Goal: Task Accomplishment & Management: Complete application form

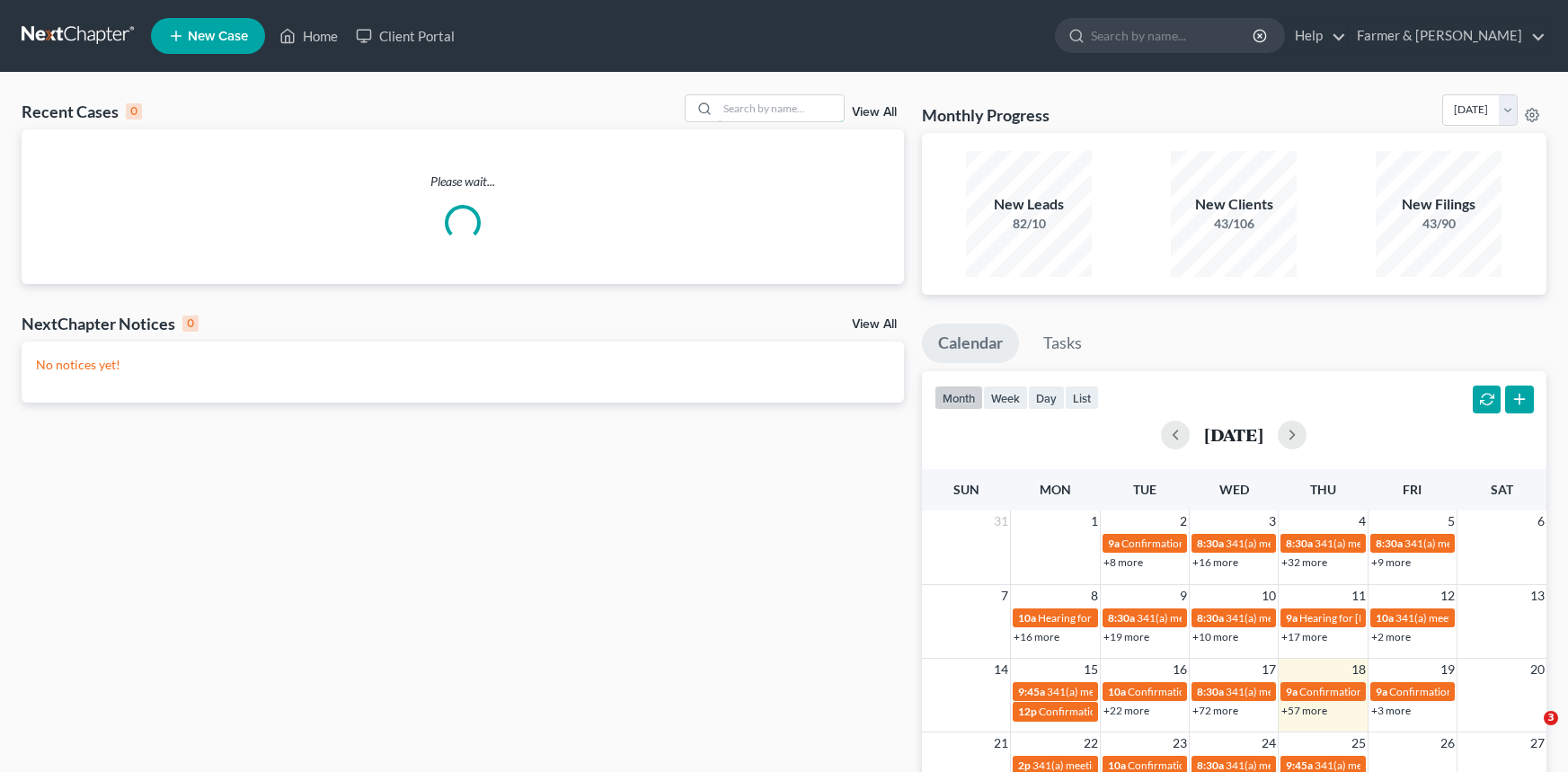
click at [749, 99] on input "search" at bounding box center [781, 108] width 126 height 26
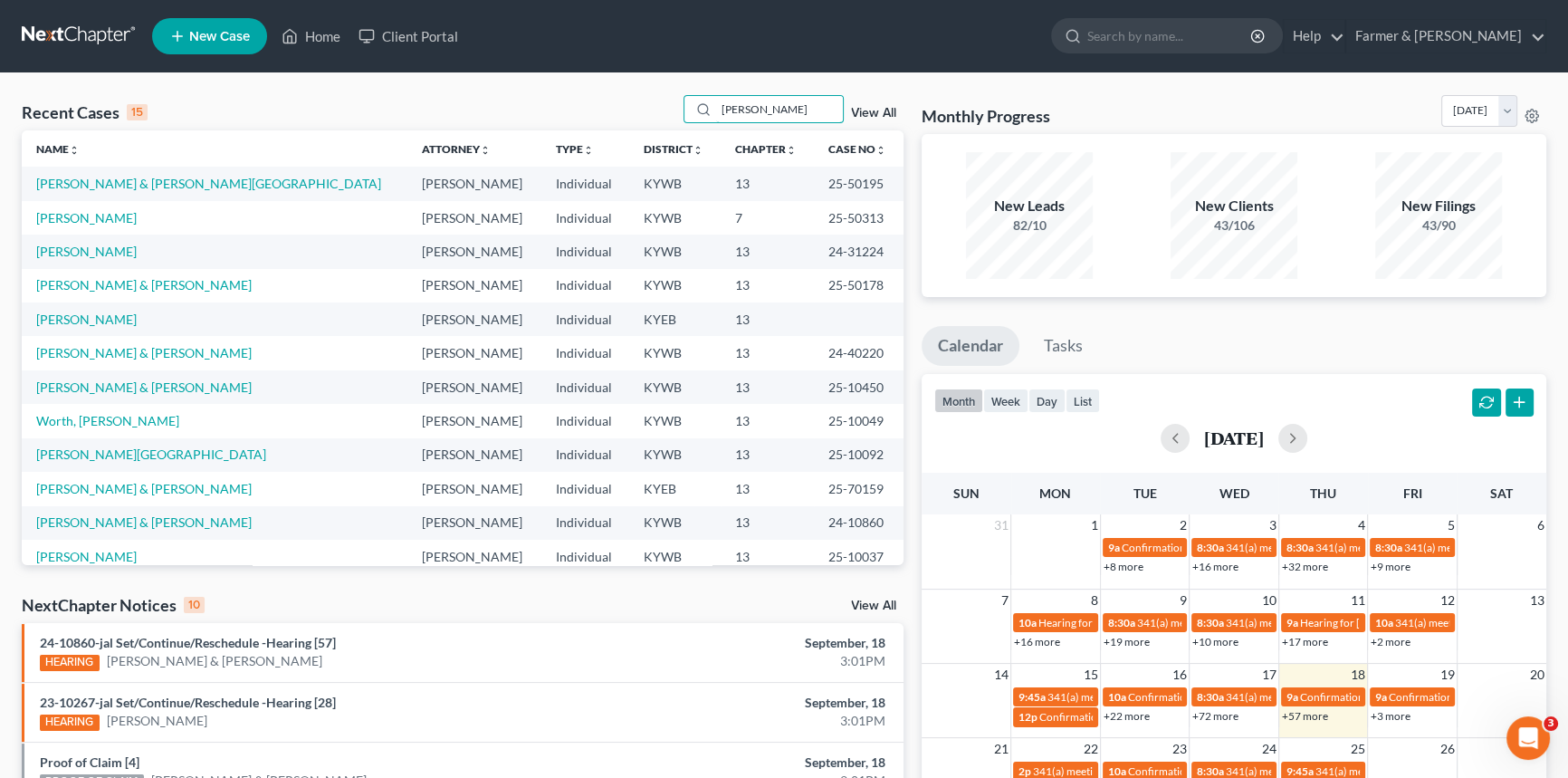
drag, startPoint x: 782, startPoint y: 110, endPoint x: 636, endPoint y: 108, distance: 146.0
click at [636, 108] on div "Recent Cases 15 [PERSON_NAME] View All" at bounding box center [462, 113] width 881 height 36
type input "[PERSON_NAME]"
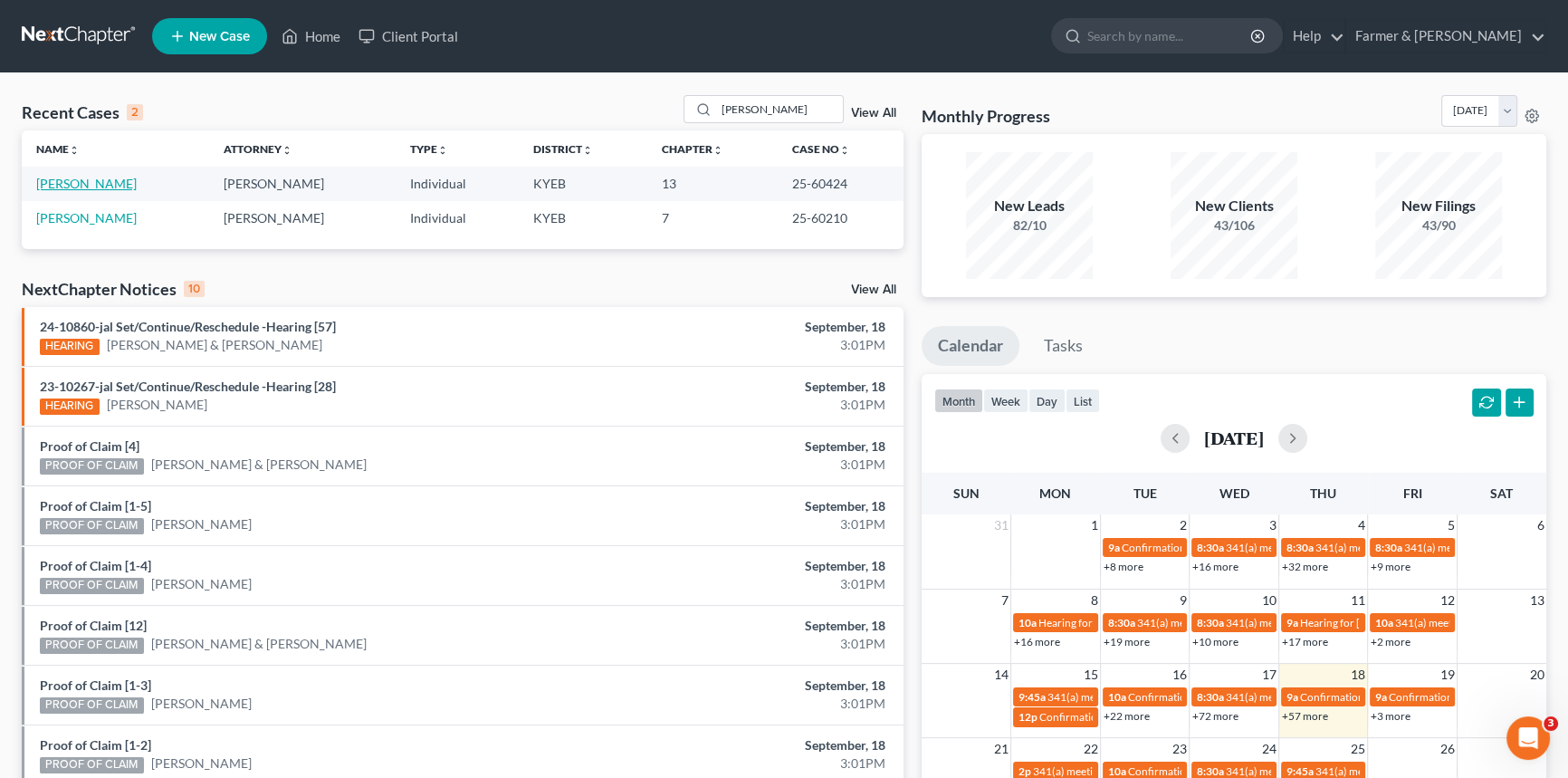
click at [82, 181] on link "[PERSON_NAME]" at bounding box center [85, 184] width 100 height 16
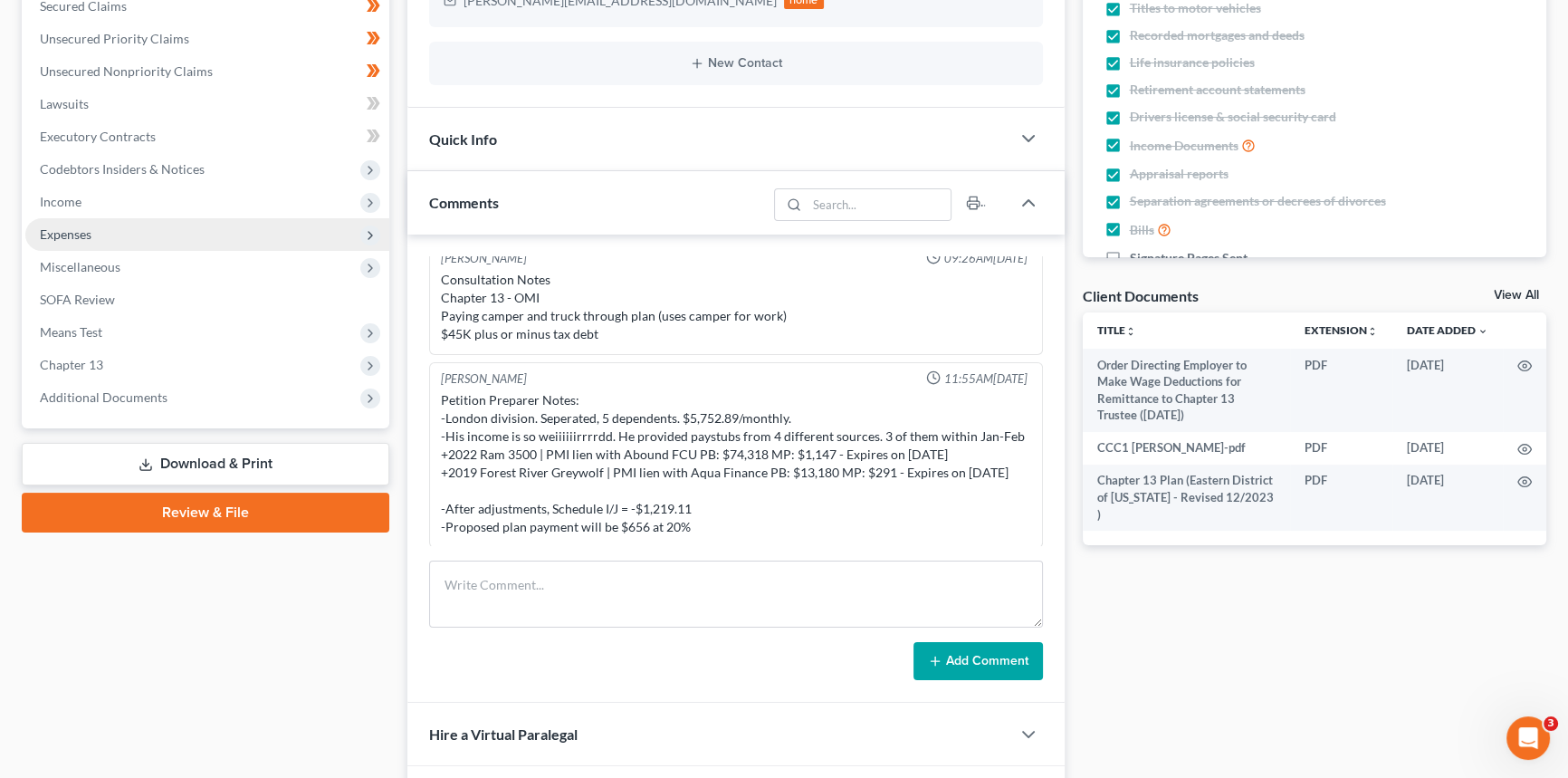
scroll to position [411, 0]
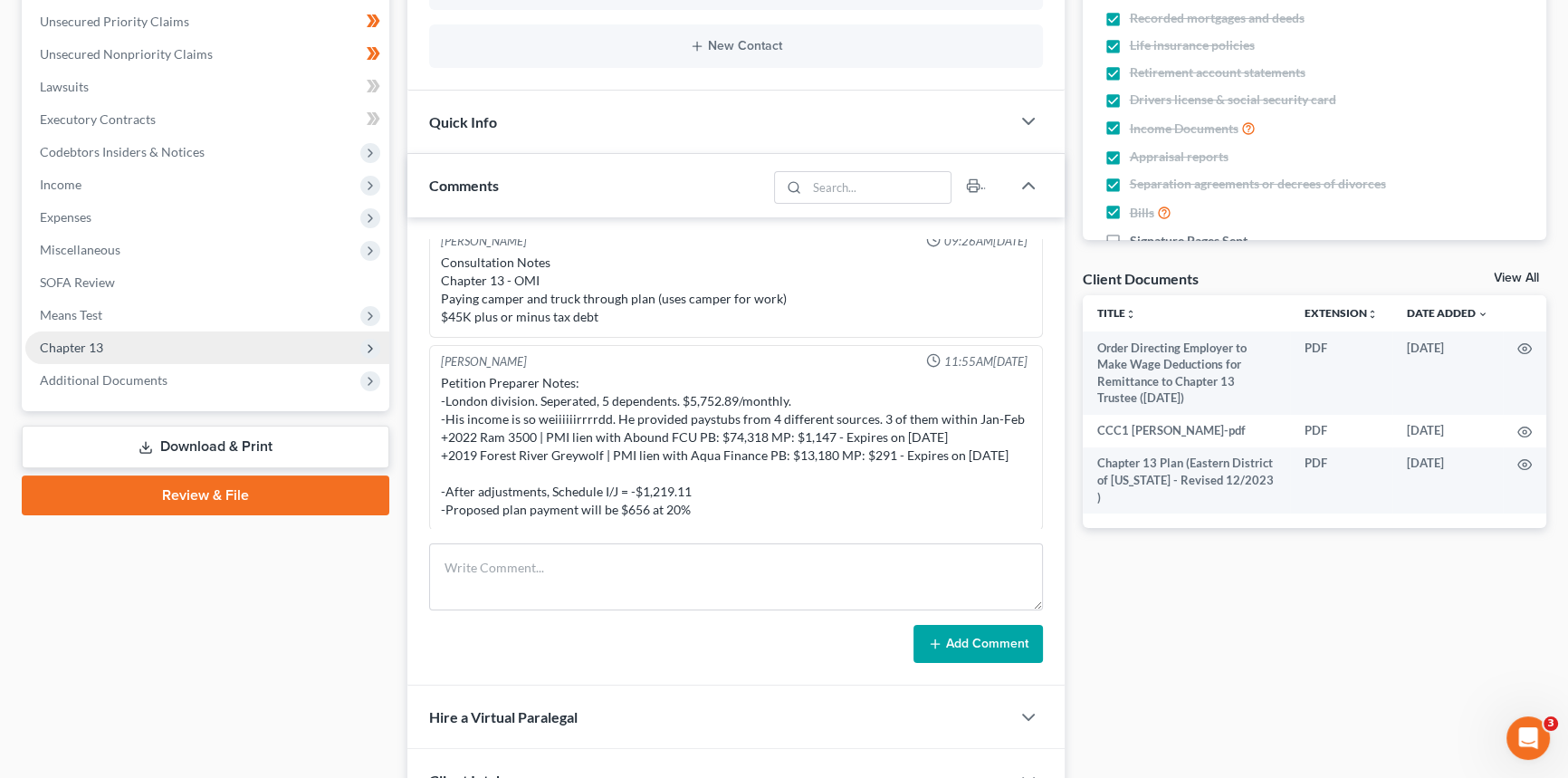
click at [108, 344] on span "Chapter 13" at bounding box center [207, 347] width 364 height 33
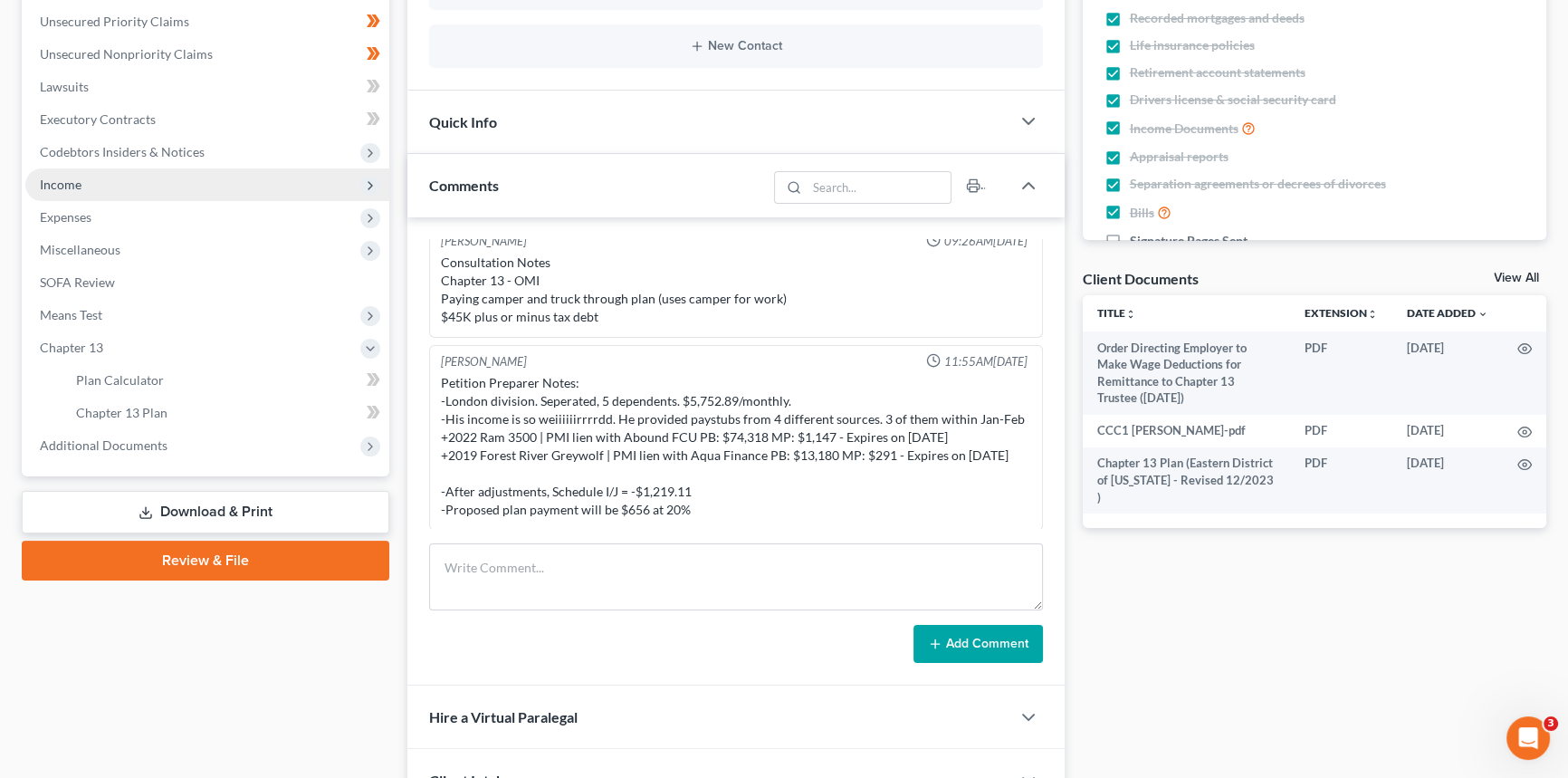
click at [103, 181] on span "Income" at bounding box center [207, 185] width 364 height 33
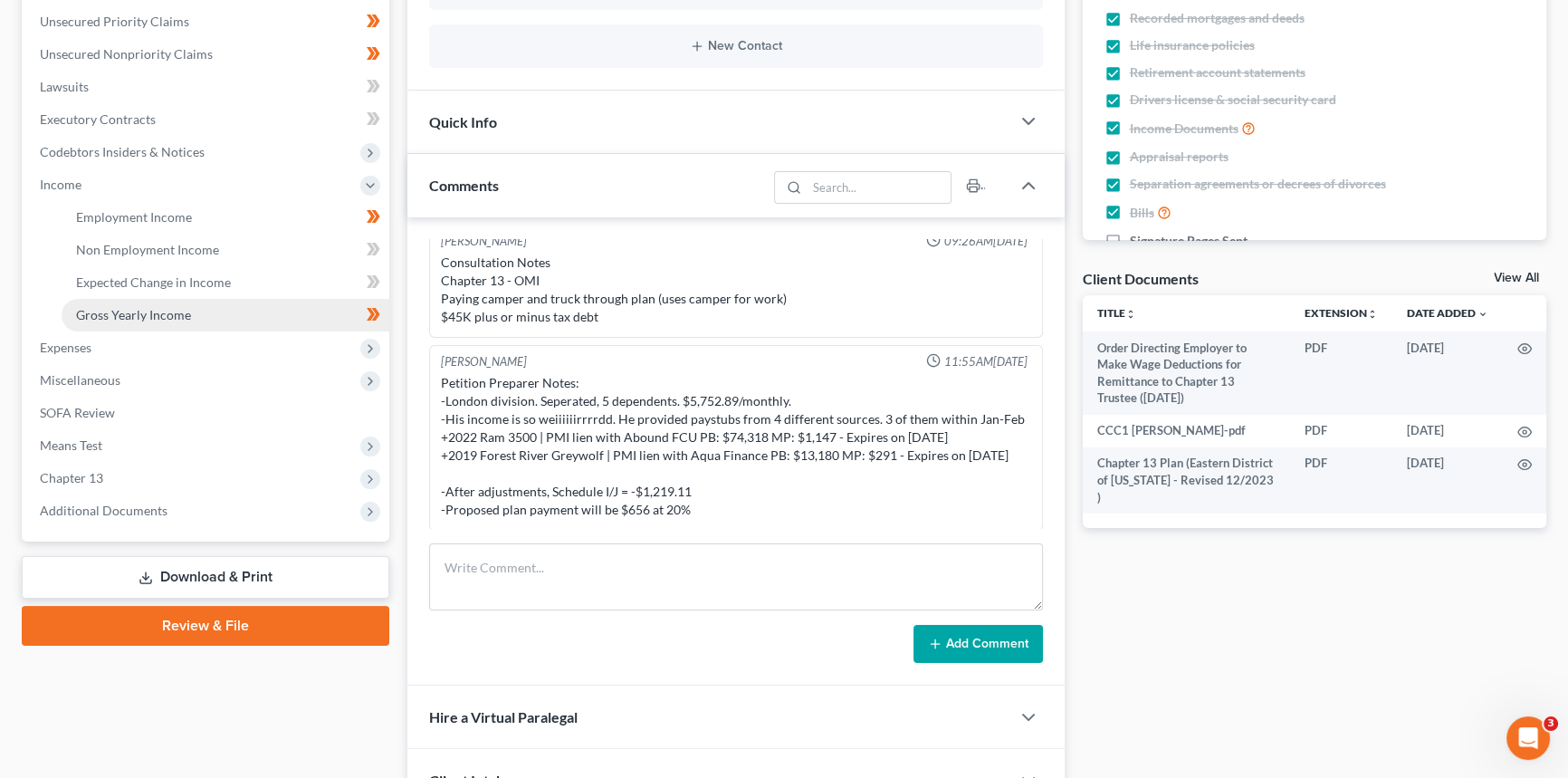
click at [142, 309] on span "Gross Yearly Income" at bounding box center [134, 315] width 115 height 16
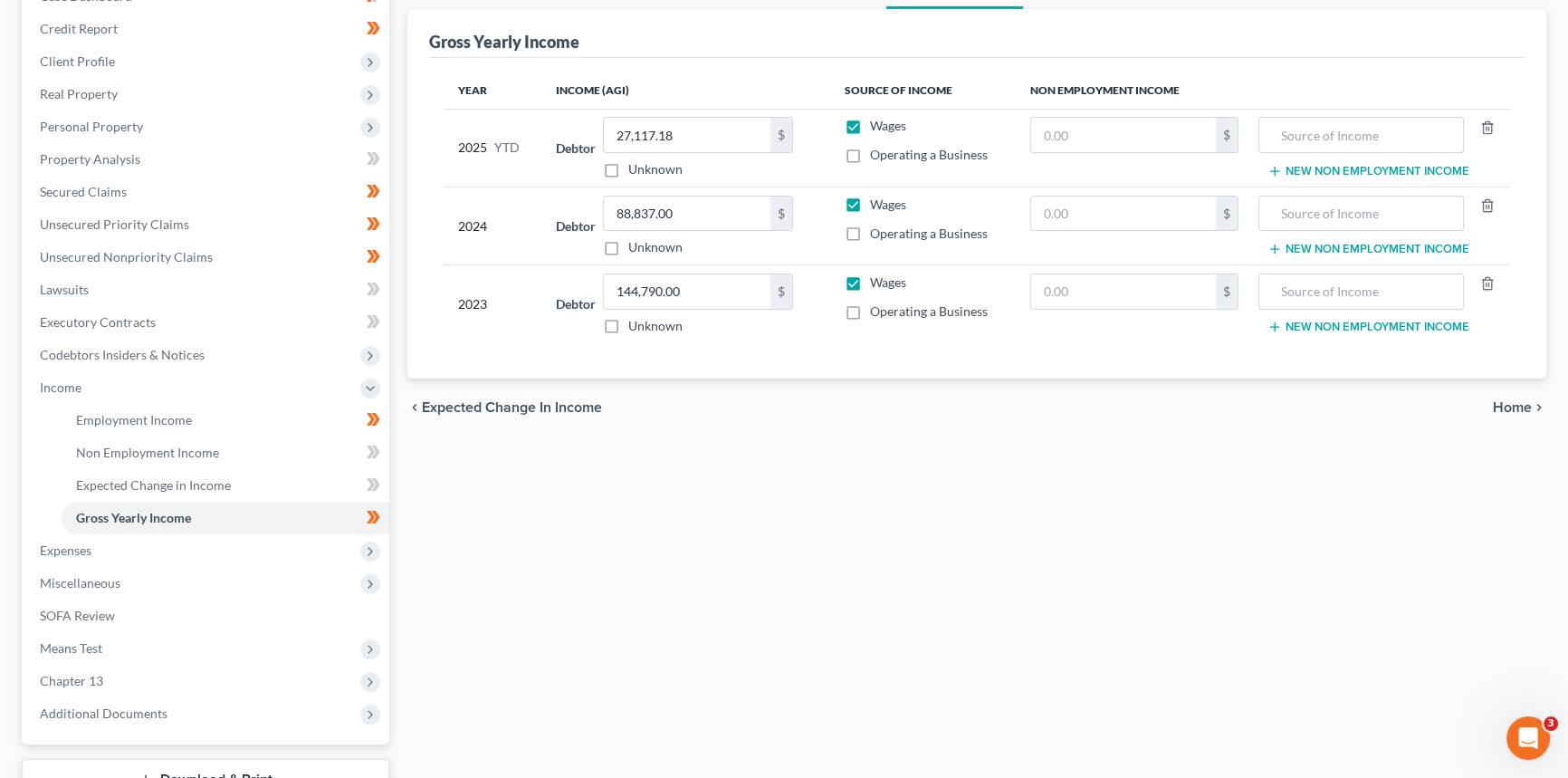
scroll to position [246, 0]
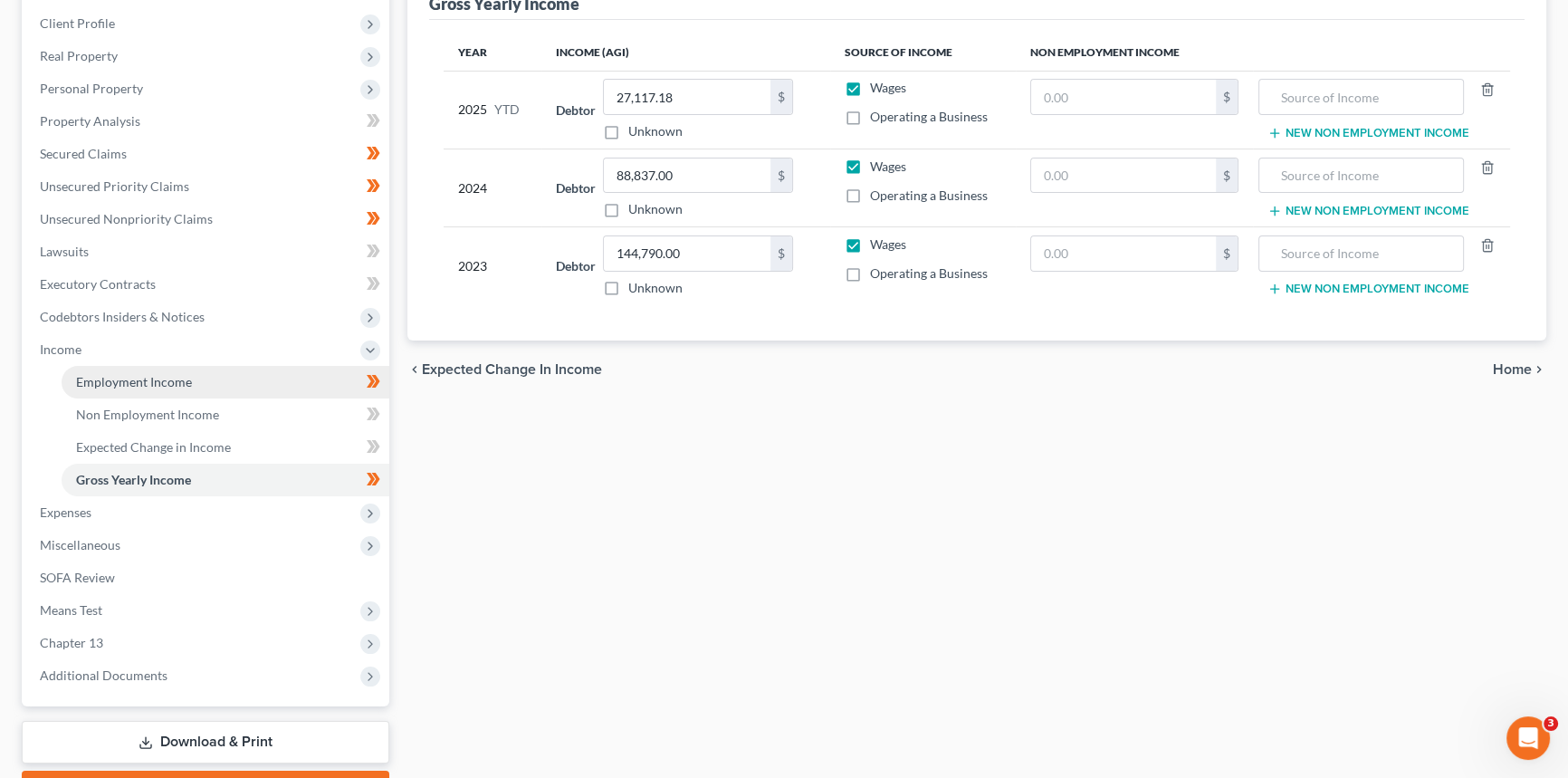
click at [148, 378] on span "Employment Income" at bounding box center [134, 382] width 116 height 16
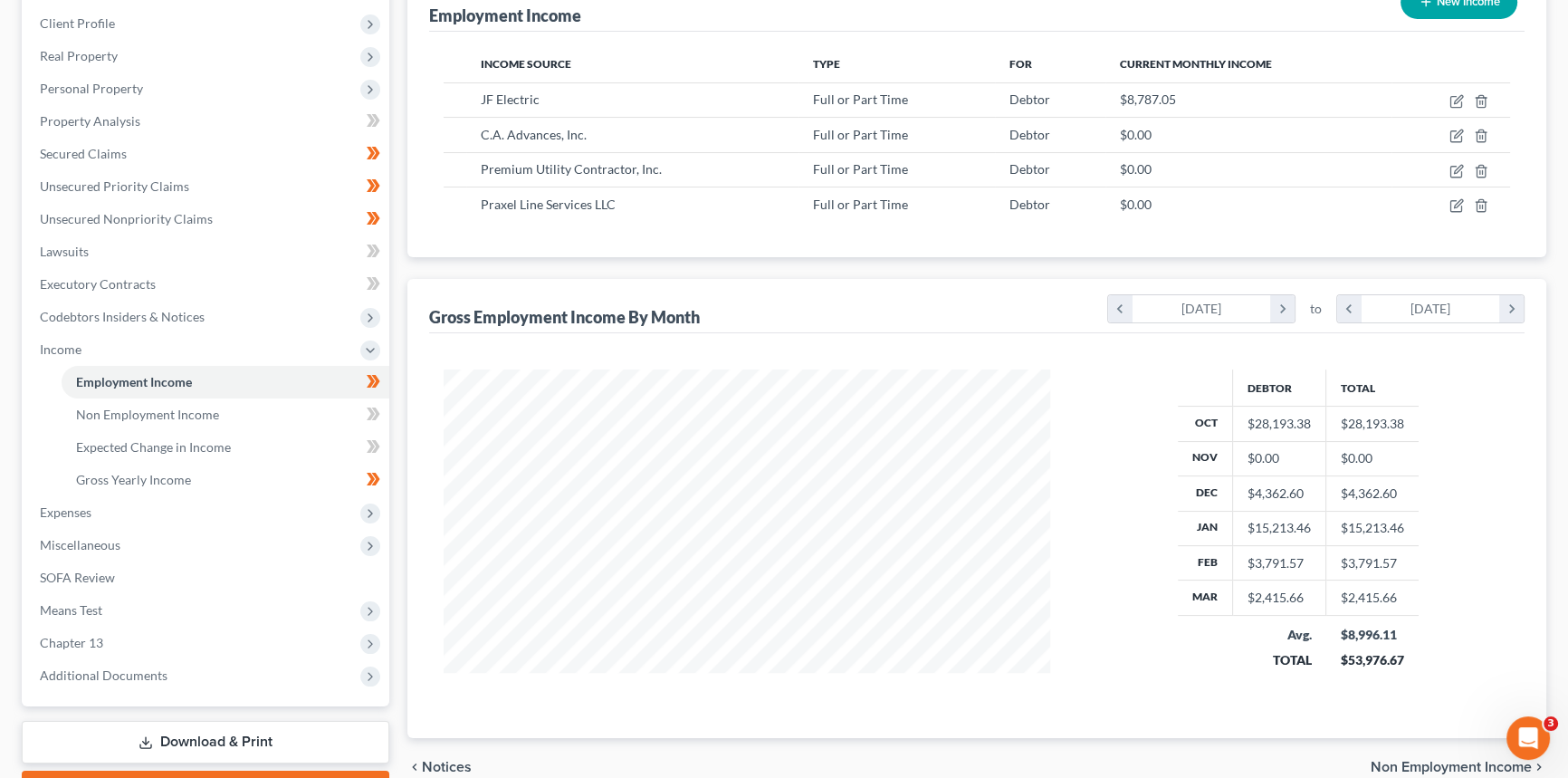
scroll to position [328, 0]
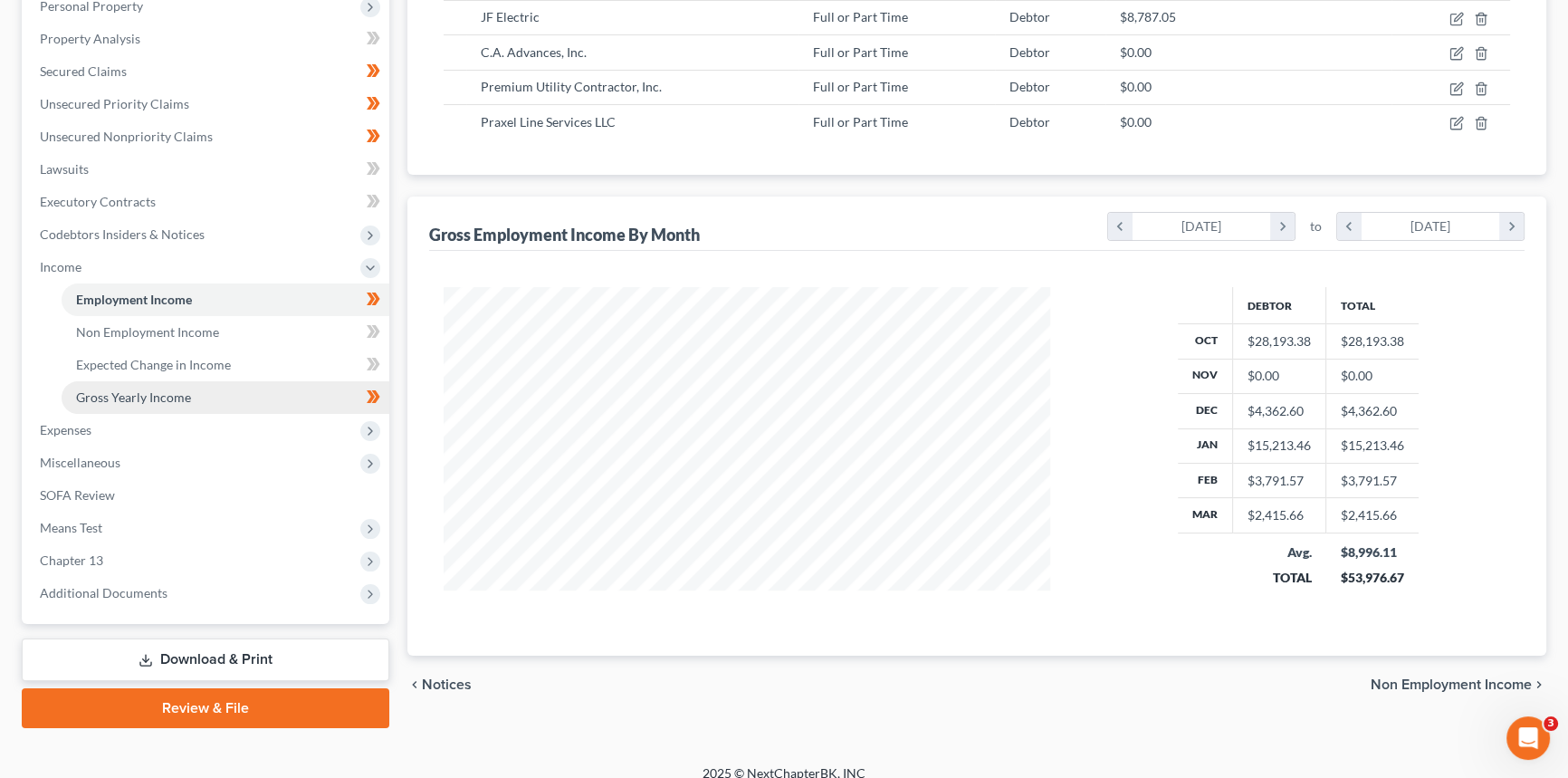
click at [159, 396] on span "Gross Yearly Income" at bounding box center [134, 397] width 115 height 16
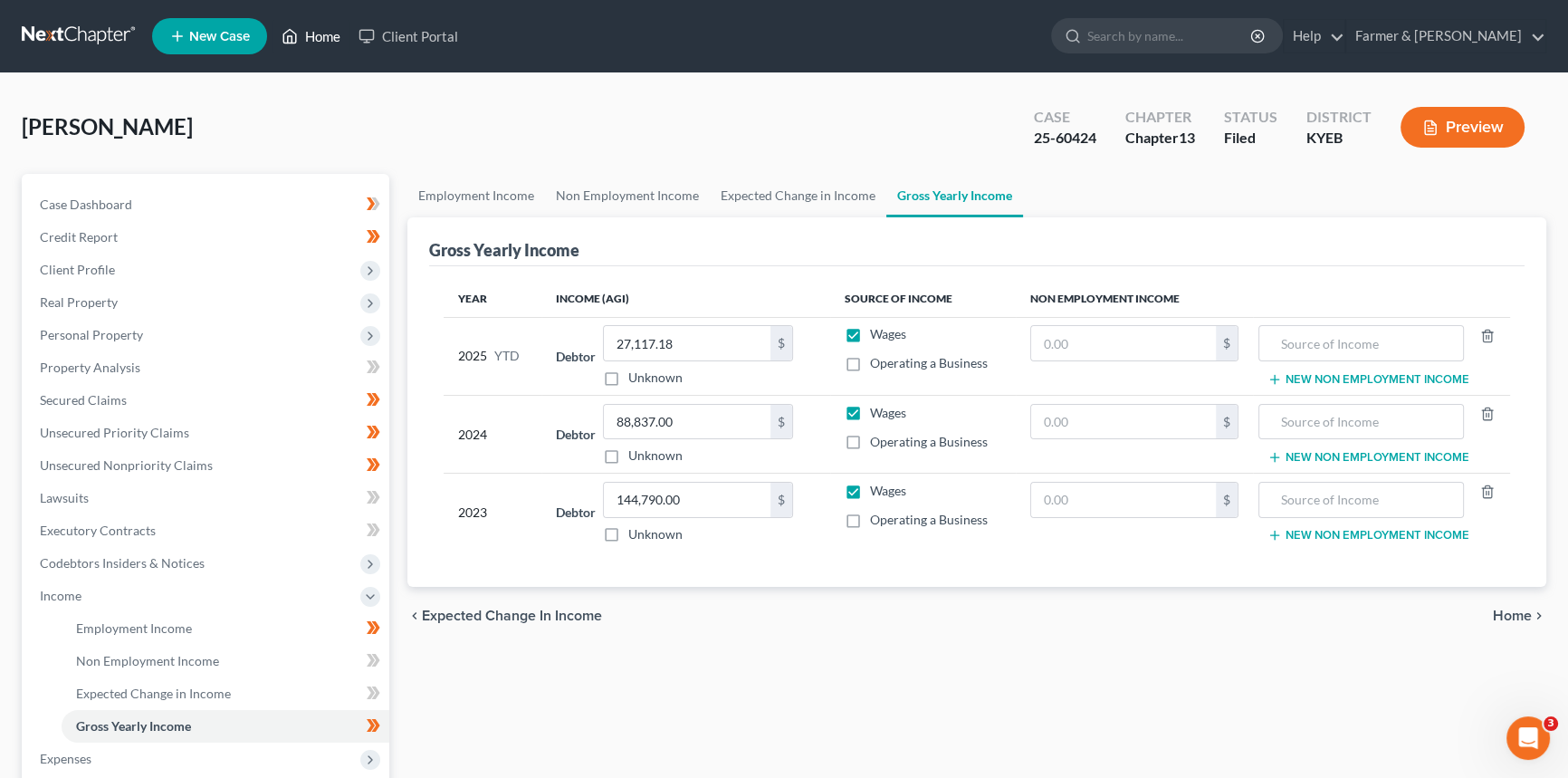
click at [327, 35] on link "Home" at bounding box center [312, 36] width 77 height 33
click at [317, 36] on link "Home" at bounding box center [312, 36] width 77 height 33
click at [297, 36] on icon at bounding box center [290, 37] width 13 height 14
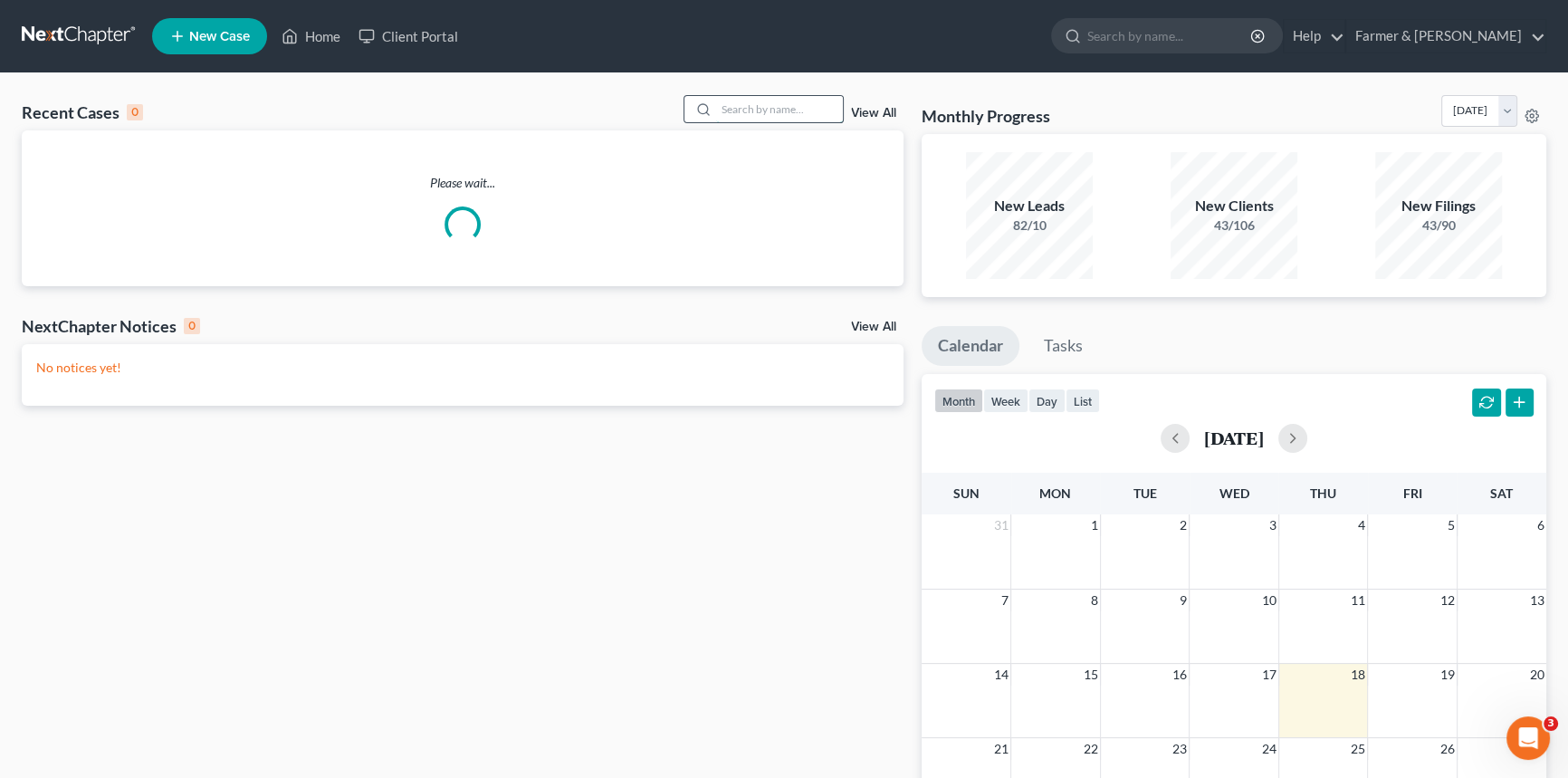
click at [755, 108] on input "search" at bounding box center [779, 109] width 127 height 26
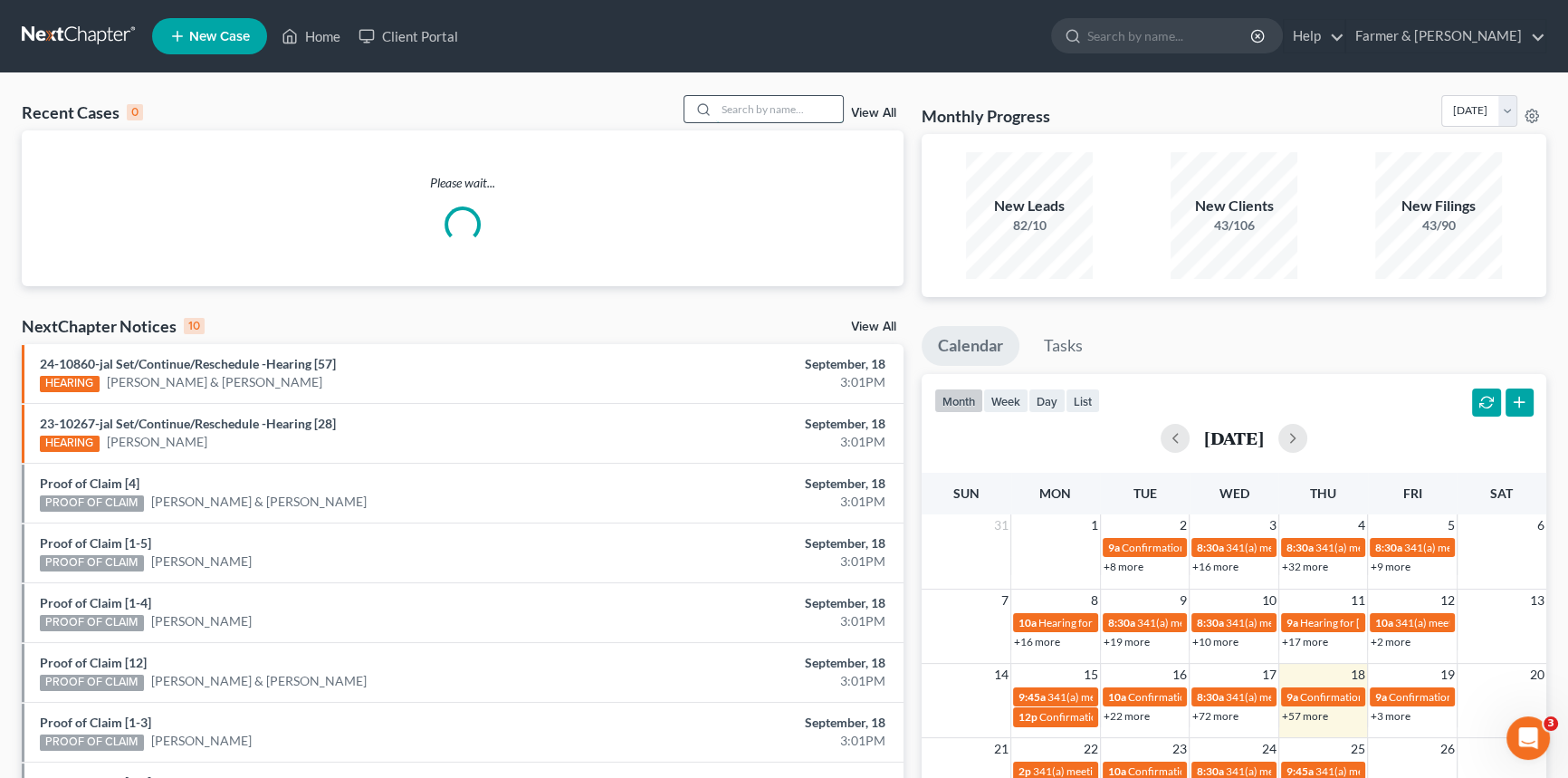
click at [755, 108] on input "search" at bounding box center [779, 109] width 127 height 26
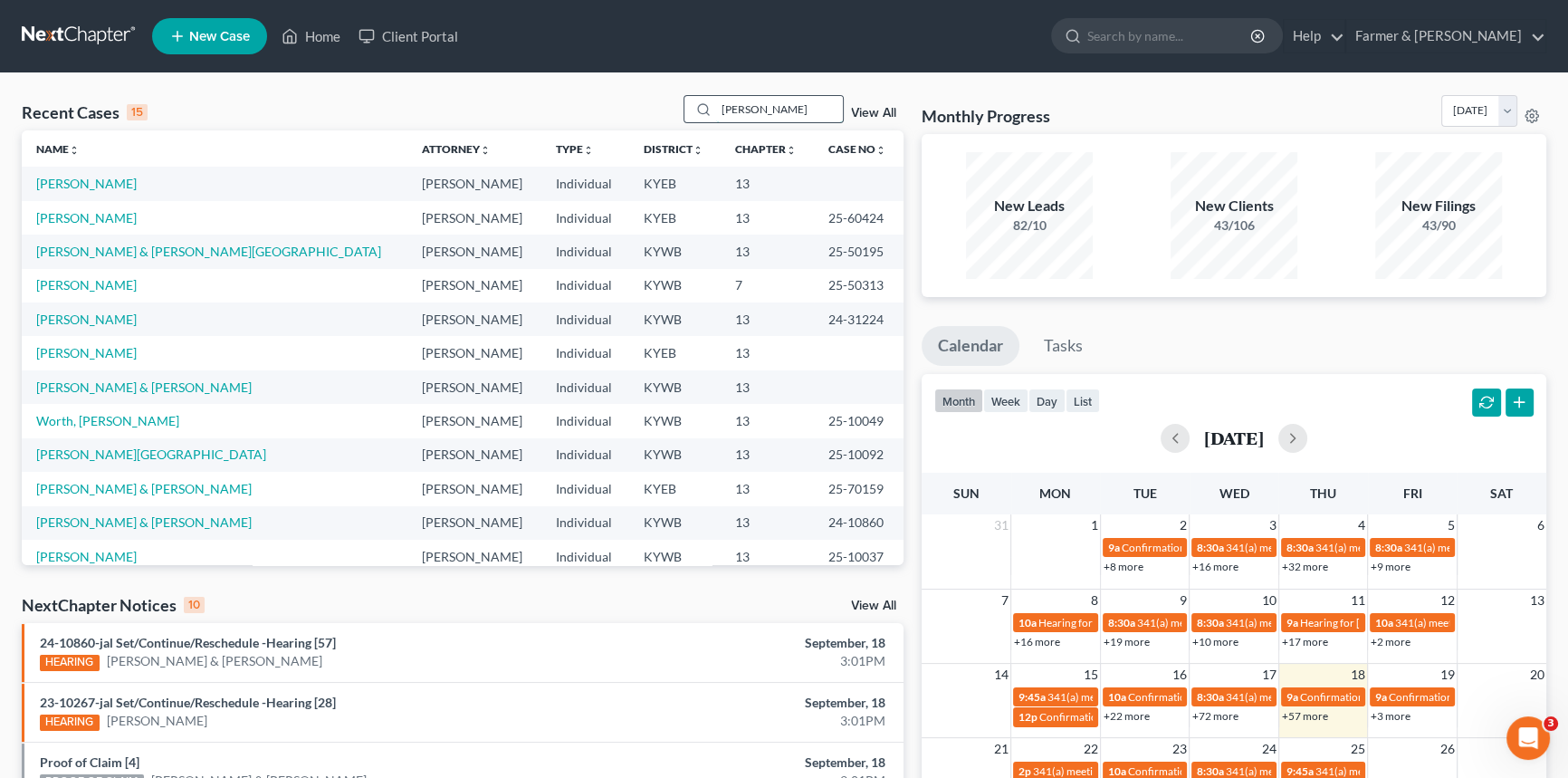
type input "[PERSON_NAME]"
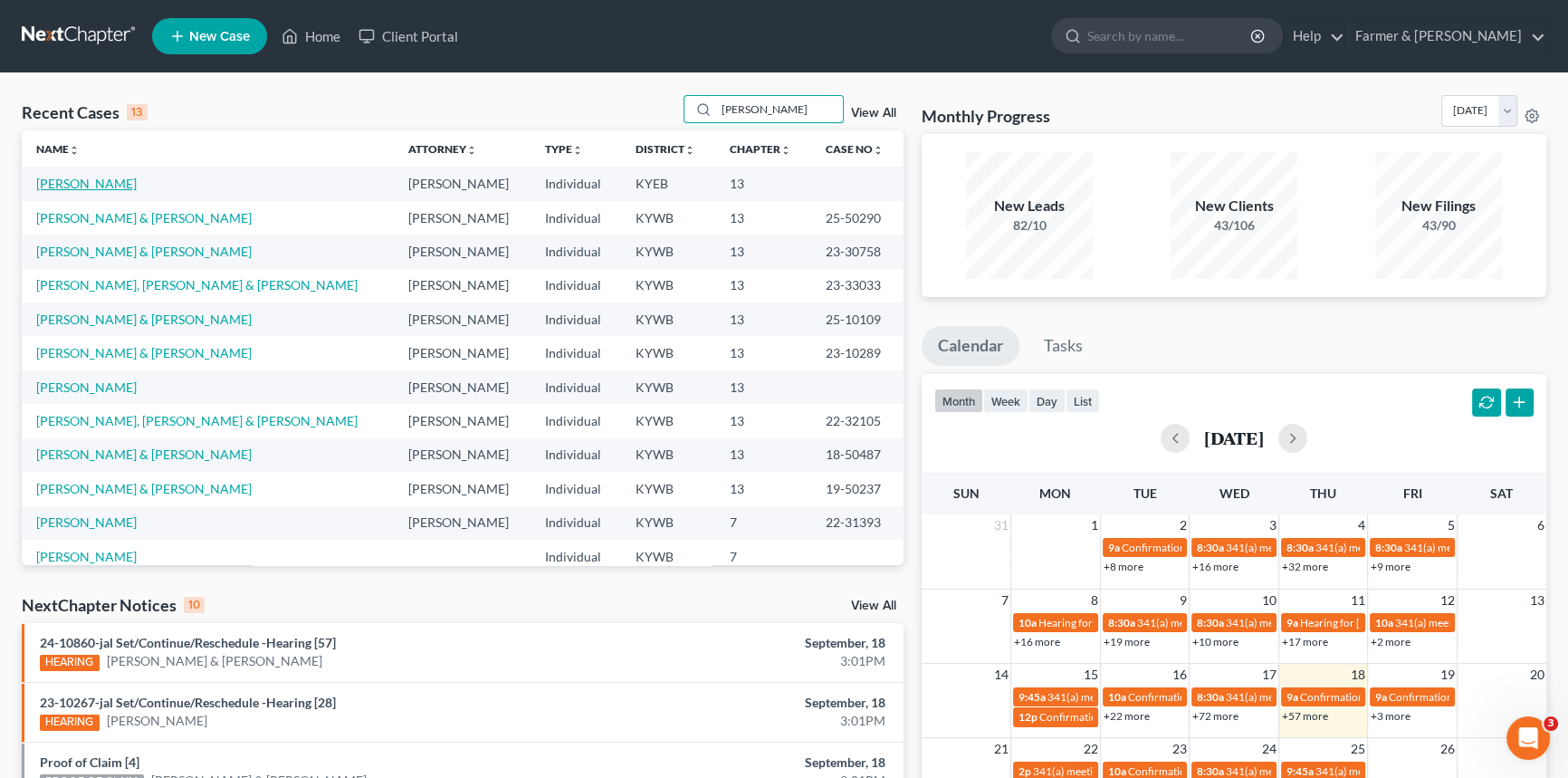
click at [73, 181] on link "[PERSON_NAME]" at bounding box center [85, 184] width 100 height 16
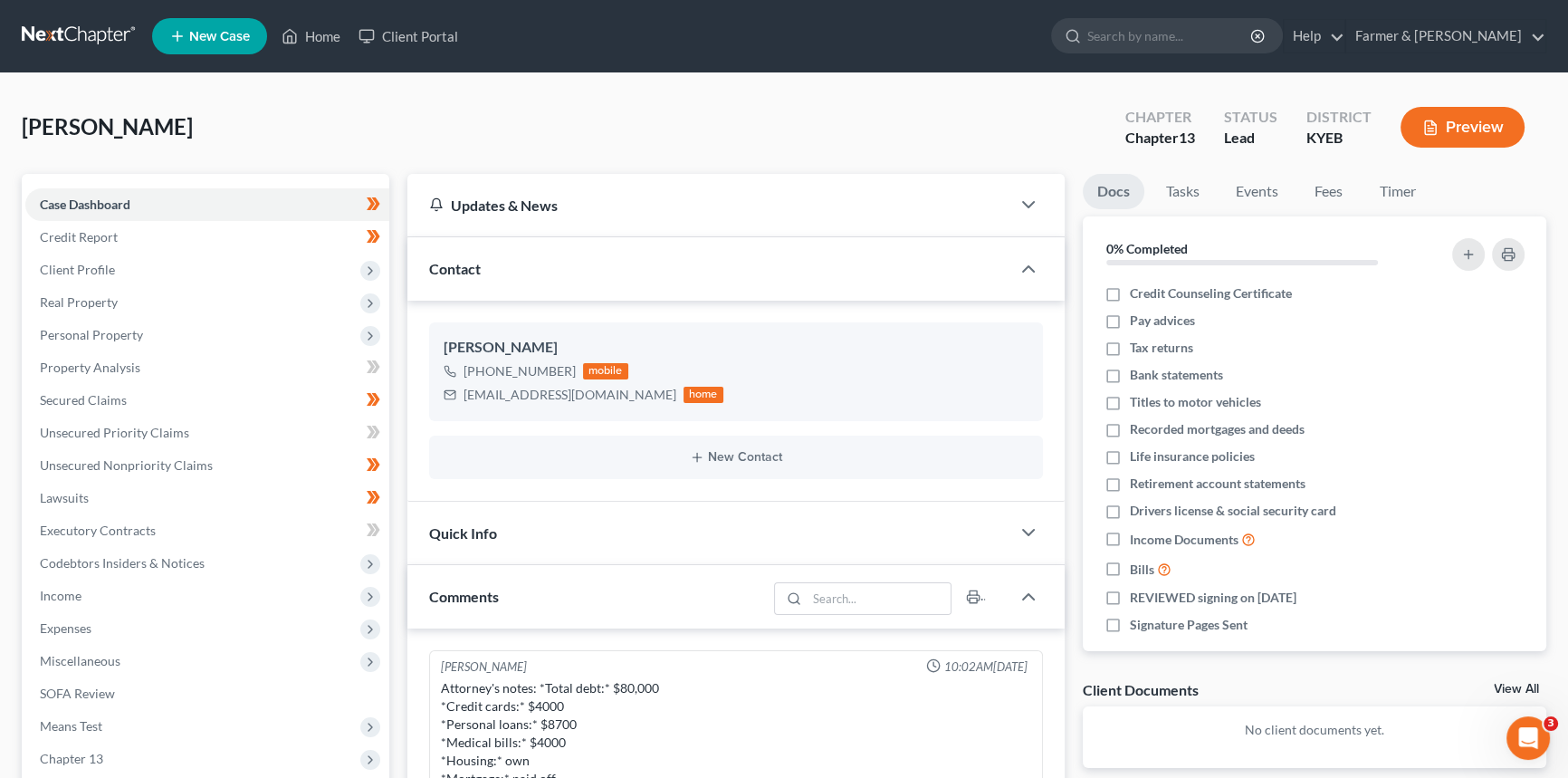
scroll to position [540, 0]
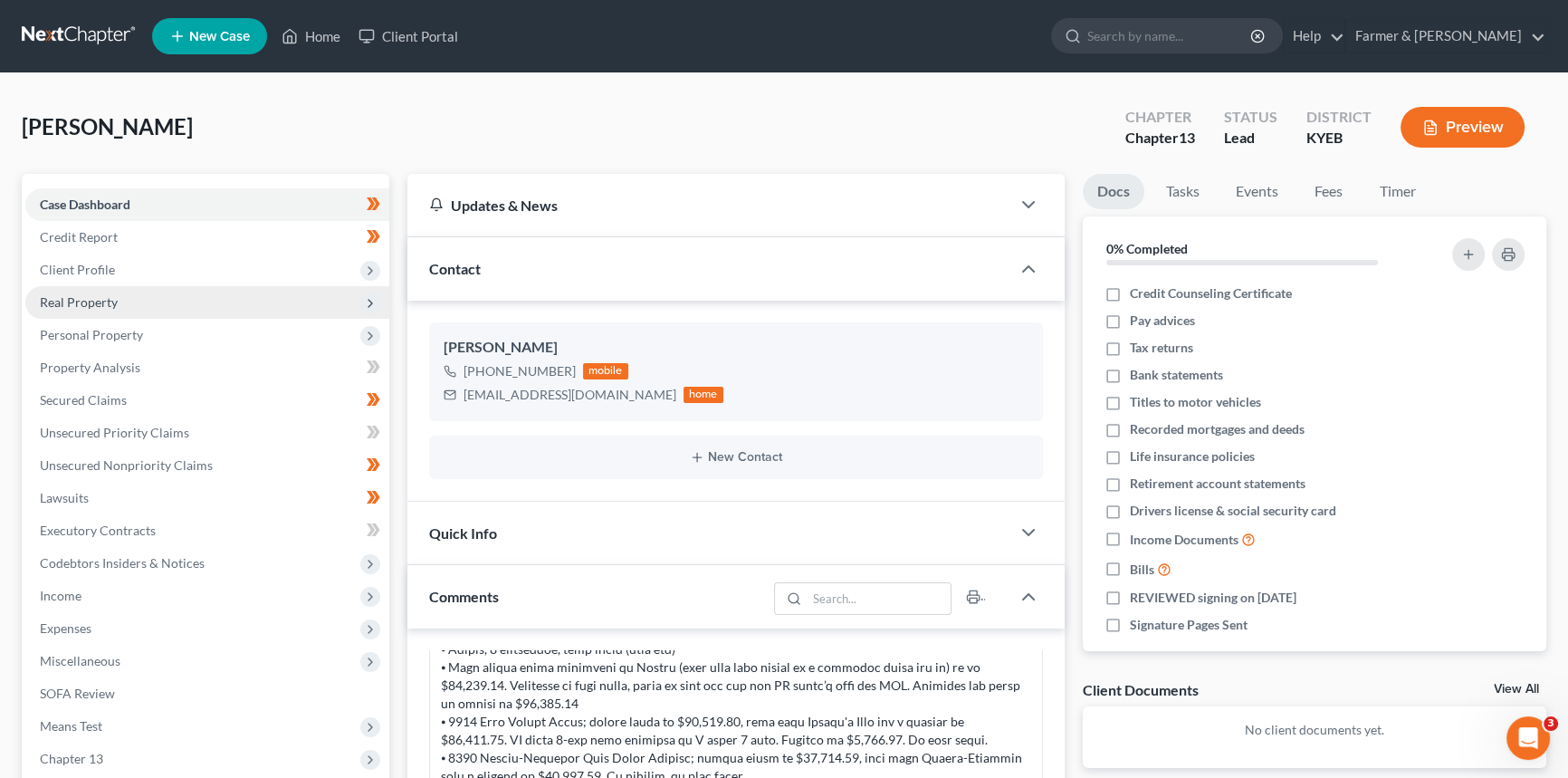
click at [183, 291] on span "Real Property" at bounding box center [207, 302] width 364 height 33
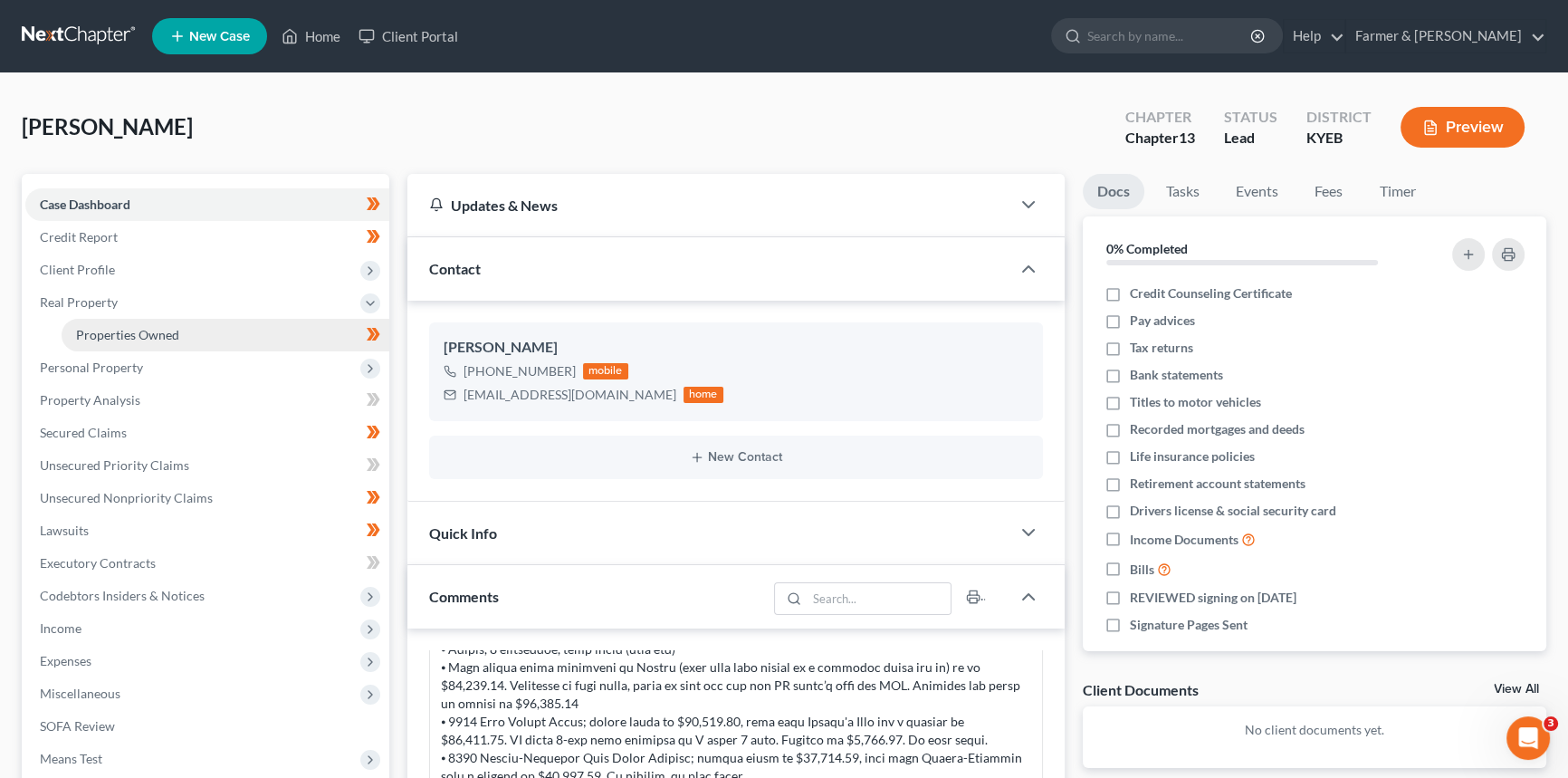
click at [191, 336] on link "Properties Owned" at bounding box center [225, 334] width 327 height 33
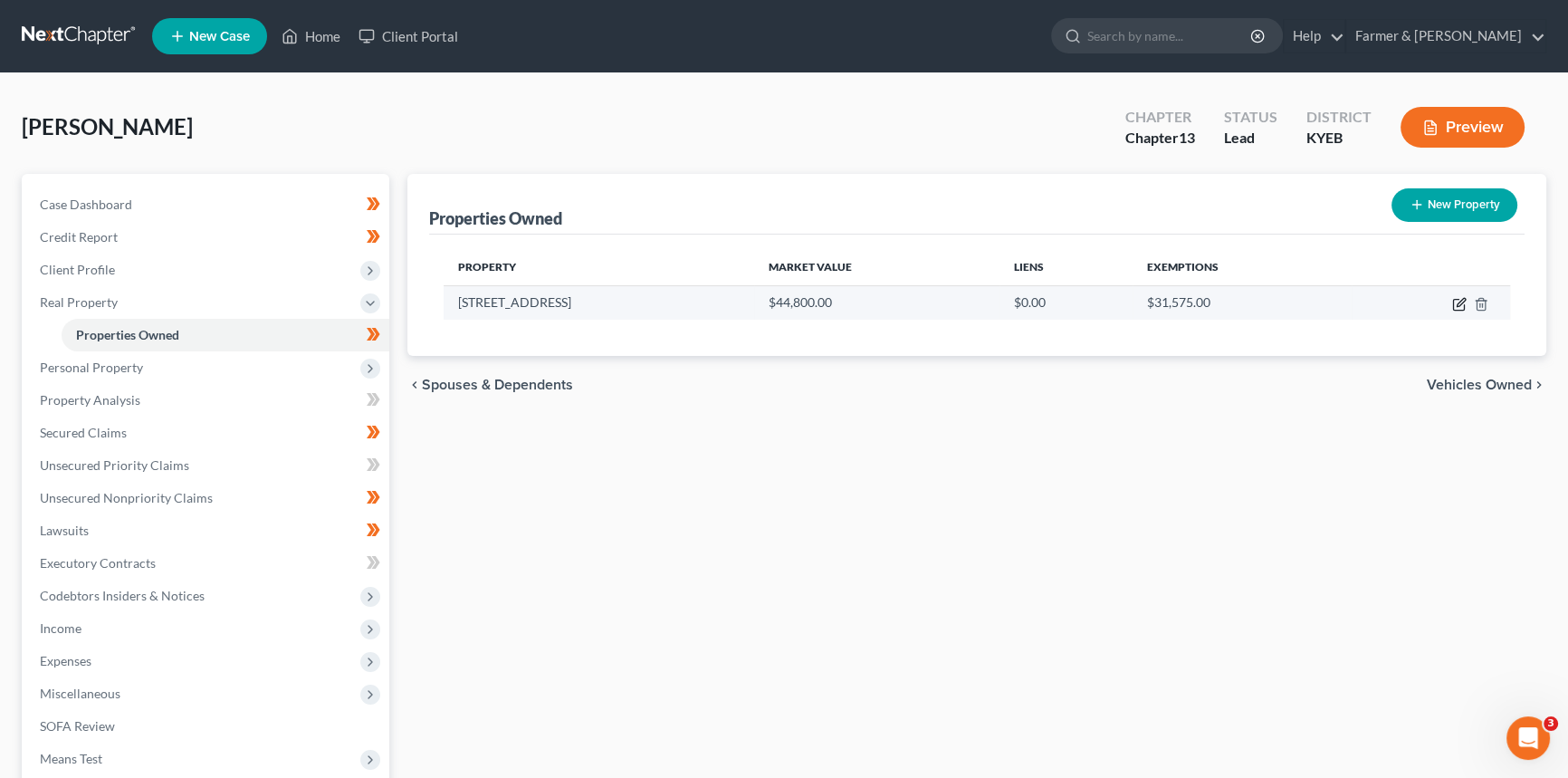
click at [1458, 300] on icon "button" at bounding box center [1458, 305] width 11 height 11
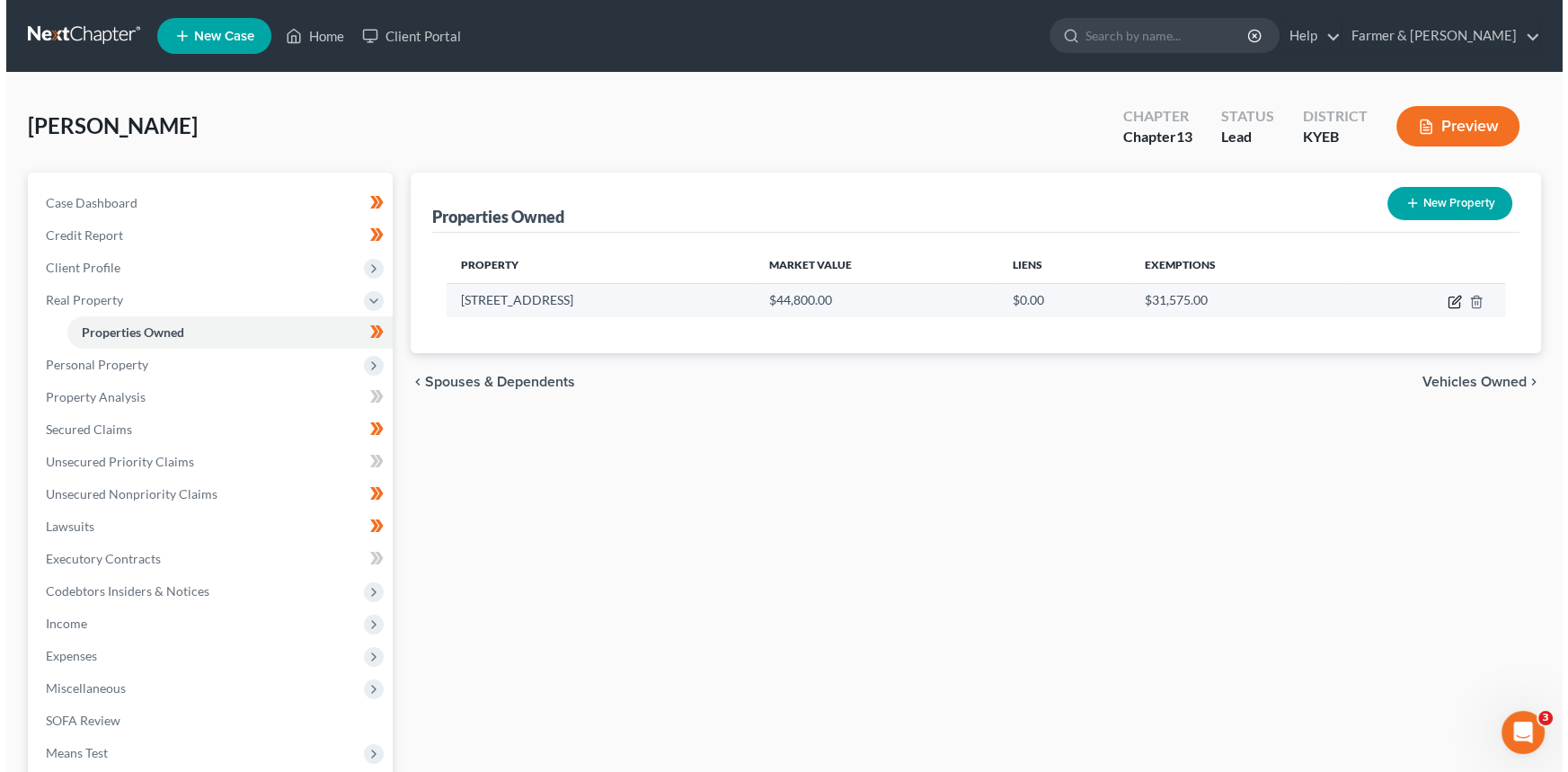
select select "18"
select select "73"
select select "0"
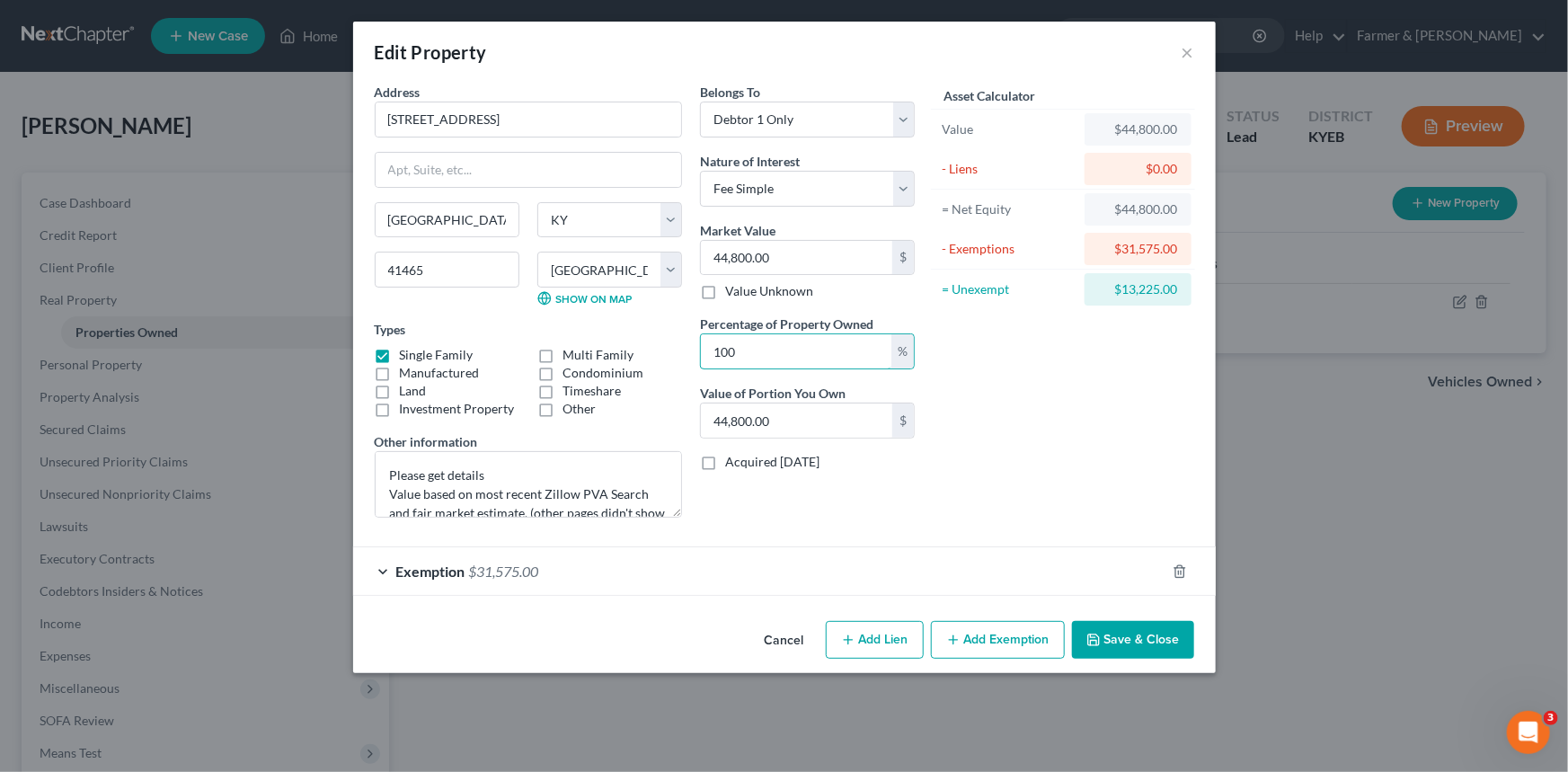
drag, startPoint x: 792, startPoint y: 359, endPoint x: 643, endPoint y: 356, distance: 149.0
click at [643, 356] on div "Address * [GEOGRAPHIC_DATA] [GEOGRAPHIC_DATA] [GEOGRAPHIC_DATA] [US_STATE] [GEO…" at bounding box center [644, 307] width 557 height 449
type input "5"
type input "2,240.00"
type input "50"
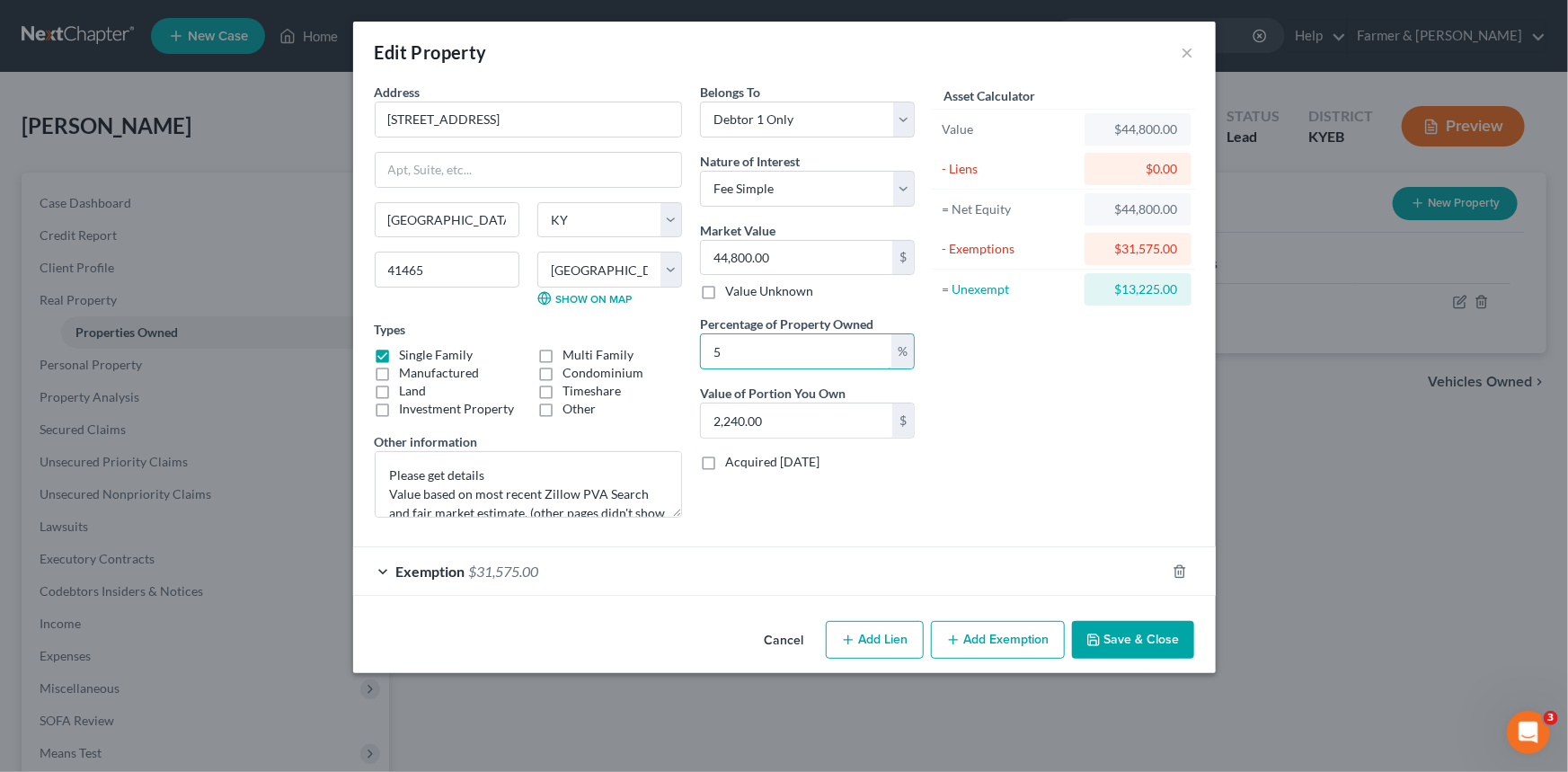
type input "22,400.00"
type input "50"
click at [808, 262] on input "44,800.00" at bounding box center [796, 257] width 191 height 34
type input "8"
type input "4.00"
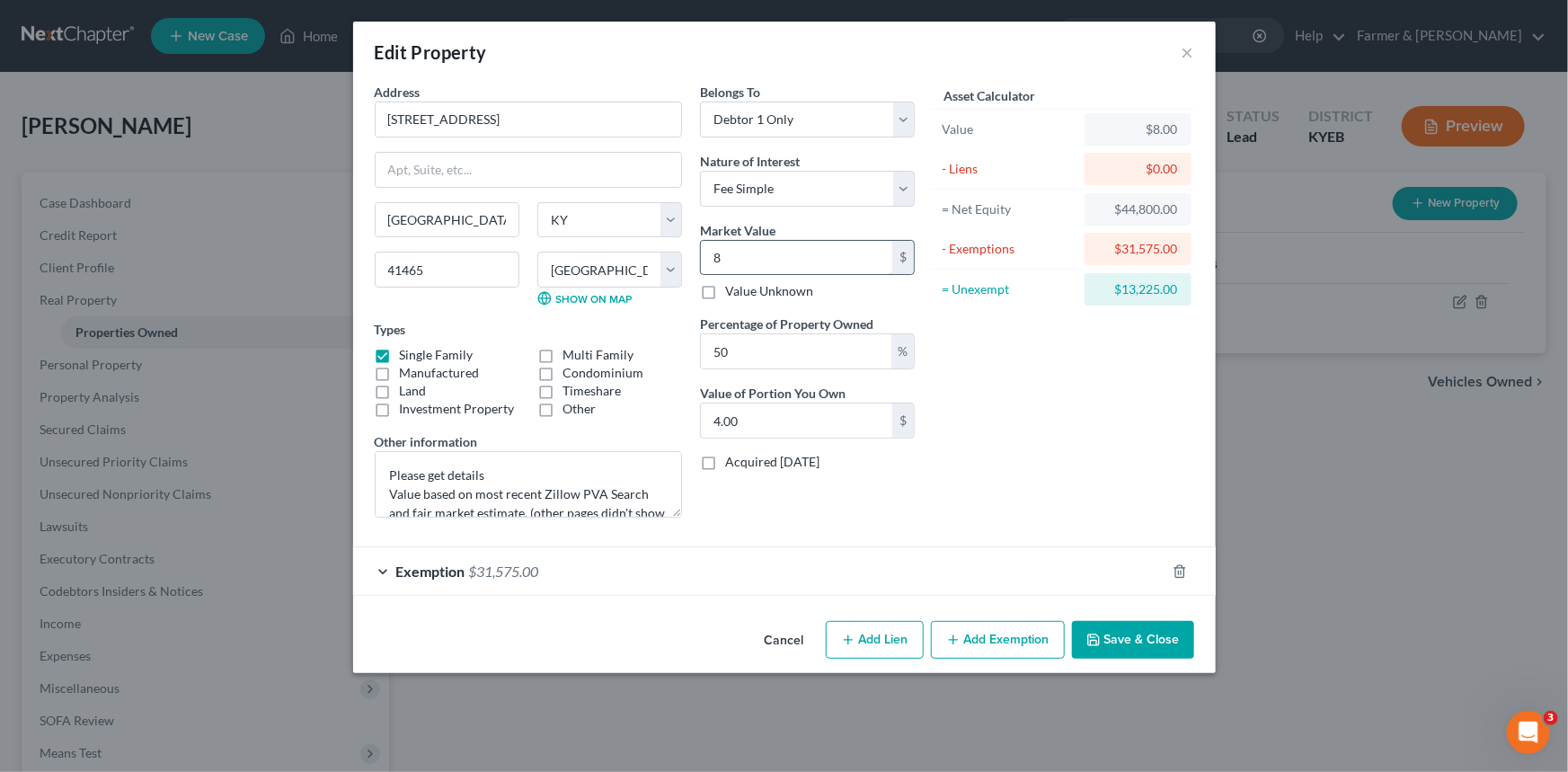
type input "80"
type input "40.00"
type input "800"
type input "400.00"
type input "8000"
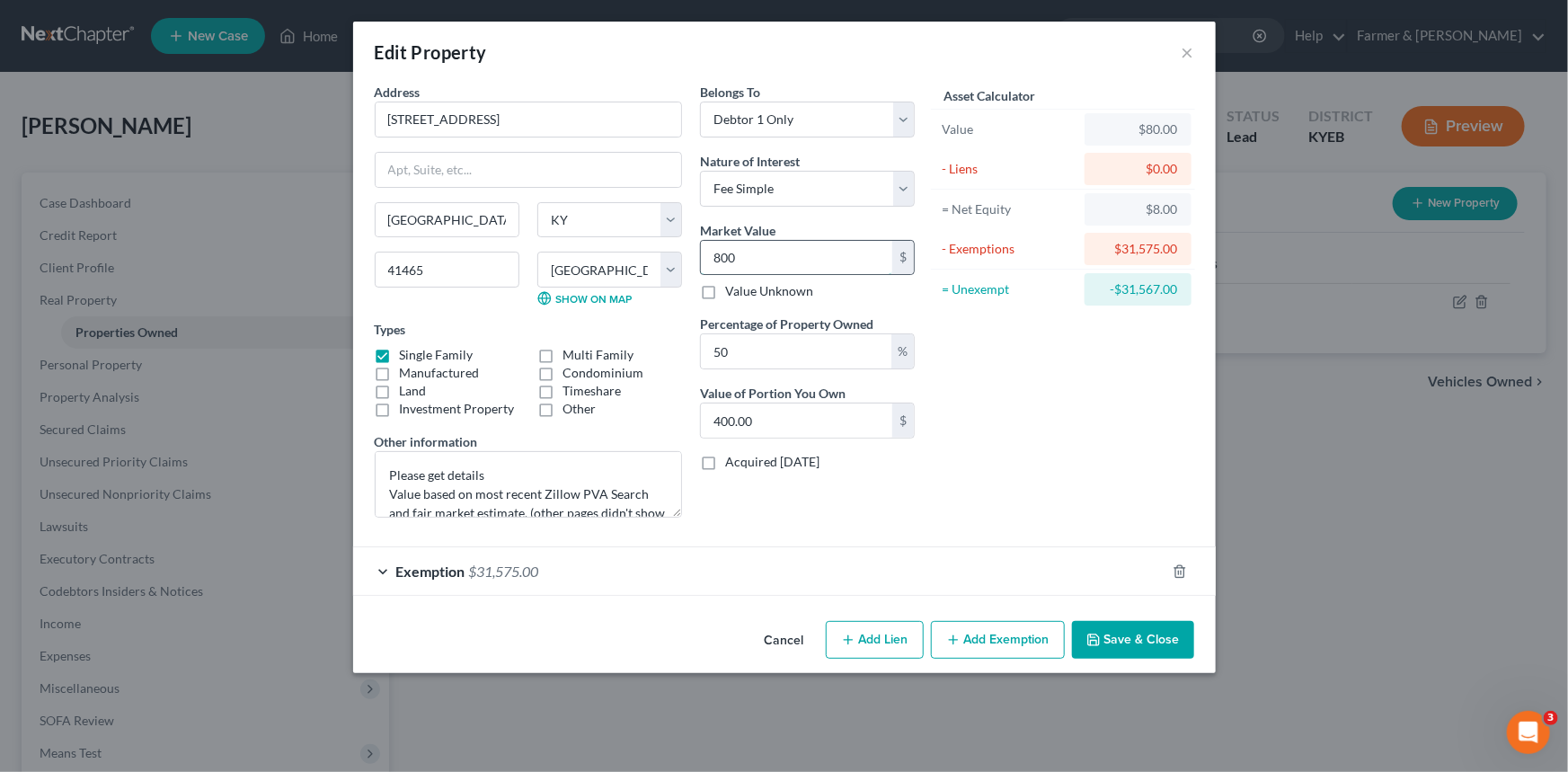
type input "4,000.00"
type input "8,0000"
type input "40,000.00"
type input "80,000"
click at [796, 422] on input "40,000.00" at bounding box center [796, 420] width 191 height 34
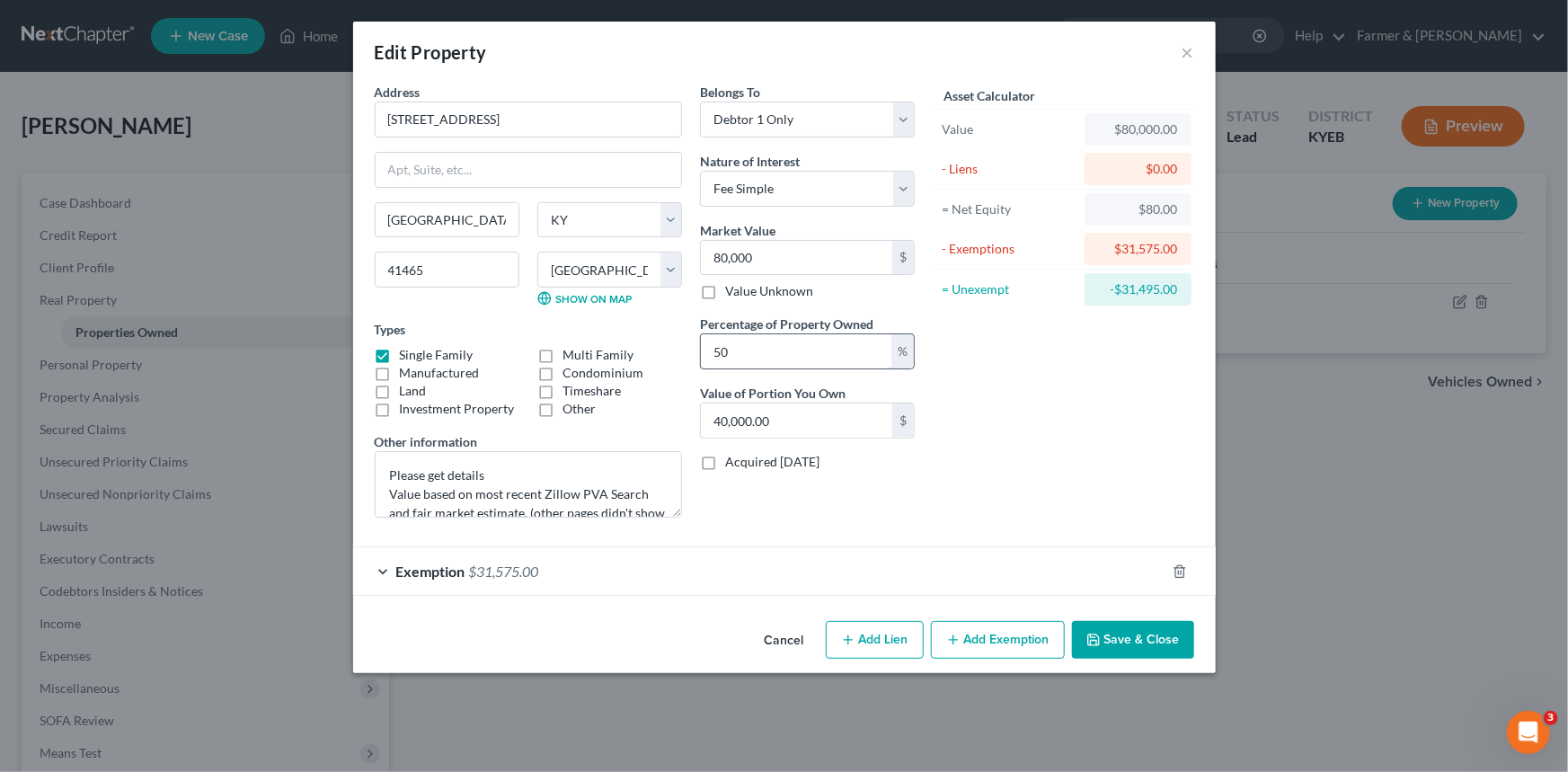
click at [807, 352] on input "50" at bounding box center [795, 351] width 190 height 34
click at [1012, 370] on div "Asset Calculator Value $80,000.00 - Liens $0.00 = Net Equity $80.00 - Exemption…" at bounding box center [1064, 307] width 280 height 449
click at [900, 120] on select "Select Debtor 1 Only Debtor 2 Only Debtor 1 And Debtor 2 Only At Least One Of T…" at bounding box center [808, 119] width 215 height 35
select select "3"
click at [700, 101] on select "Select Debtor 1 Only Debtor 2 Only Debtor 1 And Debtor 2 Only At Least One Of T…" at bounding box center [808, 119] width 215 height 35
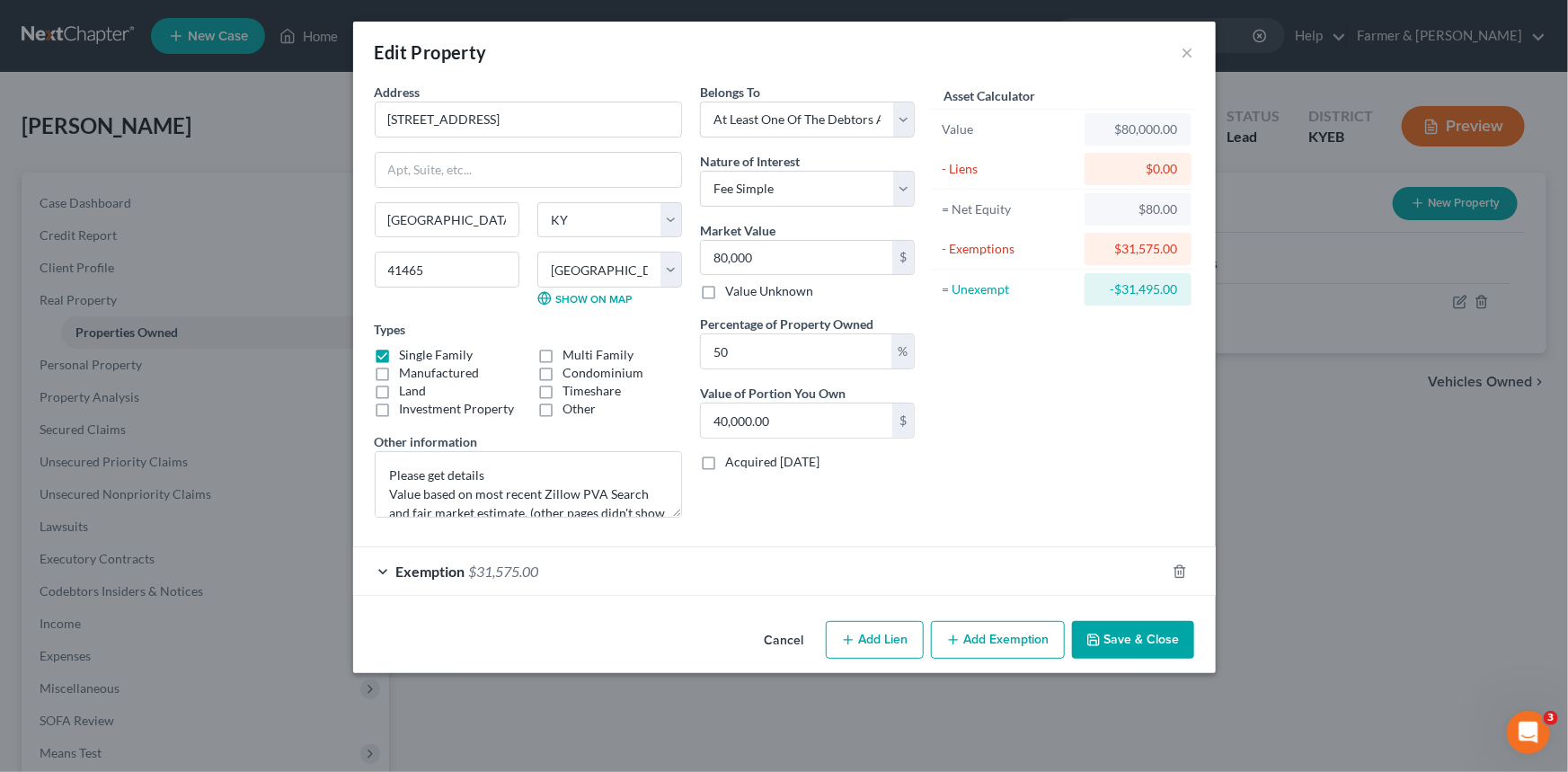
click at [1105, 635] on button "Save & Close" at bounding box center [1133, 639] width 122 height 37
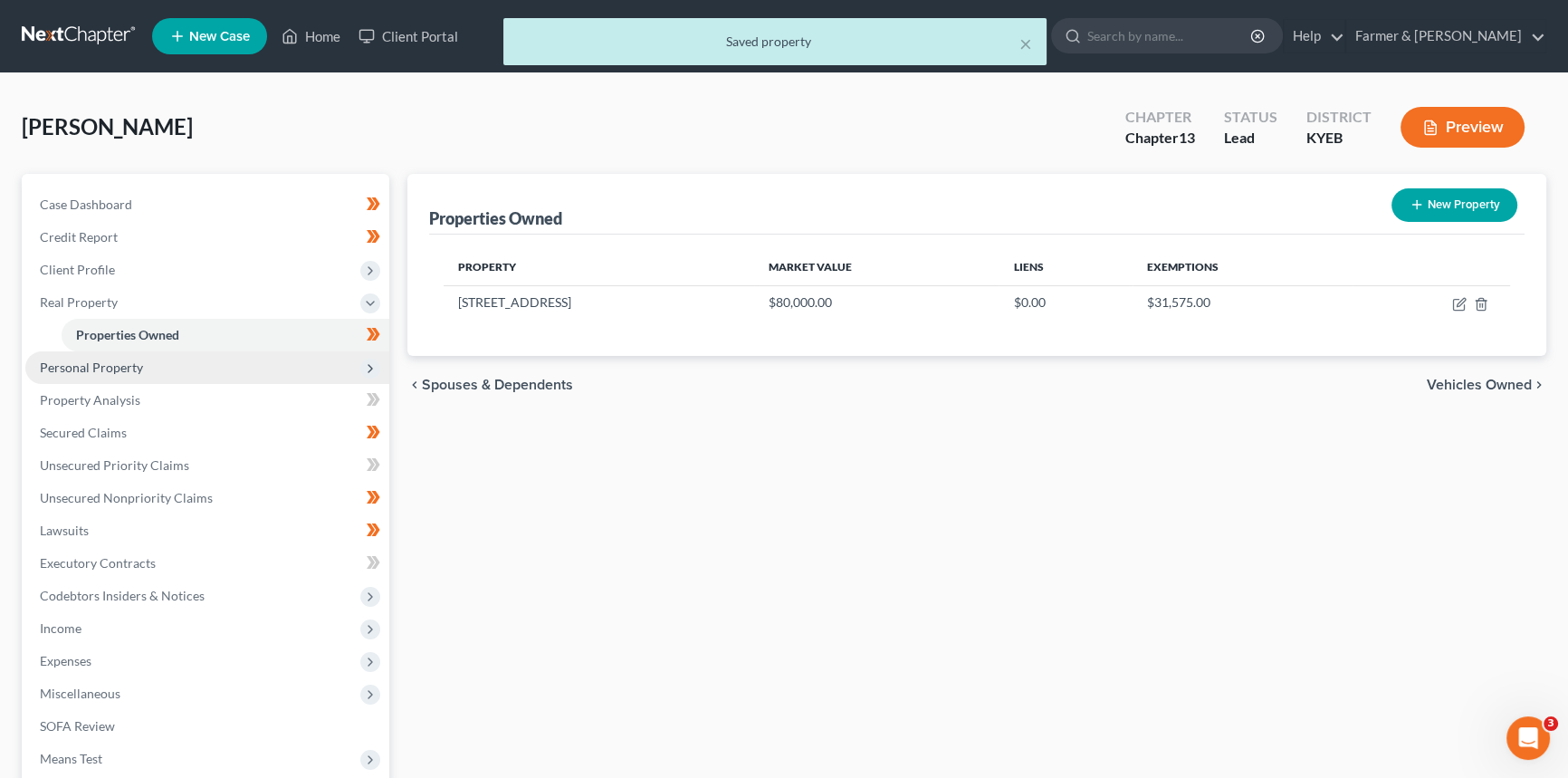
click at [127, 360] on span "Personal Property" at bounding box center [91, 367] width 103 height 16
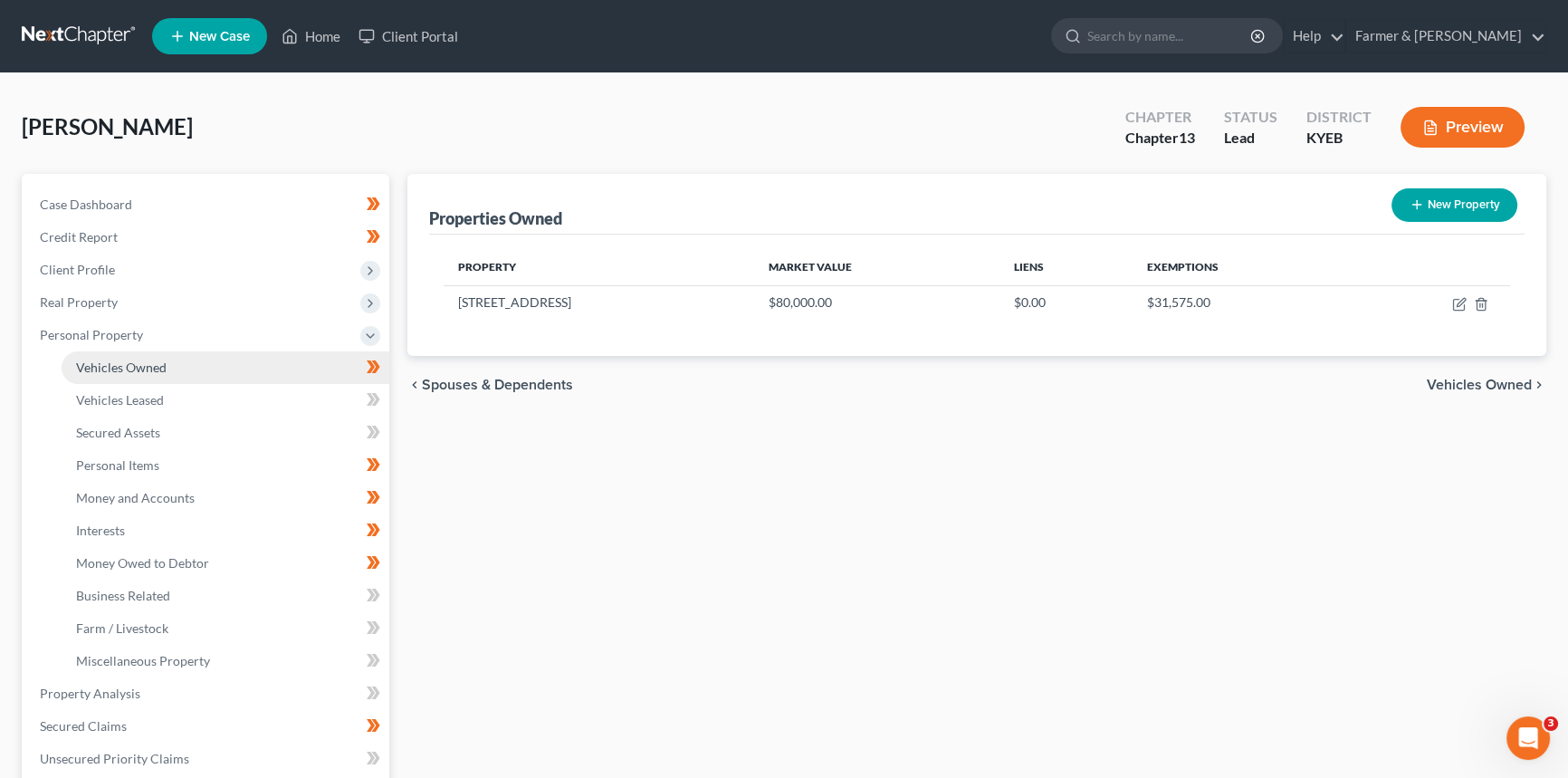
click at [143, 365] on span "Vehicles Owned" at bounding box center [121, 367] width 90 height 16
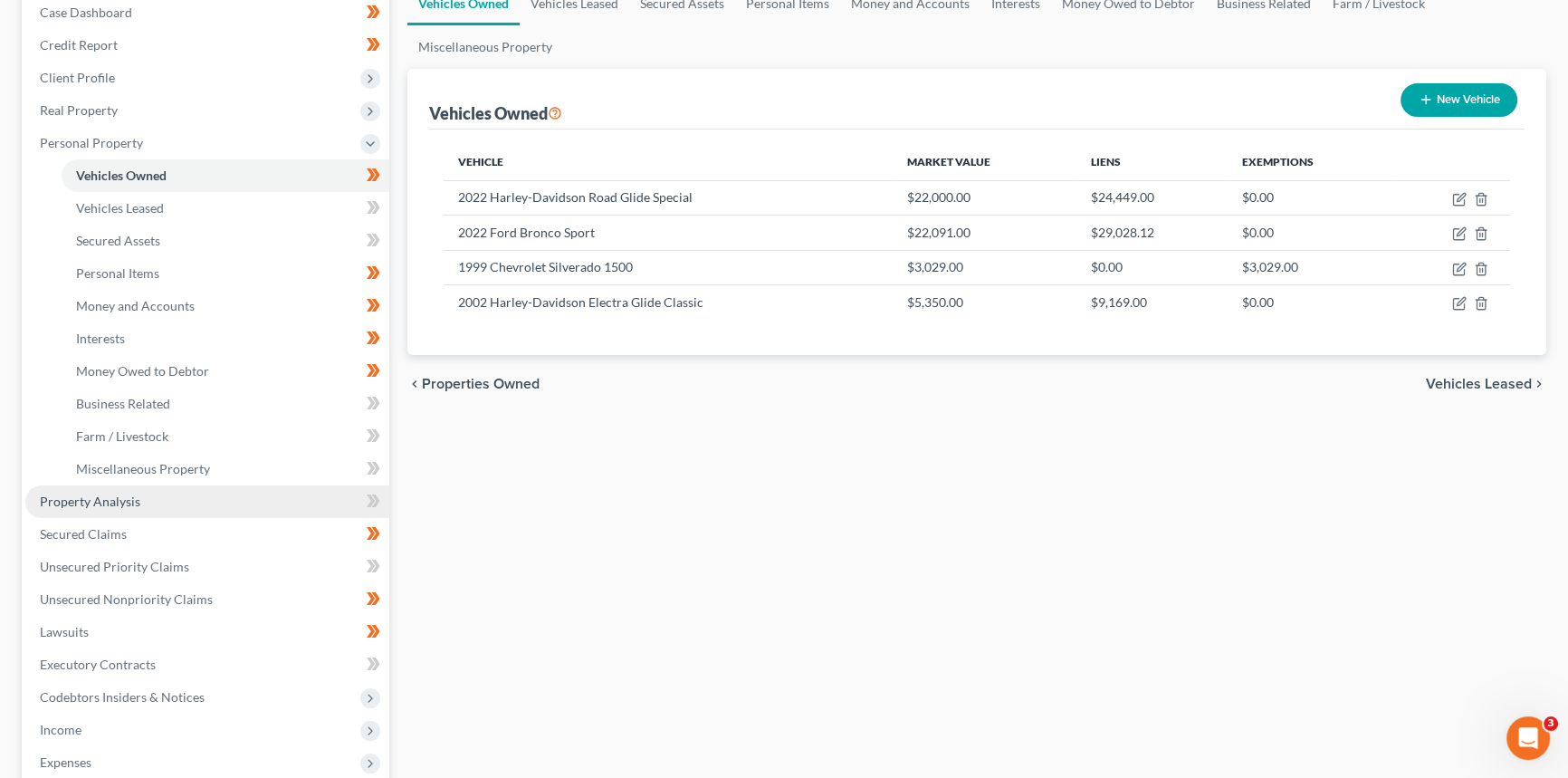
scroll to position [246, 0]
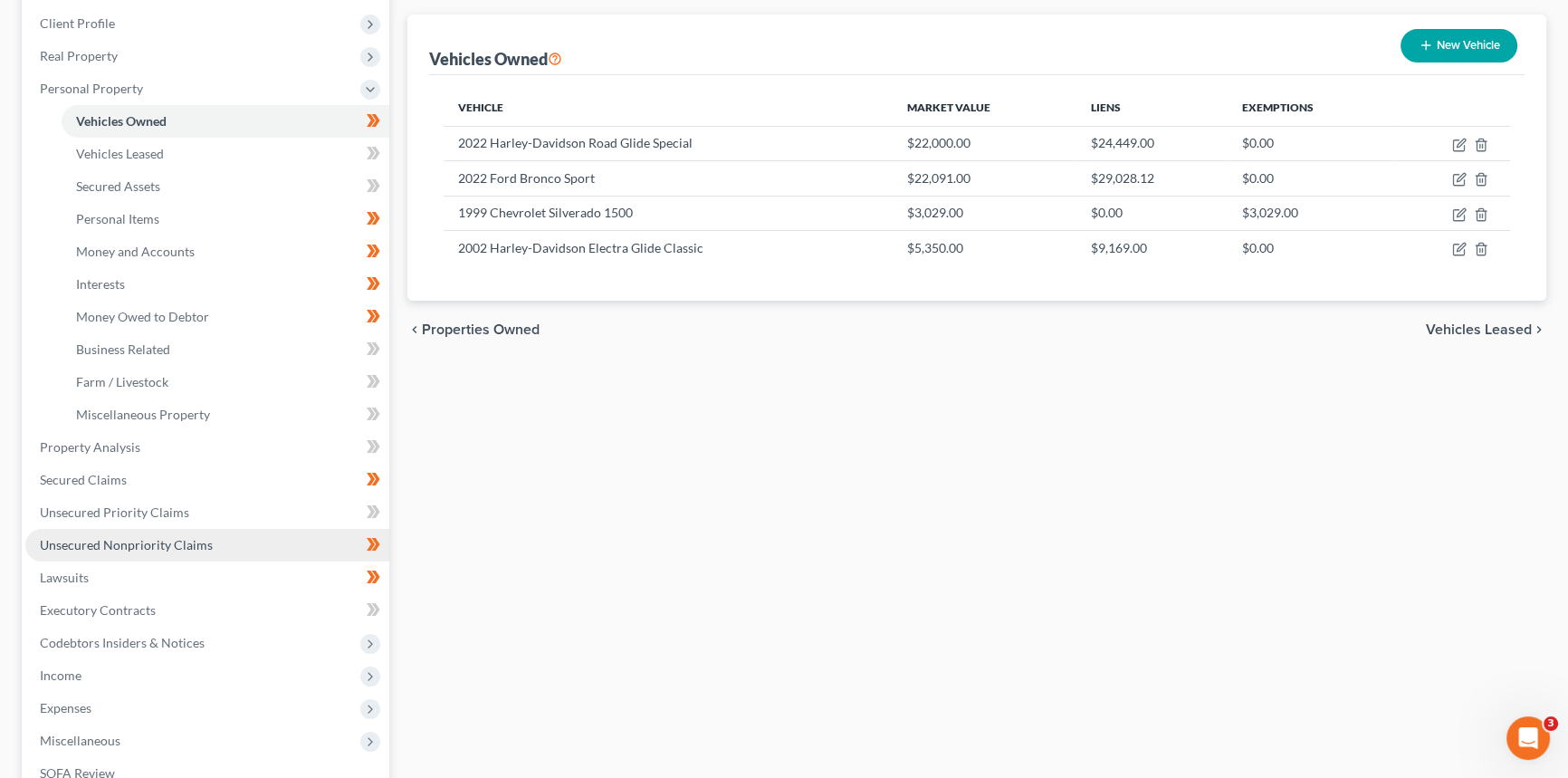
click at [159, 548] on span "Unsecured Nonpriority Claims" at bounding box center [126, 545] width 173 height 16
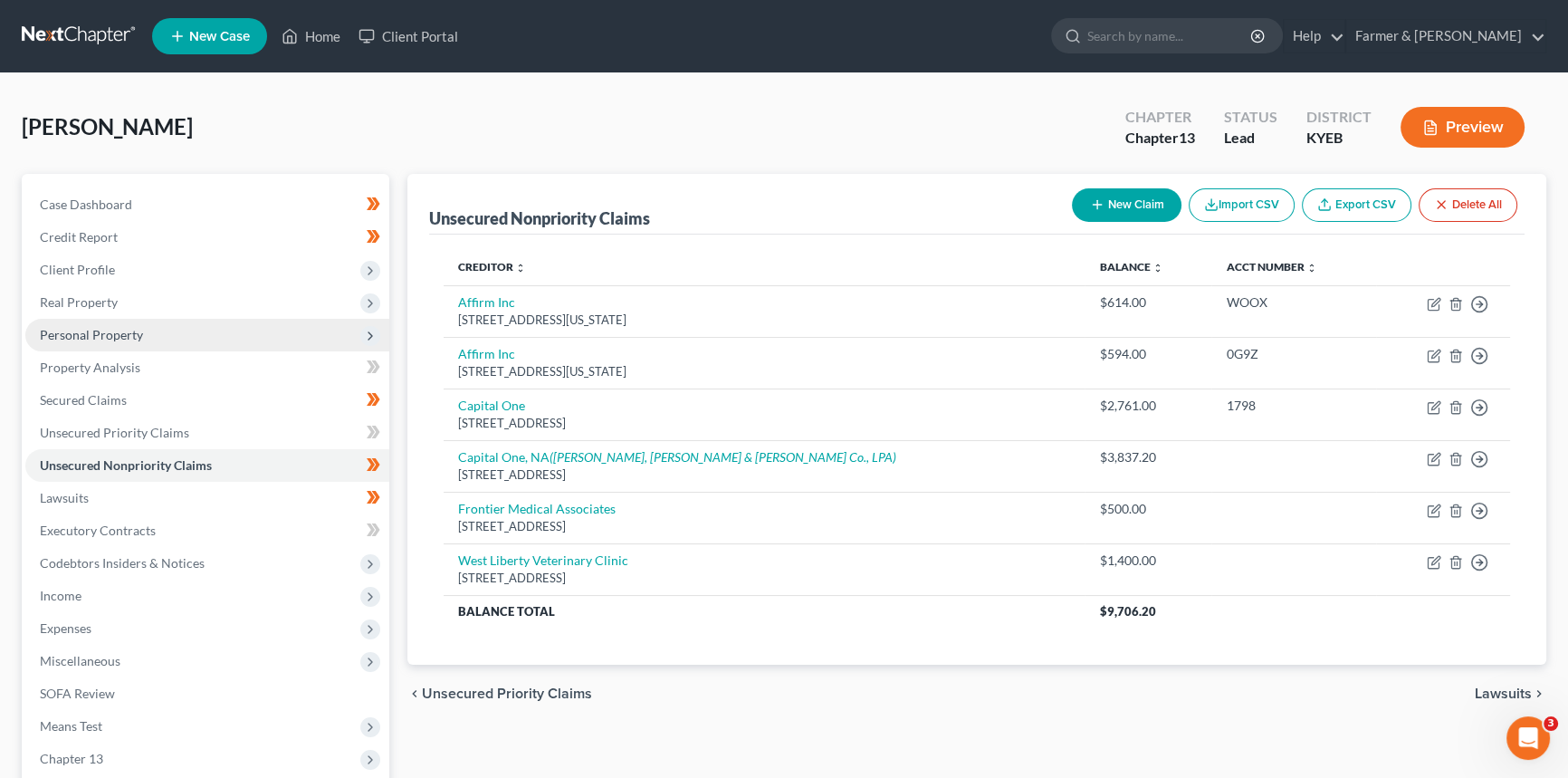
click at [139, 333] on span "Personal Property" at bounding box center [91, 334] width 103 height 16
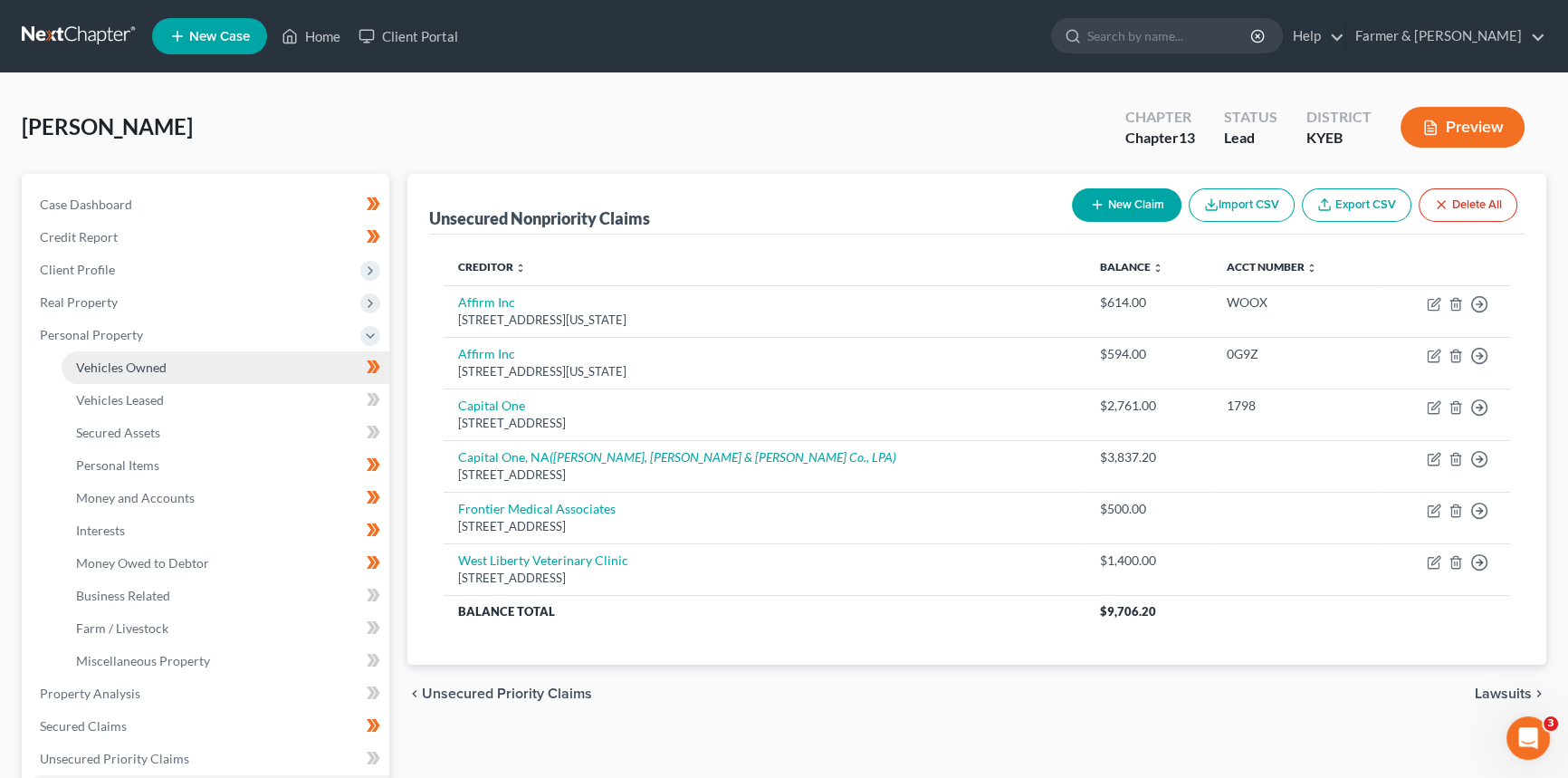
click at [139, 366] on span "Vehicles Owned" at bounding box center [121, 367] width 90 height 16
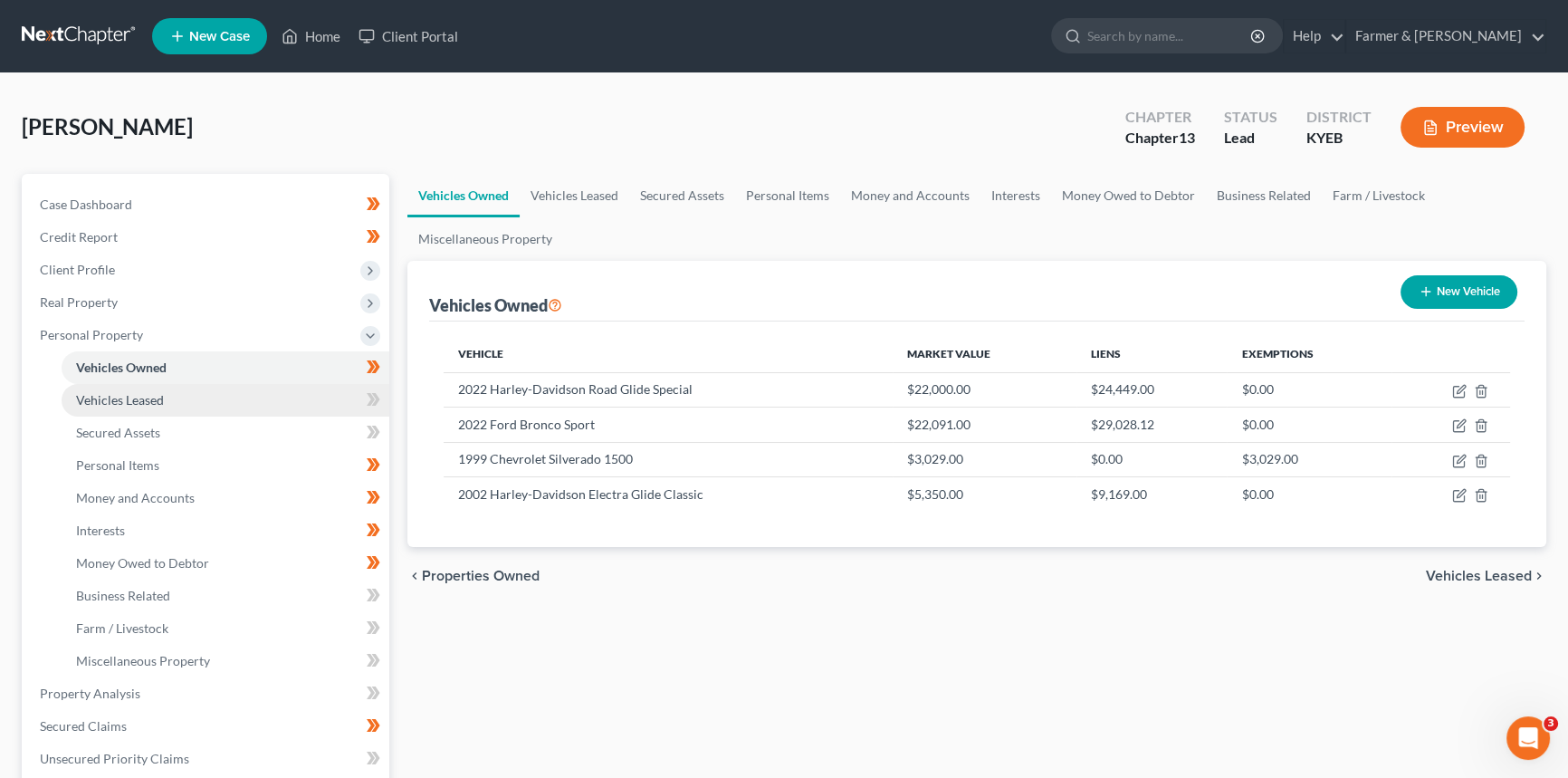
click at [148, 397] on span "Vehicles Leased" at bounding box center [120, 400] width 87 height 16
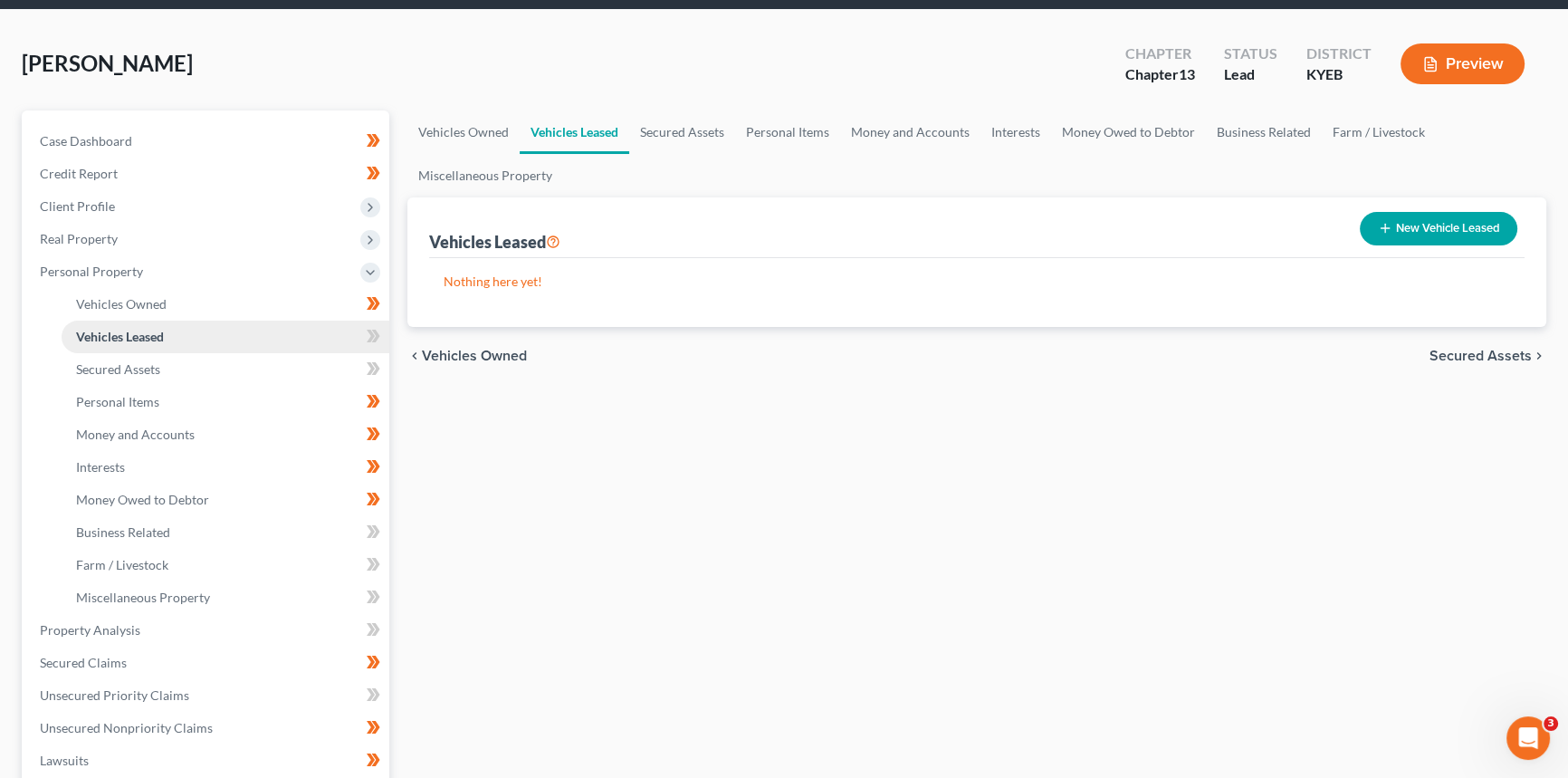
scroll to position [164, 0]
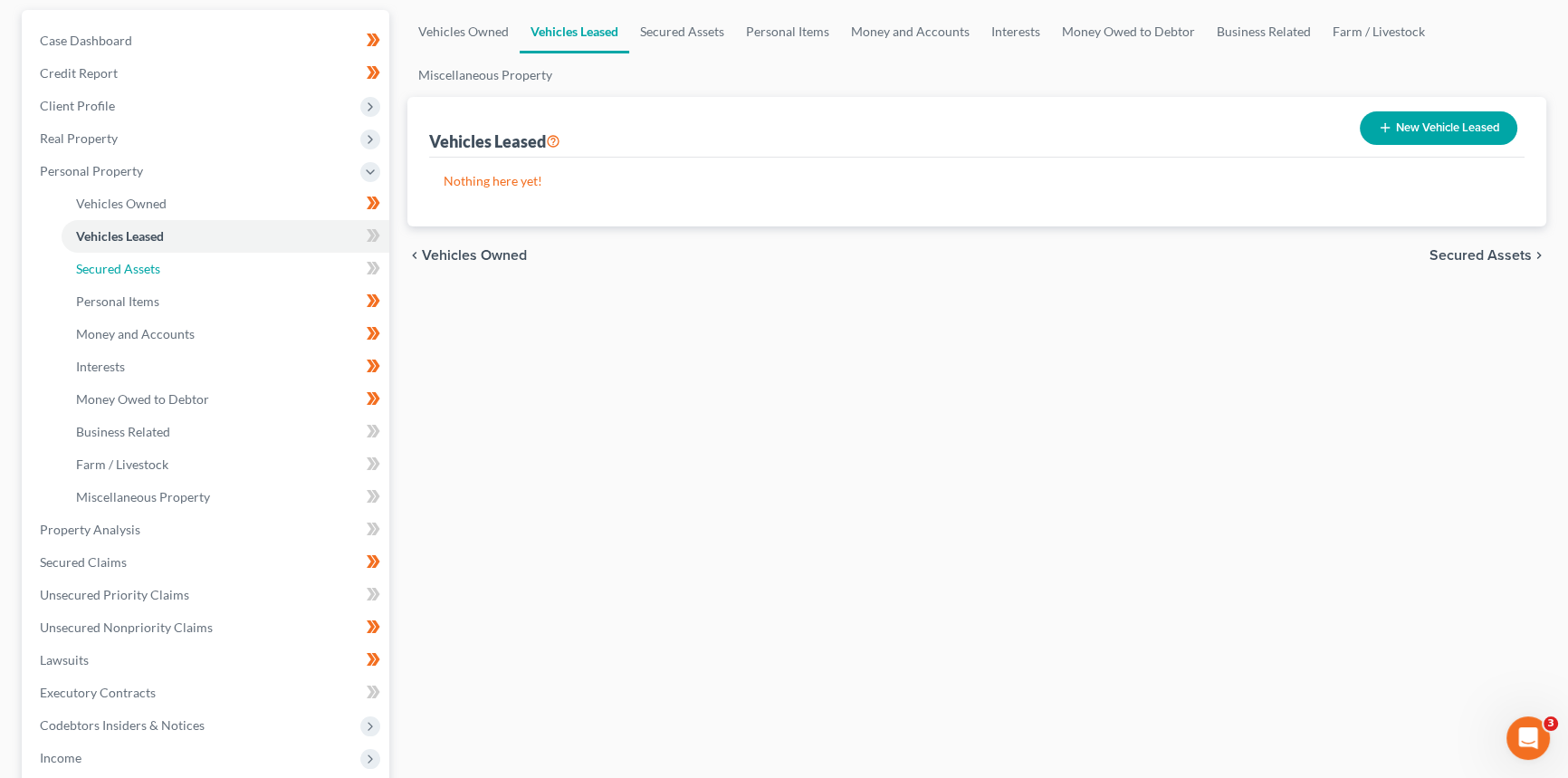
drag, startPoint x: 111, startPoint y: 268, endPoint x: 19, endPoint y: 471, distance: 222.9
click at [111, 268] on span "Secured Assets" at bounding box center [118, 269] width 84 height 16
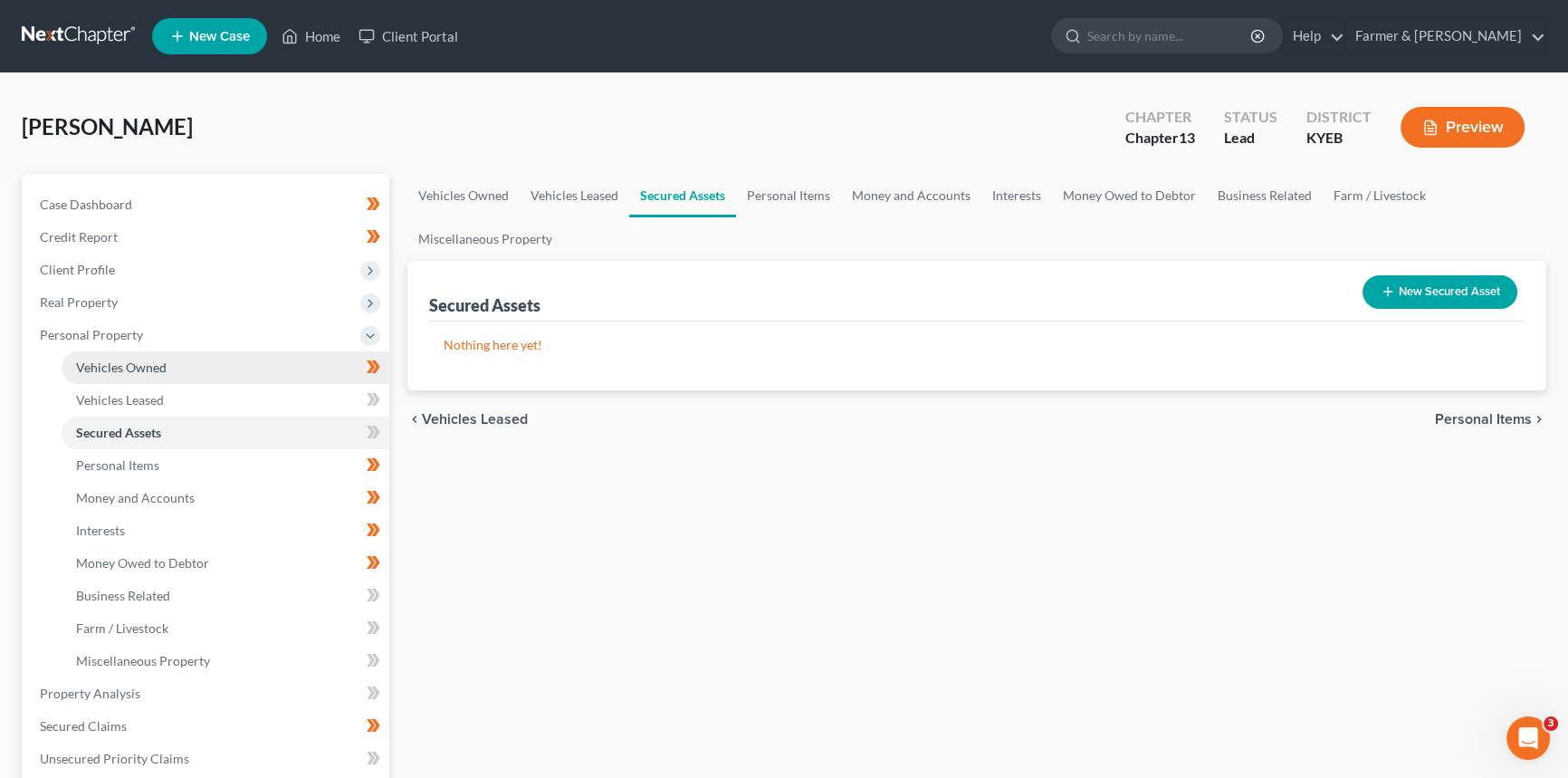
click at [131, 371] on span "Vehicles Owned" at bounding box center [121, 367] width 90 height 16
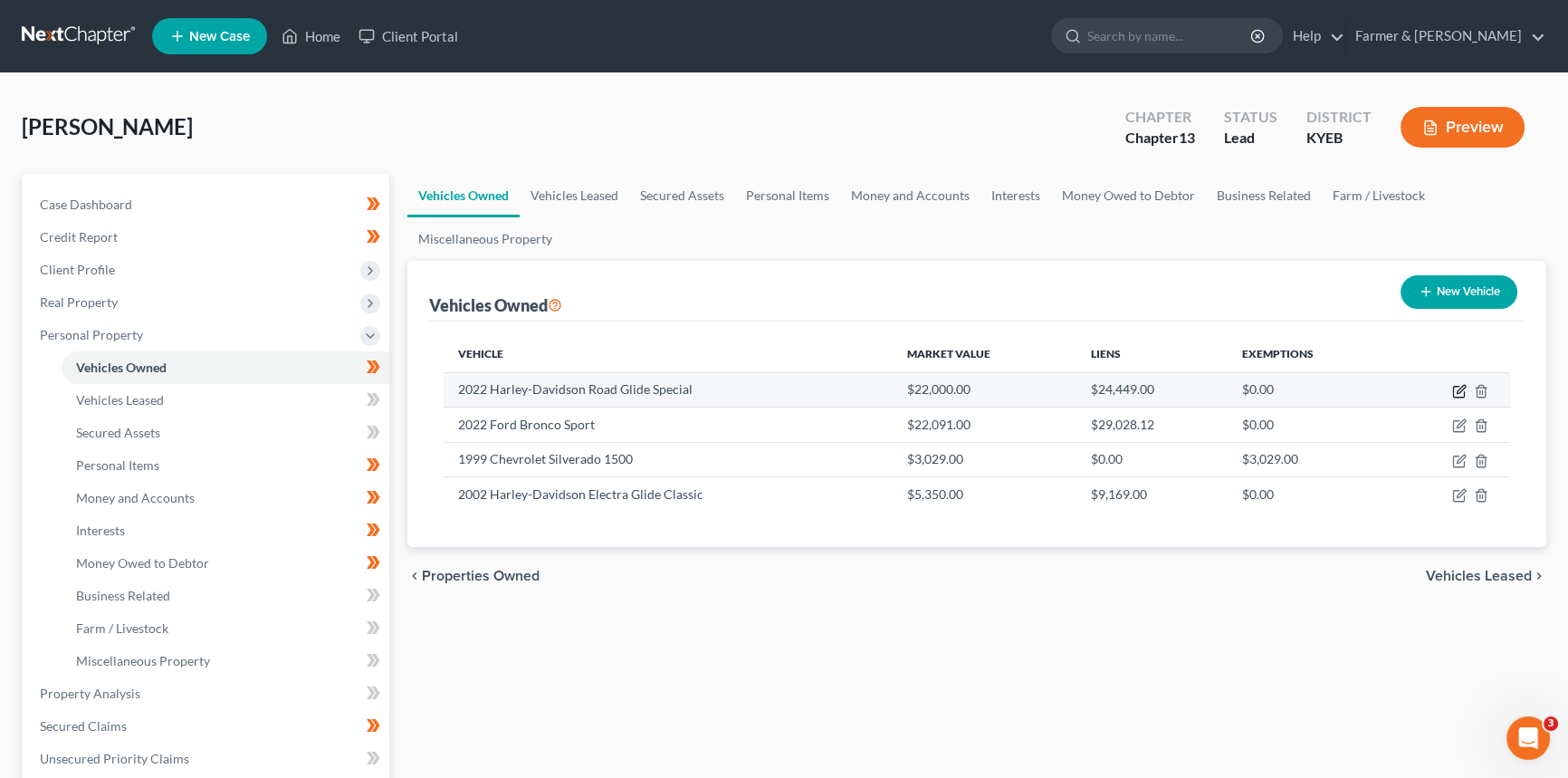
click at [1461, 390] on icon "button" at bounding box center [1459, 391] width 15 height 15
select select "7"
select select "4"
select select "2"
select select "0"
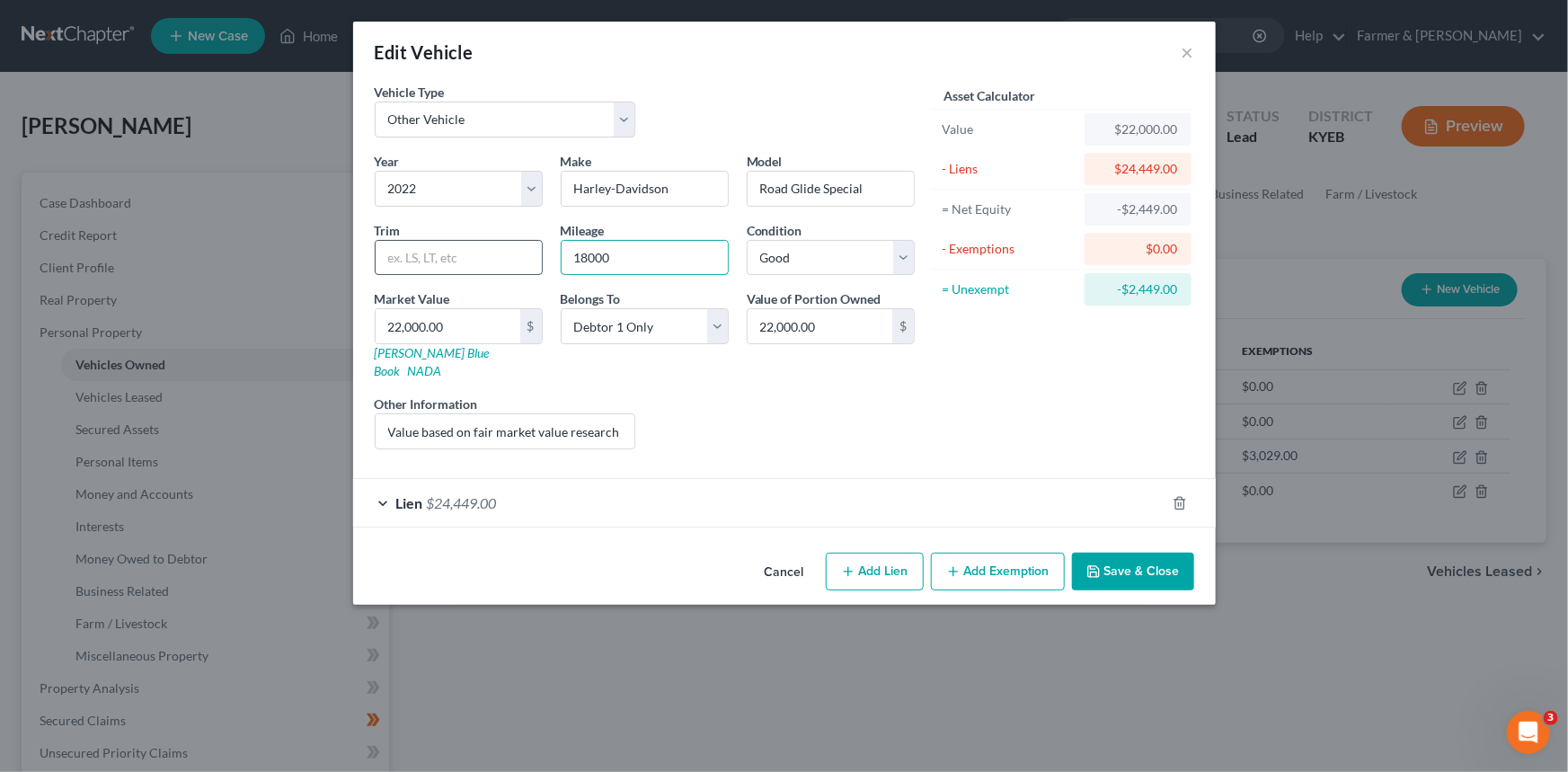
drag, startPoint x: 622, startPoint y: 259, endPoint x: 486, endPoint y: 265, distance: 136.1
click at [486, 265] on div "Year Select 2026 2025 2024 2023 2022 2021 2020 2019 2018 2017 2016 2015 2014 20…" at bounding box center [644, 307] width 557 height 312
type input "25000"
type input "1"
type input "1.00"
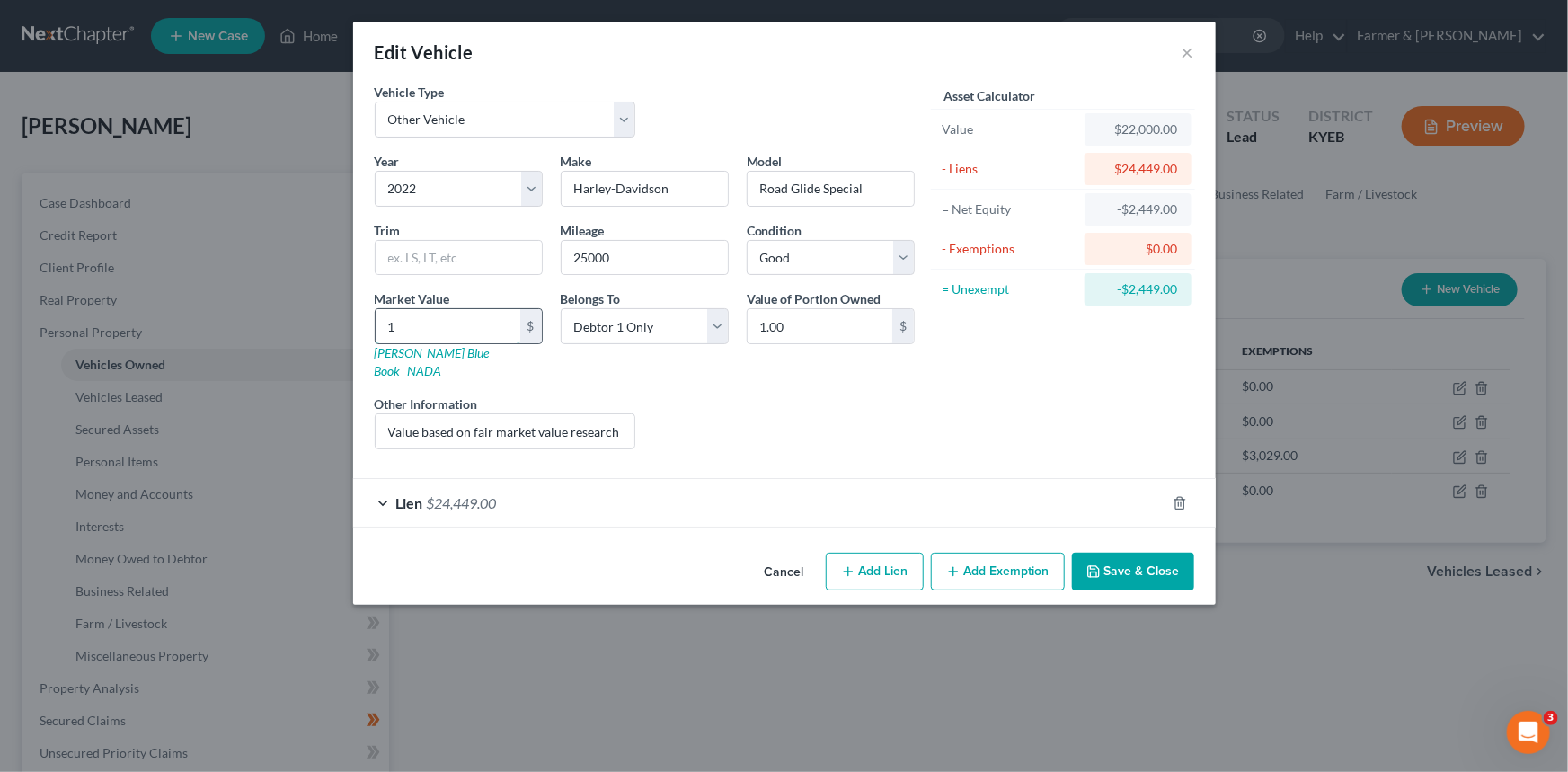
type input "17"
type input "17.00"
type input "170"
type input "170.00"
type input "1700"
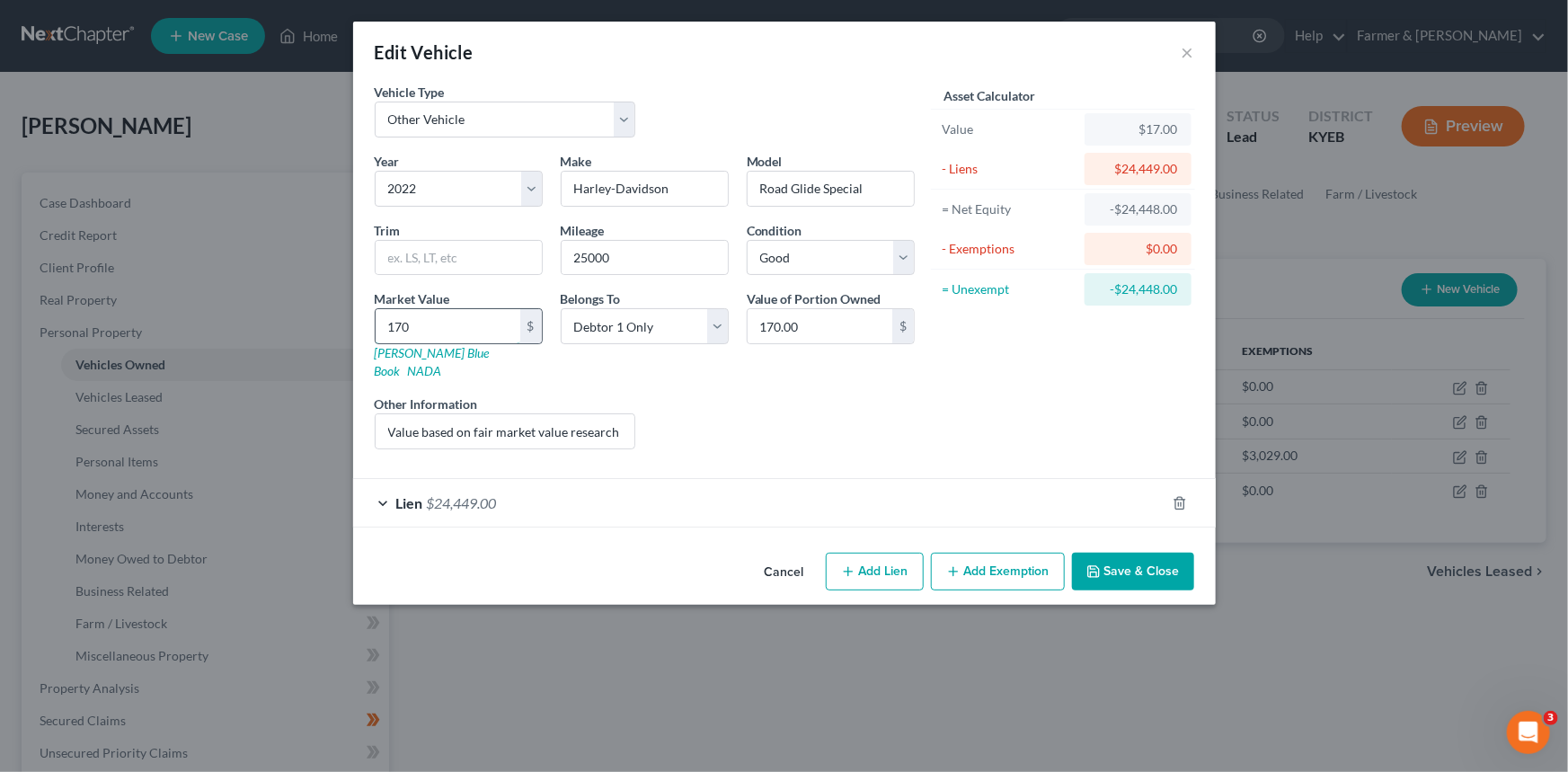
type input "1,700.00"
type input "1,7000"
type input "17,000.00"
type input "17,000"
drag, startPoint x: 977, startPoint y: 455, endPoint x: 21, endPoint y: 308, distance: 967.2
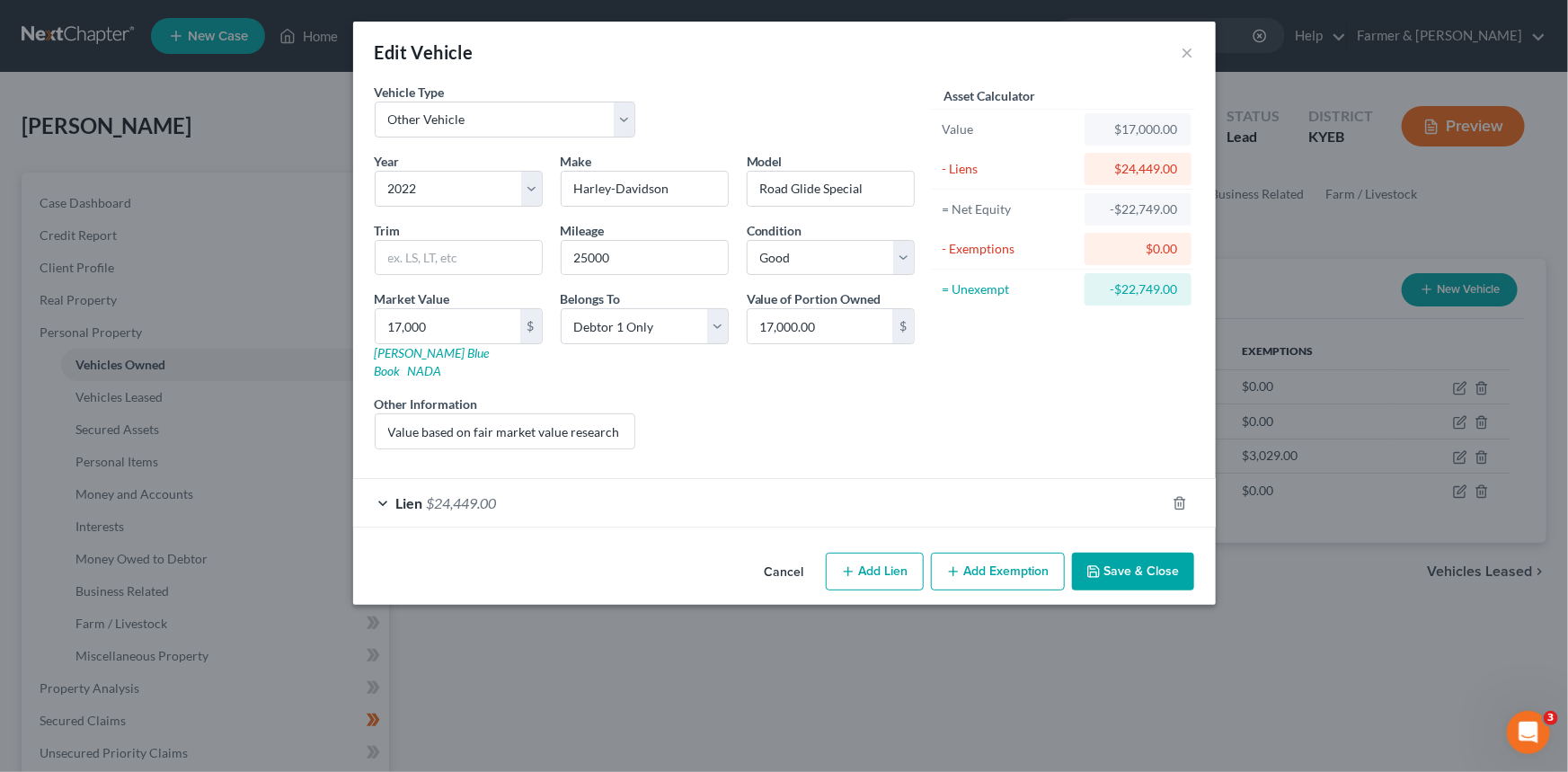
click at [978, 455] on form "Vehicle Type Select Automobile Truck Trailer Watercraft Aircraft Motor Home Atv…" at bounding box center [784, 305] width 819 height 445
click at [1119, 555] on button "Save & Close" at bounding box center [1133, 571] width 122 height 37
click at [1116, 554] on button "Save & Close" at bounding box center [1133, 571] width 122 height 37
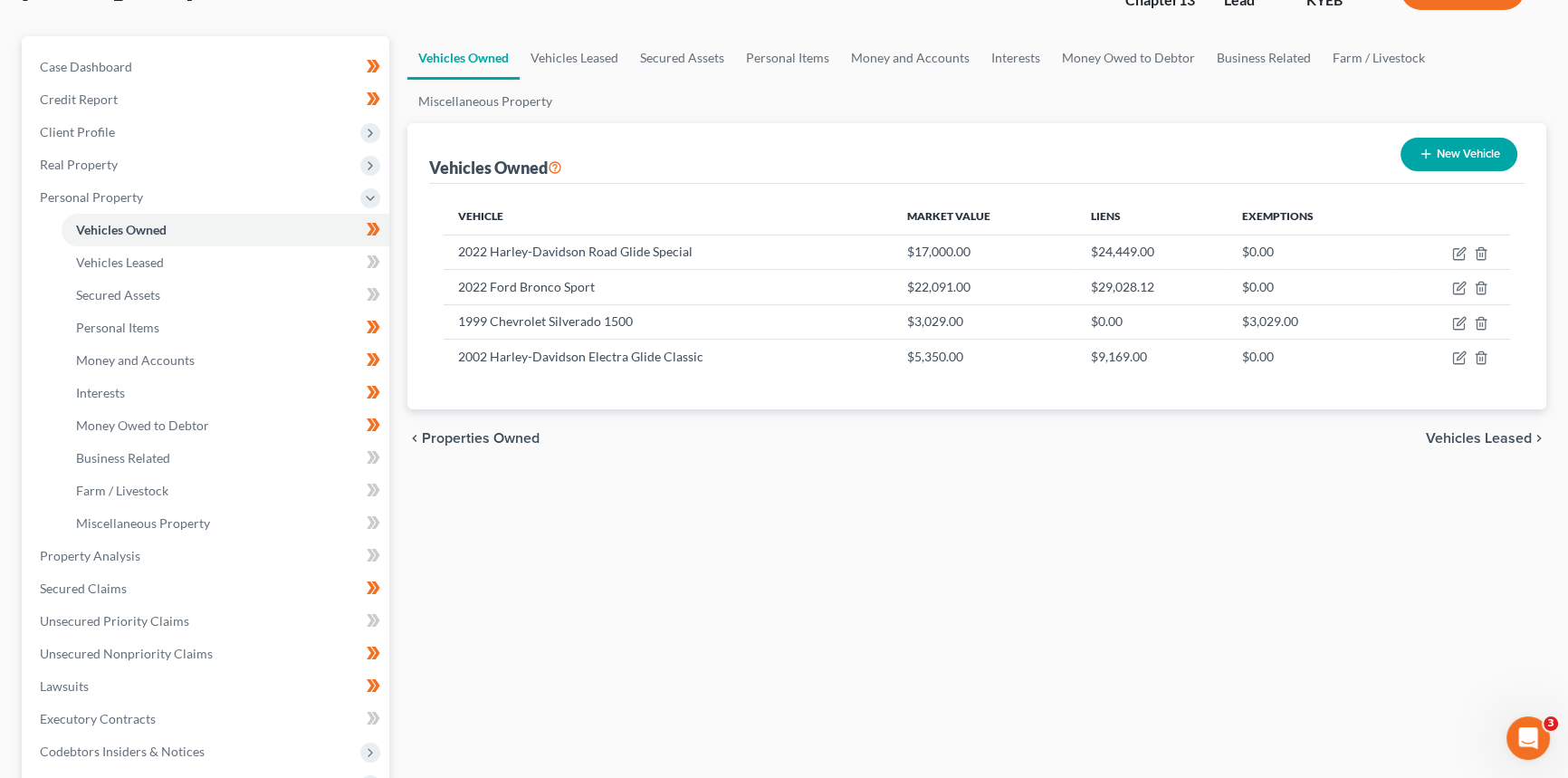
scroll to position [246, 0]
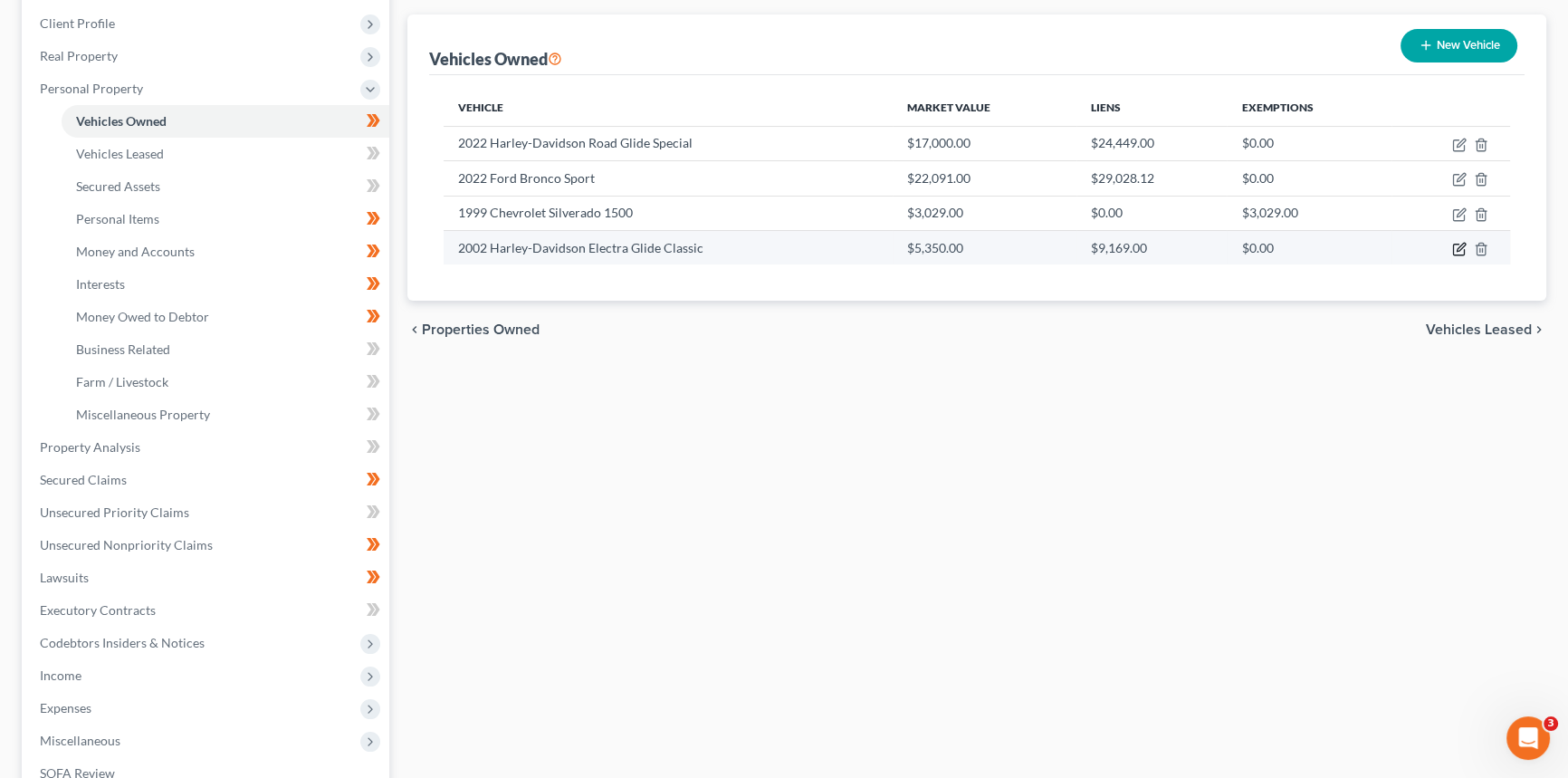
click at [1458, 247] on icon "button" at bounding box center [1461, 246] width 8 height 8
select select "0"
select select "24"
select select "2"
select select "0"
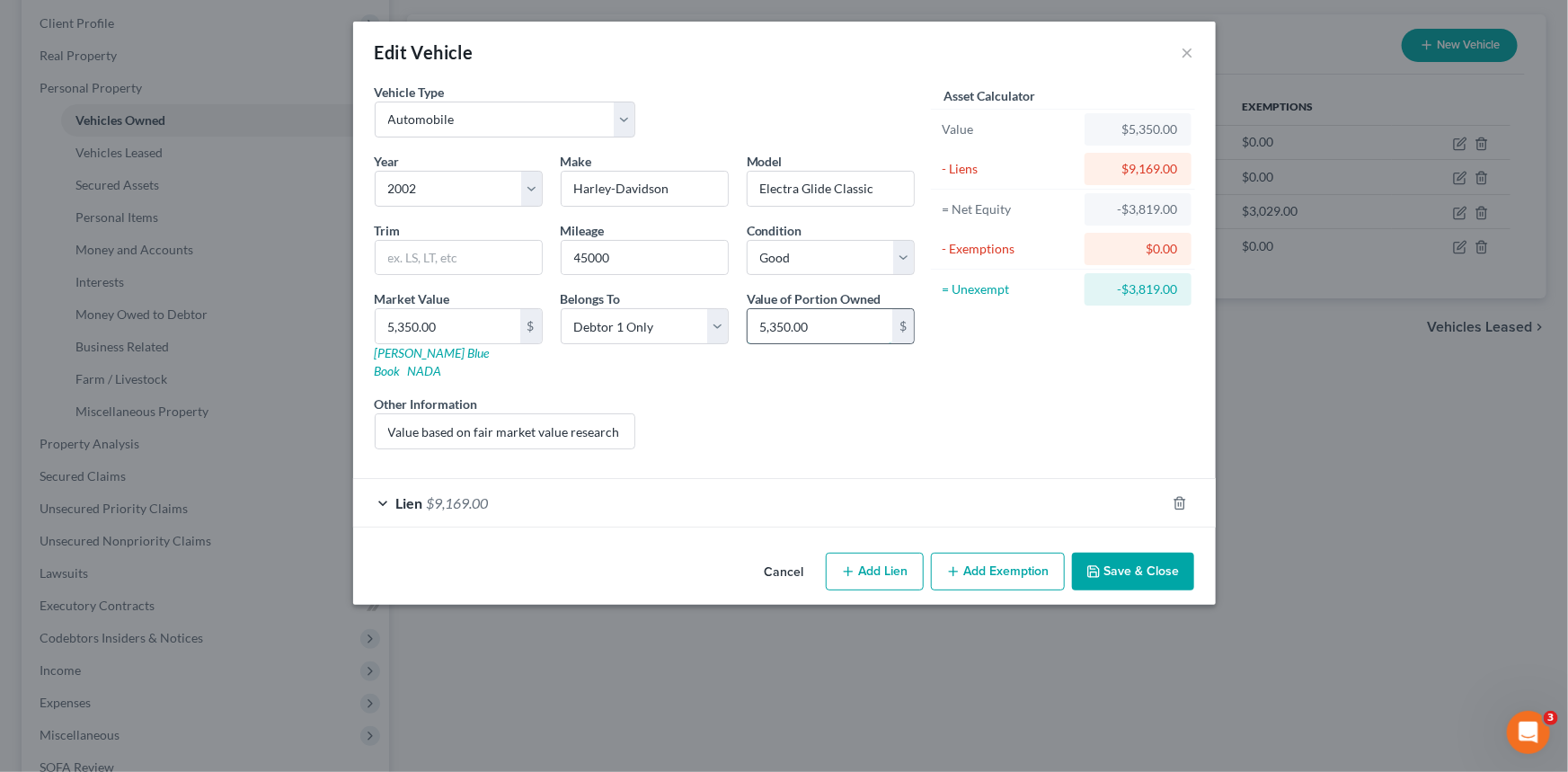
click at [815, 325] on input "5,350.00" at bounding box center [819, 326] width 145 height 34
type input "4"
type input "4.00"
type input "400"
type input "400.00"
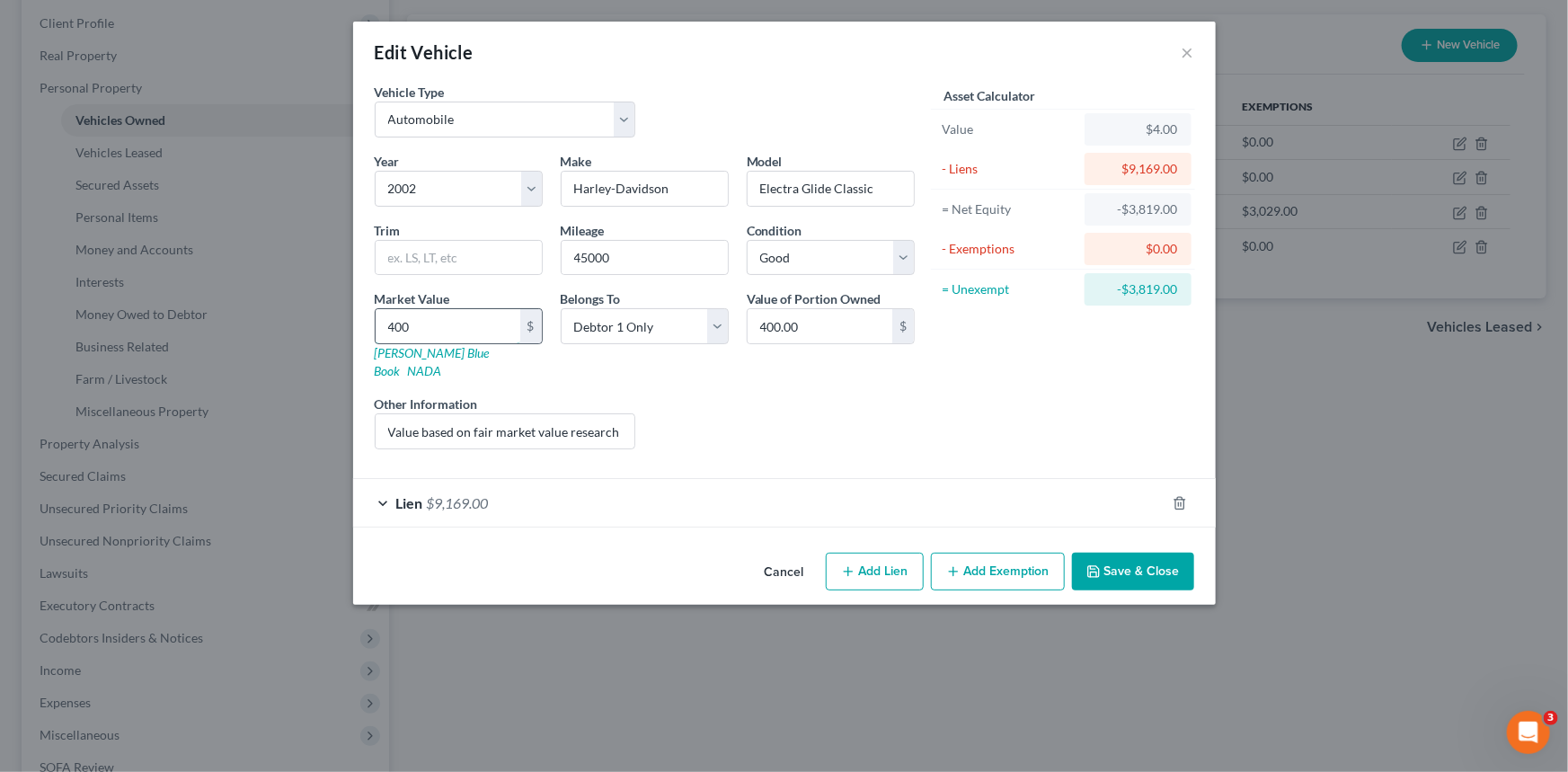
type input "4000"
type input "4,000.00"
type input "4,000"
click at [1107, 553] on button "Save & Close" at bounding box center [1133, 571] width 122 height 37
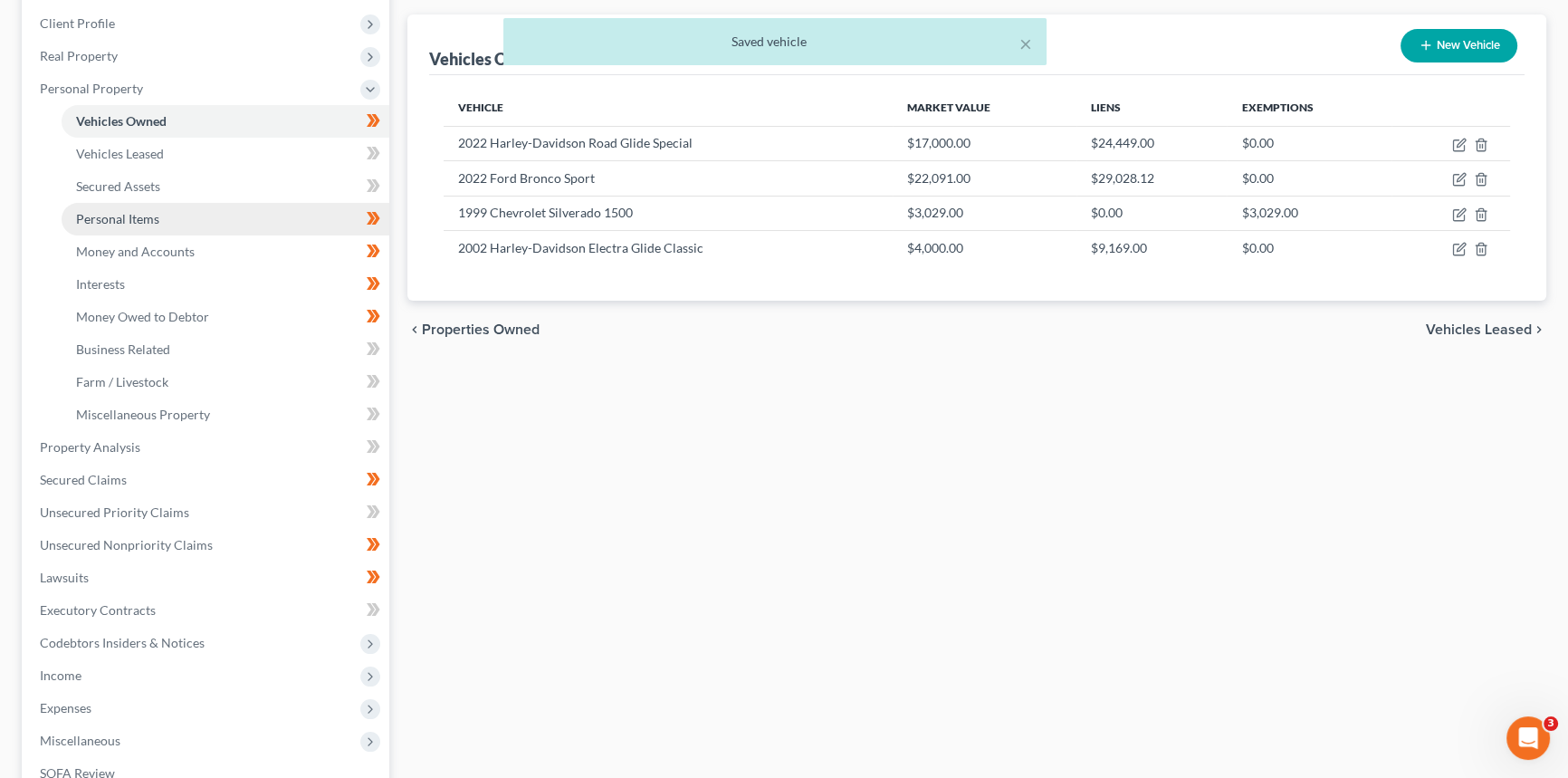
click at [147, 222] on span "Personal Items" at bounding box center [118, 219] width 83 height 16
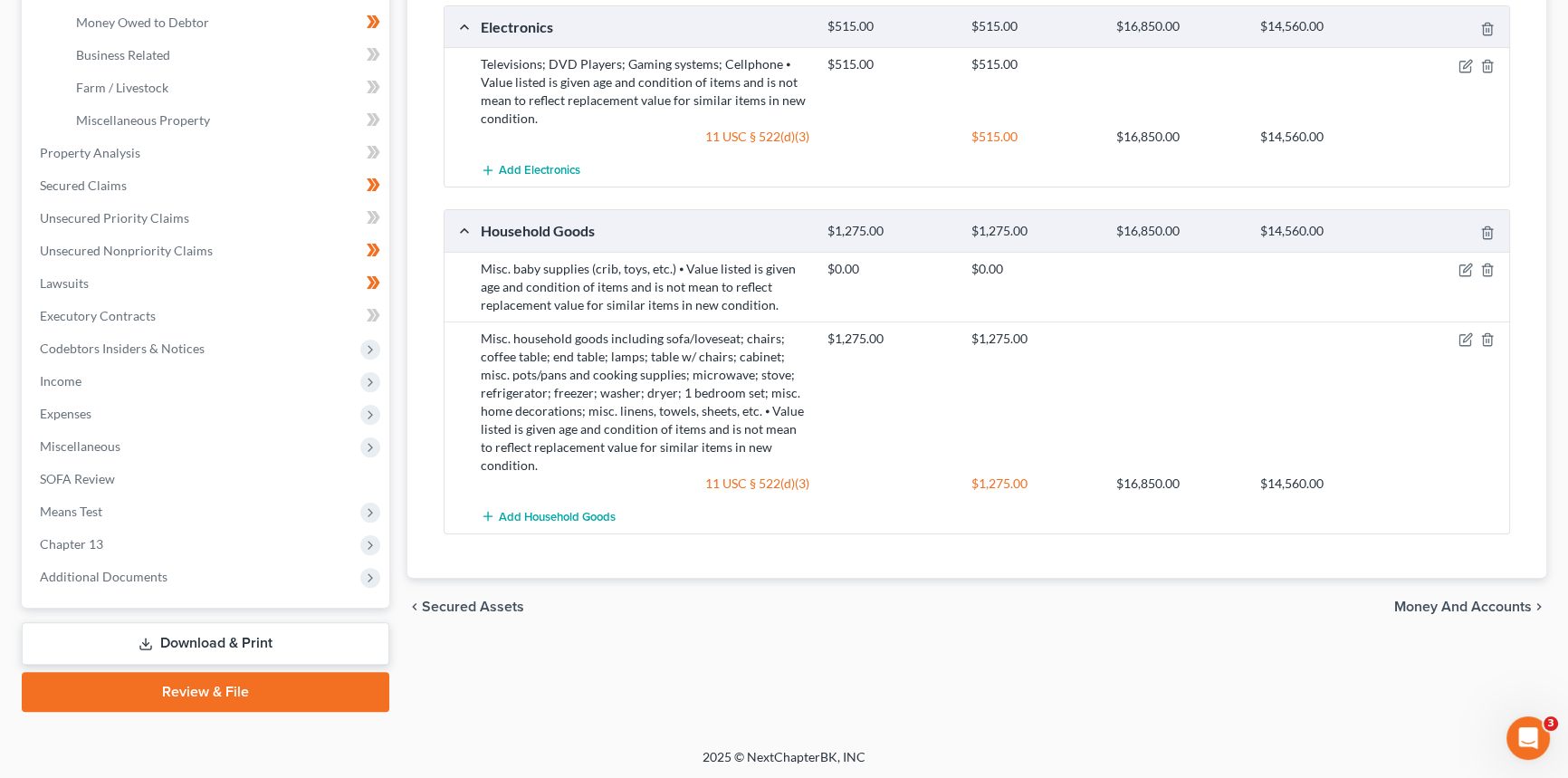
scroll to position [129, 0]
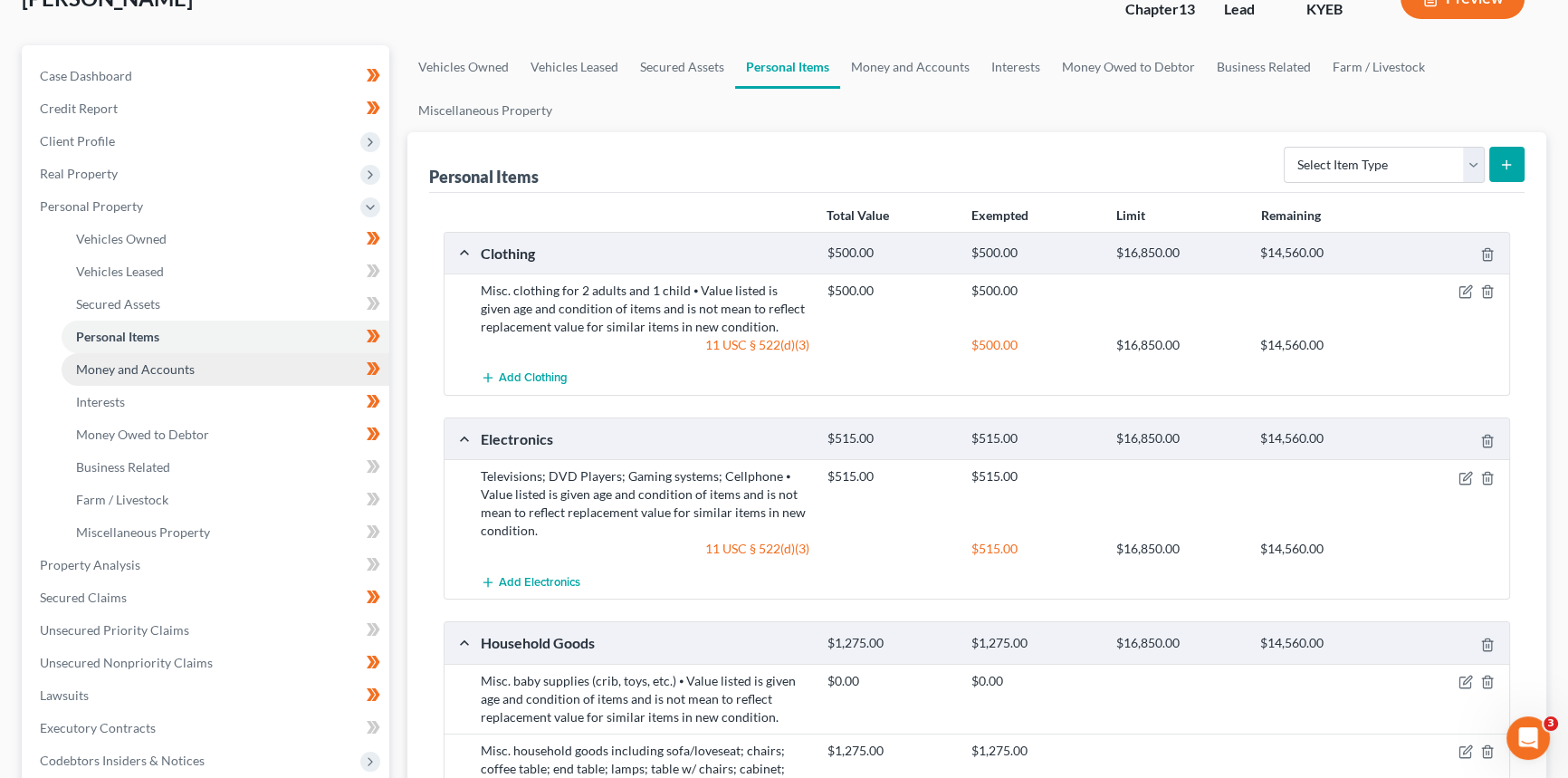
click at [135, 377] on link "Money and Accounts" at bounding box center [225, 369] width 327 height 33
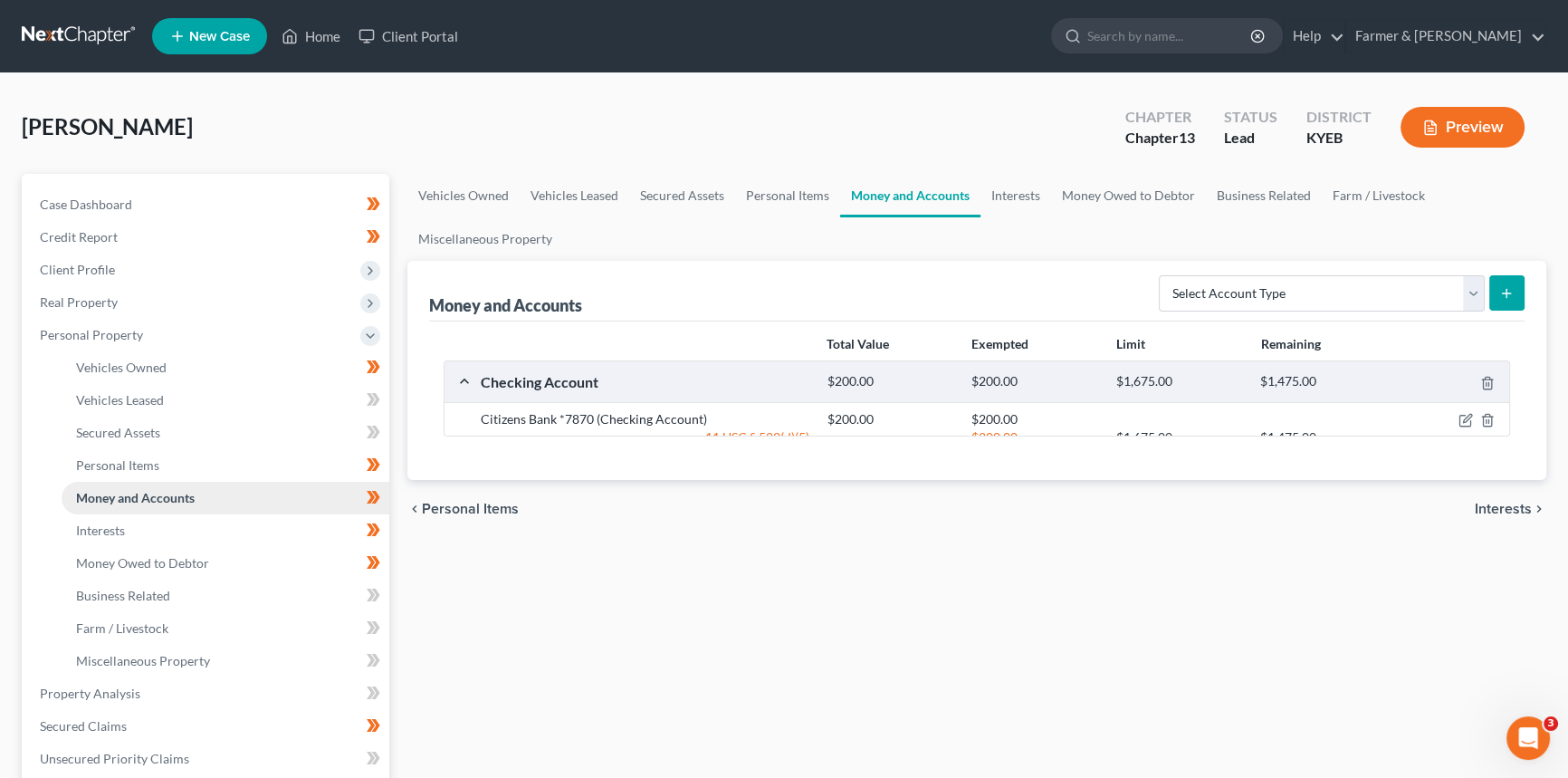
scroll to position [81, 0]
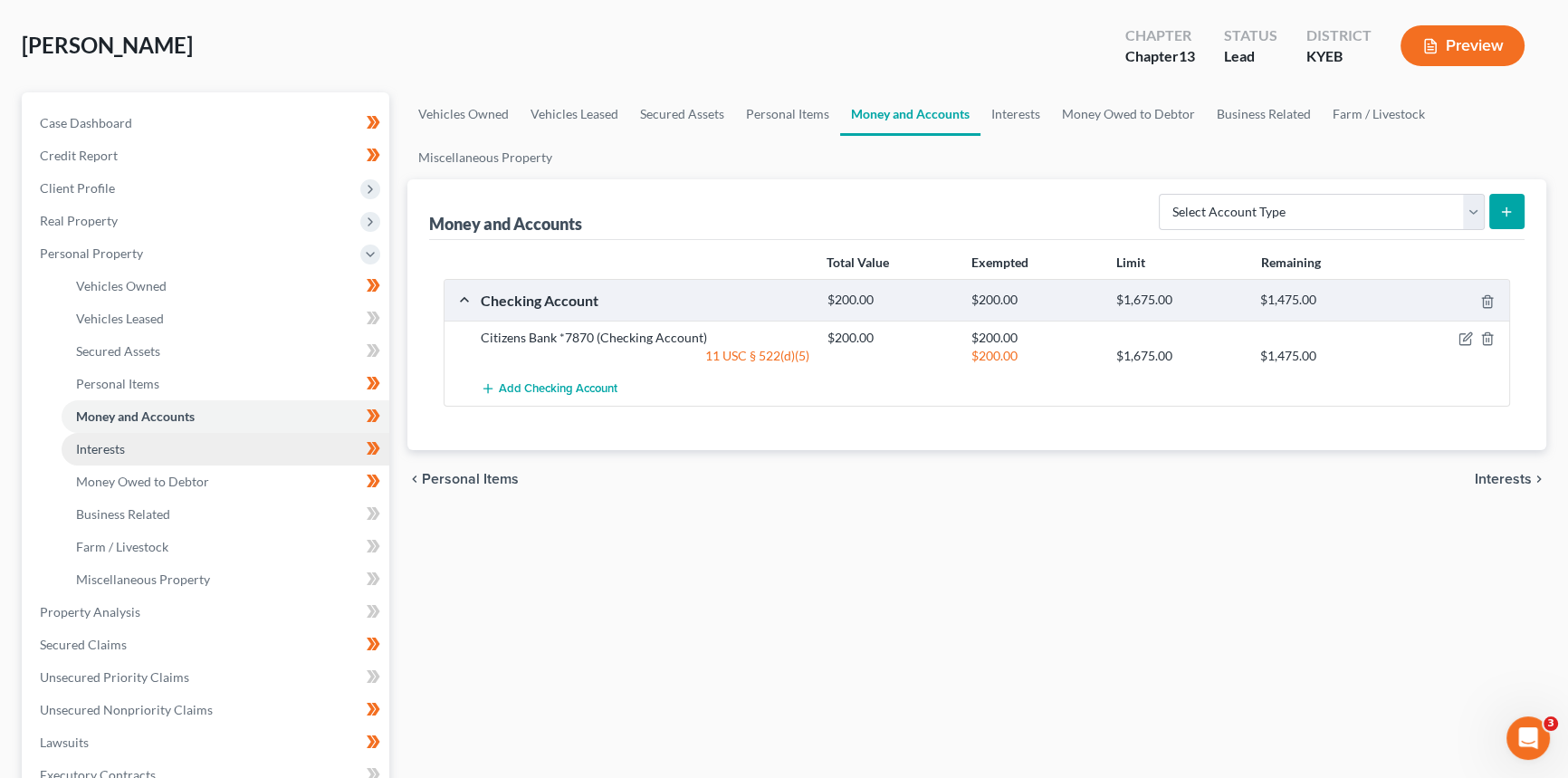
click at [162, 453] on link "Interests" at bounding box center [225, 449] width 327 height 33
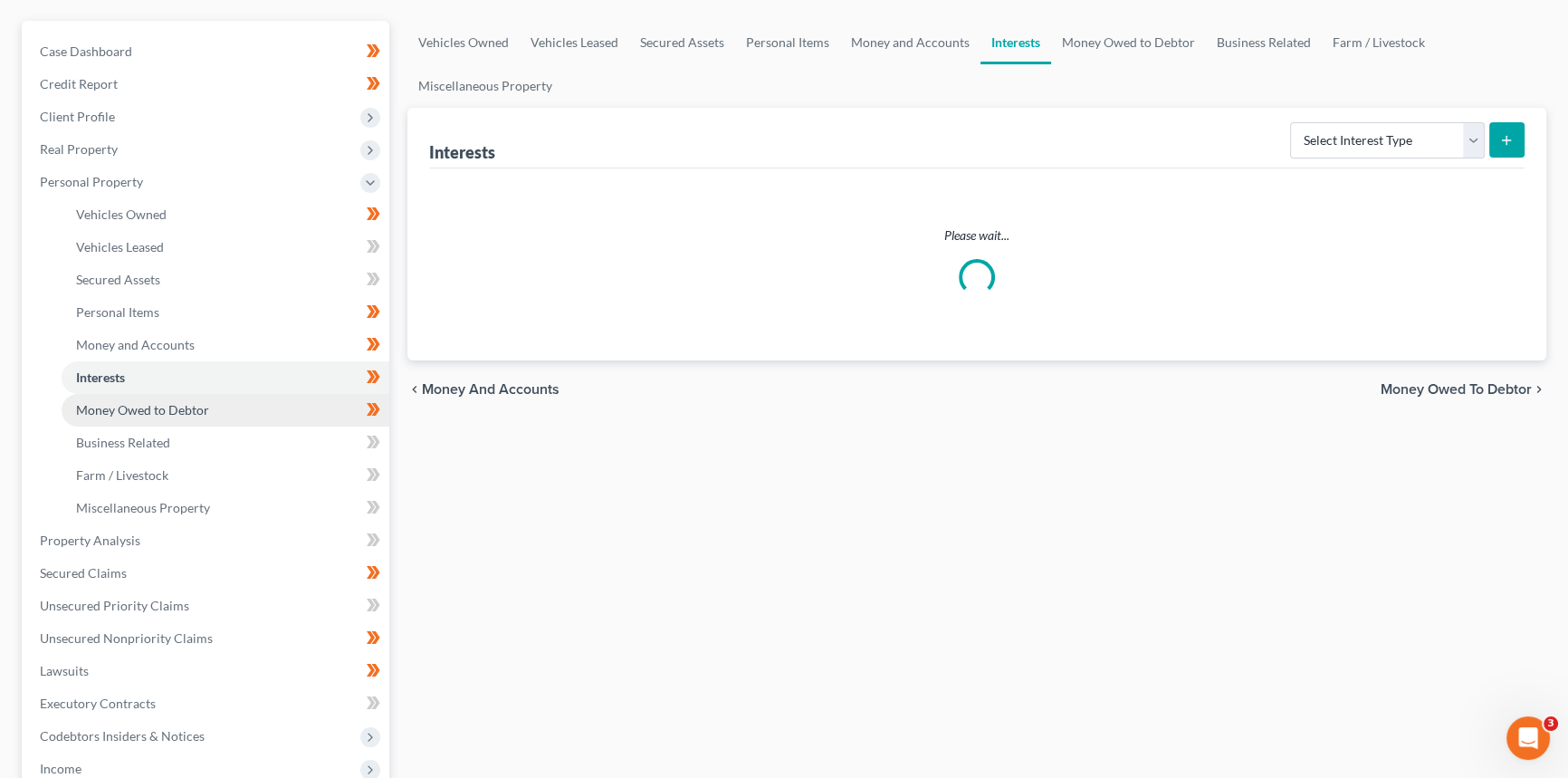
scroll to position [246, 0]
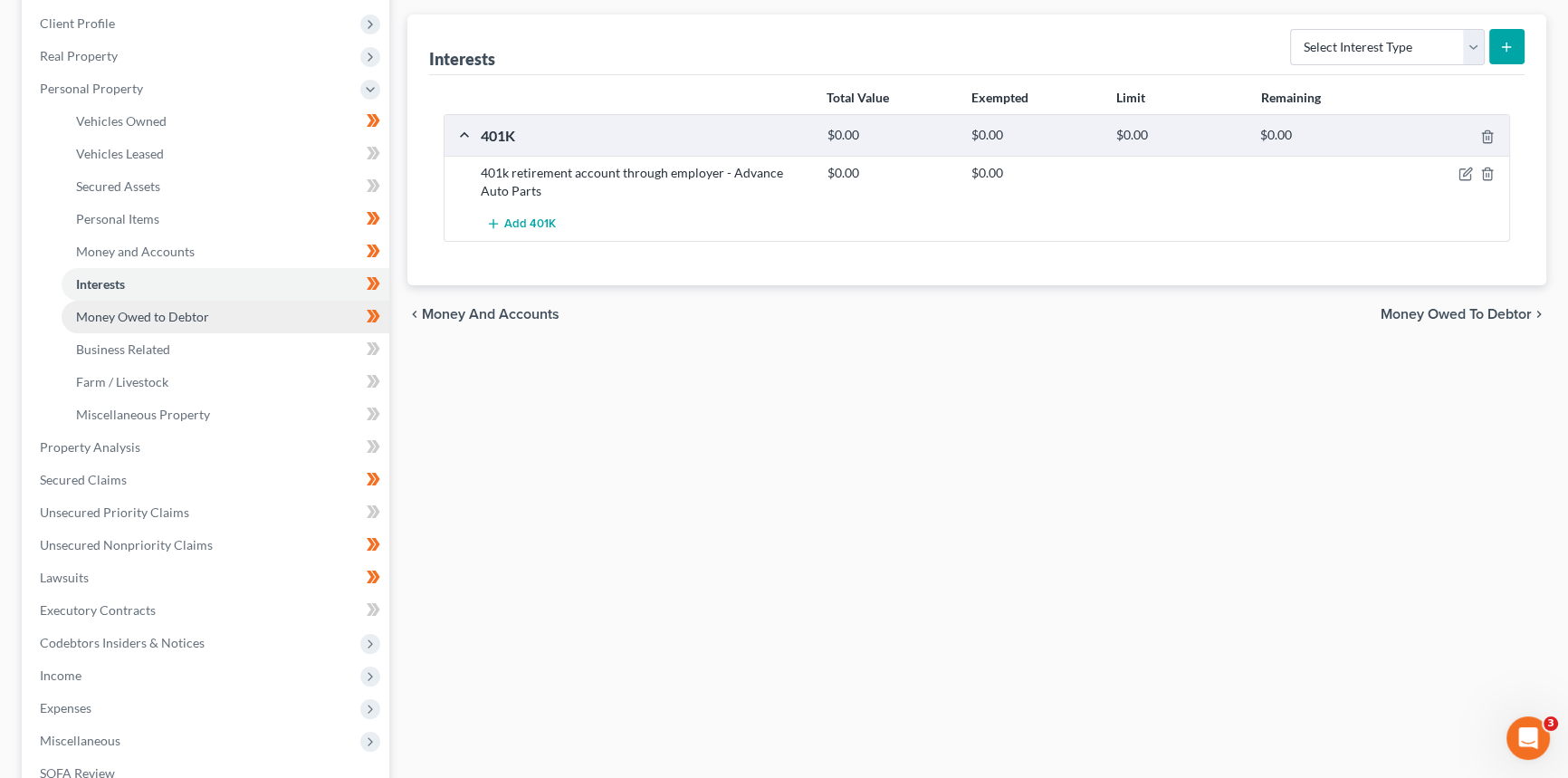
click at [164, 315] on span "Money Owed to Debtor" at bounding box center [143, 317] width 133 height 16
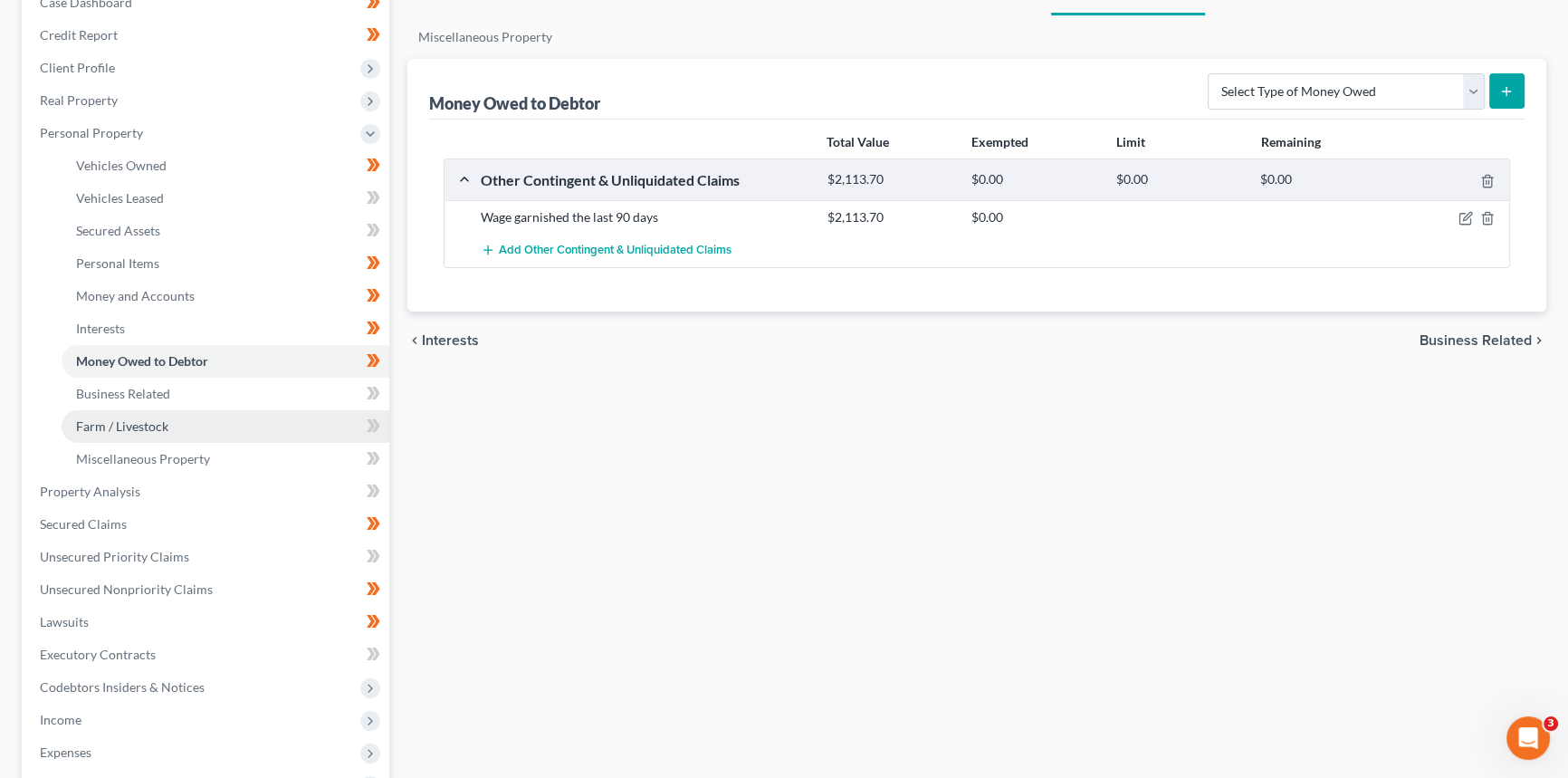
scroll to position [246, 0]
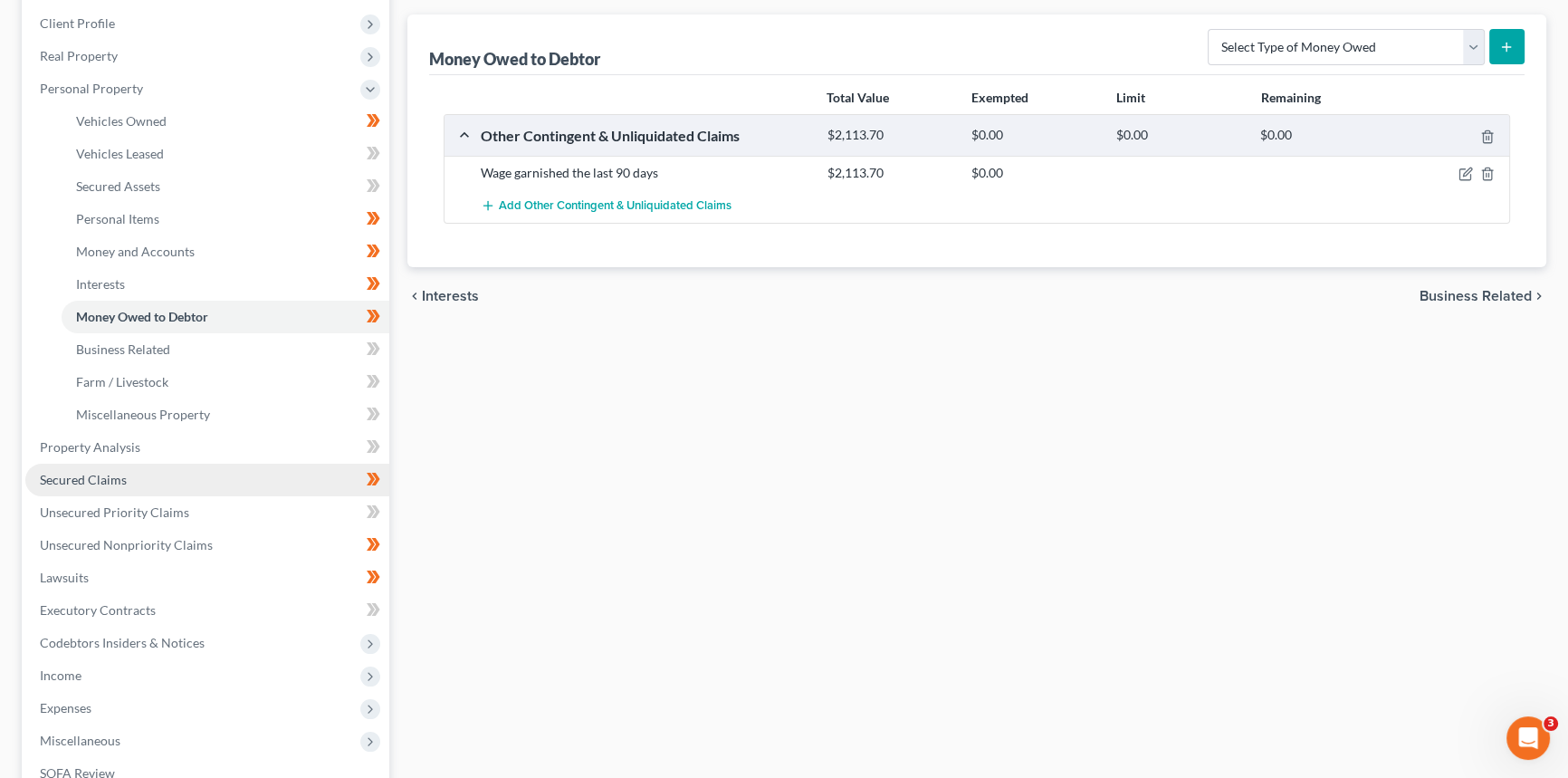
click at [91, 488] on link "Secured Claims" at bounding box center [207, 479] width 364 height 33
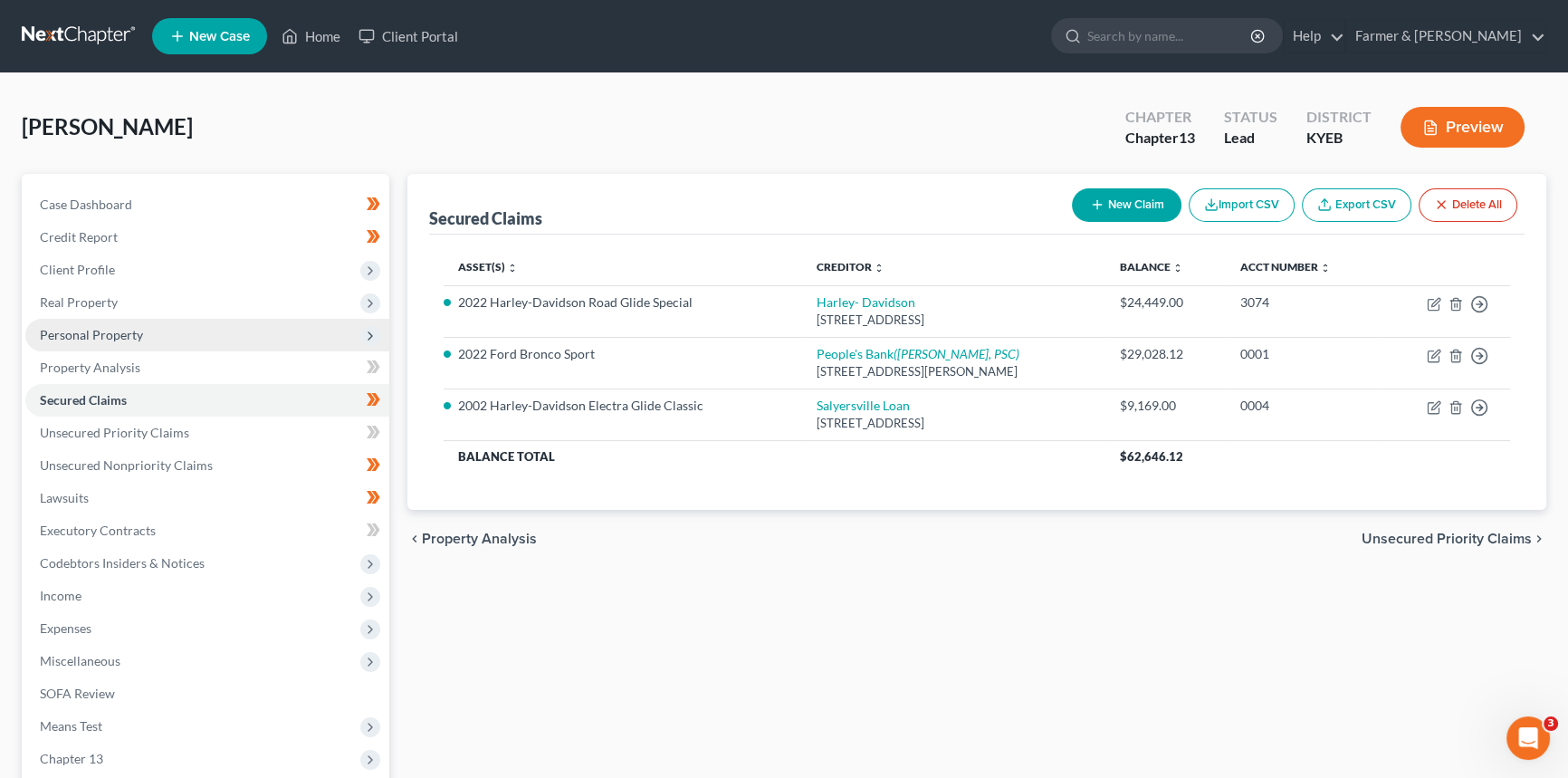
click at [107, 329] on span "Personal Property" at bounding box center [91, 334] width 103 height 16
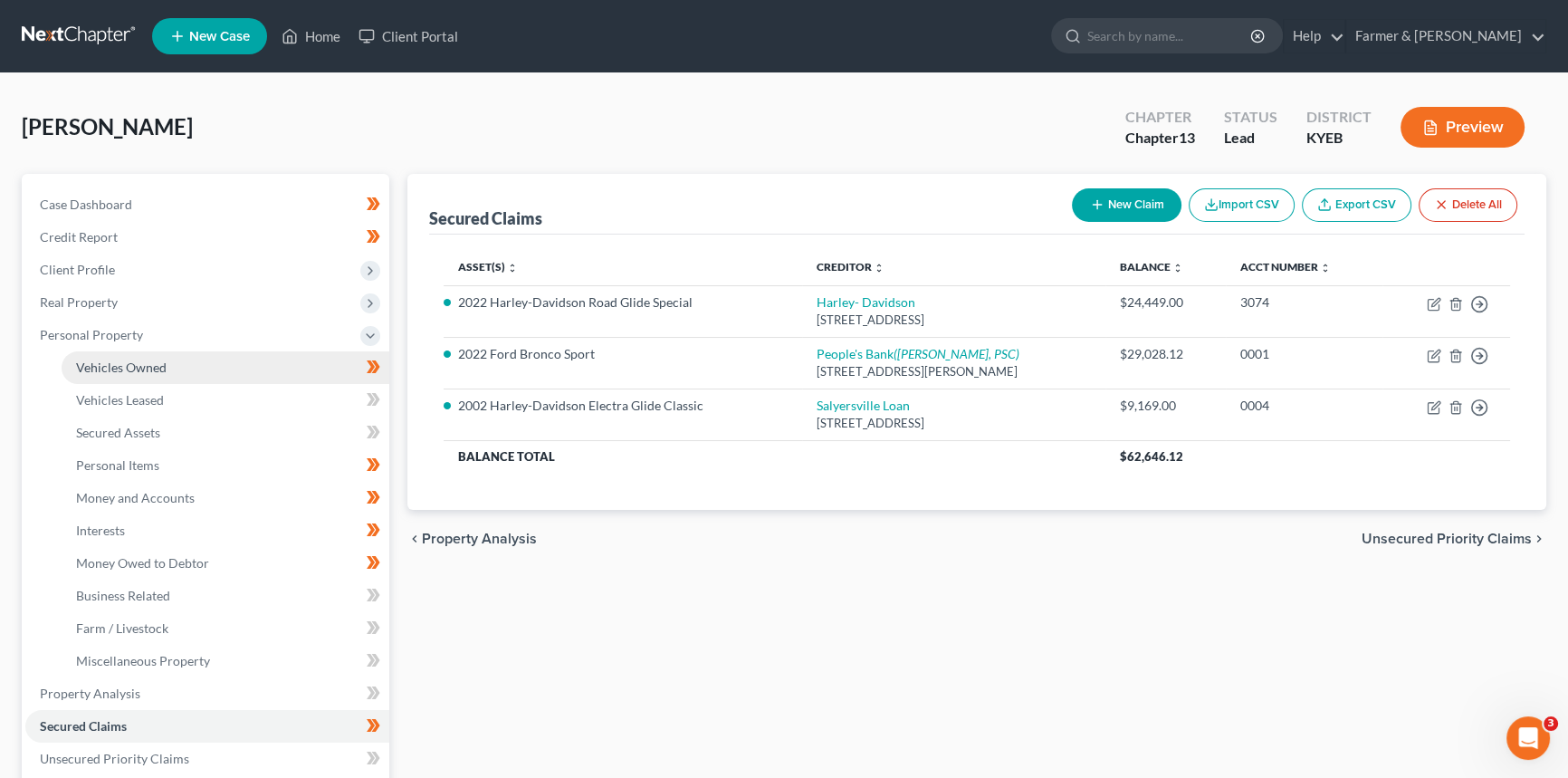
click at [121, 371] on span "Vehicles Owned" at bounding box center [121, 367] width 90 height 16
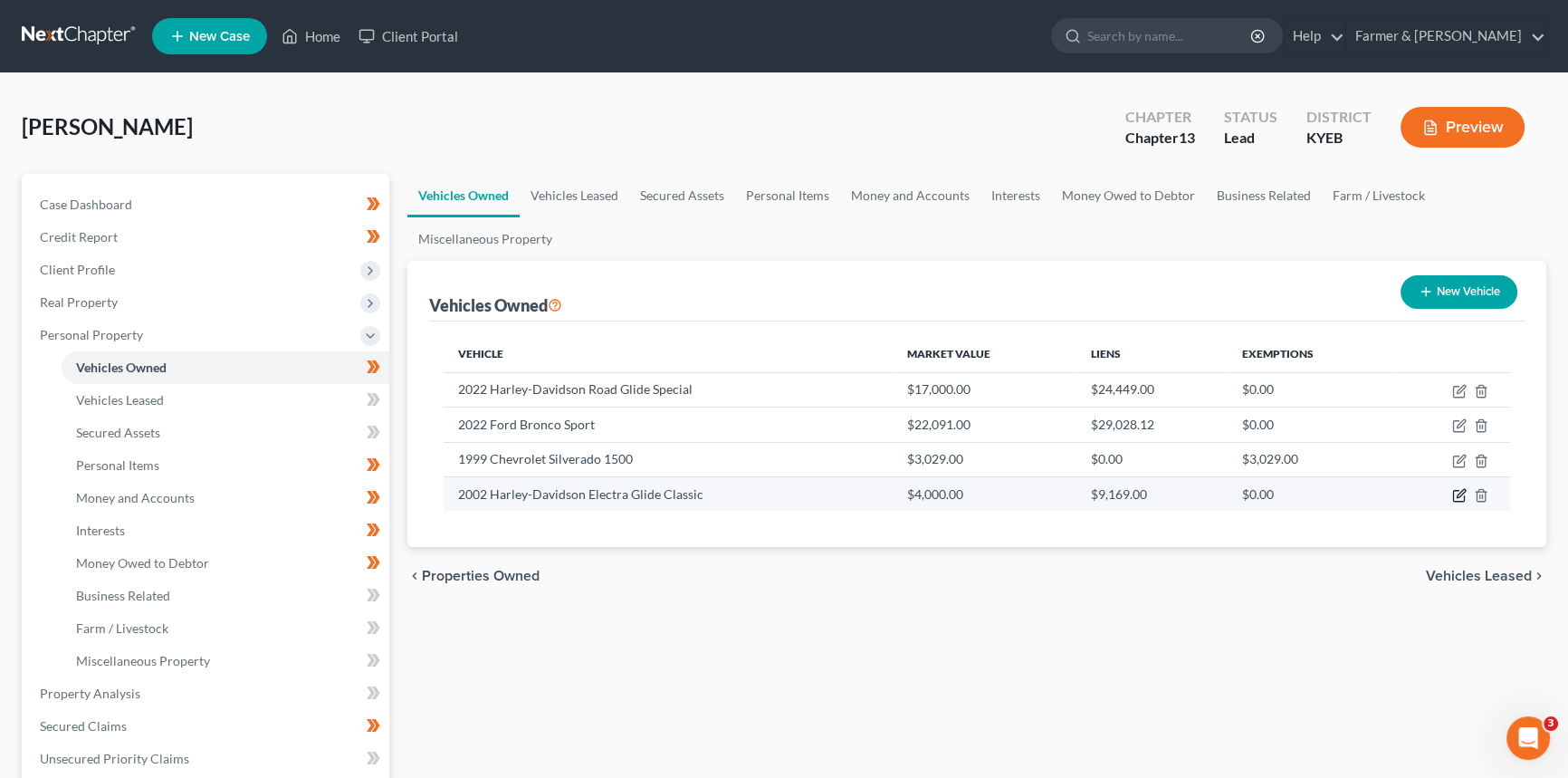
click at [1458, 495] on icon "button" at bounding box center [1461, 493] width 8 height 8
select select "0"
select select "24"
select select "2"
select select "0"
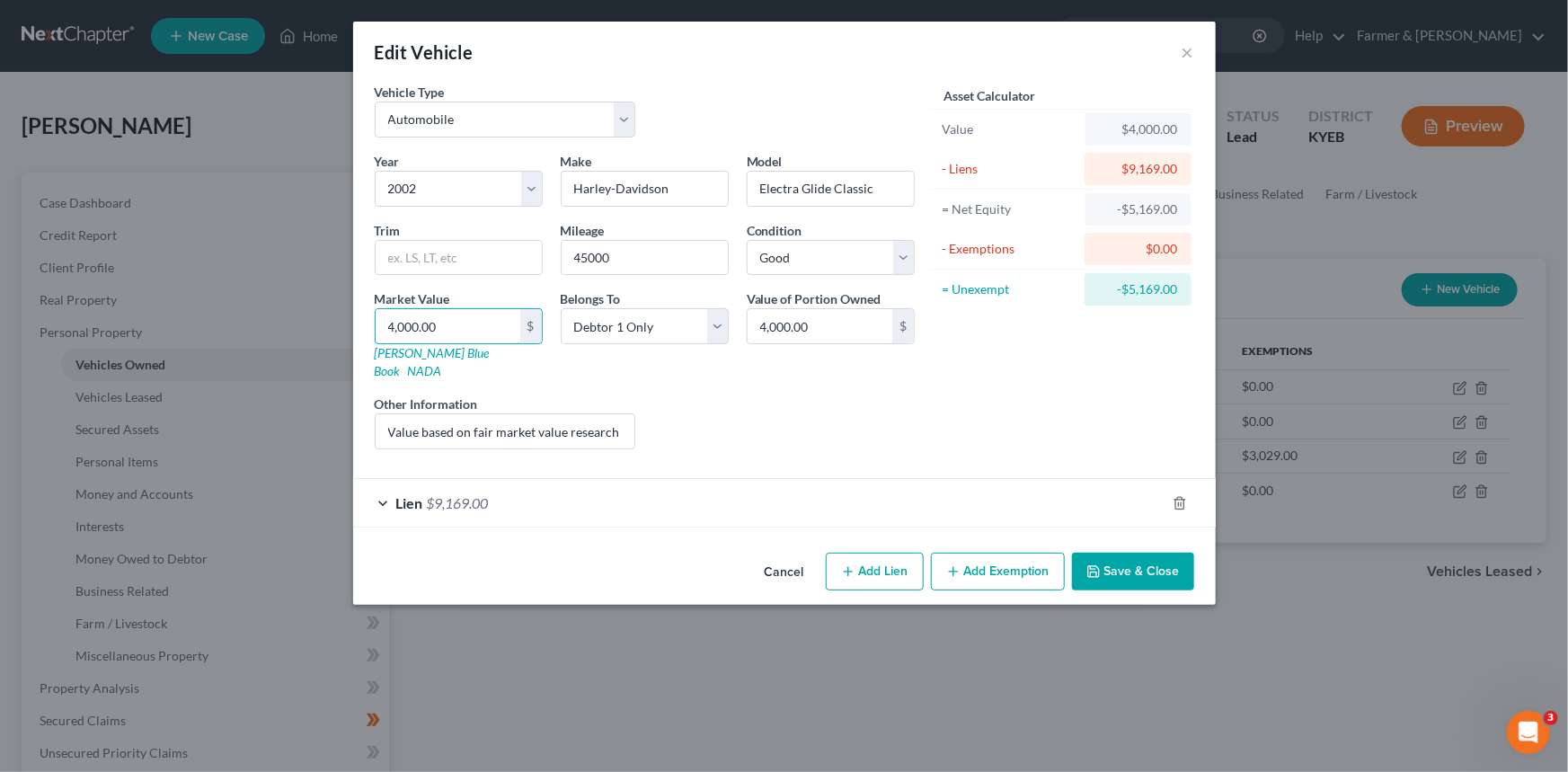
type input "2"
type input "2.00"
type input "2,000"
type input "2,000.00"
type input "2,000"
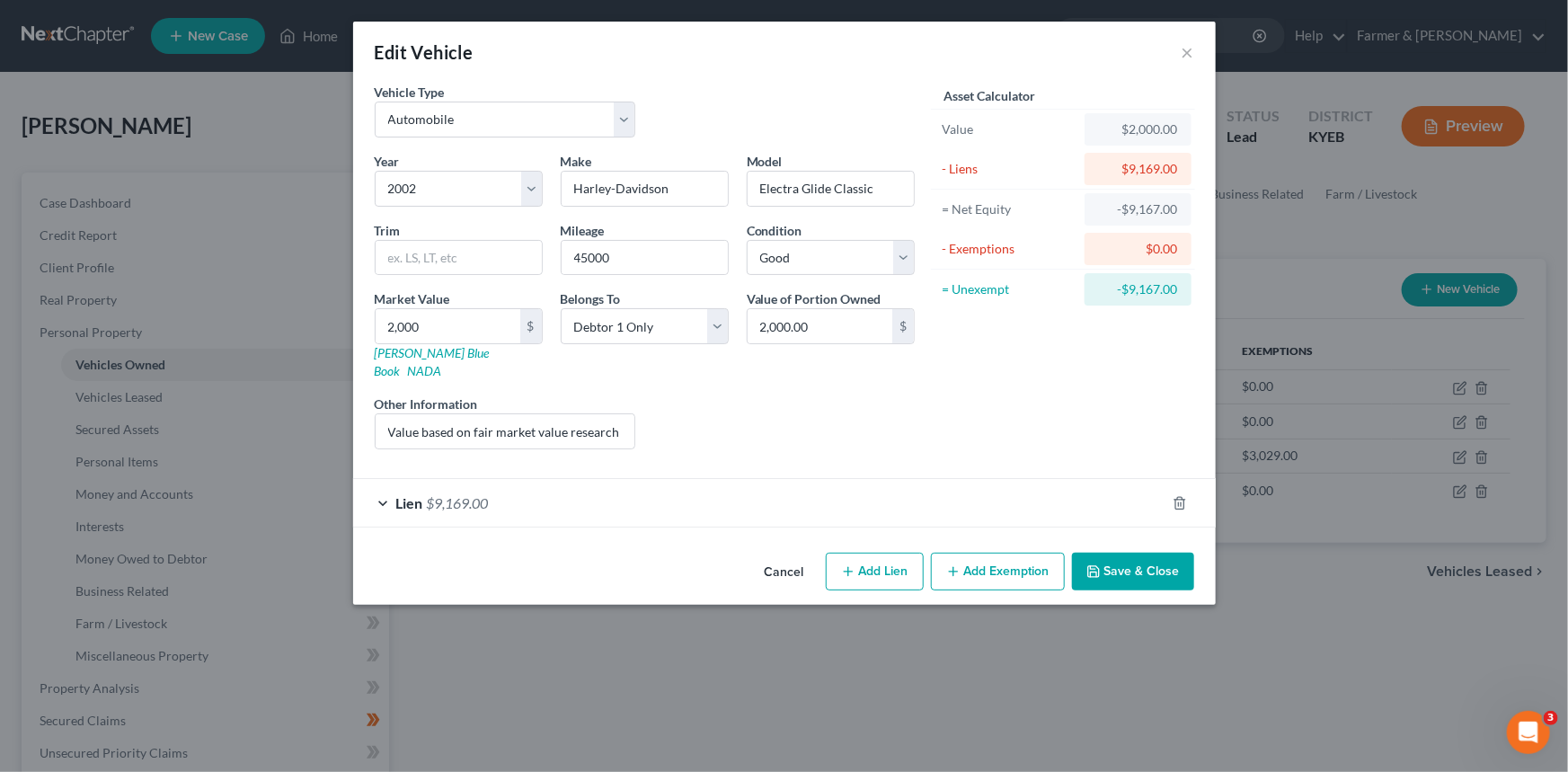
click at [1114, 552] on button "Save & Close" at bounding box center [1133, 571] width 122 height 37
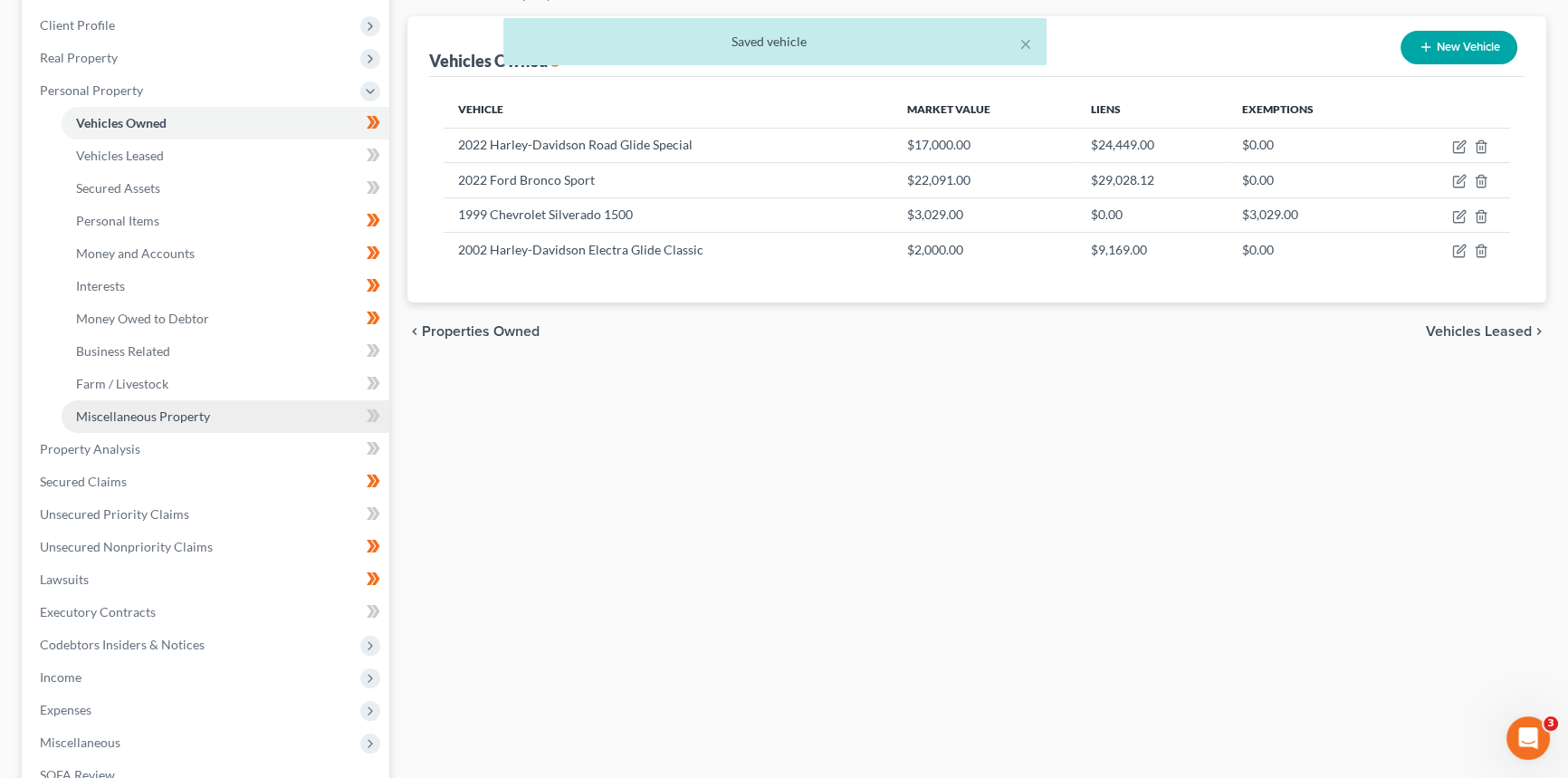
scroll to position [246, 0]
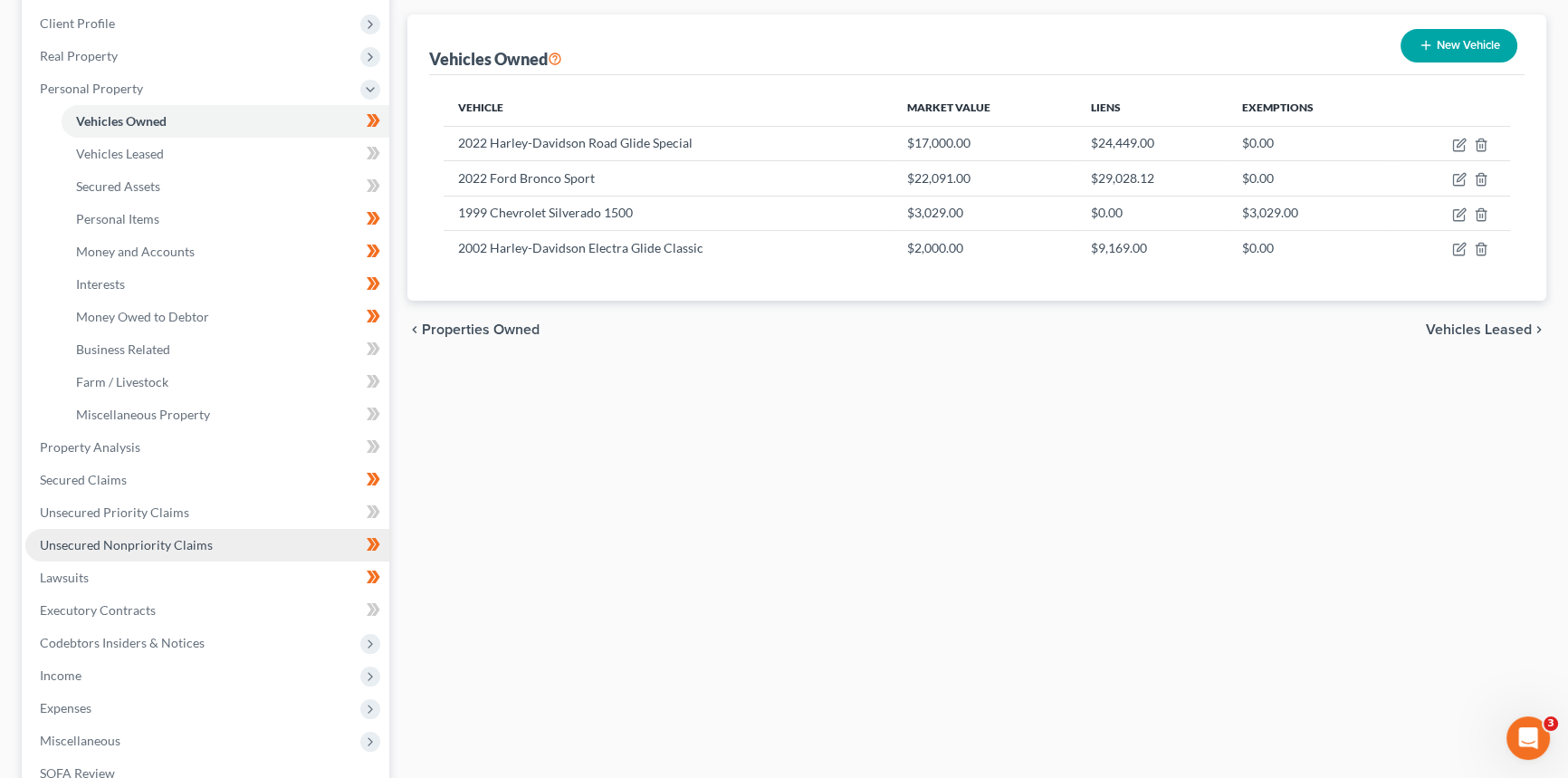
click at [137, 545] on span "Unsecured Nonpriority Claims" at bounding box center [126, 545] width 173 height 16
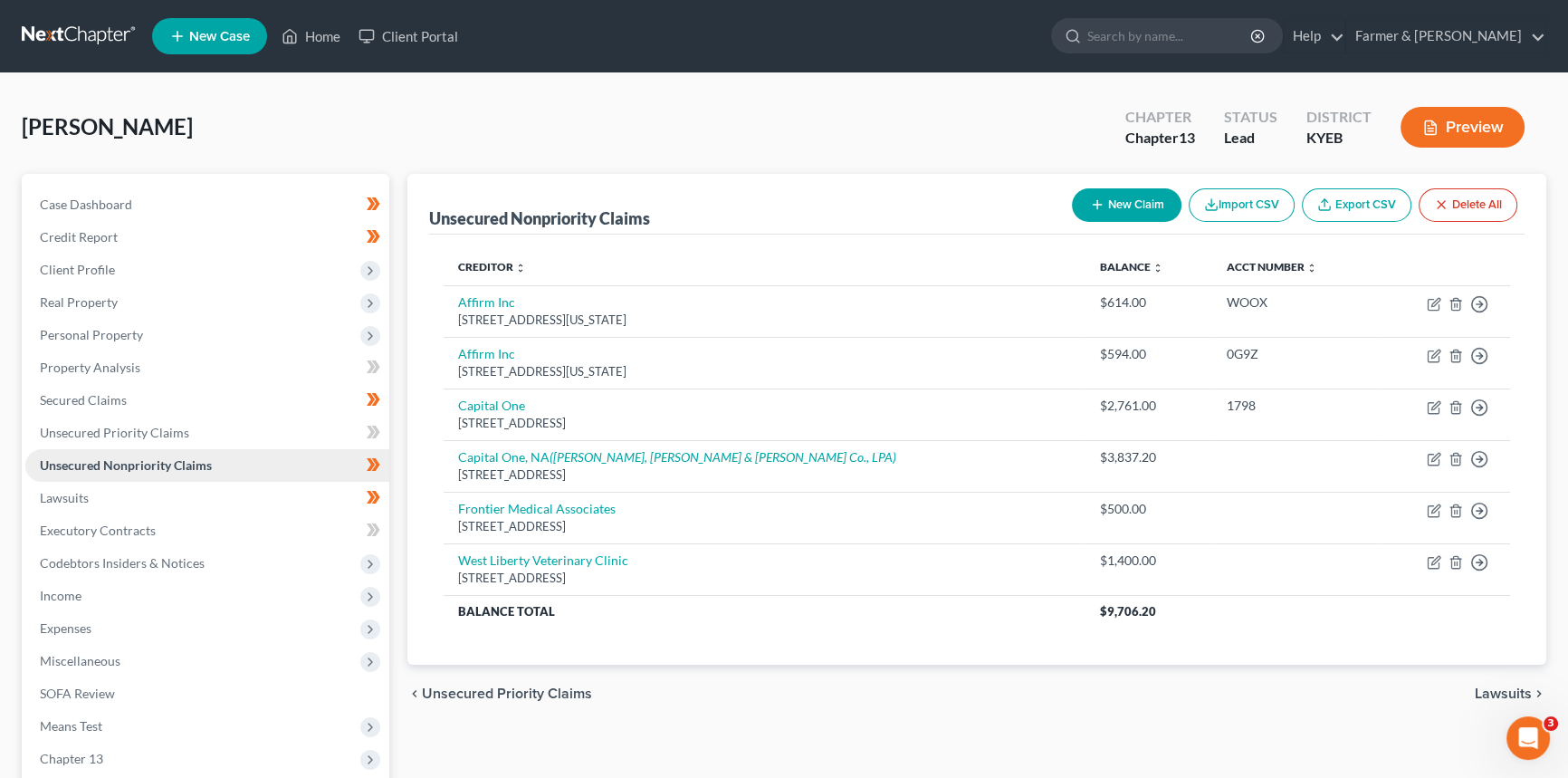
scroll to position [81, 0]
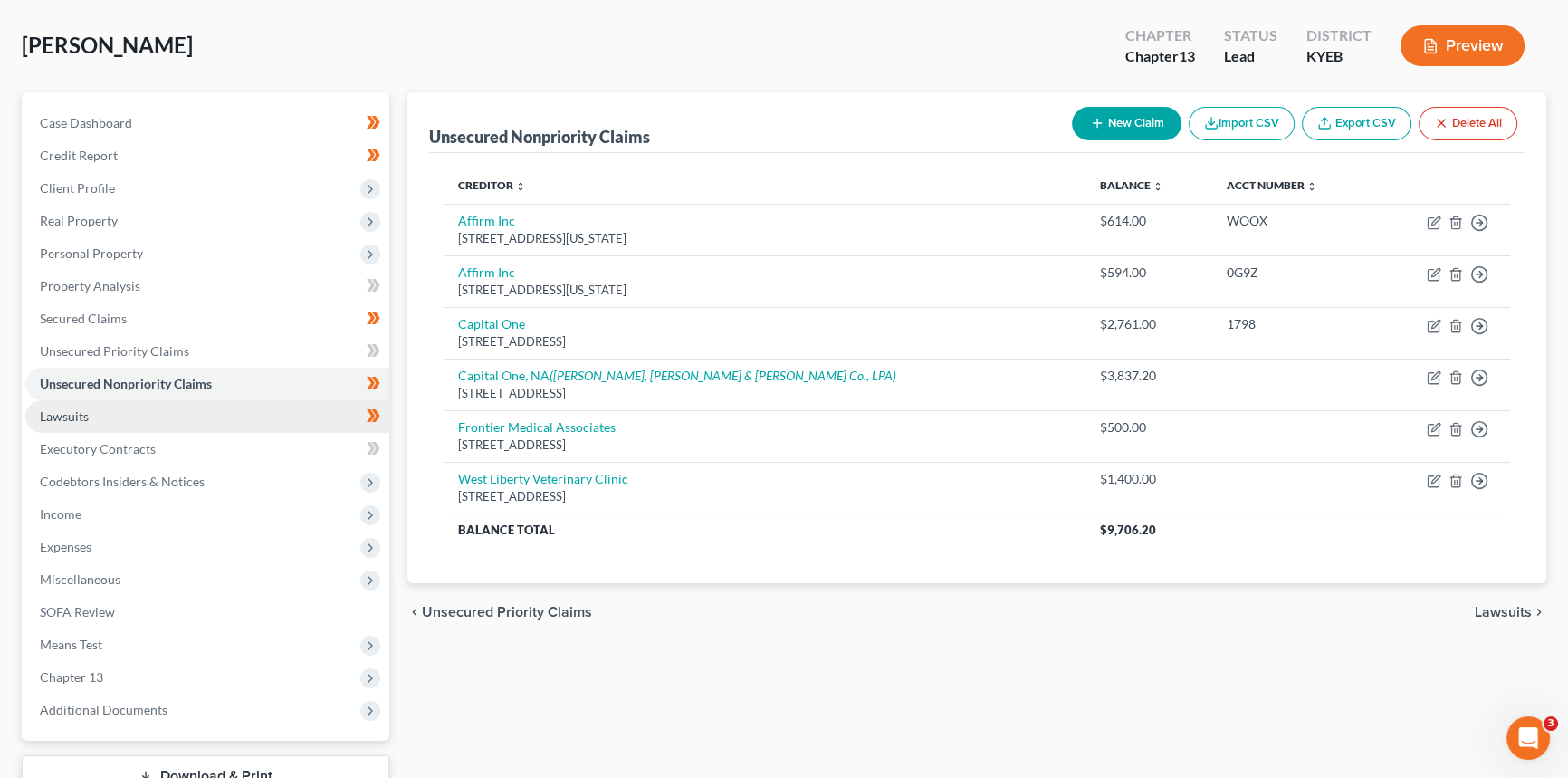
click at [104, 413] on link "Lawsuits" at bounding box center [207, 416] width 364 height 33
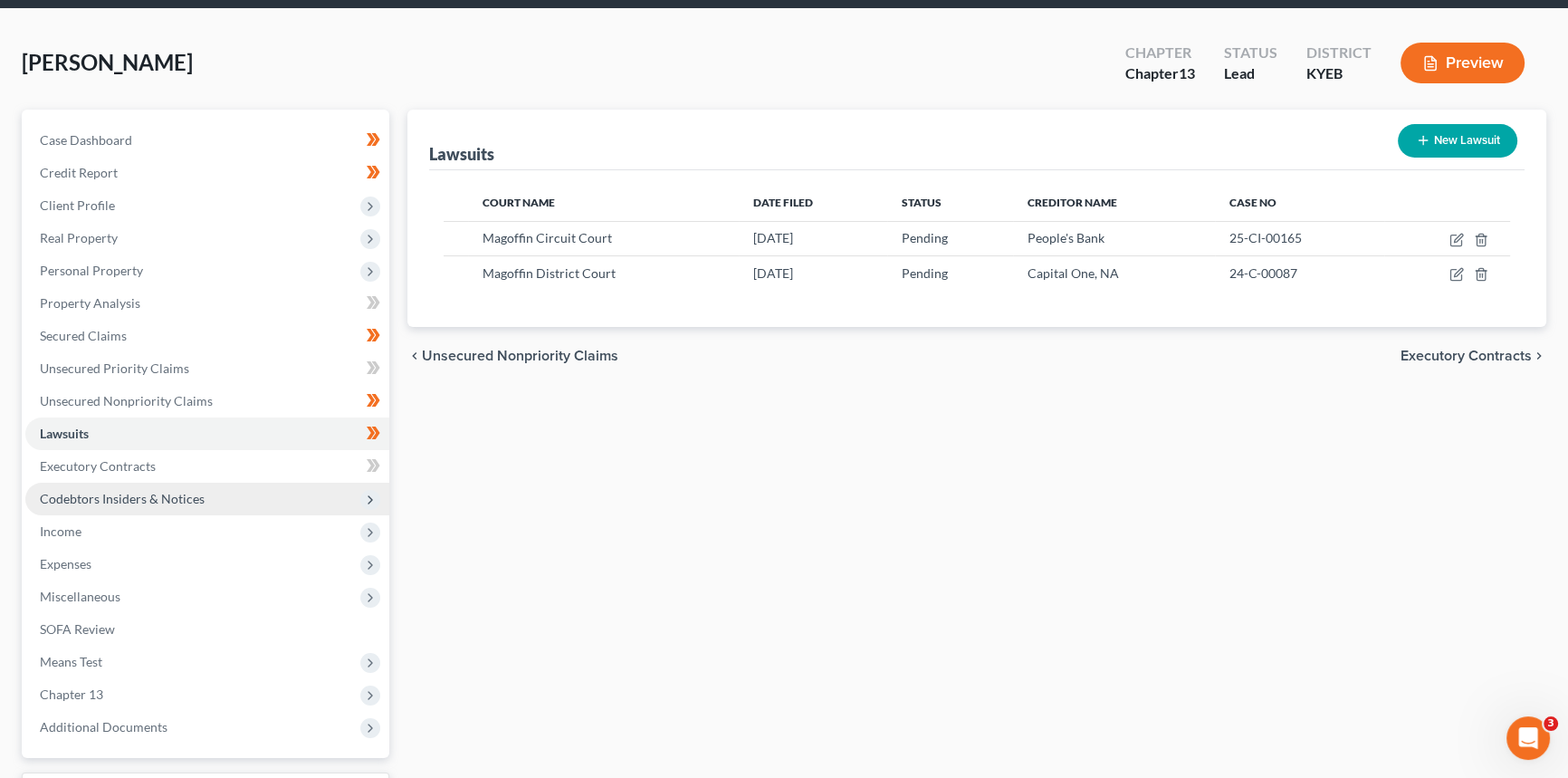
scroll to position [81, 0]
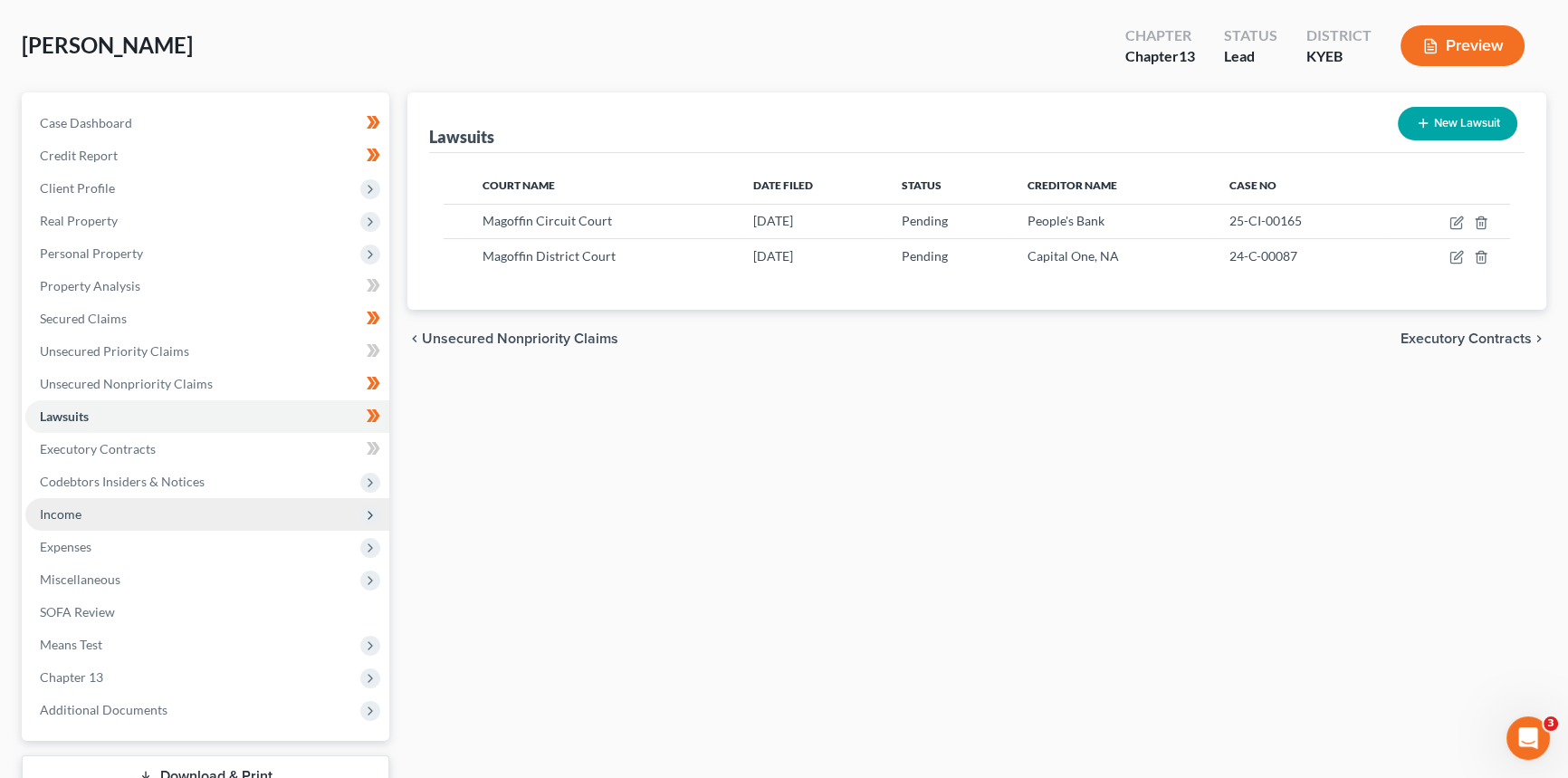
click at [96, 511] on span "Income" at bounding box center [207, 514] width 364 height 33
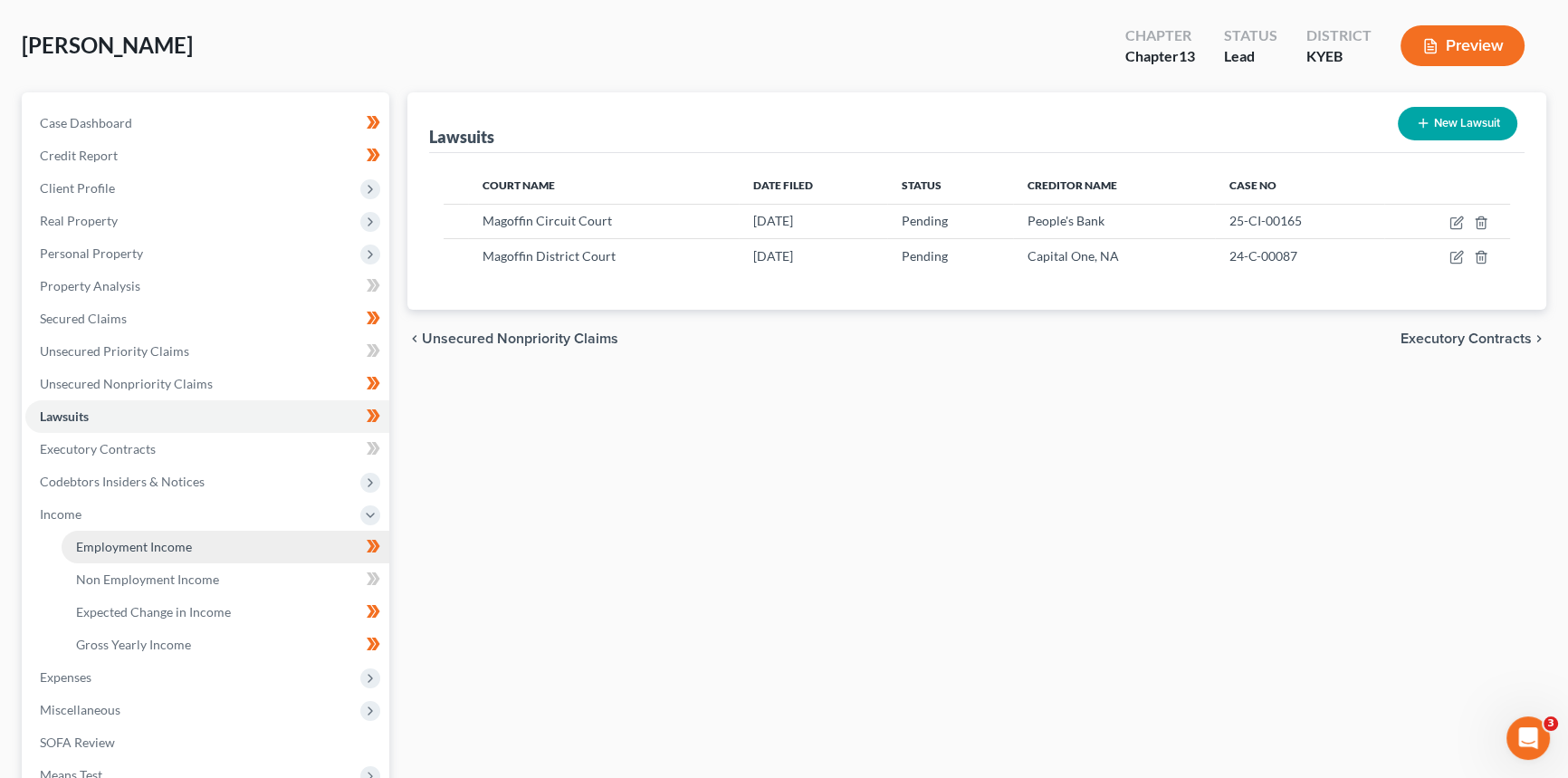
click at [98, 551] on span "Employment Income" at bounding box center [134, 547] width 116 height 16
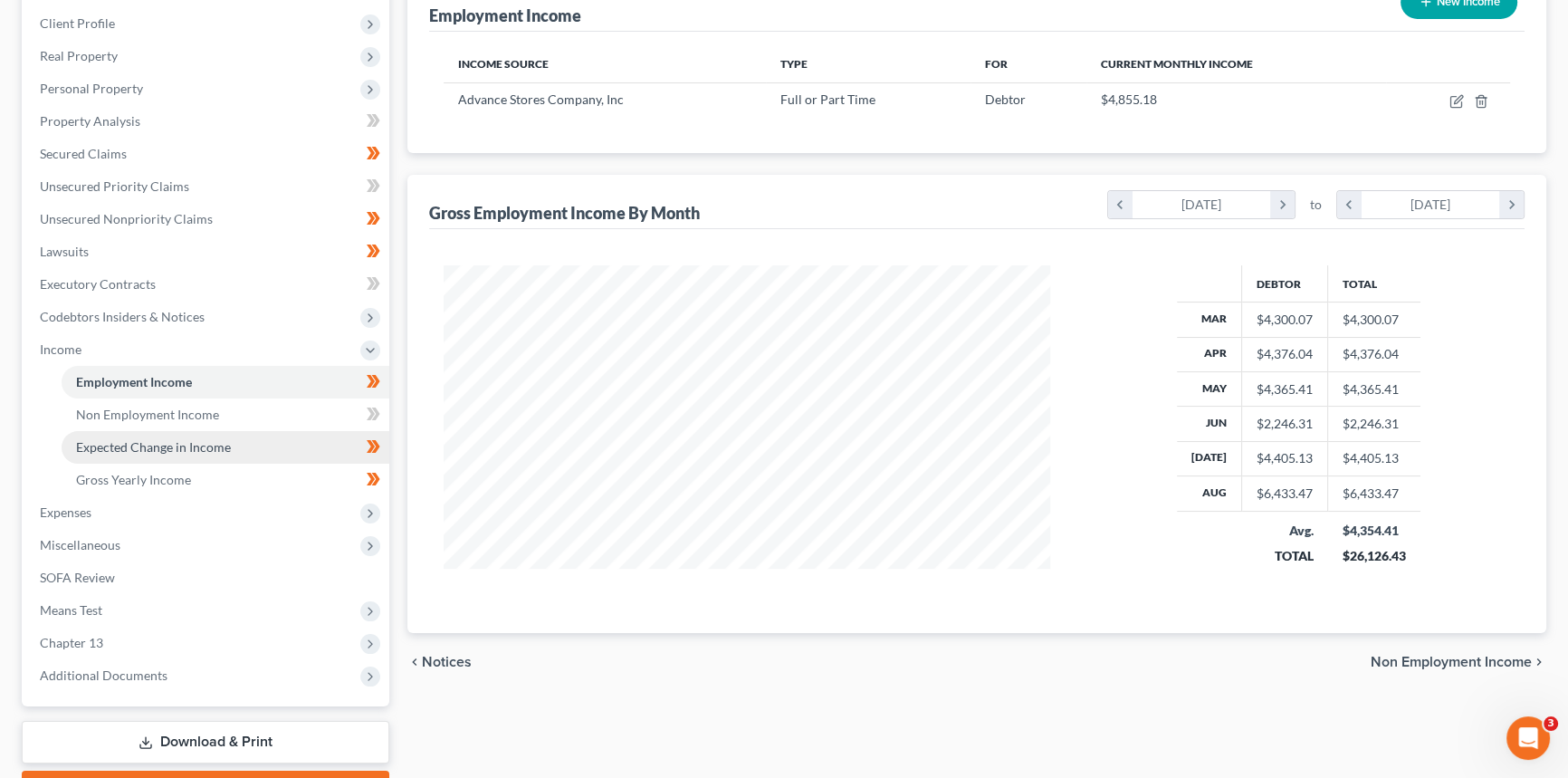
scroll to position [324, 643]
click at [168, 452] on link "Expected Change in Income" at bounding box center [225, 447] width 327 height 33
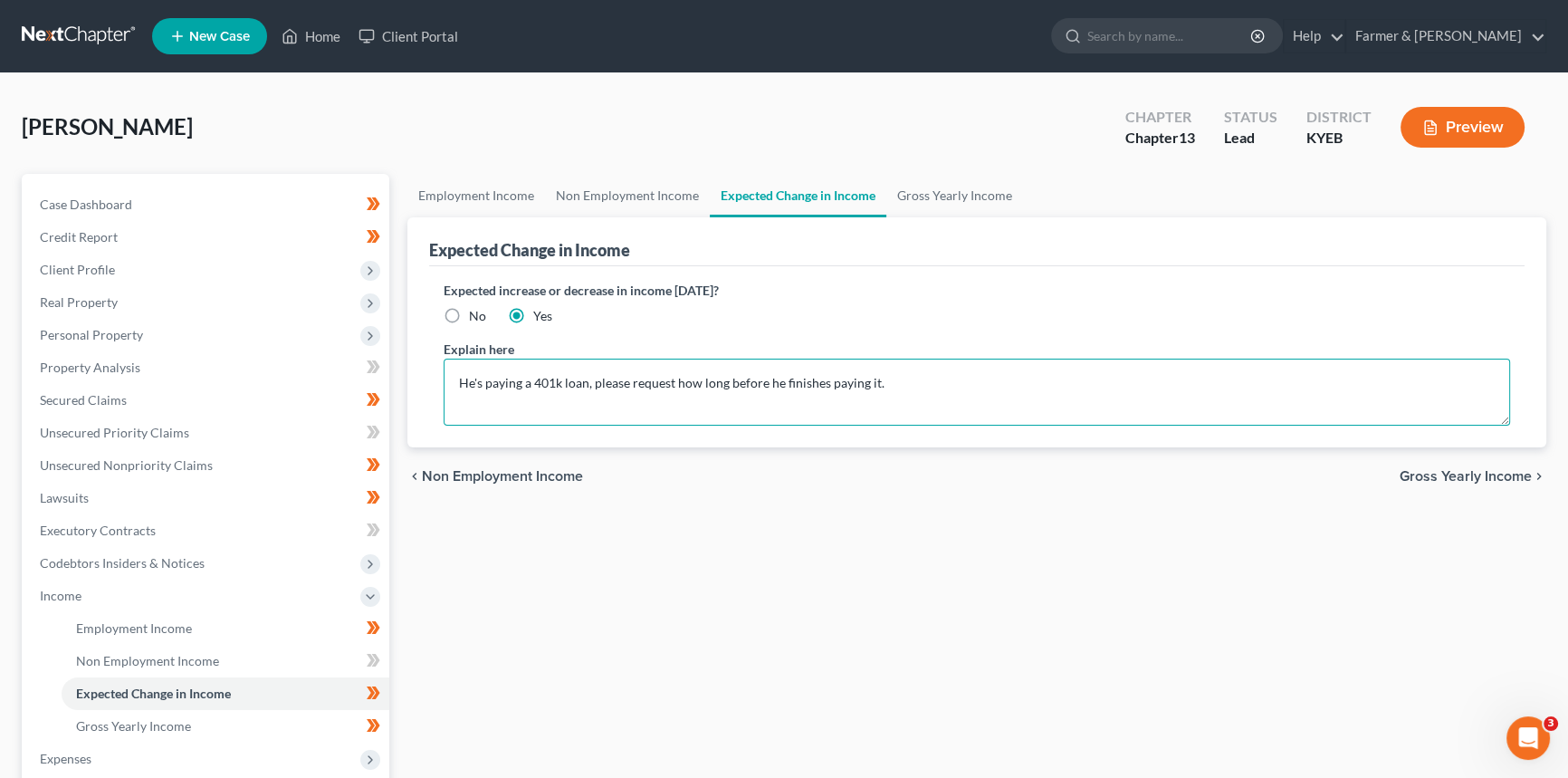
drag, startPoint x: 895, startPoint y: 380, endPoint x: 416, endPoint y: 385, distance: 479.0
click at [415, 386] on div "Expected Change in Income Expected increase or decrease in income [DATE]? No Ye…" at bounding box center [976, 332] width 1138 height 230
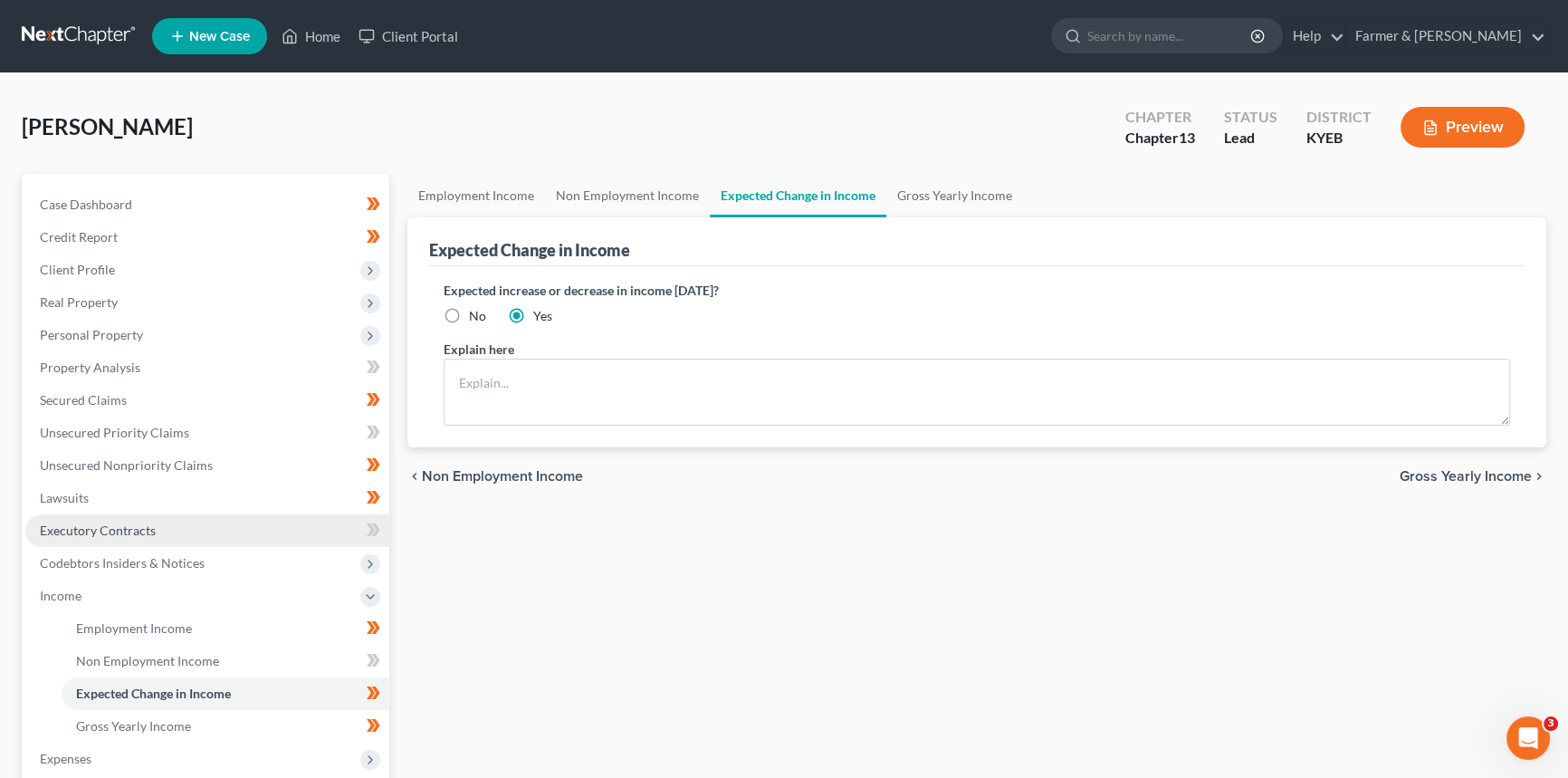
click at [468, 315] on label "No" at bounding box center [476, 316] width 17 height 18
click at [476, 315] on input "No" at bounding box center [482, 313] width 12 height 12
radio input "true"
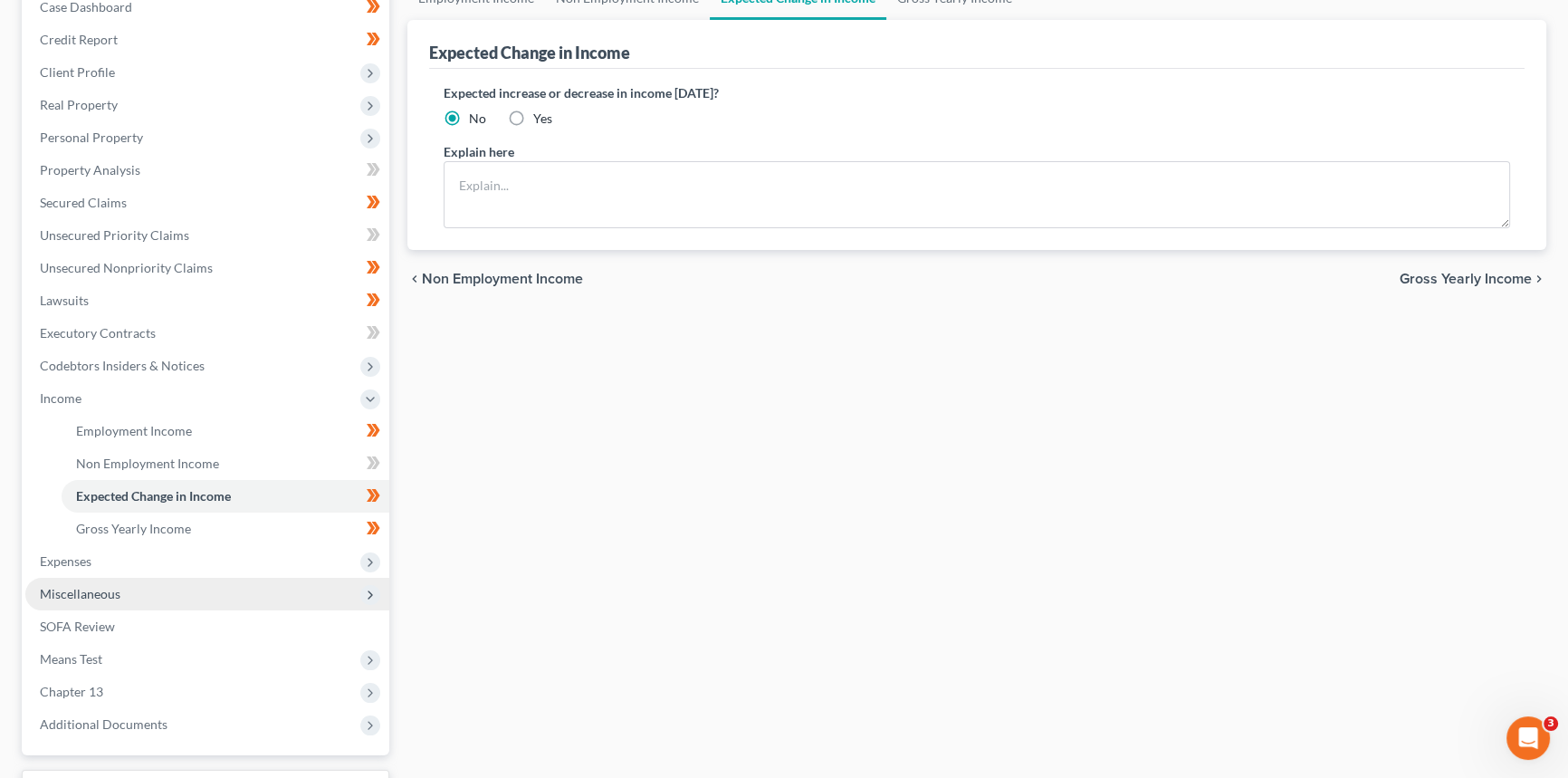
scroll to position [246, 0]
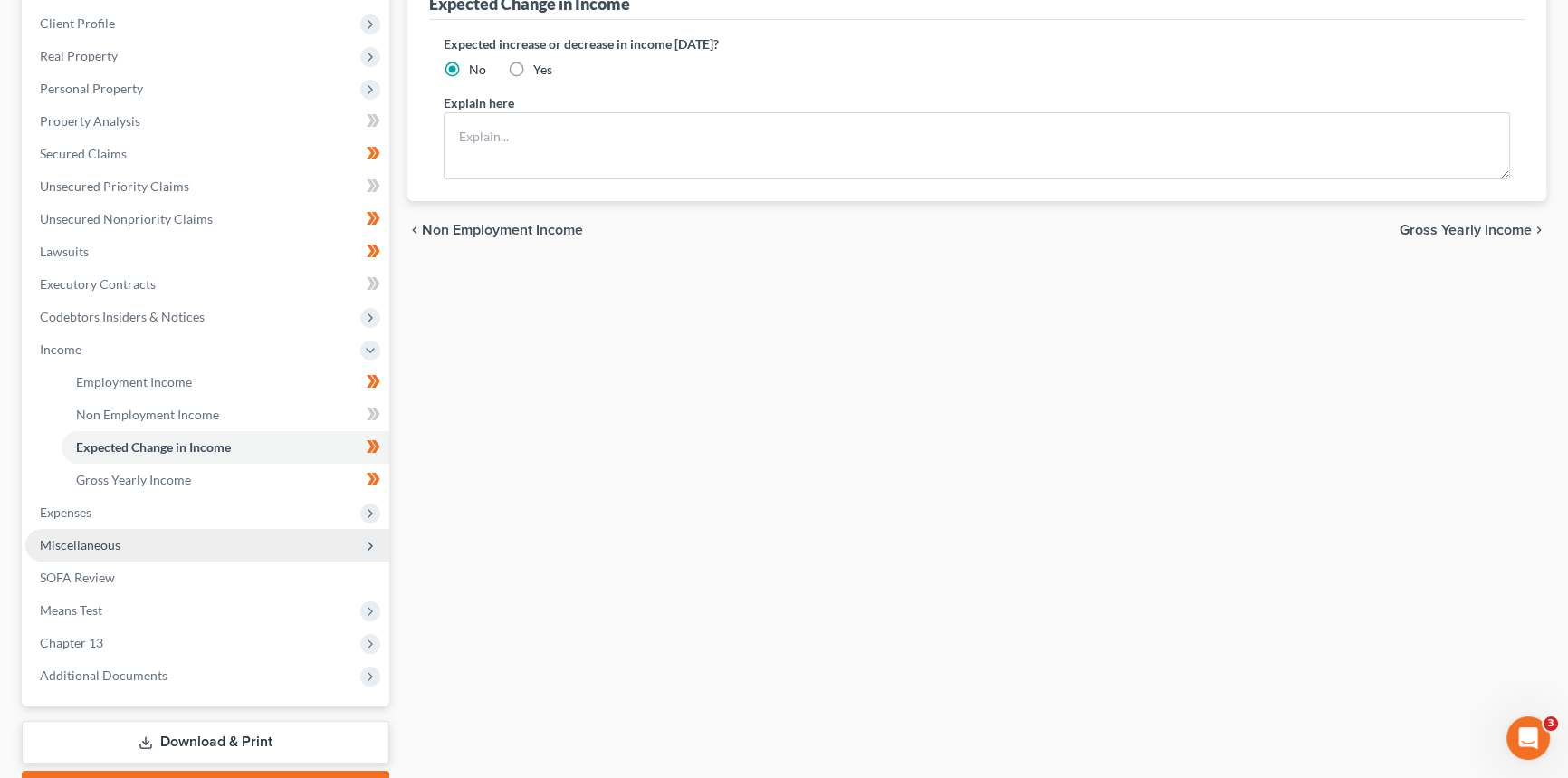
drag, startPoint x: 120, startPoint y: 512, endPoint x: 117, endPoint y: 539, distance: 27.2
click at [120, 512] on span "Expenses" at bounding box center [207, 512] width 364 height 33
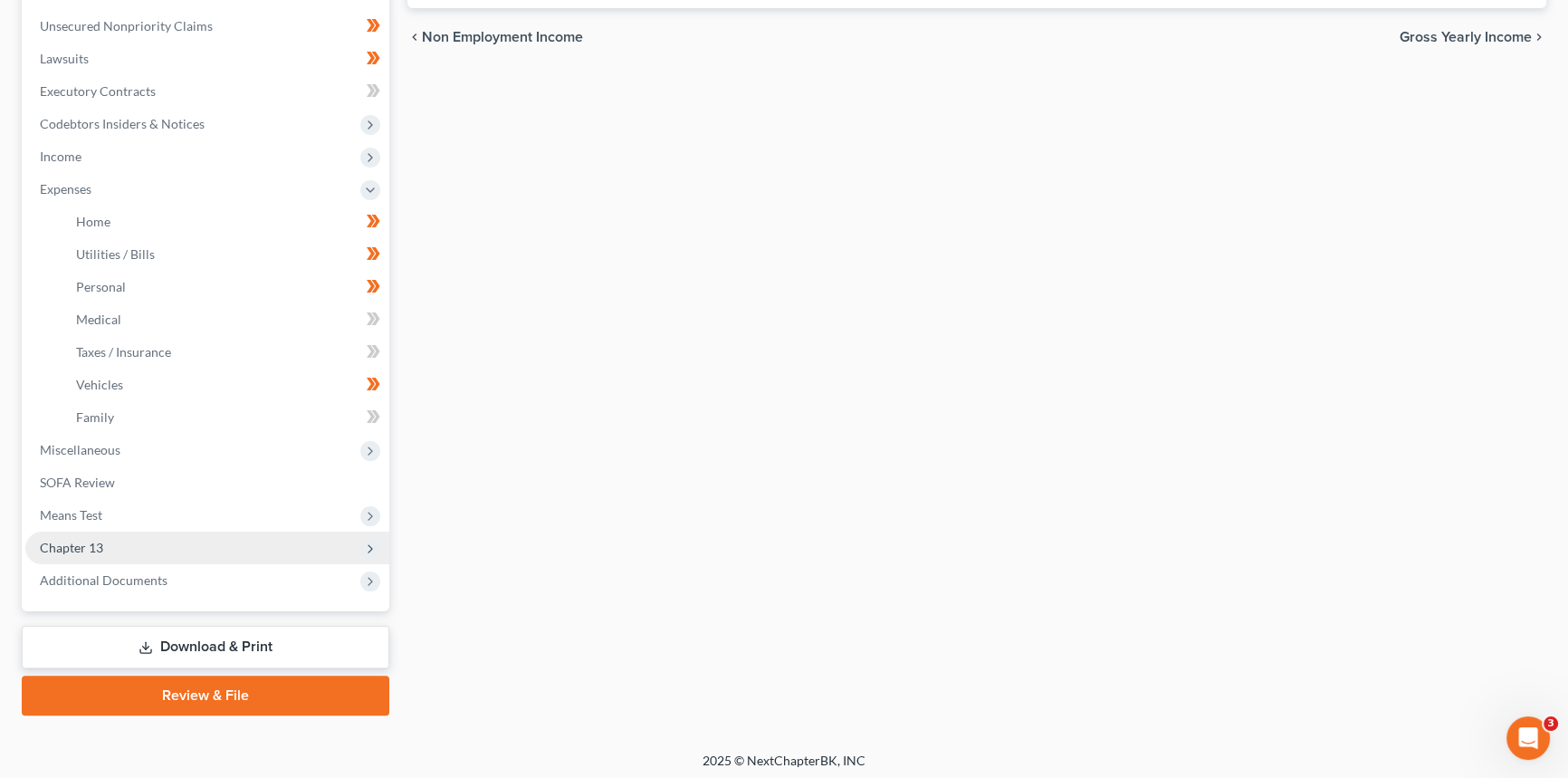
scroll to position [444, 0]
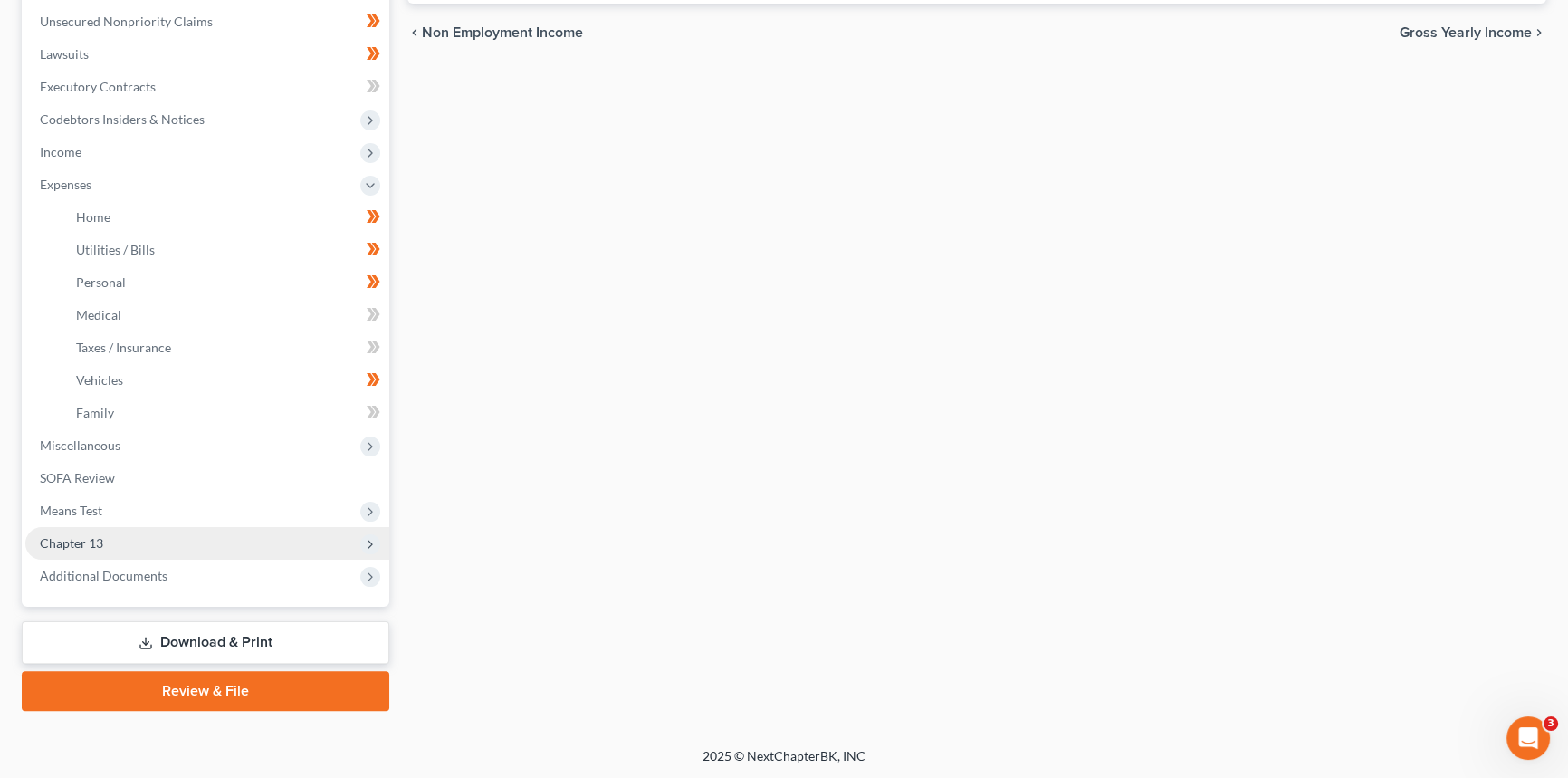
click at [90, 547] on span "Chapter 13" at bounding box center [71, 543] width 64 height 16
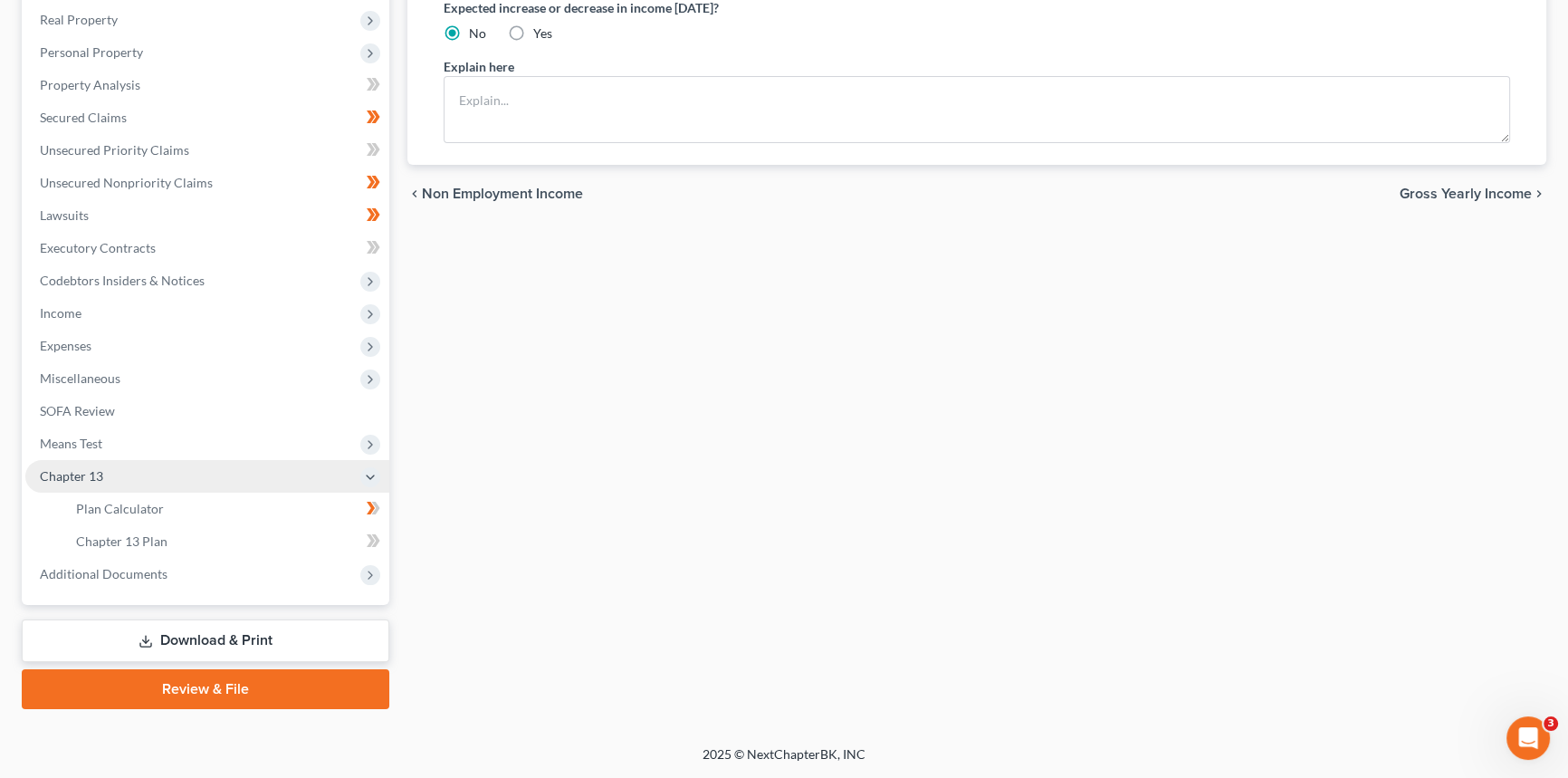
scroll to position [281, 0]
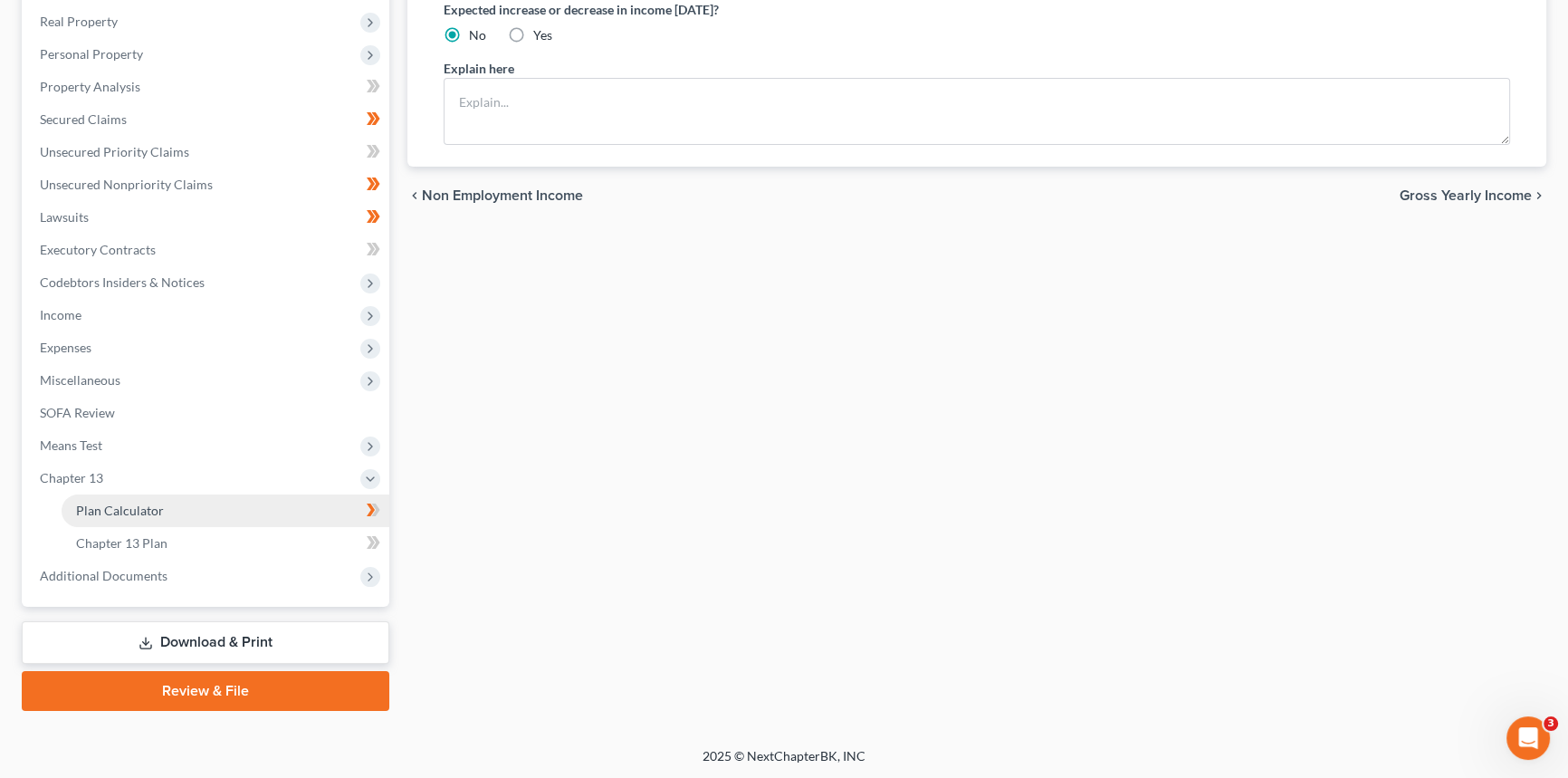
click at [110, 510] on span "Plan Calculator" at bounding box center [120, 510] width 87 height 16
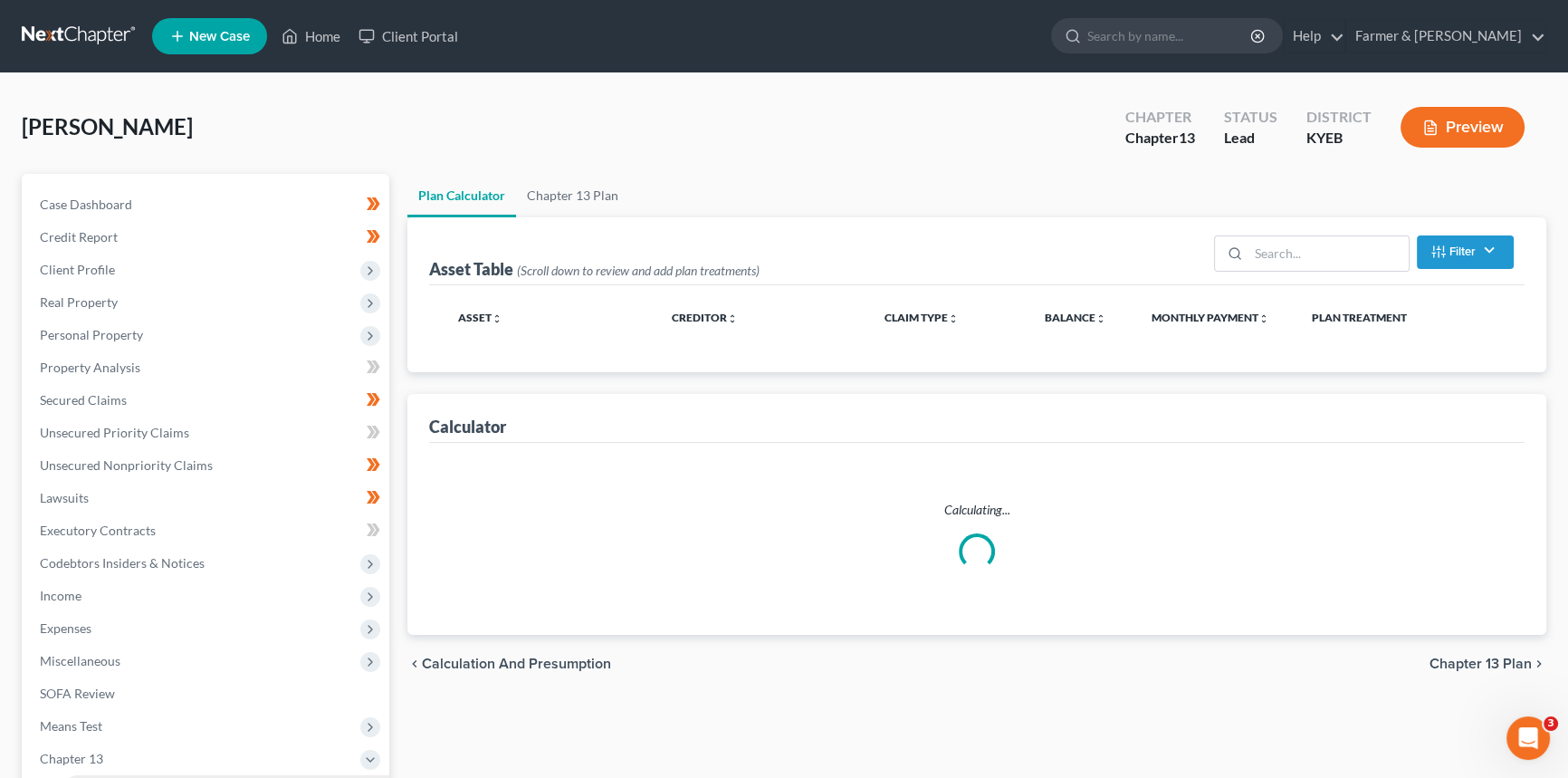
select select "59"
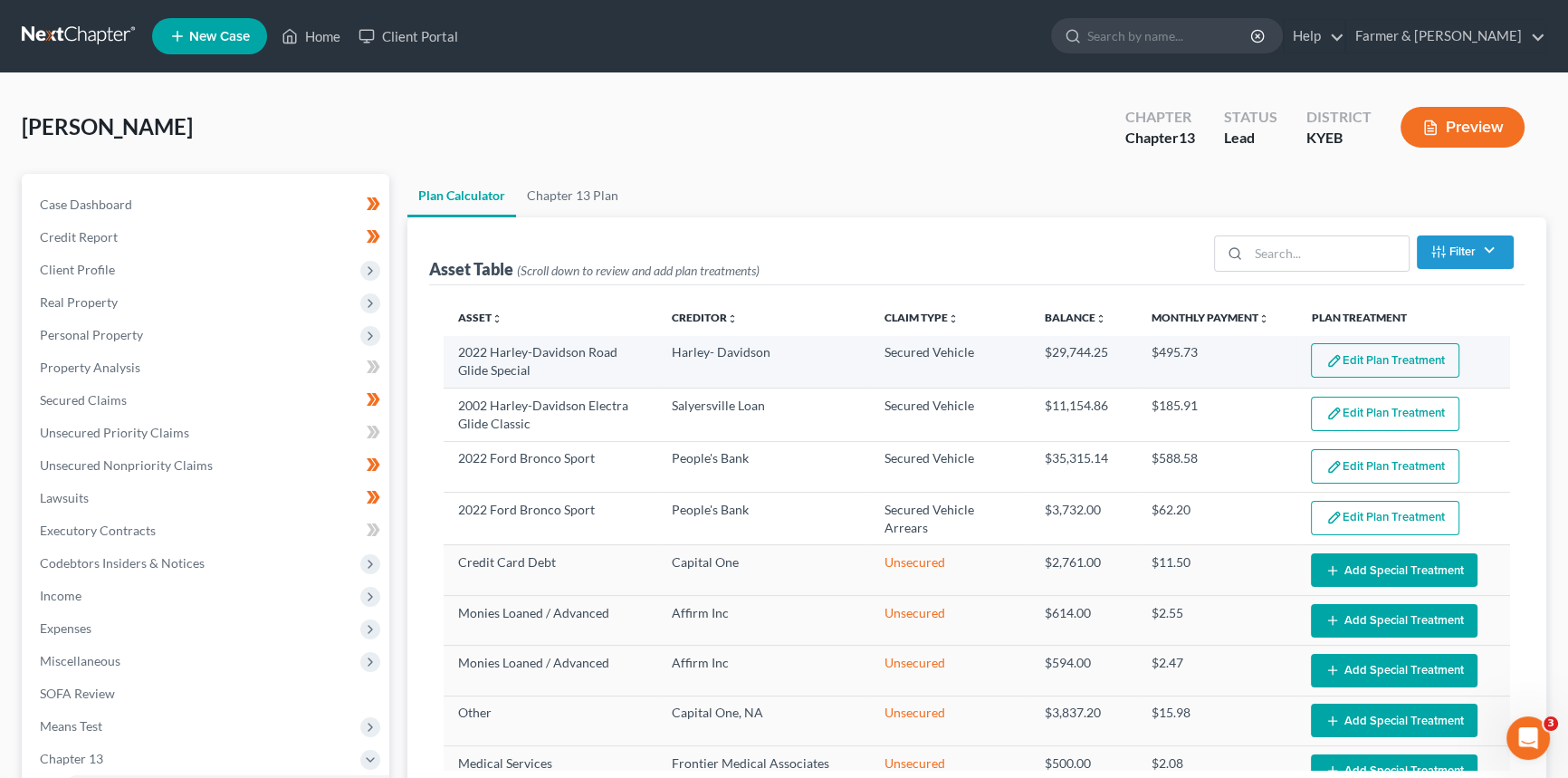
click at [1350, 361] on button "Edit Plan Treatment" at bounding box center [1385, 360] width 149 height 35
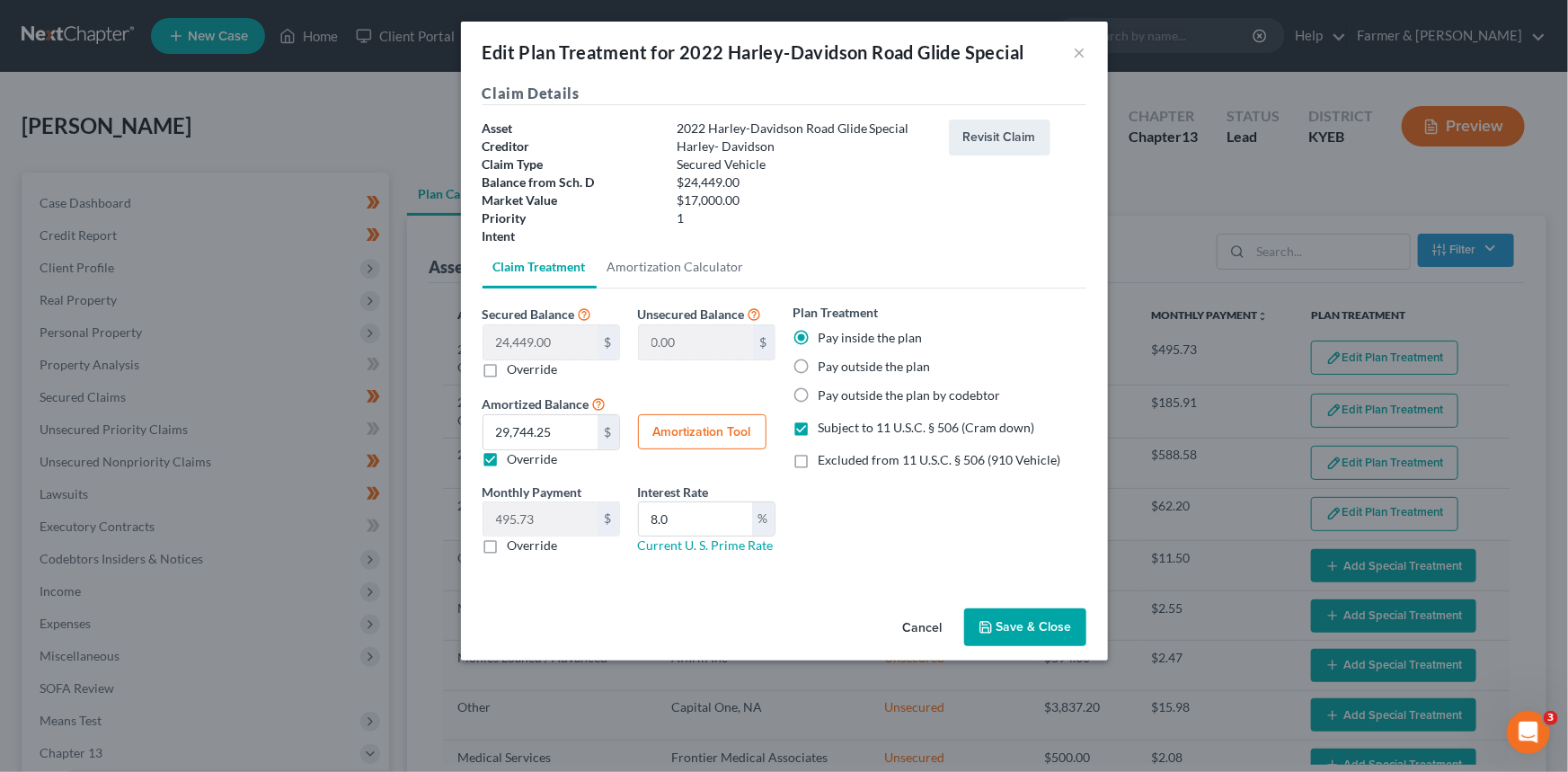
click at [507, 366] on label "Override" at bounding box center [532, 369] width 50 height 18
click at [515, 366] on input "Override" at bounding box center [521, 366] width 12 height 12
checkbox input "true"
type input "24,449.00"
click at [537, 345] on input "0.00" at bounding box center [541, 342] width 114 height 34
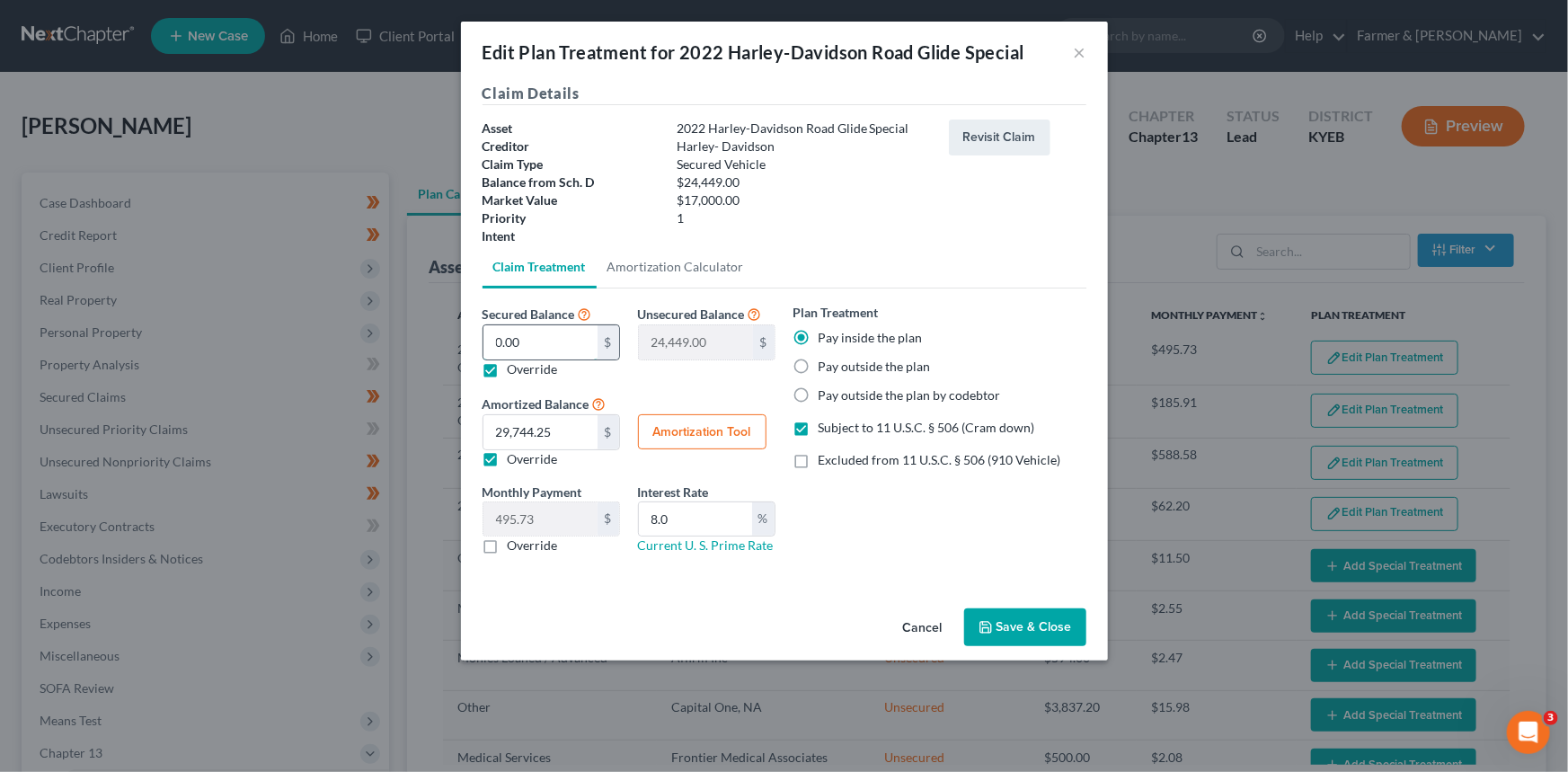
type input "1"
type input "24,448.00"
type input "17"
type input "24,432.00"
type input "170"
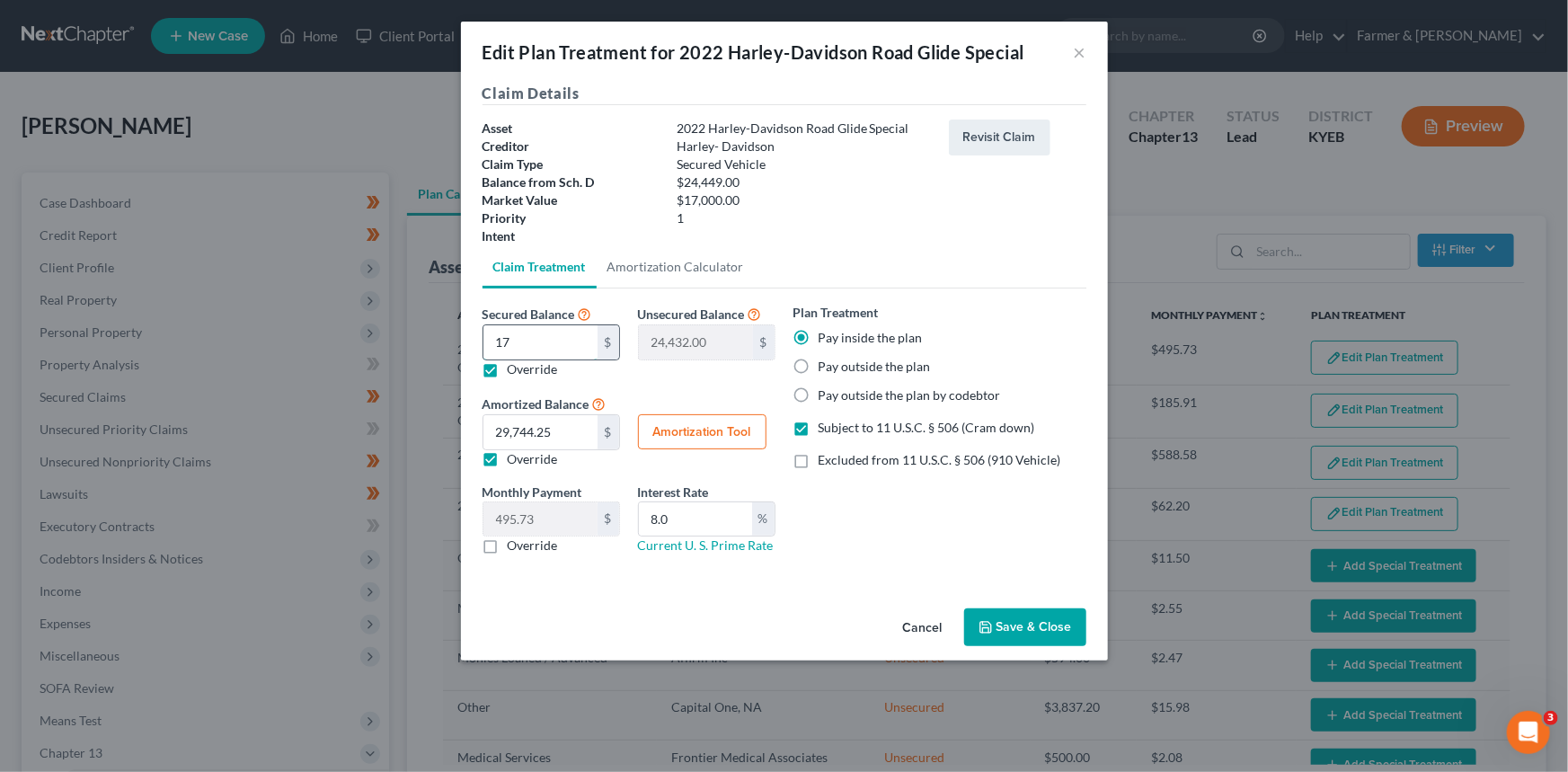
type input "24,279.00"
type input "1,700"
type input "22,749.00"
type input "1,7000"
type input "7,449.00"
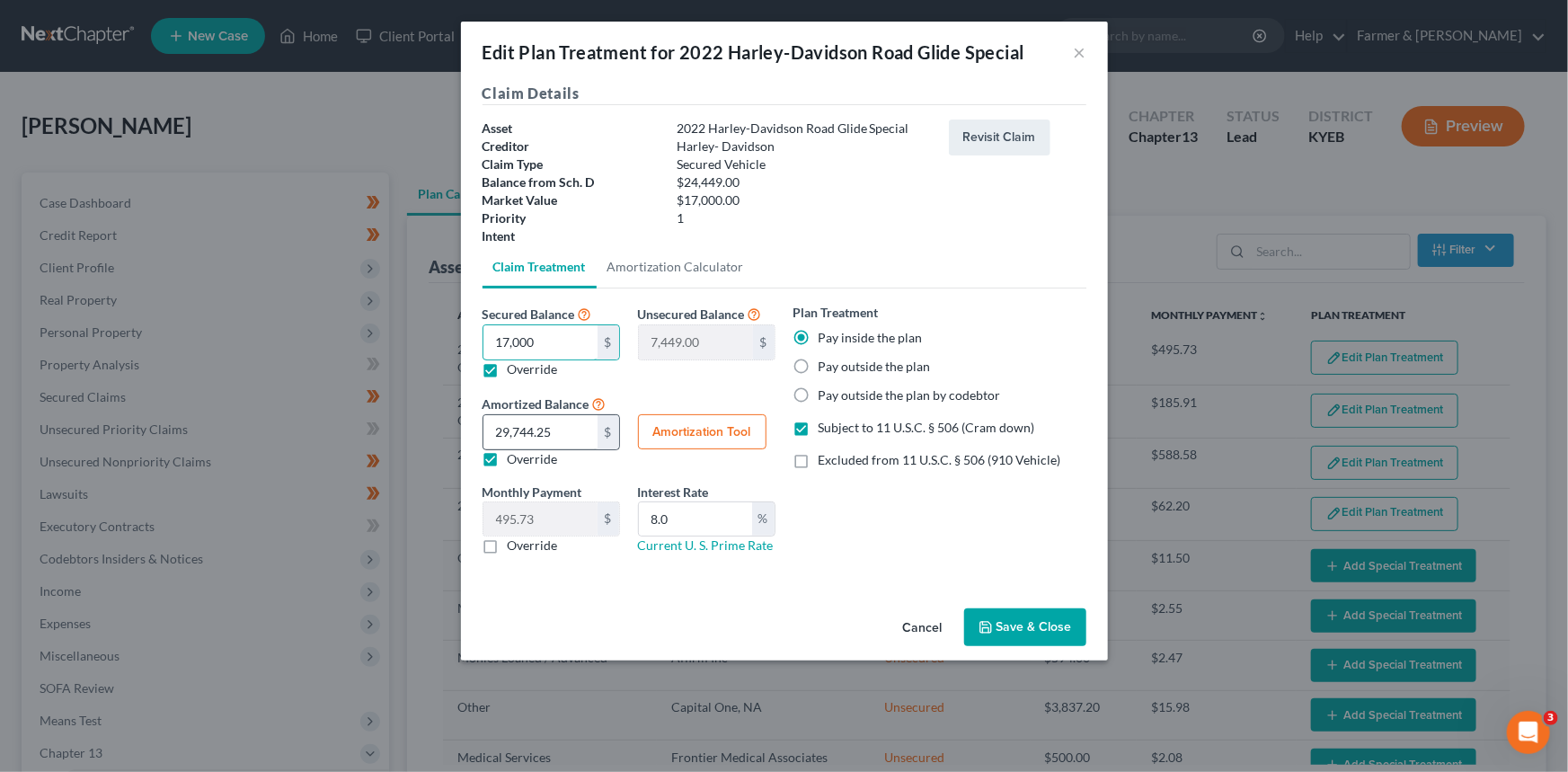
type input "17,000"
click at [643, 377] on div "Unsecured Balance 7,449.00 $" at bounding box center [706, 340] width 156 height 76
click at [507, 457] on label "Override" at bounding box center [532, 459] width 50 height 18
click at [515, 457] on input "Override" at bounding box center [521, 456] width 12 height 12
checkbox input "false"
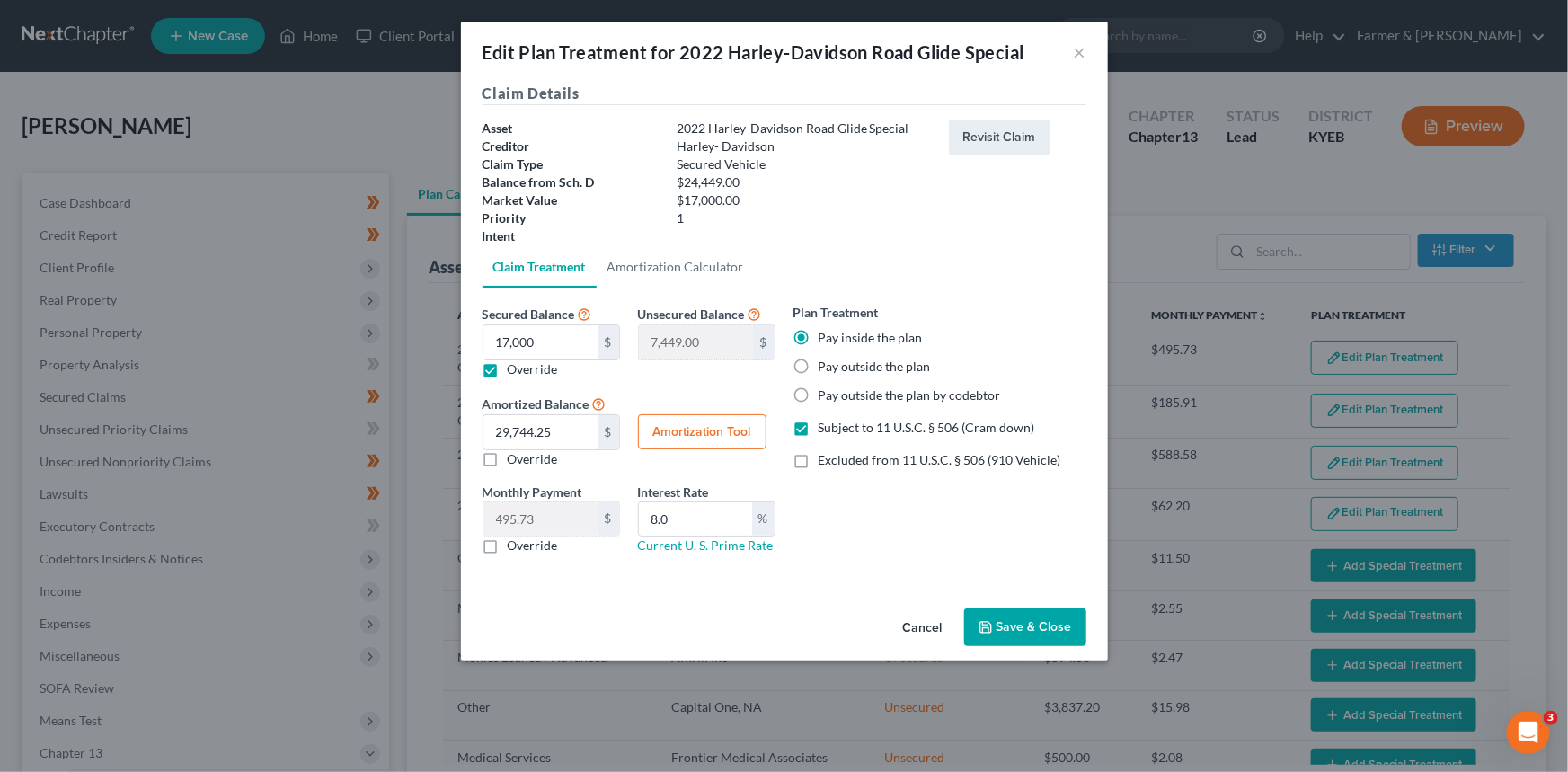
type input "283.33"
click at [1033, 624] on button "Save & Close" at bounding box center [1025, 627] width 122 height 37
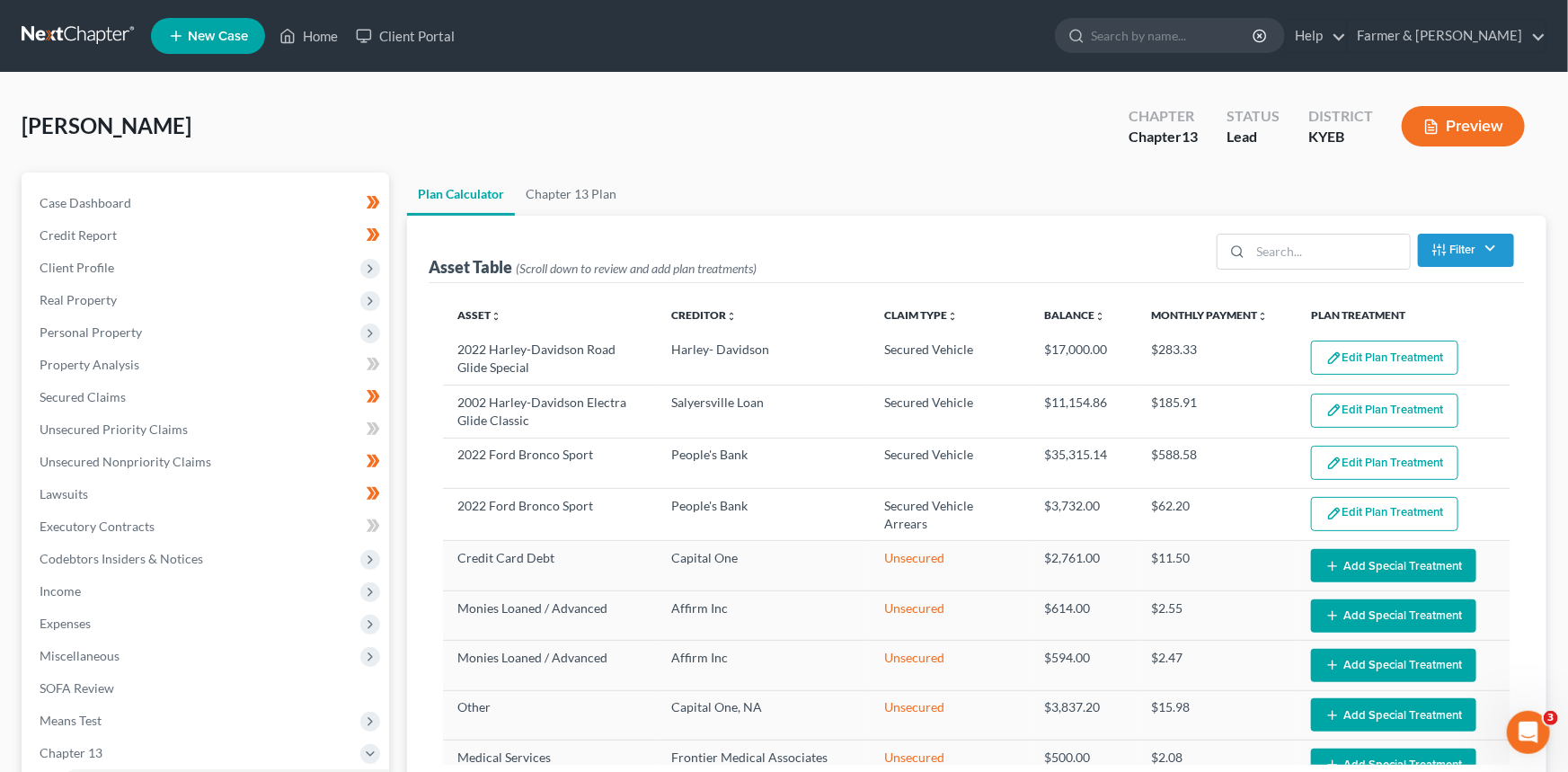
select select "59"
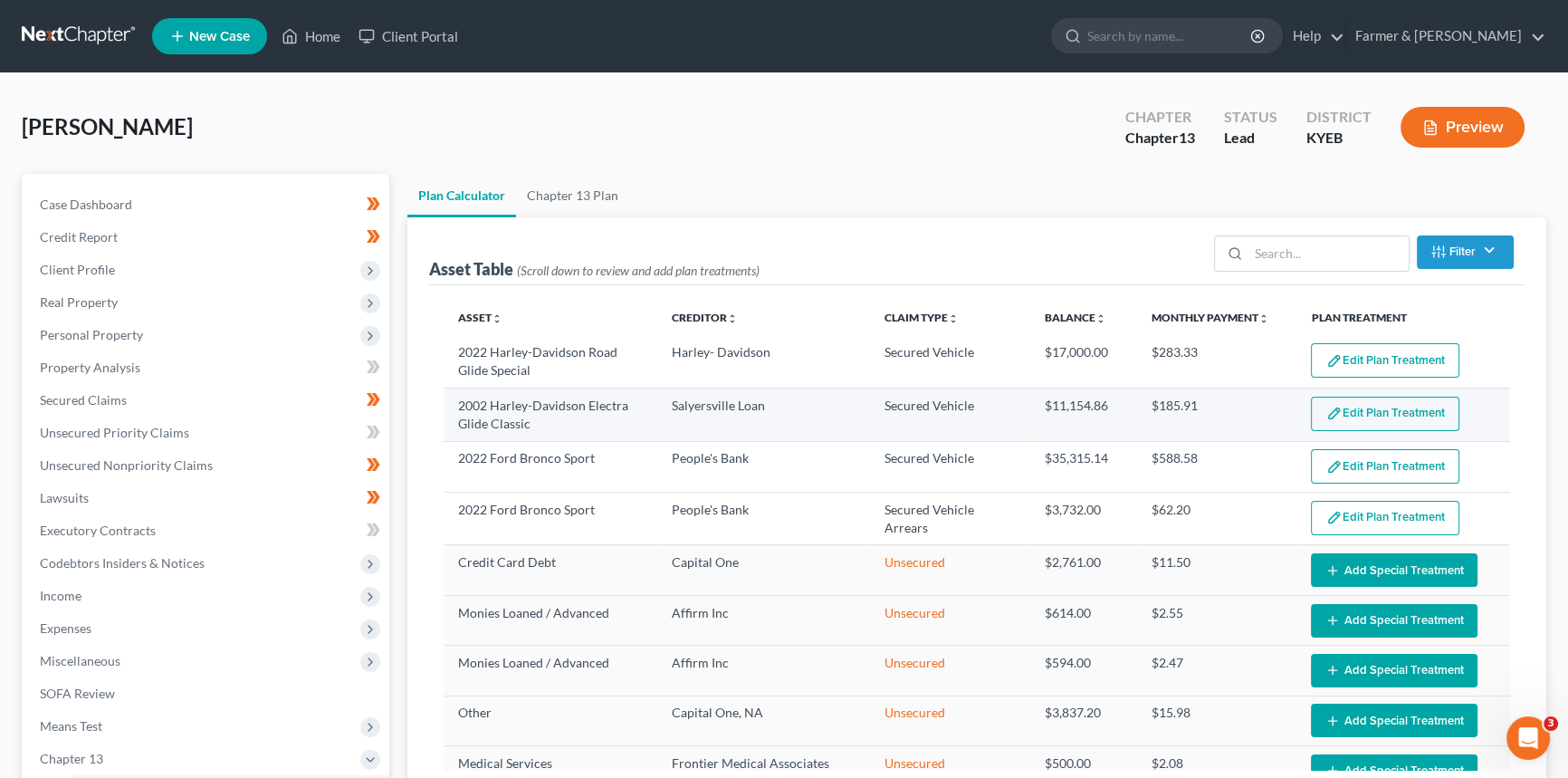
click at [1396, 416] on button "Edit Plan Treatment" at bounding box center [1385, 414] width 149 height 35
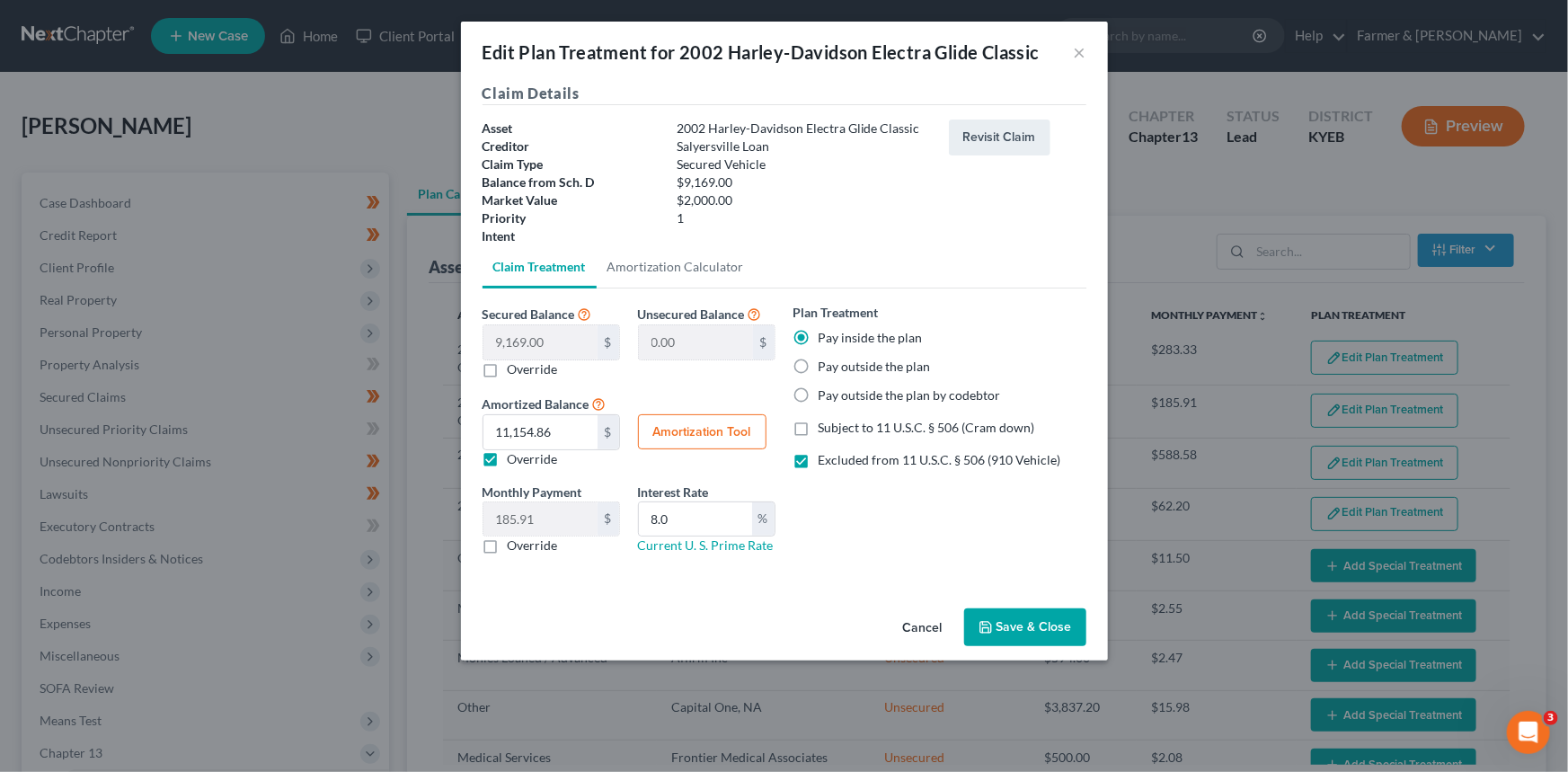
click at [507, 369] on label "Override" at bounding box center [532, 369] width 50 height 18
click at [515, 369] on input "Override" at bounding box center [521, 366] width 12 height 12
checkbox input "true"
type input "9,169.00"
click at [818, 426] on label "Subject to 11 U.S.C. § 506 (Cram down)" at bounding box center [927, 427] width 217 height 18
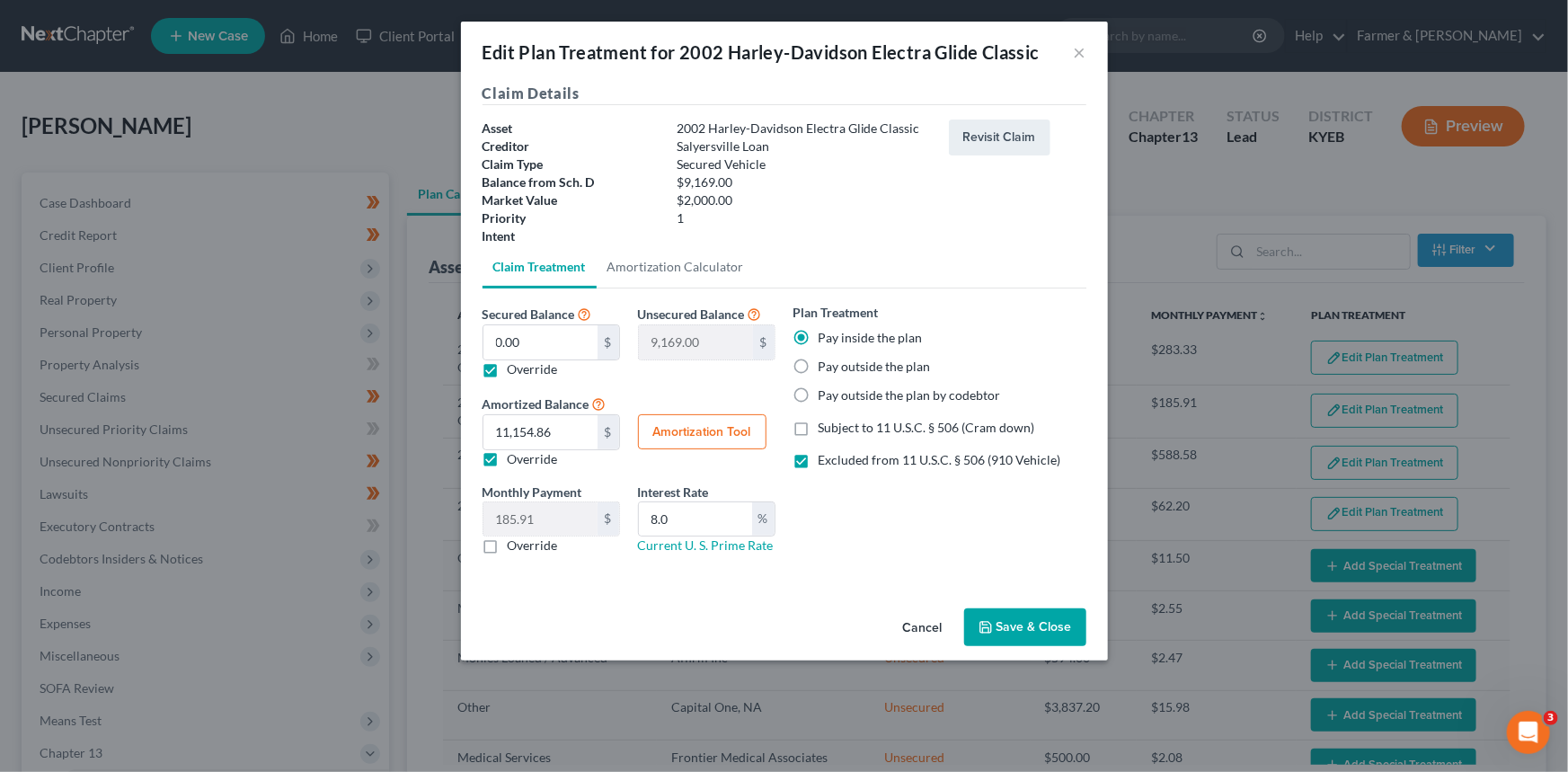
click at [825, 426] on input "Subject to 11 U.S.C. § 506 (Cram down)" at bounding box center [831, 424] width 12 height 12
checkbox input "true"
drag, startPoint x: 805, startPoint y: 463, endPoint x: 527, endPoint y: 339, distance: 304.4
click at [818, 463] on label "Excluded from 11 U.S.C. § 506 (910 Vehicle)" at bounding box center [940, 460] width 242 height 18
click at [825, 463] on input "Excluded from 11 U.S.C. § 506 (910 Vehicle)" at bounding box center [831, 457] width 12 height 12
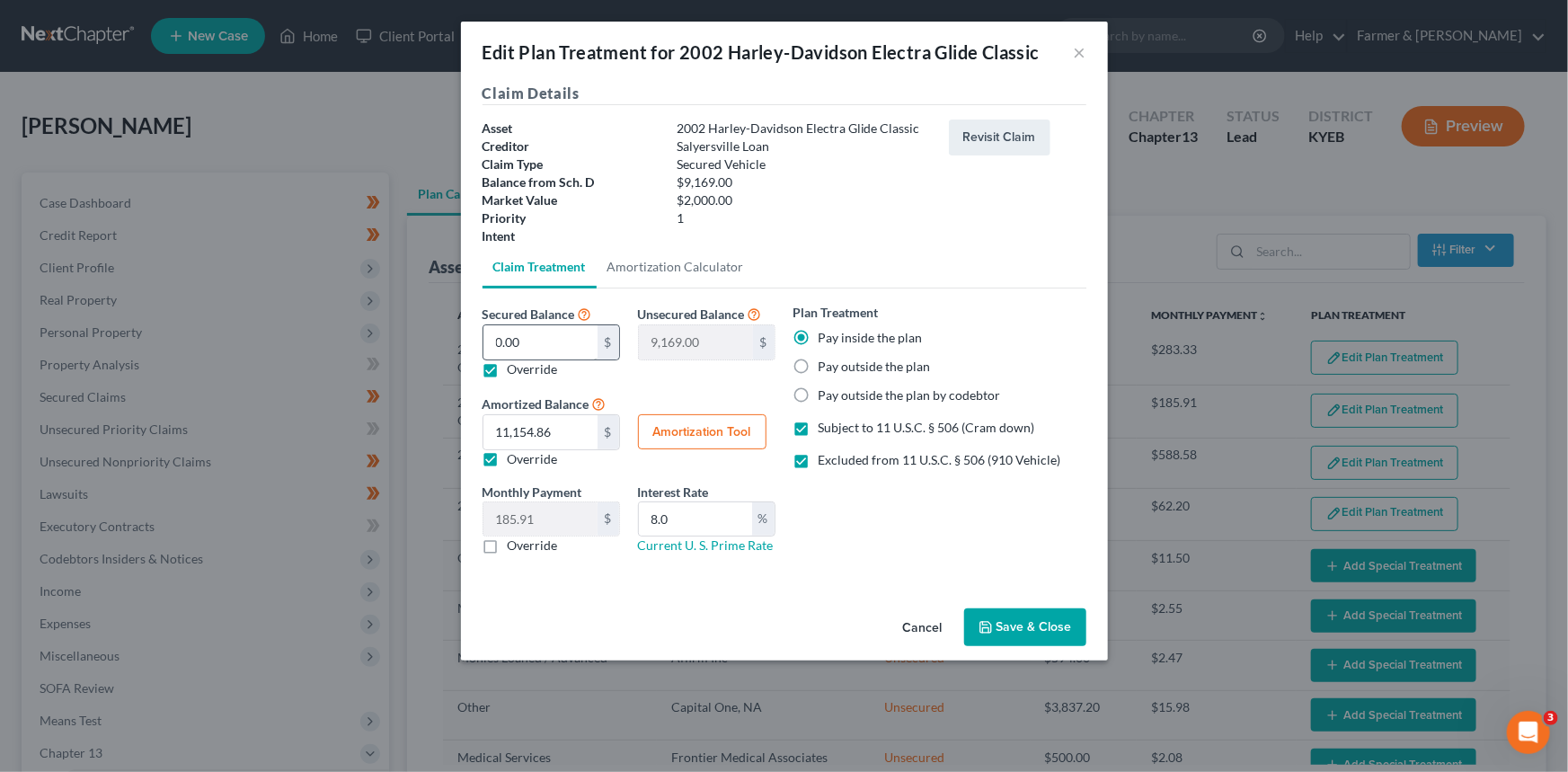
checkbox input "false"
click at [527, 338] on input "0.00" at bounding box center [541, 342] width 114 height 34
type input "2"
type input "9,167.00"
type input "20"
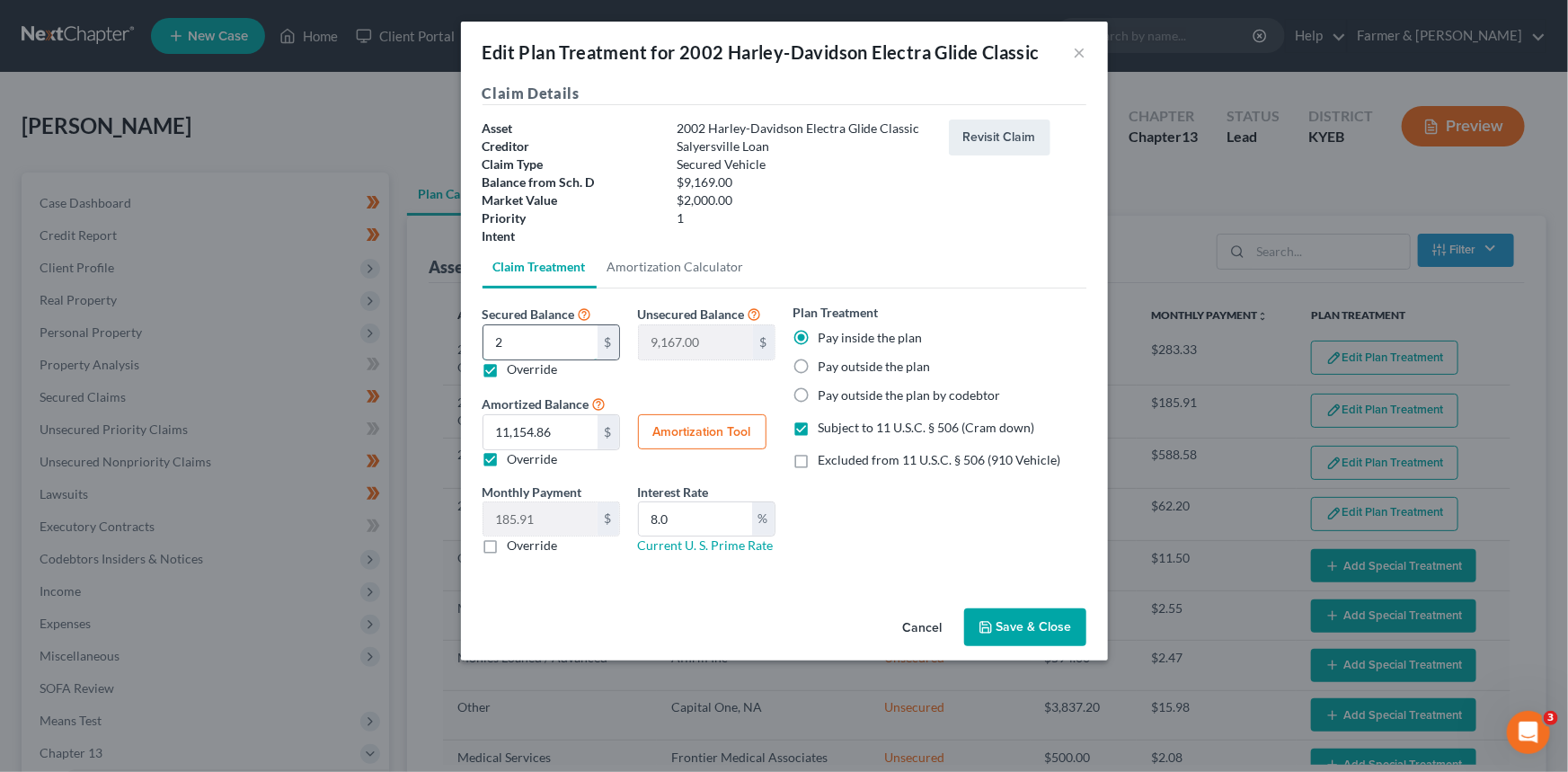
type input "9,149.00"
type input "200"
type input "8,969.00"
type input "2000"
type input "7,169.00"
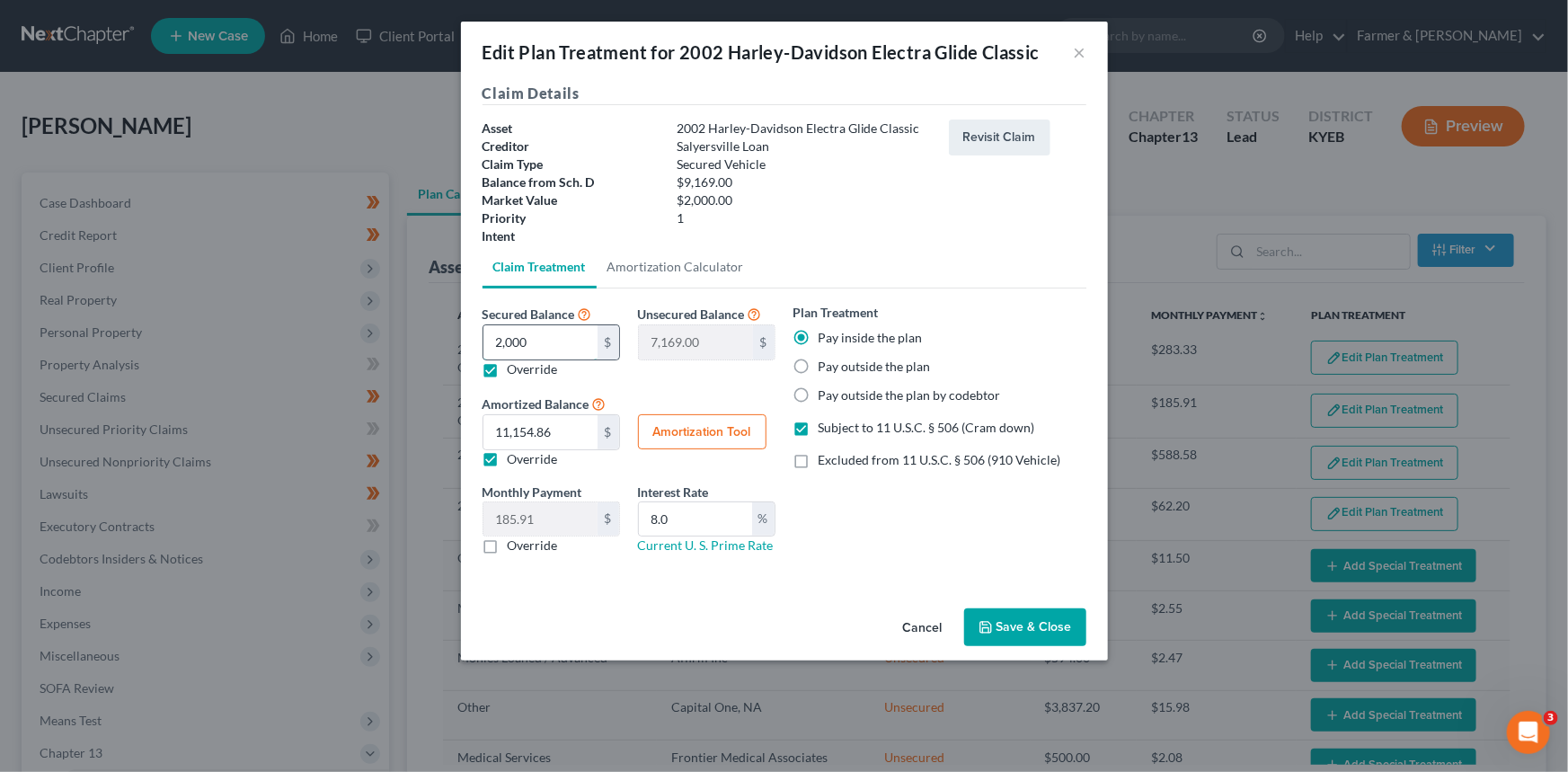
type input "2,000"
click at [507, 457] on label "Override" at bounding box center [532, 459] width 50 height 18
click at [515, 457] on input "Override" at bounding box center [521, 456] width 12 height 12
checkbox input "false"
type input "33.33"
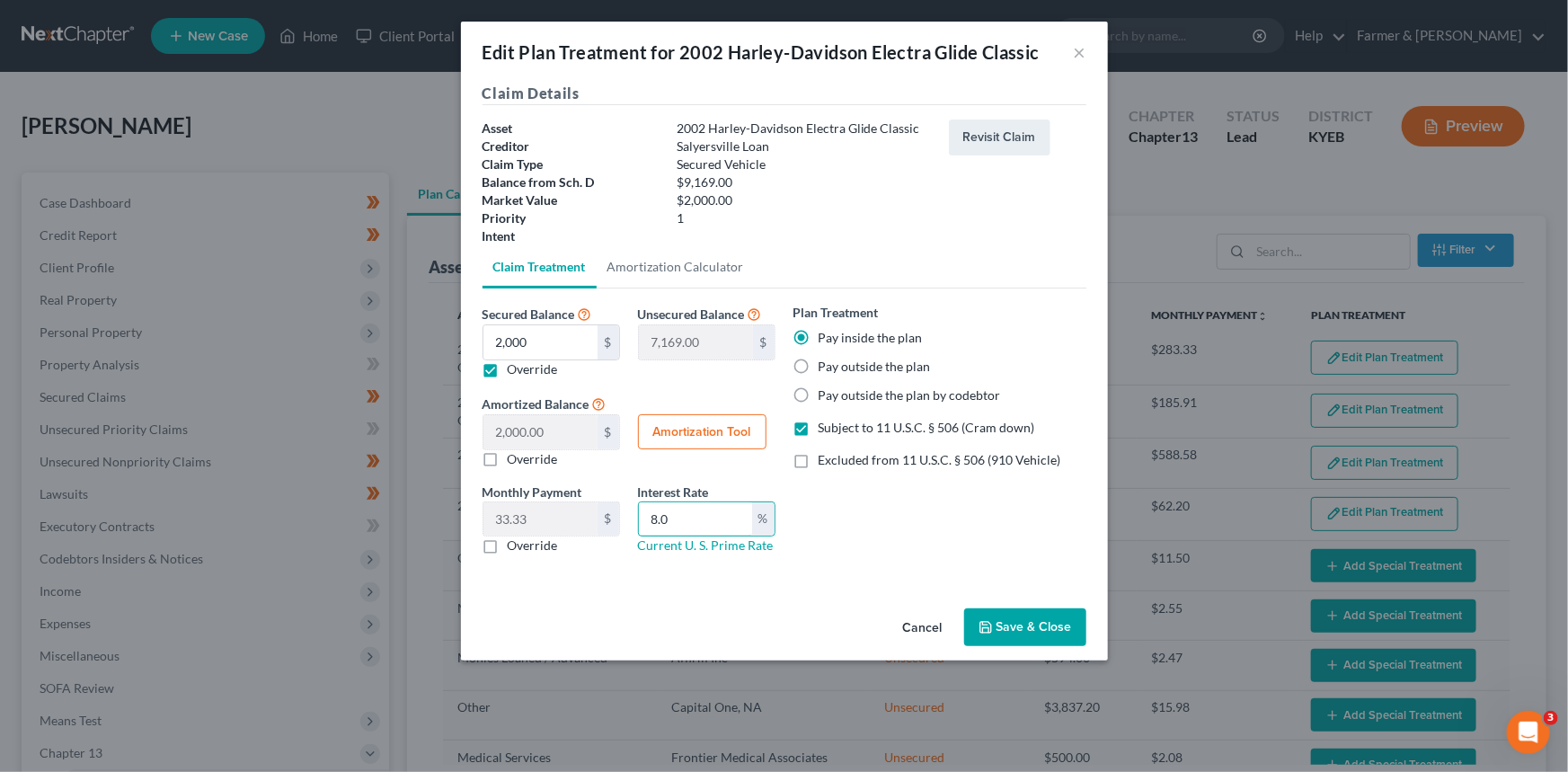
drag, startPoint x: 672, startPoint y: 522, endPoint x: 630, endPoint y: 519, distance: 42.1
click at [630, 519] on div "Interest Rate 8.0 % Current U. S. Prime Rate" at bounding box center [706, 519] width 156 height 73
type input "0.00"
click at [1029, 620] on button "Save & Close" at bounding box center [1025, 627] width 122 height 37
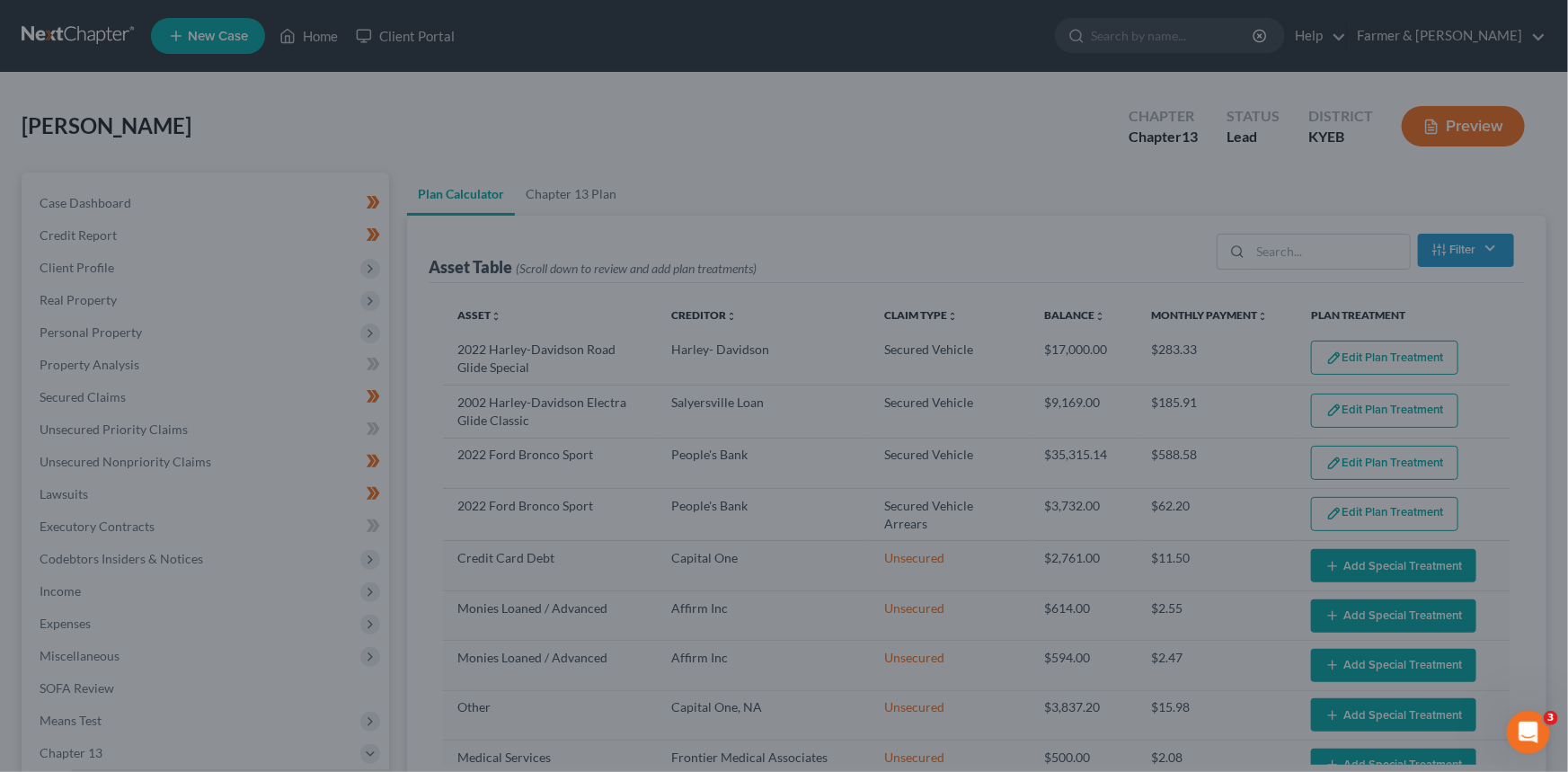
select select "59"
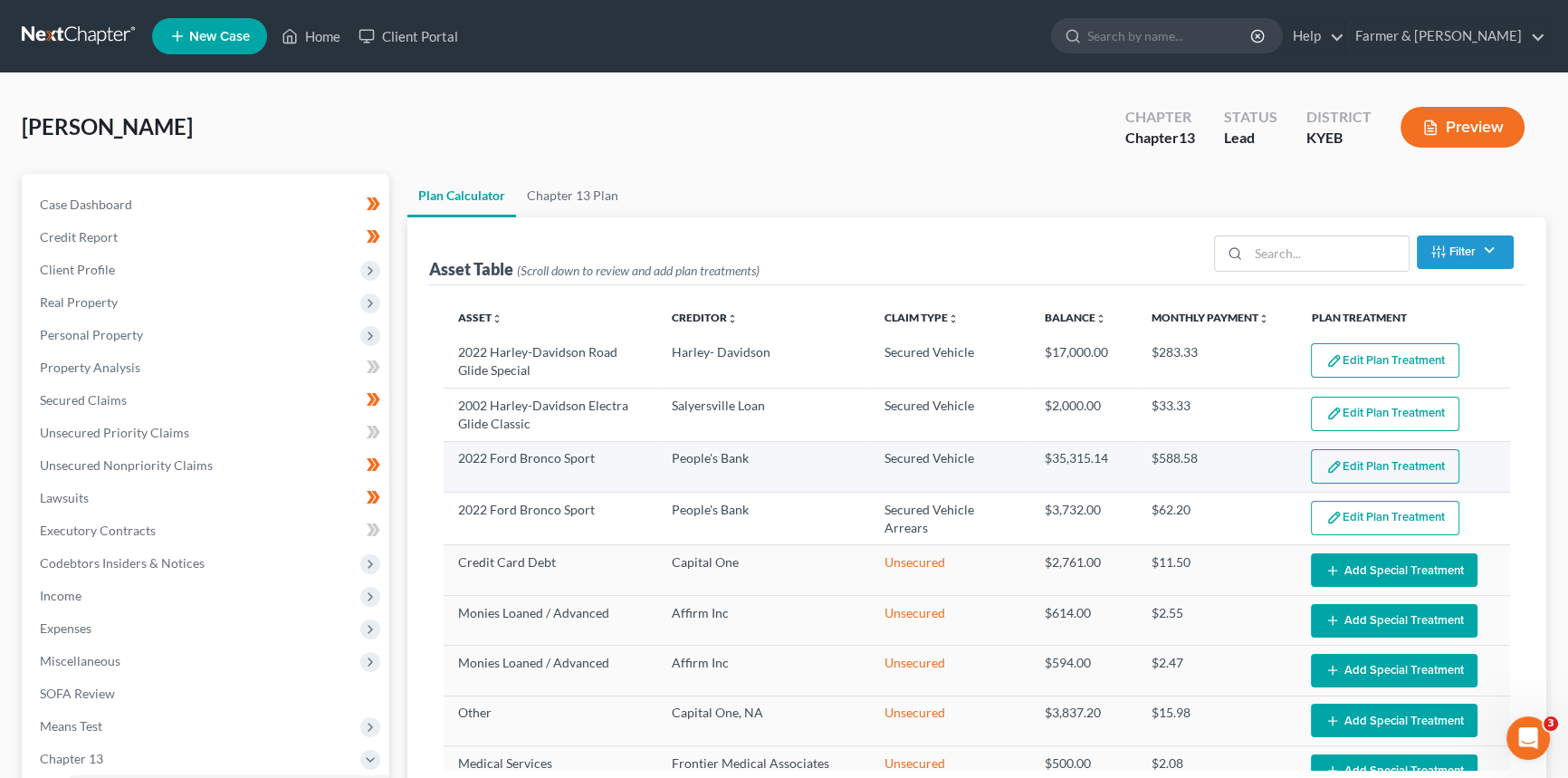
click at [1352, 464] on button "Edit Plan Treatment" at bounding box center [1385, 465] width 149 height 35
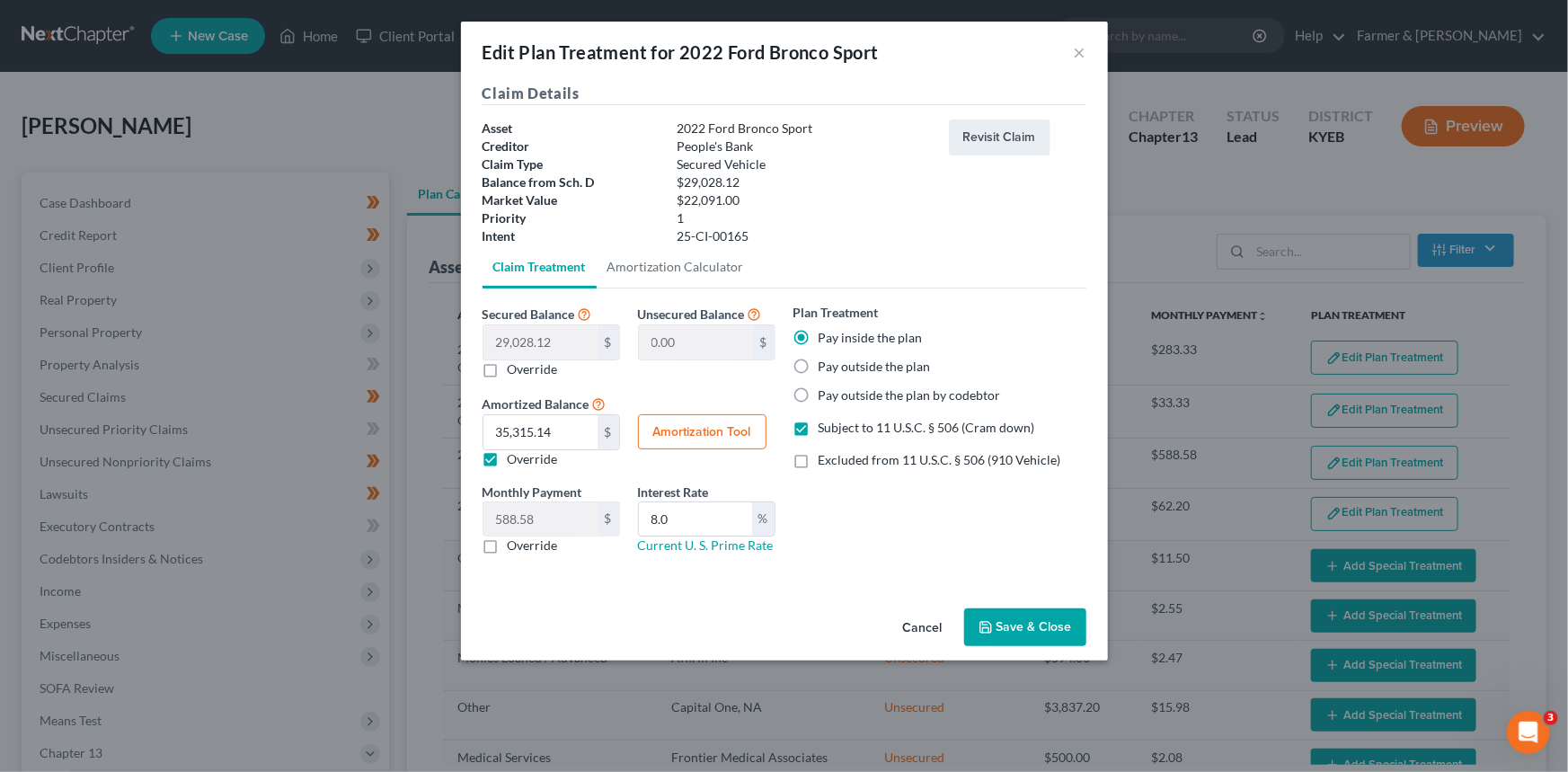
click at [507, 368] on label "Override" at bounding box center [532, 369] width 50 height 18
click at [515, 368] on input "Override" at bounding box center [521, 366] width 12 height 12
checkbox input "true"
type input "29,028.12"
click at [566, 342] on input "0.00" at bounding box center [541, 342] width 114 height 34
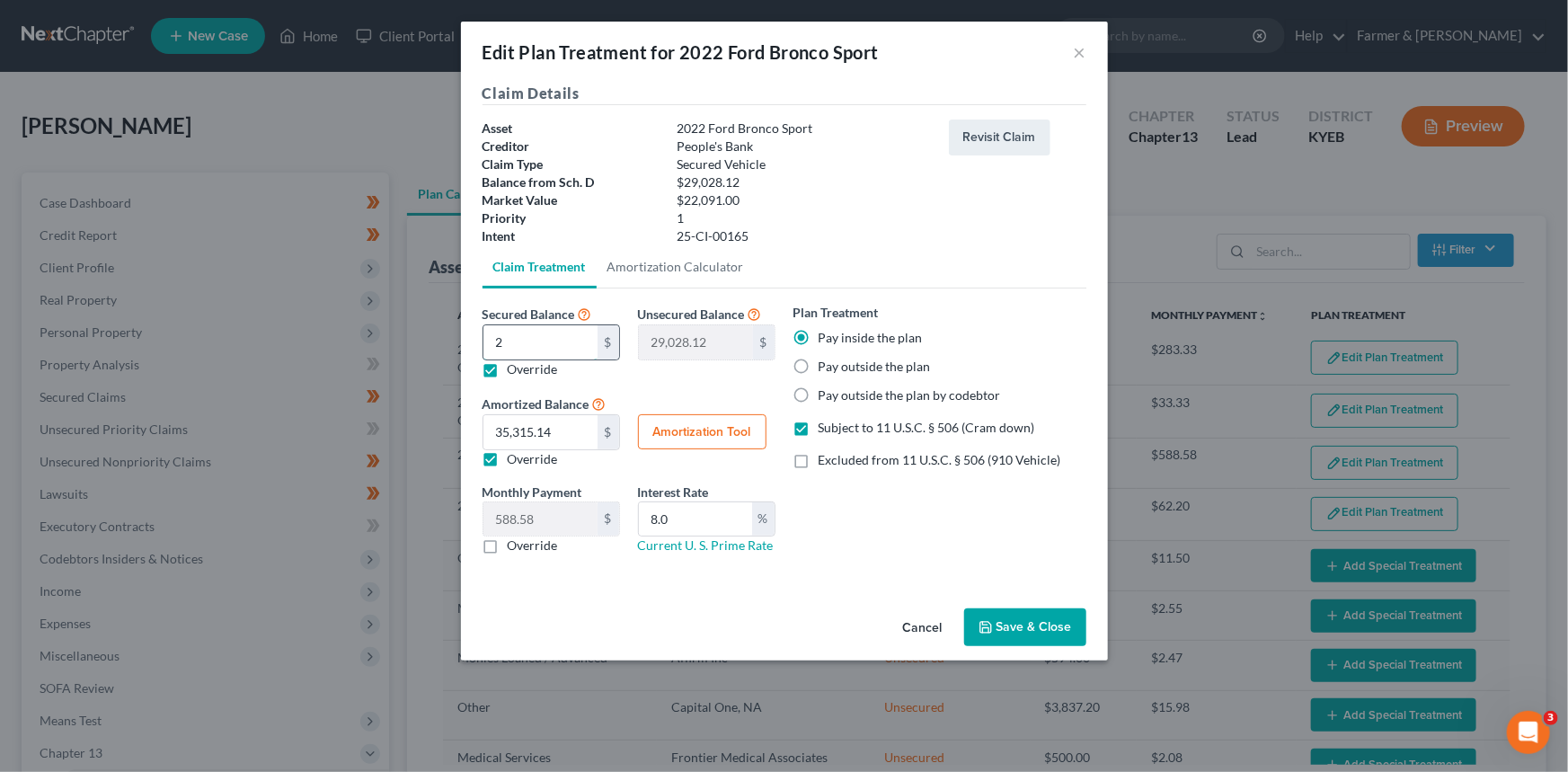
type input "22"
type input "29,006.12"
type input "220"
type input "28,808.12"
type input "2209"
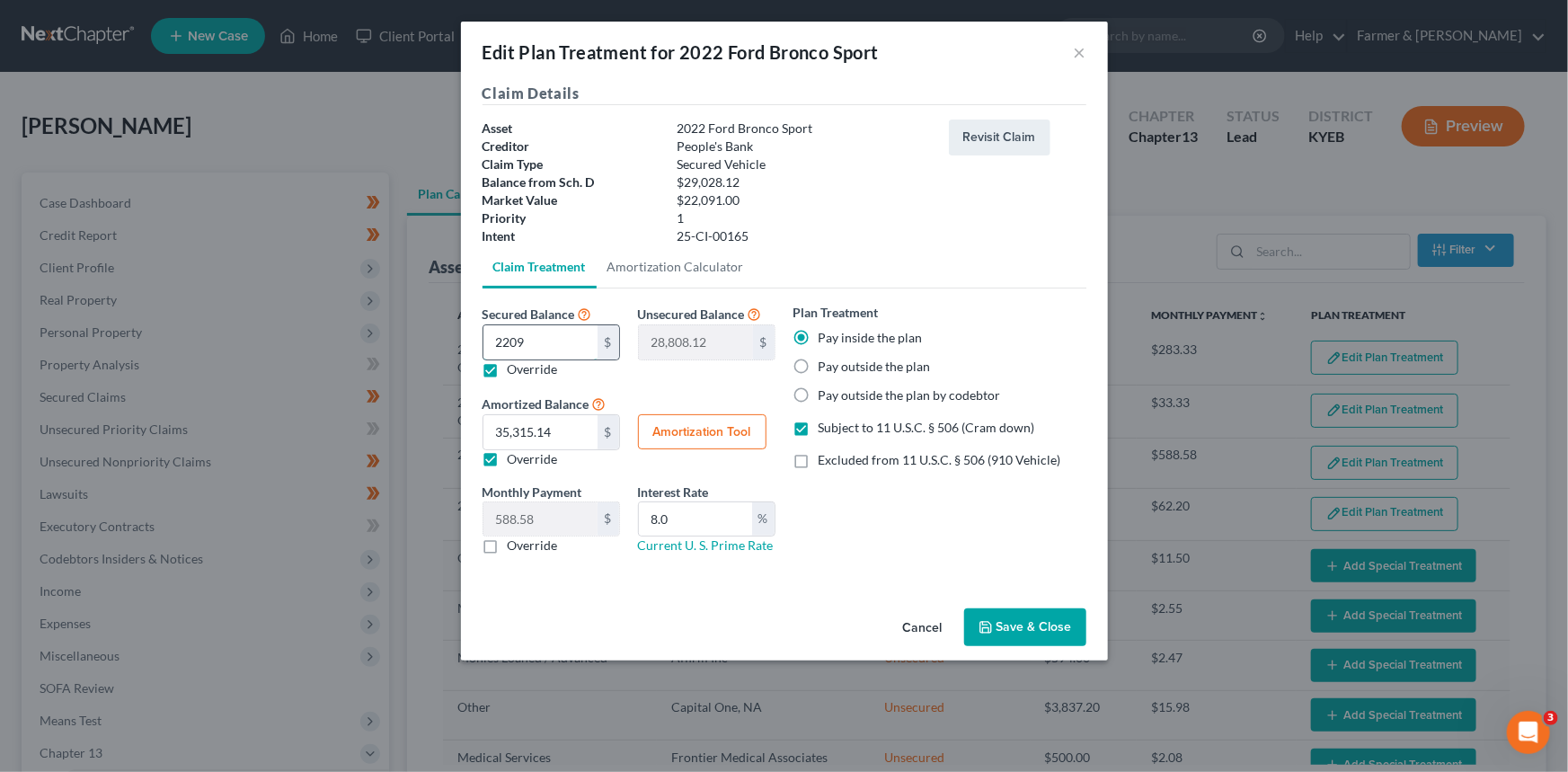
type input "26,819.12"
type input "2,2091"
type input "6,937.11"
type input "22,091"
click at [507, 456] on label "Override" at bounding box center [532, 459] width 50 height 18
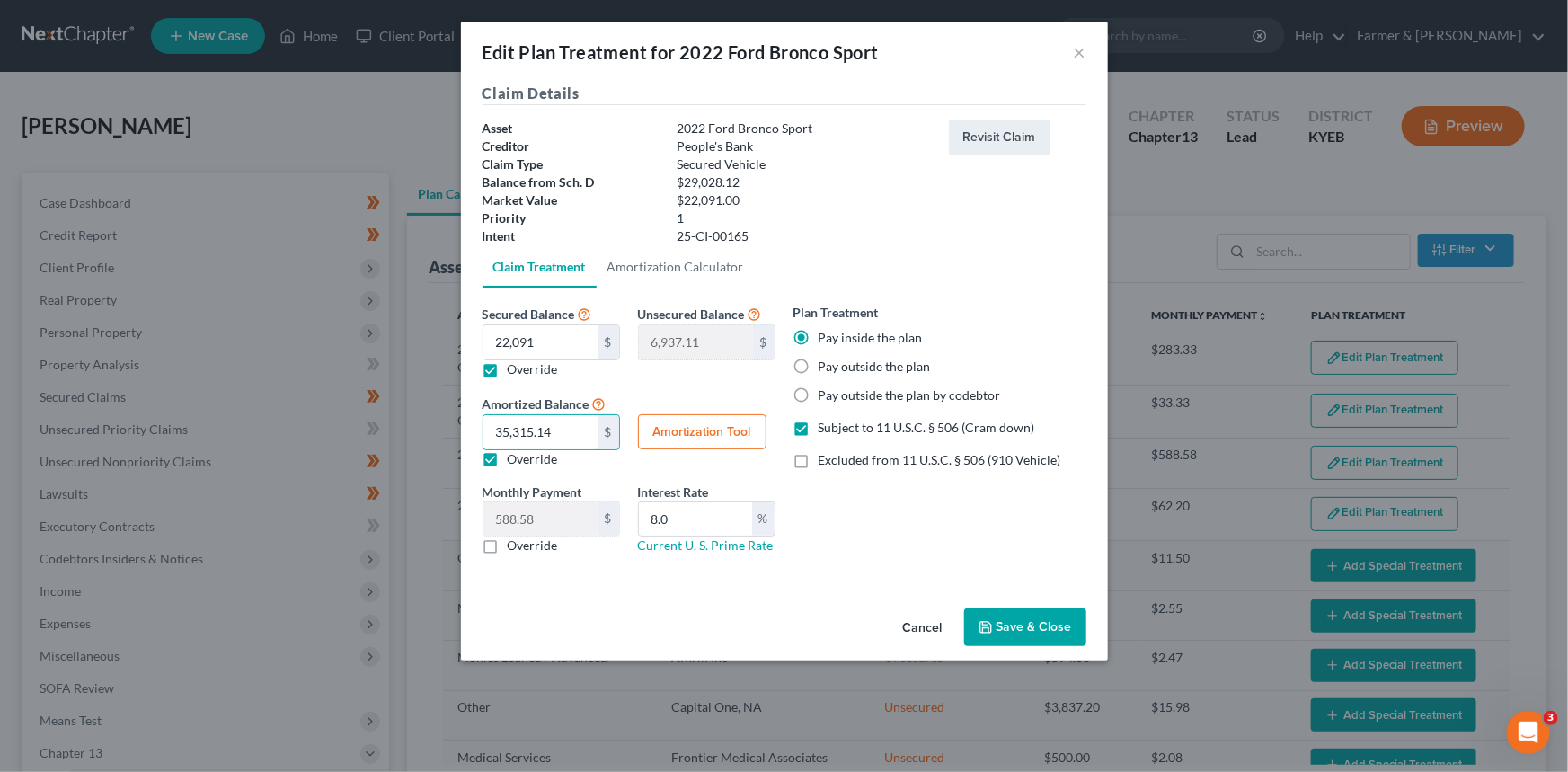
click at [515, 456] on input "Override" at bounding box center [521, 456] width 12 height 12
checkbox input "false"
type input "368.18"
click at [1035, 627] on button "Save & Close" at bounding box center [1025, 627] width 122 height 37
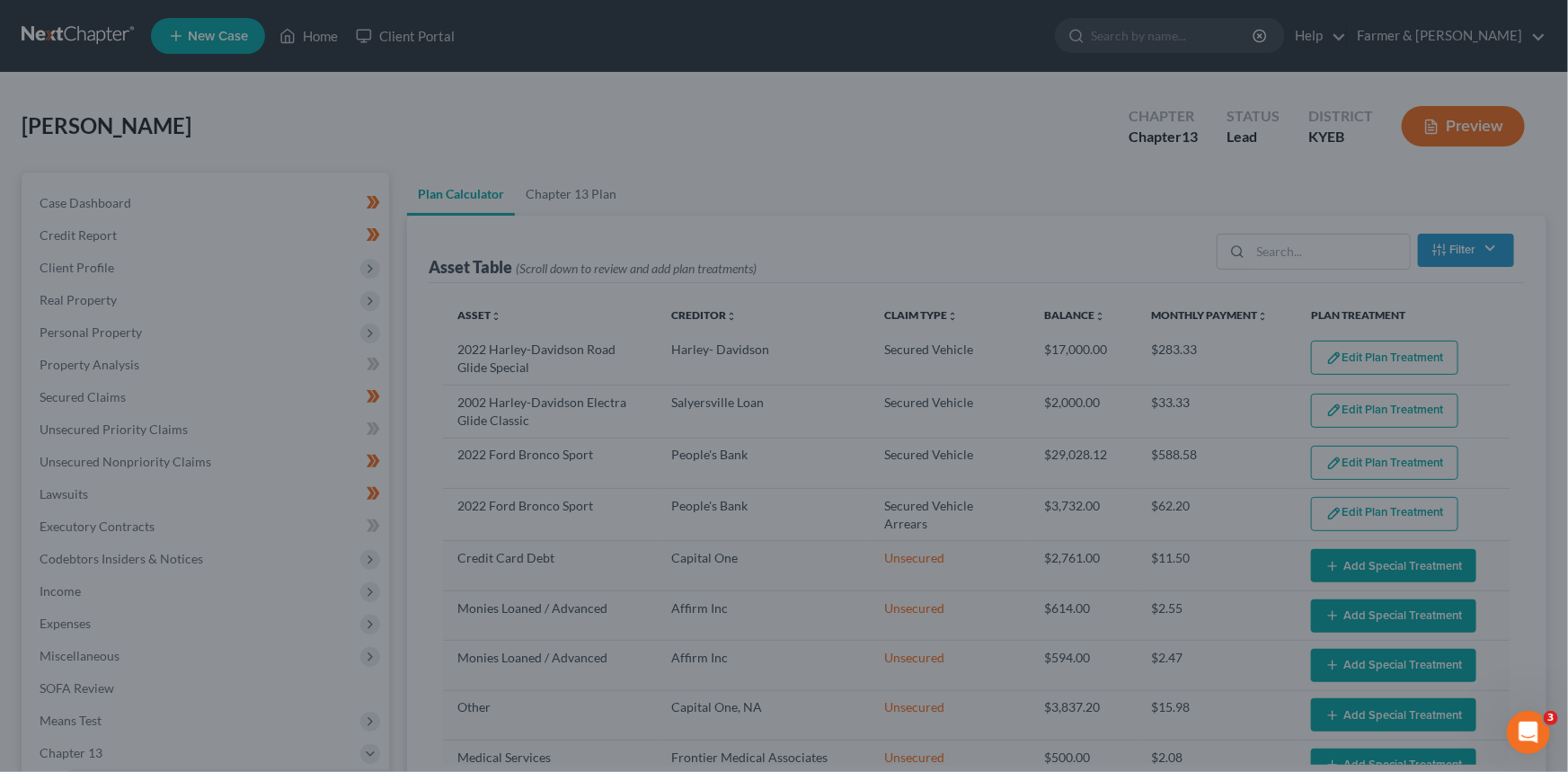
select select "59"
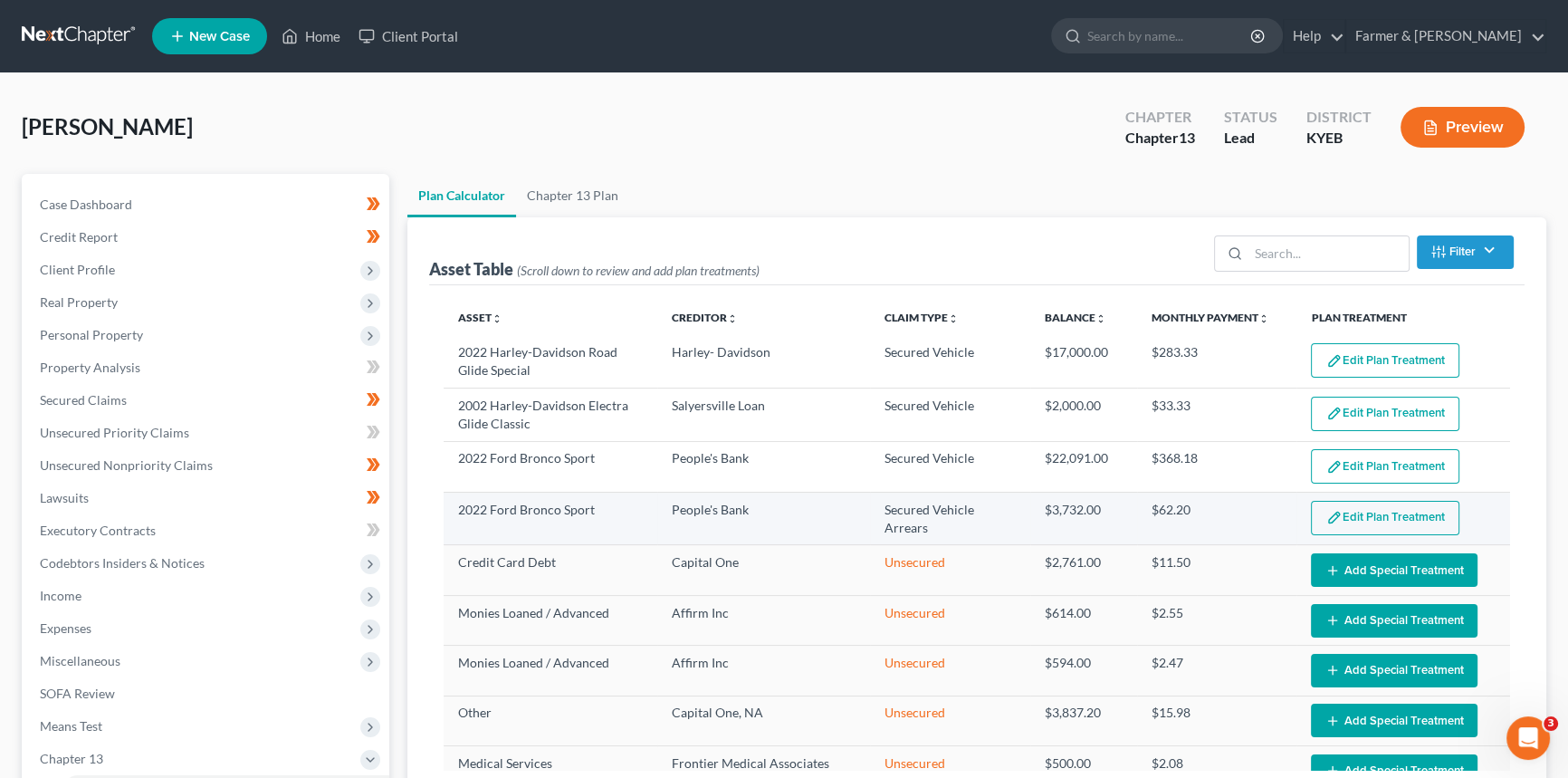
click at [1343, 510] on button "Edit Plan Treatment" at bounding box center [1385, 517] width 149 height 35
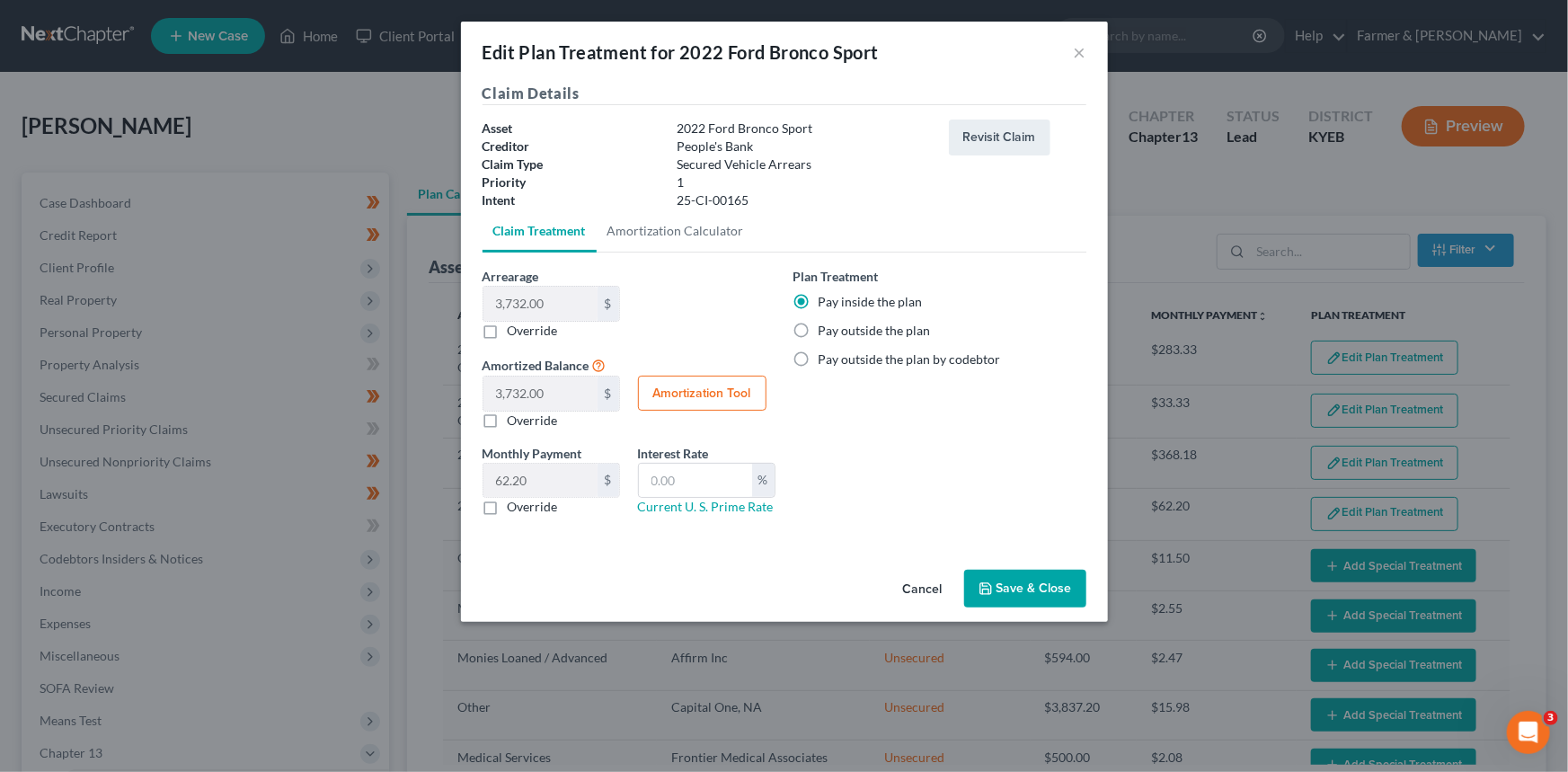
click at [991, 588] on icon "button" at bounding box center [985, 588] width 11 height 11
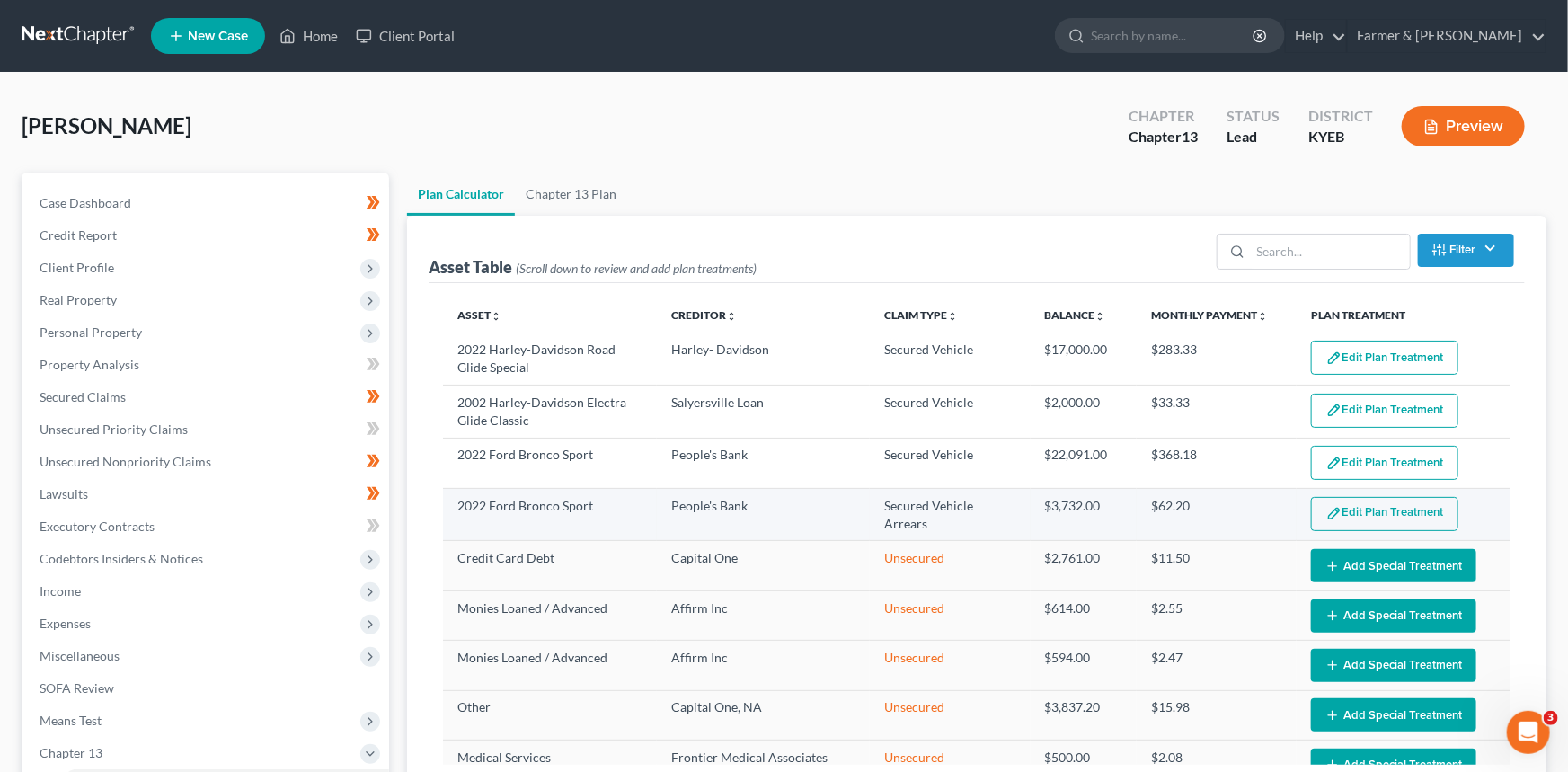
select select "59"
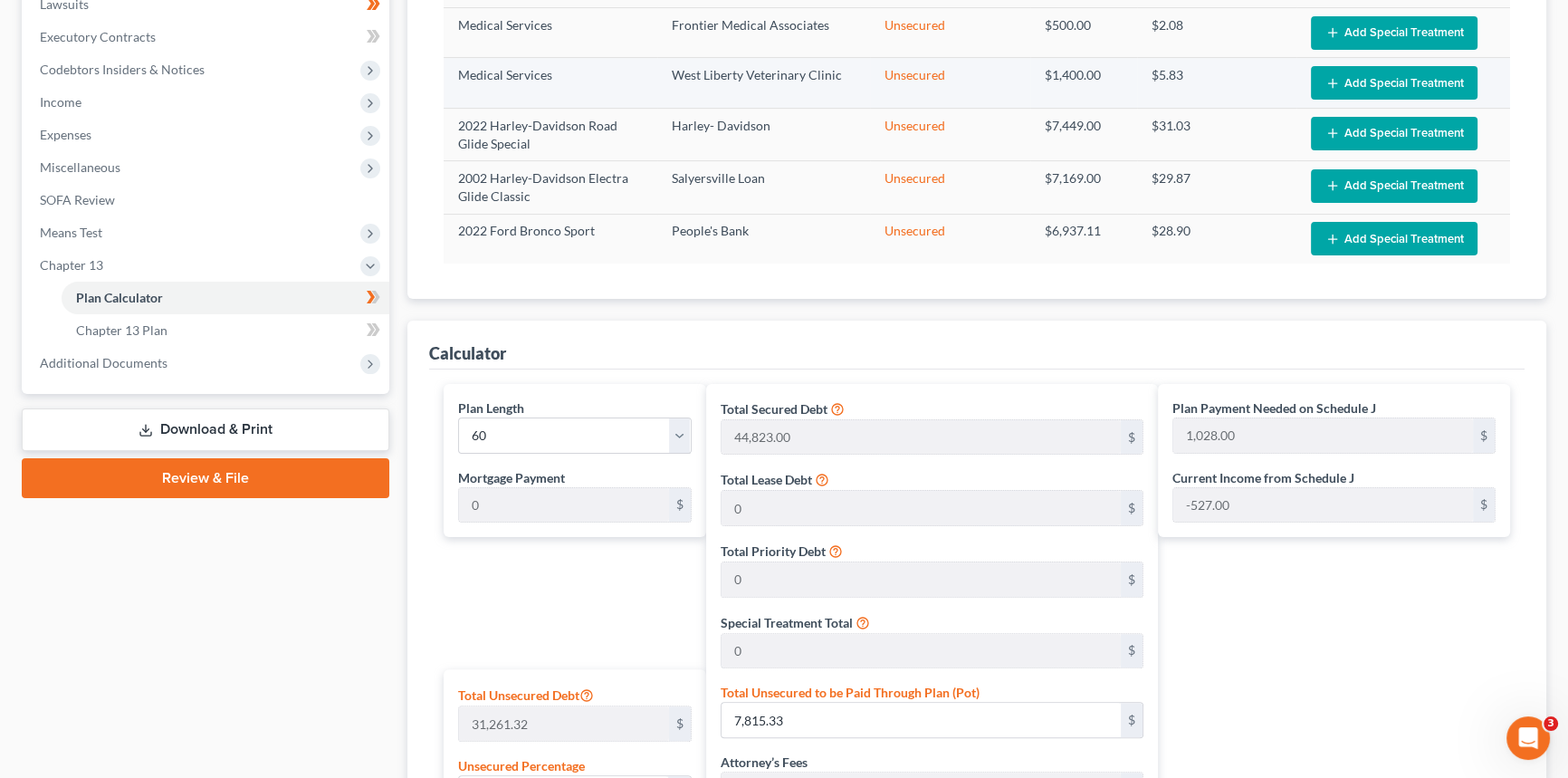
scroll to position [658, 0]
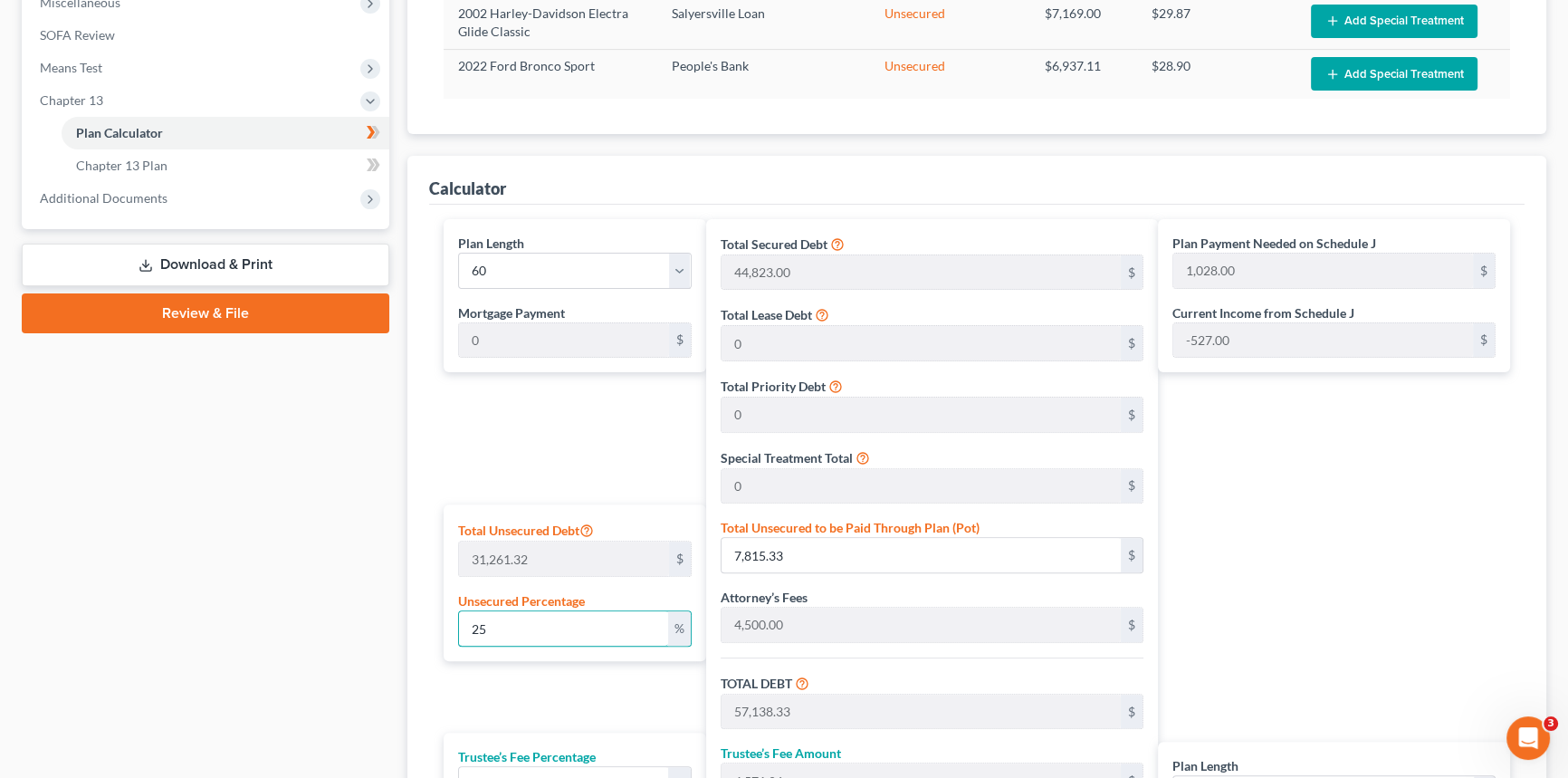
drag, startPoint x: 496, startPoint y: 629, endPoint x: 417, endPoint y: 631, distance: 79.0
click at [417, 631] on div "Calculator Plan Length 1 2 3 4 5 6 7 8 9 10 11 12 13 14 15 16 17 18 19 20 21 22…" at bounding box center [976, 566] width 1138 height 820
type input "5"
type input "1,563.06"
type input "50,886.06"
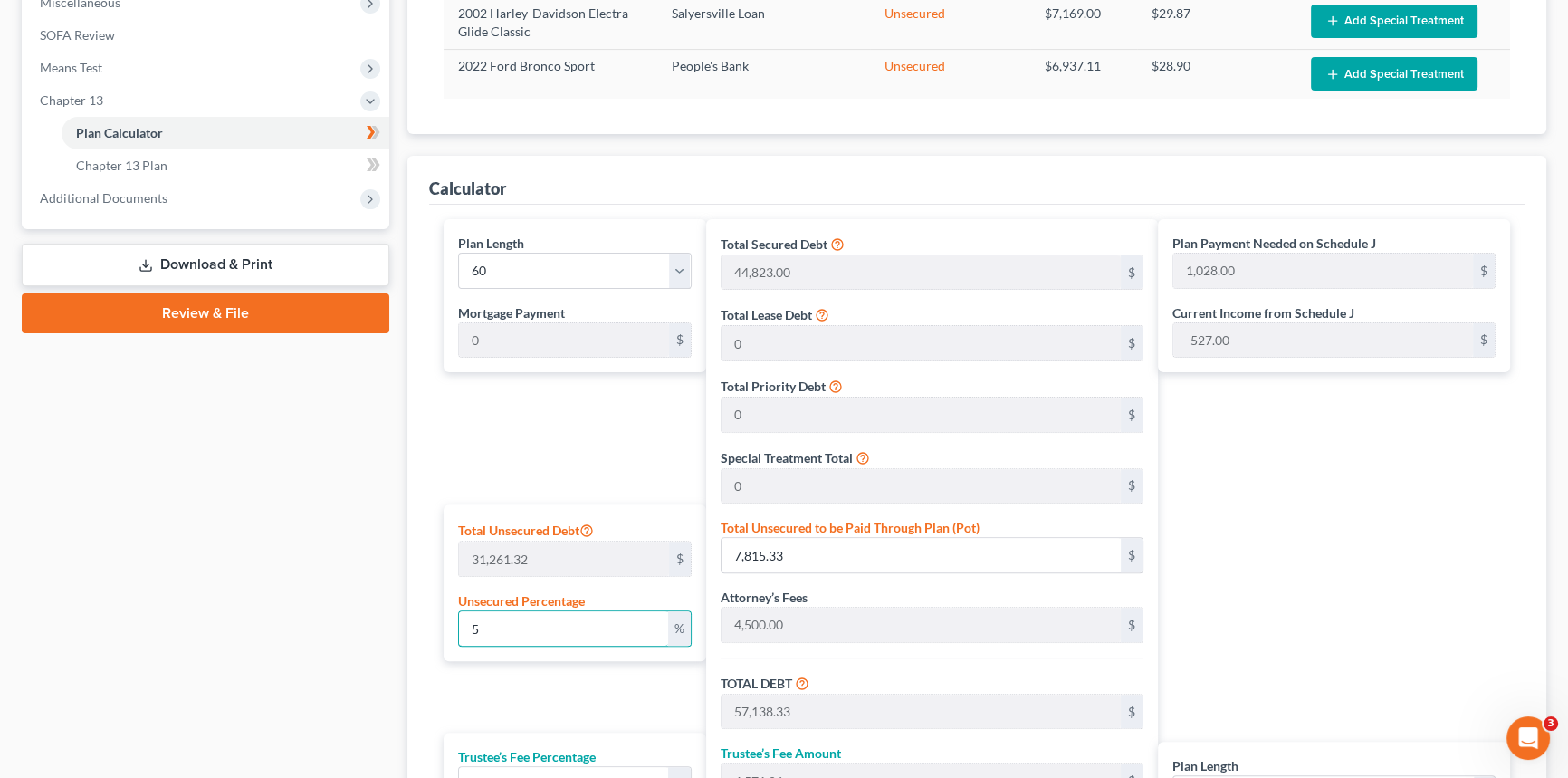
type input "4,070.88"
type input "54,956.95"
type input "916.00"
type input "5"
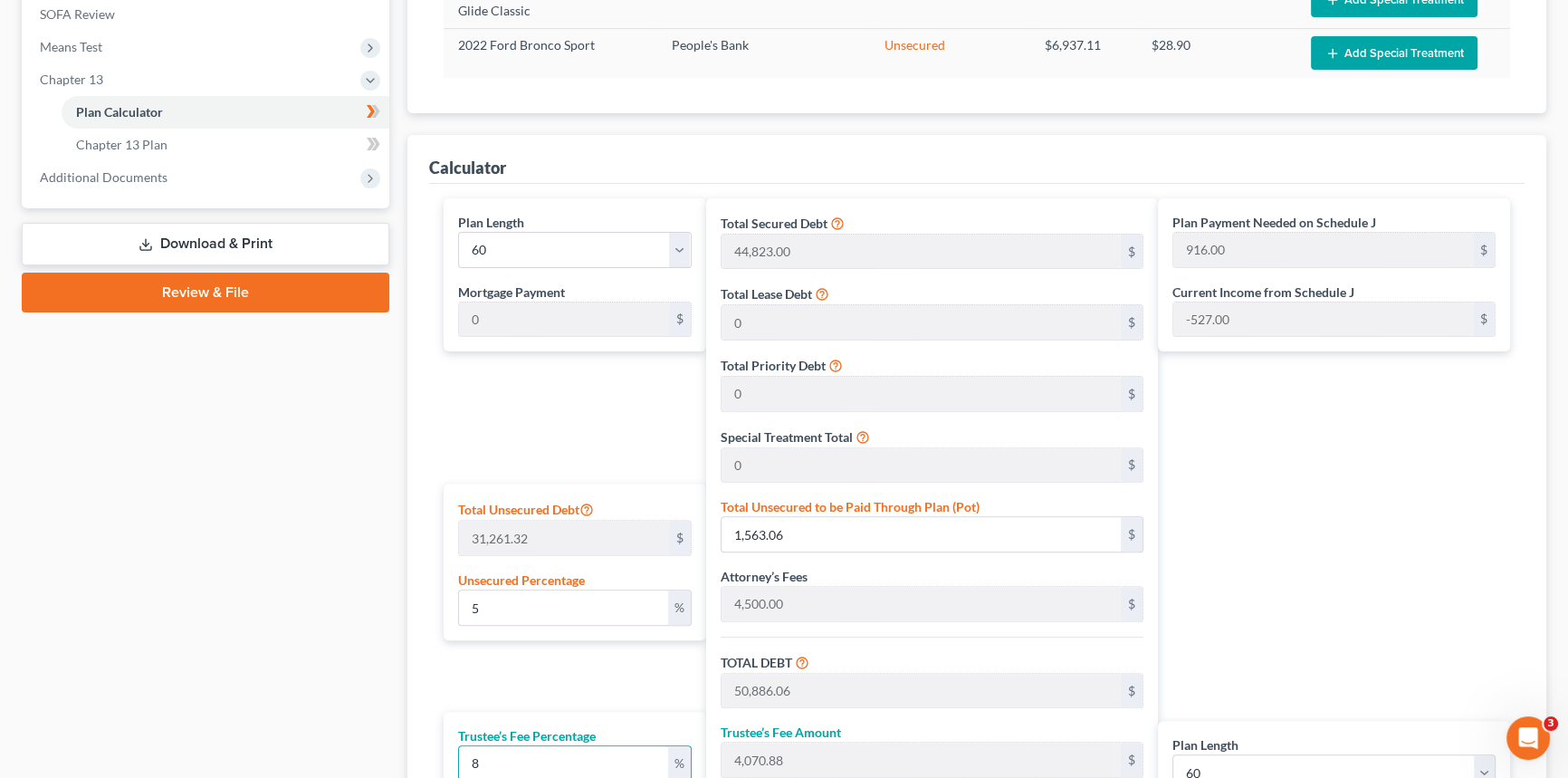
scroll to position [267, 0]
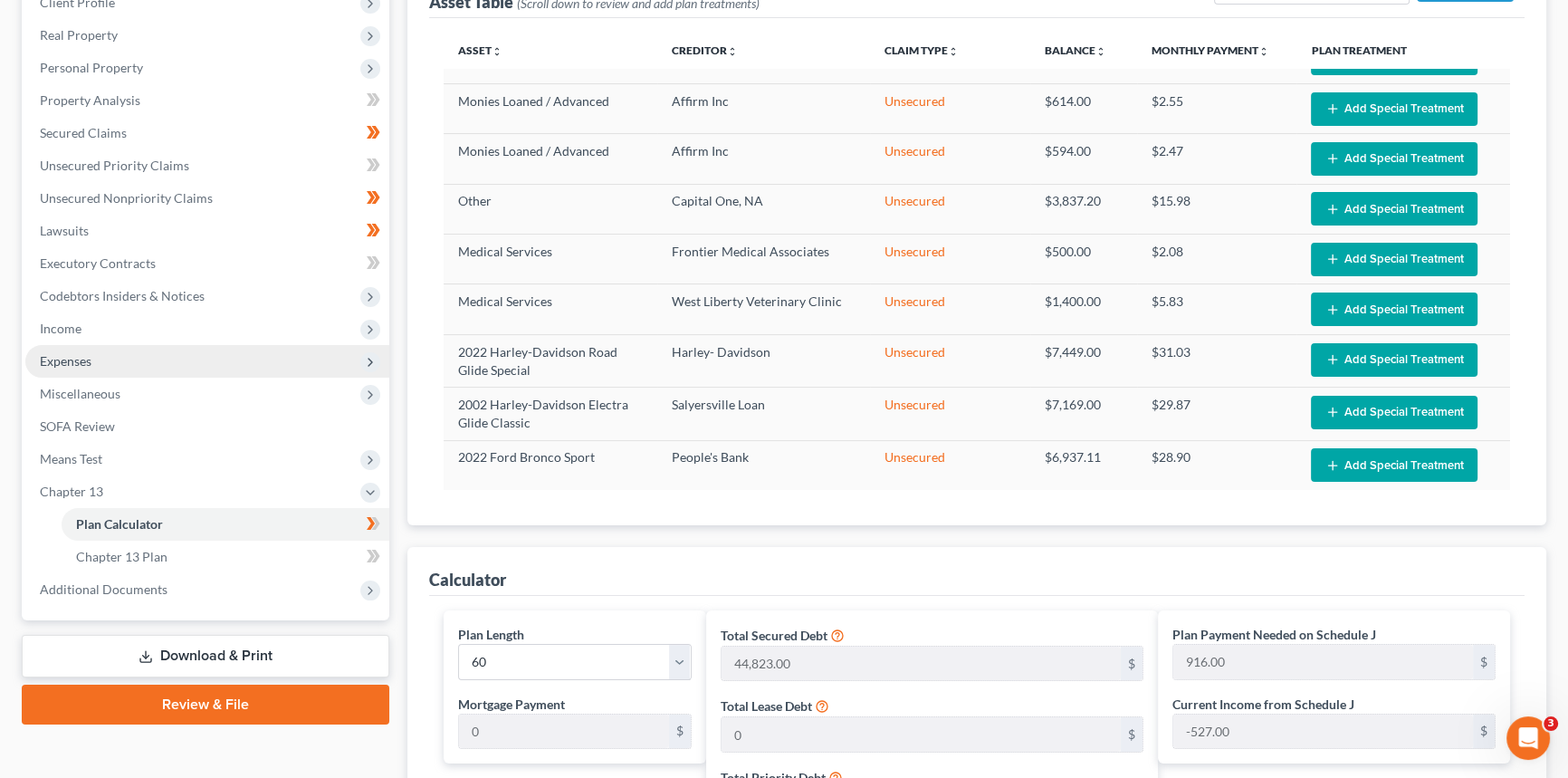
click at [85, 361] on span "Expenses" at bounding box center [65, 361] width 52 height 16
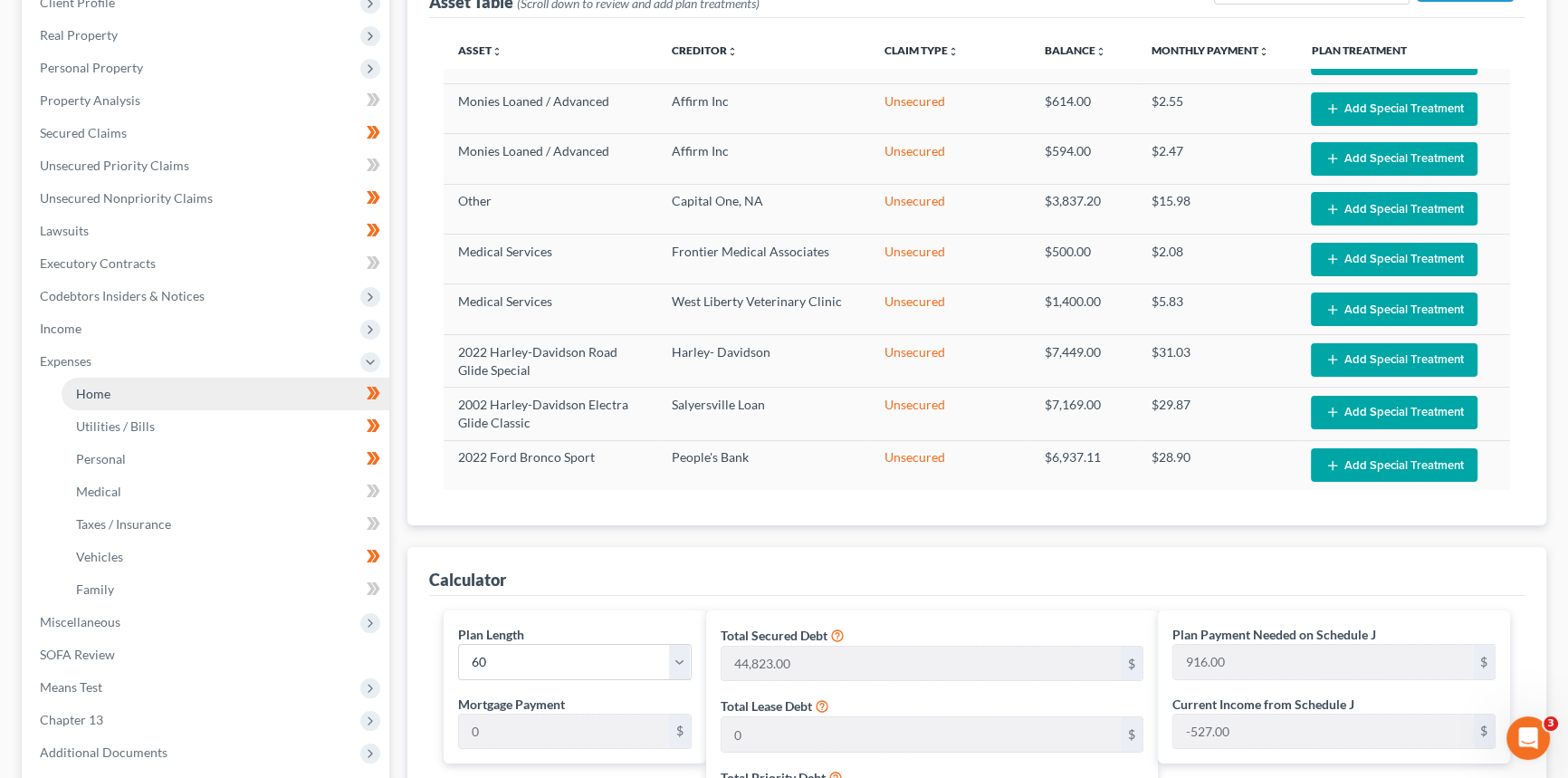
click at [172, 397] on link "Home" at bounding box center [225, 393] width 327 height 33
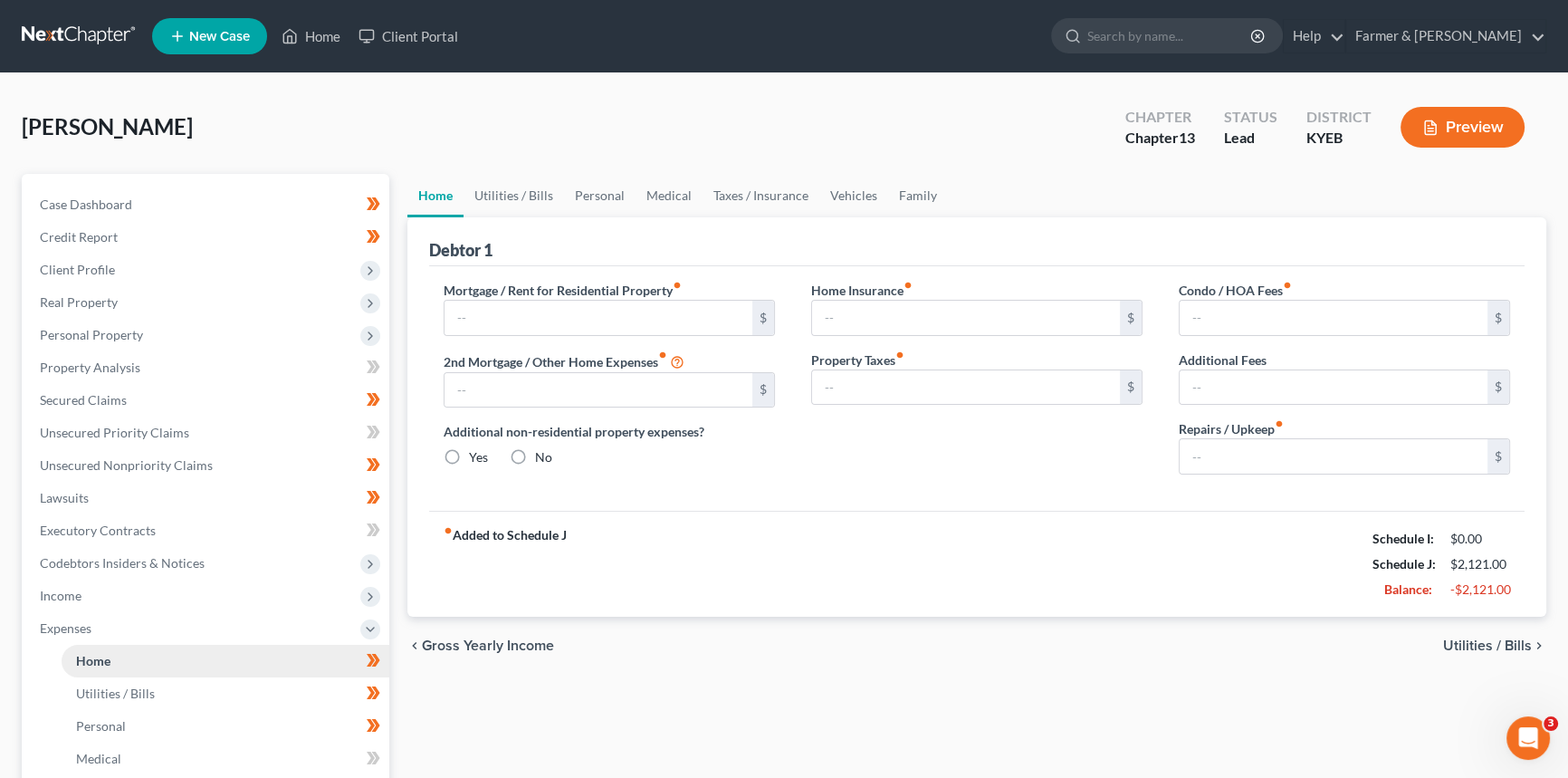
type input "0.00"
radio input "true"
type input "0.00"
type input "45.00"
type input "0.00"
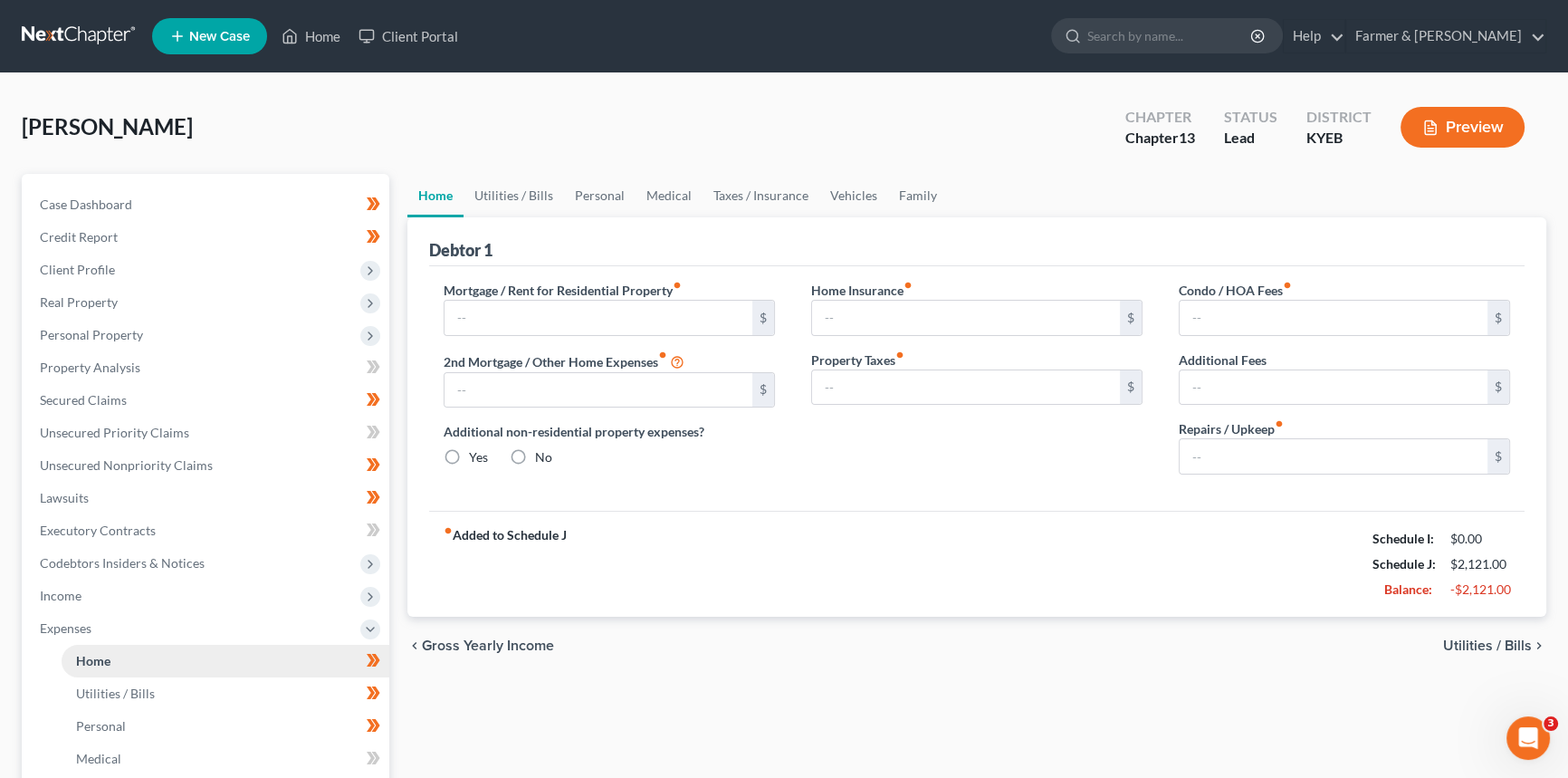
type input "0.00"
type input "100.00"
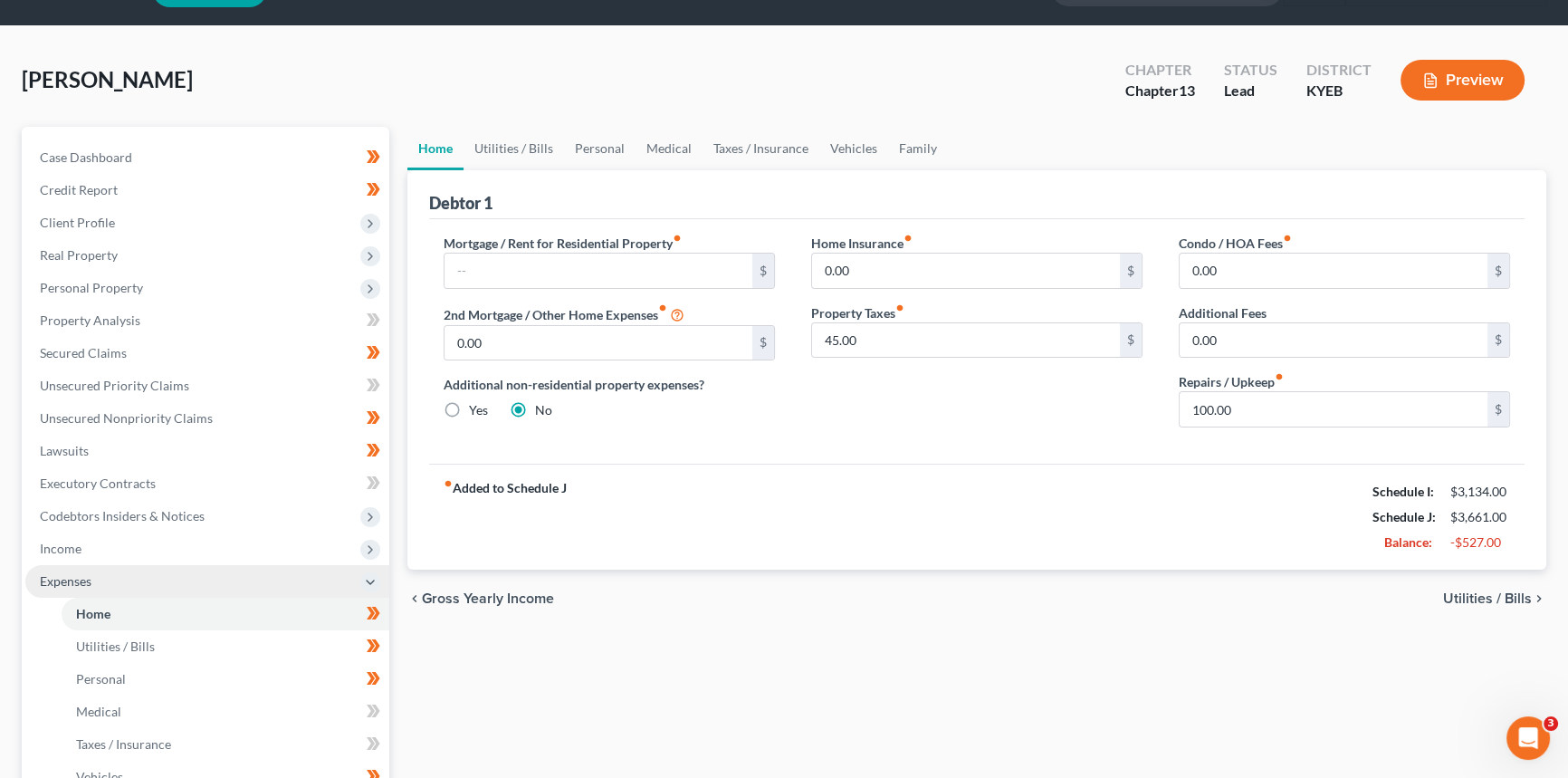
scroll to position [164, 0]
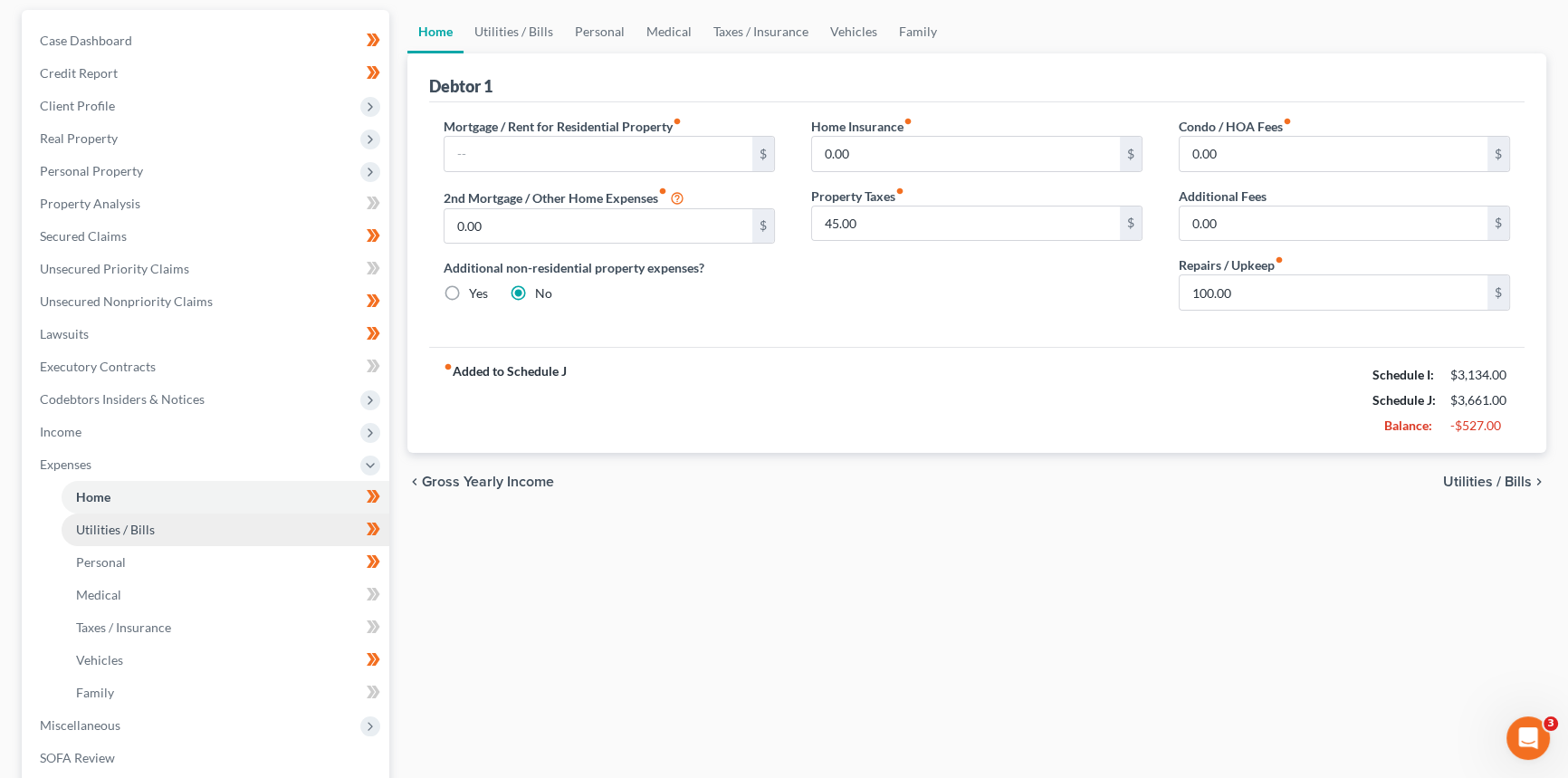
click at [122, 524] on span "Utilities / Bills" at bounding box center [115, 529] width 78 height 16
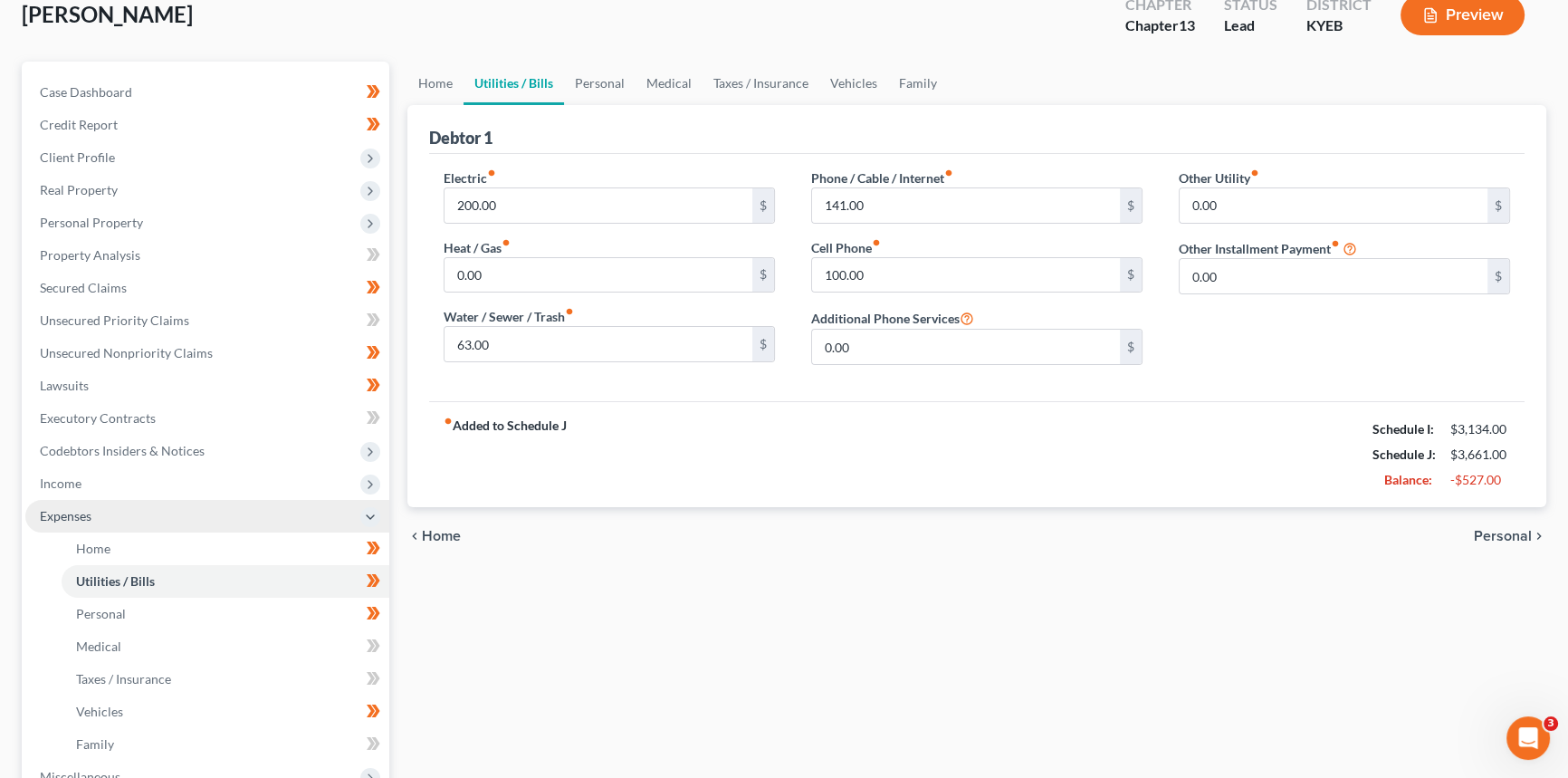
scroll to position [164, 0]
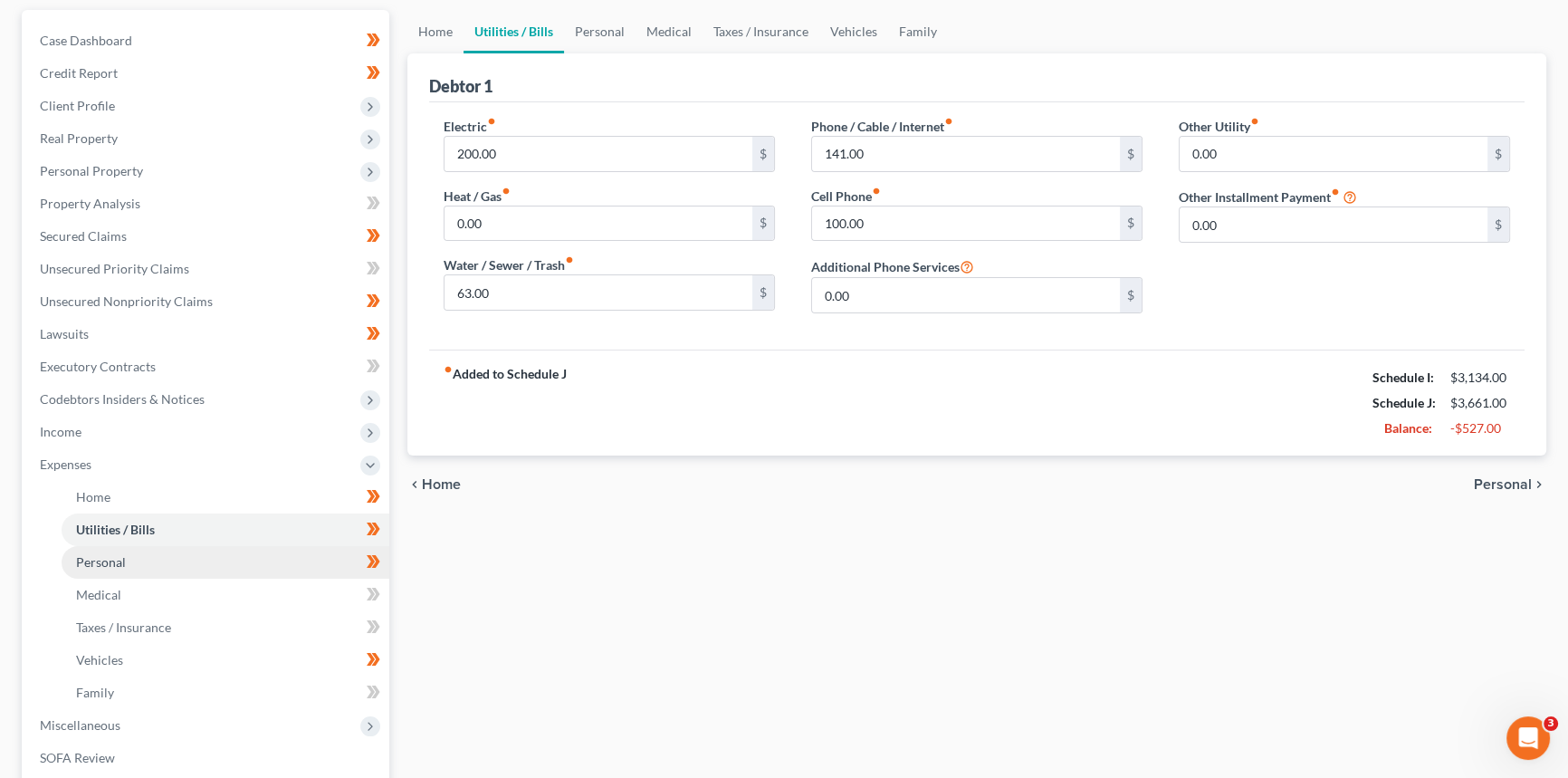
click at [124, 562] on span "Personal" at bounding box center [101, 562] width 50 height 16
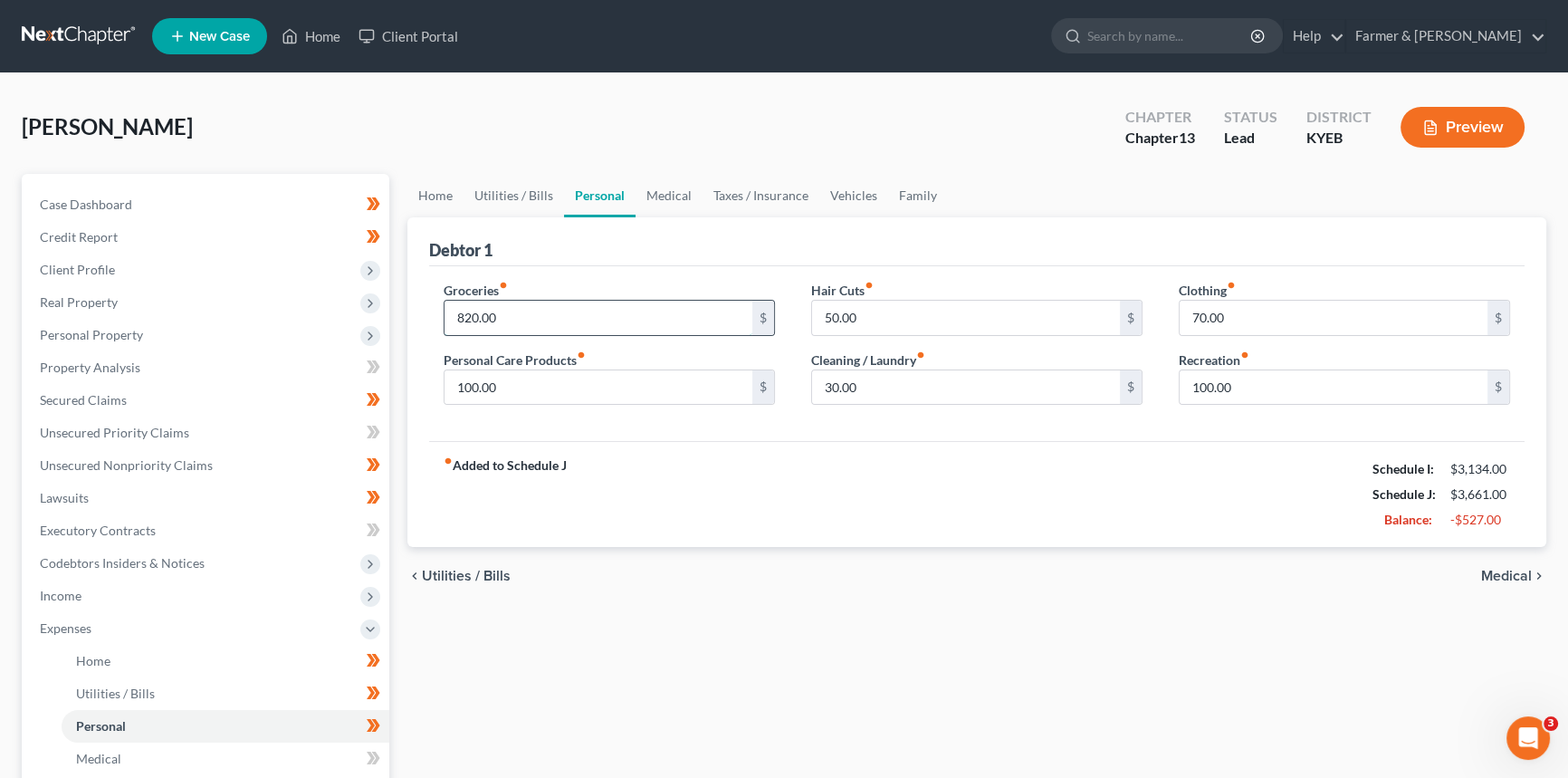
click at [510, 312] on input "820.00" at bounding box center [598, 318] width 308 height 35
type input "550"
type input "50"
click at [1228, 317] on input "70.00" at bounding box center [1334, 318] width 308 height 35
type input "50"
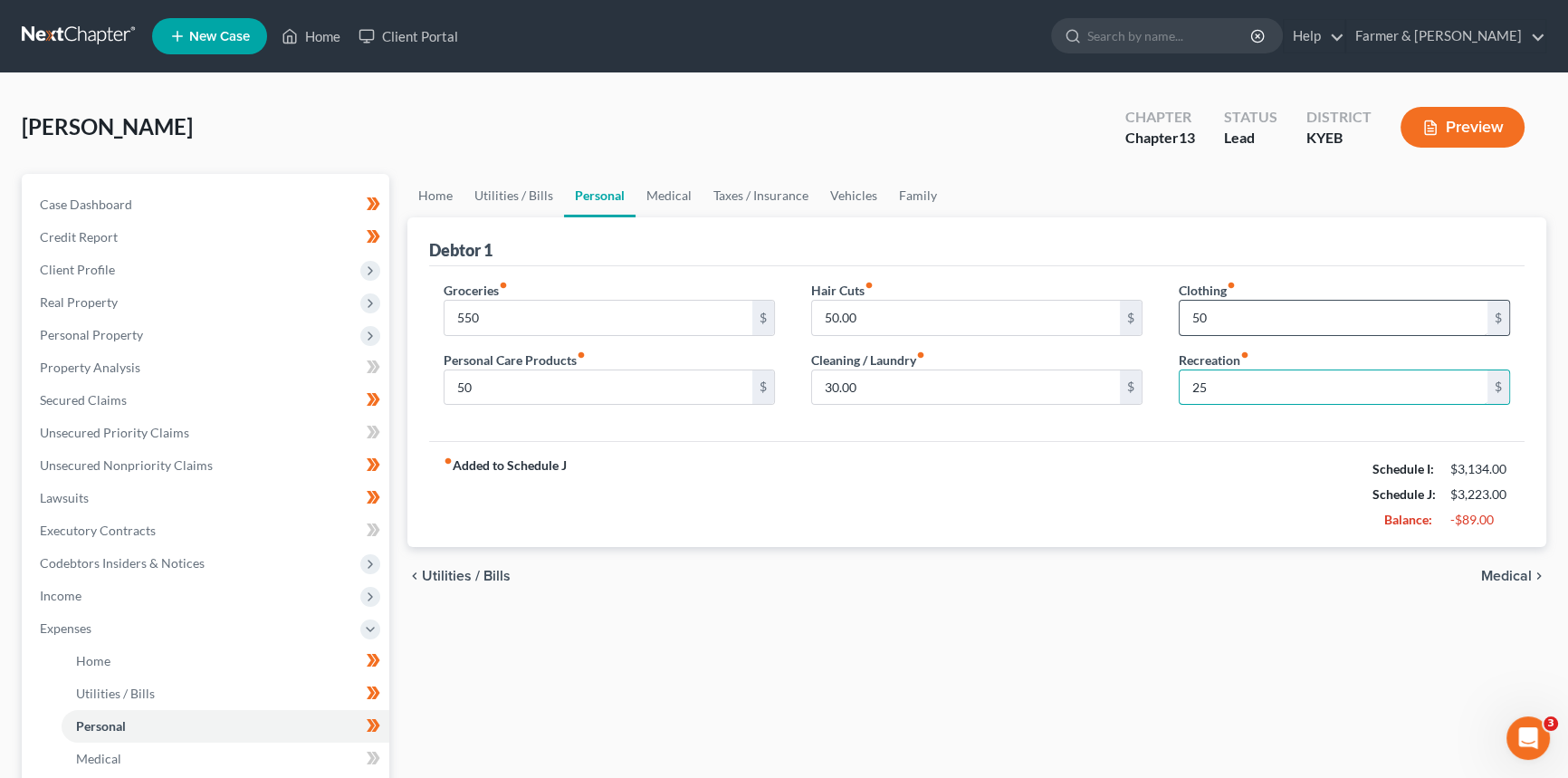
type input "25"
click at [665, 188] on link "Medical" at bounding box center [668, 195] width 66 height 44
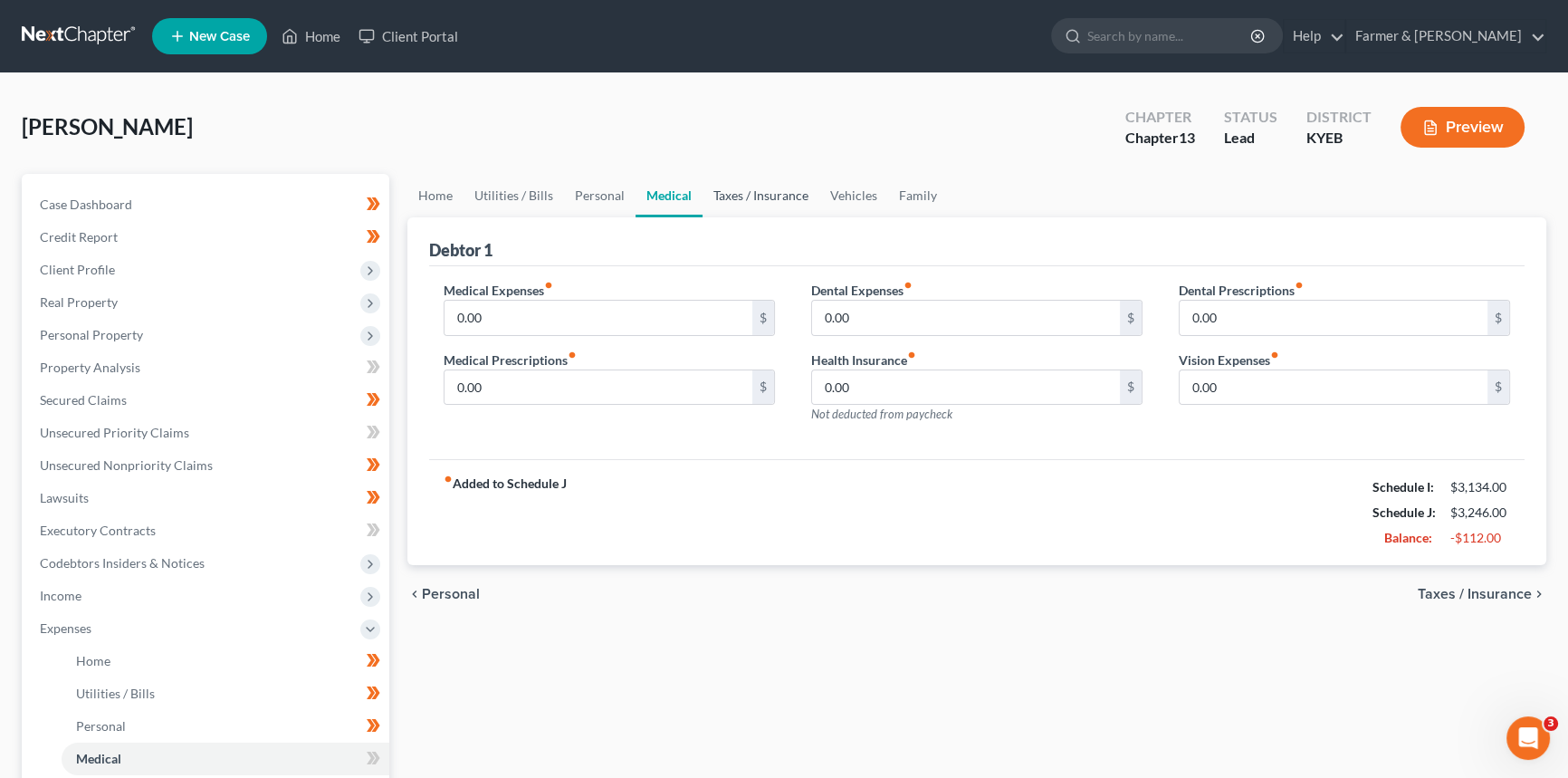
click at [742, 191] on link "Taxes / Insurance" at bounding box center [761, 195] width 117 height 44
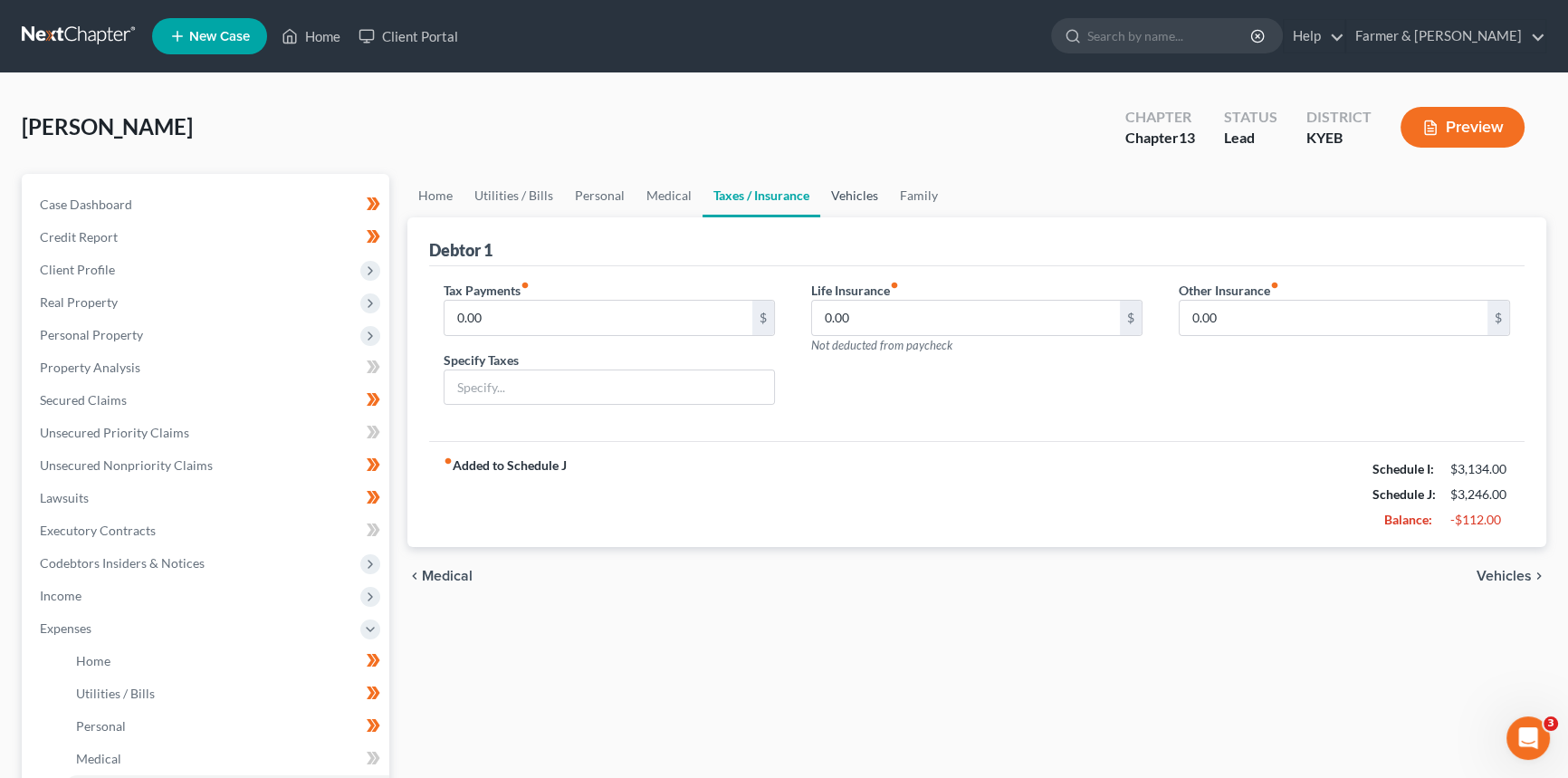
click at [843, 193] on link "Vehicles" at bounding box center [853, 195] width 68 height 44
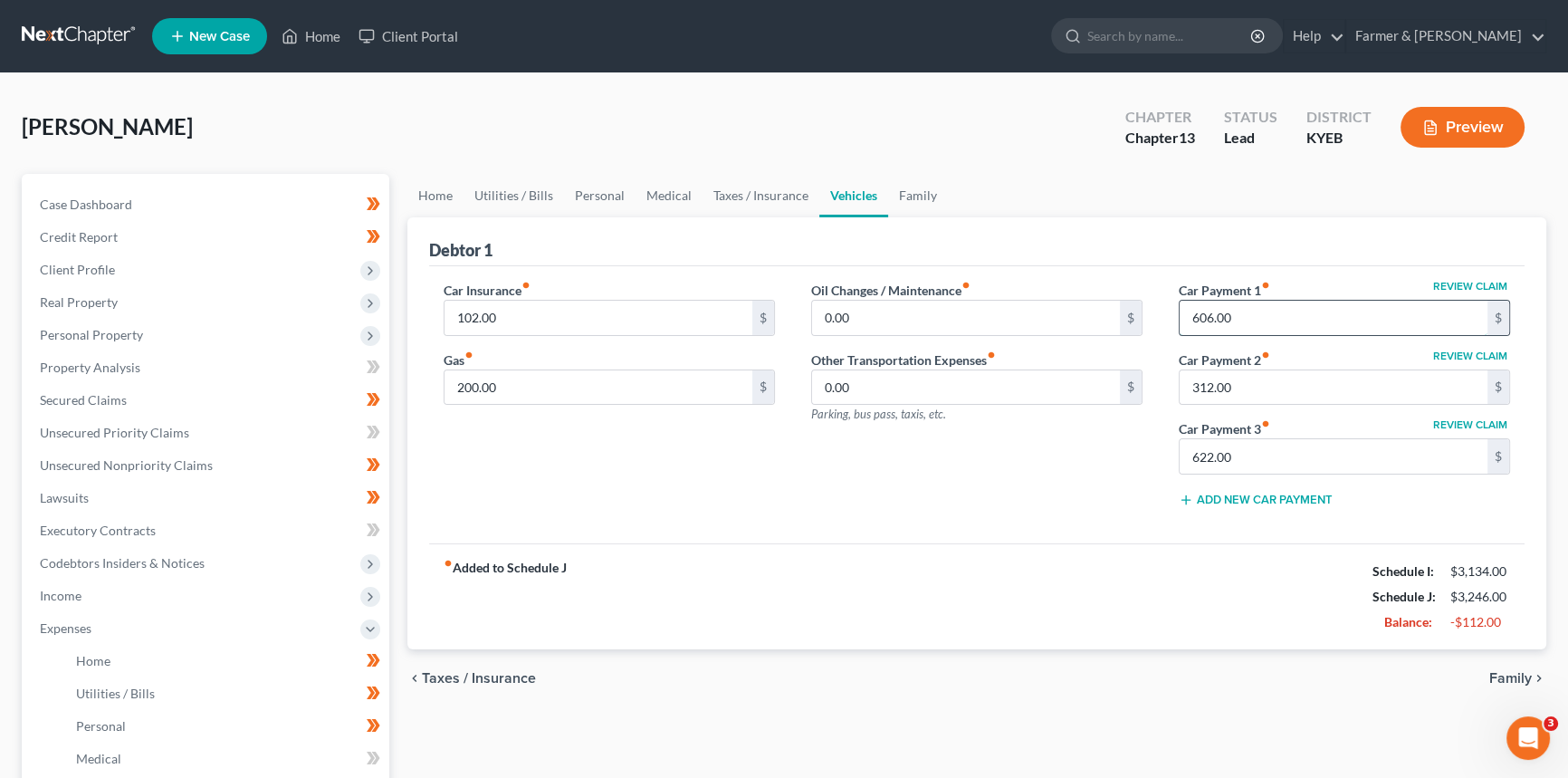
click at [1244, 316] on input "606.00" at bounding box center [1334, 318] width 308 height 35
click at [1253, 388] on input "312.00" at bounding box center [1334, 387] width 308 height 35
click at [1241, 455] on input "622.00" at bounding box center [1334, 455] width 308 height 35
click at [1094, 479] on div "Oil Changes / Maintenance fiber_manual_record 0.00 $ Other Transportation Expen…" at bounding box center [977, 401] width 367 height 241
type input "350"
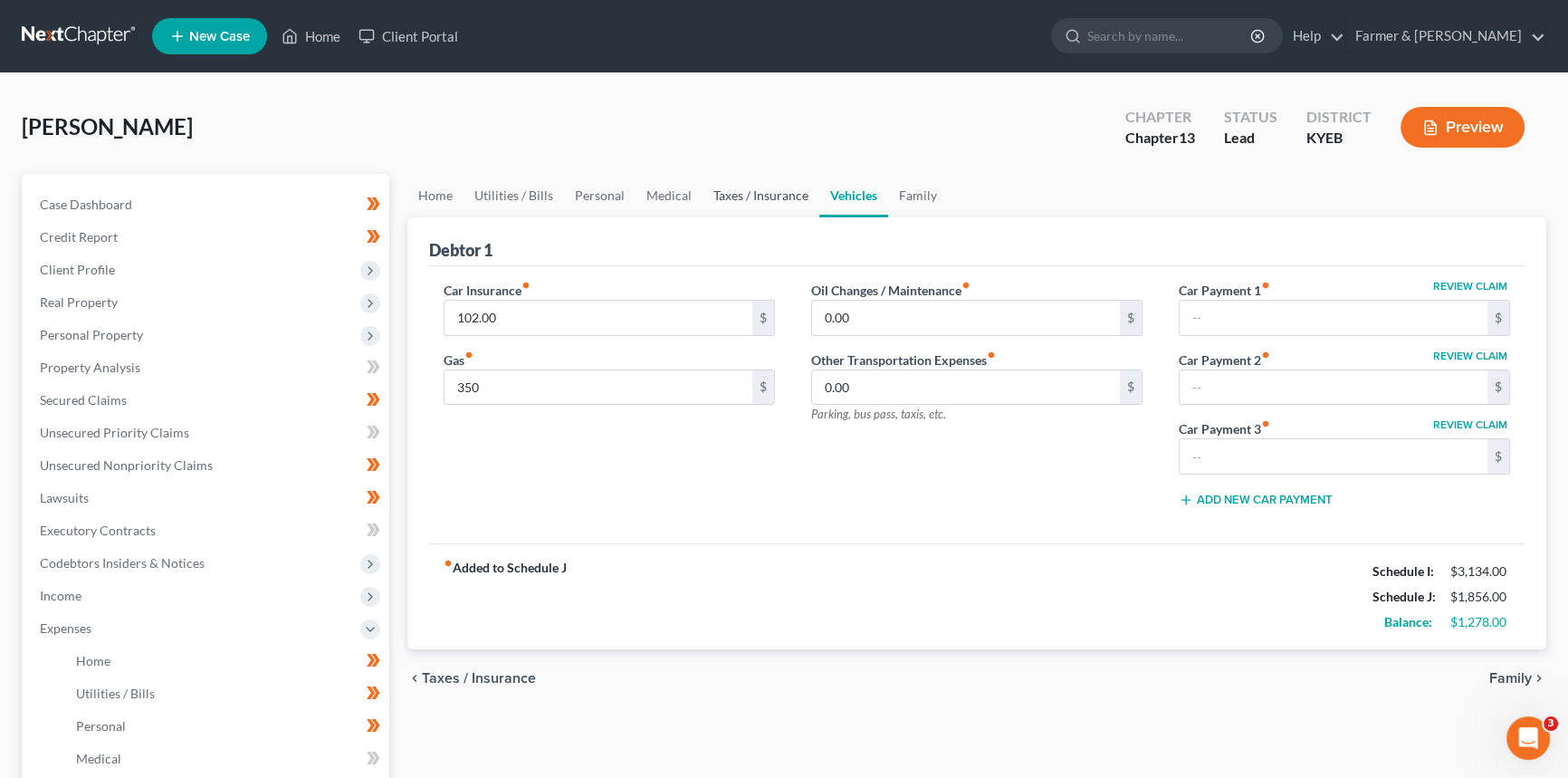
click at [742, 193] on link "Taxes / Insurance" at bounding box center [761, 195] width 117 height 44
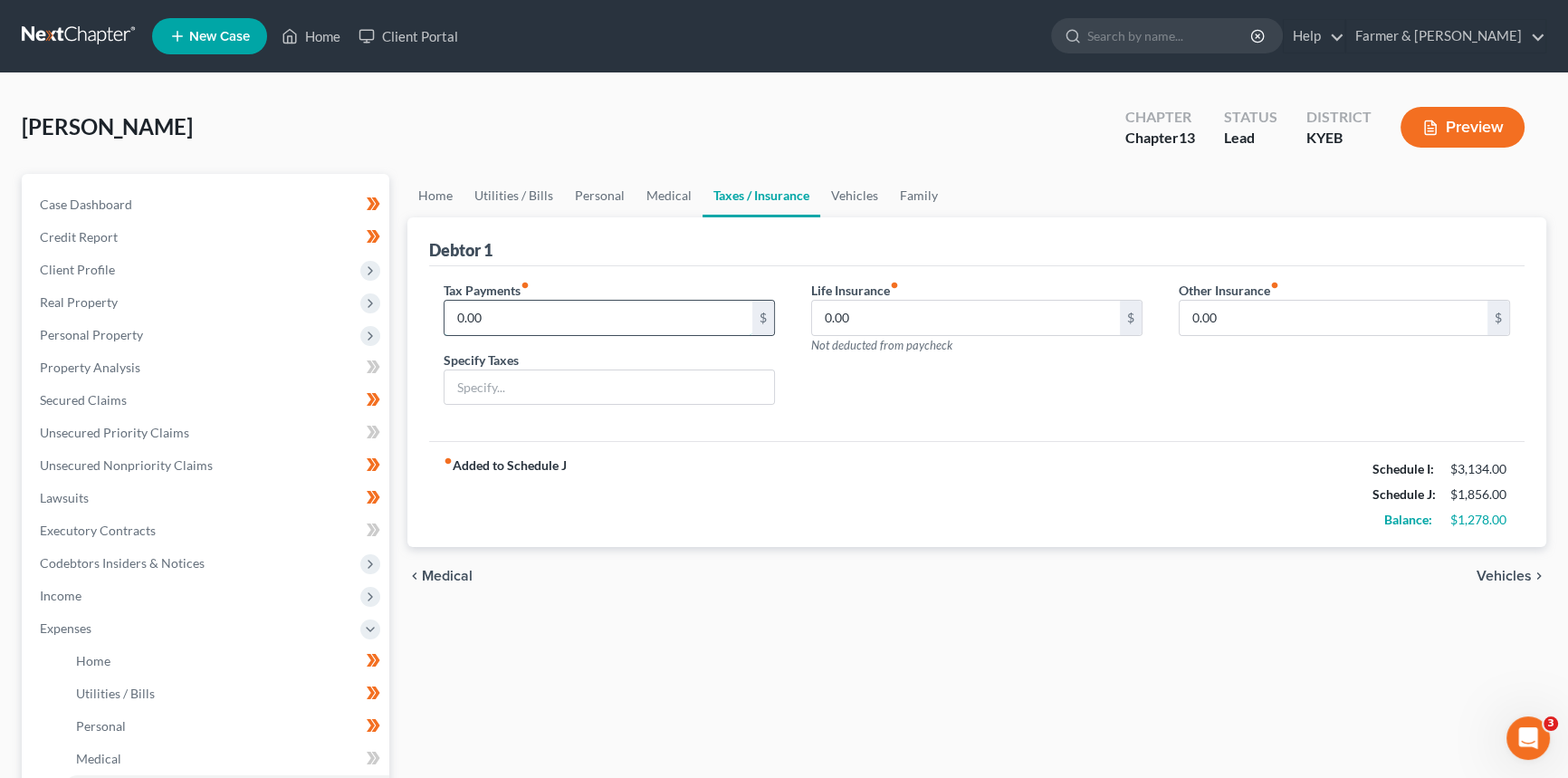
click at [511, 317] on input "0.00" at bounding box center [598, 318] width 308 height 35
type input "15"
type input "p"
type input "Property Taxes and Vehicle Taxes"
type input "30"
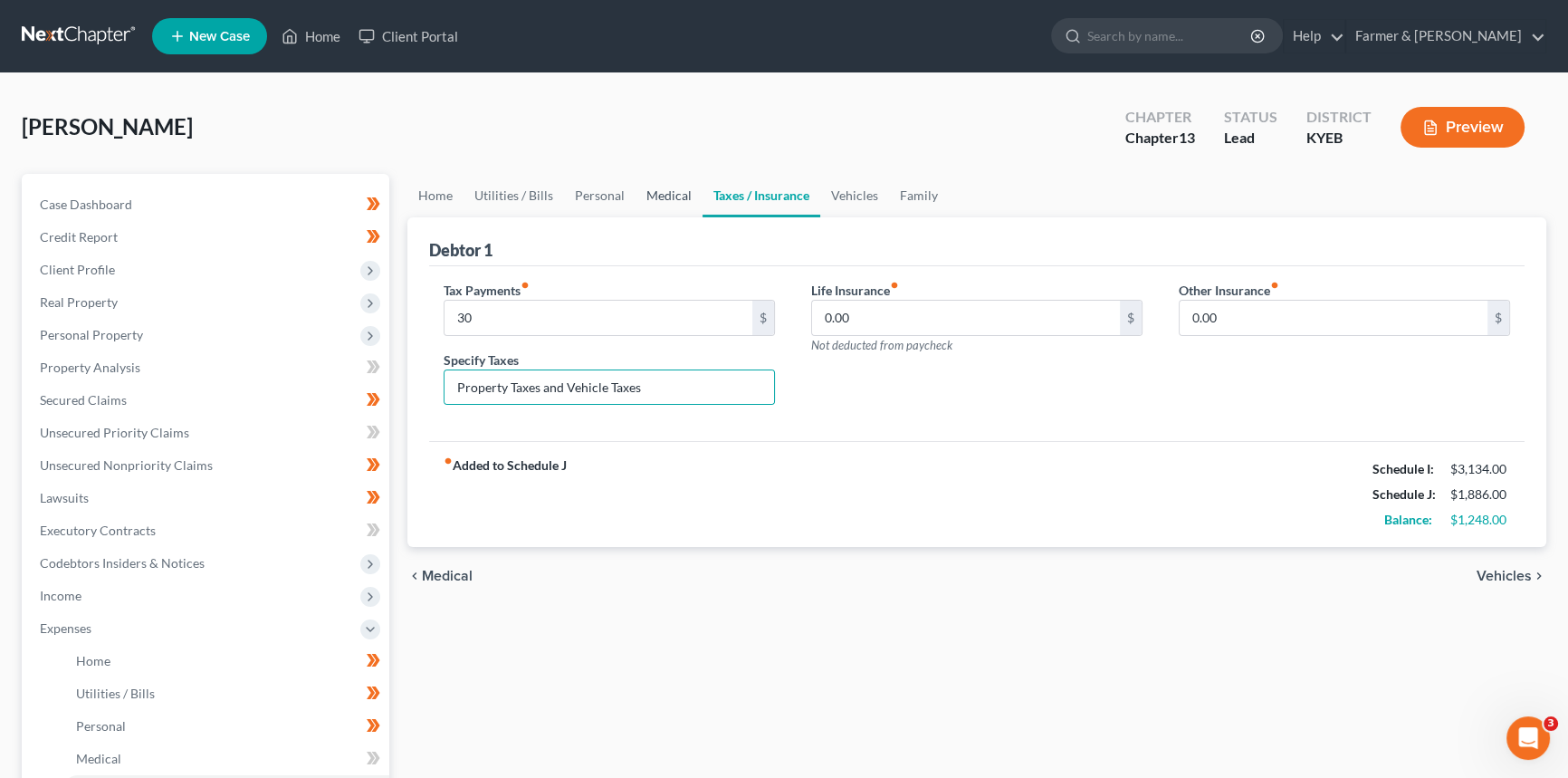
click at [664, 192] on link "Medical" at bounding box center [668, 195] width 66 height 44
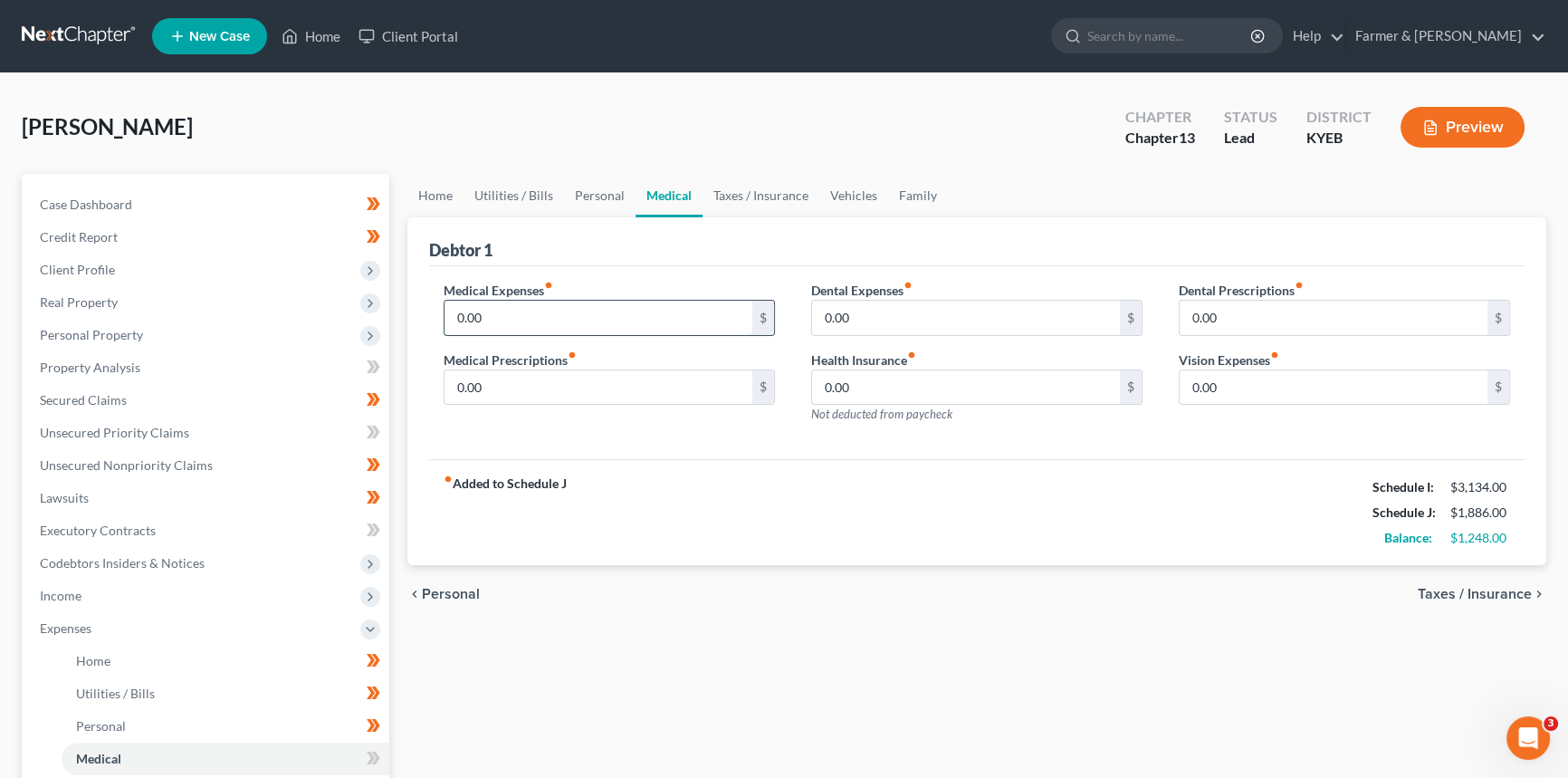
click at [502, 319] on input "0.00" at bounding box center [598, 318] width 308 height 35
type input "100"
type input "50"
click at [888, 191] on link "Family" at bounding box center [918, 195] width 60 height 44
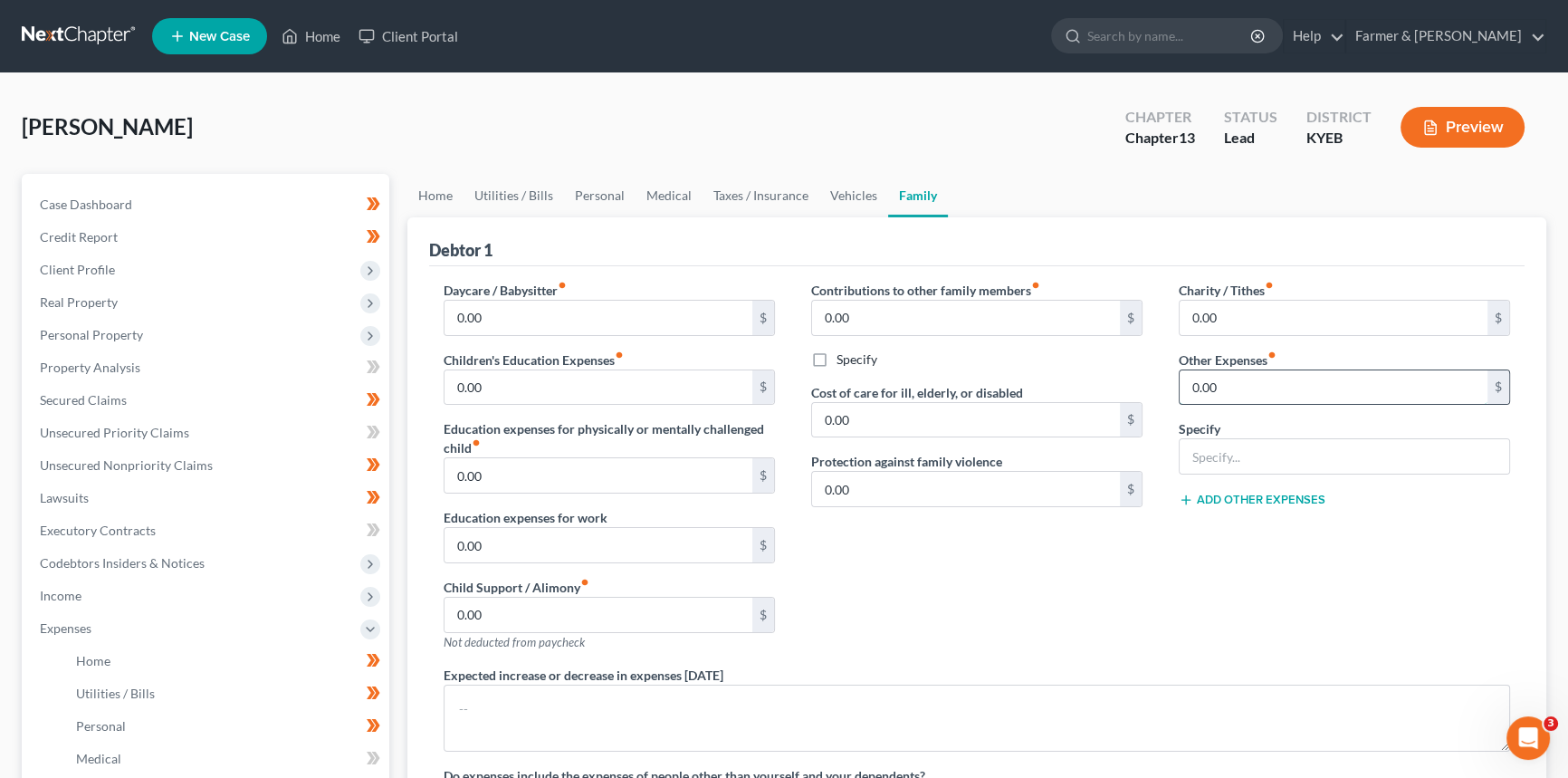
click at [1225, 385] on input "0.00" at bounding box center [1334, 387] width 308 height 35
type input "200"
type input "Diapers/Wipes/Baby Expenses"
click at [1194, 565] on div "Charity / Tithes fiber_manual_record 0.00 $ Other Expenses fiber_manual_record …" at bounding box center [1344, 473] width 367 height 385
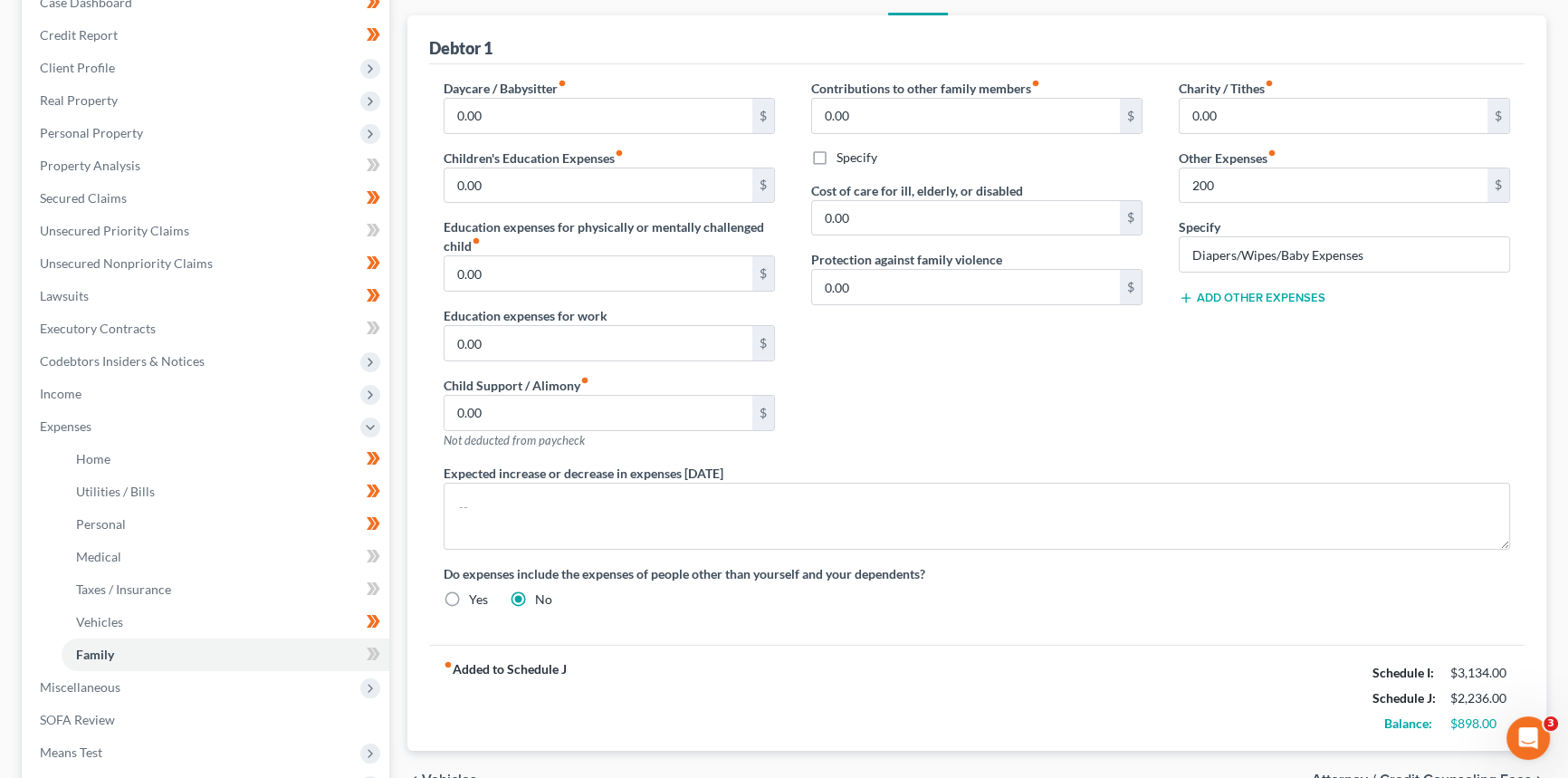
scroll to position [81, 0]
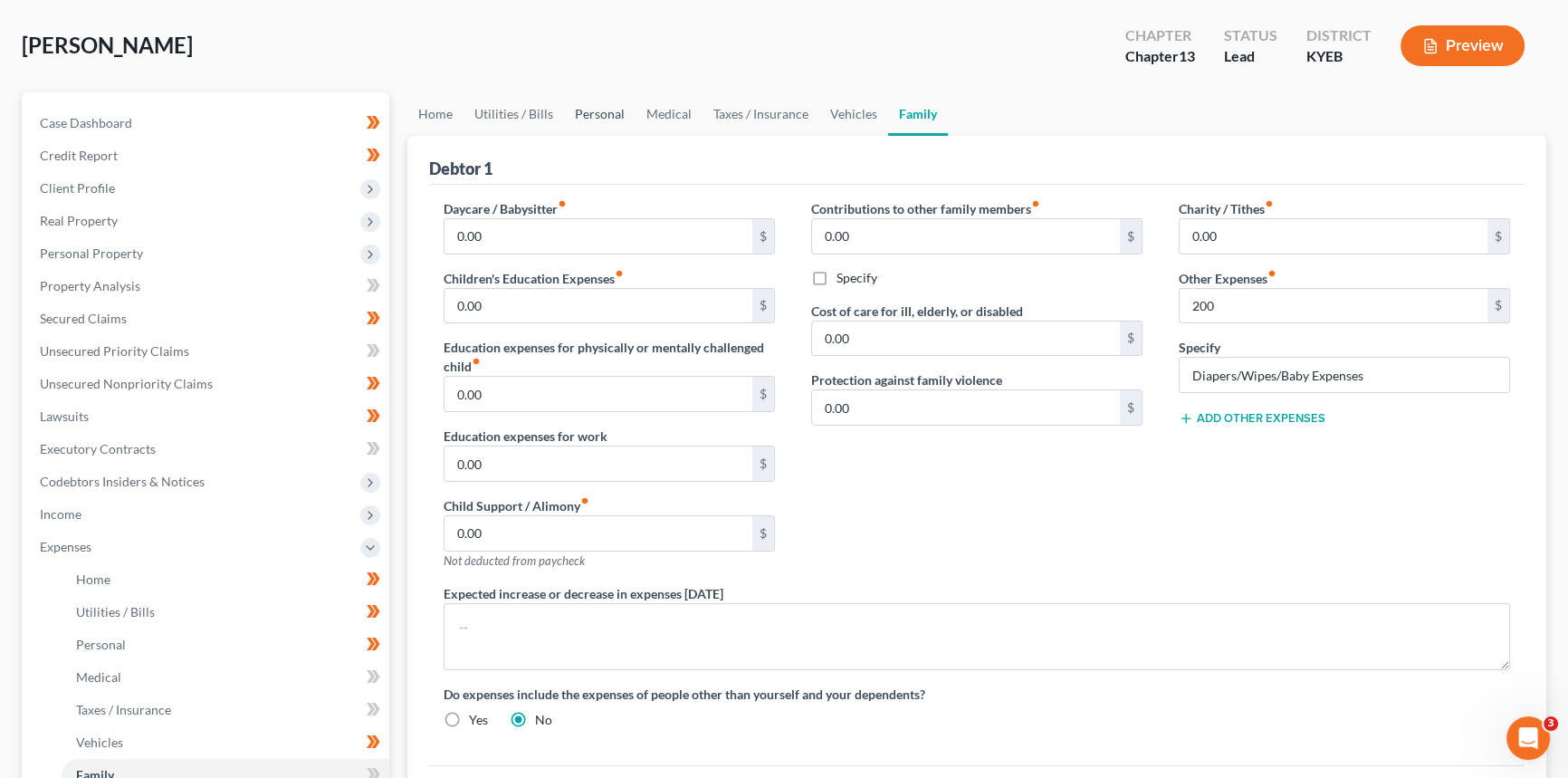
click at [589, 116] on link "Personal" at bounding box center [599, 114] width 71 height 44
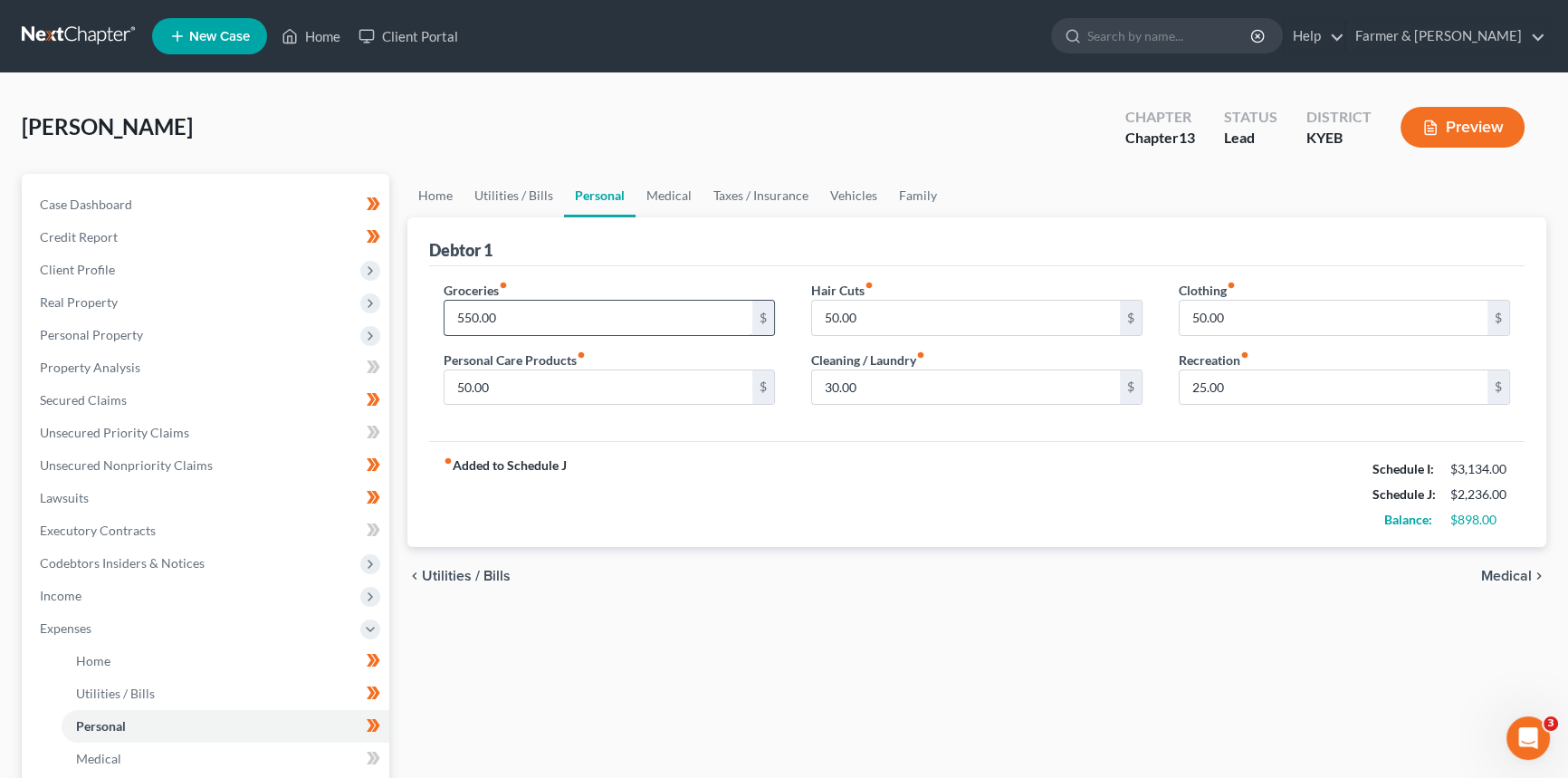
click at [517, 311] on input "550.00" at bounding box center [598, 318] width 308 height 35
type input "650"
click at [151, 597] on span "Income" at bounding box center [207, 595] width 364 height 33
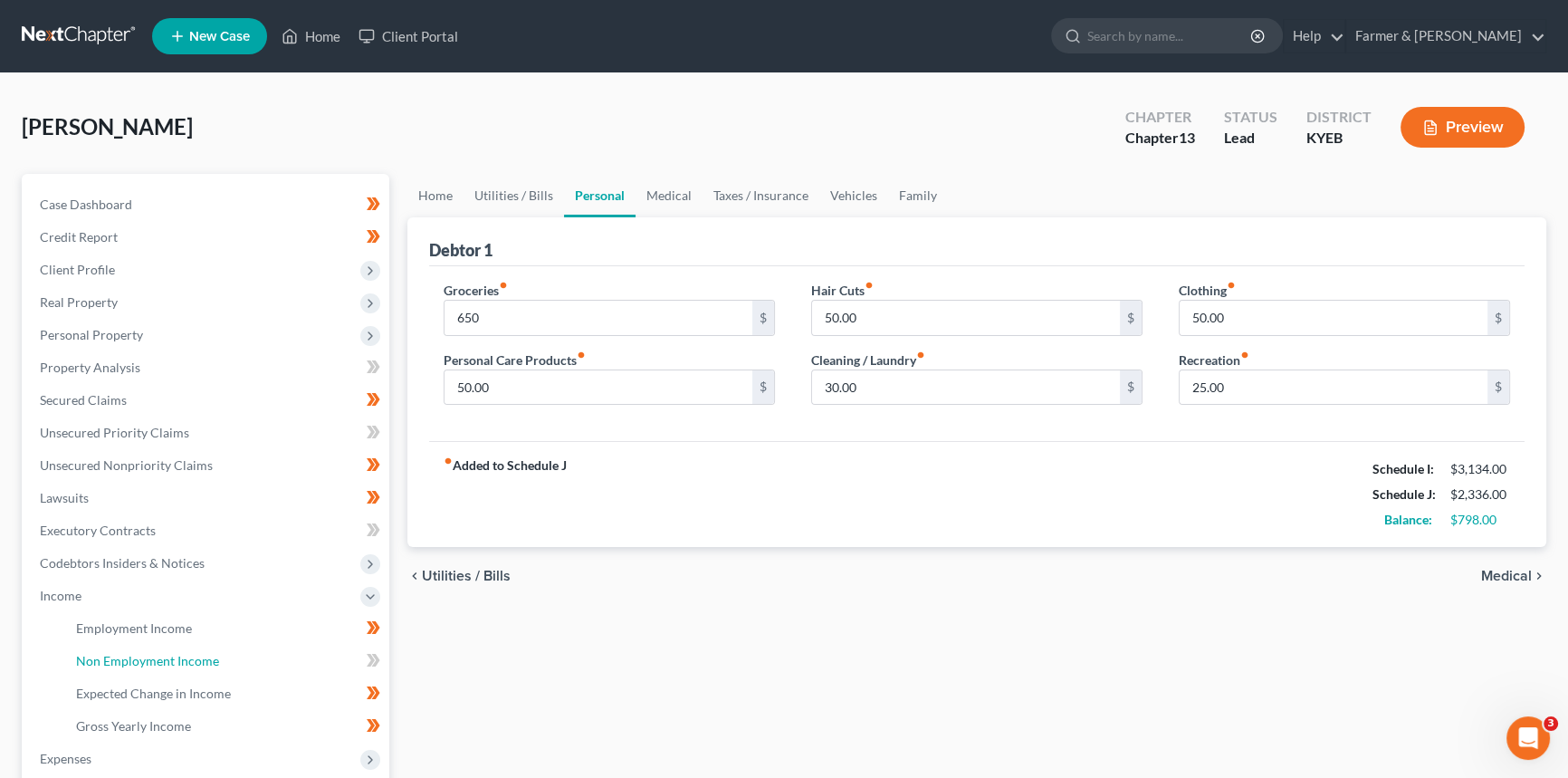
drag, startPoint x: 153, startPoint y: 652, endPoint x: 677, endPoint y: 461, distance: 557.7
click at [153, 653] on span "Non Employment Income" at bounding box center [148, 661] width 143 height 16
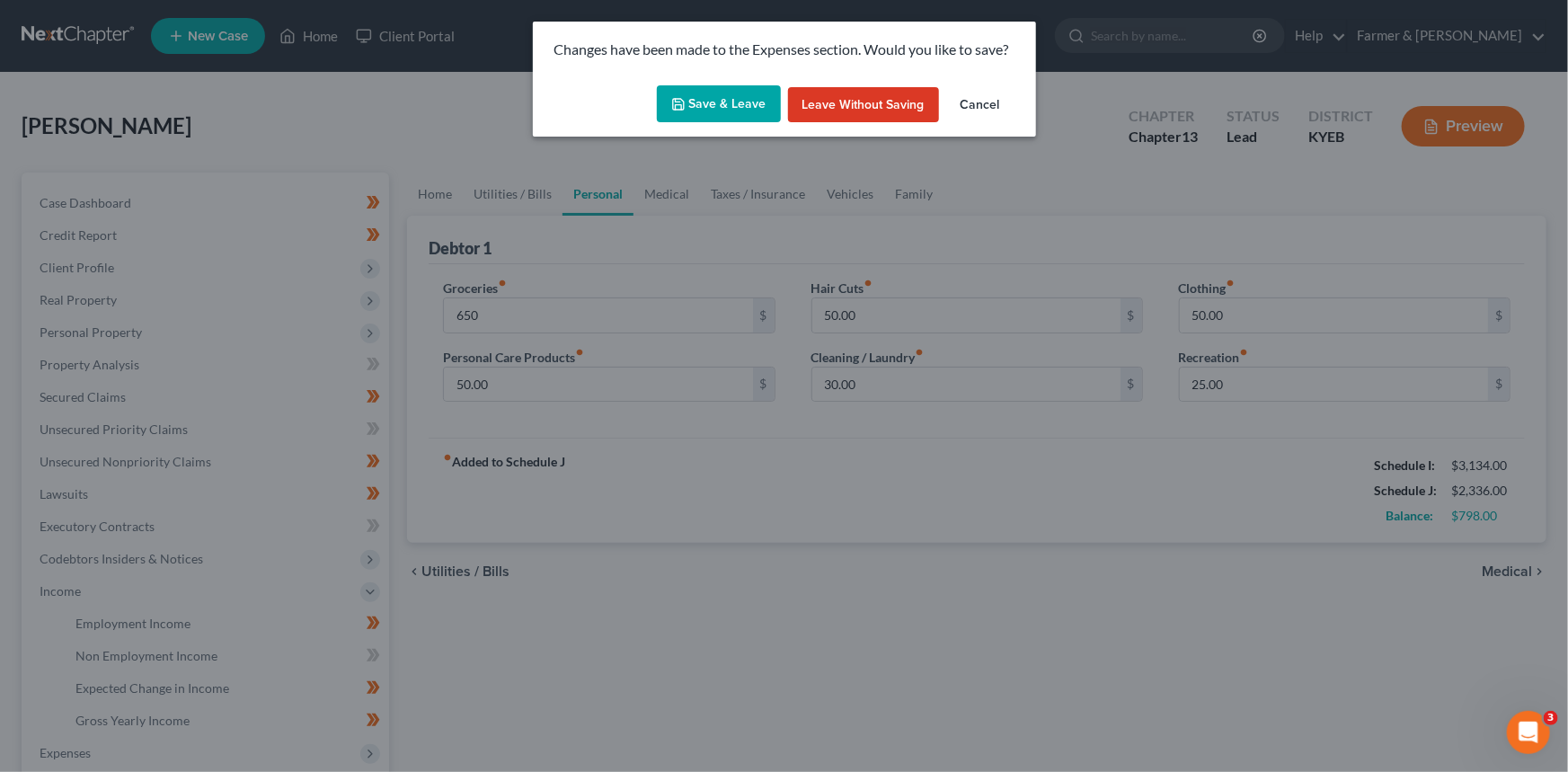
click at [746, 102] on button "Save & Leave" at bounding box center [719, 104] width 124 height 37
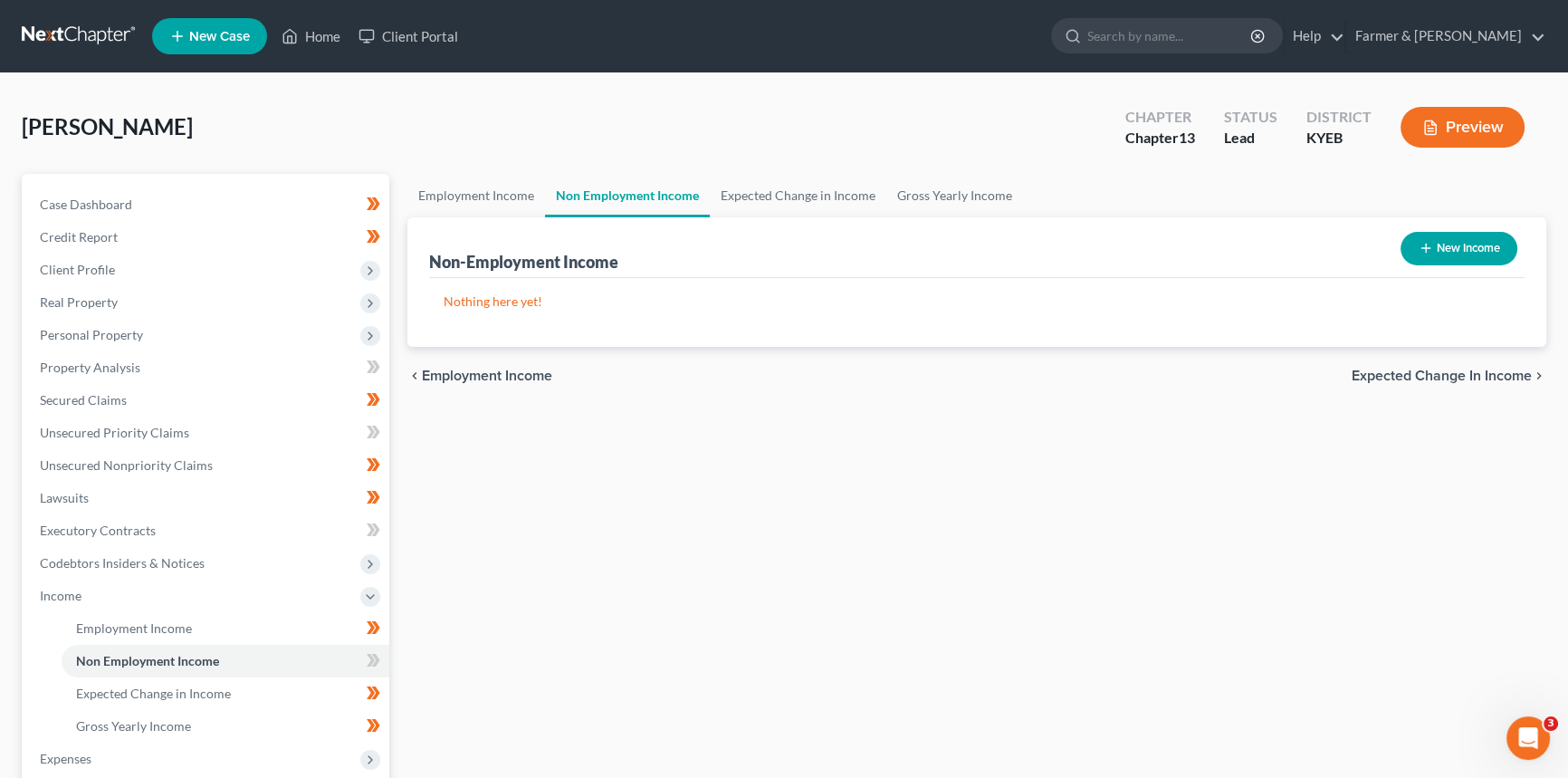
click at [1463, 253] on button "New Income" at bounding box center [1459, 249] width 117 height 34
select select "0"
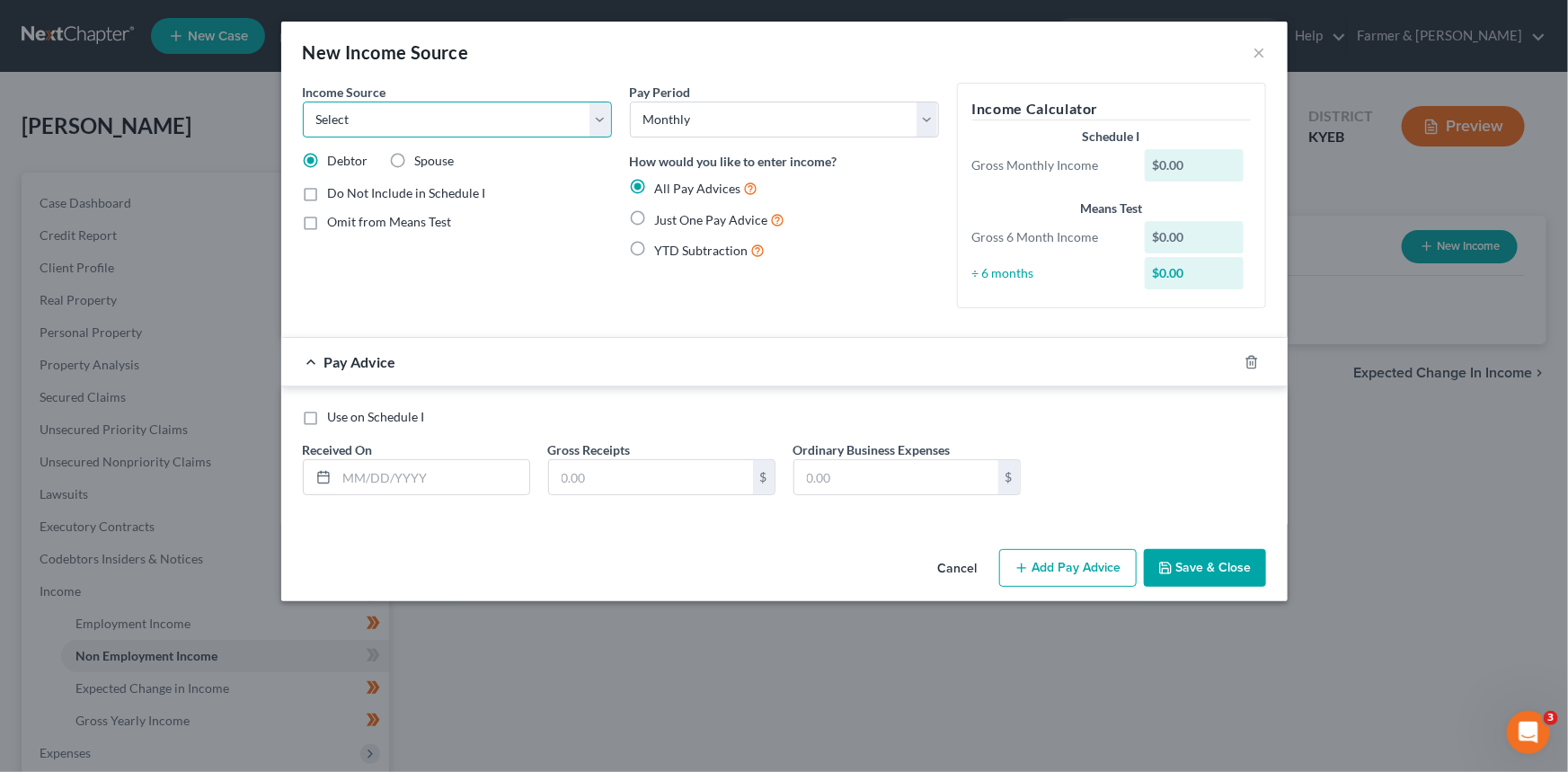
drag, startPoint x: 609, startPoint y: 117, endPoint x: 595, endPoint y: 136, distance: 23.6
click at [609, 117] on select "Select Unemployment Disability (from employer) Pension Retirement Social Securi…" at bounding box center [457, 119] width 309 height 35
select select "13"
click at [302, 101] on select "Select Unemployment Disability (from employer) Pension Retirement Social Securi…" at bounding box center [457, 119] width 309 height 35
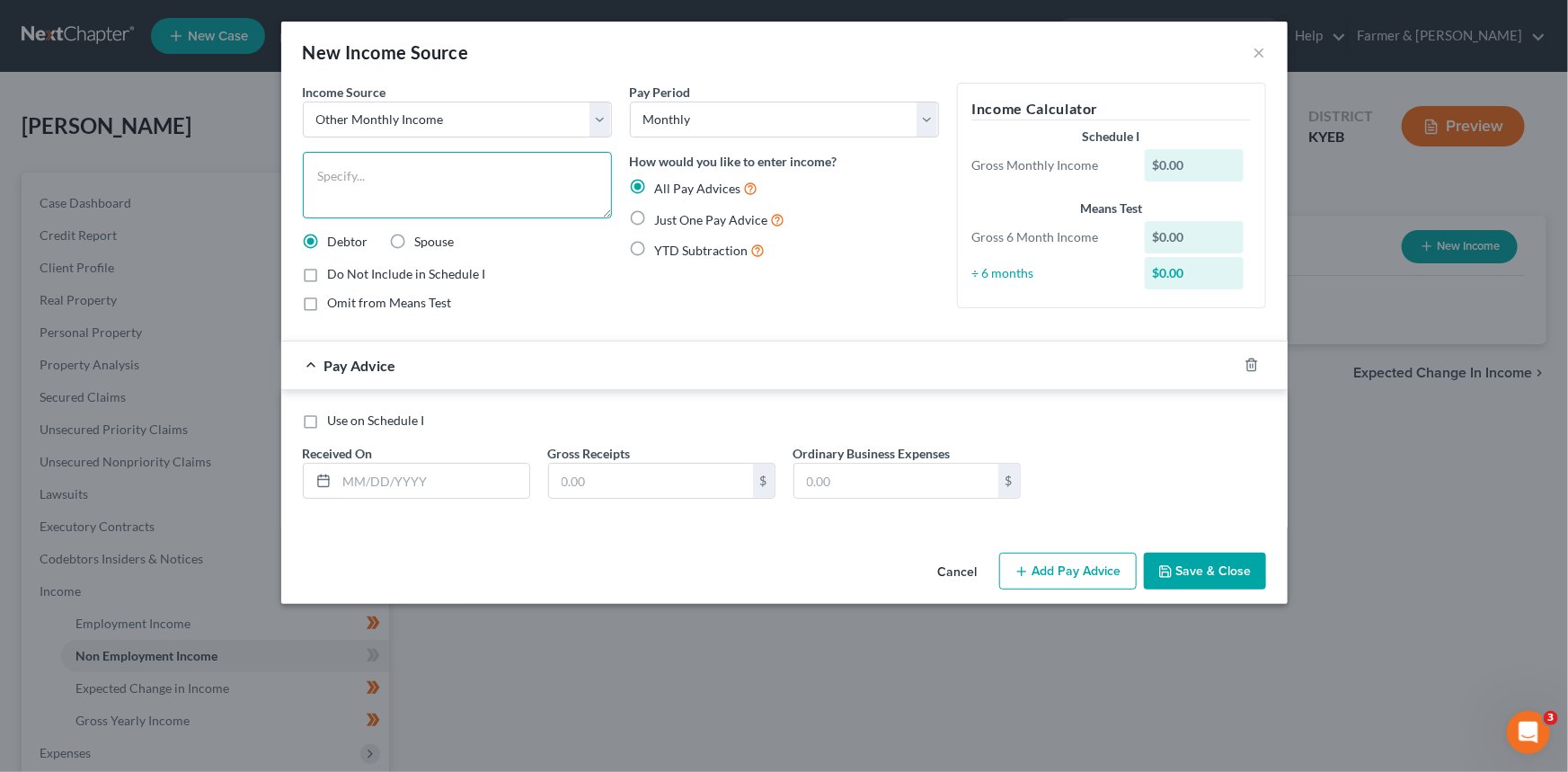
click at [450, 180] on textarea at bounding box center [457, 184] width 309 height 66
type textarea "[PERSON_NAME]'s Father makes the payment to Debtor for the 2002 HD Electra Glid…"
click at [1185, 162] on div "$0.00" at bounding box center [1194, 164] width 98 height 32
click at [1178, 168] on div "$0.00" at bounding box center [1194, 164] width 98 height 32
click at [592, 482] on input "text" at bounding box center [650, 481] width 204 height 34
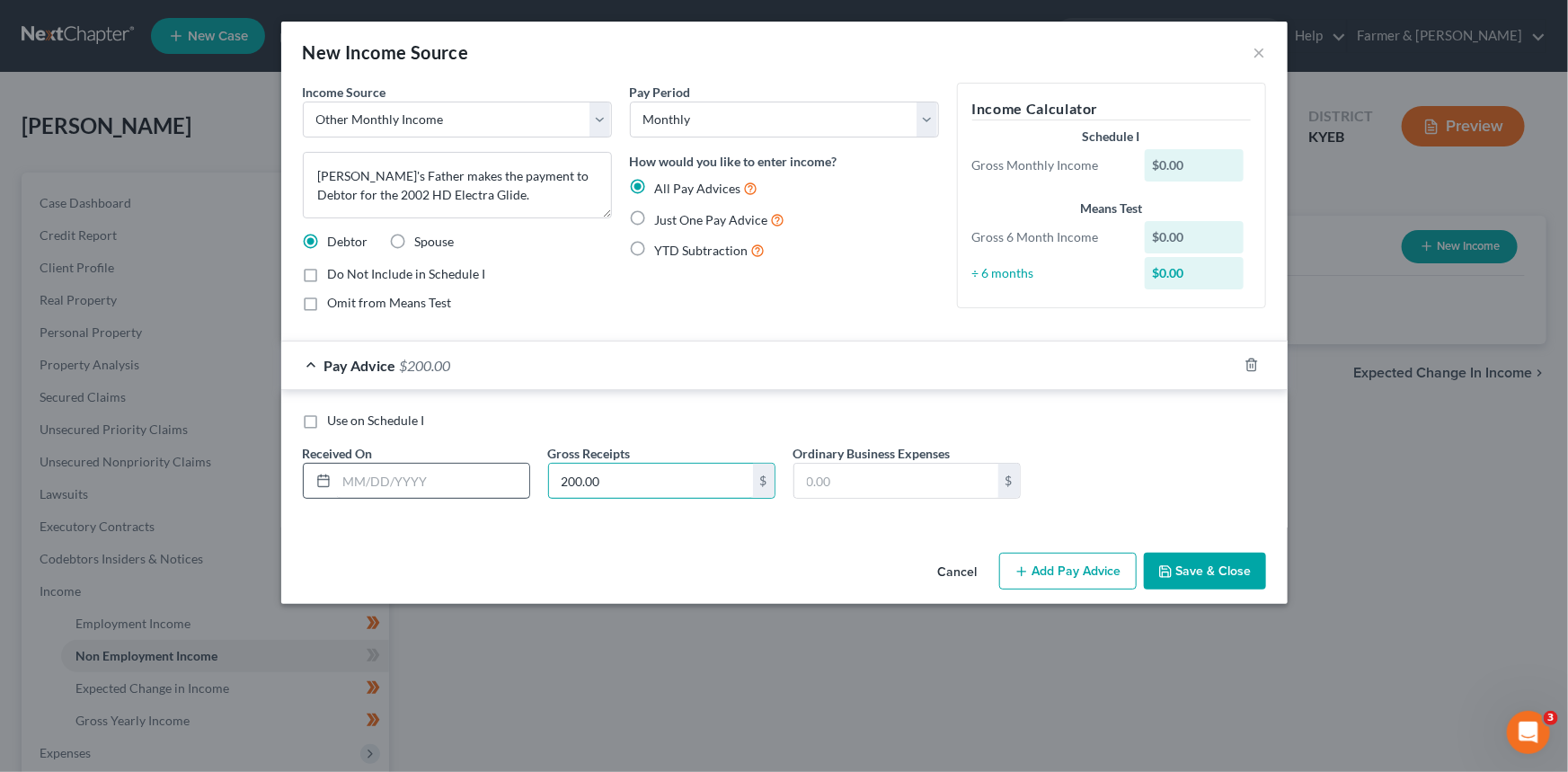
type input "200.00"
click at [403, 485] on input "text" at bounding box center [432, 481] width 192 height 34
click at [457, 435] on div "Use on Schedule I Received On * Gross Receipts 200.00 $ Ordinary Business Expen…" at bounding box center [784, 462] width 981 height 101
click at [328, 422] on label "Use on Schedule I" at bounding box center [376, 420] width 98 height 18
click at [335, 422] on input "Use on Schedule I" at bounding box center [341, 418] width 12 height 12
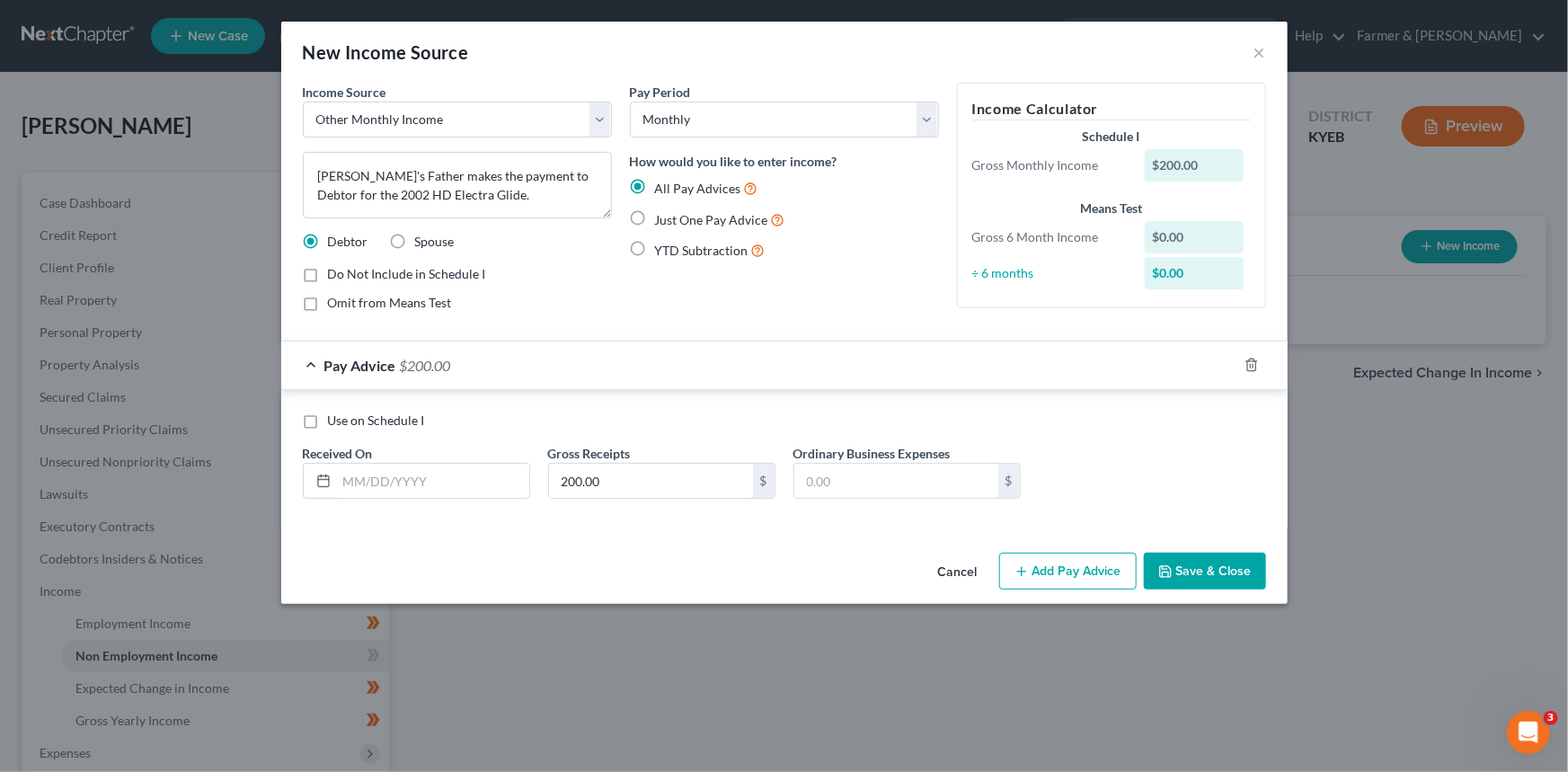
checkbox input "true"
click at [1204, 566] on button "Save & Close" at bounding box center [1205, 571] width 122 height 37
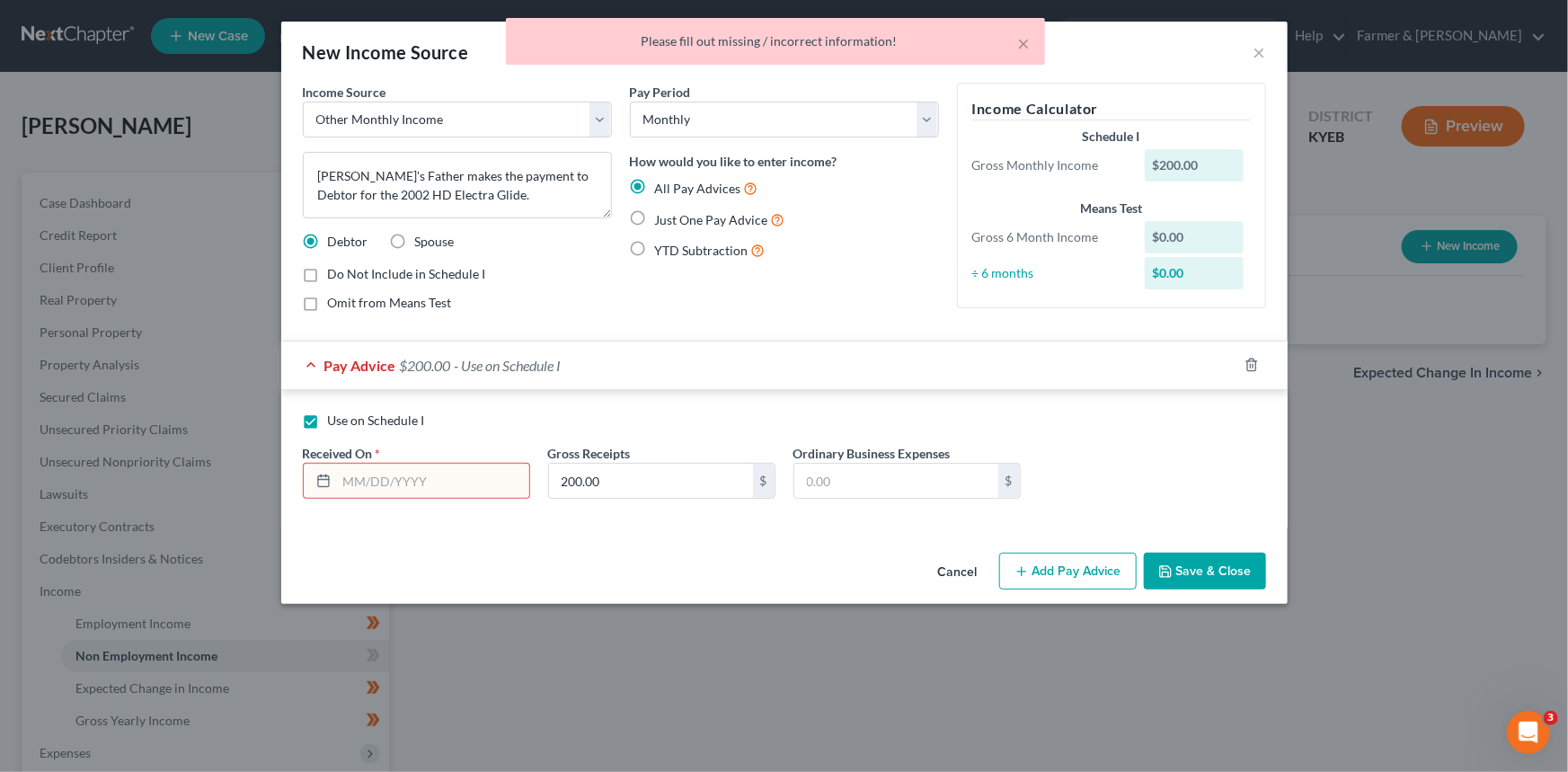
click at [461, 492] on input "text" at bounding box center [432, 481] width 192 height 34
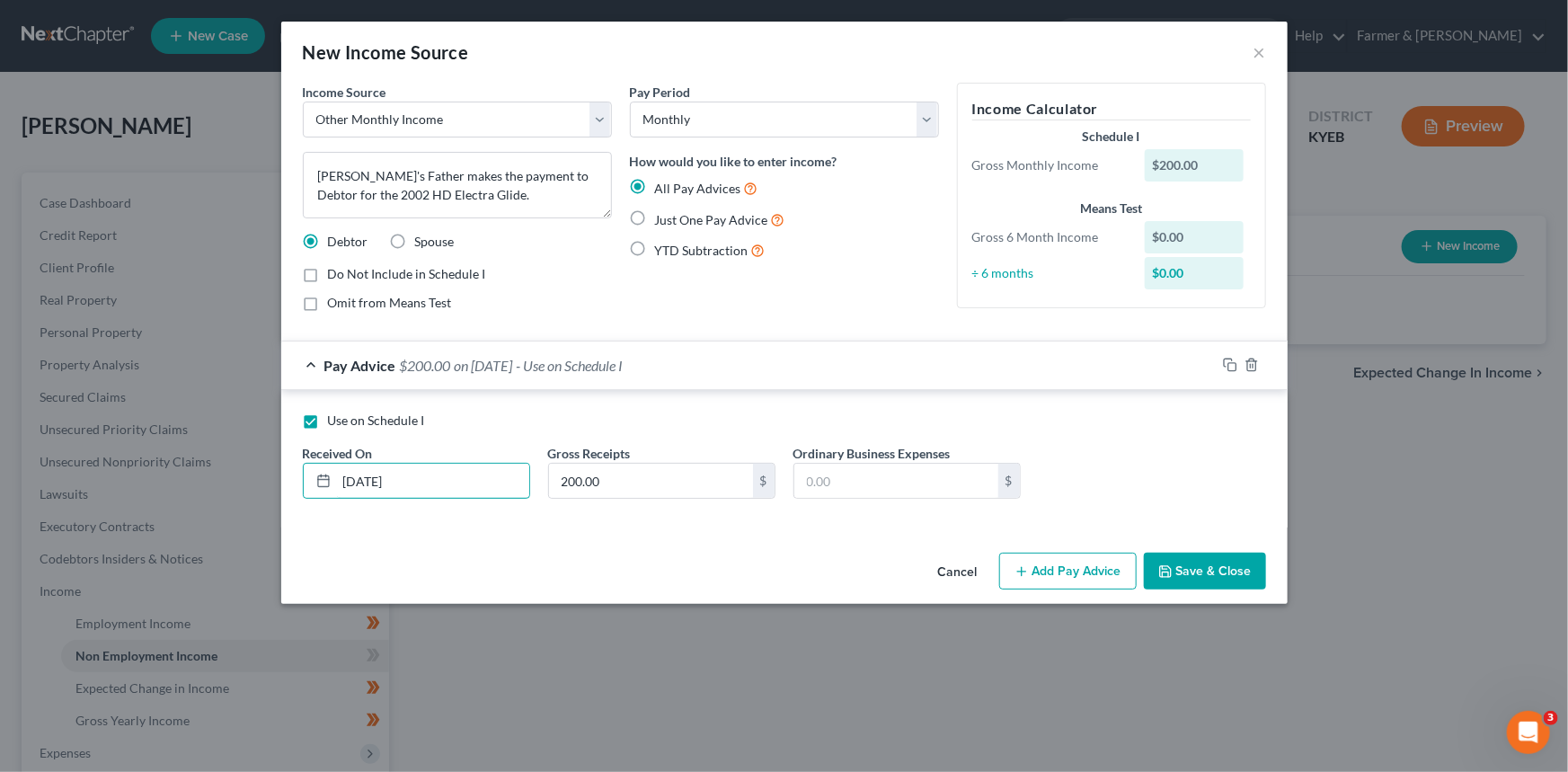
type input "[DATE]"
drag, startPoint x: 1168, startPoint y: 564, endPoint x: 770, endPoint y: 242, distance: 511.9
click at [1192, 449] on div "New Income Source × Income Source * Select Unemployment Disability (from employ…" at bounding box center [784, 312] width 1007 height 582
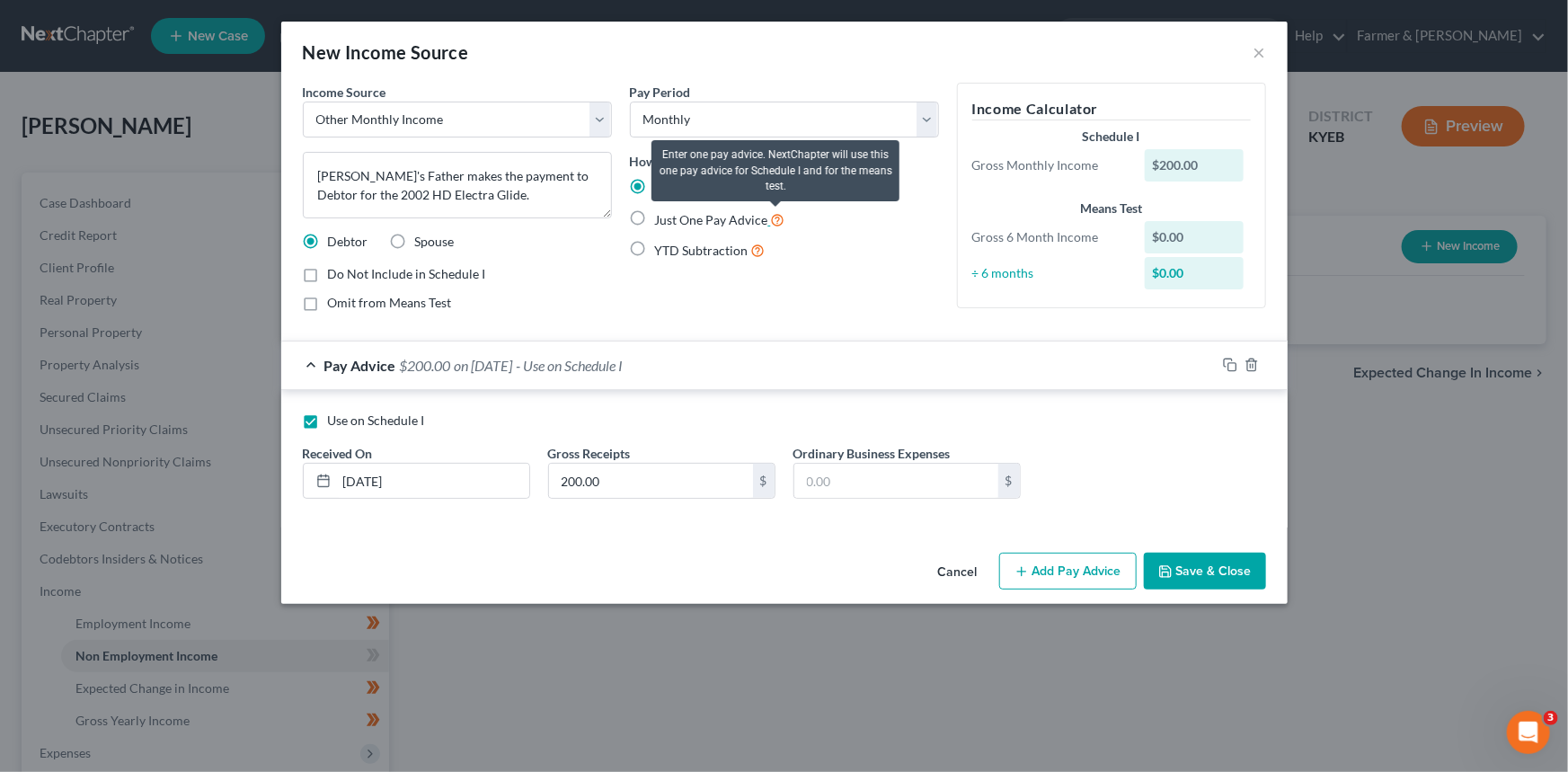
click at [778, 220] on icon at bounding box center [778, 218] width 15 height 17
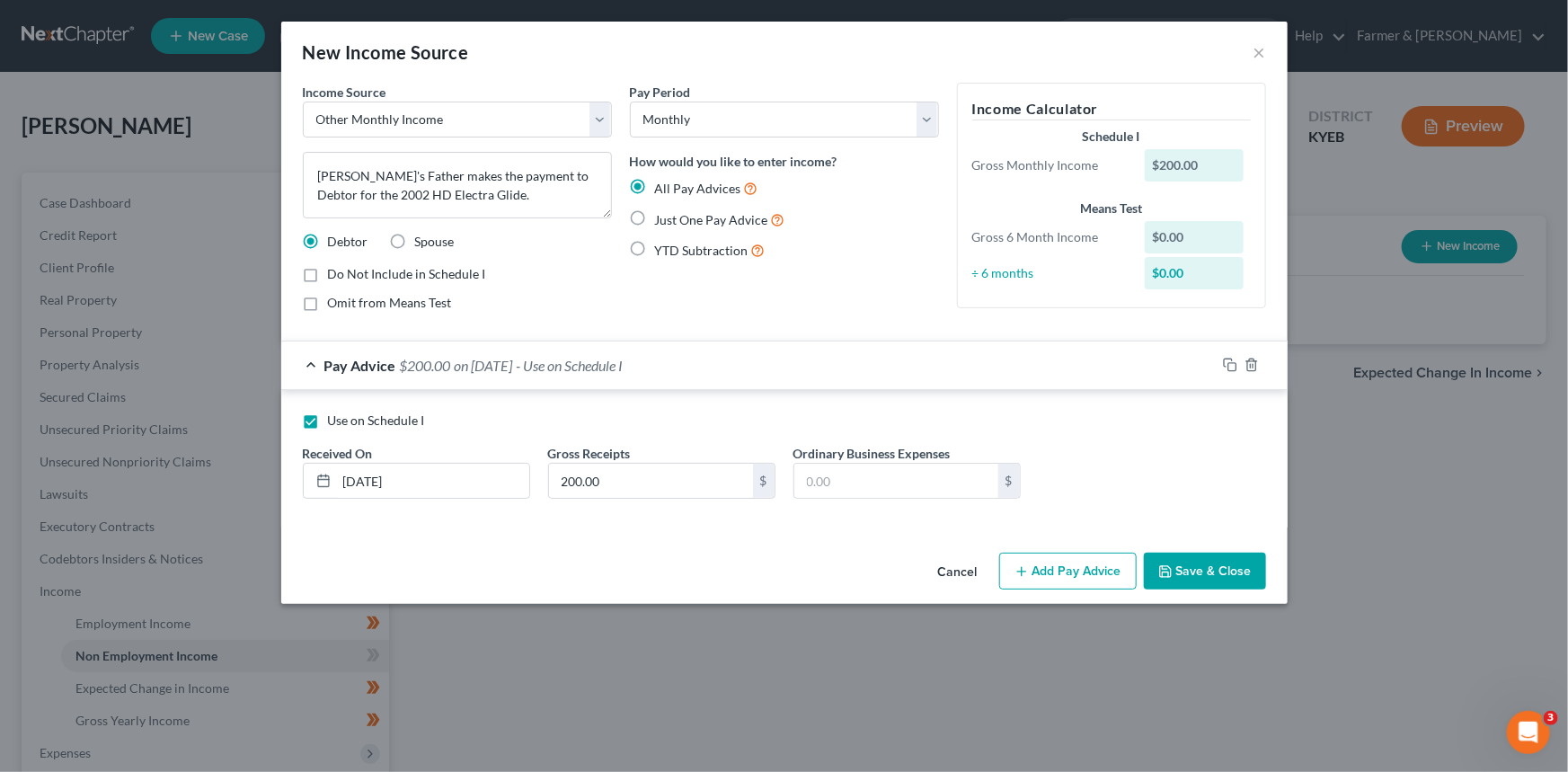
click at [655, 220] on label "Just One Pay Advice" at bounding box center [720, 220] width 130 height 21
click at [662, 220] on input "Just One Pay Advice" at bounding box center [668, 216] width 12 height 12
radio input "true"
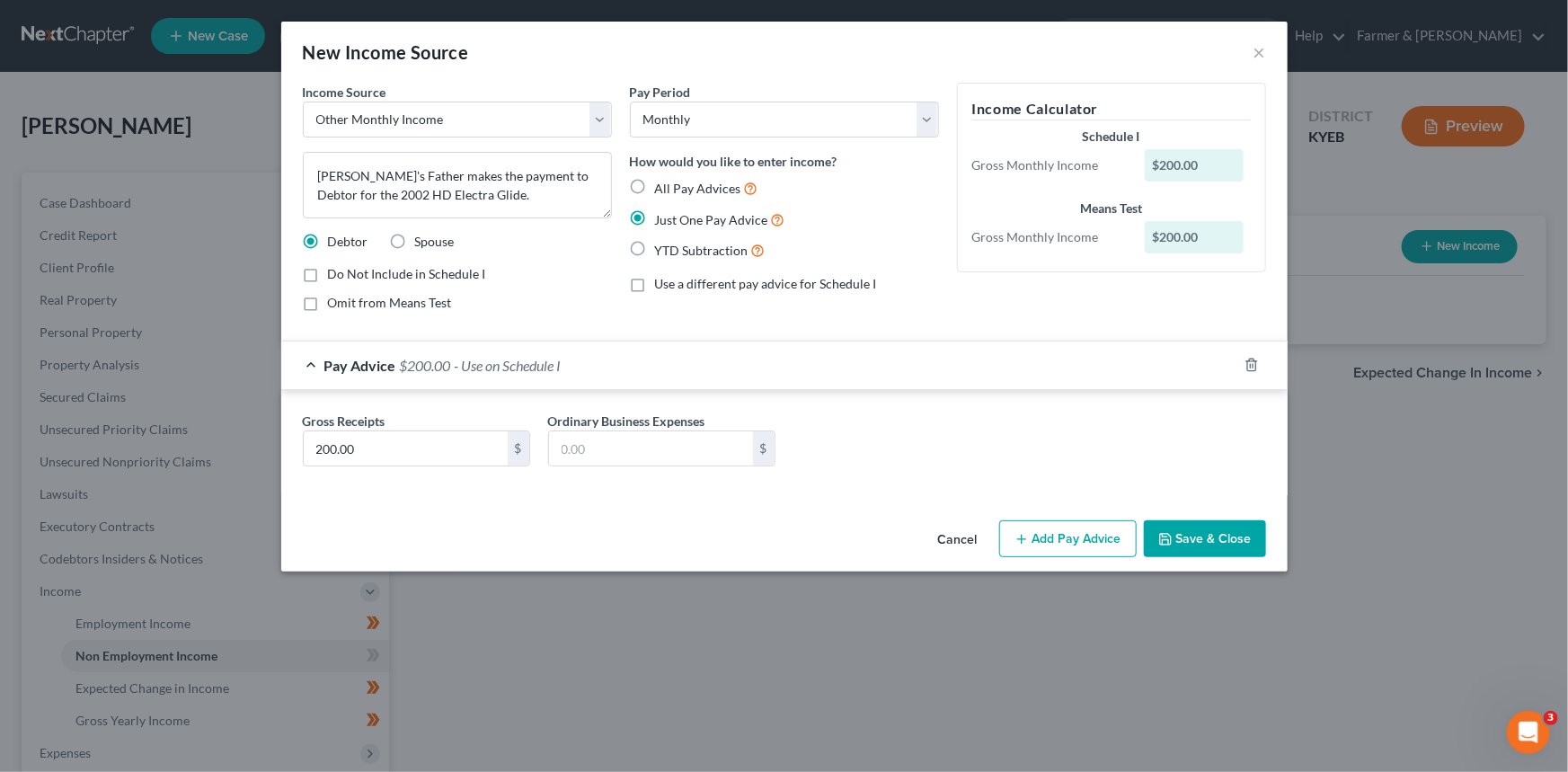
click at [1181, 527] on button "Save & Close" at bounding box center [1205, 539] width 122 height 37
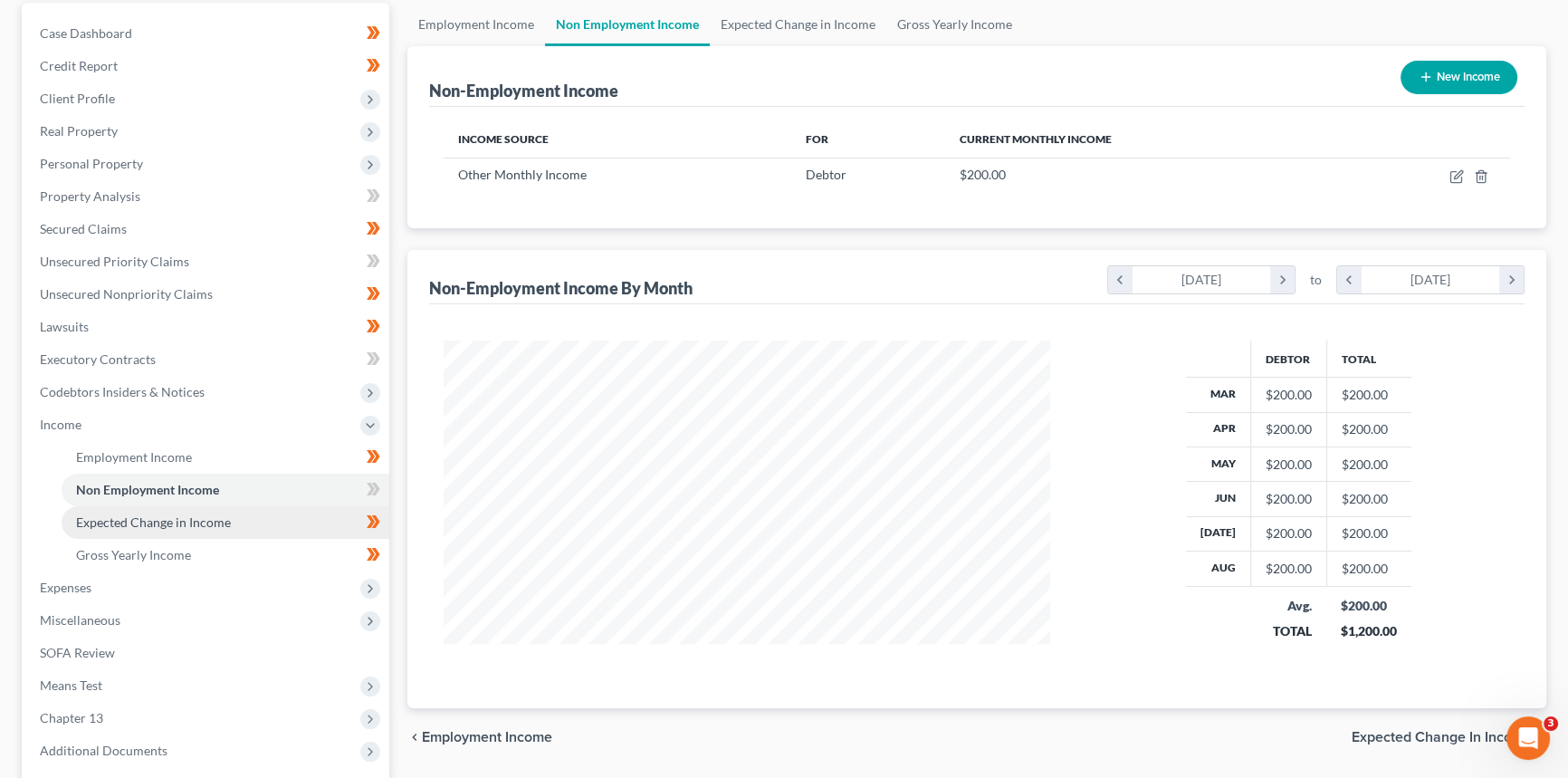
scroll to position [246, 0]
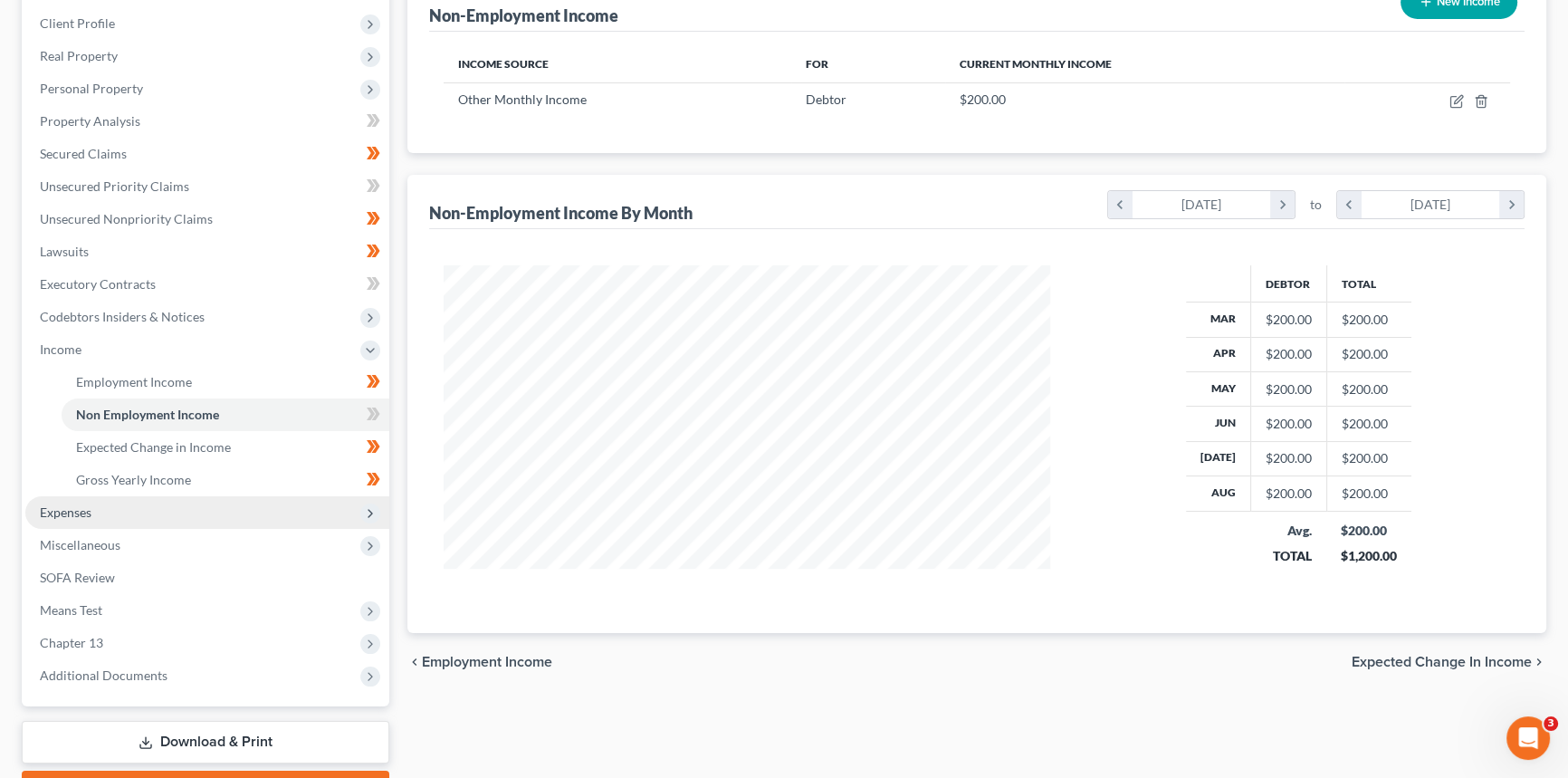
click at [90, 519] on span "Expenses" at bounding box center [207, 512] width 364 height 33
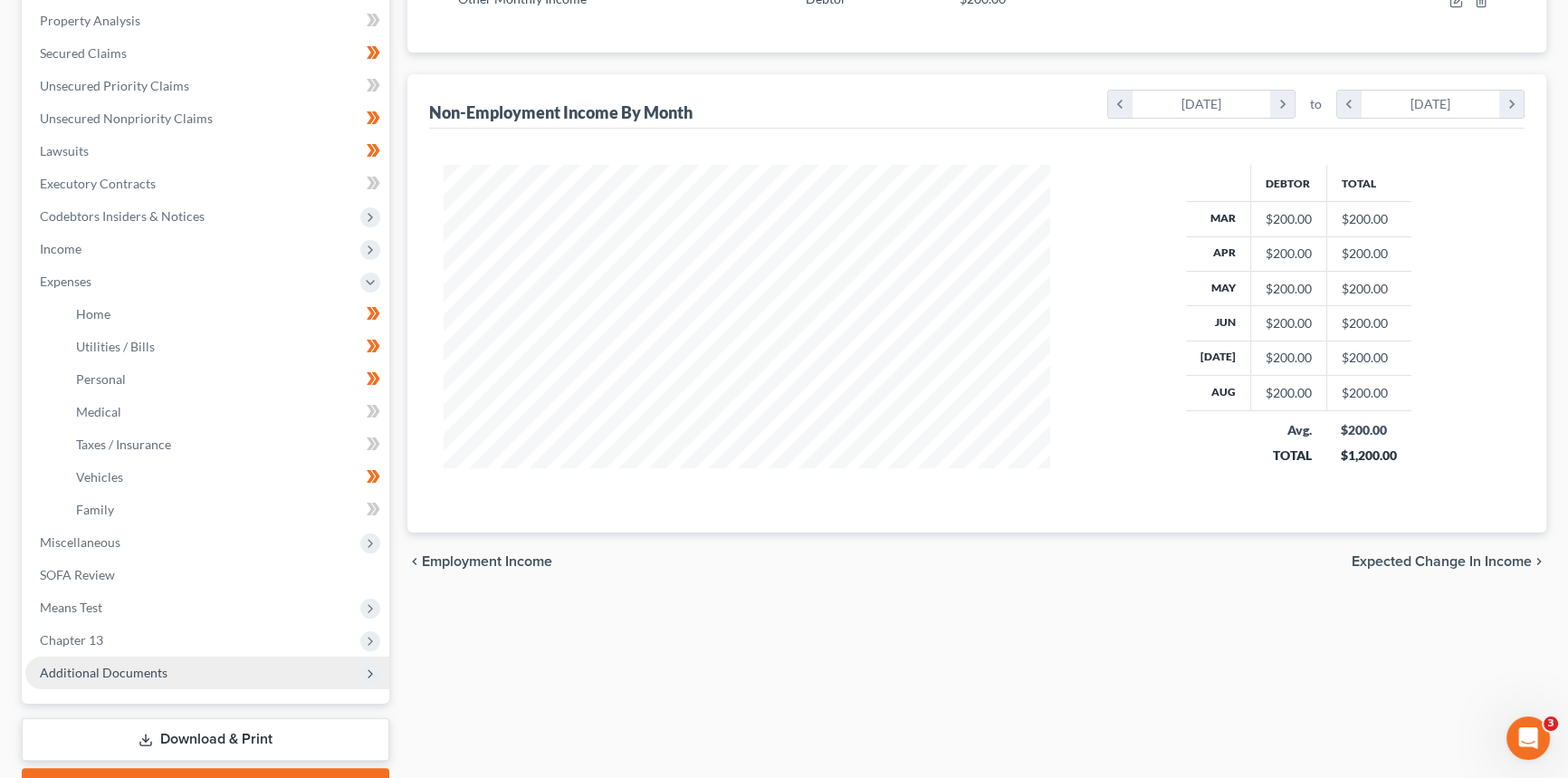
scroll to position [444, 0]
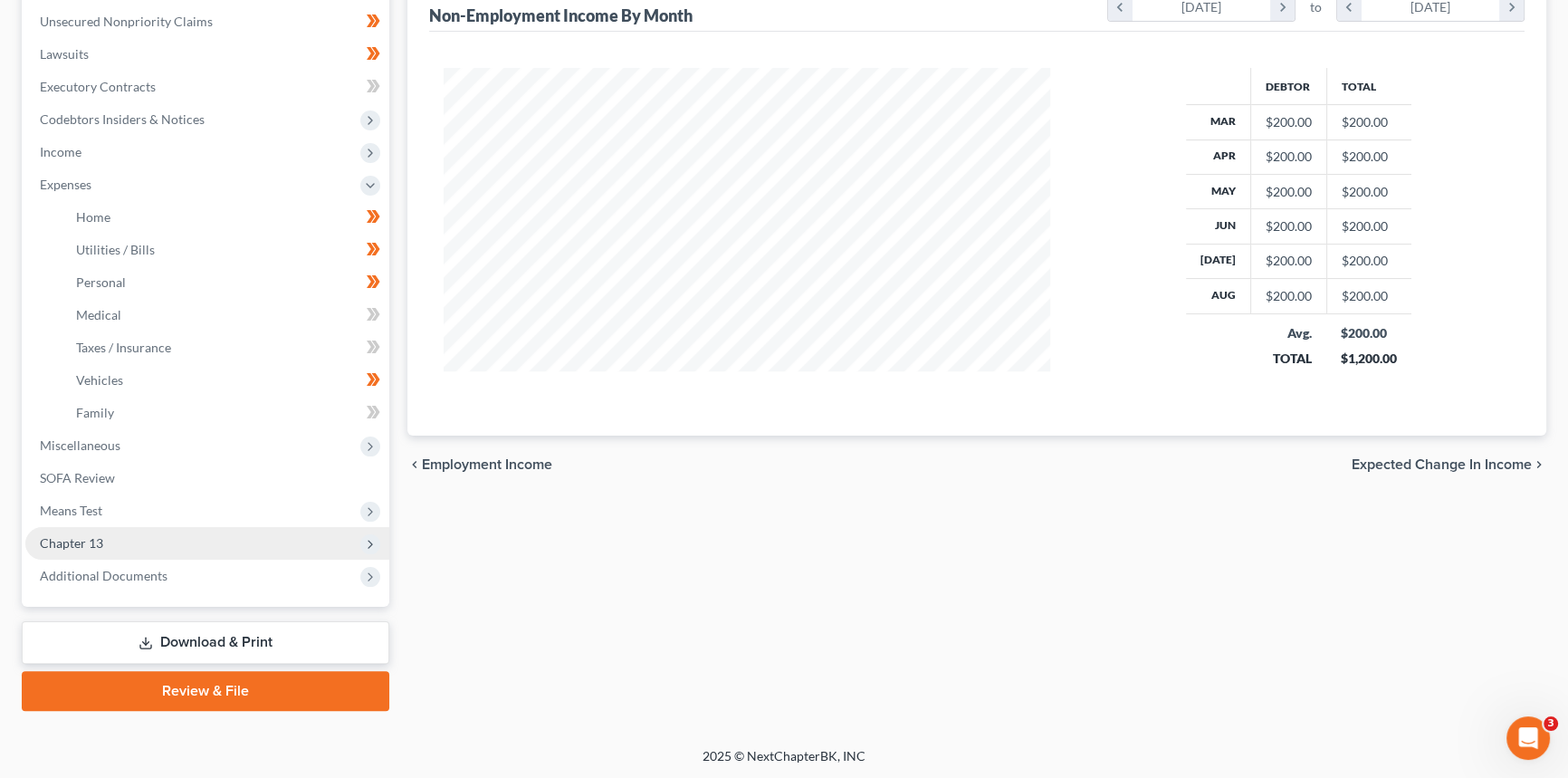
click at [125, 540] on span "Chapter 13" at bounding box center [207, 543] width 364 height 33
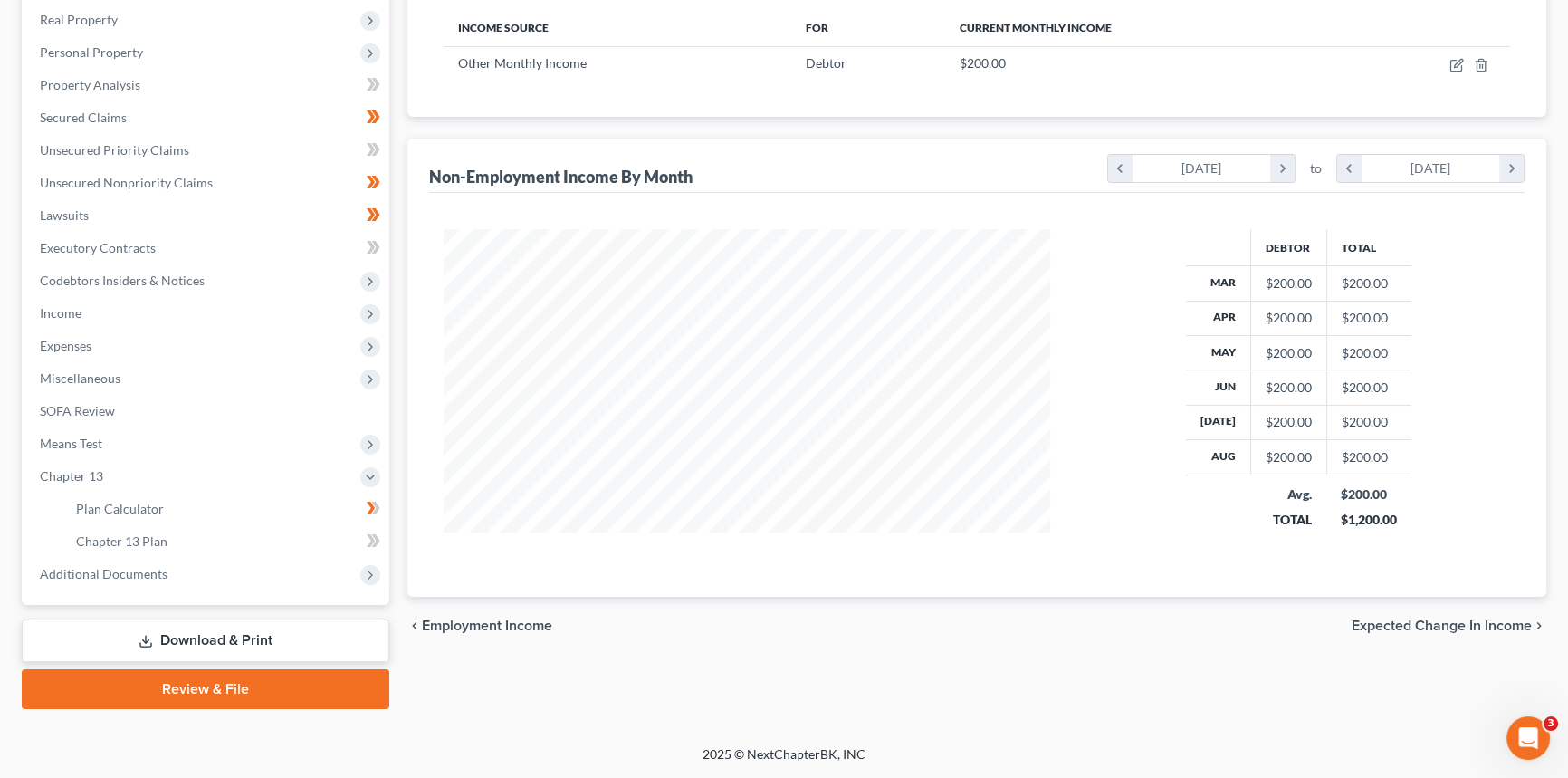
scroll to position [281, 0]
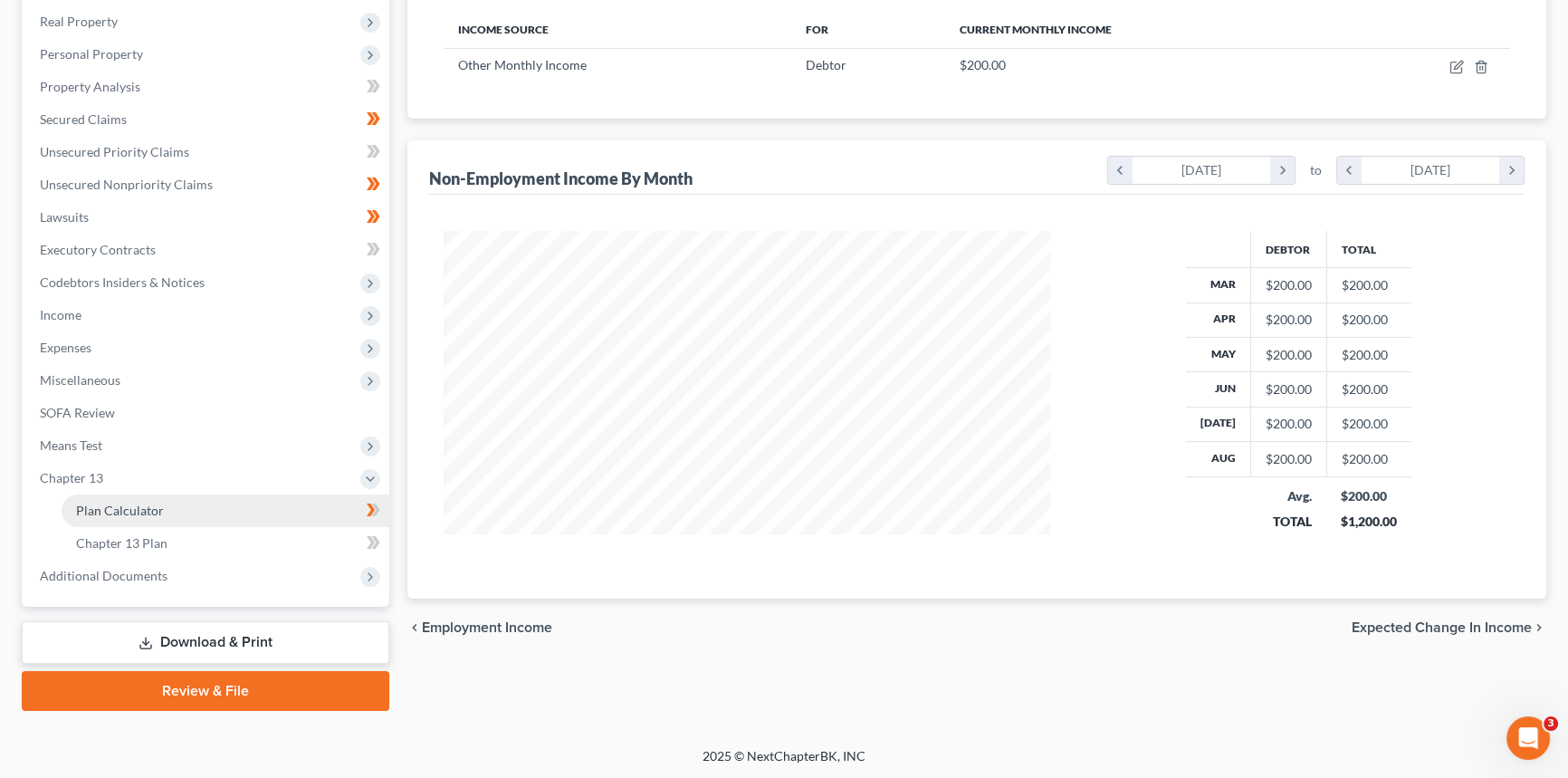
click at [217, 517] on link "Plan Calculator" at bounding box center [225, 510] width 327 height 33
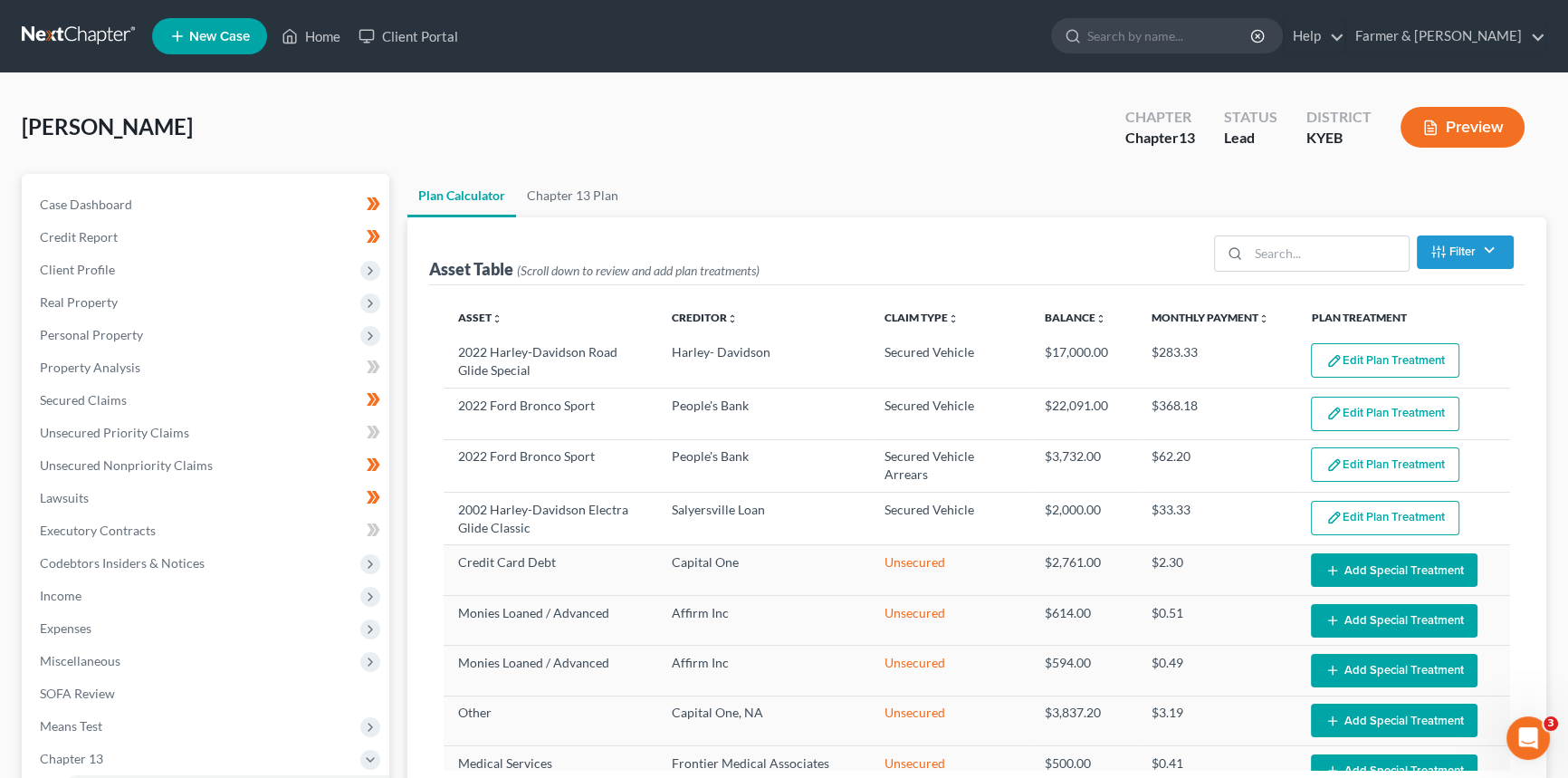
select select "59"
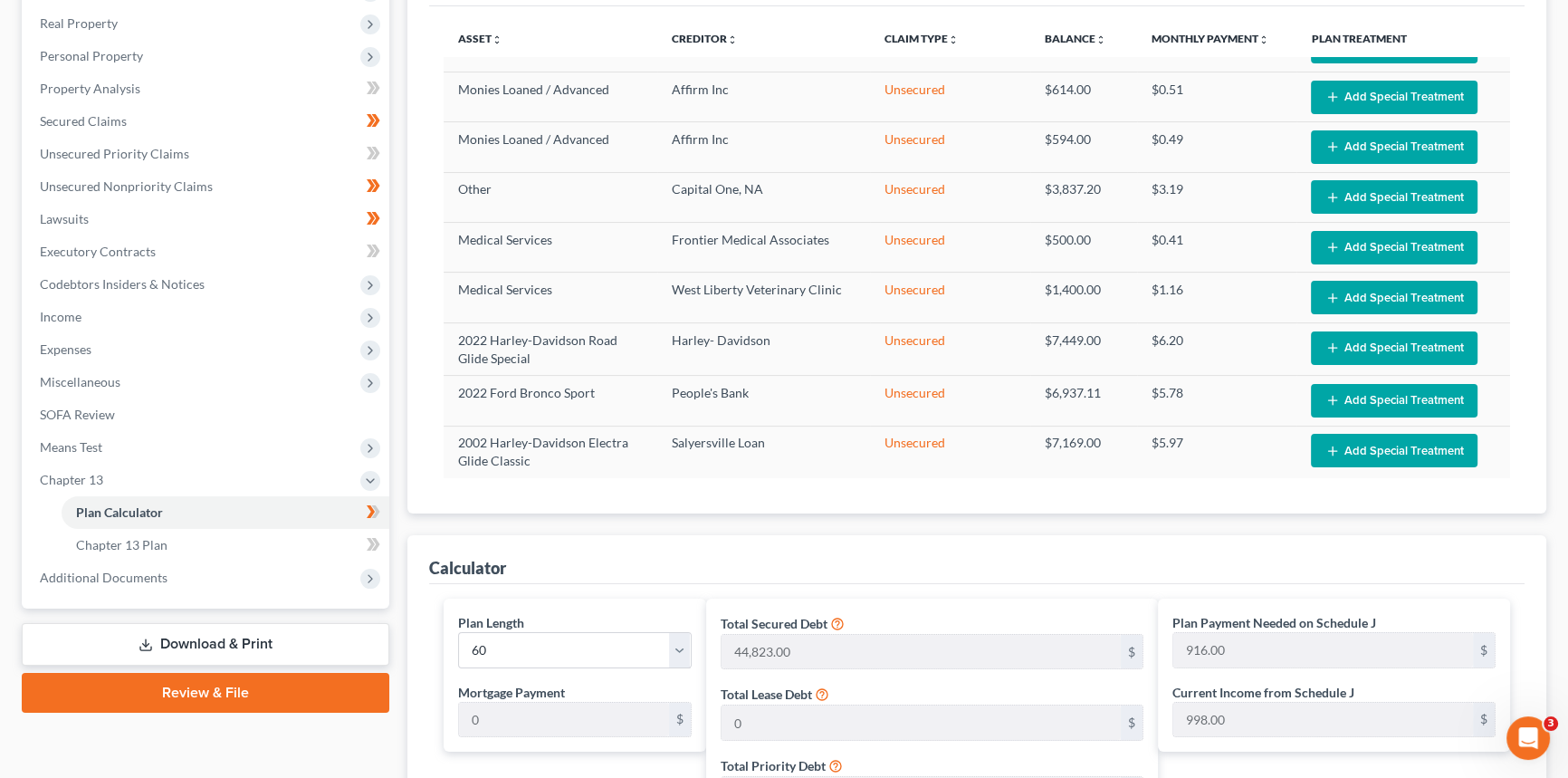
scroll to position [81, 0]
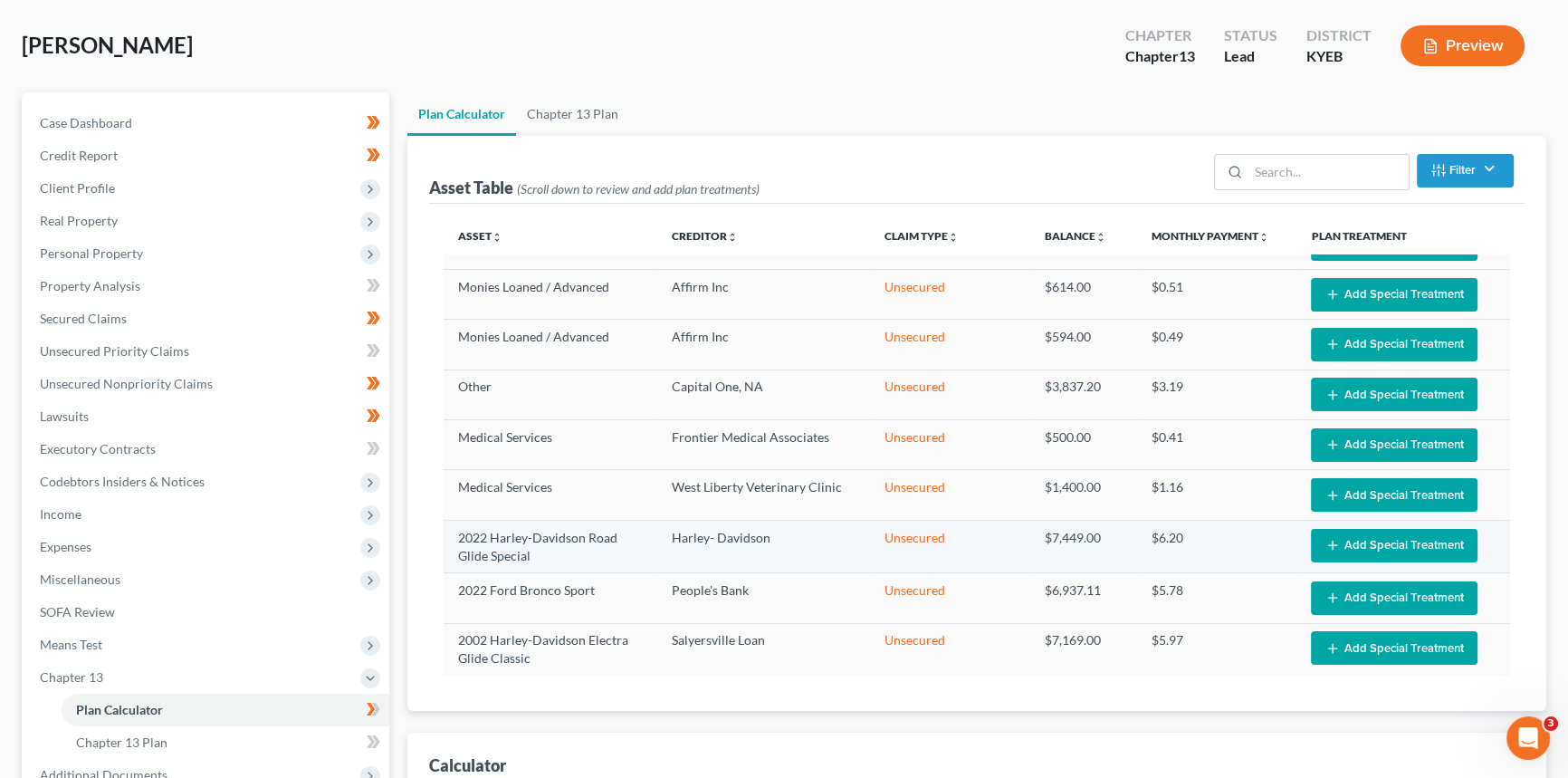
click at [112, 552] on span "Expenses" at bounding box center [207, 547] width 364 height 33
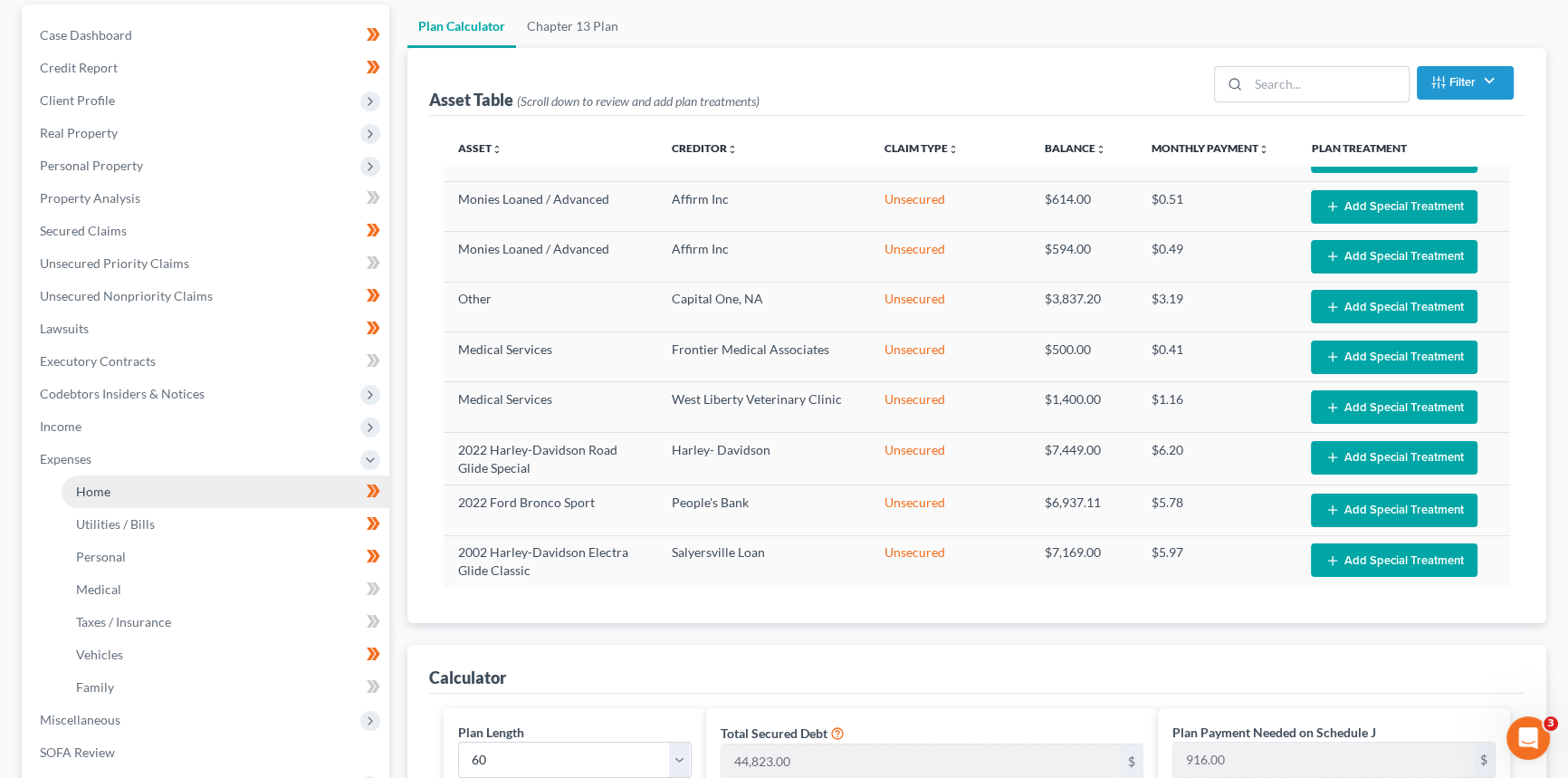
scroll to position [164, 0]
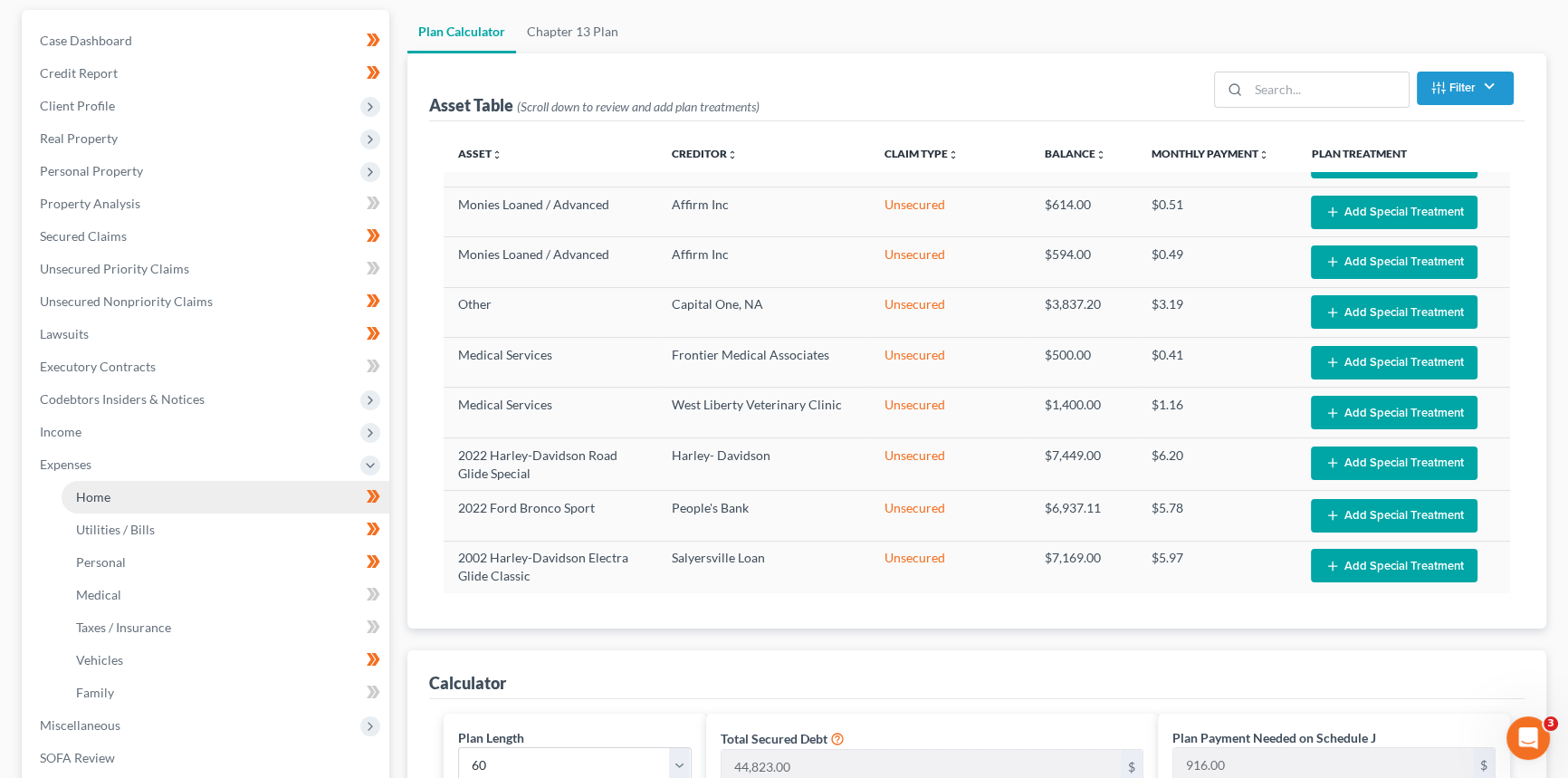
click at [112, 501] on link "Home" at bounding box center [225, 496] width 327 height 33
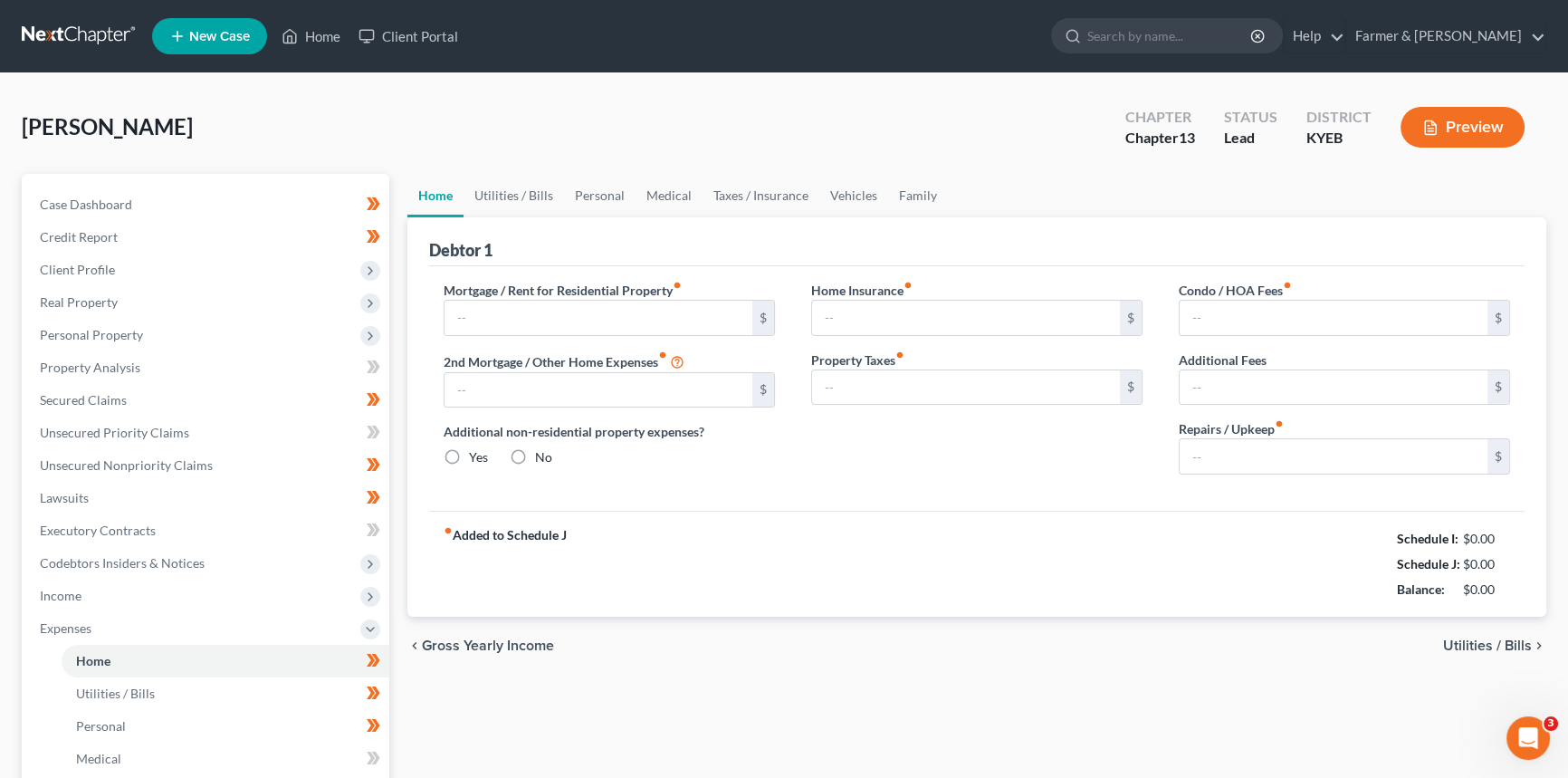
type input "0.00"
radio input "true"
type input "0.00"
type input "45.00"
type input "0.00"
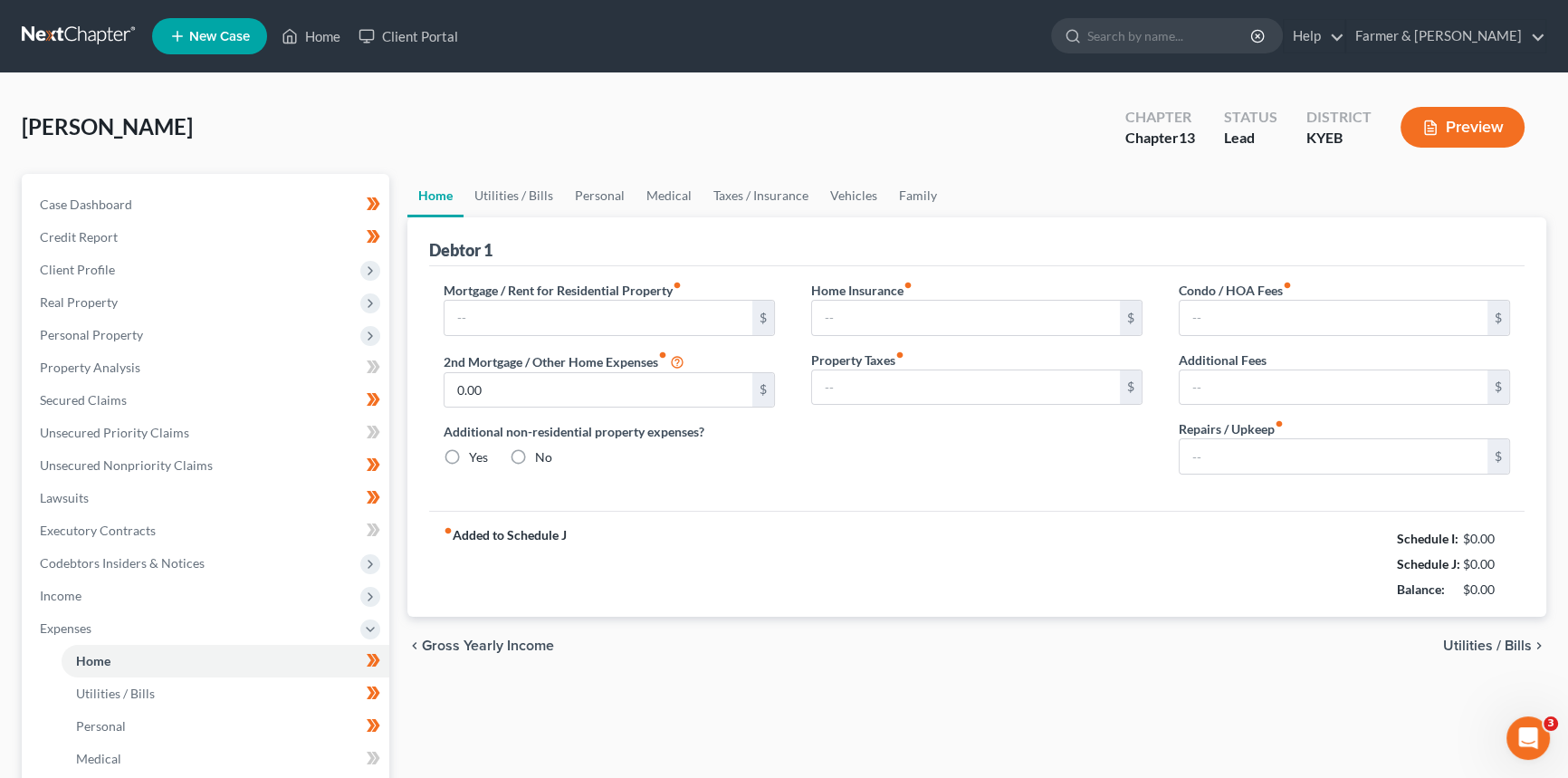
type input "0.00"
type input "100.00"
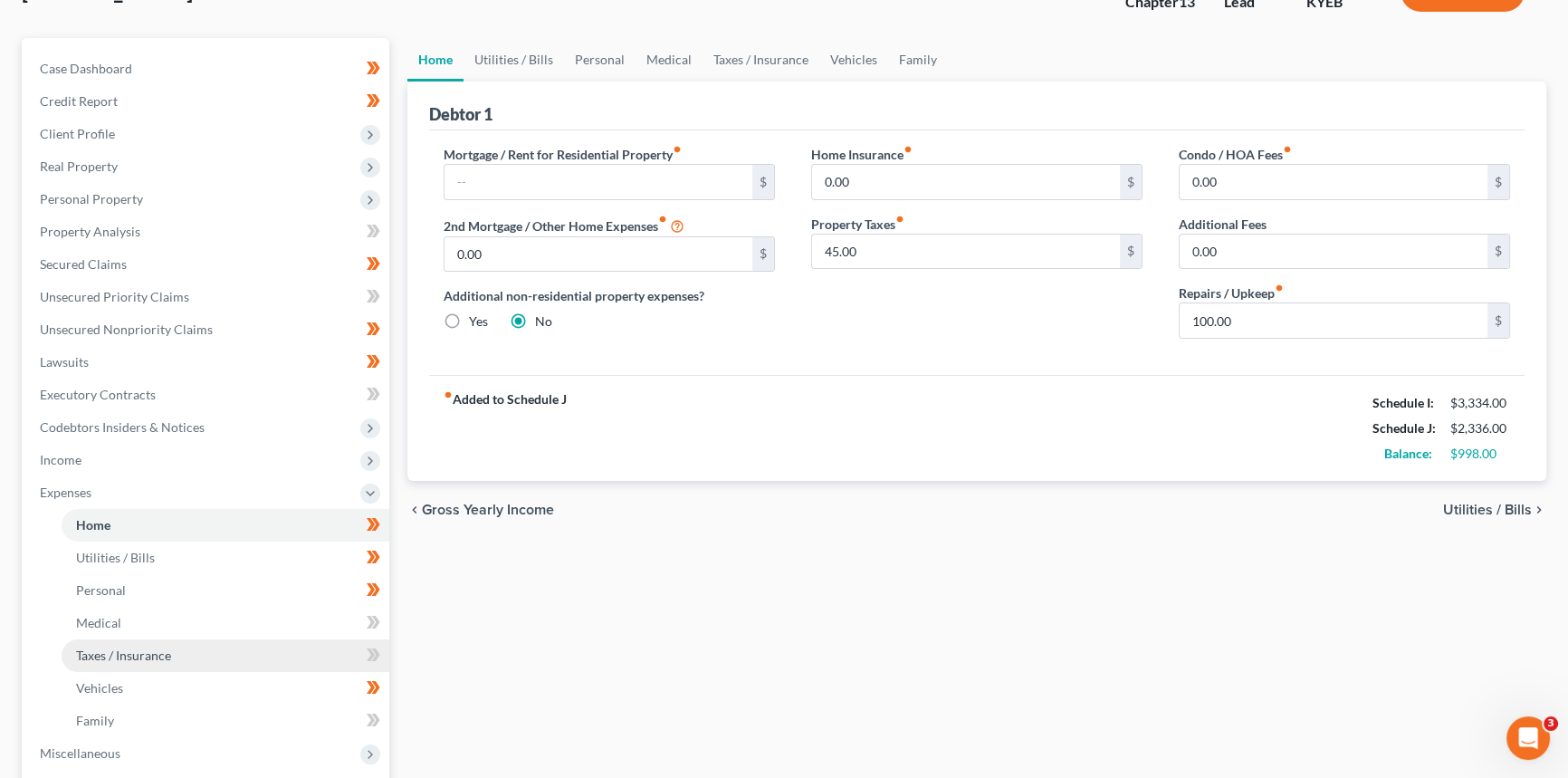
scroll to position [164, 0]
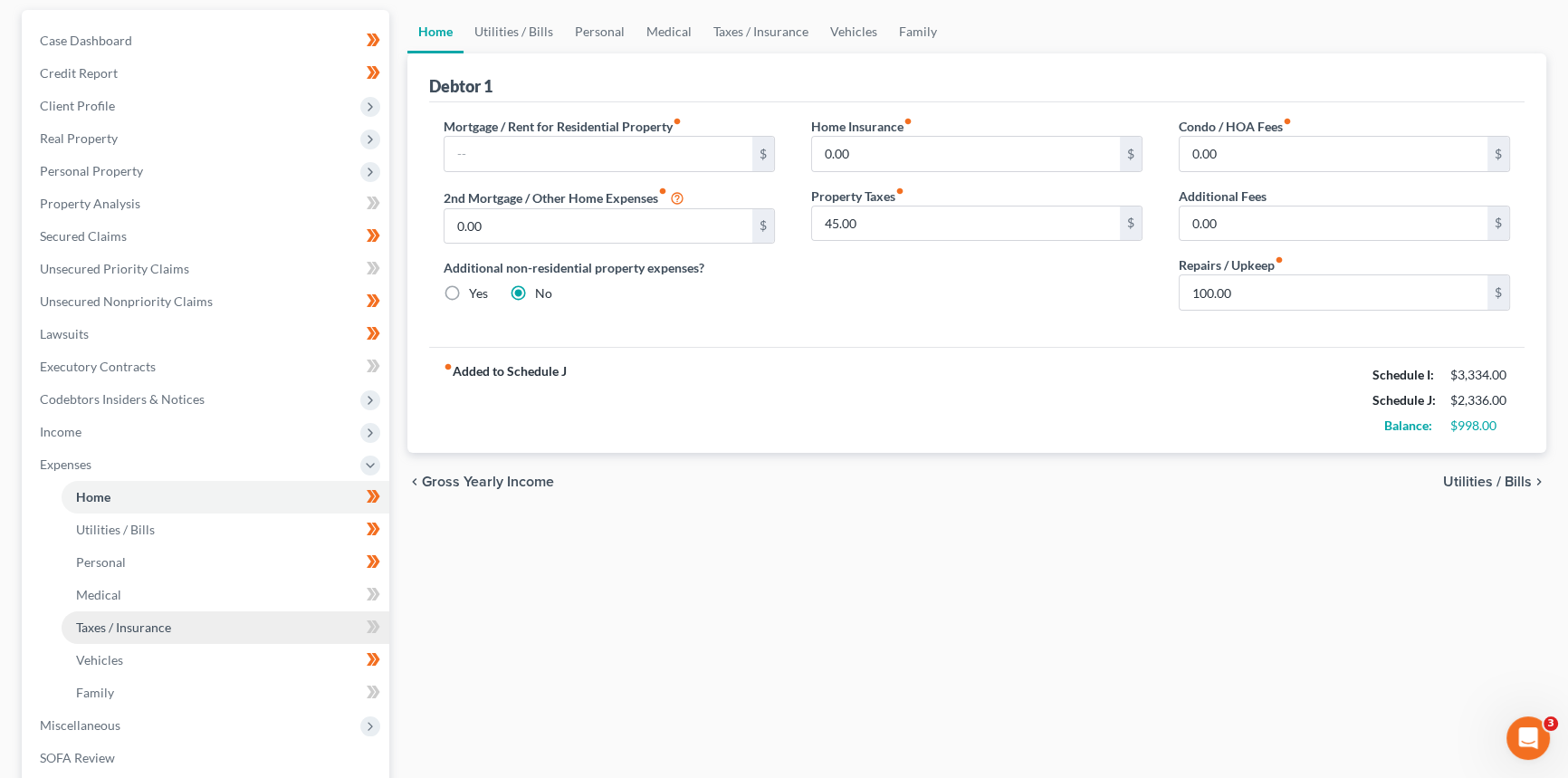
click at [143, 623] on span "Taxes / Insurance" at bounding box center [124, 627] width 95 height 16
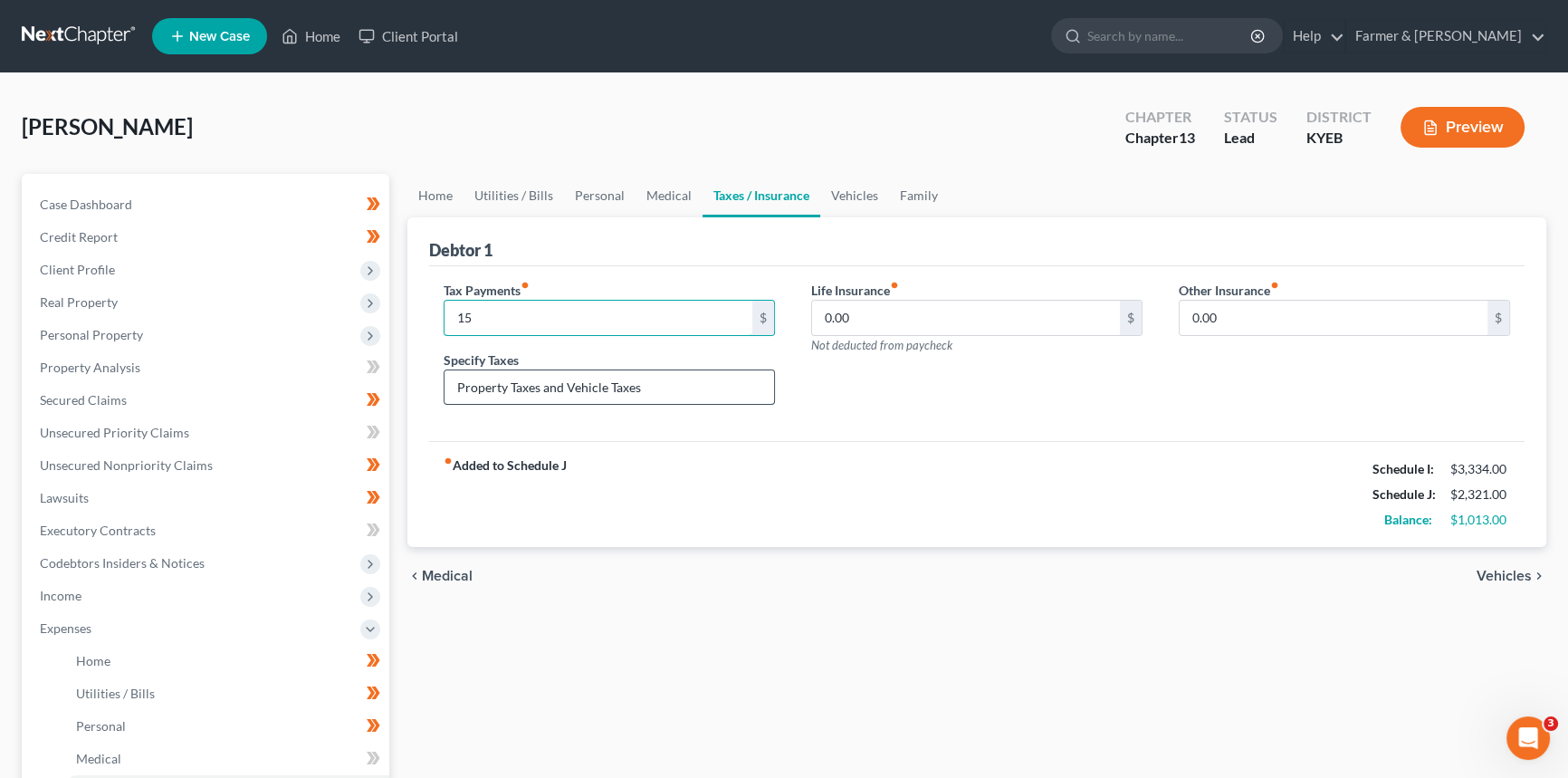
type input "15"
drag, startPoint x: 566, startPoint y: 386, endPoint x: 362, endPoint y: 393, distance: 204.1
click at [361, 393] on div "Petition Navigation Case Dashboard Payments Invoices Payments Payments Credit R…" at bounding box center [784, 664] width 1542 height 980
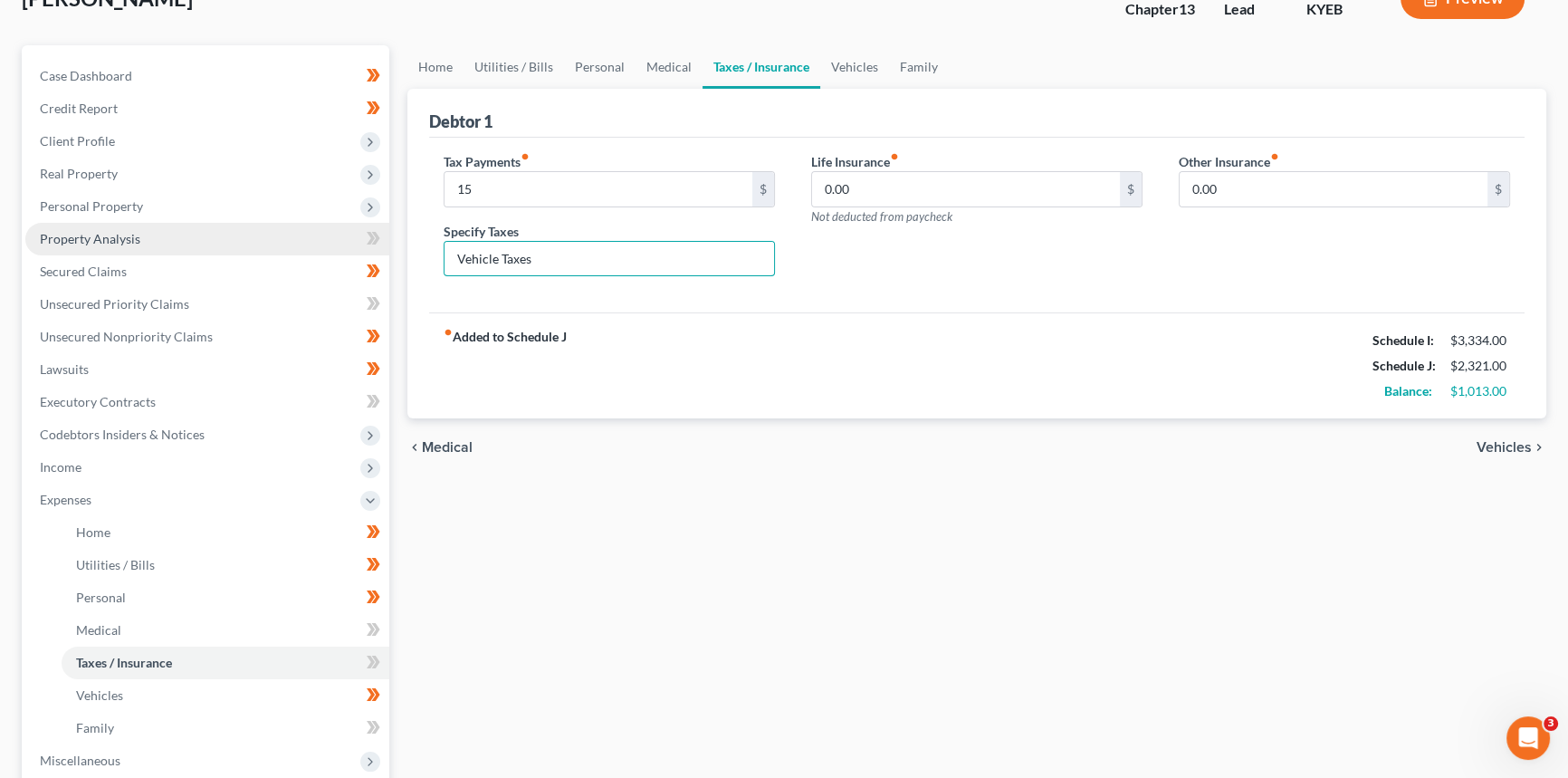
scroll to position [164, 0]
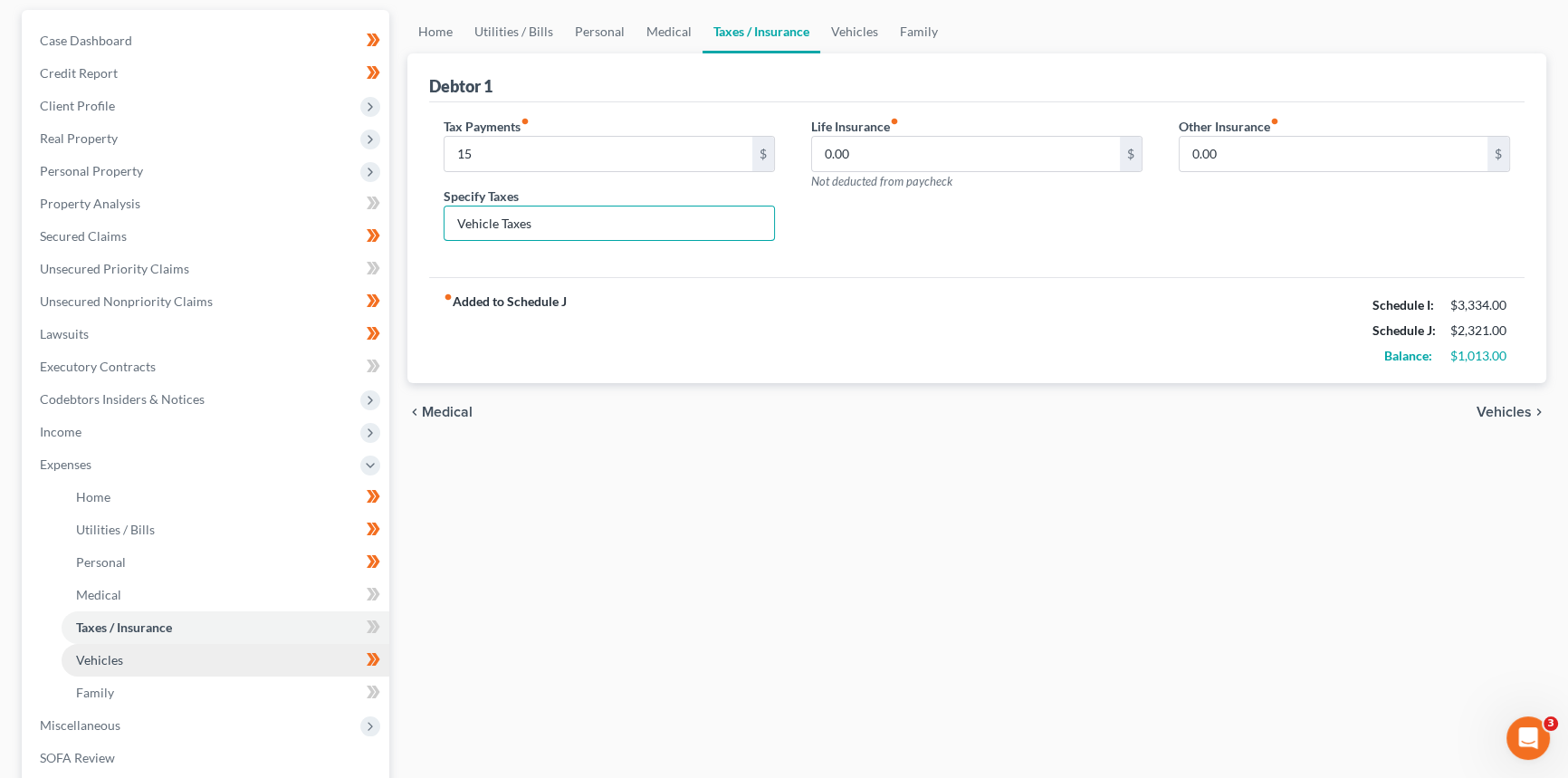
type input "Vehicle Taxes"
click at [108, 655] on span "Vehicles" at bounding box center [99, 660] width 47 height 16
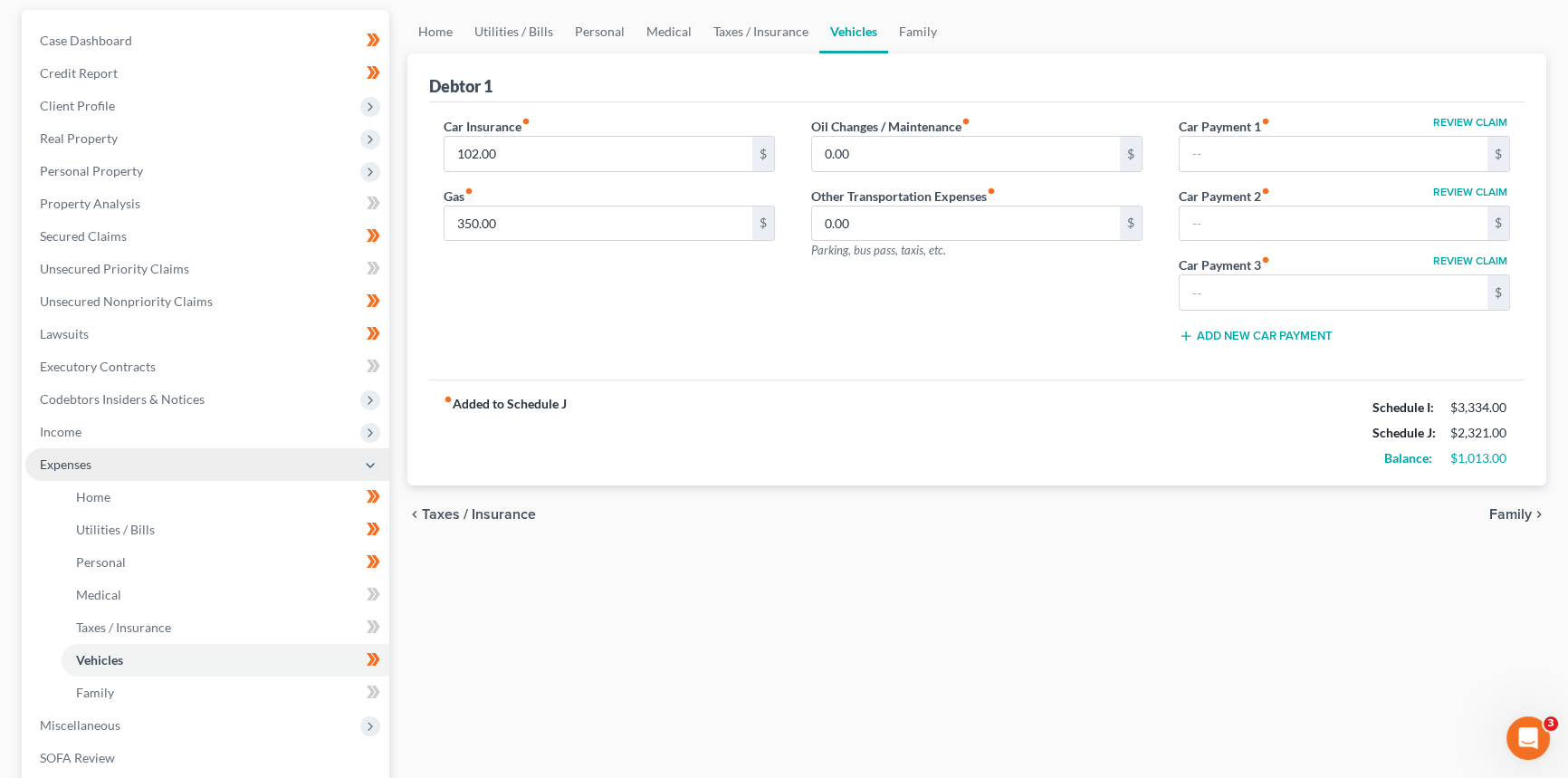
scroll to position [246, 0]
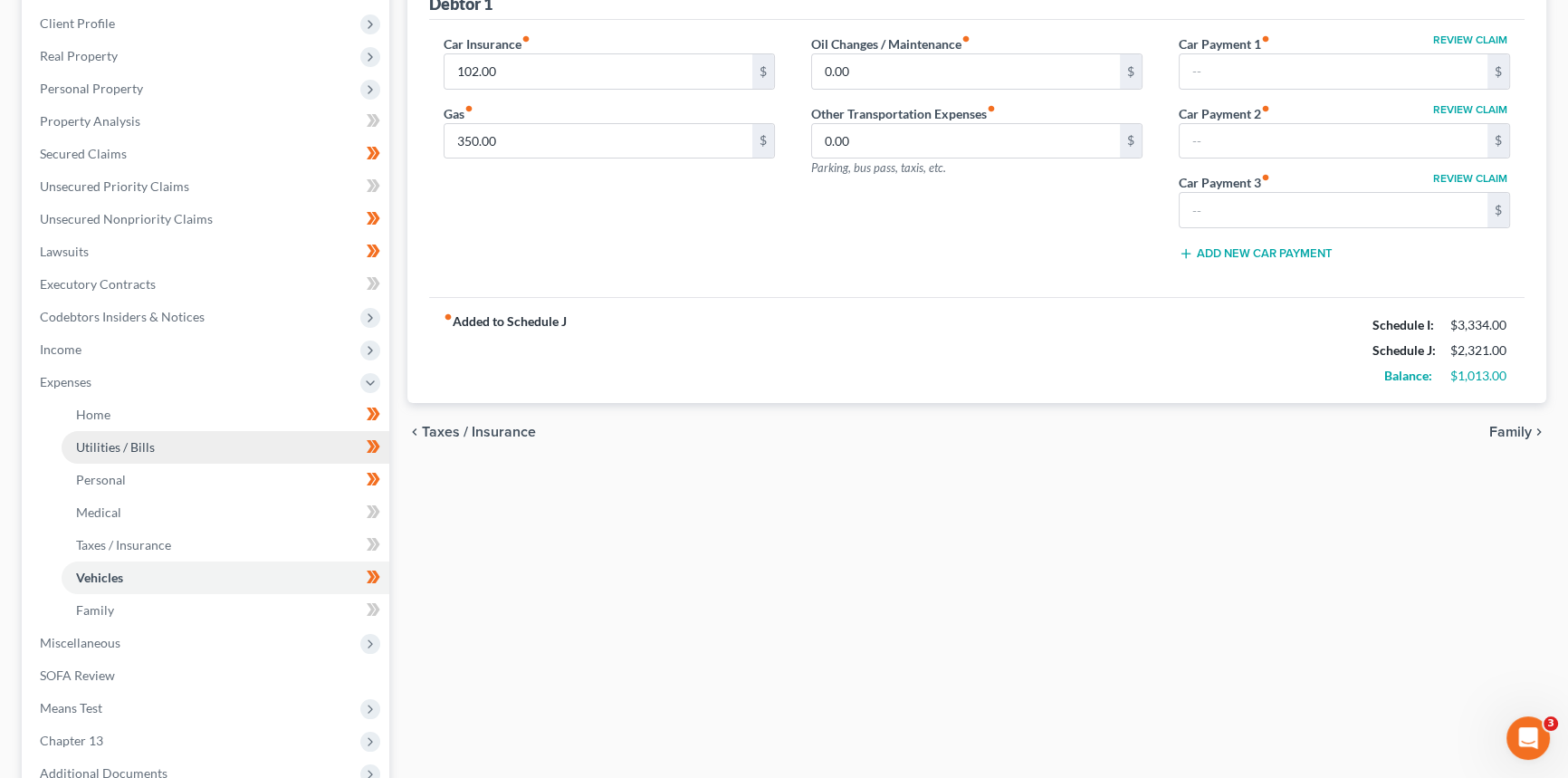
click at [145, 456] on link "Utilities / Bills" at bounding box center [225, 447] width 327 height 33
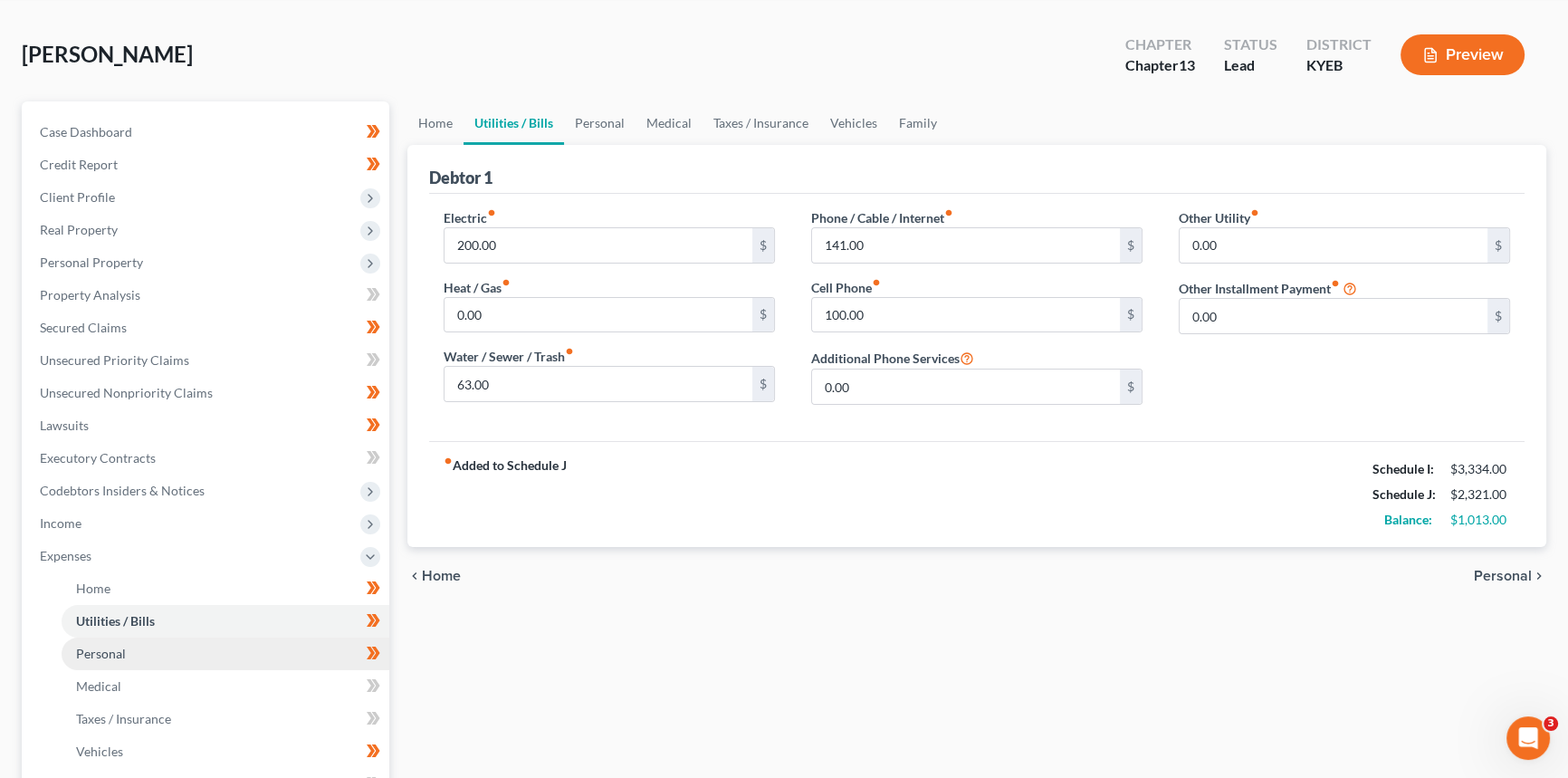
scroll to position [164, 0]
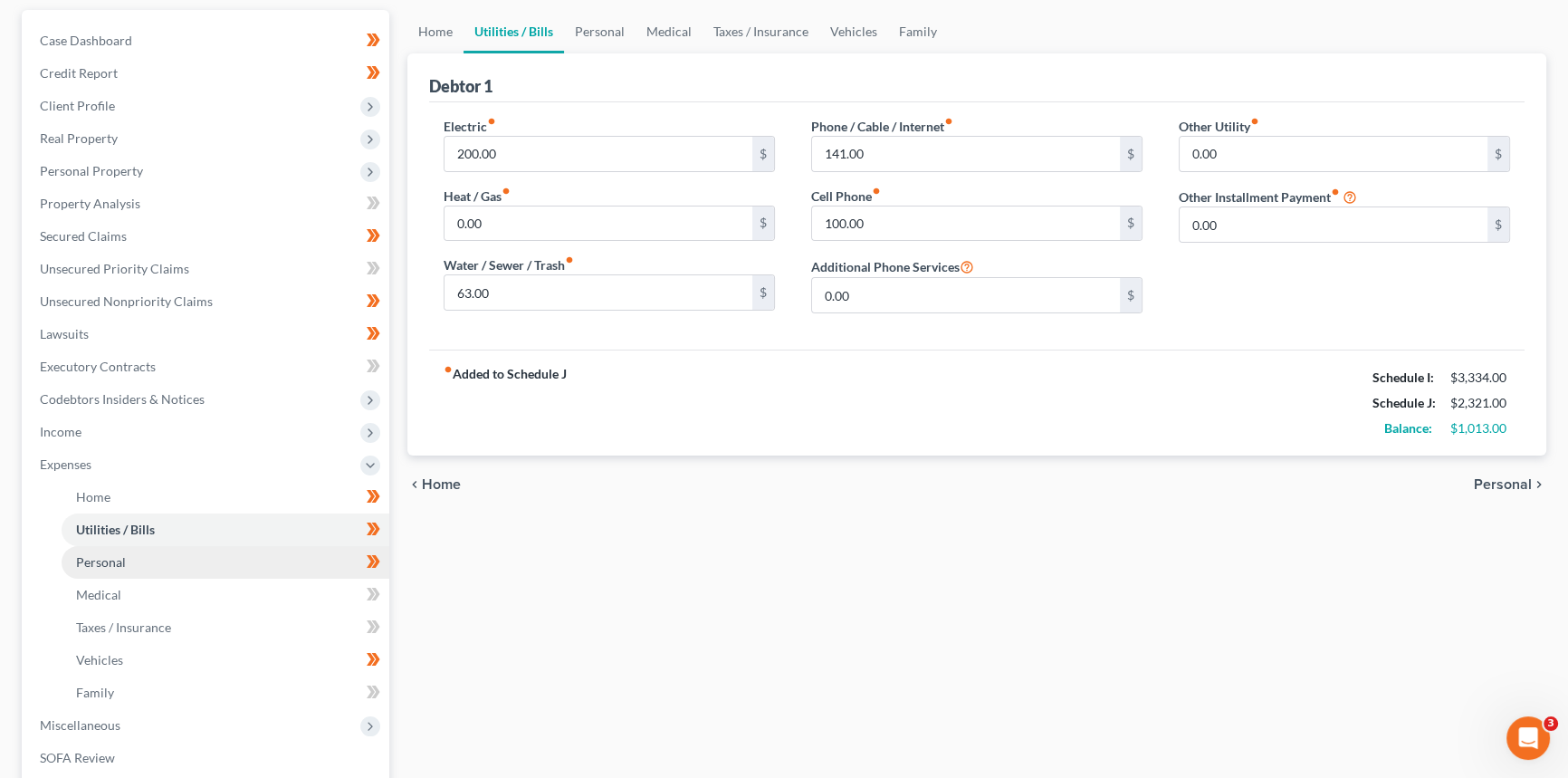
click at [125, 570] on link "Personal" at bounding box center [225, 562] width 327 height 33
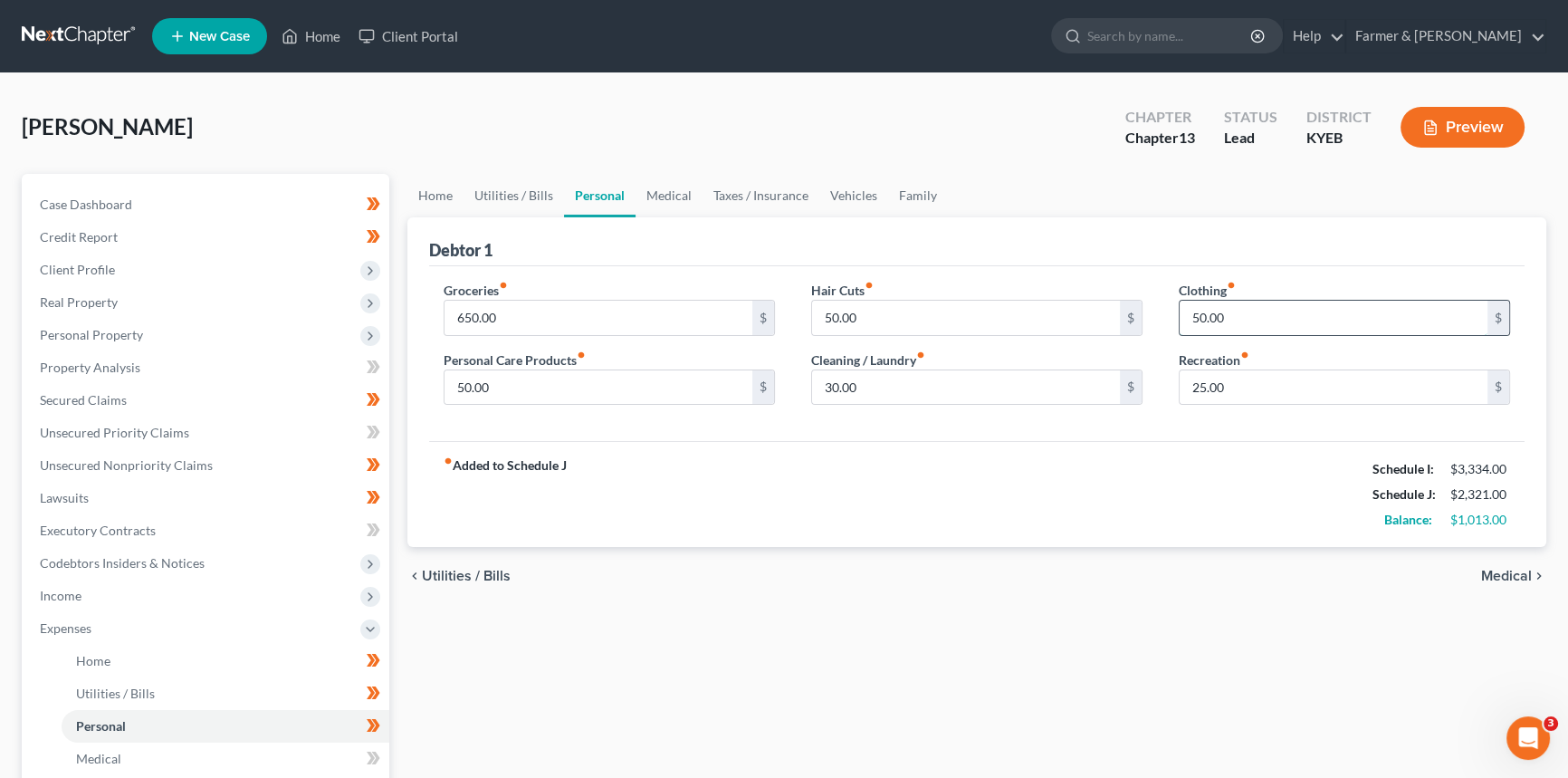
click at [1225, 325] on input "50.00" at bounding box center [1334, 318] width 308 height 35
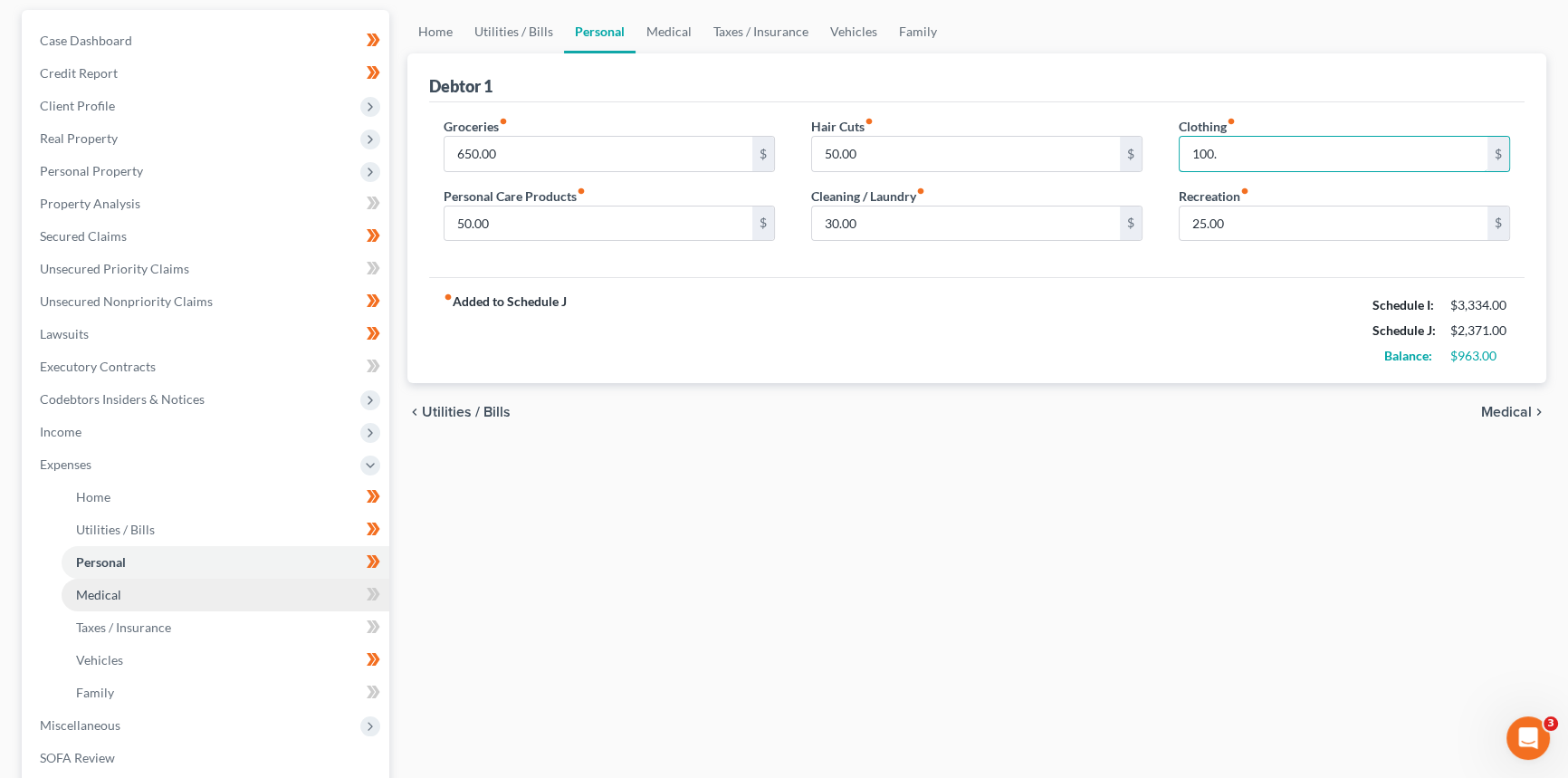
type input "100."
click at [118, 599] on link "Medical" at bounding box center [225, 594] width 327 height 33
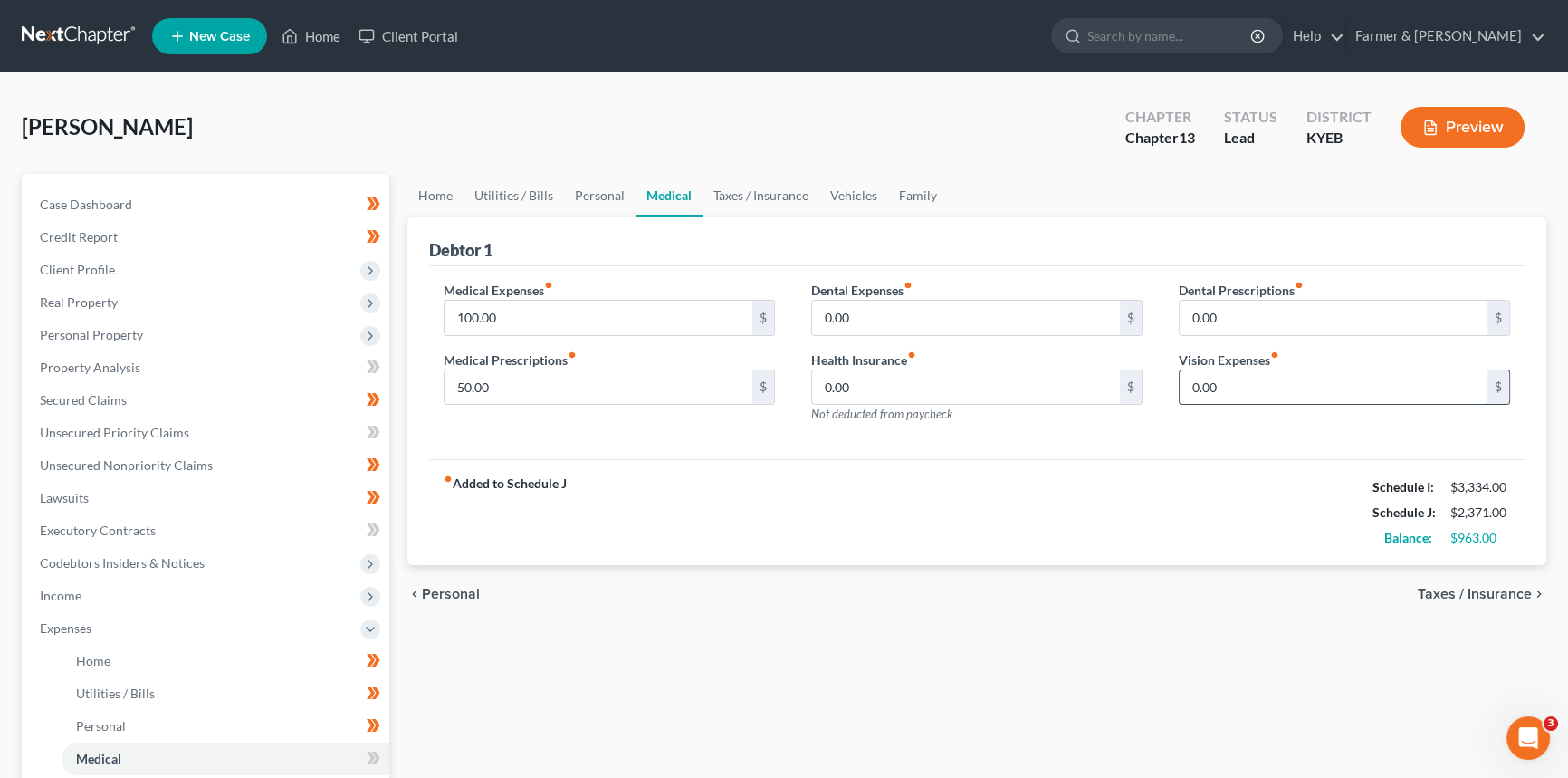
click at [1231, 386] on input "0.00" at bounding box center [1334, 387] width 308 height 35
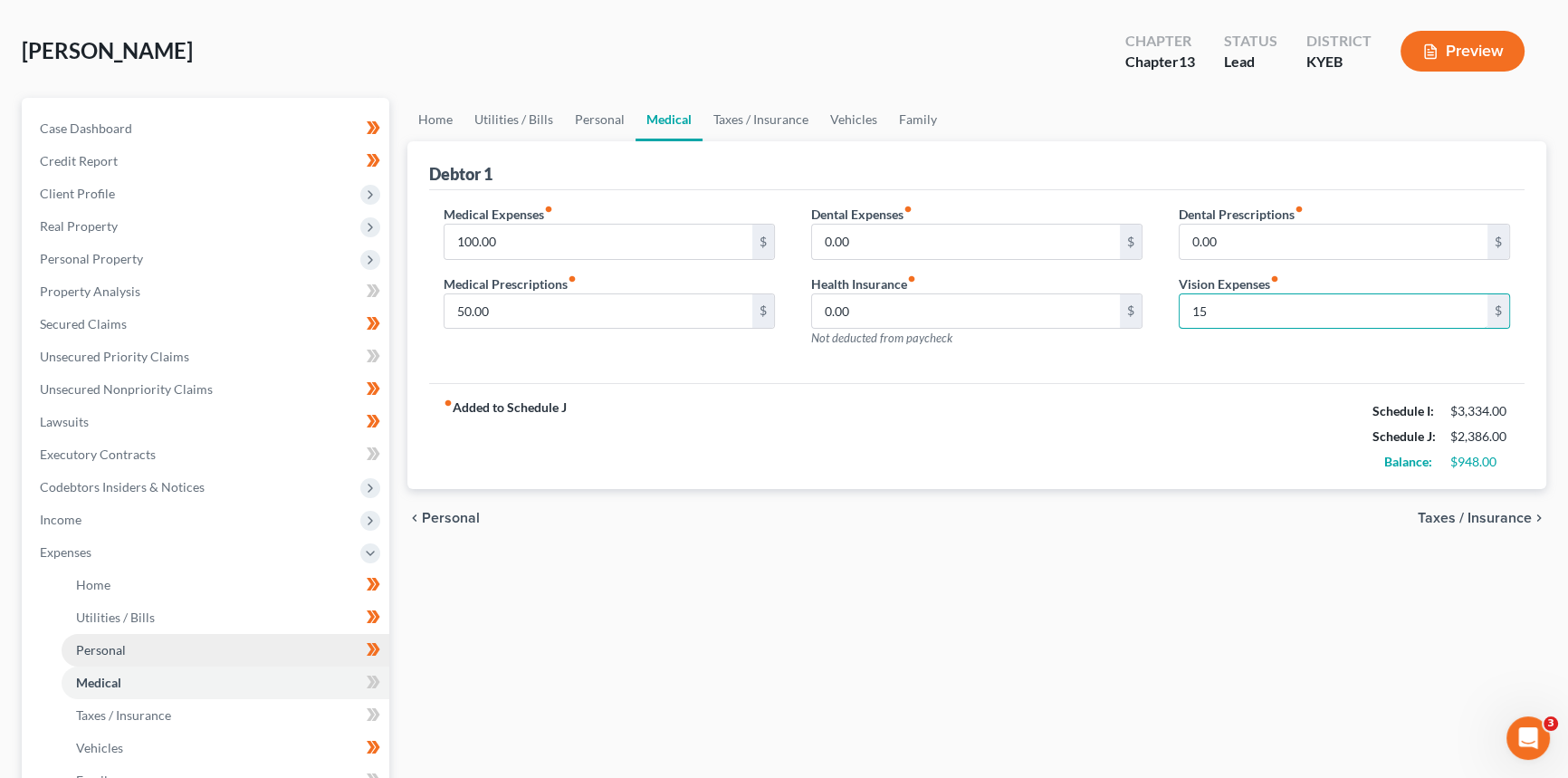
scroll to position [164, 0]
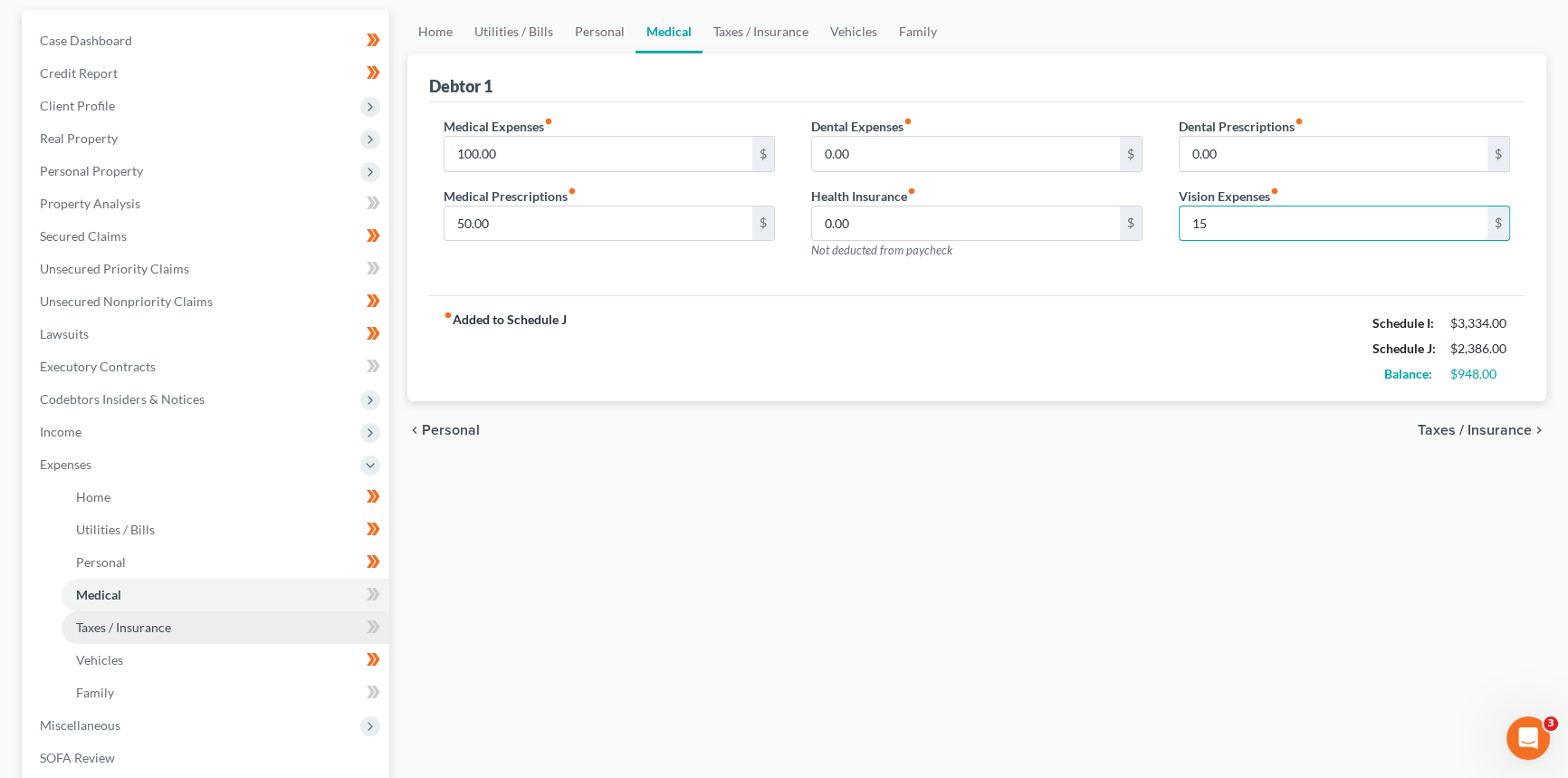
type input "15"
click at [145, 622] on span "Taxes / Insurance" at bounding box center [124, 627] width 95 height 16
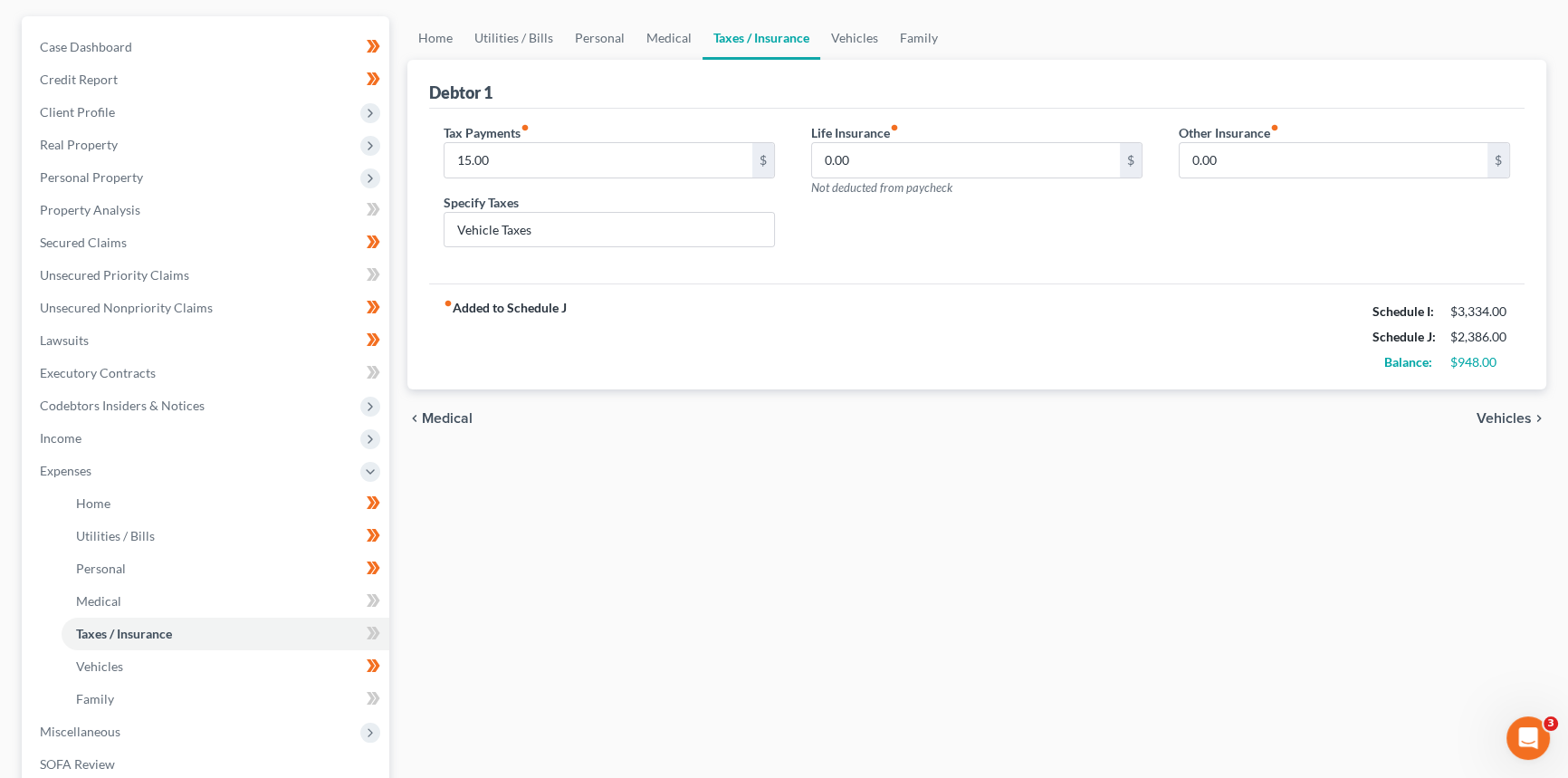
scroll to position [164, 0]
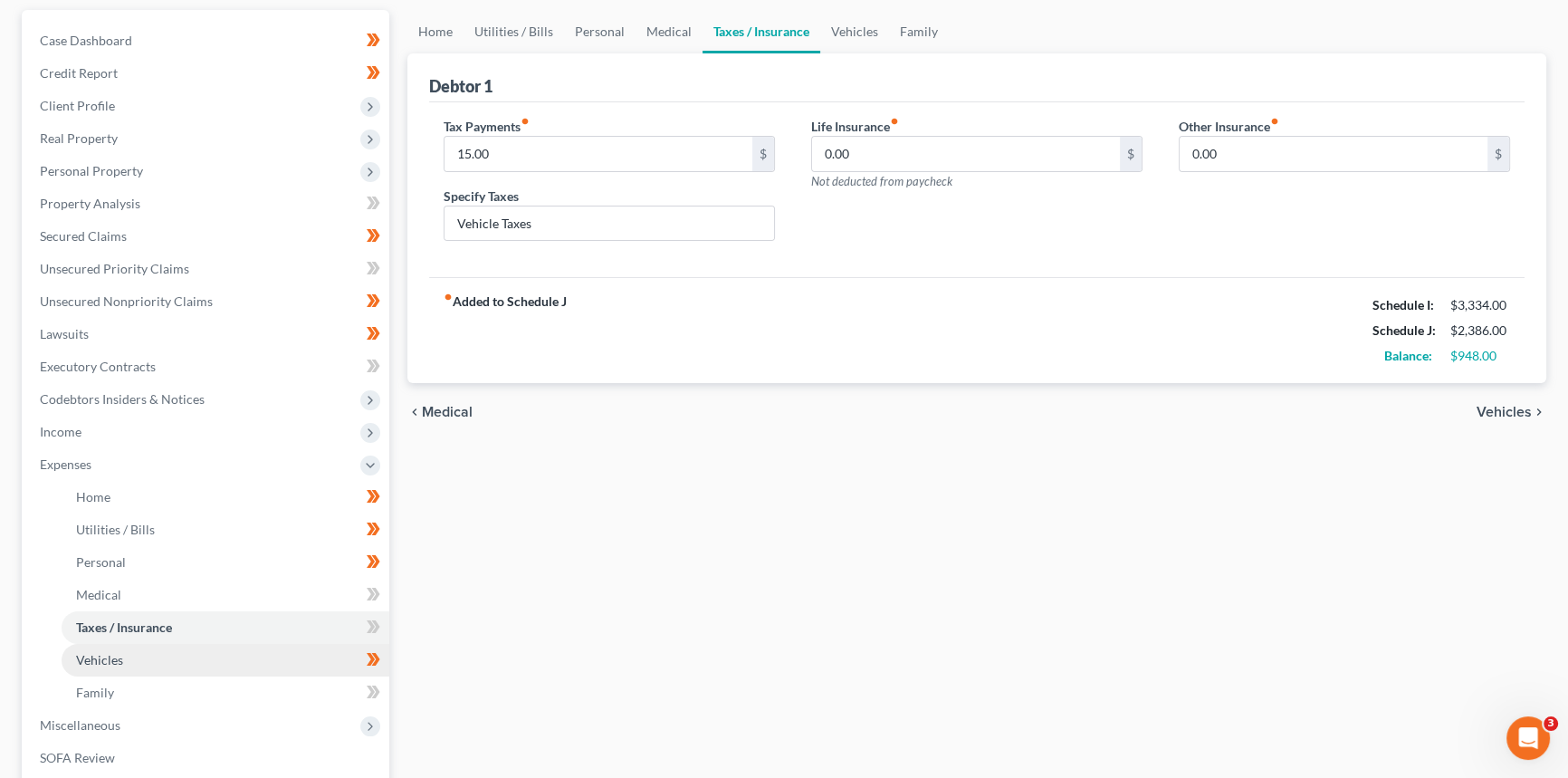
click at [102, 665] on link "Vehicles" at bounding box center [225, 660] width 327 height 33
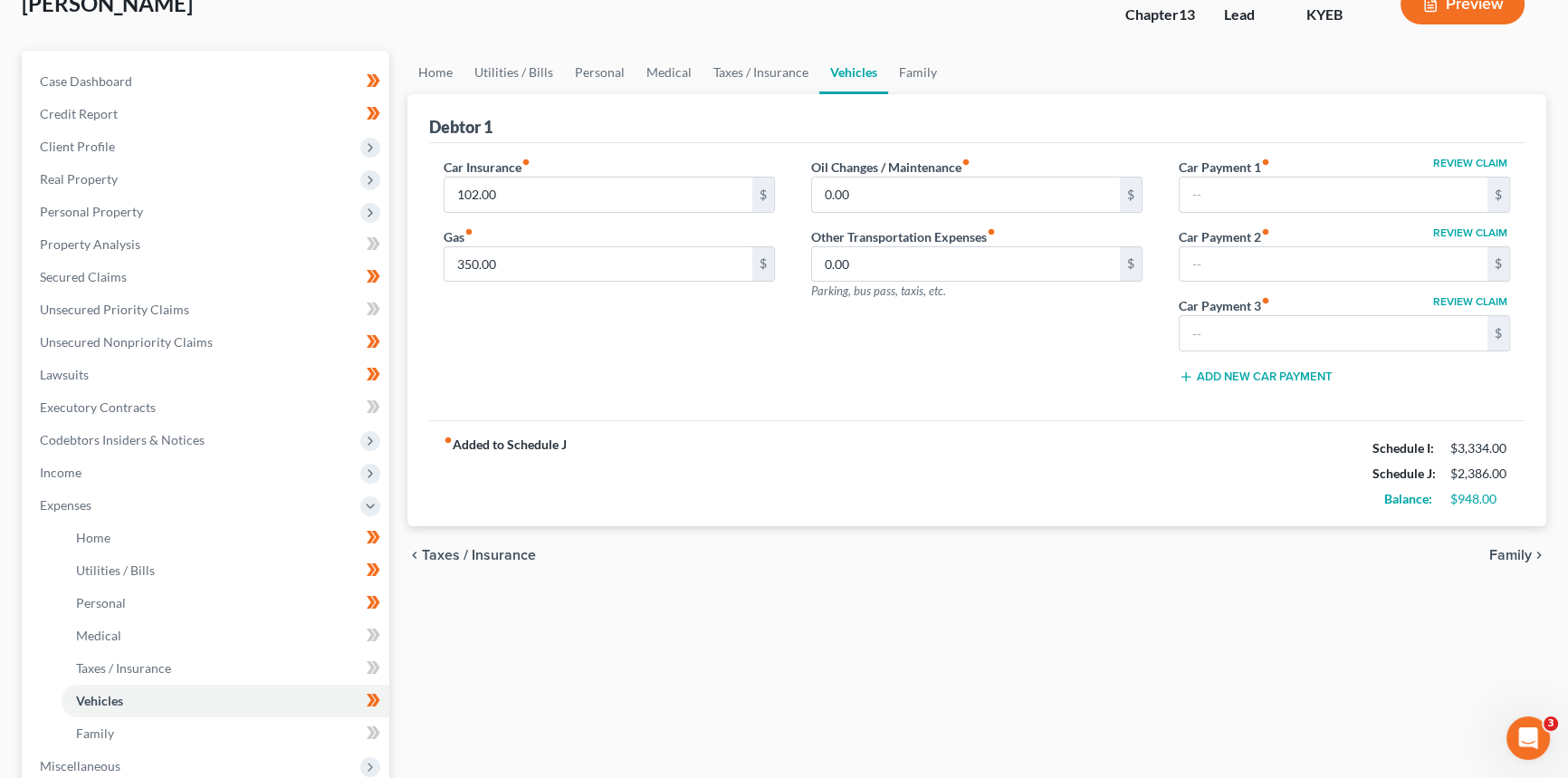
scroll to position [164, 0]
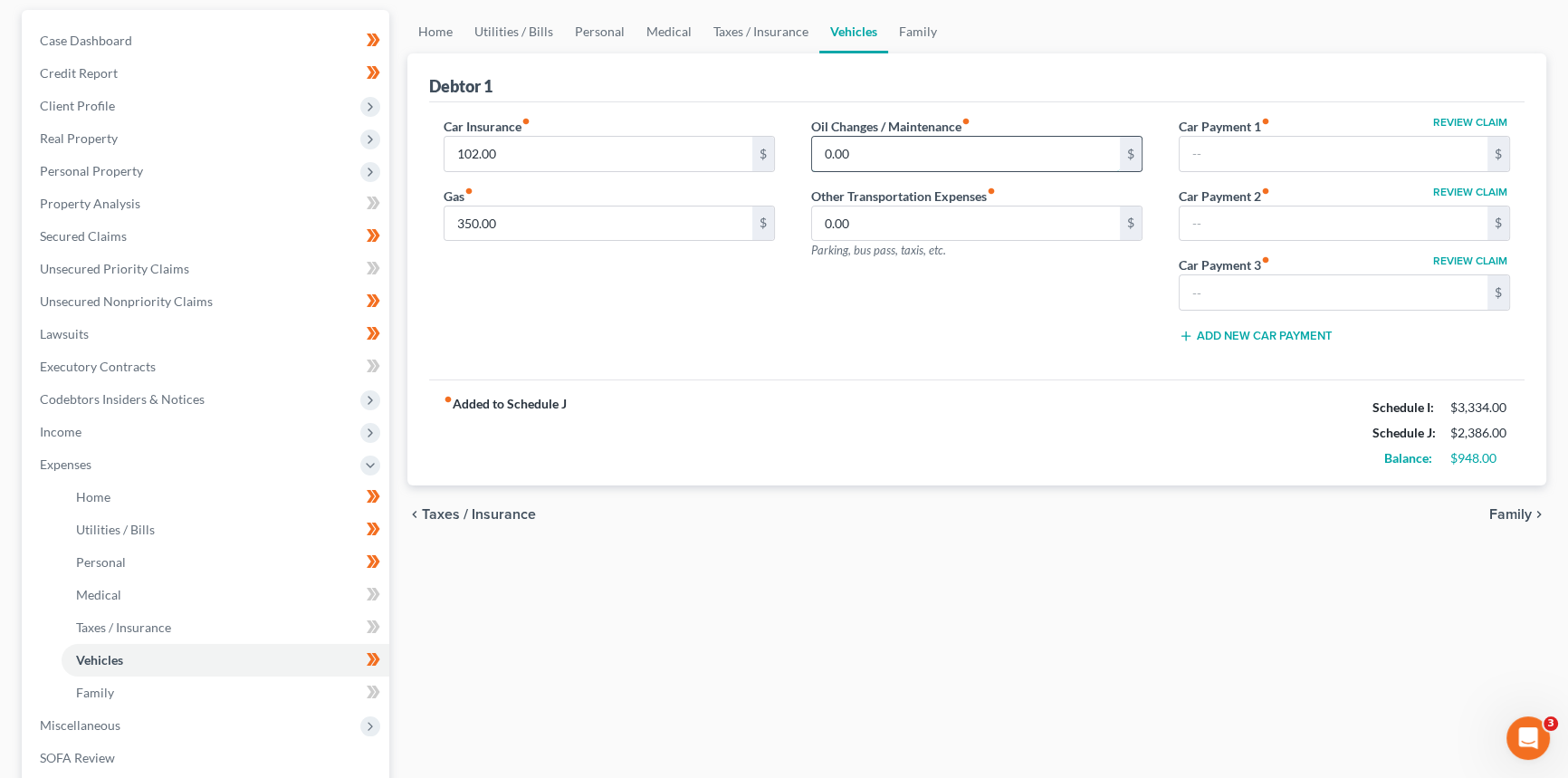
click at [848, 152] on input "0.00" at bounding box center [966, 154] width 308 height 35
type input "15"
click at [874, 222] on input "0.00" at bounding box center [966, 223] width 308 height 35
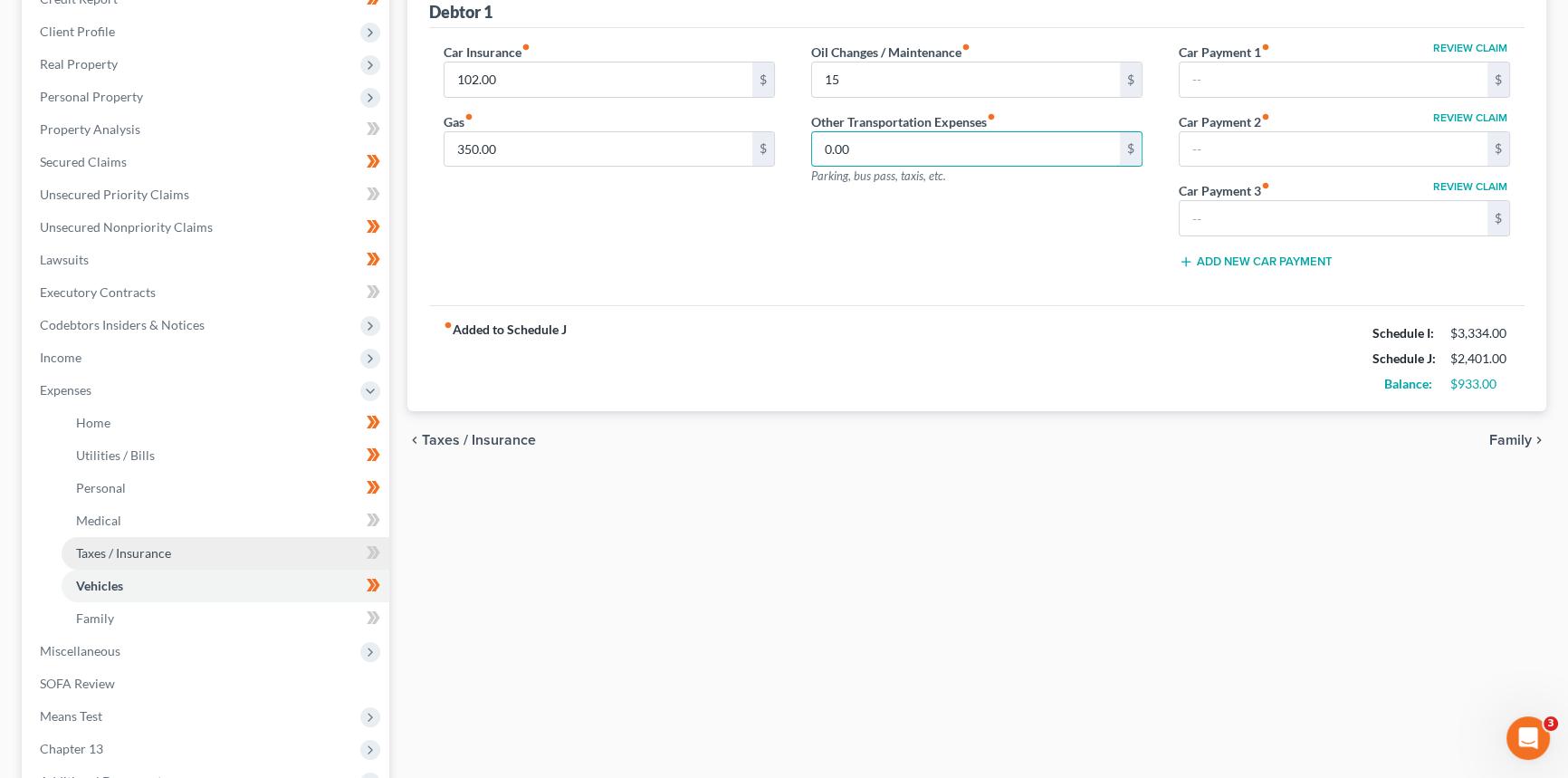
scroll to position [328, 0]
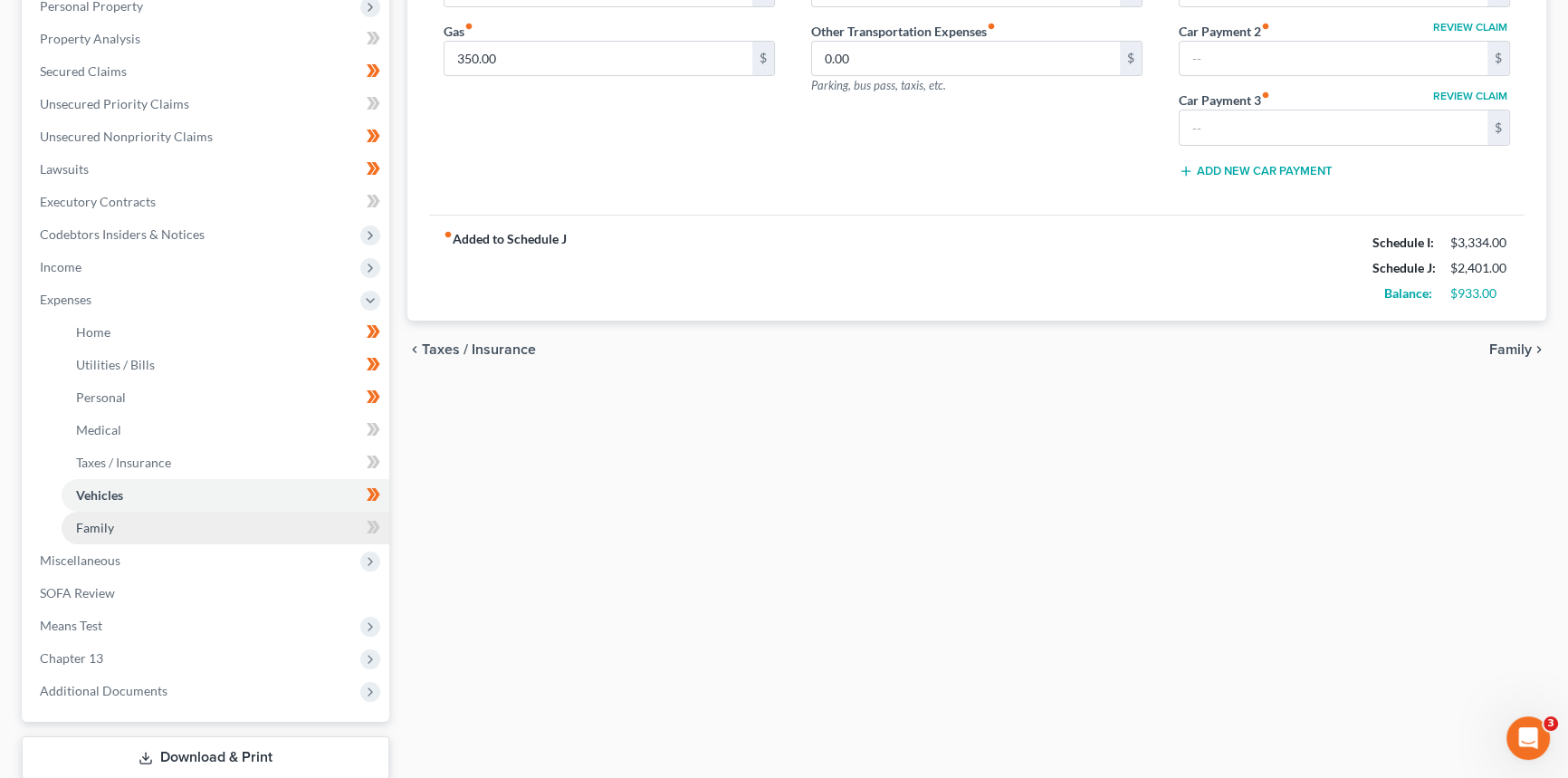
click at [96, 525] on span "Family" at bounding box center [95, 528] width 38 height 16
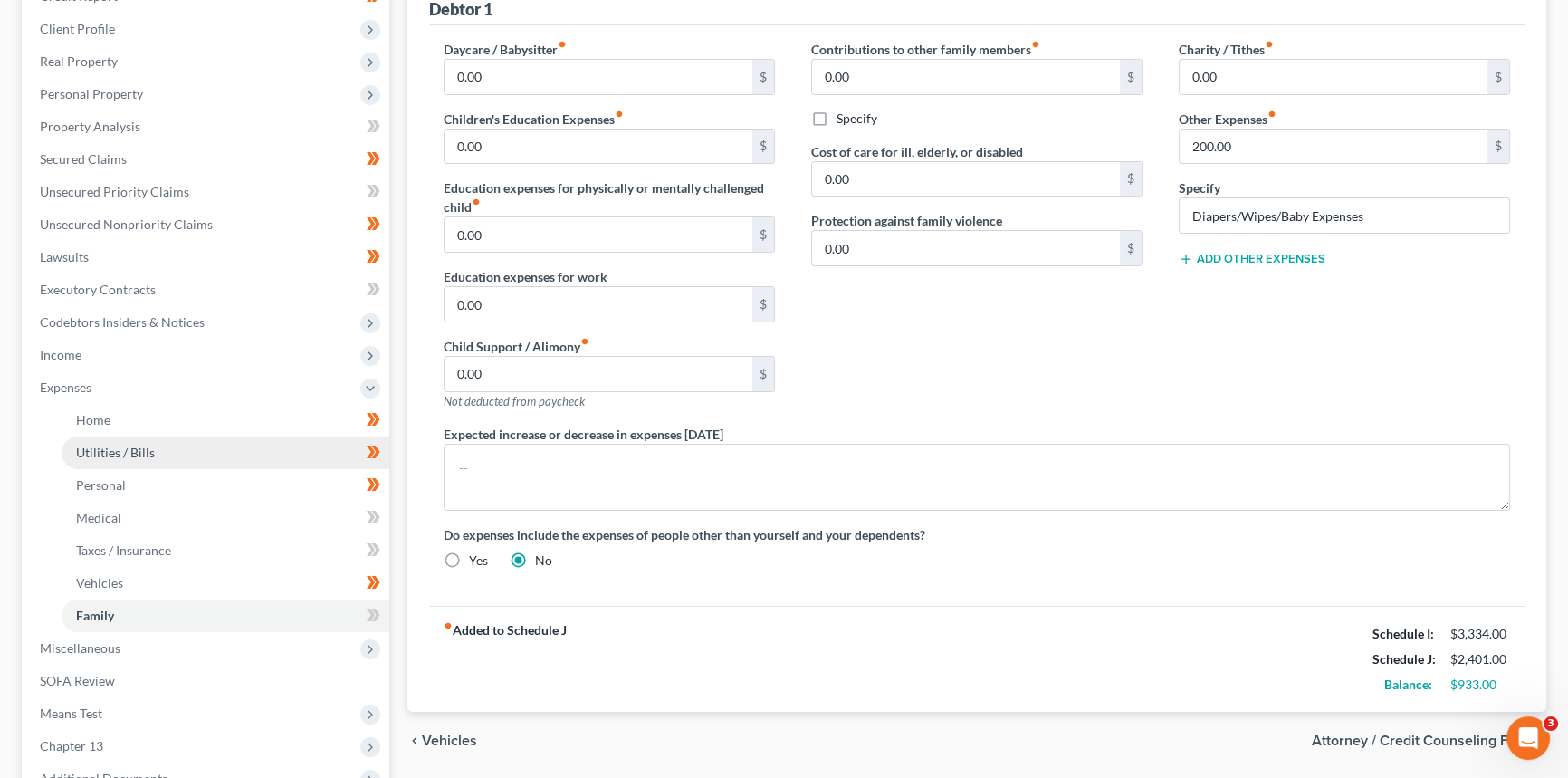
scroll to position [246, 0]
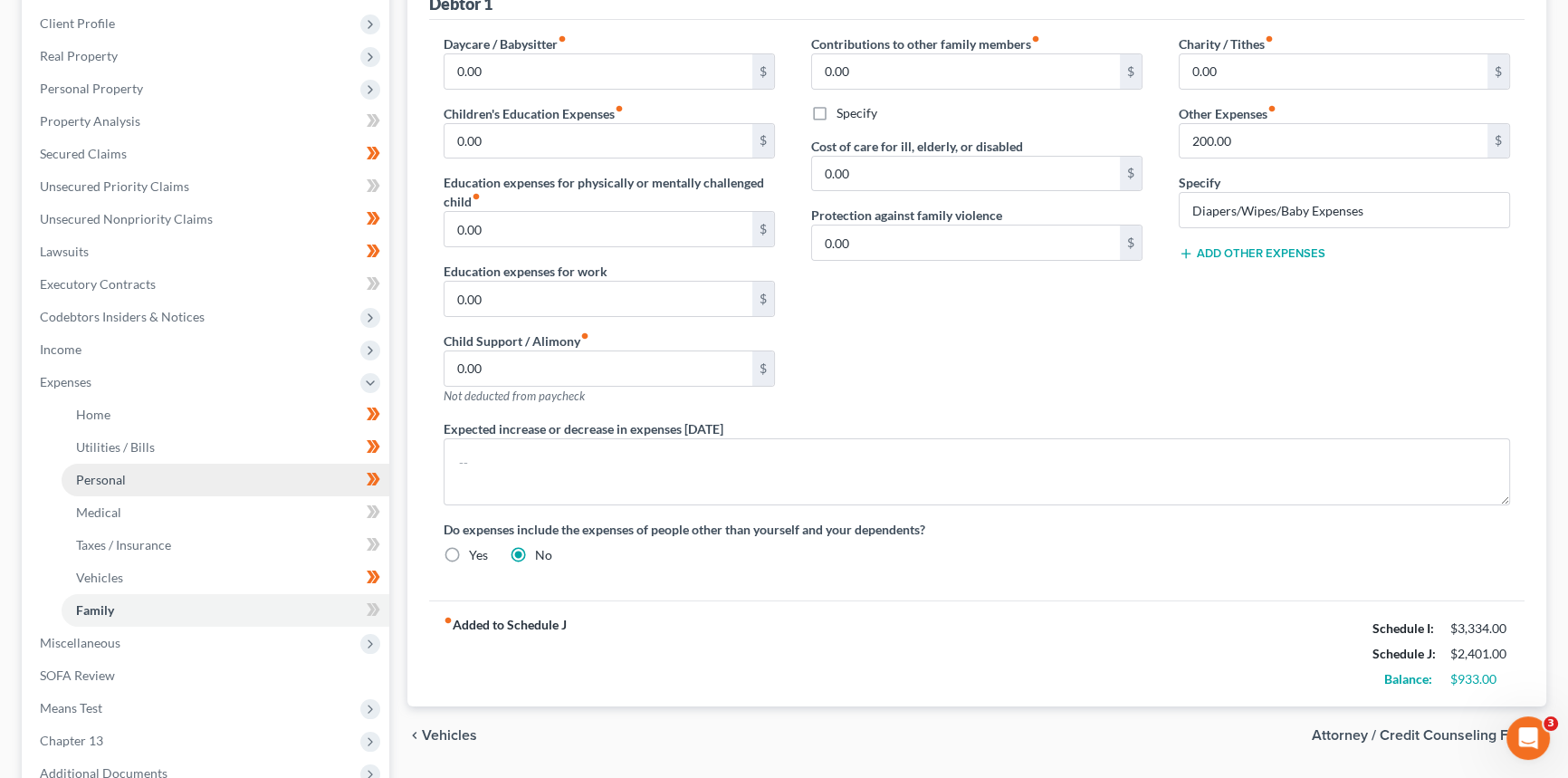
click at [127, 483] on link "Personal" at bounding box center [225, 479] width 327 height 33
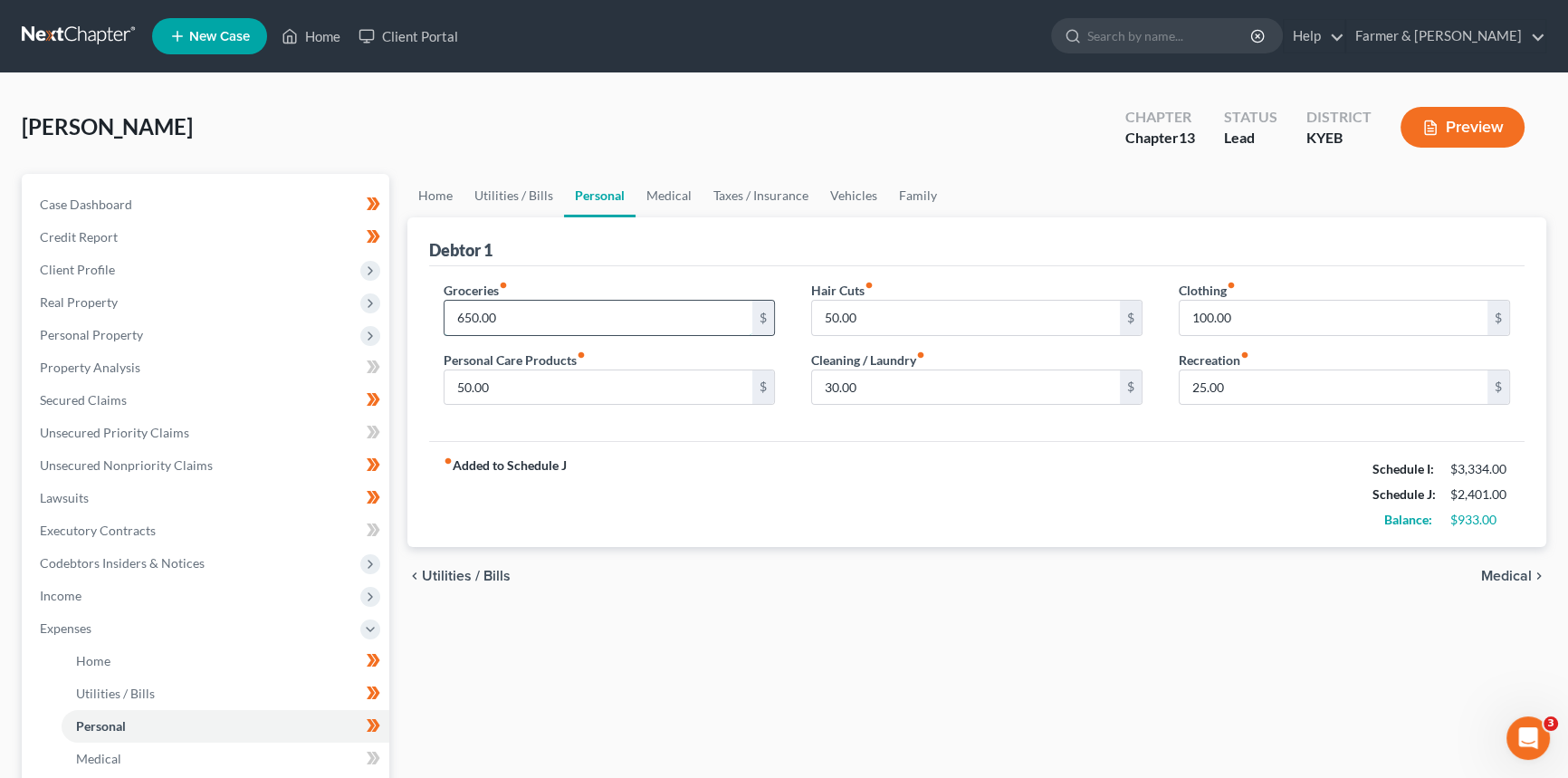
click at [505, 320] on input "650.00" at bounding box center [598, 318] width 308 height 35
type input "650"
click at [868, 380] on input "30.00" at bounding box center [966, 387] width 308 height 35
type input "45"
click at [912, 308] on input "50.00" at bounding box center [966, 318] width 308 height 35
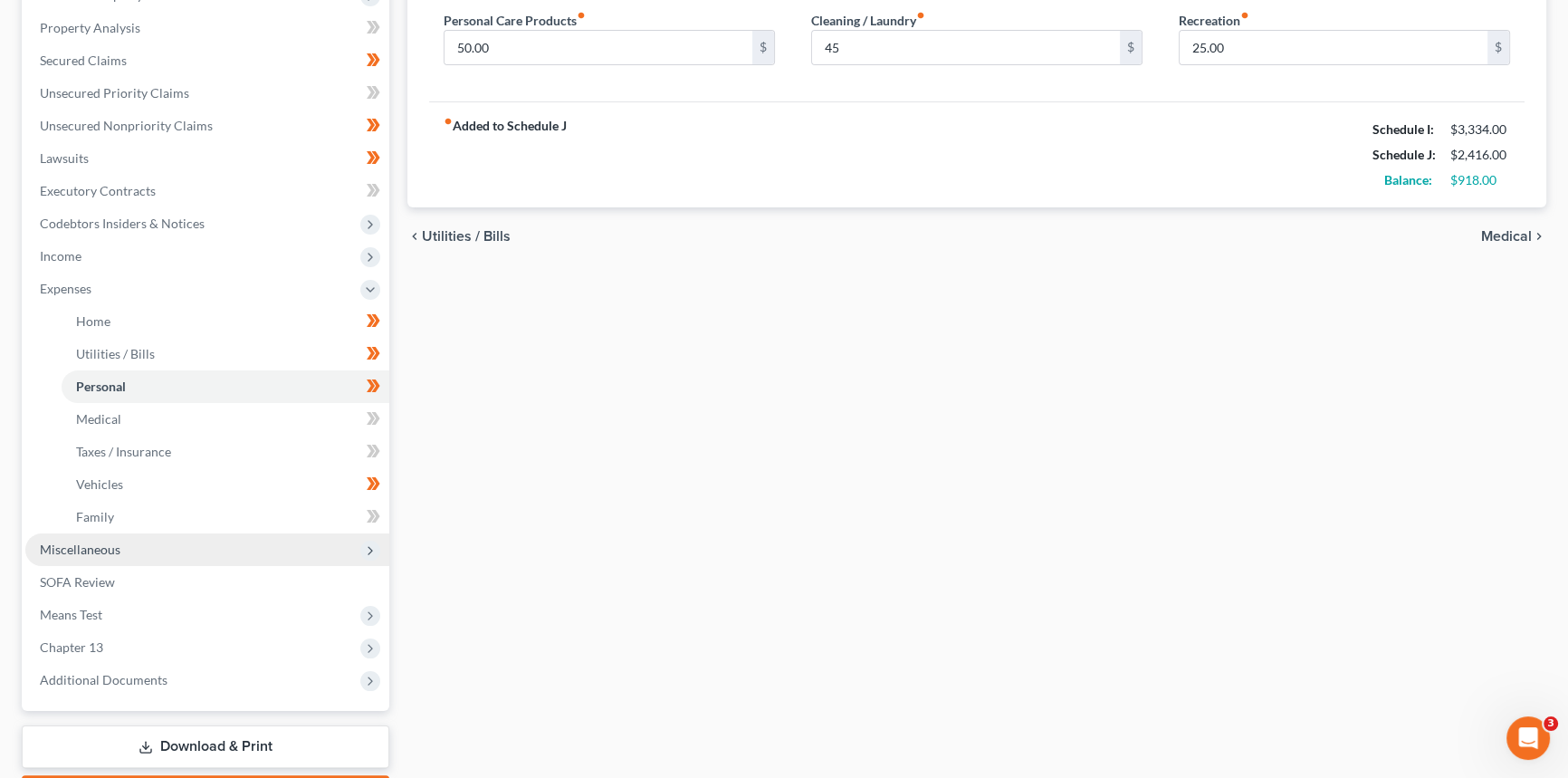
scroll to position [444, 0]
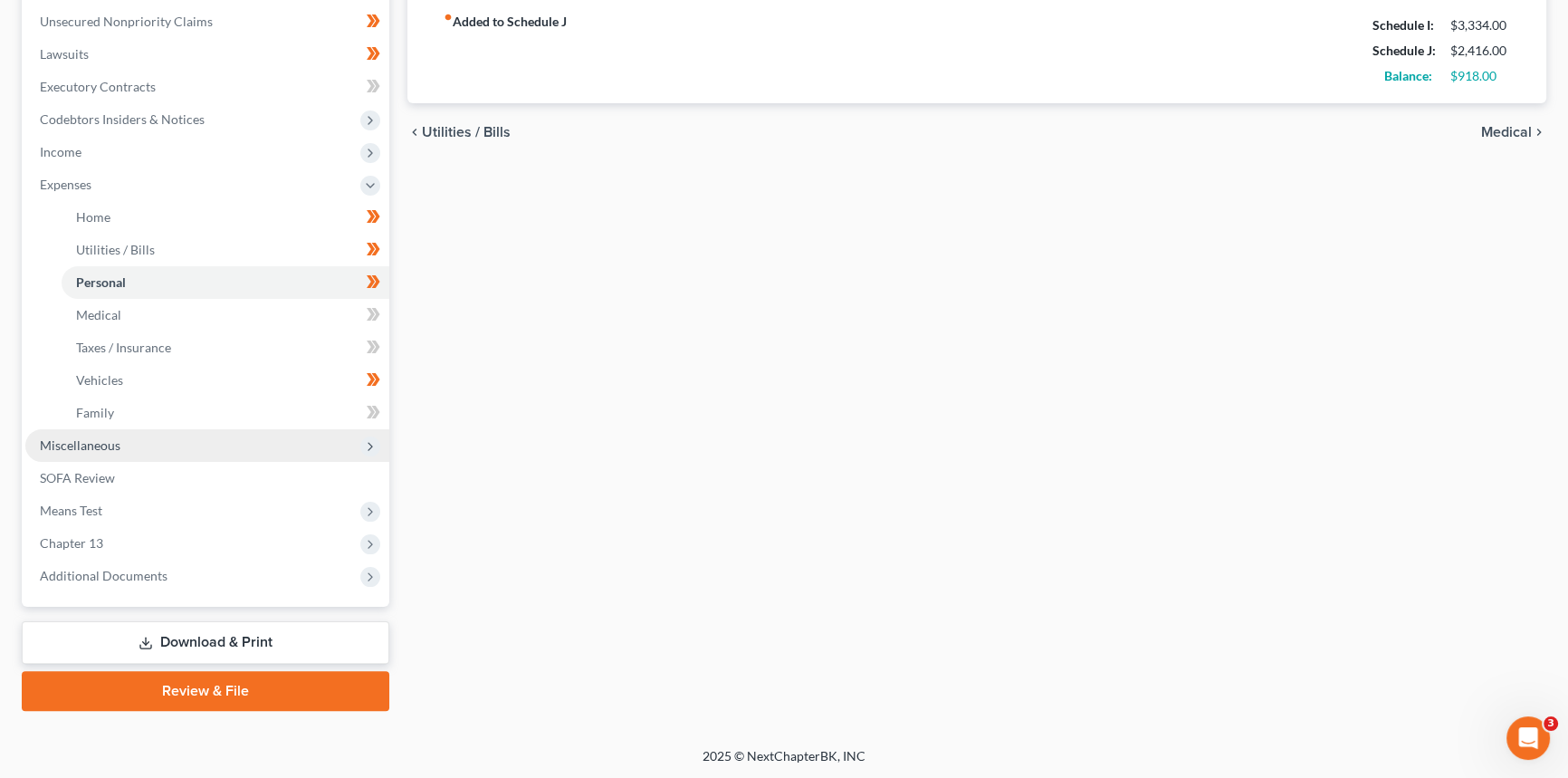
click at [139, 440] on span "Miscellaneous" at bounding box center [207, 445] width 364 height 33
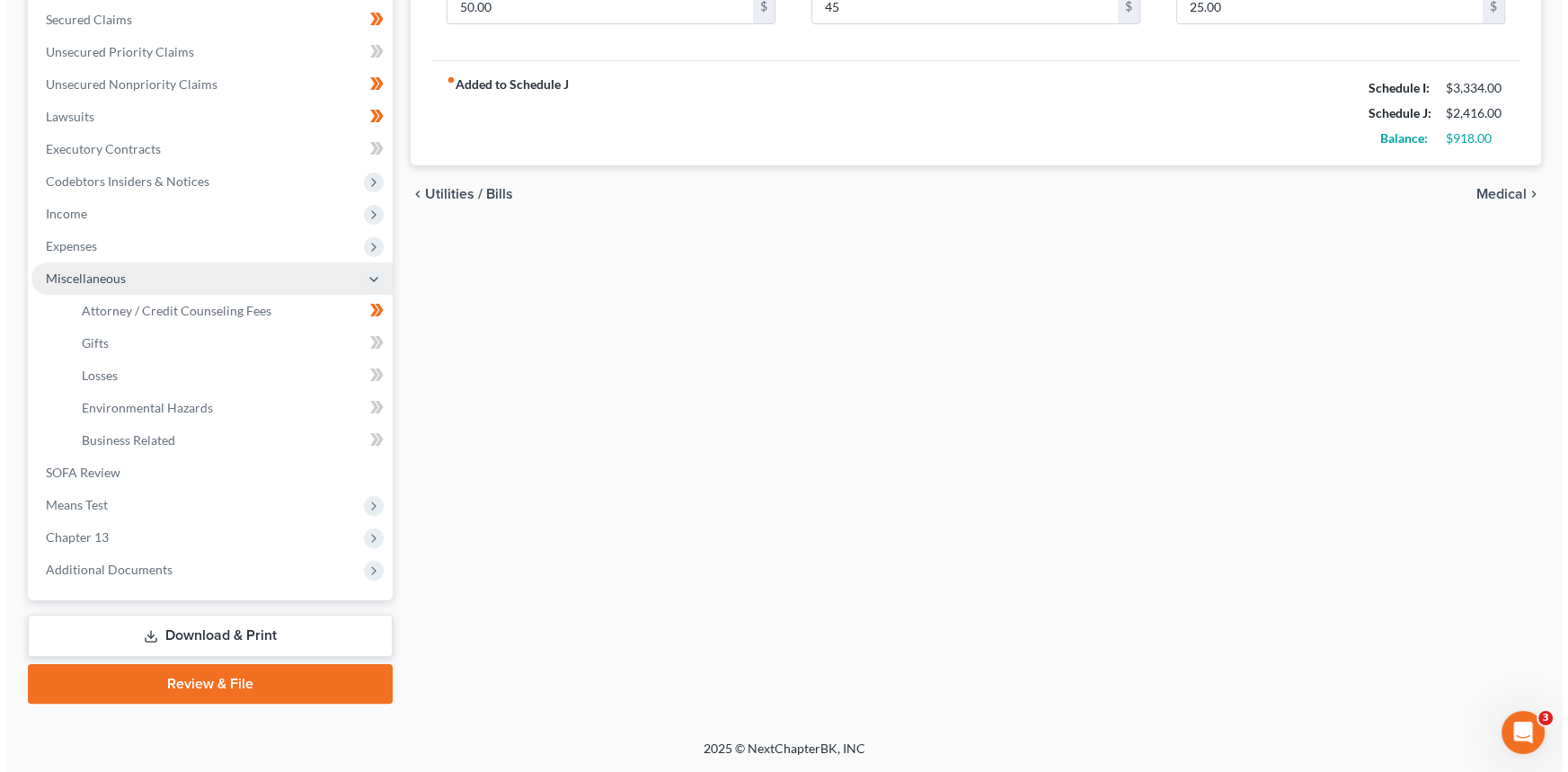
scroll to position [374, 0]
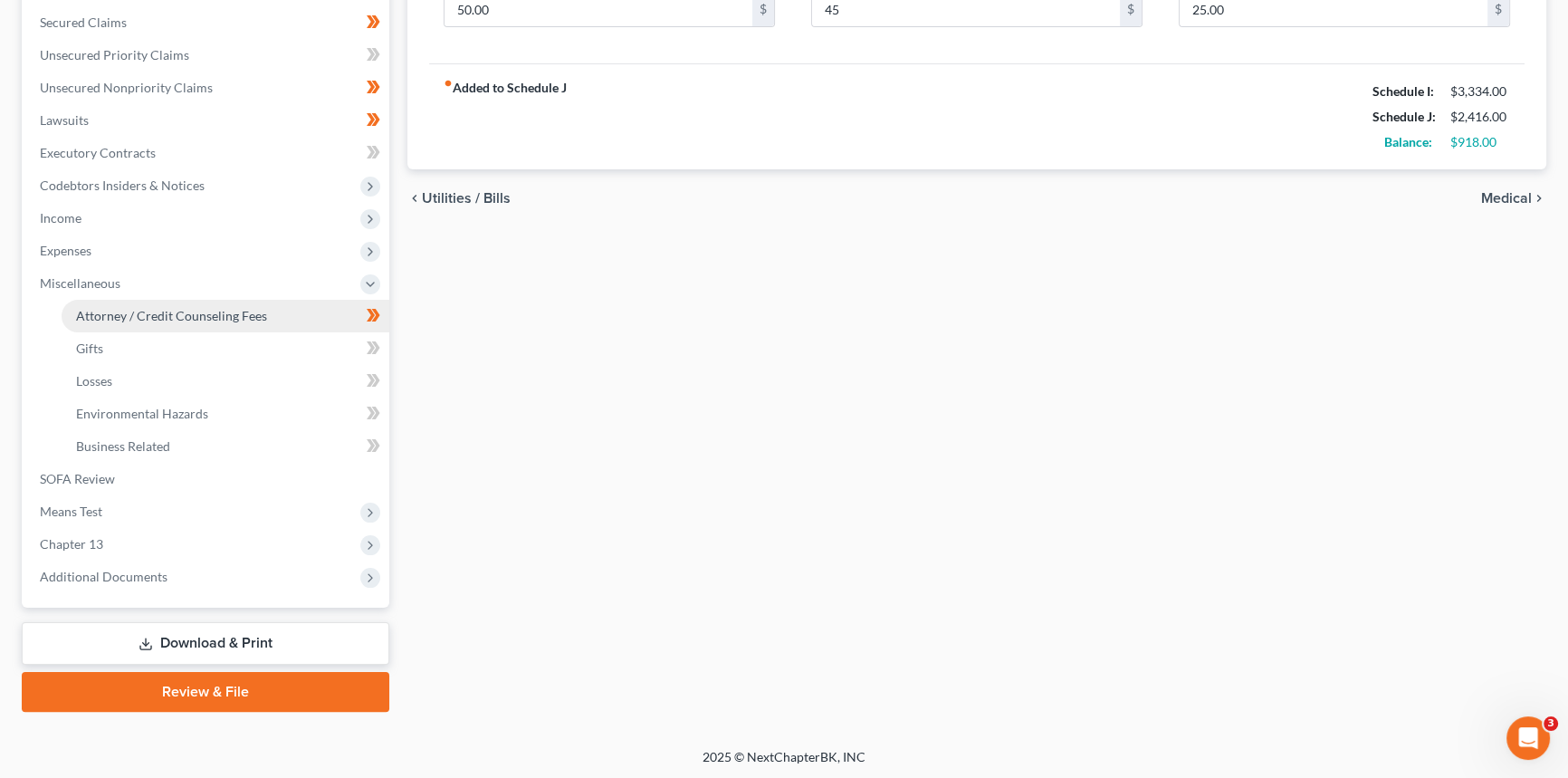
click at [200, 320] on span "Attorney / Credit Counseling Fees" at bounding box center [172, 316] width 191 height 16
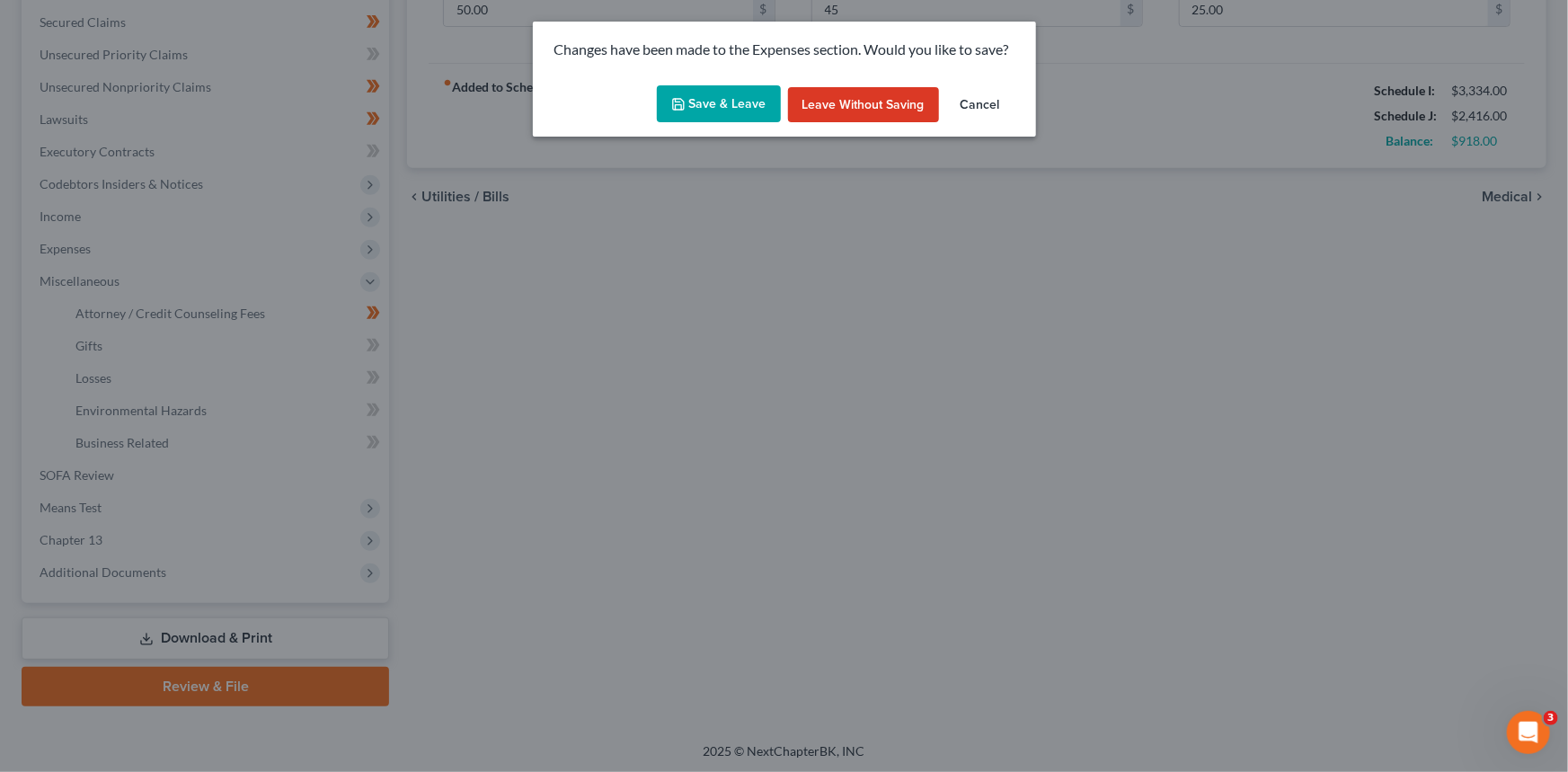
click at [725, 111] on button "Save & Leave" at bounding box center [719, 104] width 124 height 37
select select "0"
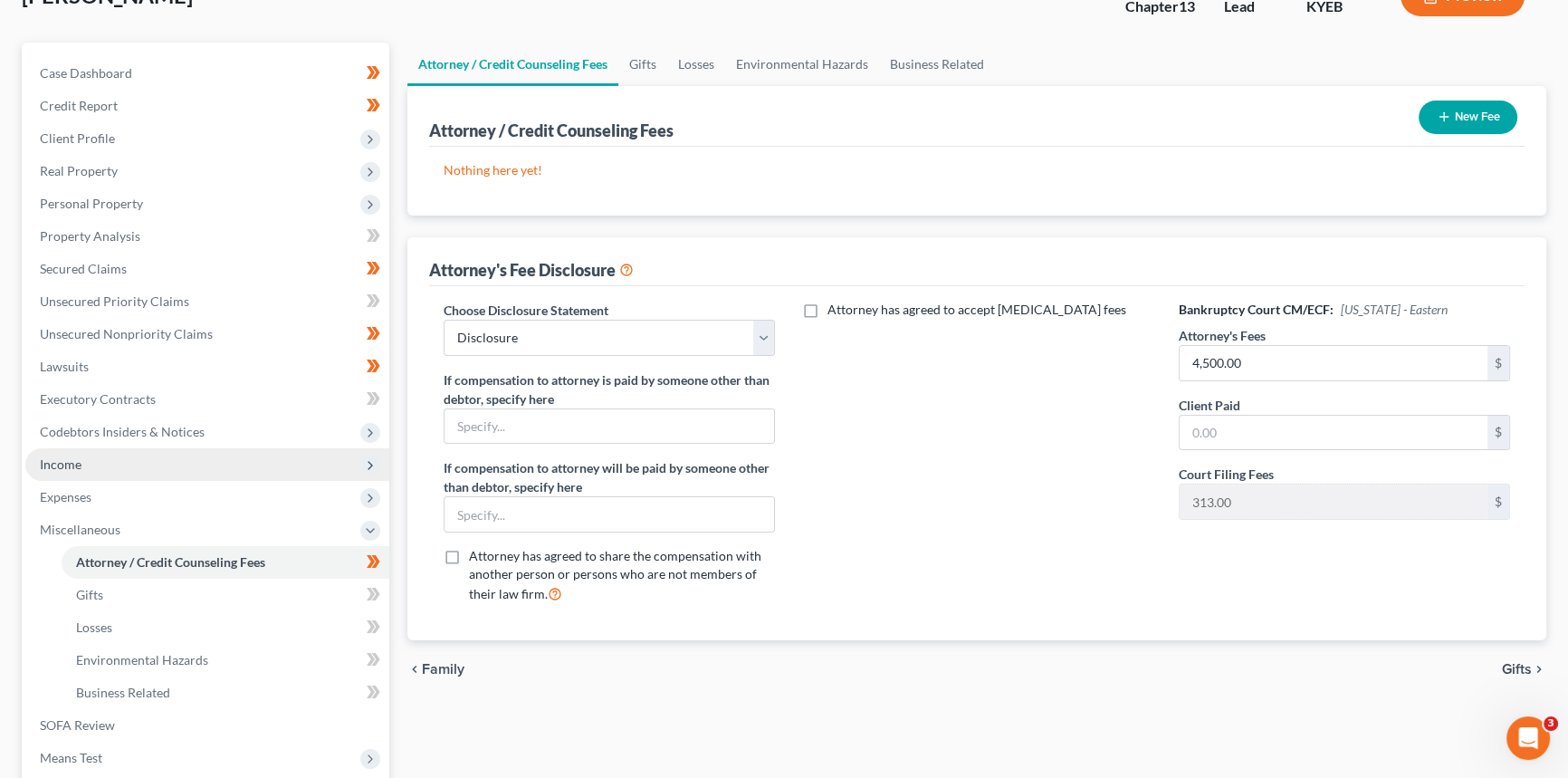
scroll to position [377, 0]
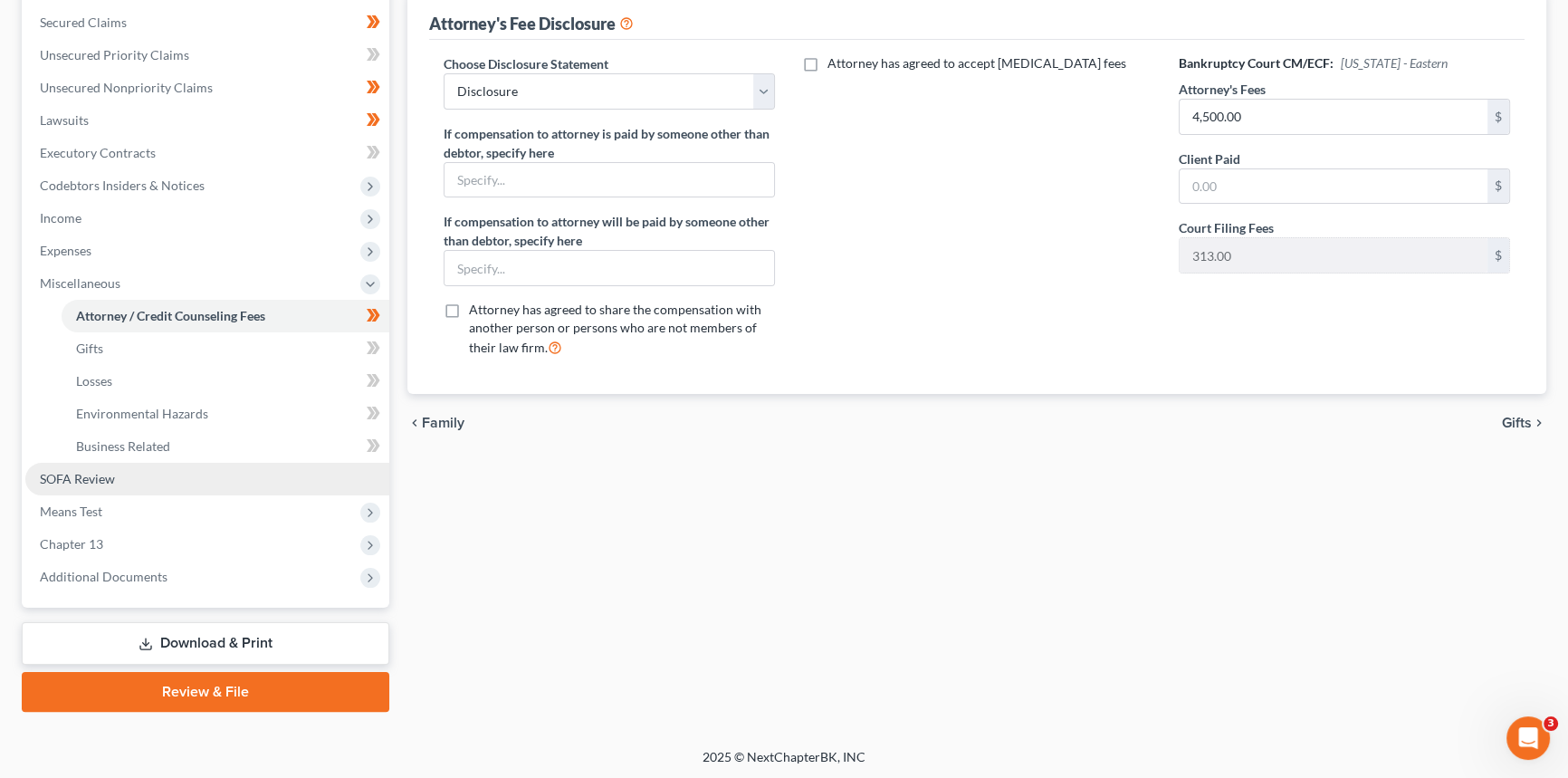
click at [119, 480] on link "SOFA Review" at bounding box center [207, 478] width 364 height 33
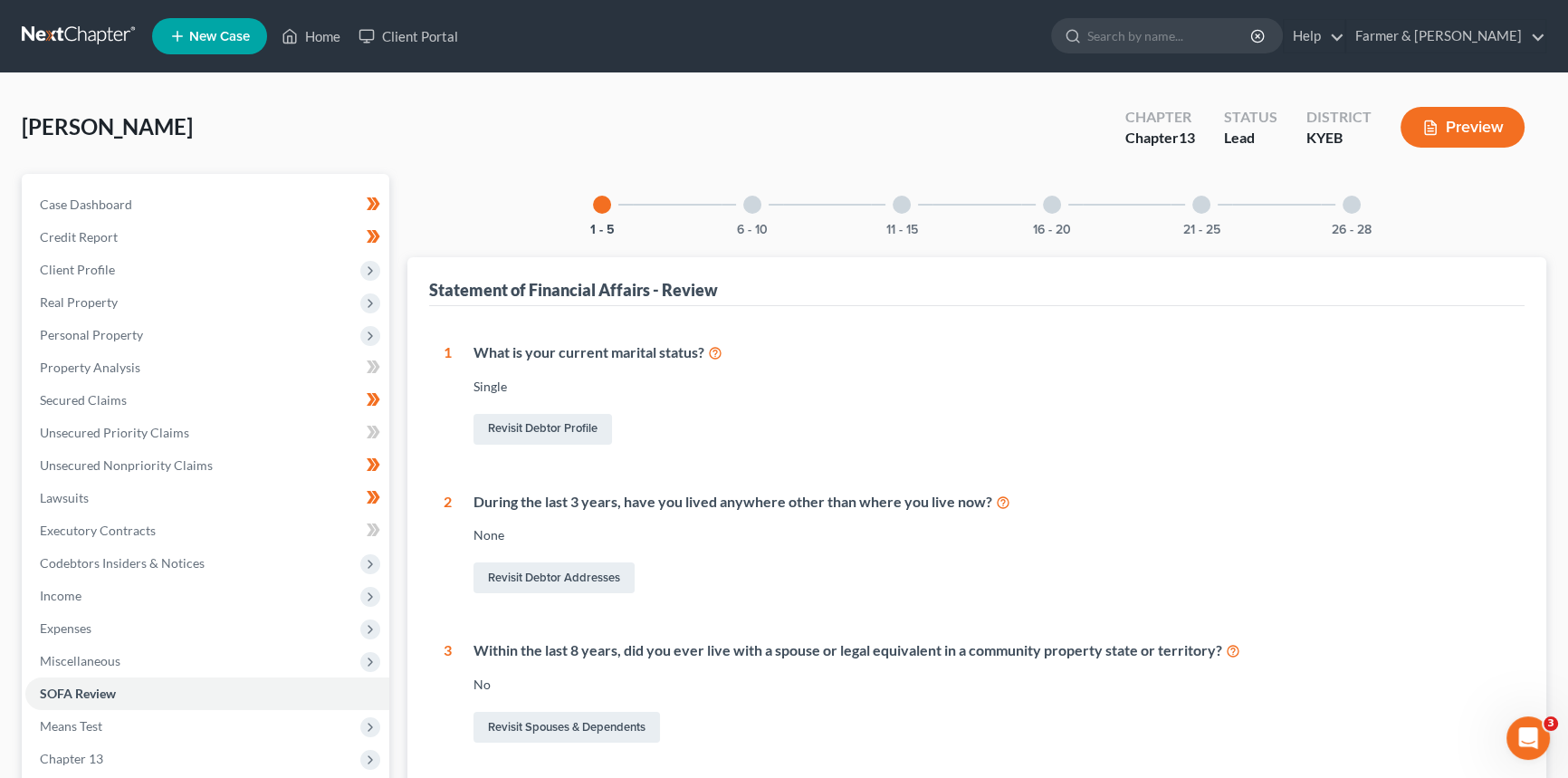
click at [748, 200] on div at bounding box center [752, 204] width 18 height 18
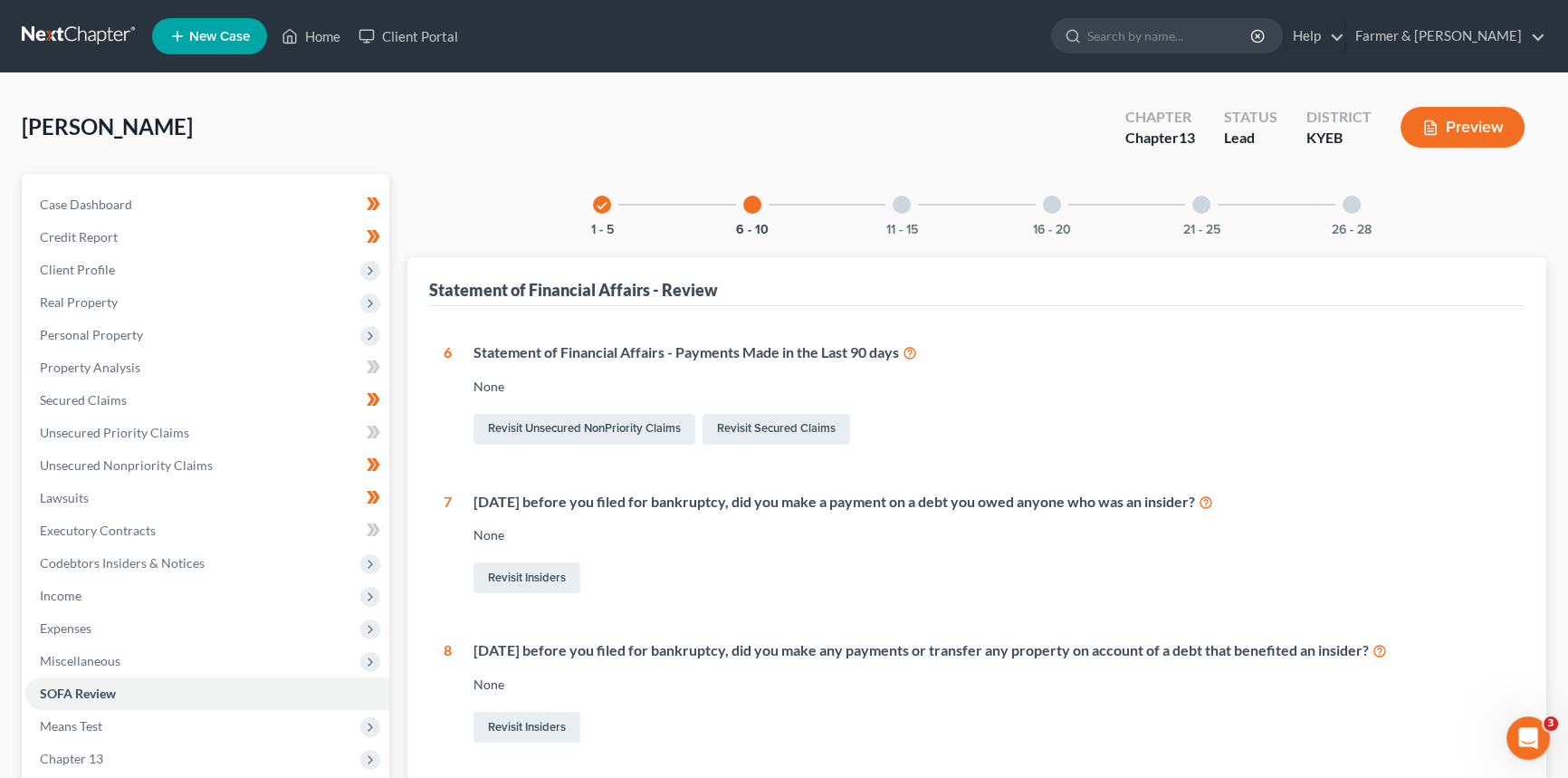
click at [908, 206] on div at bounding box center [901, 204] width 18 height 18
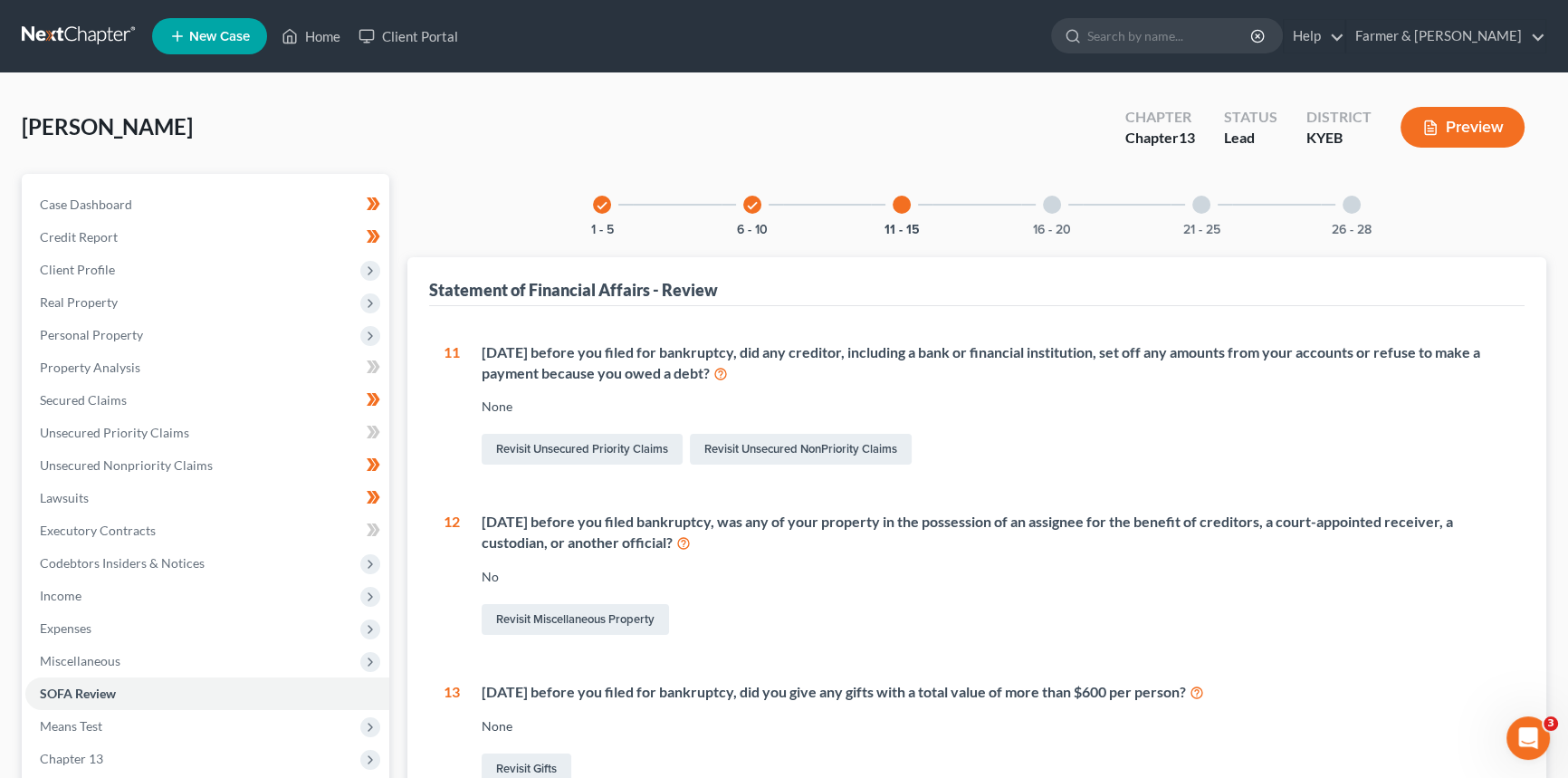
drag, startPoint x: 1049, startPoint y: 205, endPoint x: 499, endPoint y: 459, distance: 605.8
click at [1049, 205] on div at bounding box center [1052, 204] width 18 height 18
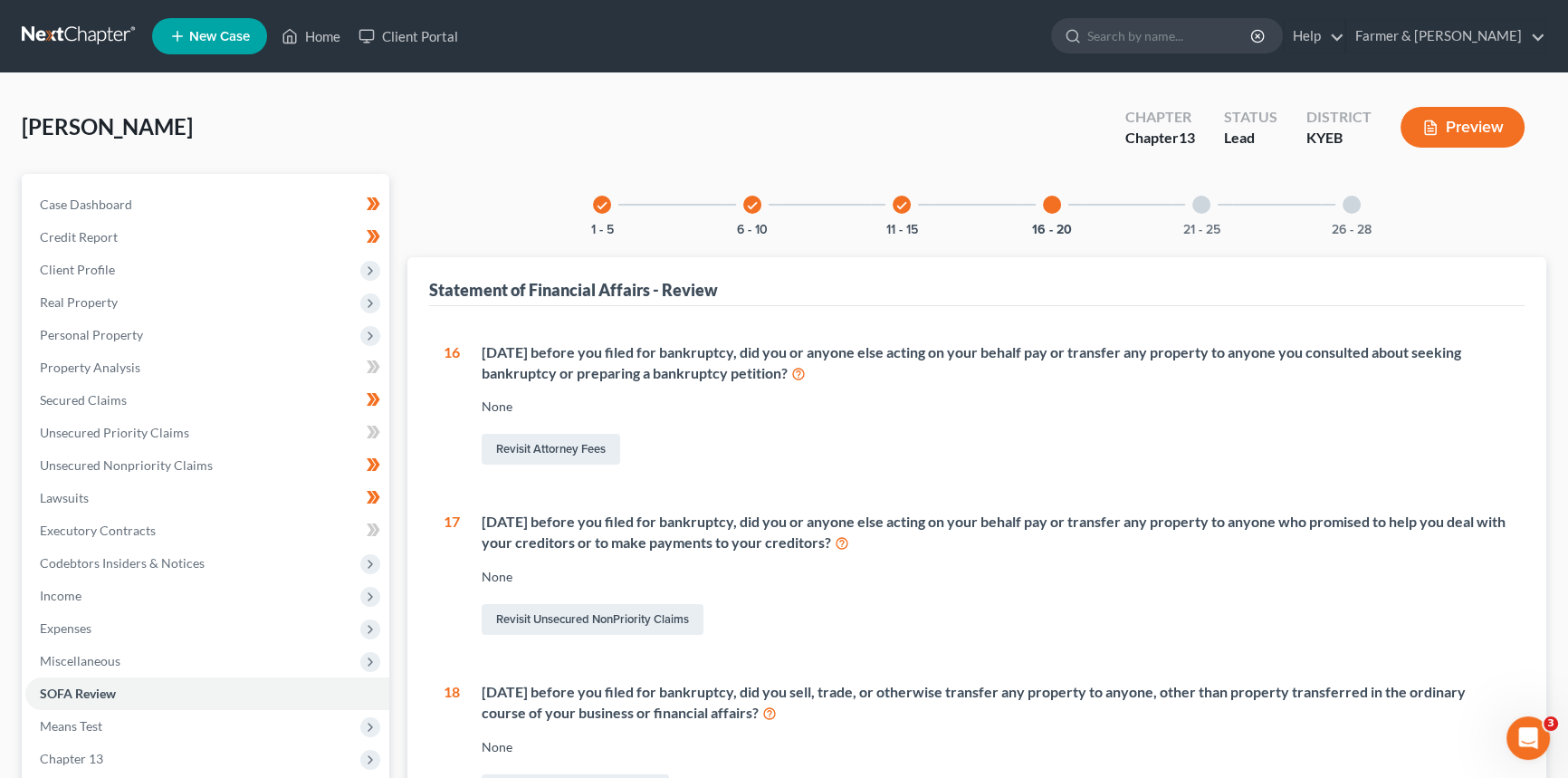
click at [1195, 200] on div at bounding box center [1201, 204] width 18 height 18
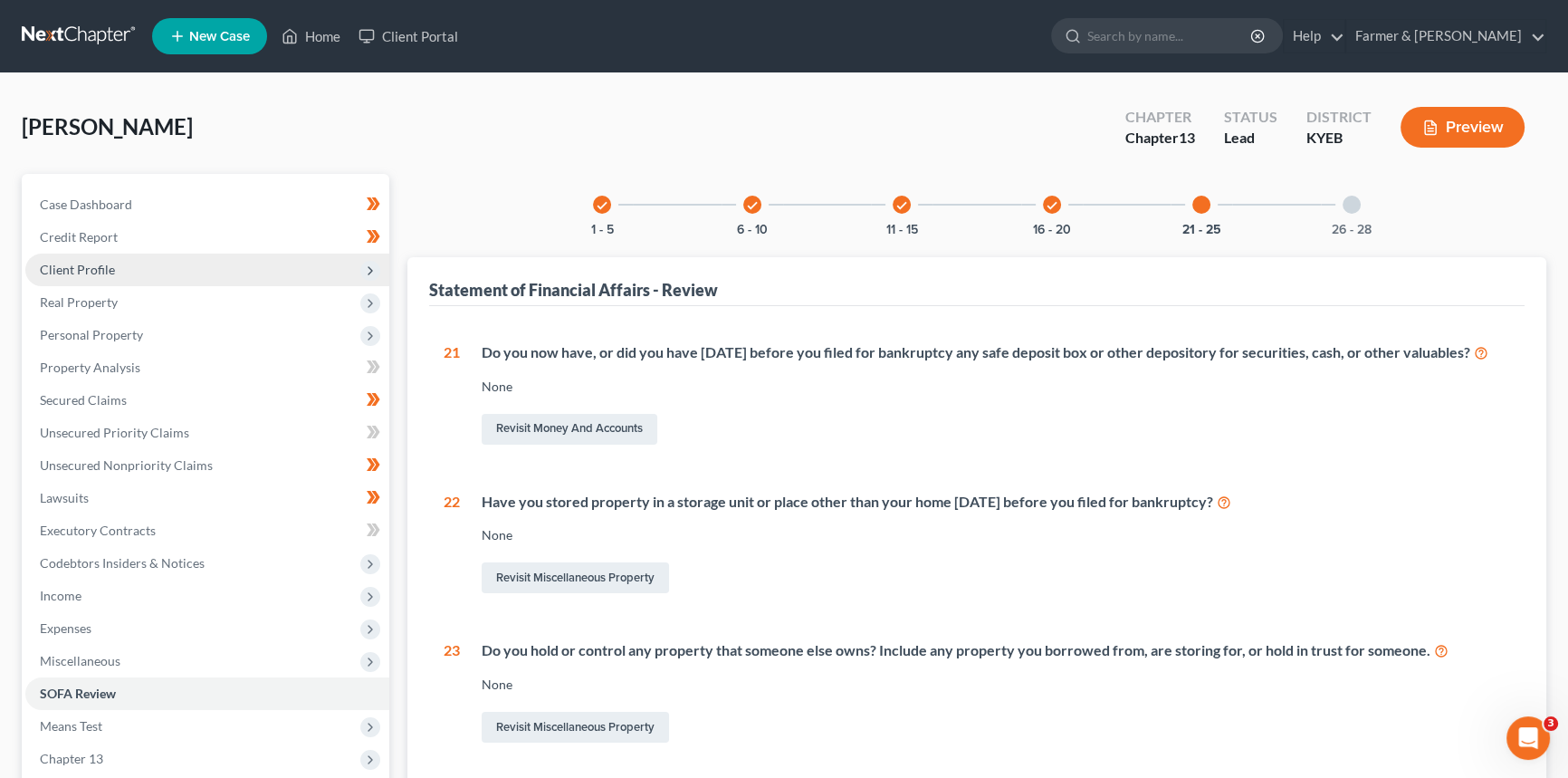
click at [88, 267] on span "Client Profile" at bounding box center [77, 270] width 75 height 16
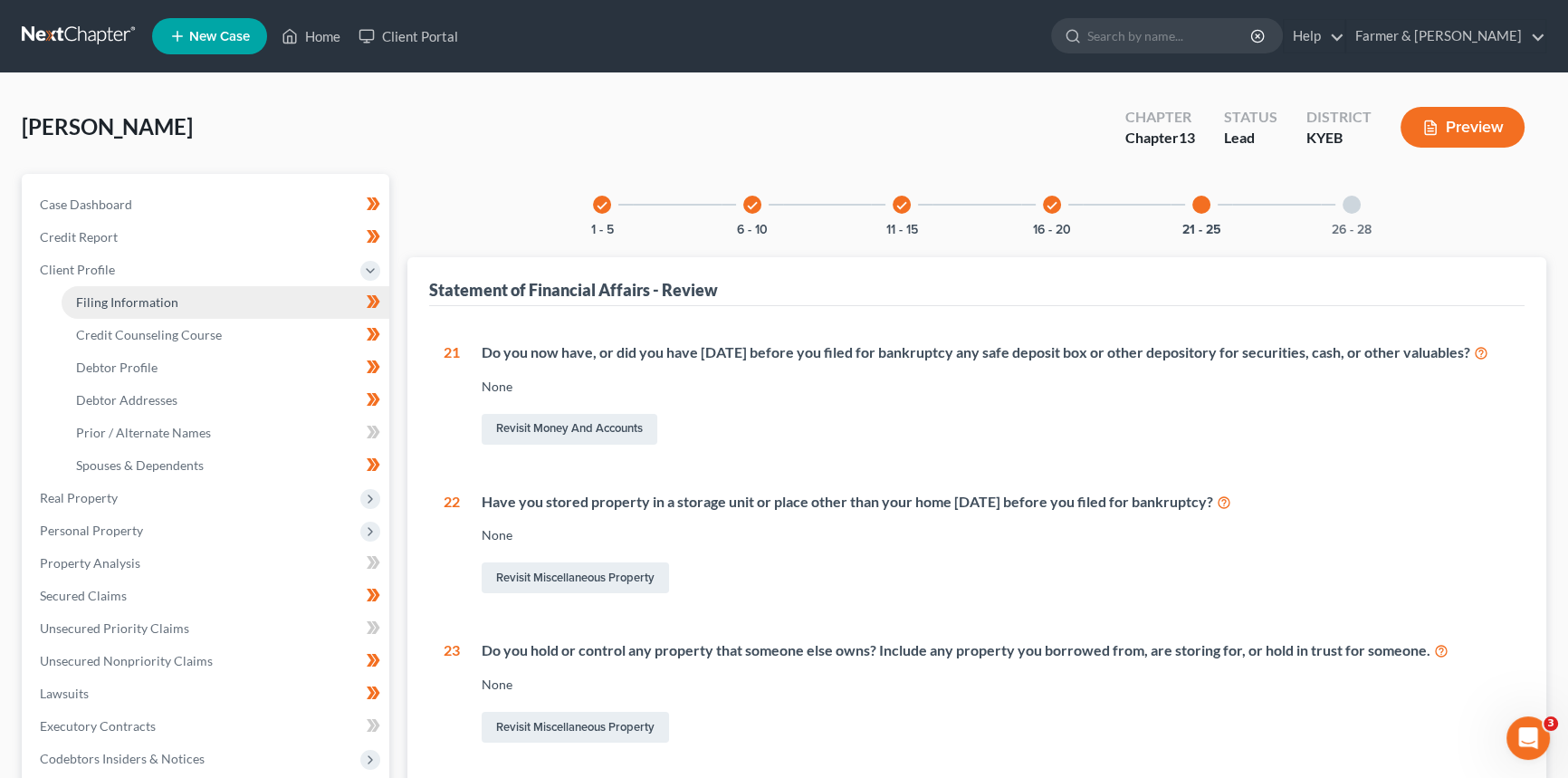
click at [113, 299] on span "Filing Information" at bounding box center [127, 302] width 102 height 16
select select "1"
select select "0"
select select "3"
select select "32"
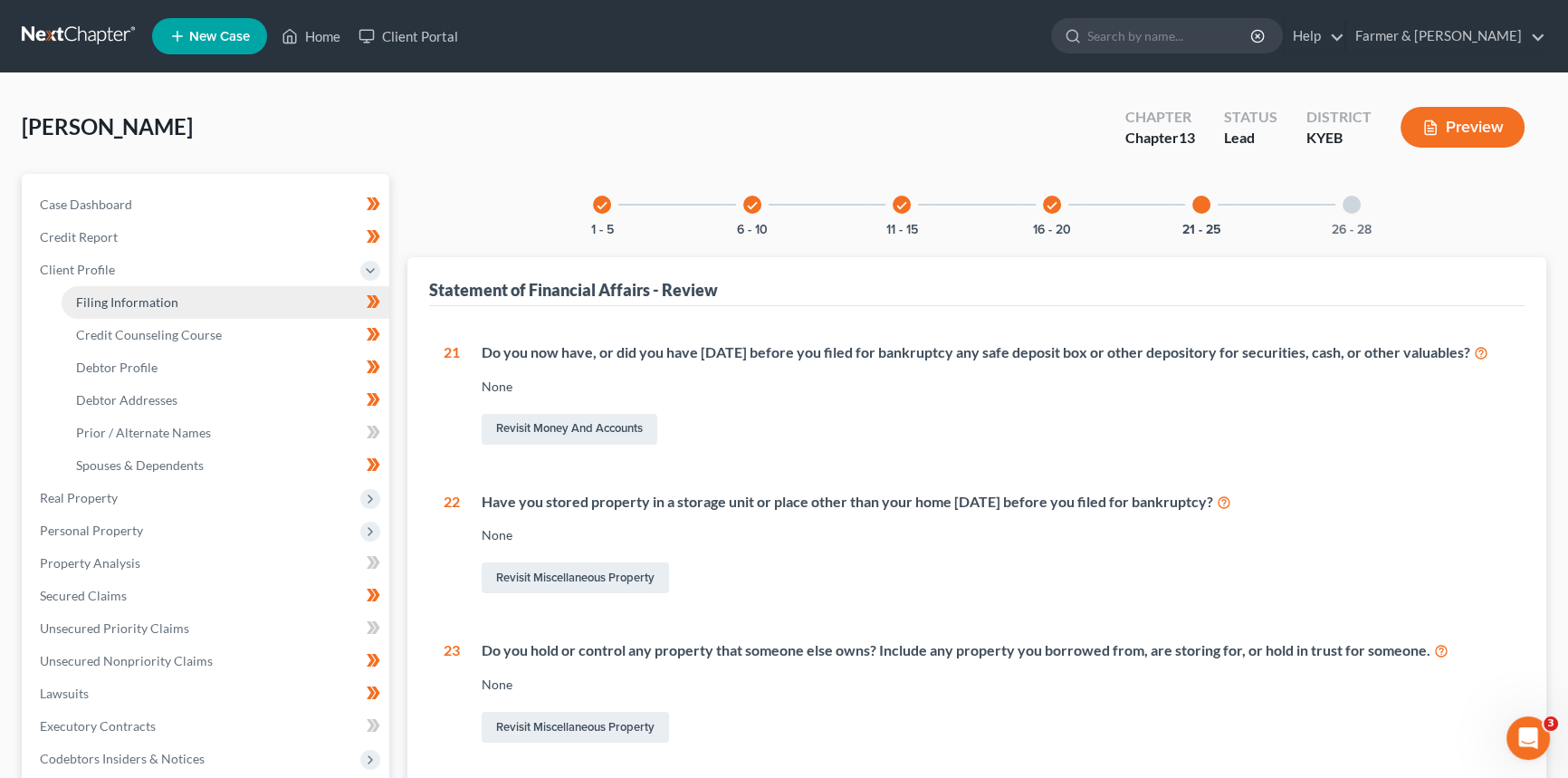
select select "1"
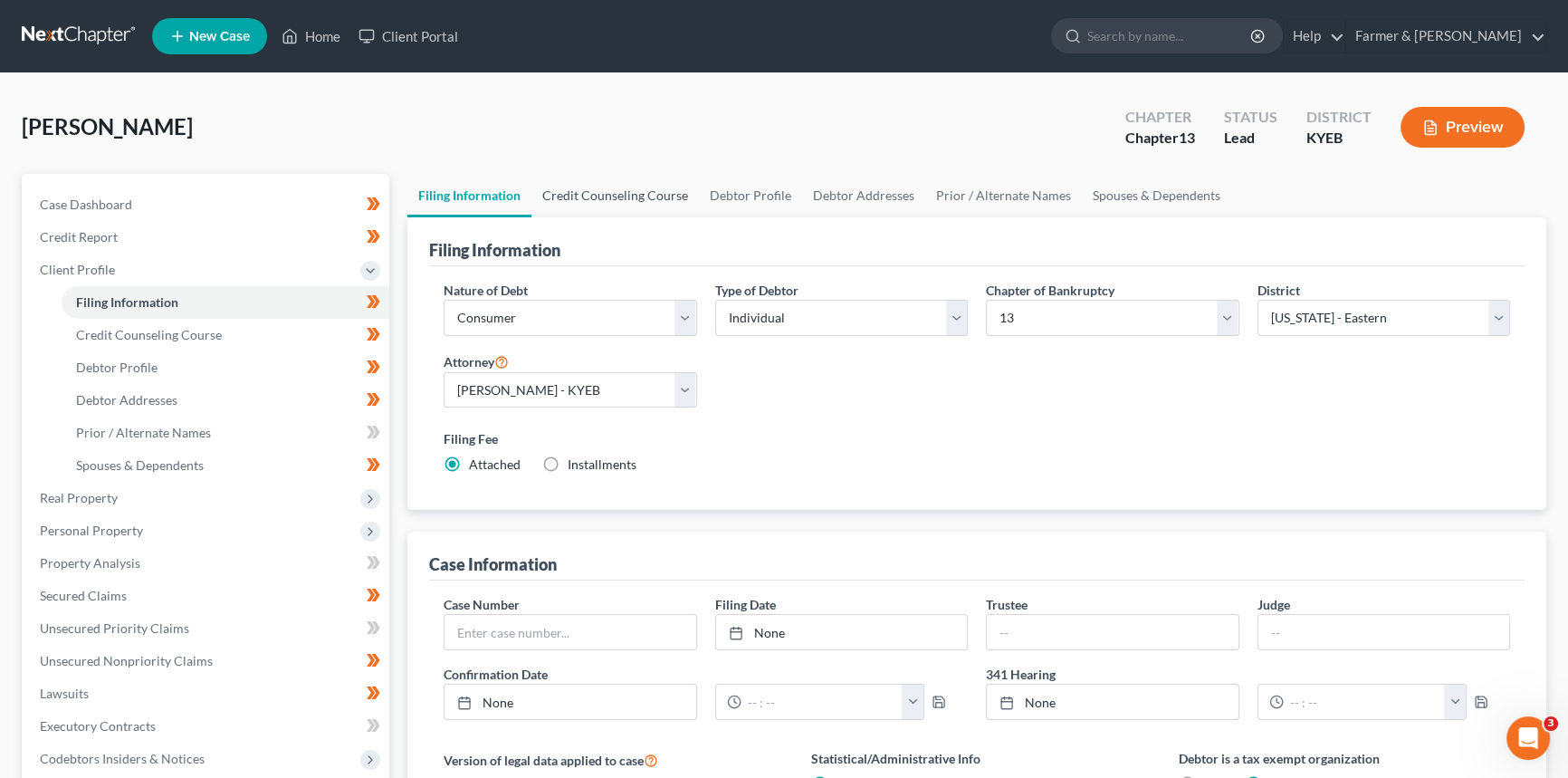
click at [577, 191] on link "Credit Counseling Course" at bounding box center [614, 195] width 168 height 44
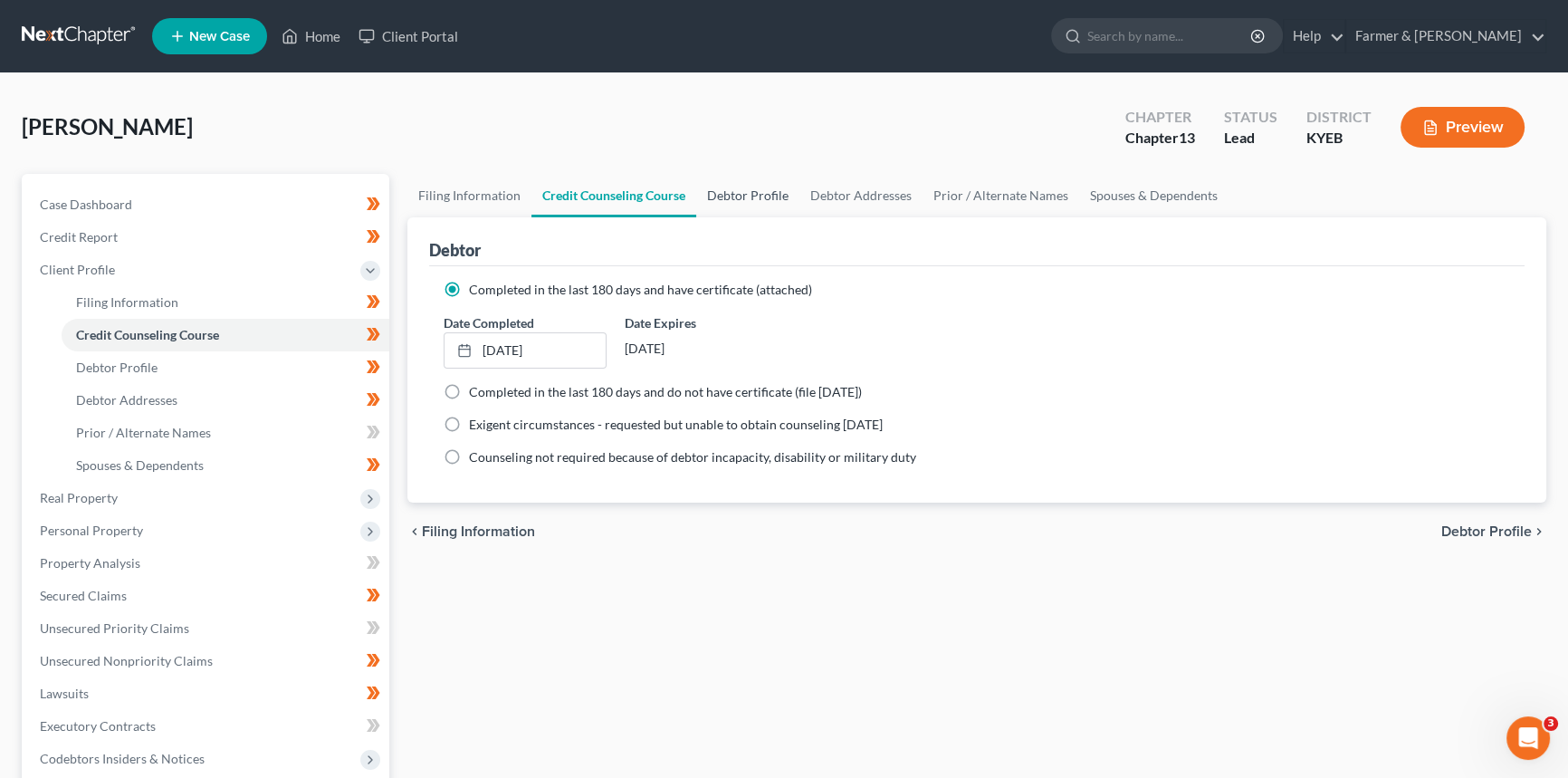
click at [756, 192] on link "Debtor Profile" at bounding box center [747, 195] width 103 height 44
select select "0"
select select "2"
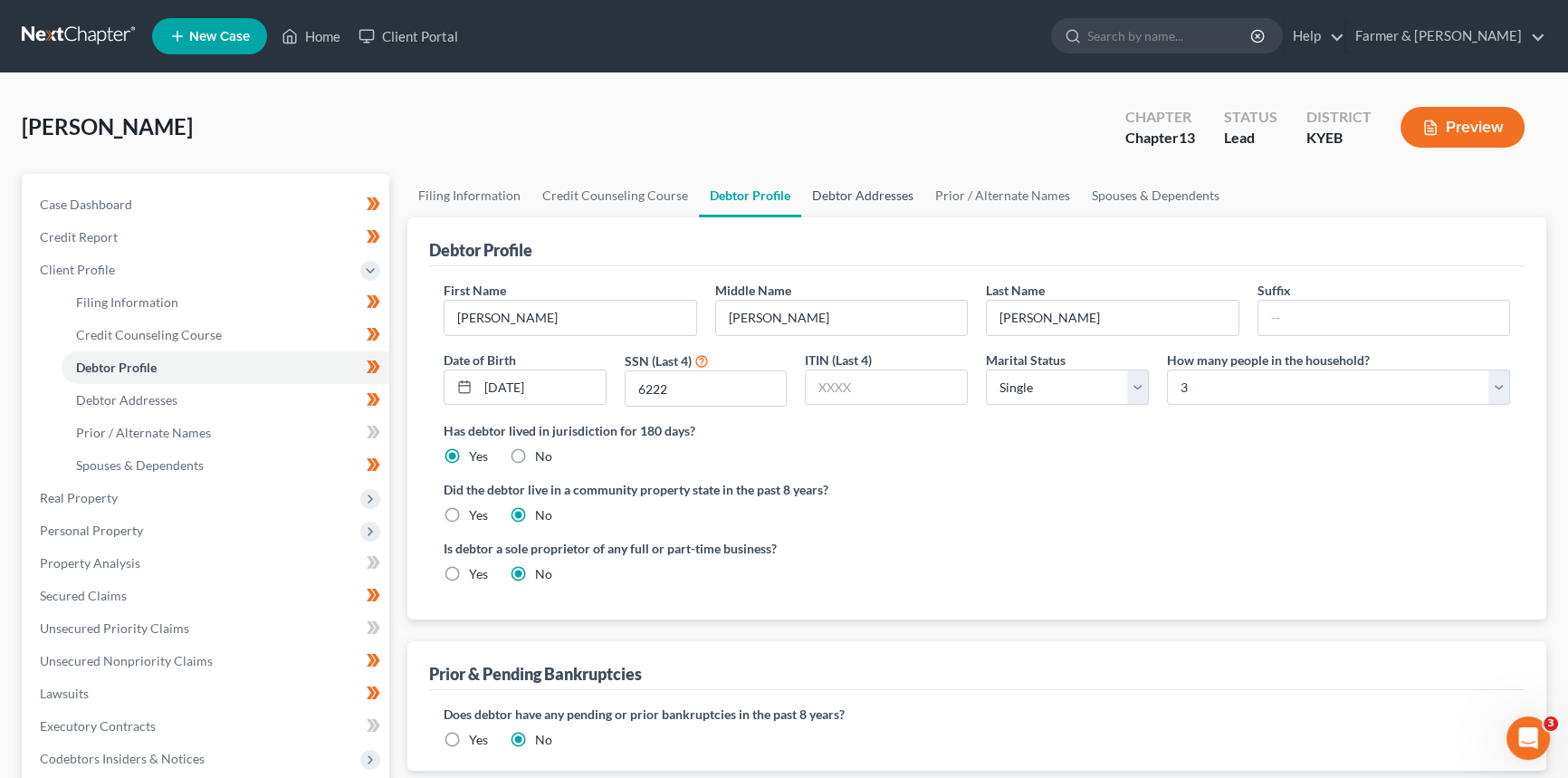
click at [874, 194] on link "Debtor Addresses" at bounding box center [862, 195] width 123 height 44
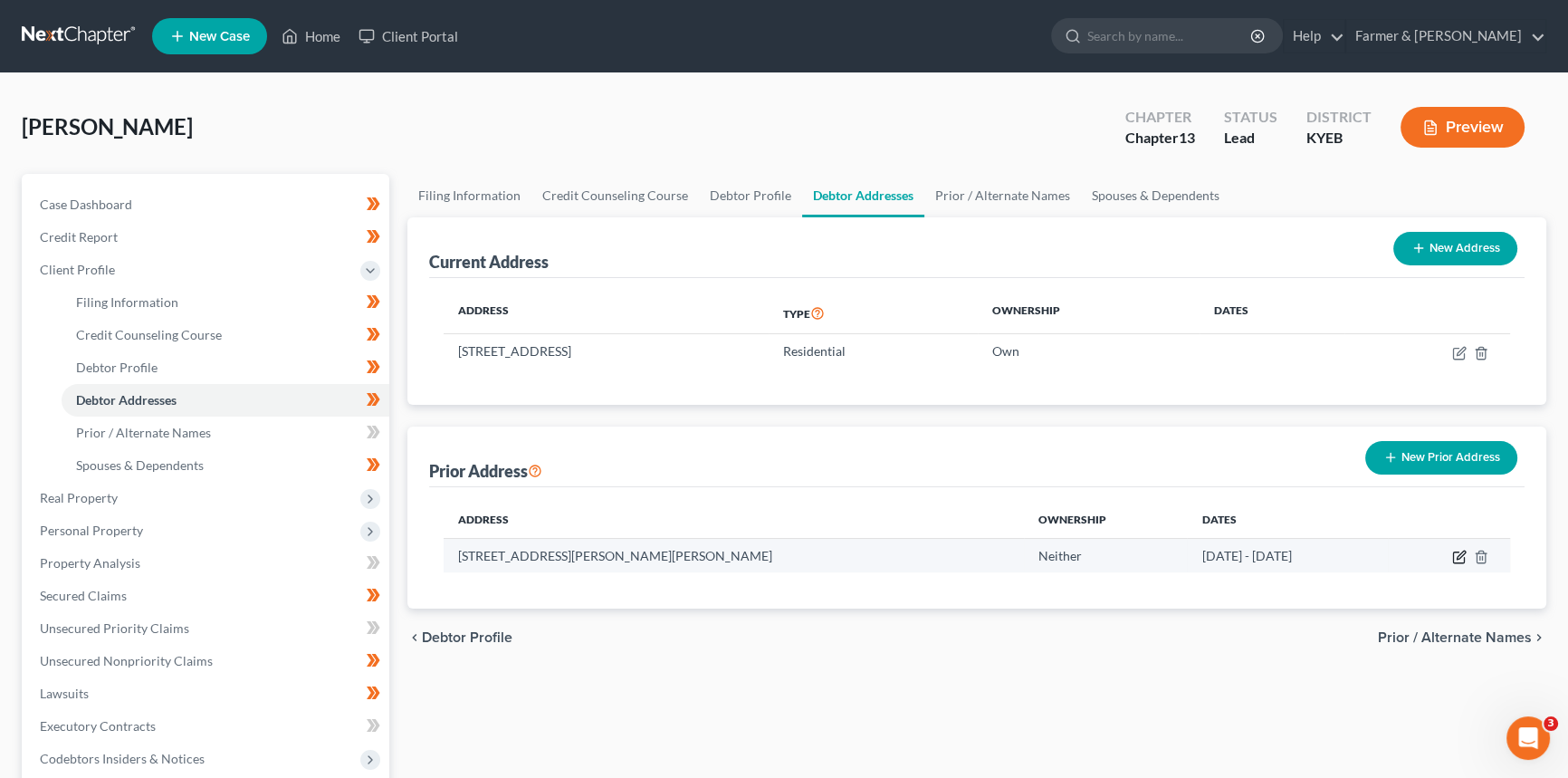
click at [1459, 554] on icon "button" at bounding box center [1459, 557] width 15 height 15
select select "18"
select select "73"
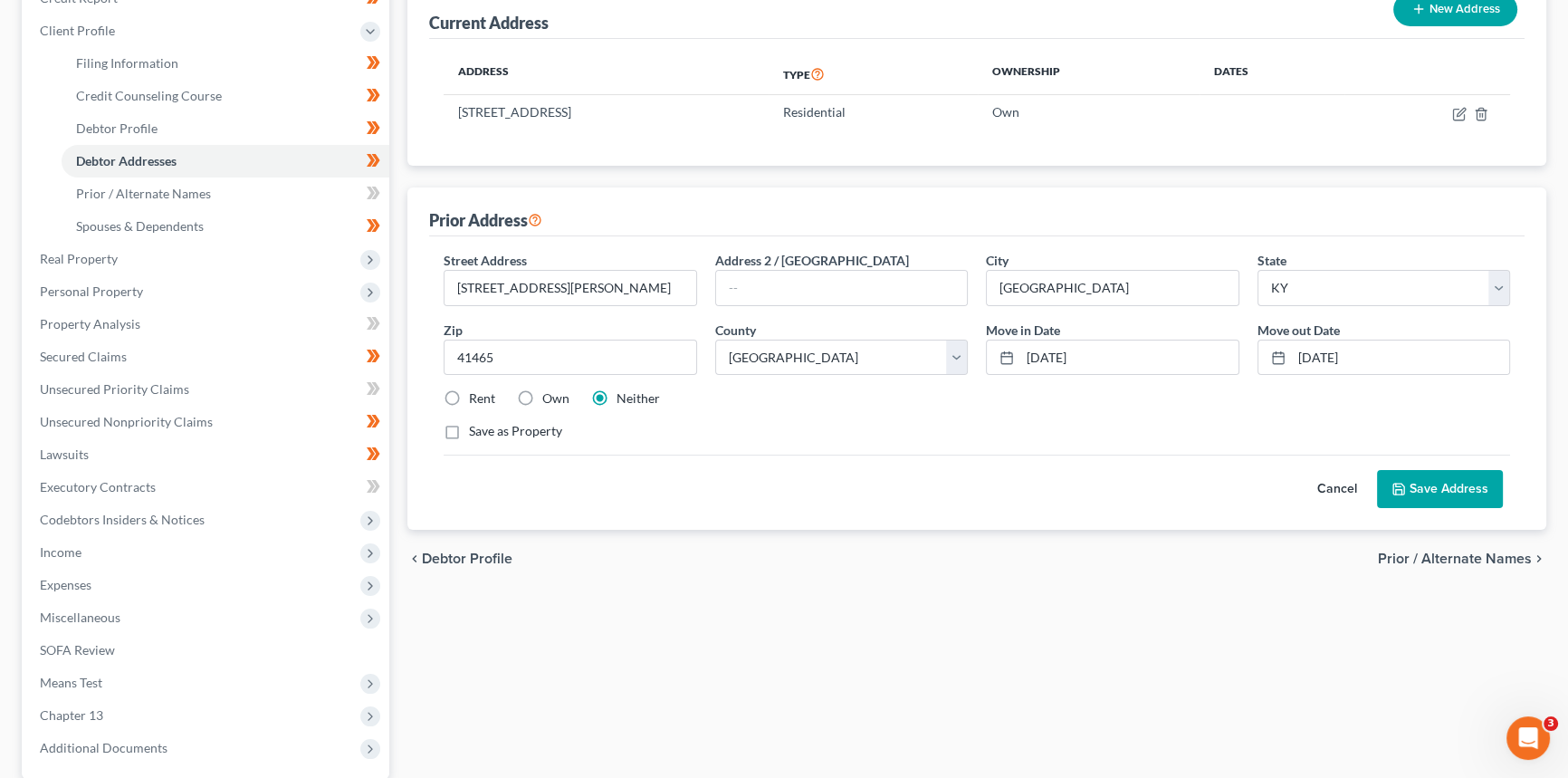
scroll to position [246, 0]
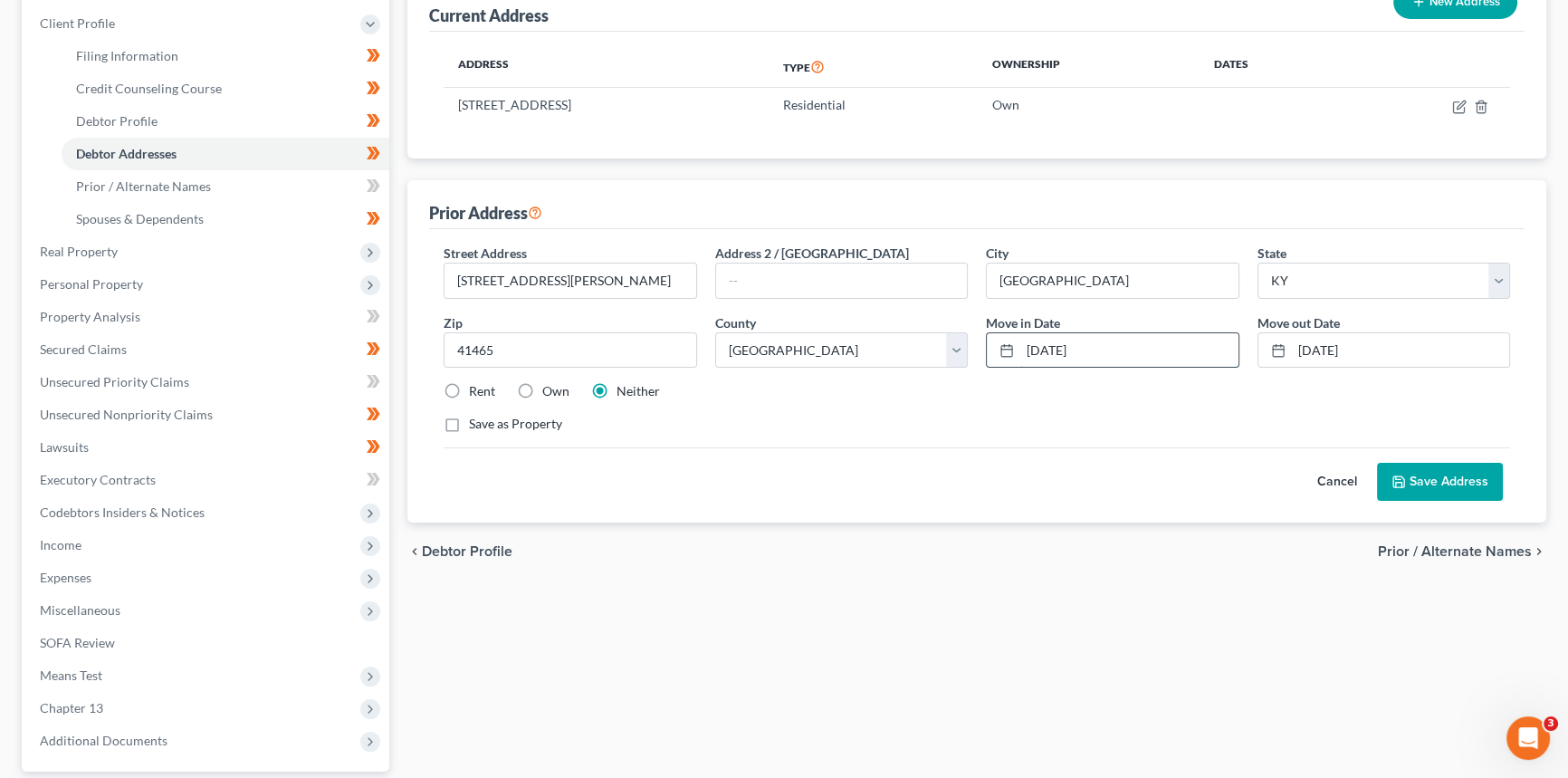
click at [1119, 347] on input "[DATE]" at bounding box center [1129, 350] width 218 height 35
click at [950, 355] on div "Street Address * [STREET_ADDRESS][PERSON_NAME] * [GEOGRAPHIC_DATA] * State [US_…" at bounding box center [977, 345] width 1085 height 204
drag, startPoint x: 1369, startPoint y: 345, endPoint x: 1280, endPoint y: 352, distance: 89.3
click at [1280, 352] on div "[DATE]" at bounding box center [1383, 350] width 253 height 36
click at [1310, 346] on input "01/2024" at bounding box center [1401, 350] width 218 height 35
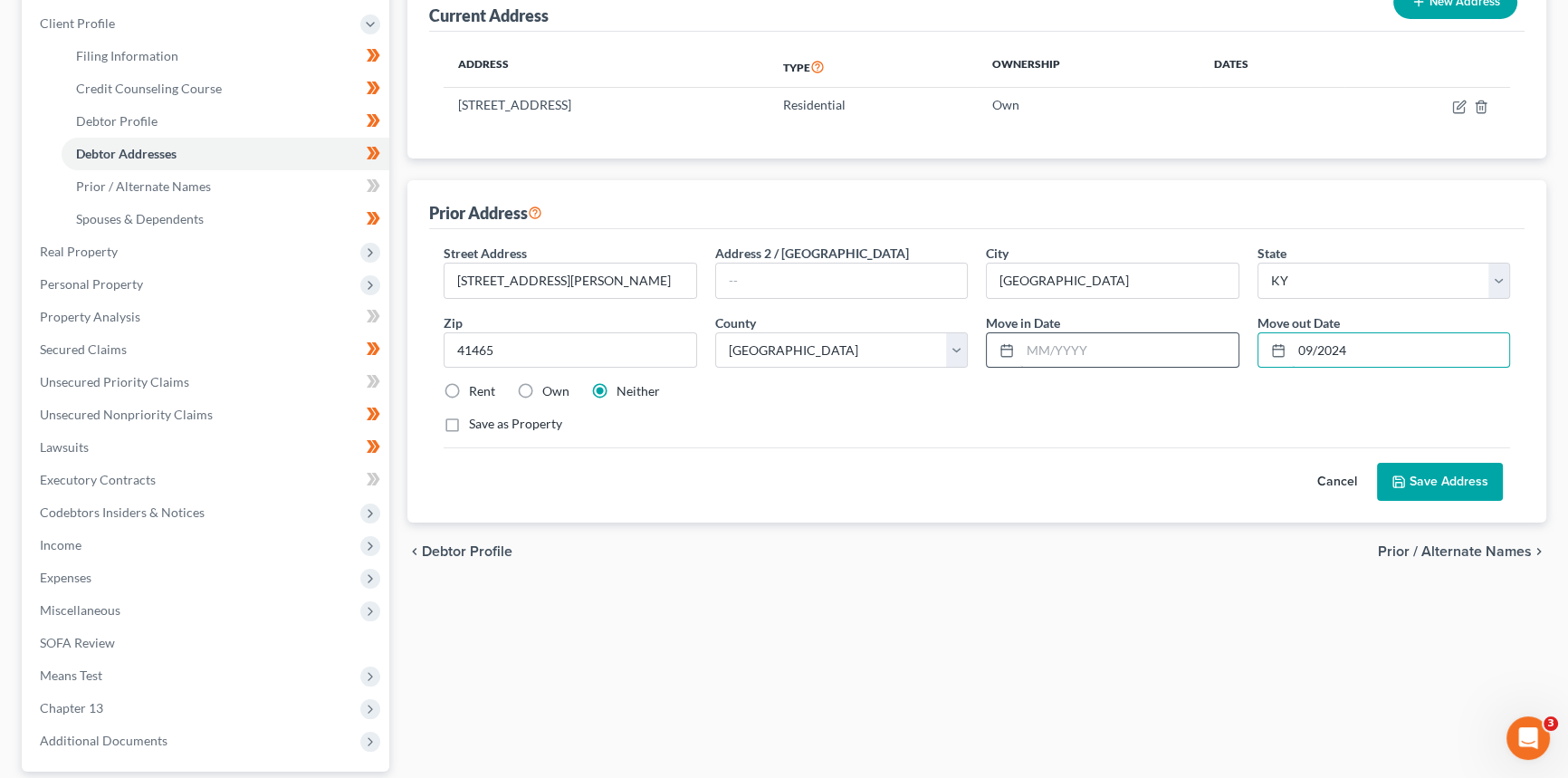
type input "09/2024"
click at [1061, 338] on input "text" at bounding box center [1129, 350] width 218 height 35
click at [1447, 484] on button "Save Address" at bounding box center [1439, 481] width 126 height 38
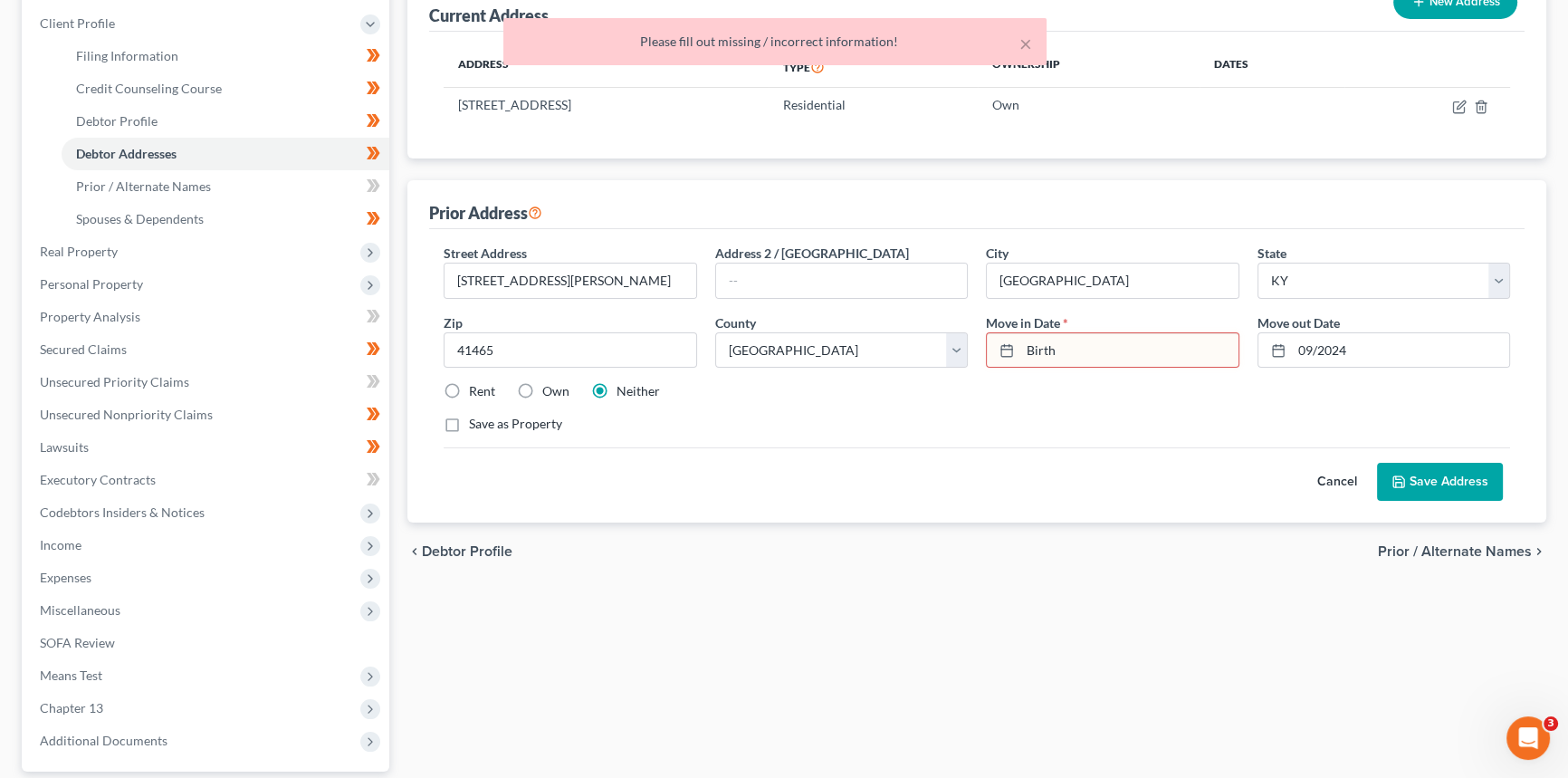
click at [1063, 349] on input "Birth" at bounding box center [1129, 350] width 218 height 35
click at [944, 341] on div "Street Address * [STREET_ADDRESS][PERSON_NAME] * [GEOGRAPHIC_DATA] * State [US_…" at bounding box center [977, 345] width 1085 height 204
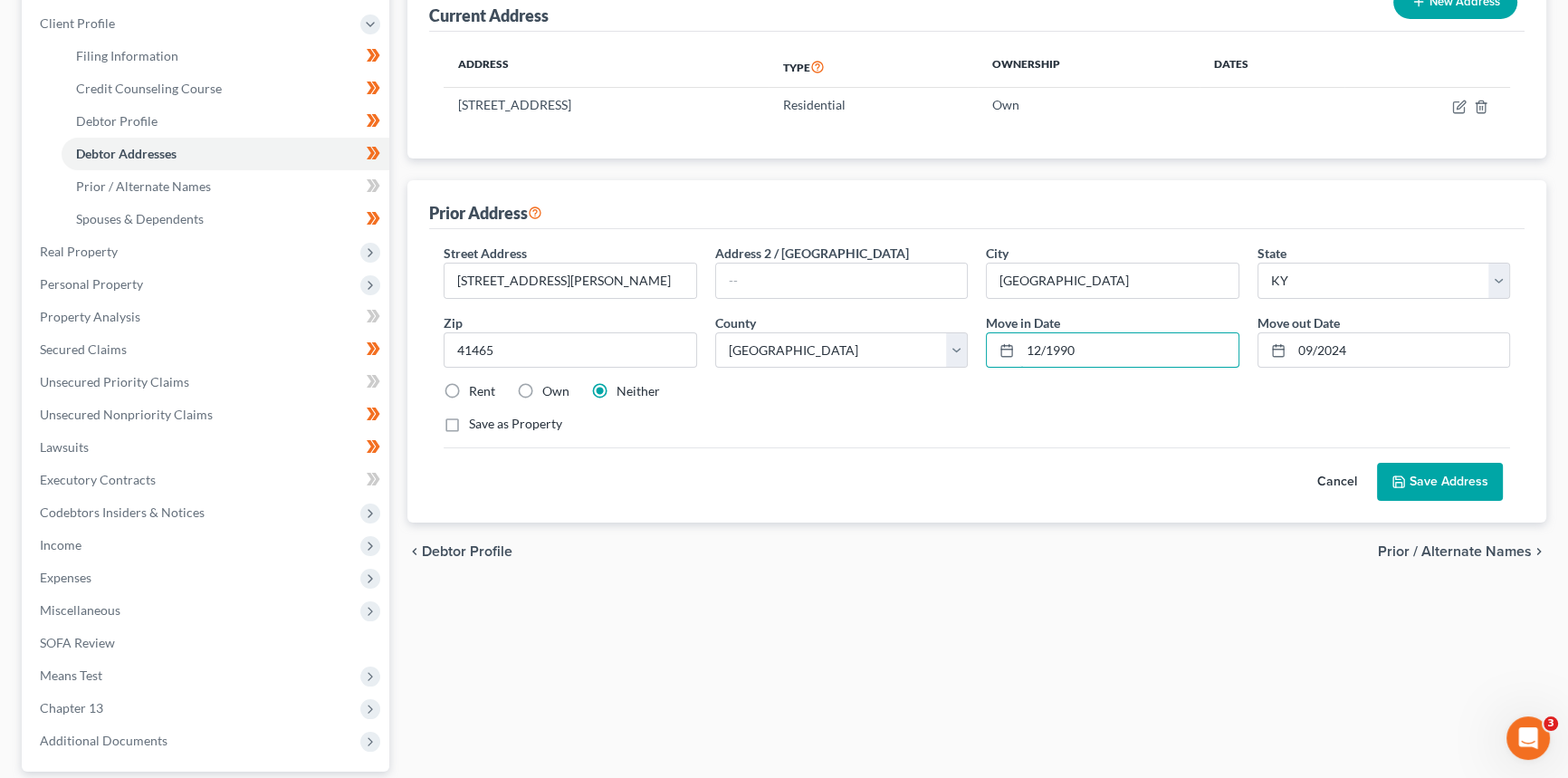
type input "12/1990"
click at [1147, 397] on div "Street Address * [STREET_ADDRESS][PERSON_NAME] * [GEOGRAPHIC_DATA] * State [US_…" at bounding box center [977, 345] width 1085 height 204
click at [1465, 484] on button "Save Address" at bounding box center [1439, 481] width 126 height 38
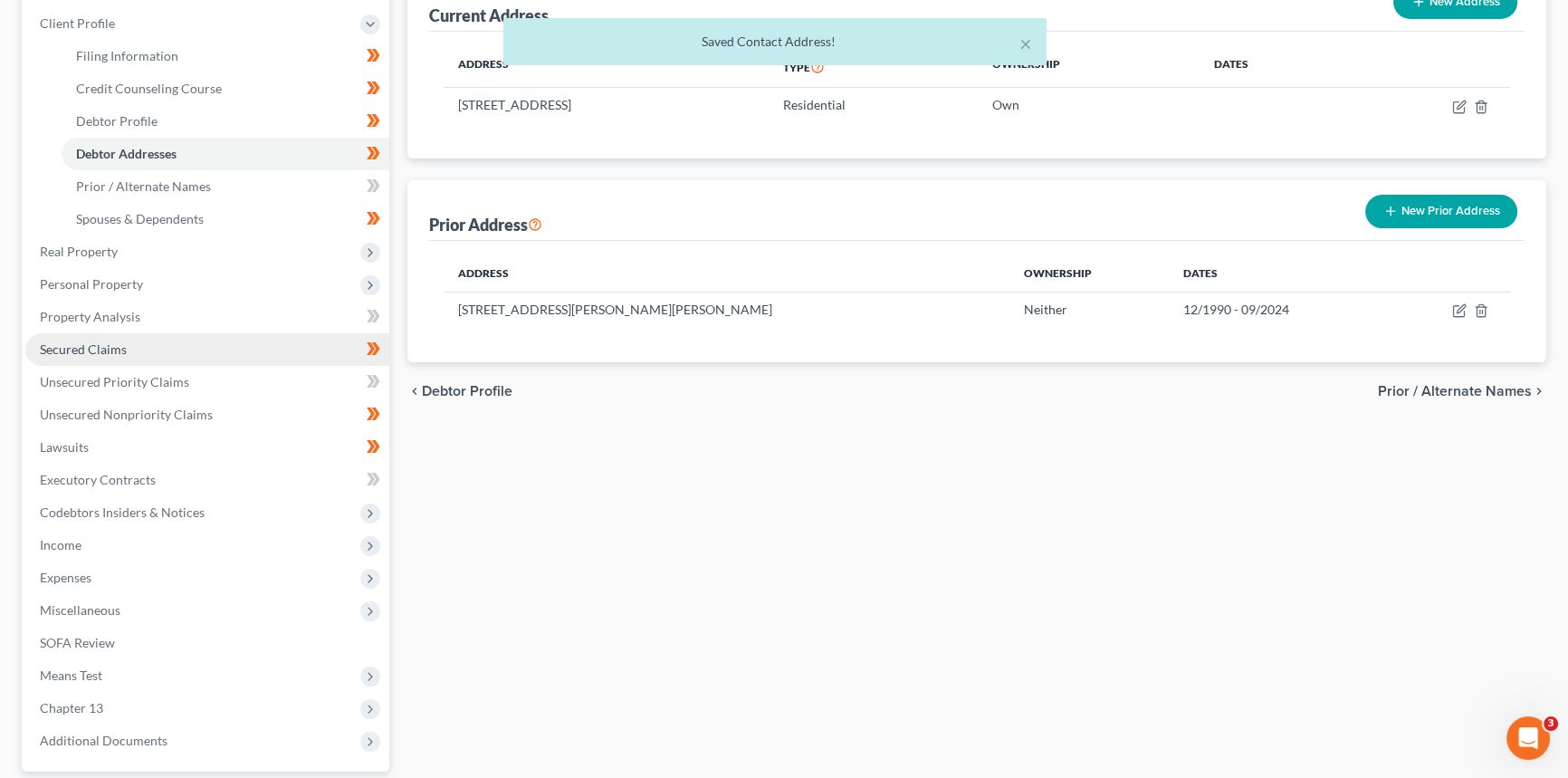
click at [143, 349] on link "Secured Claims" at bounding box center [207, 349] width 364 height 33
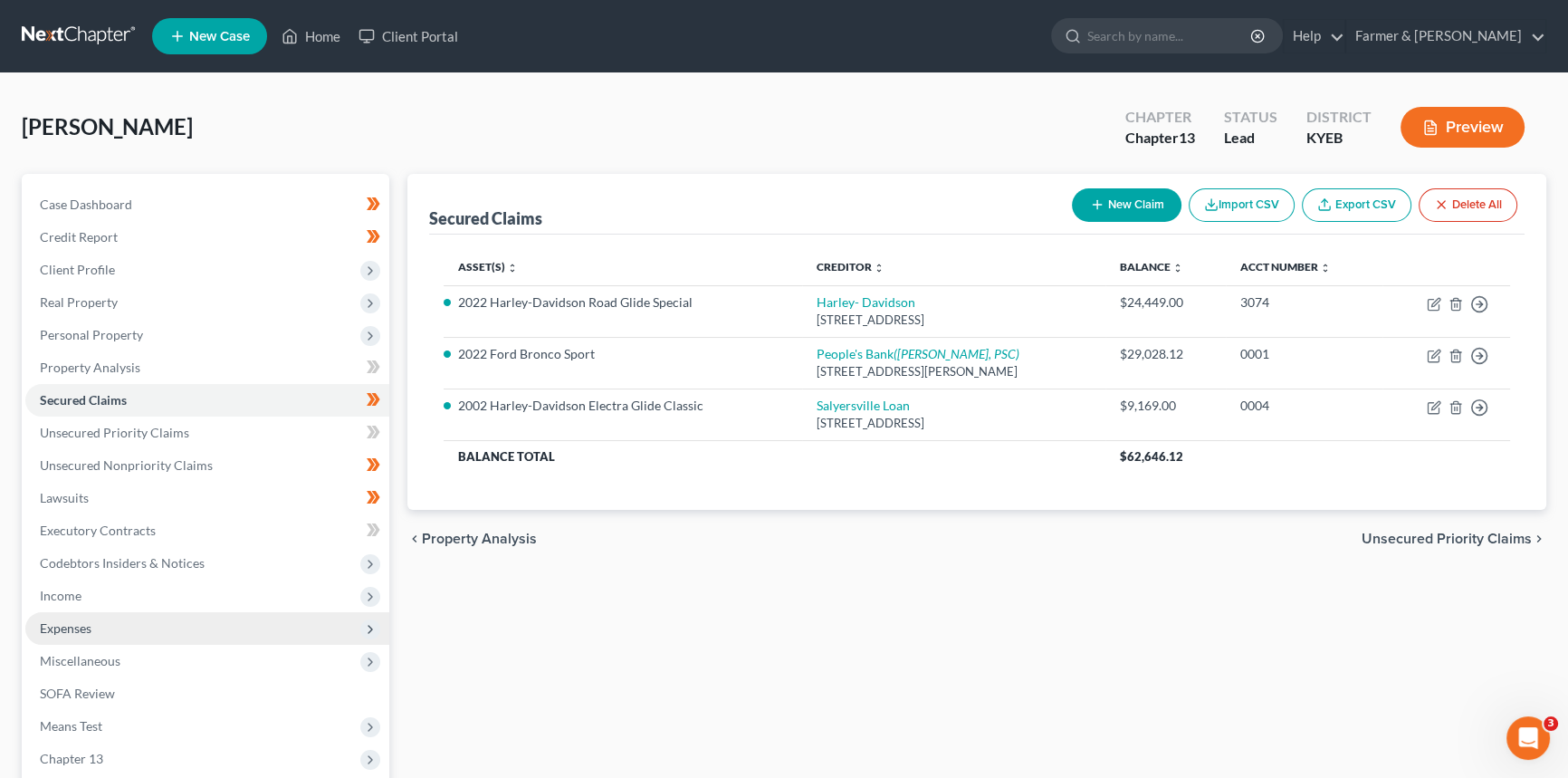
click at [77, 612] on span "Expenses" at bounding box center [207, 628] width 364 height 33
click at [83, 593] on span "Income" at bounding box center [207, 595] width 364 height 33
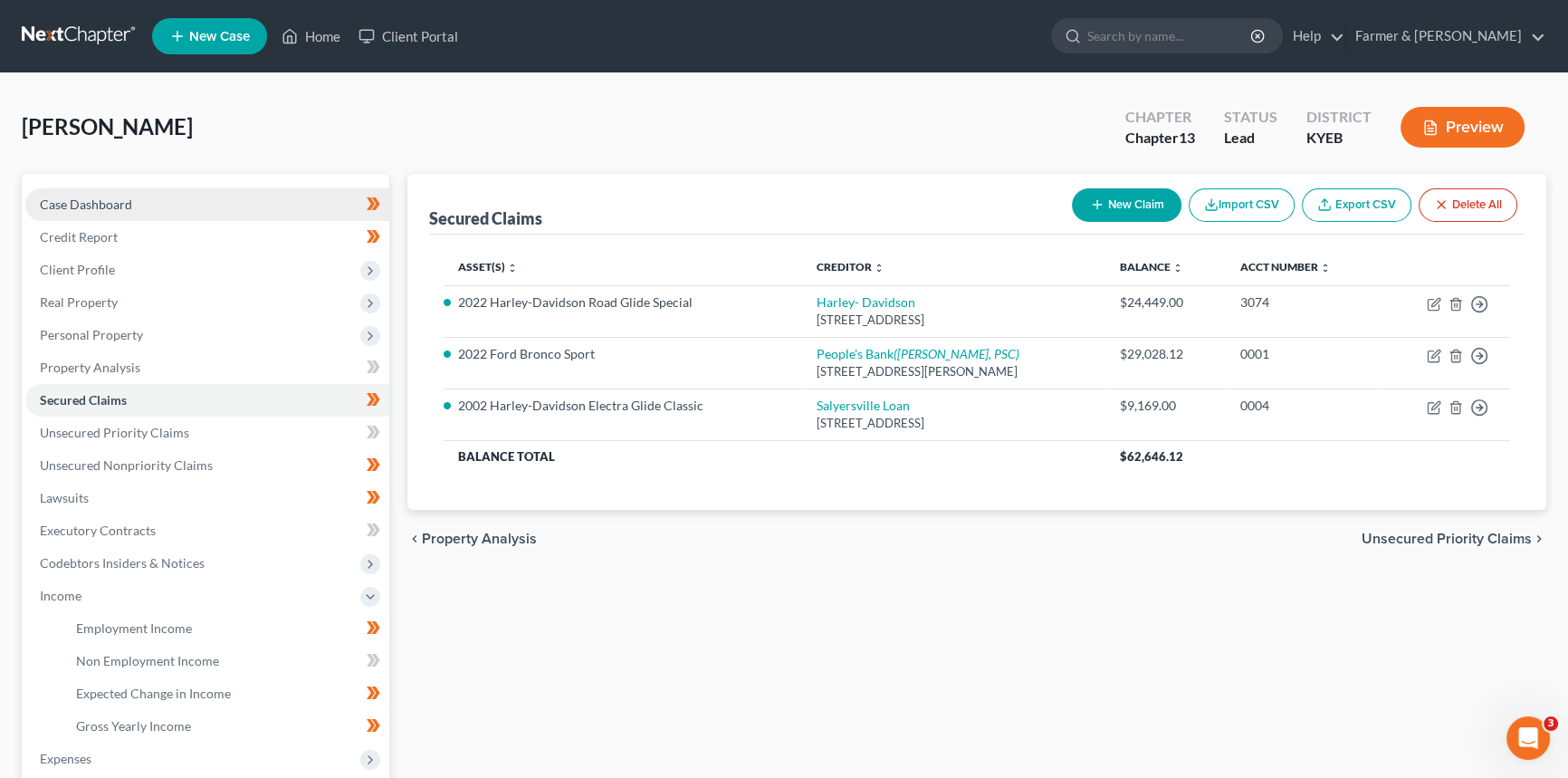
click at [90, 200] on span "Case Dashboard" at bounding box center [85, 204] width 92 height 16
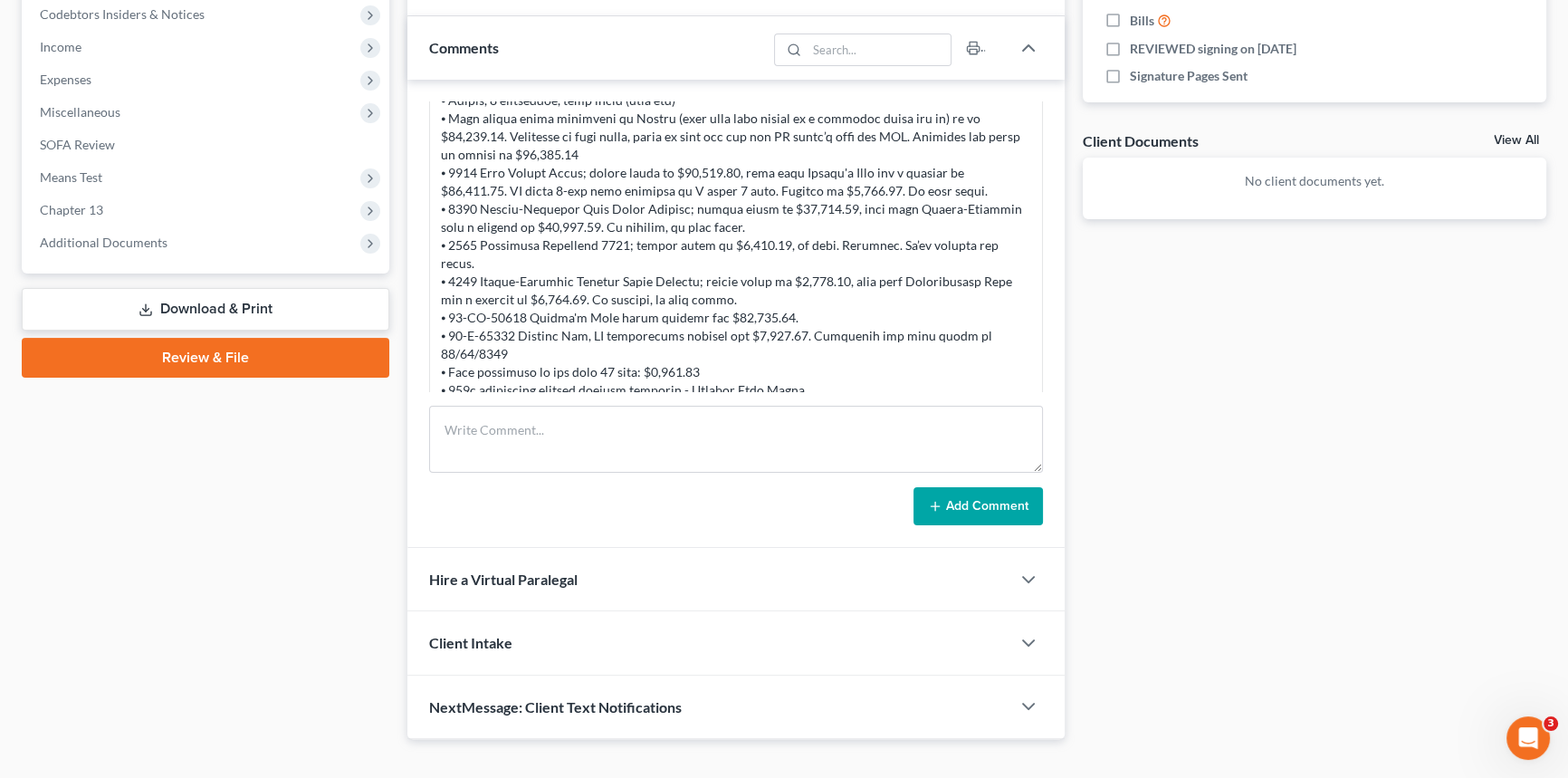
scroll to position [576, 0]
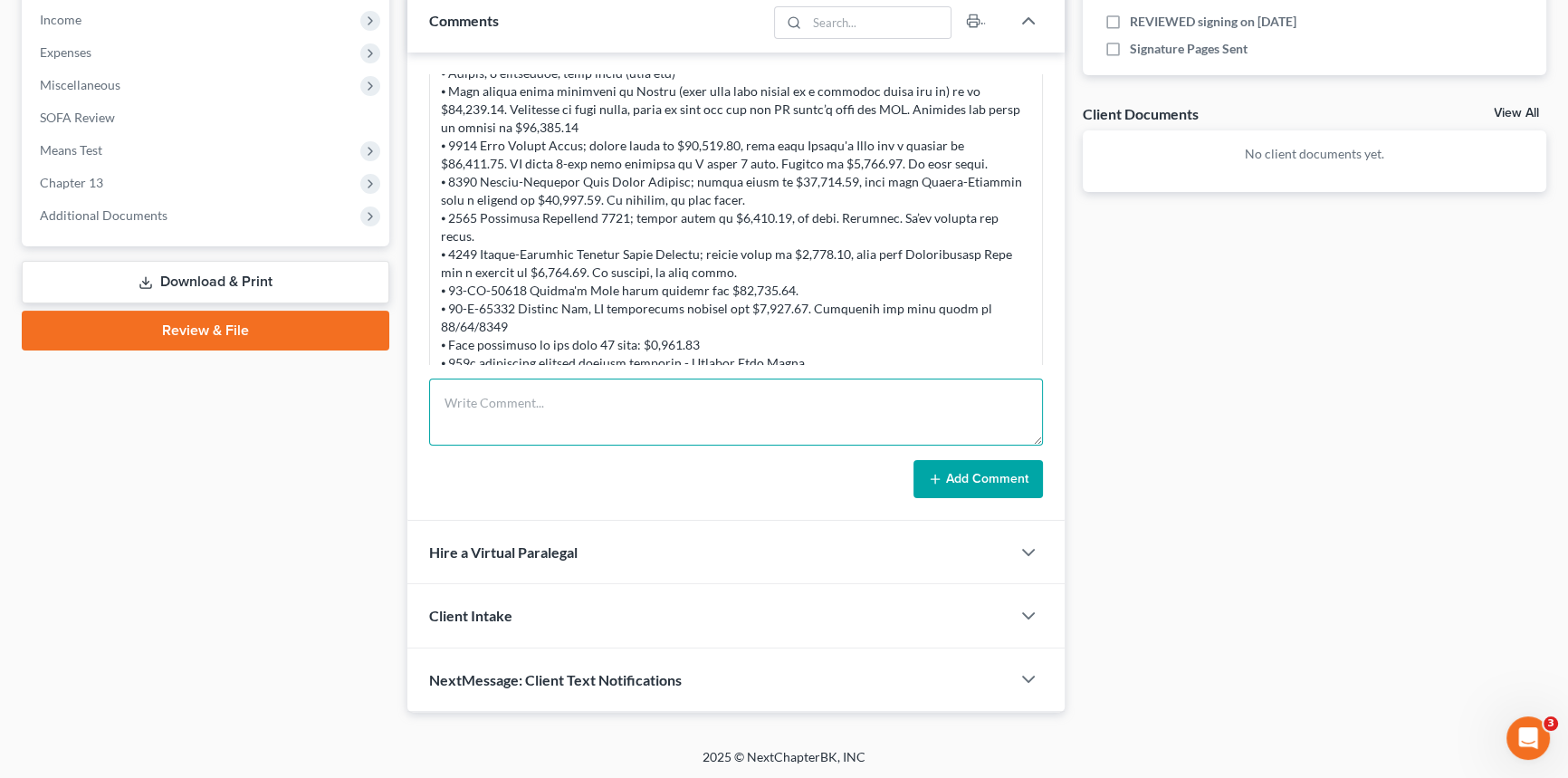
click at [489, 413] on textarea at bounding box center [735, 411] width 613 height 66
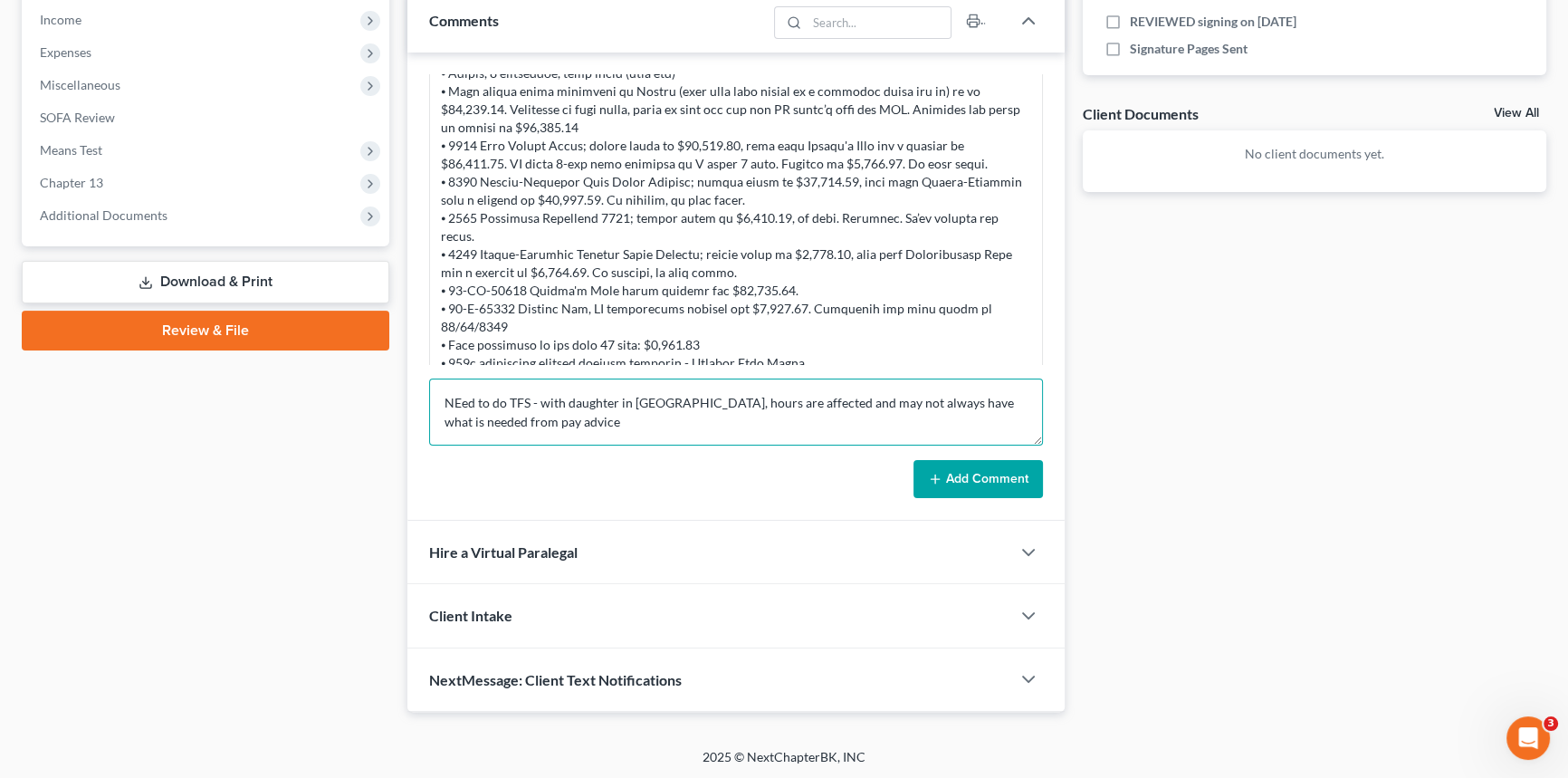
type textarea "NEed to do TFS - with daughter in [GEOGRAPHIC_DATA], hours are affected and may…"
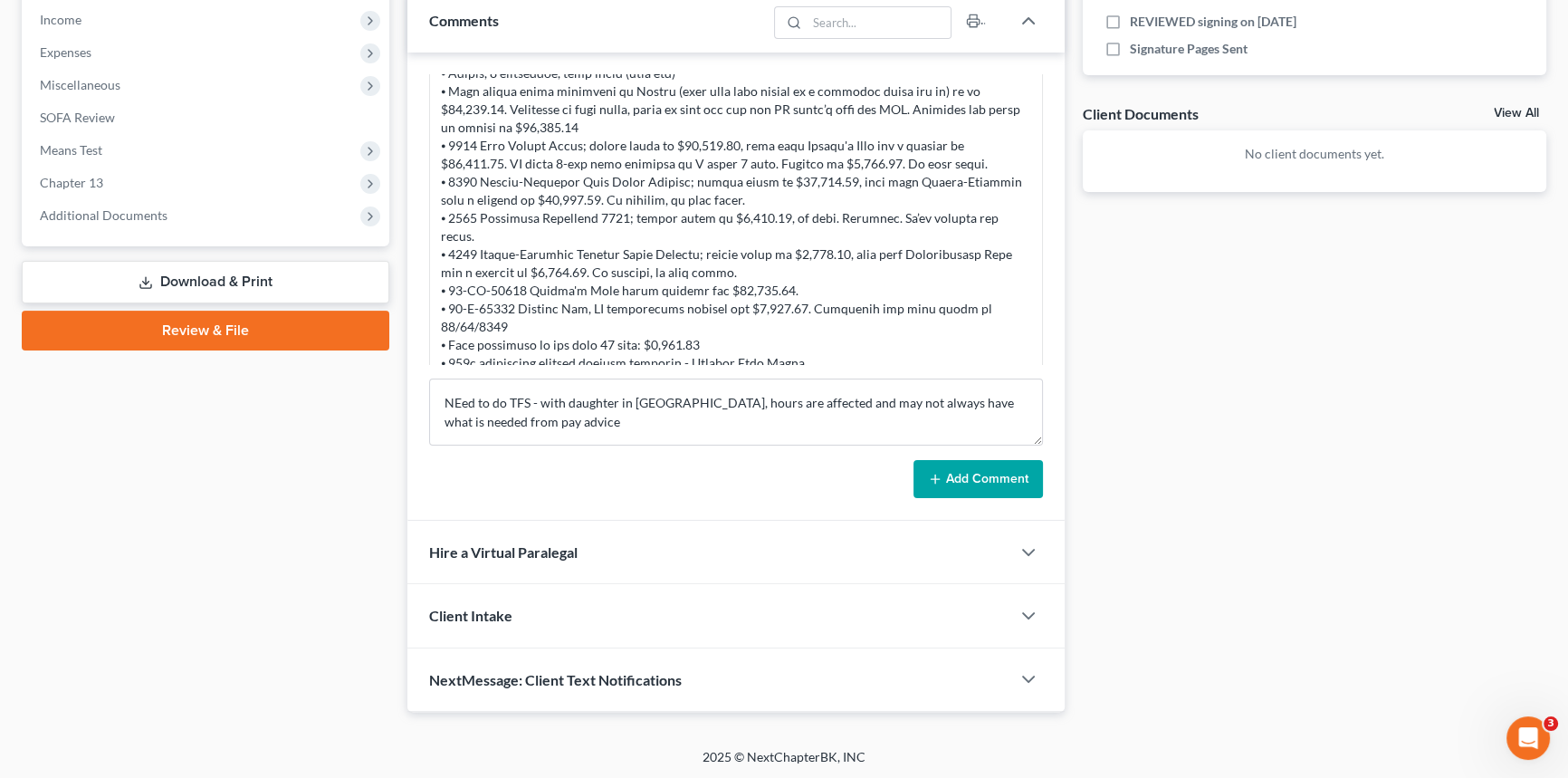
drag, startPoint x: 968, startPoint y: 488, endPoint x: 193, endPoint y: 587, distance: 781.3
click at [967, 488] on button "Add Comment" at bounding box center [978, 478] width 129 height 38
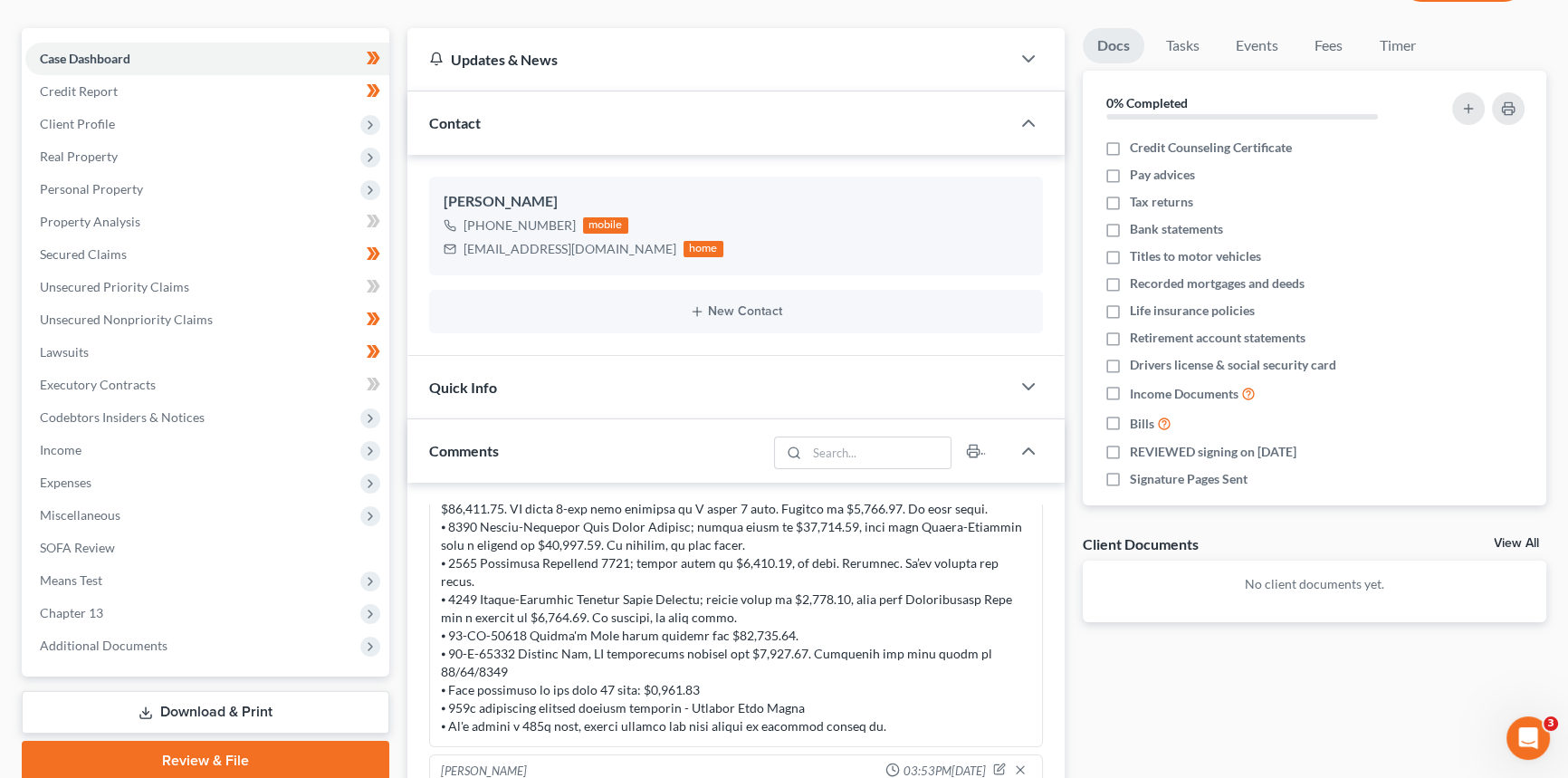
scroll to position [328, 0]
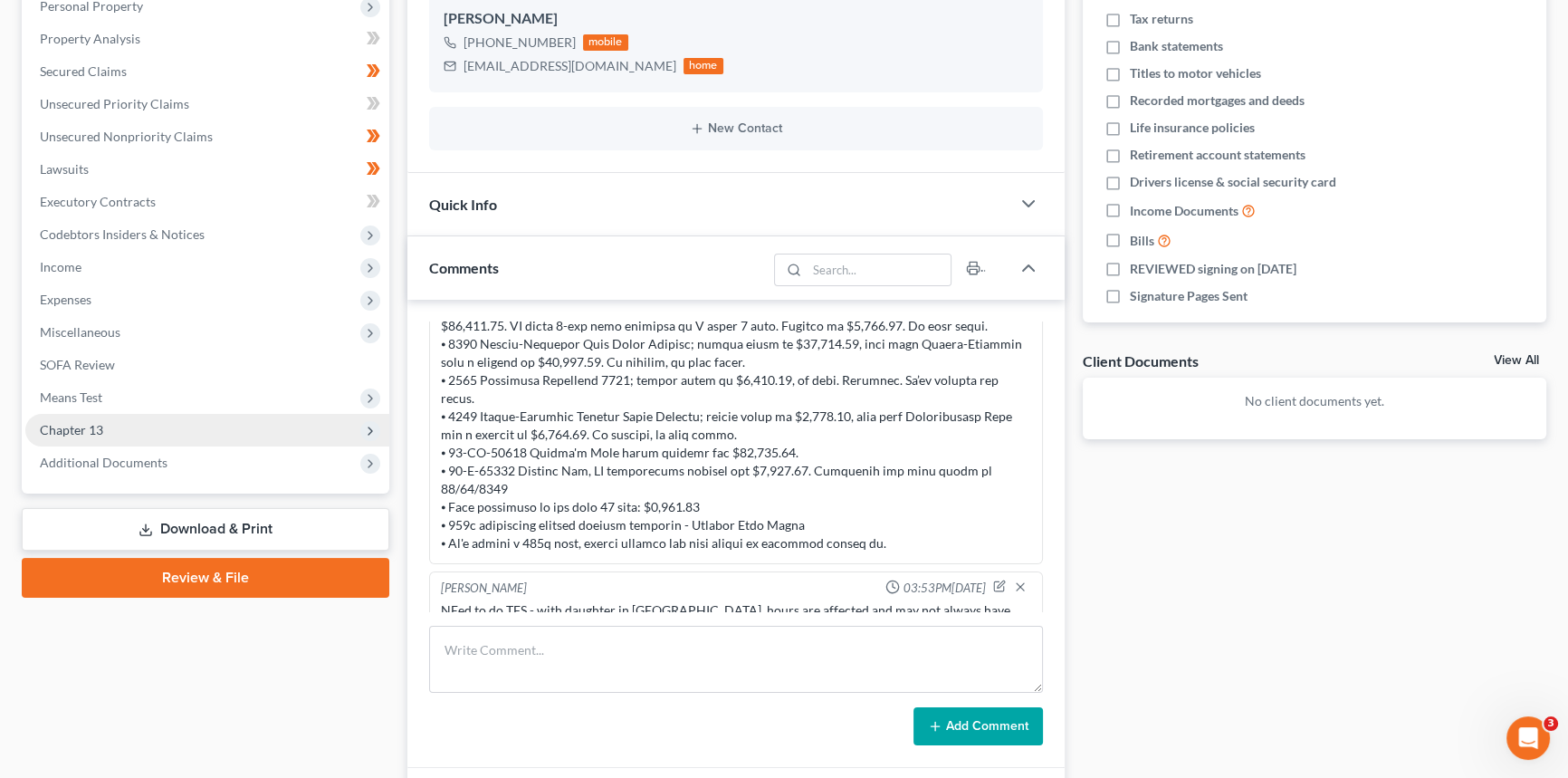
click at [97, 428] on span "Chapter 13" at bounding box center [71, 430] width 64 height 16
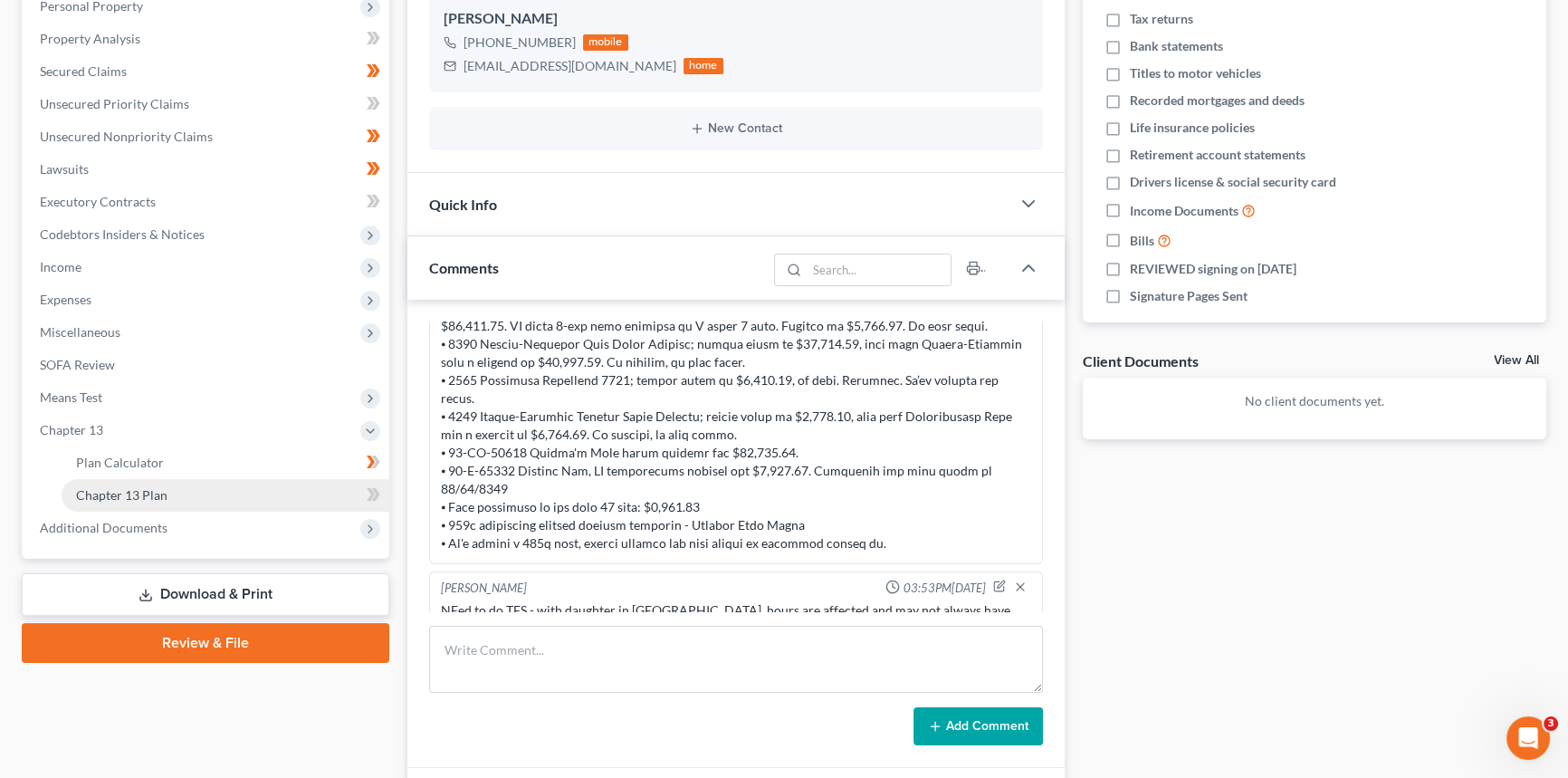
click at [108, 490] on span "Chapter 13 Plan" at bounding box center [122, 495] width 91 height 16
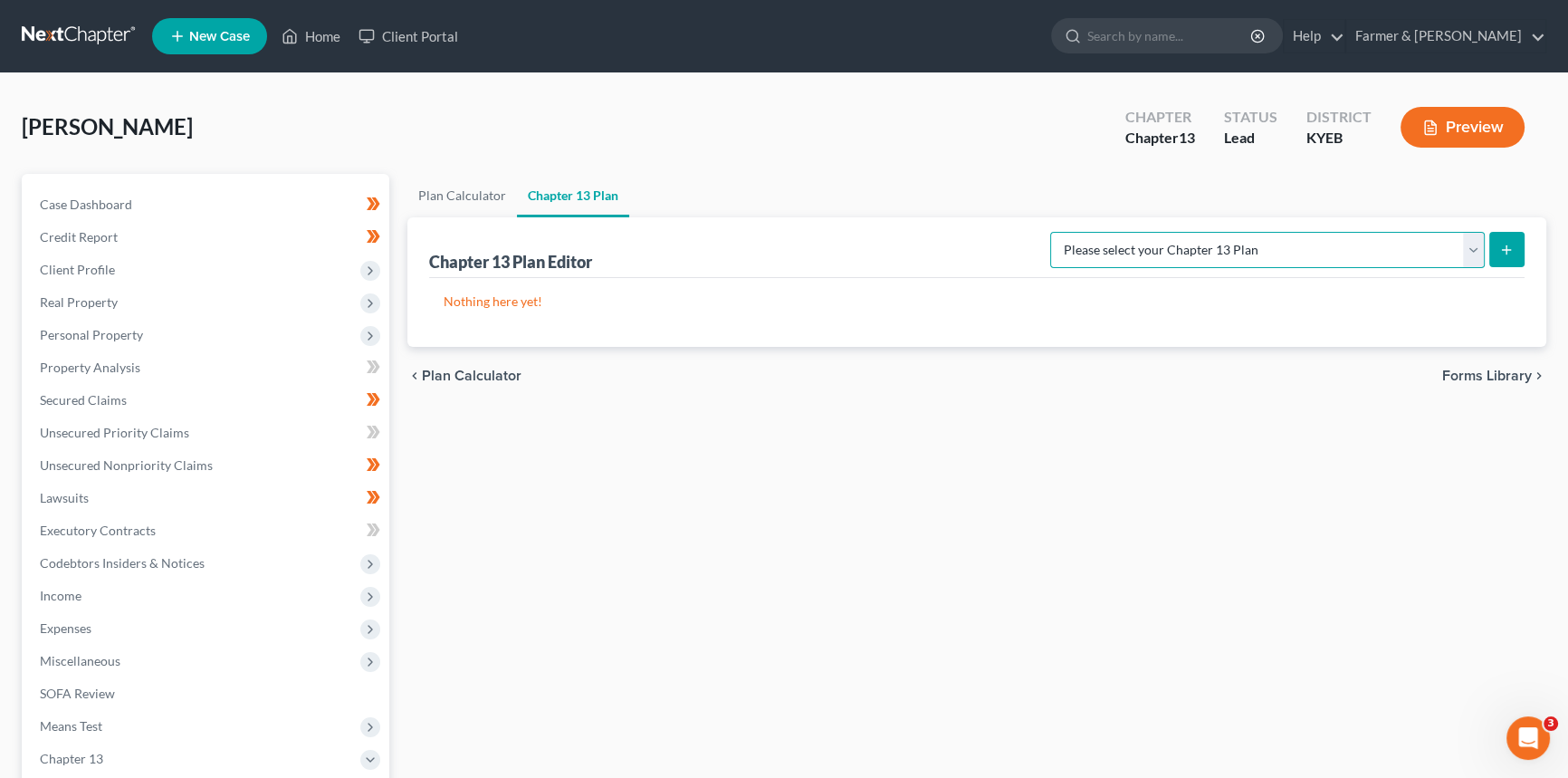
click at [1478, 253] on select "Please select your Chapter 13 Plan Eastern District of [US_STATE] - Plan Revise…" at bounding box center [1267, 250] width 435 height 36
select select "3"
click at [1118, 232] on select "Please select your Chapter 13 Plan Eastern District of [US_STATE] - Plan Revise…" at bounding box center [1267, 250] width 435 height 36
click at [1509, 244] on icon "submit" at bounding box center [1505, 249] width 15 height 15
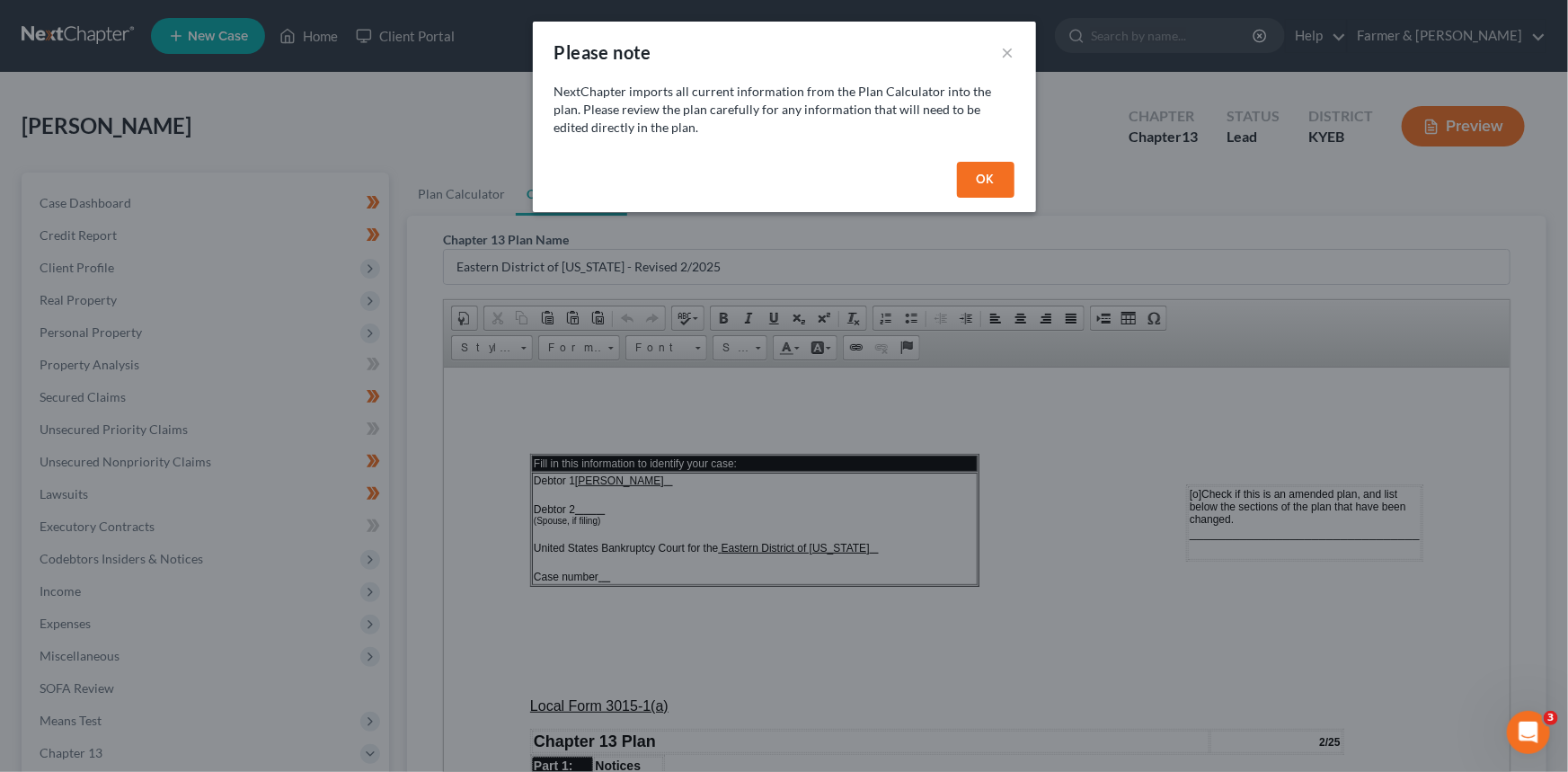
click at [990, 173] on button "OK" at bounding box center [985, 179] width 57 height 35
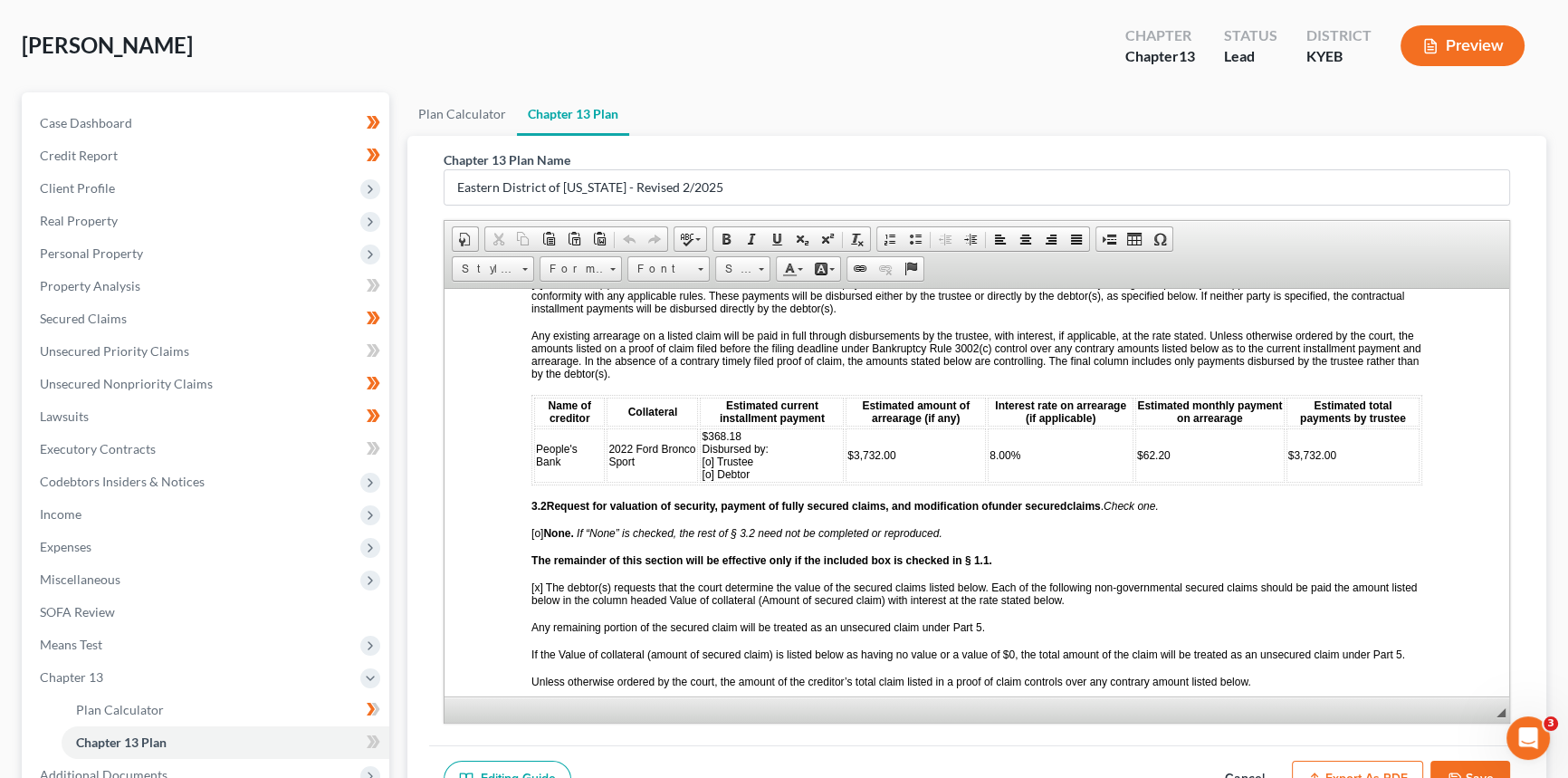
scroll to position [1645, 0]
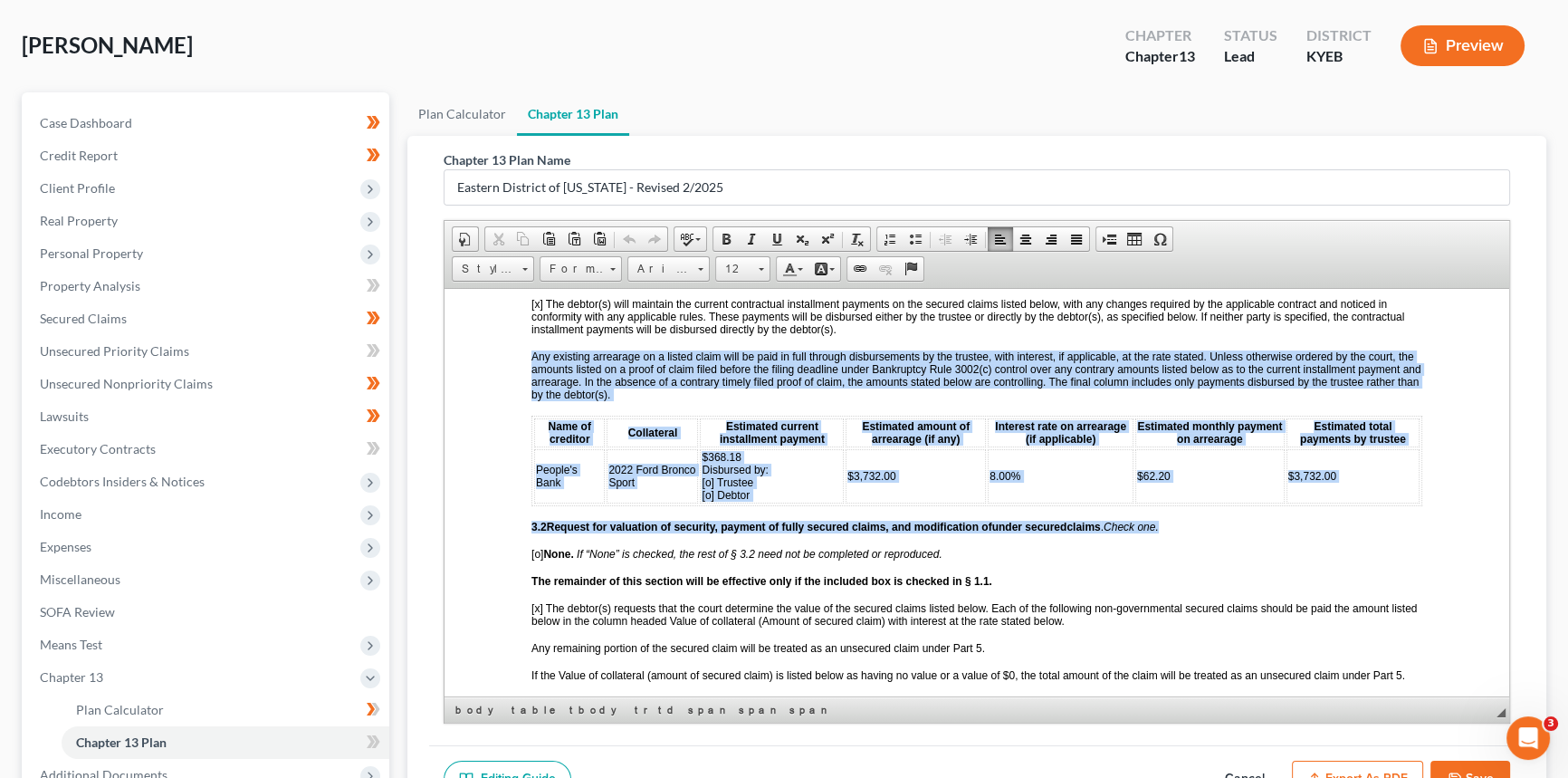
drag, startPoint x: 520, startPoint y: 441, endPoint x: 1454, endPoint y: 521, distance: 937.4
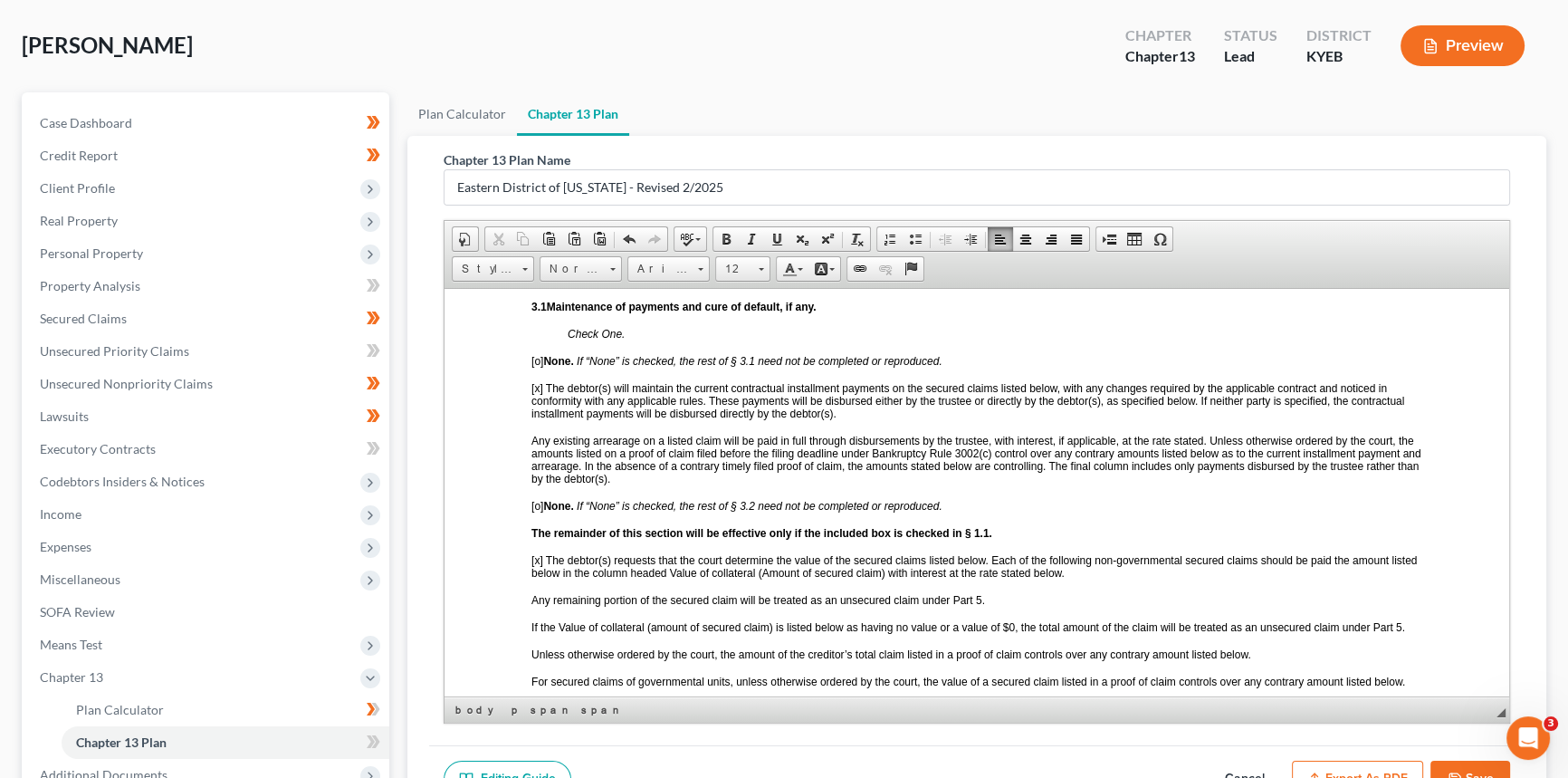
scroll to position [1563, 0]
click at [538, 403] on span "[x] The debtor(s) will maintain the current contractual installment payments on…" at bounding box center [967, 398] width 872 height 38
click at [537, 365] on span "[o] None. If “None” is checked, the rest of § 3.1 need not be completed or repr…" at bounding box center [736, 358] width 411 height 13
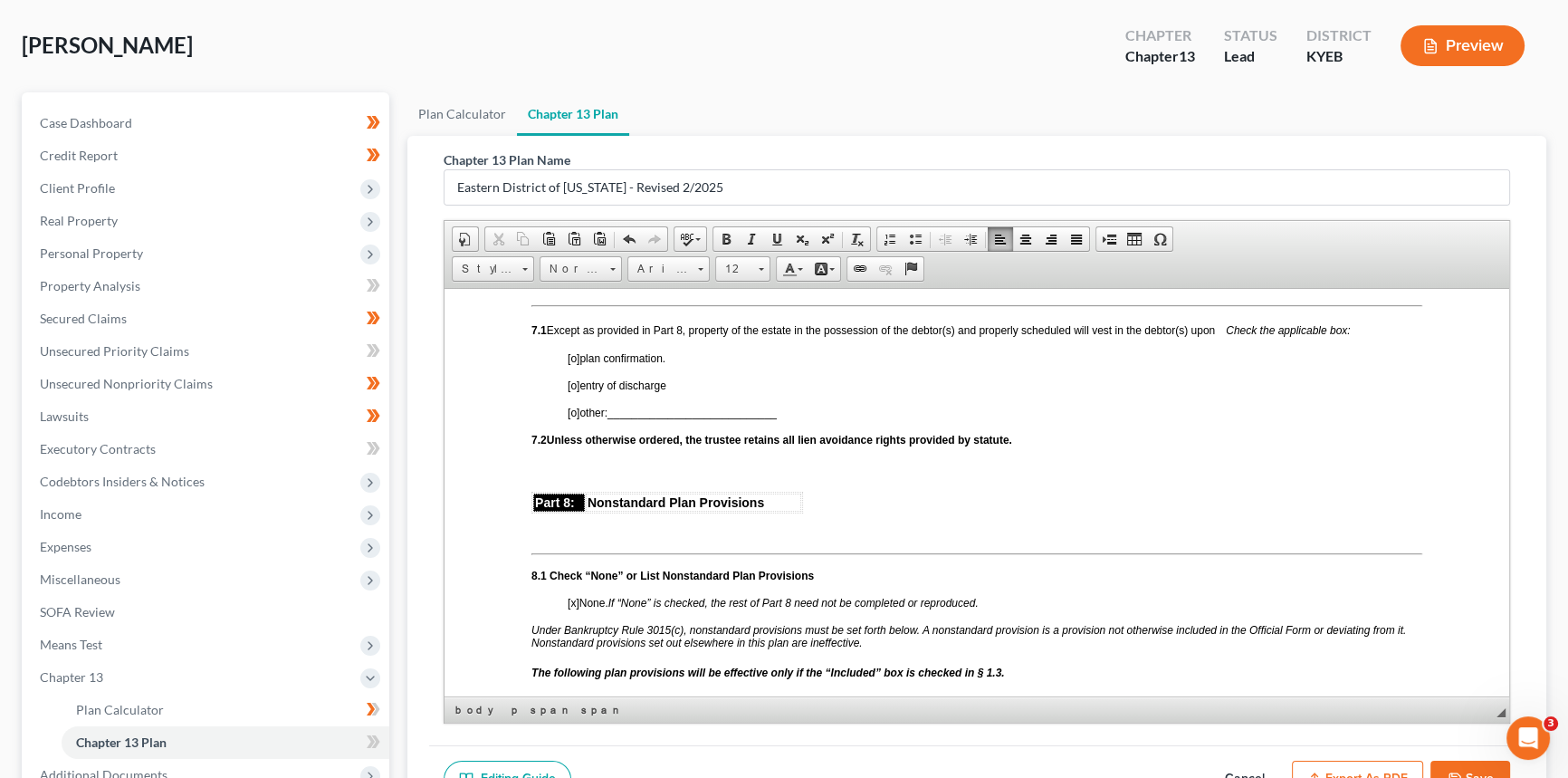
scroll to position [4197, 0]
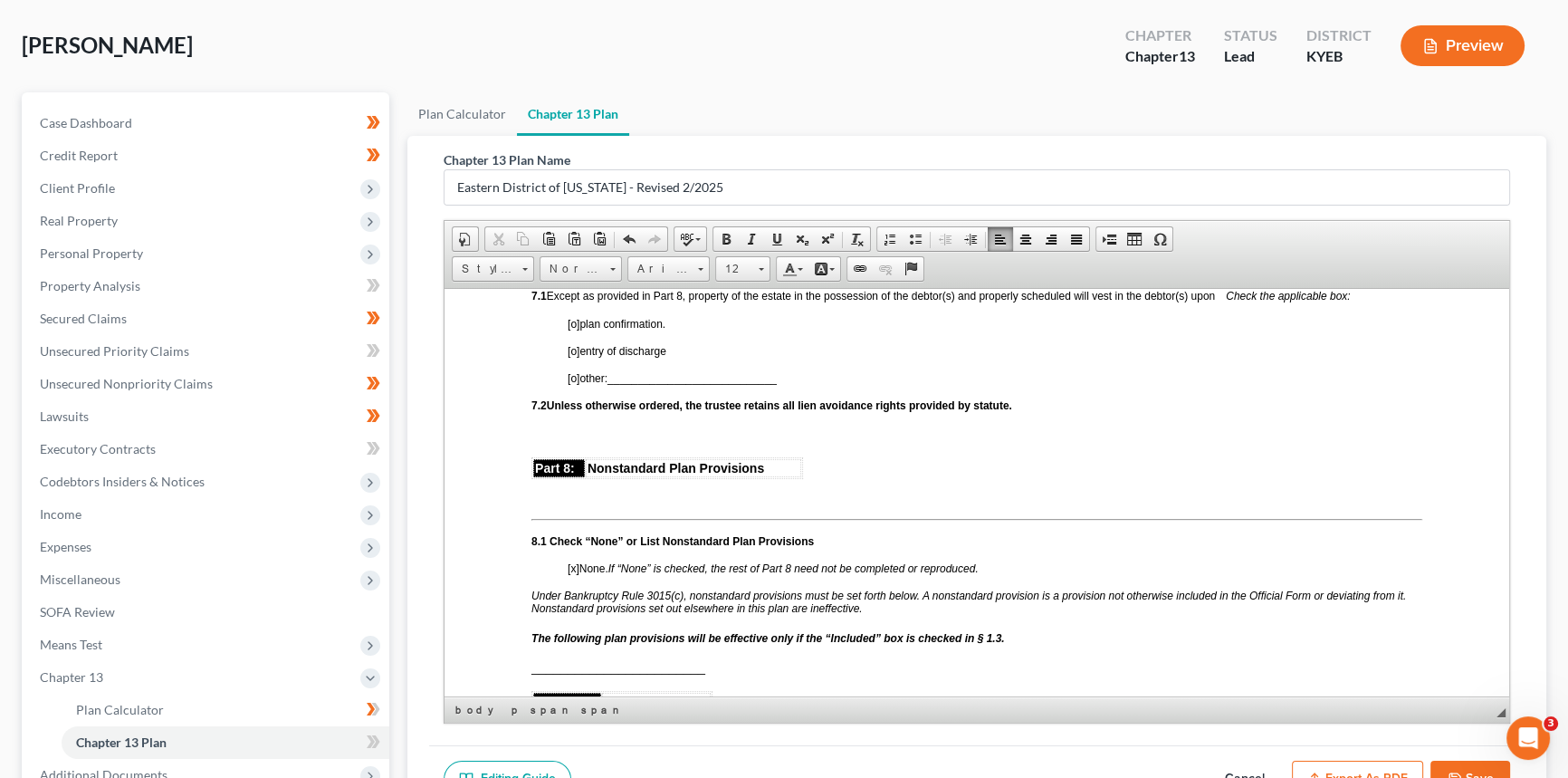
click at [576, 329] on span "[o]" at bounding box center [574, 323] width 12 height 13
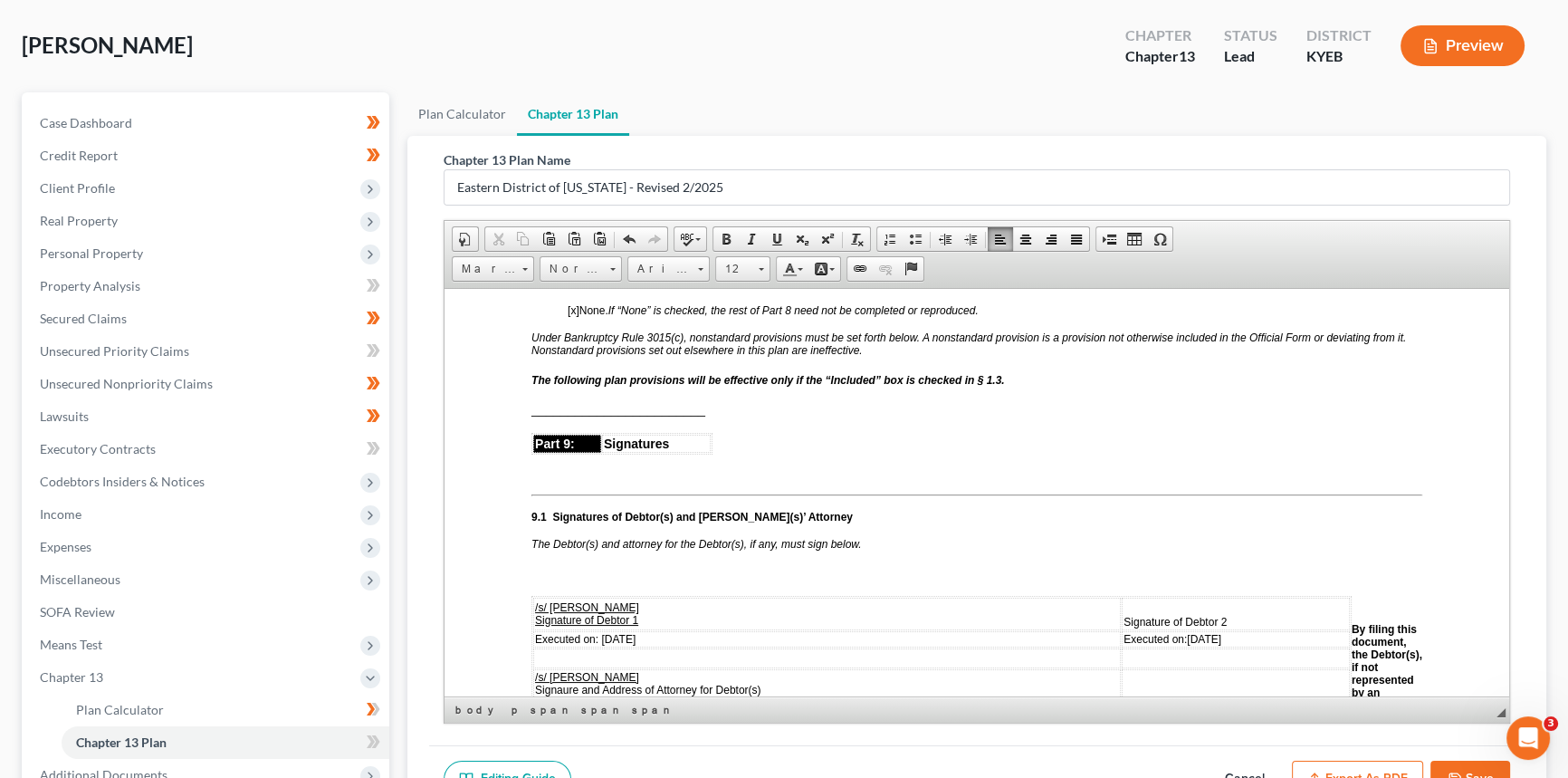
scroll to position [4361, 0]
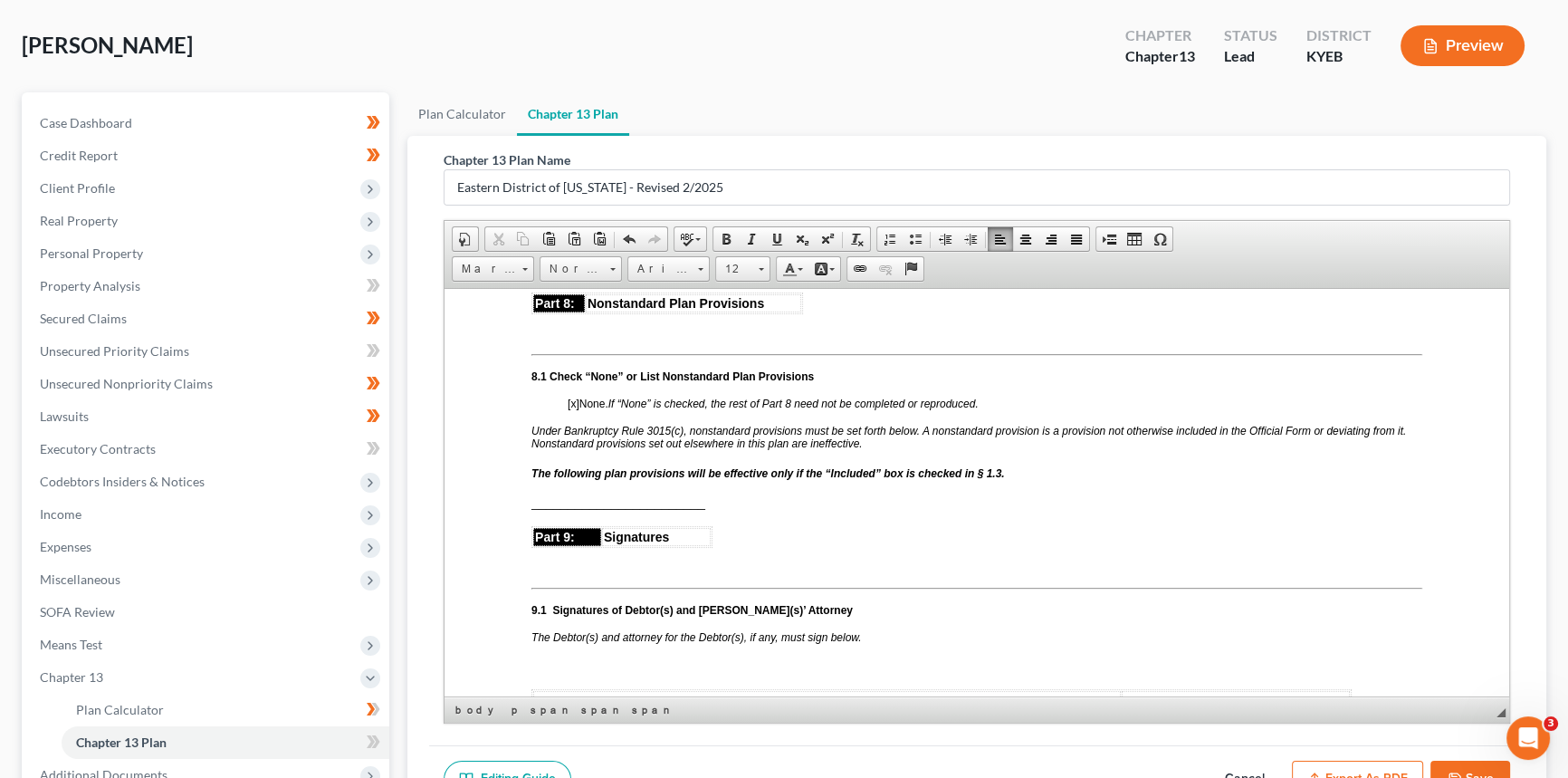
click at [573, 409] on span "[x]" at bounding box center [574, 403] width 12 height 13
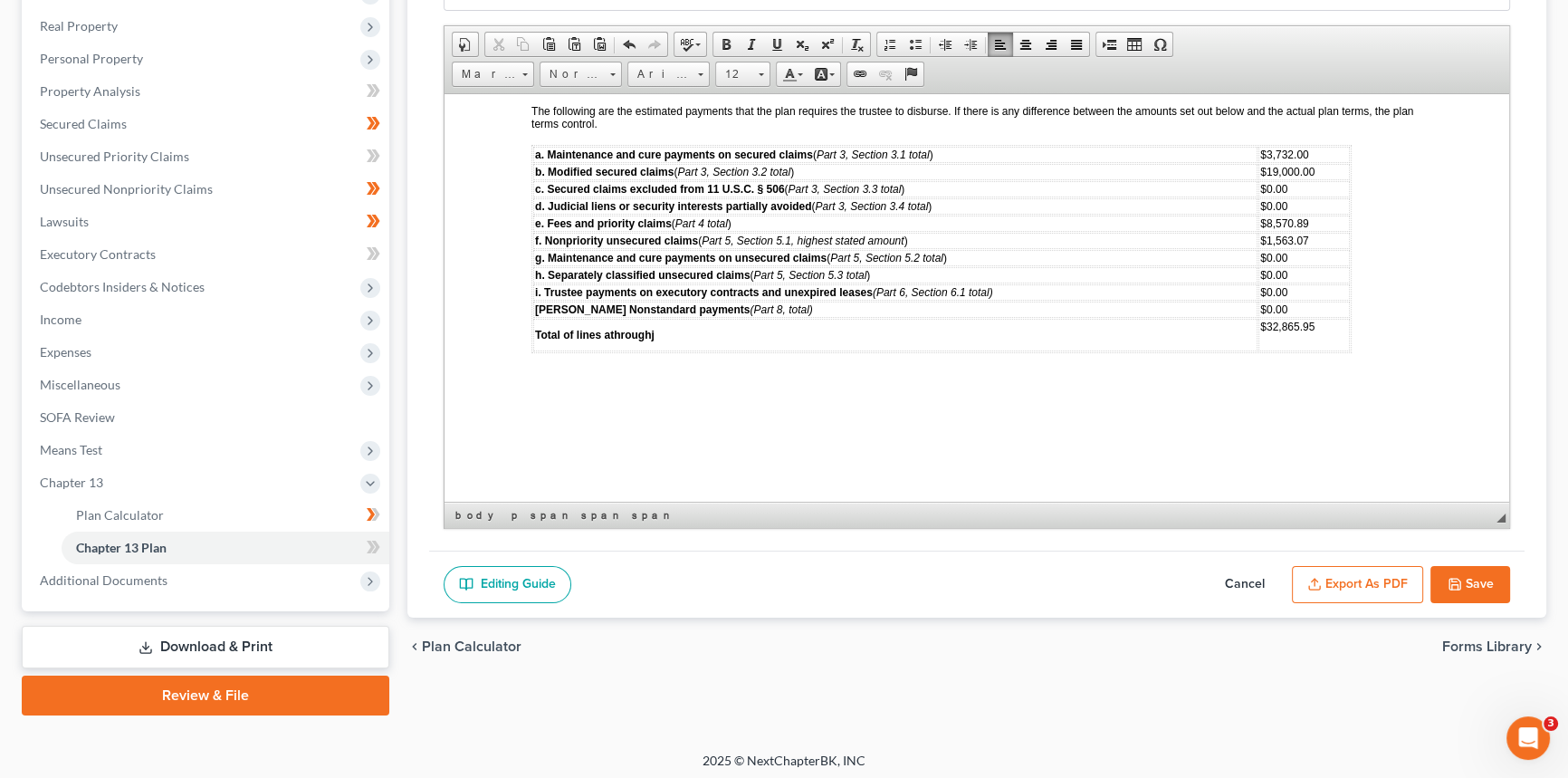
scroll to position [281, 0]
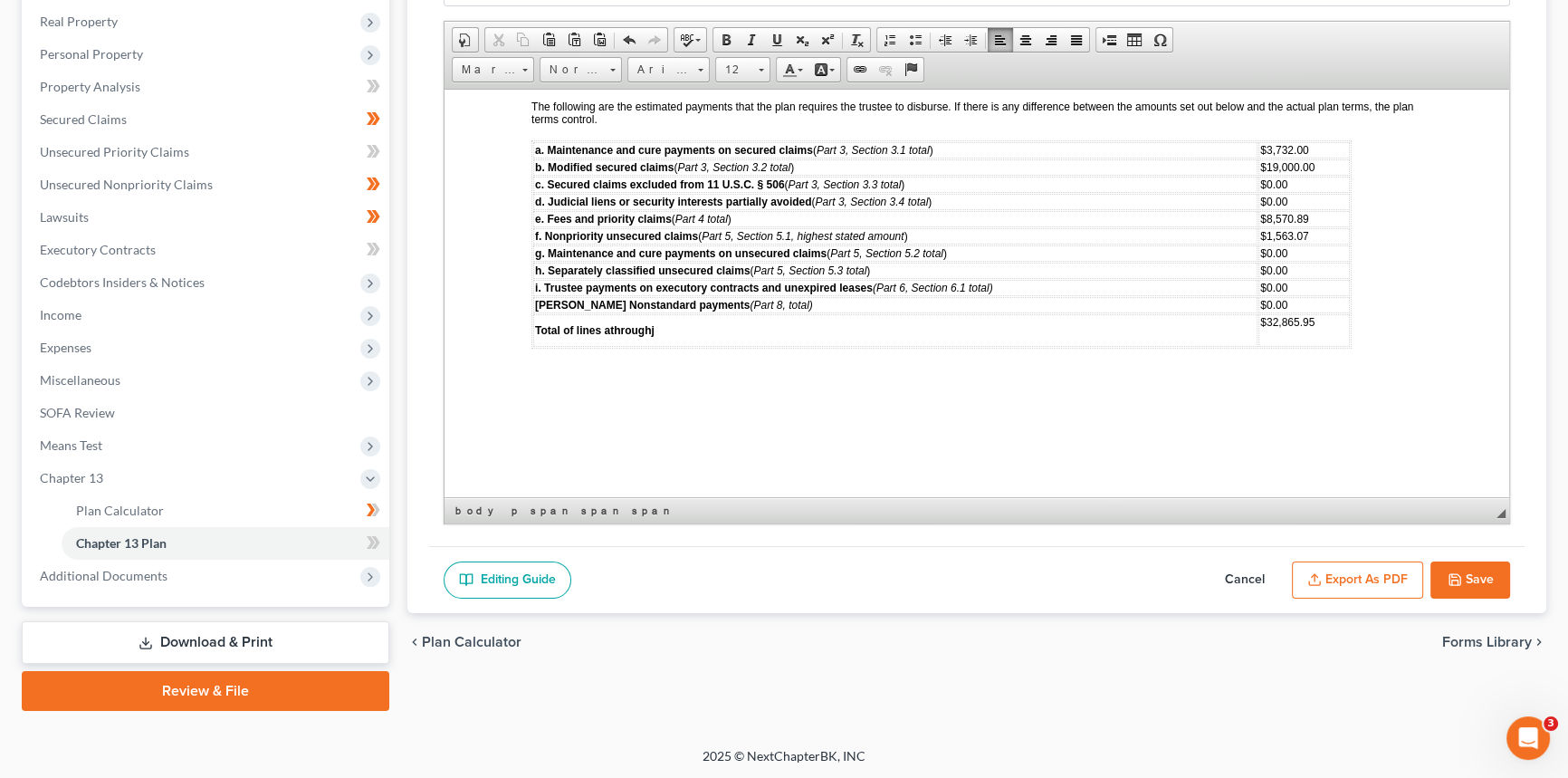
click at [1482, 573] on button "Save" at bounding box center [1470, 581] width 79 height 38
select select "3"
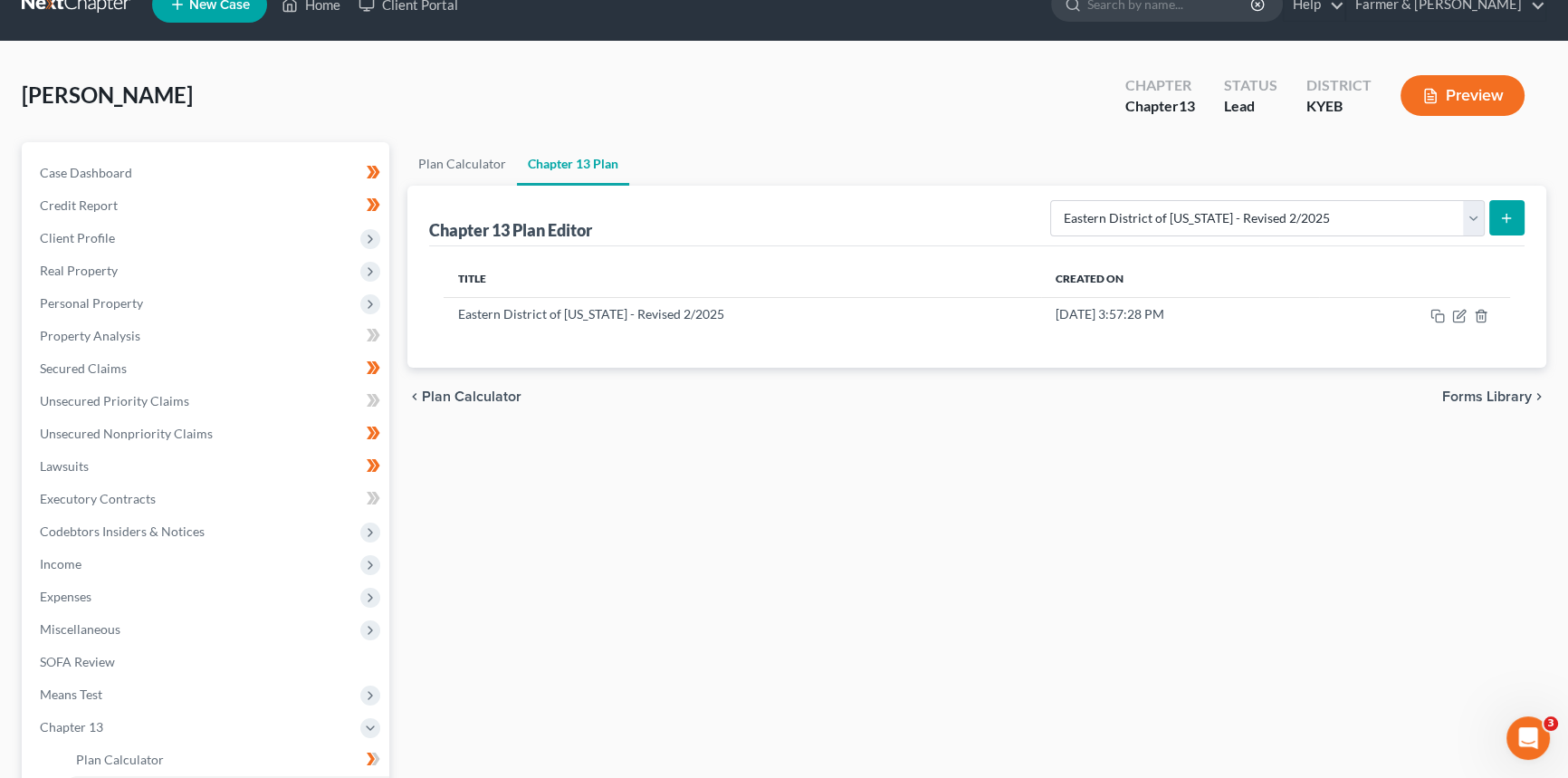
scroll to position [0, 0]
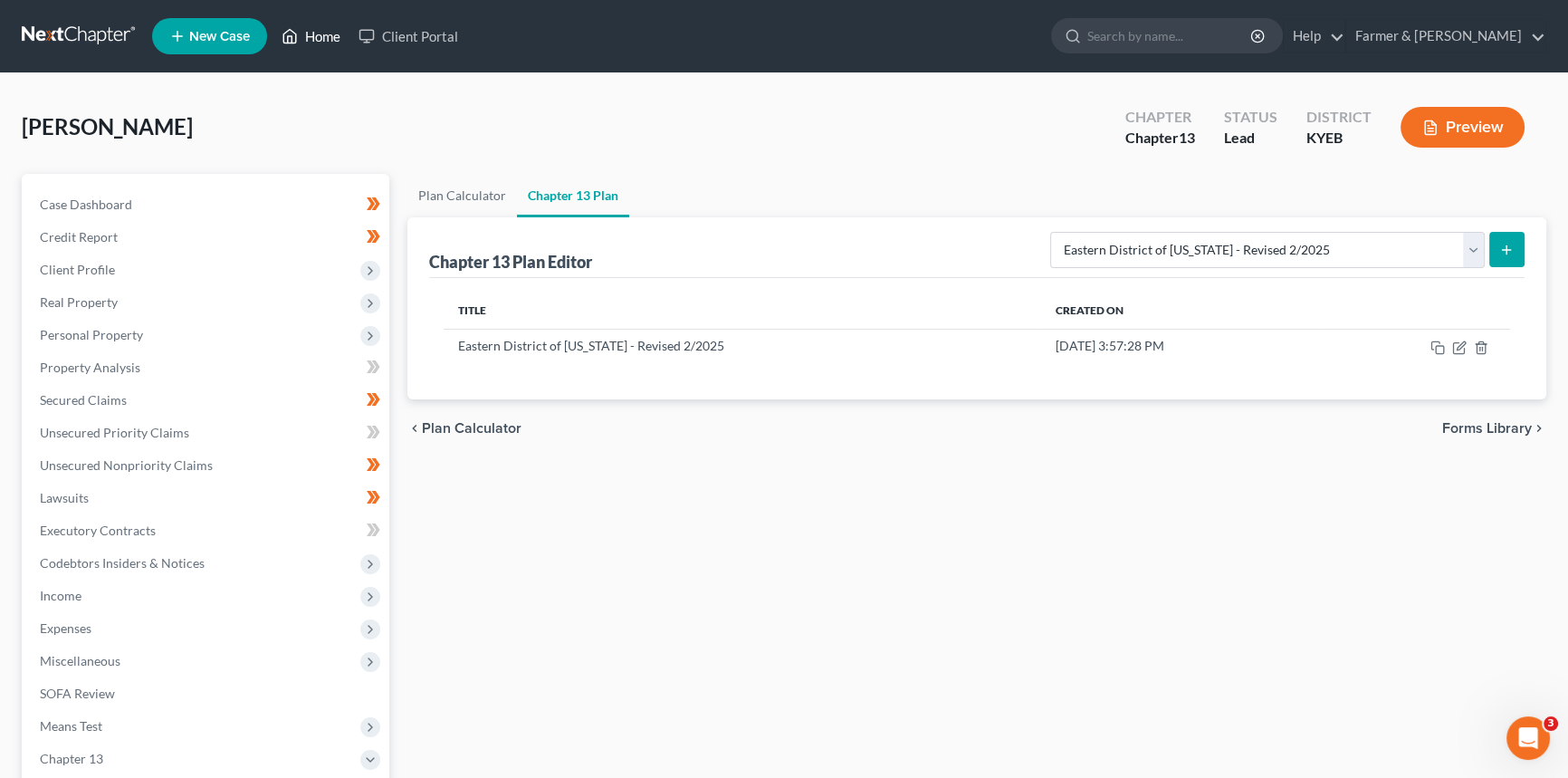
click at [315, 38] on link "Home" at bounding box center [312, 36] width 77 height 33
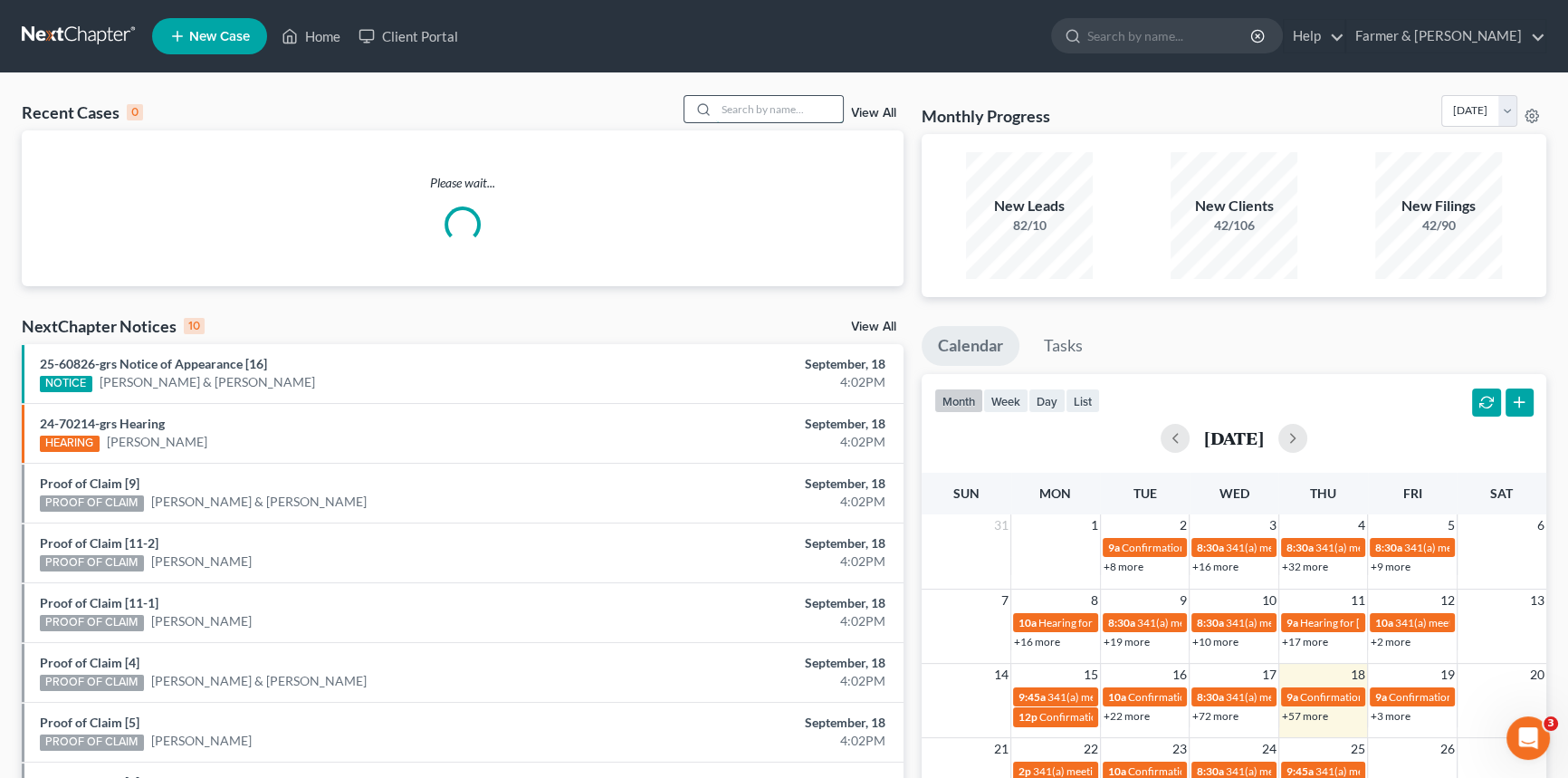
click at [767, 114] on input "search" at bounding box center [779, 109] width 127 height 26
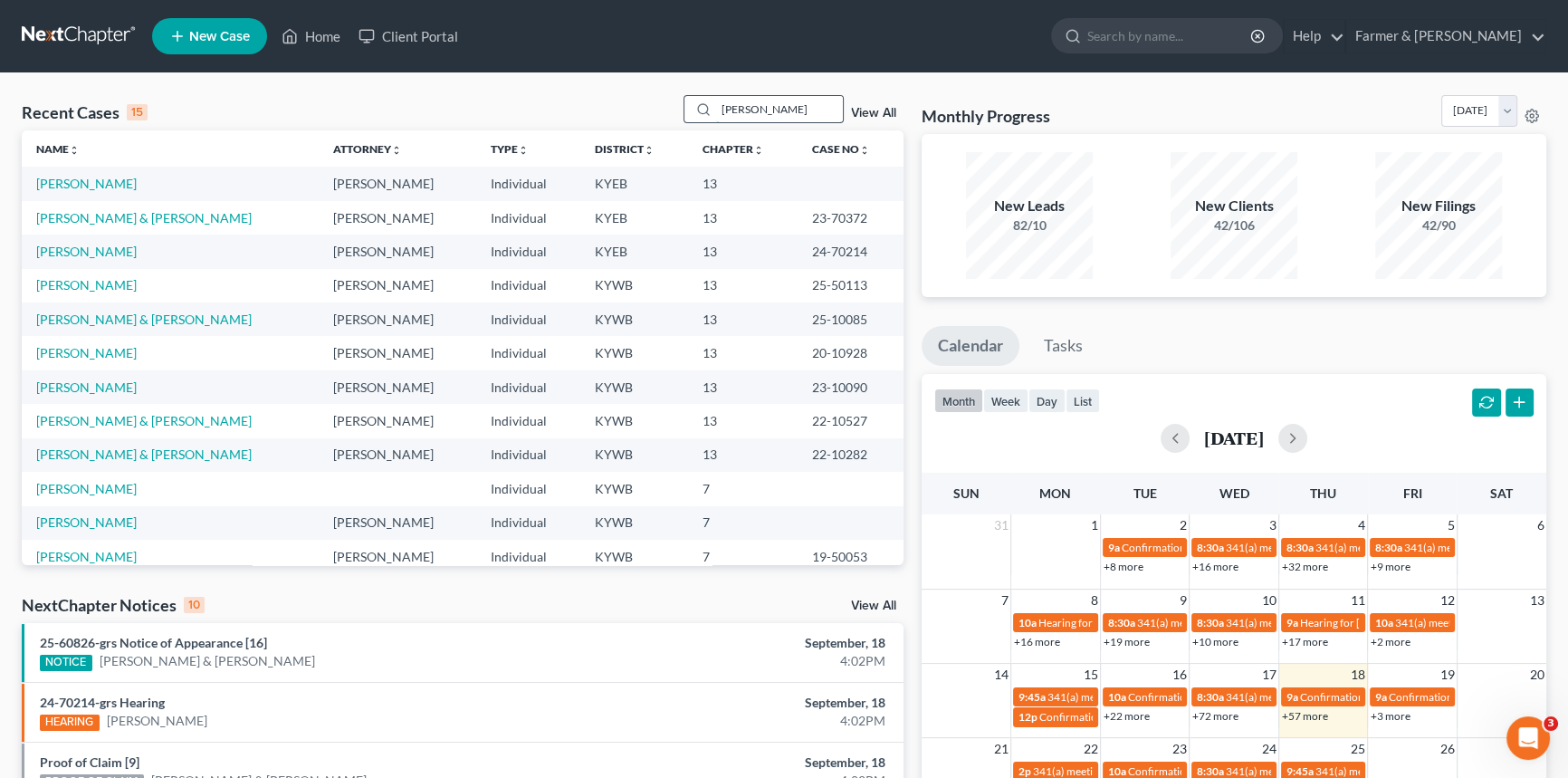
type input "[PERSON_NAME]"
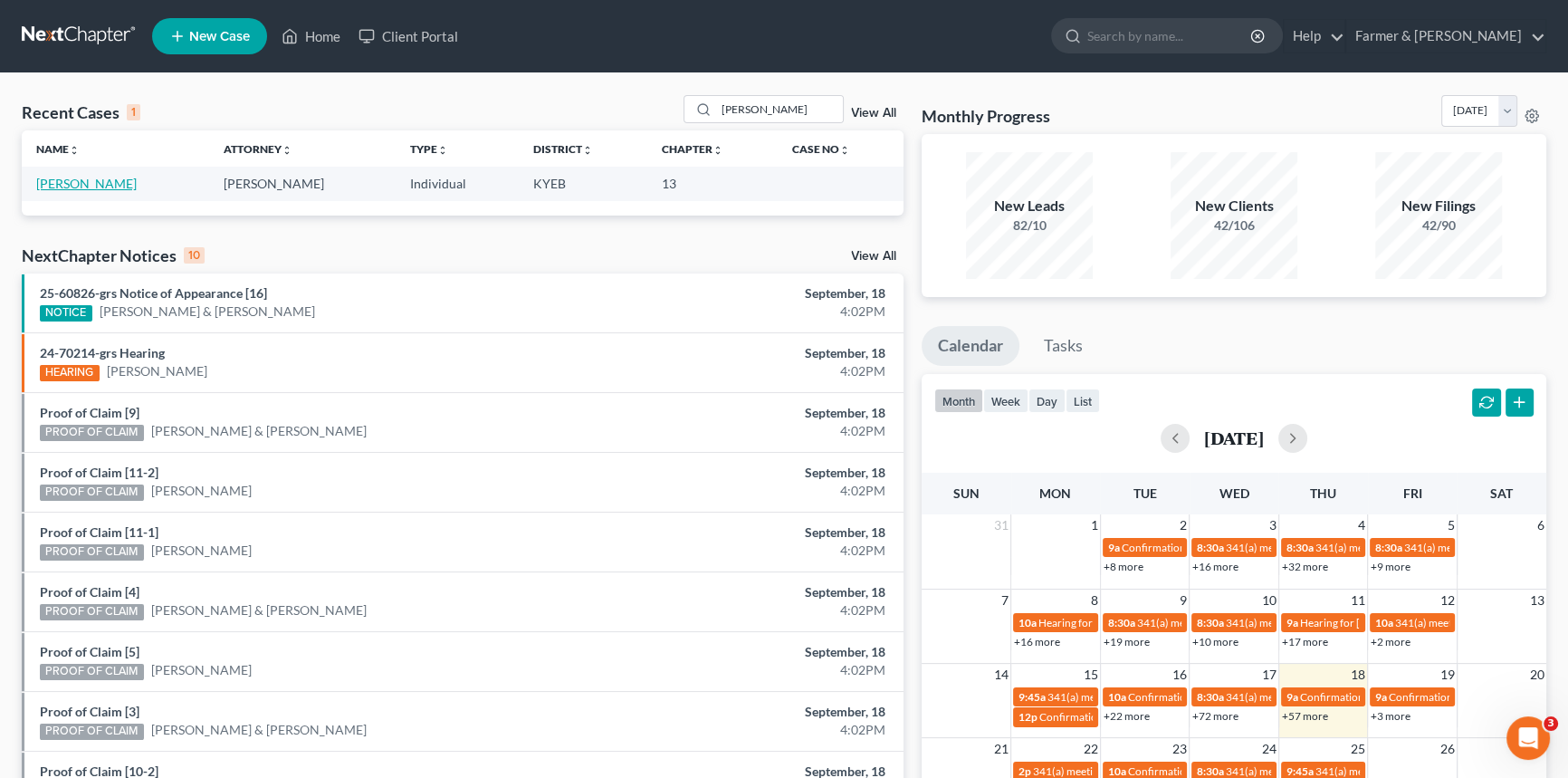
click at [112, 181] on link "[PERSON_NAME]" at bounding box center [85, 184] width 100 height 16
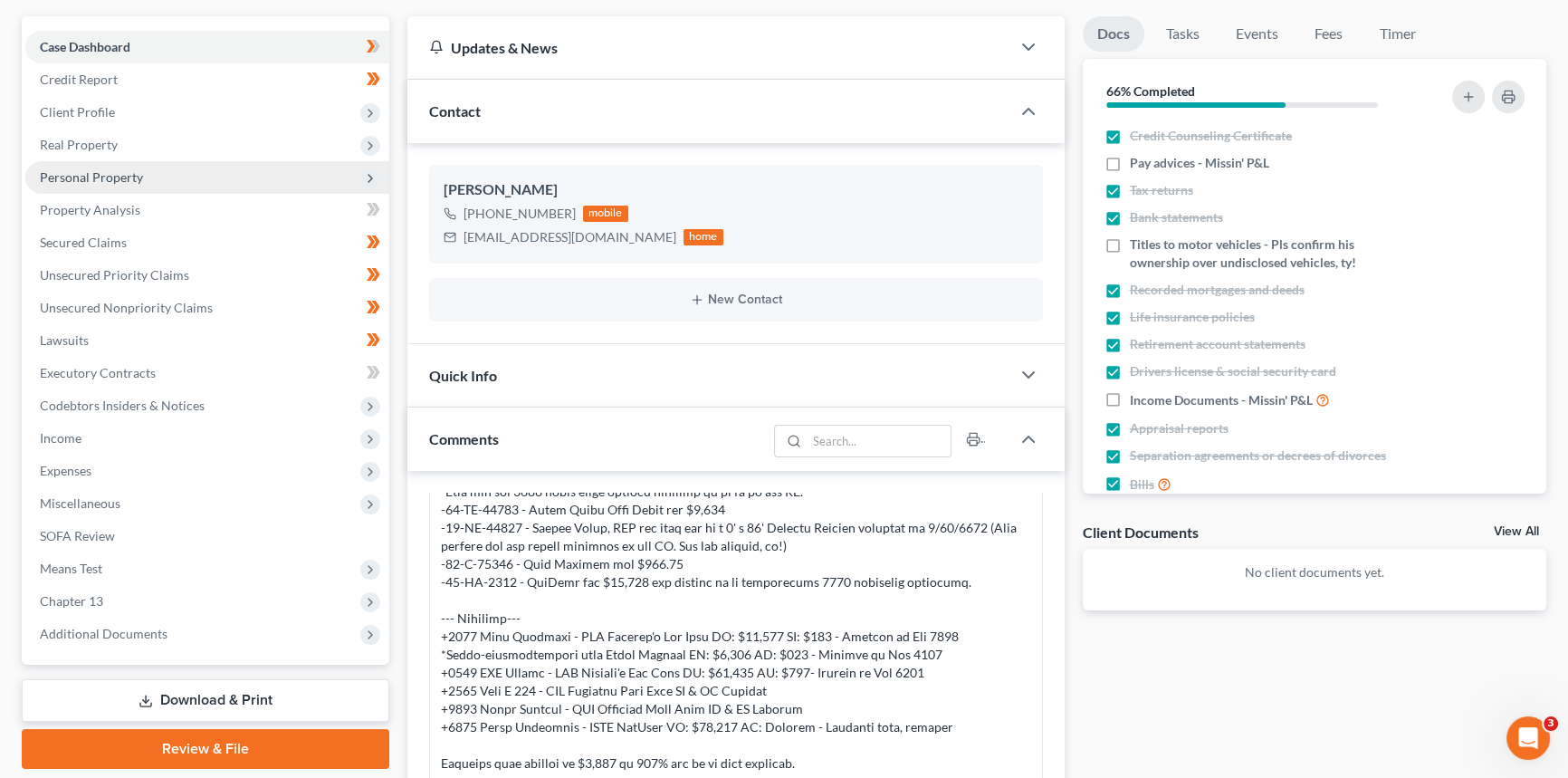
scroll to position [164, 0]
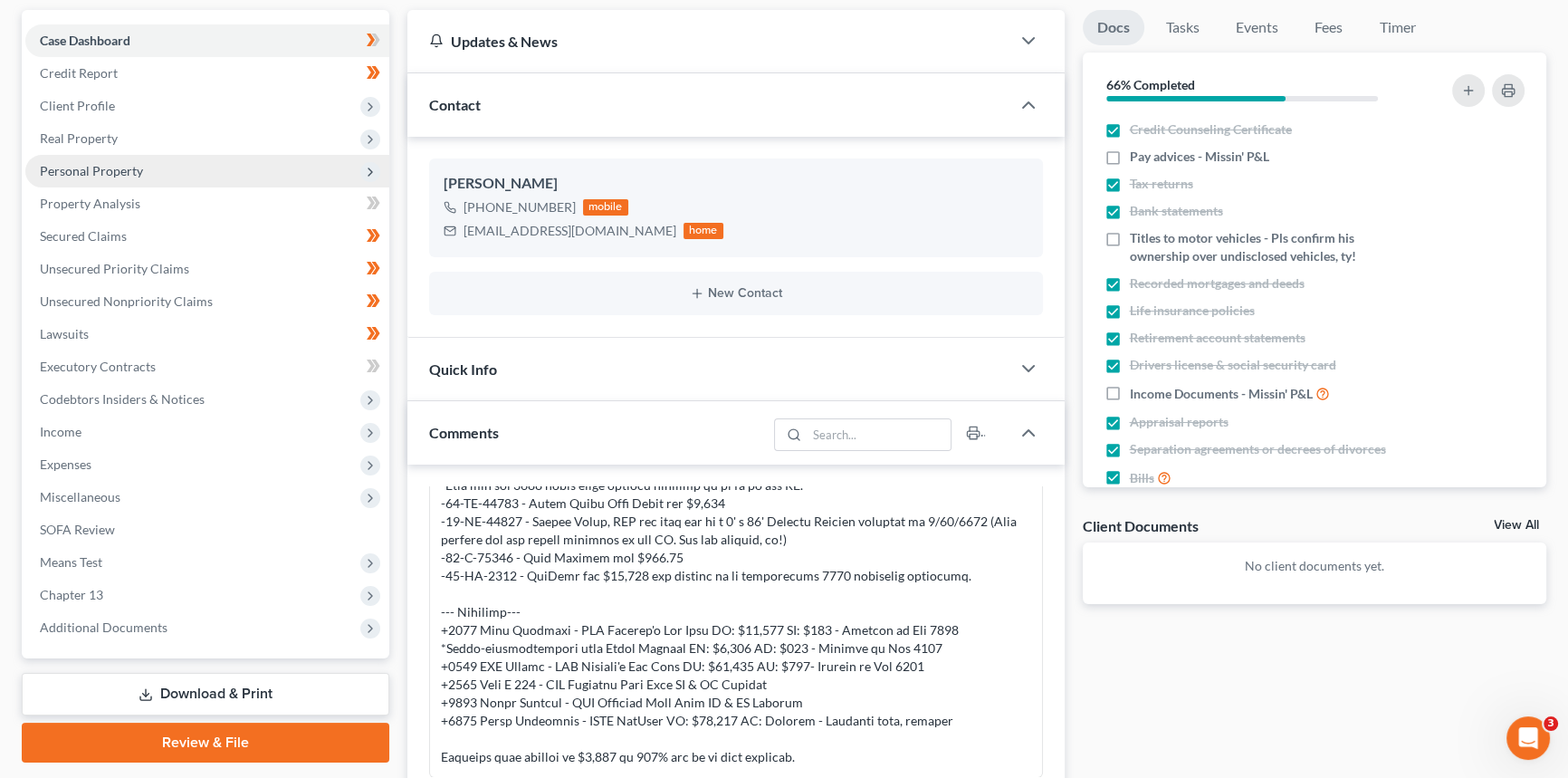
drag, startPoint x: 87, startPoint y: 161, endPoint x: 119, endPoint y: 179, distance: 36.7
click at [87, 163] on span "Personal Property" at bounding box center [91, 171] width 103 height 16
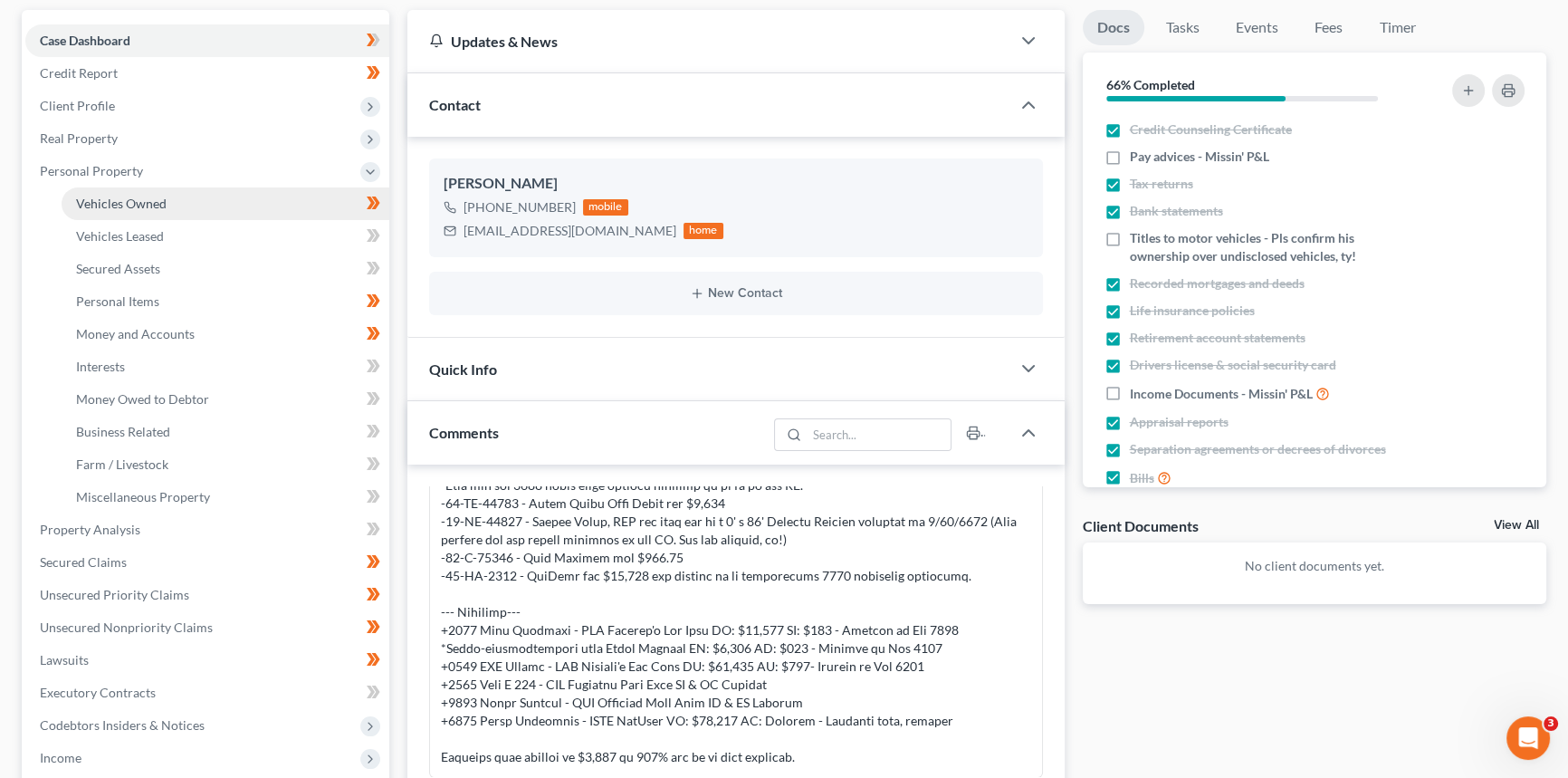
click at [131, 204] on span "Vehicles Owned" at bounding box center [121, 203] width 90 height 16
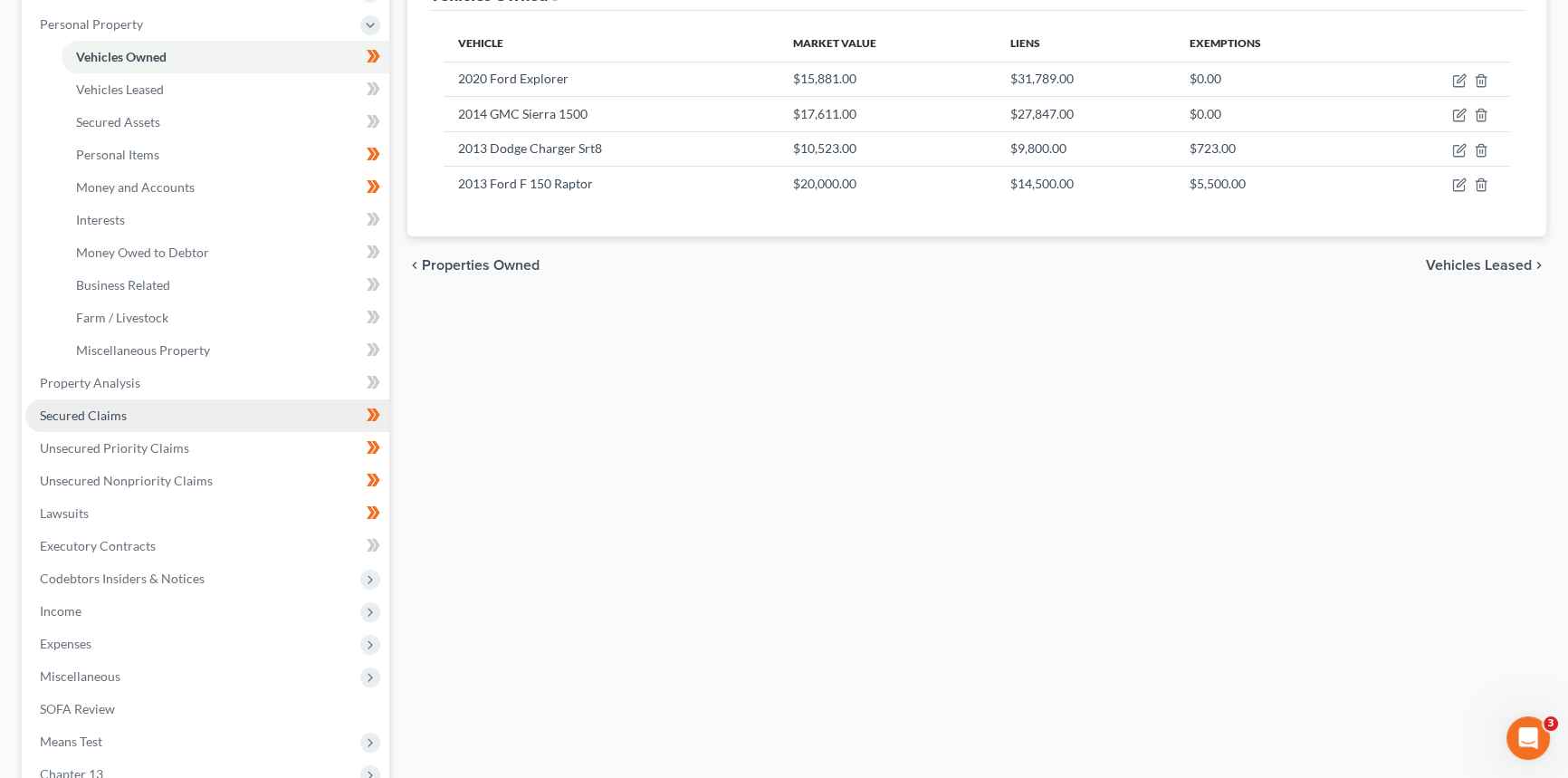
scroll to position [328, 0]
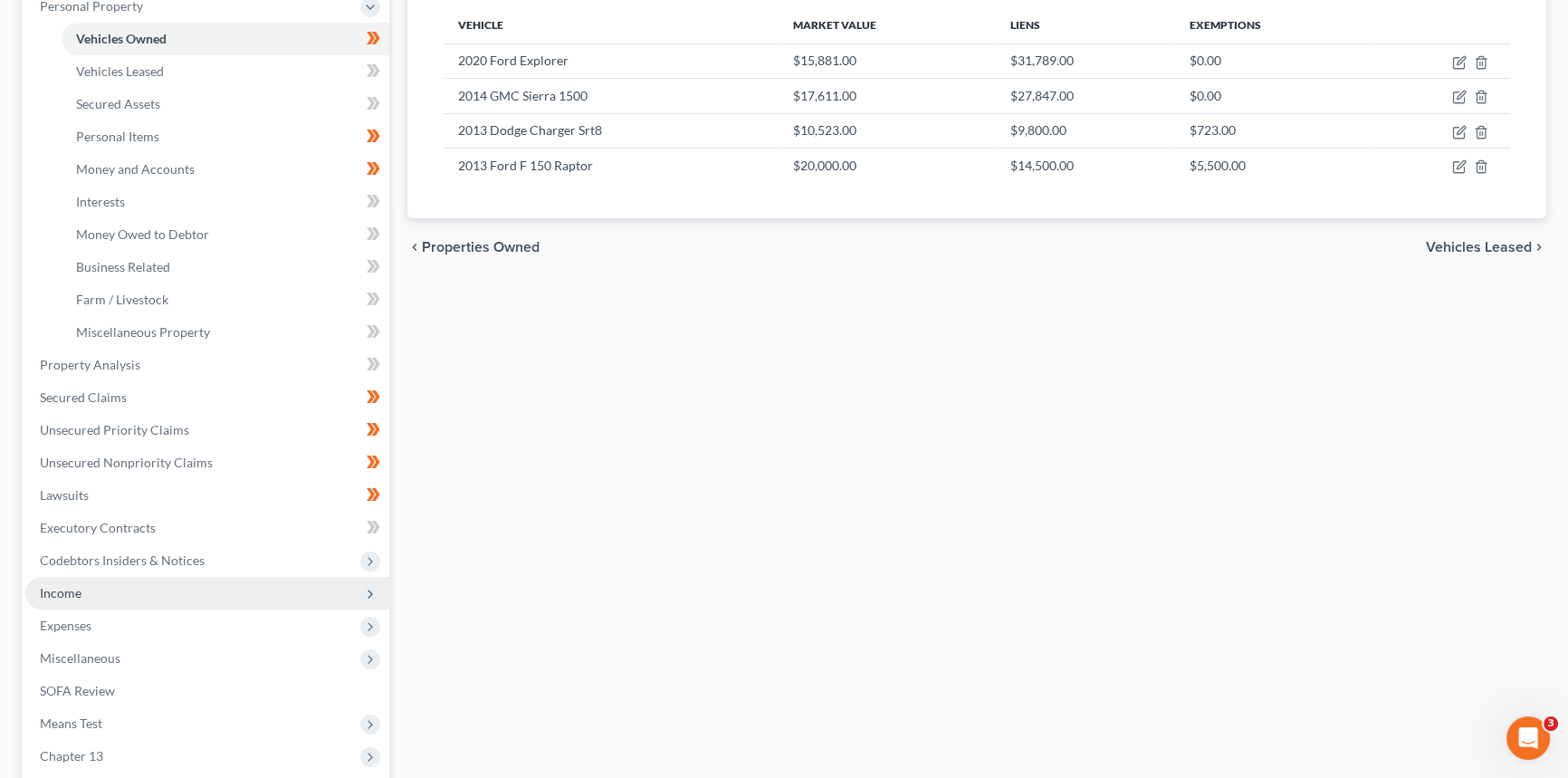
click at [74, 586] on span "Income" at bounding box center [61, 592] width 42 height 16
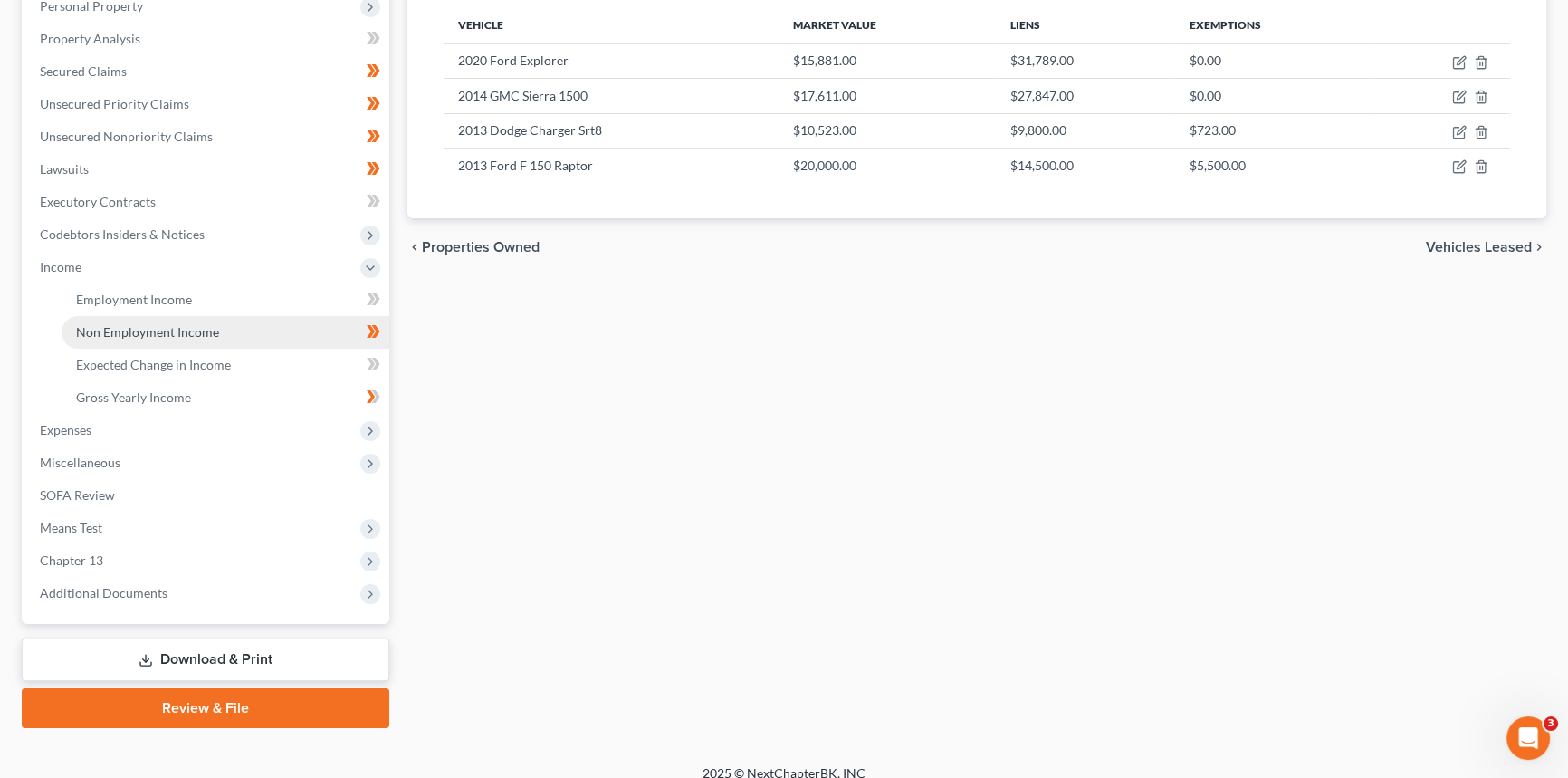
click at [163, 325] on span "Non Employment Income" at bounding box center [148, 332] width 143 height 16
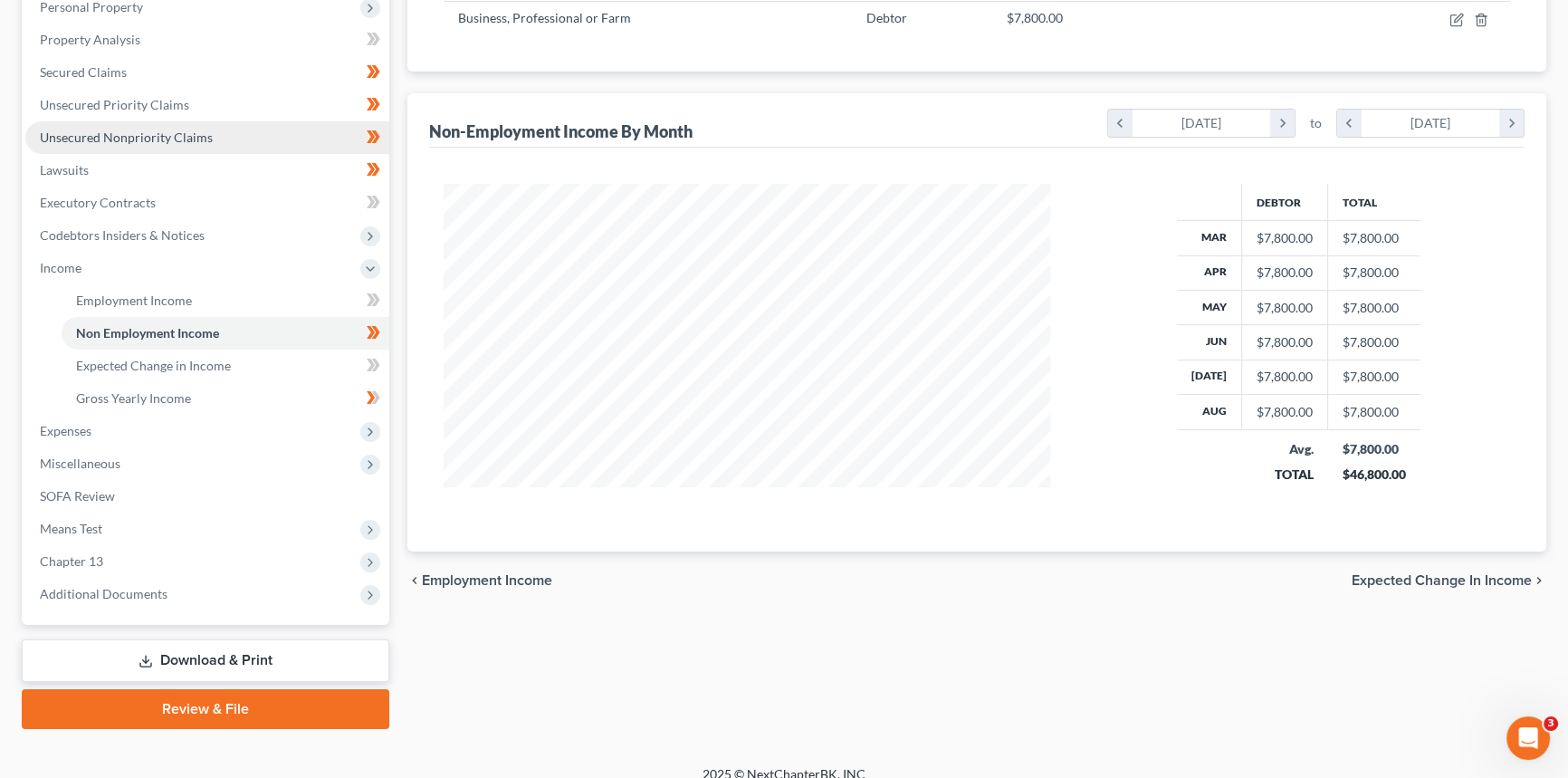
scroll to position [328, 0]
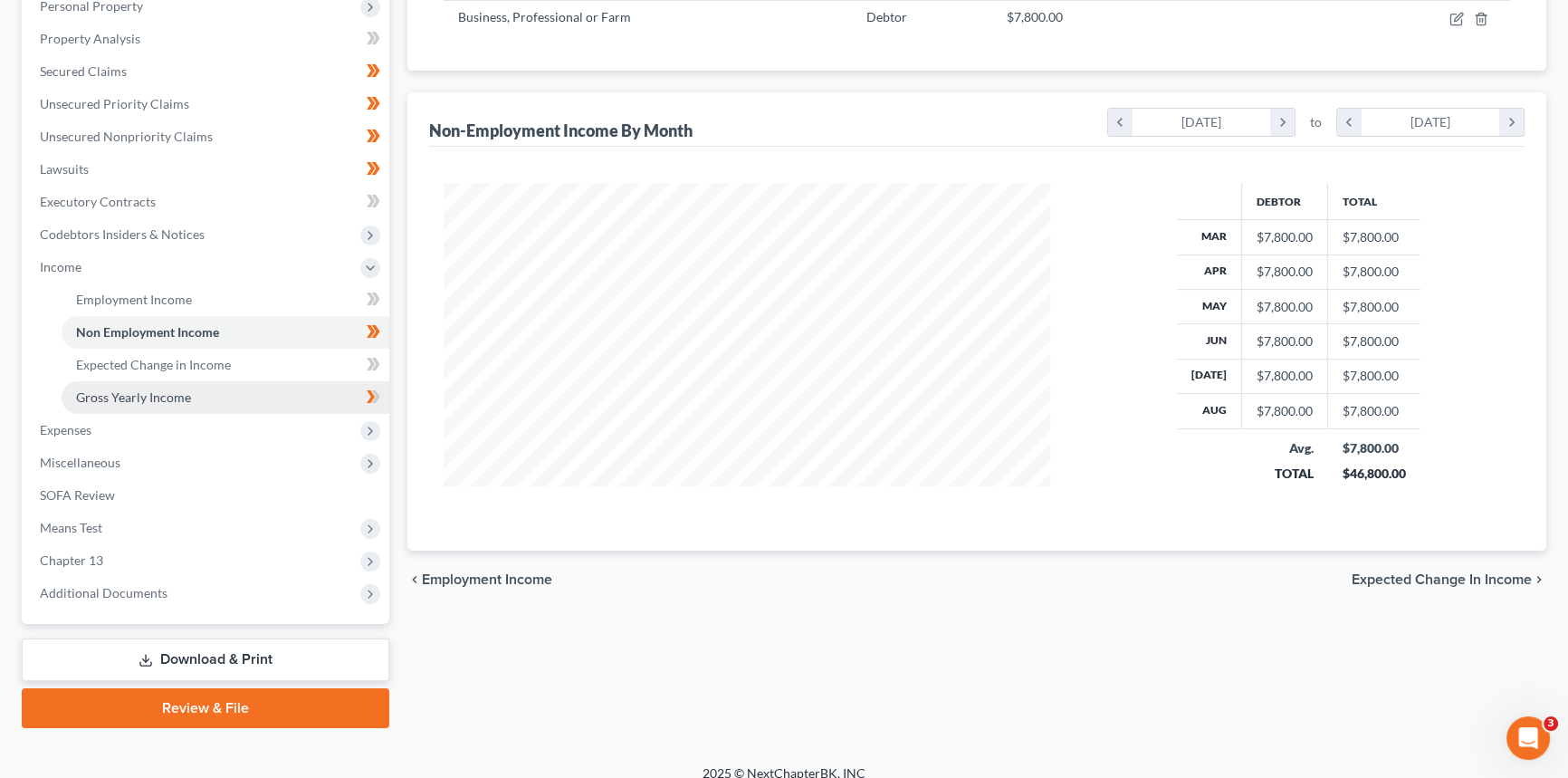
click at [199, 392] on link "Gross Yearly Income" at bounding box center [225, 397] width 327 height 33
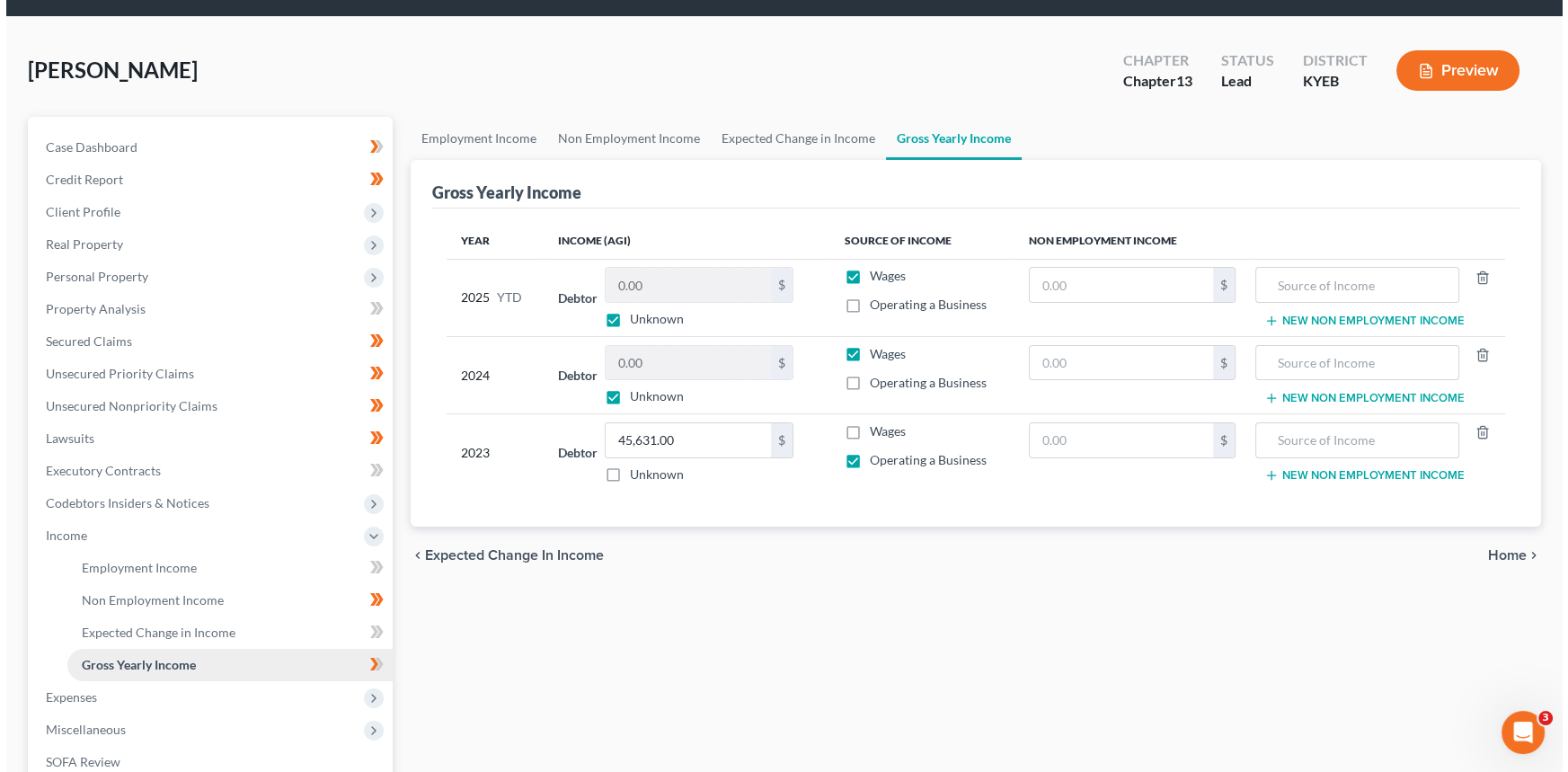
scroll to position [244, 0]
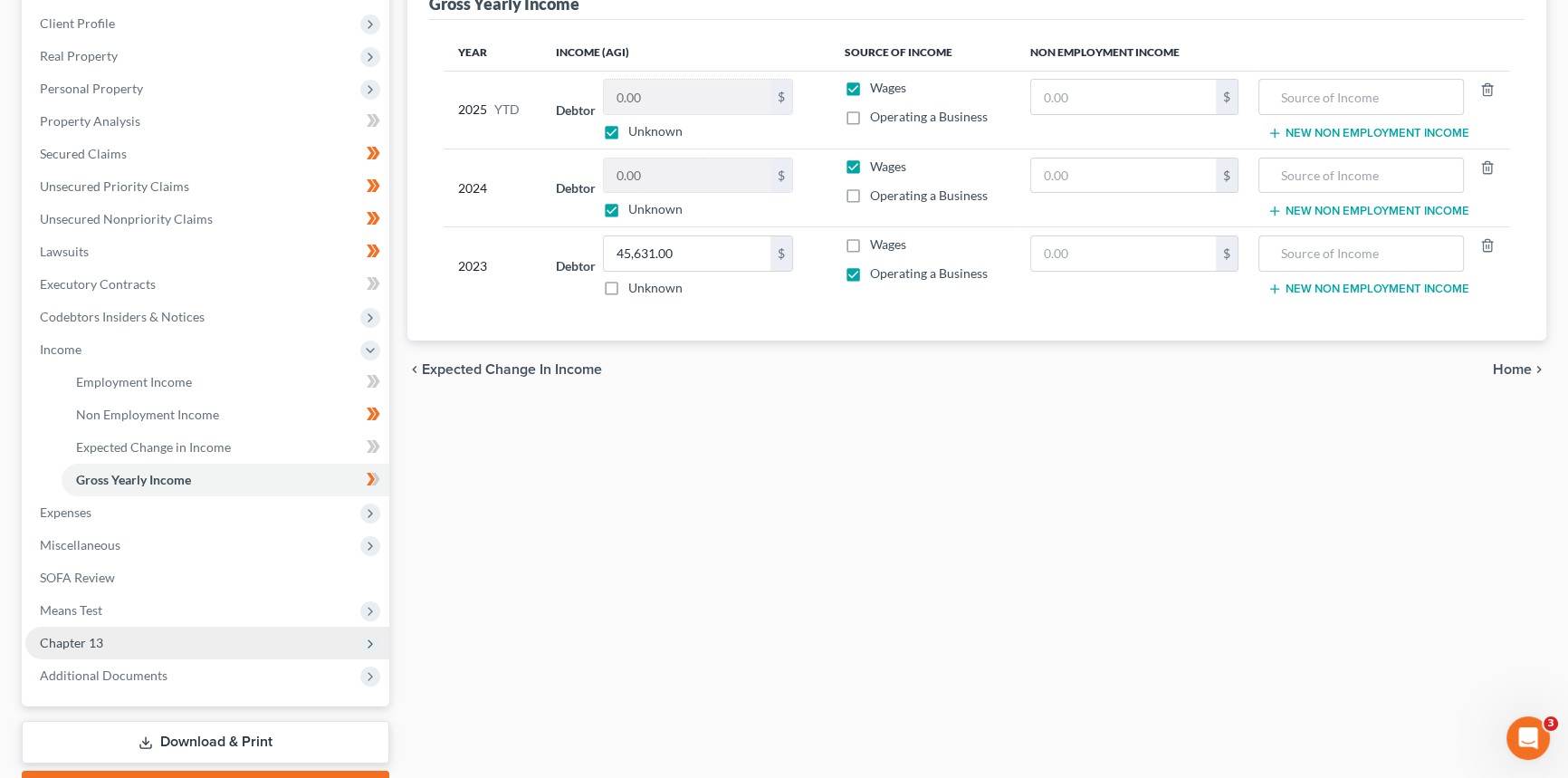
click at [106, 641] on span "Chapter 13" at bounding box center [207, 642] width 364 height 33
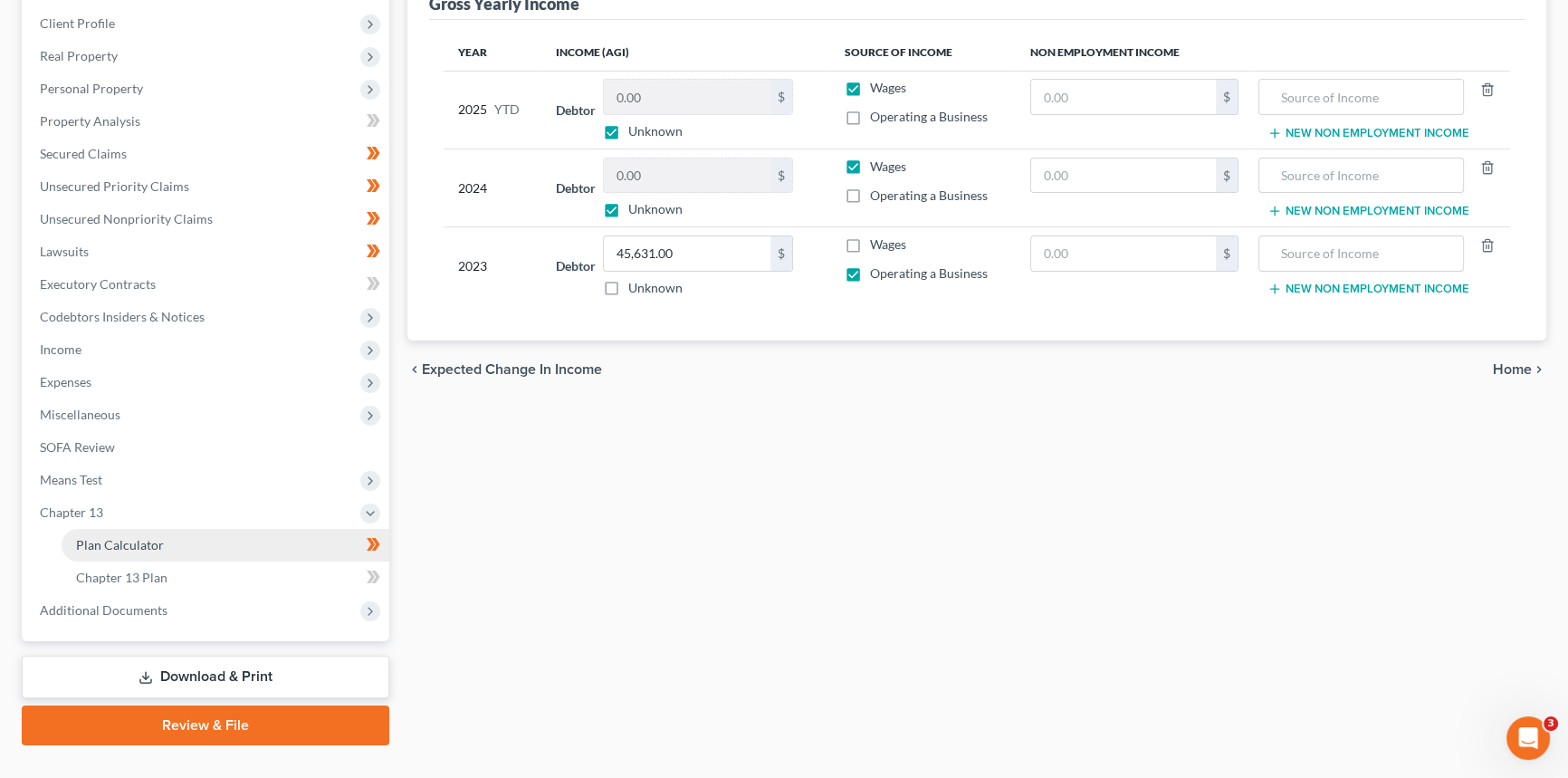
click at [139, 541] on span "Plan Calculator" at bounding box center [120, 545] width 87 height 16
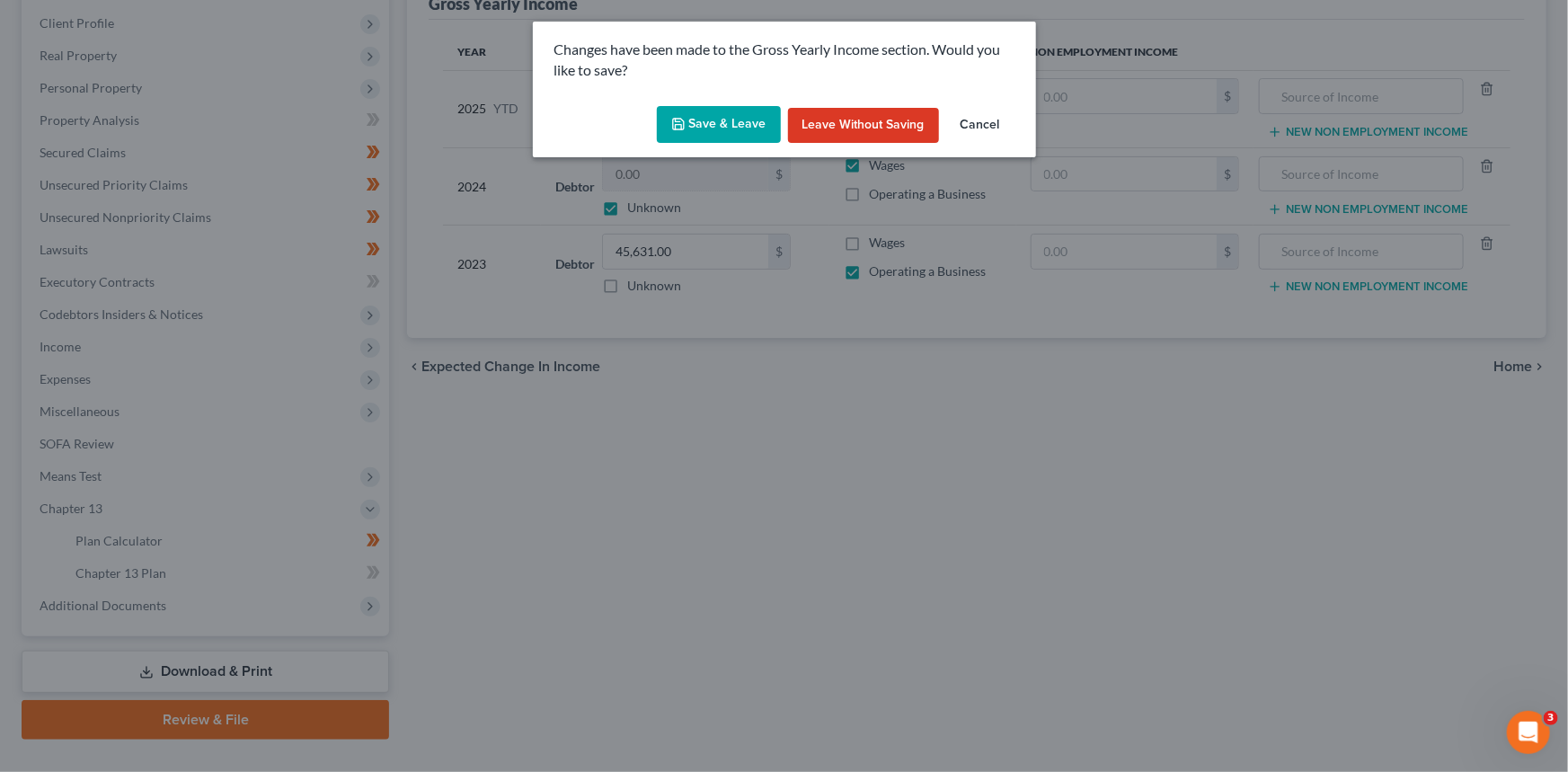
click at [700, 126] on button "Save & Leave" at bounding box center [719, 125] width 124 height 37
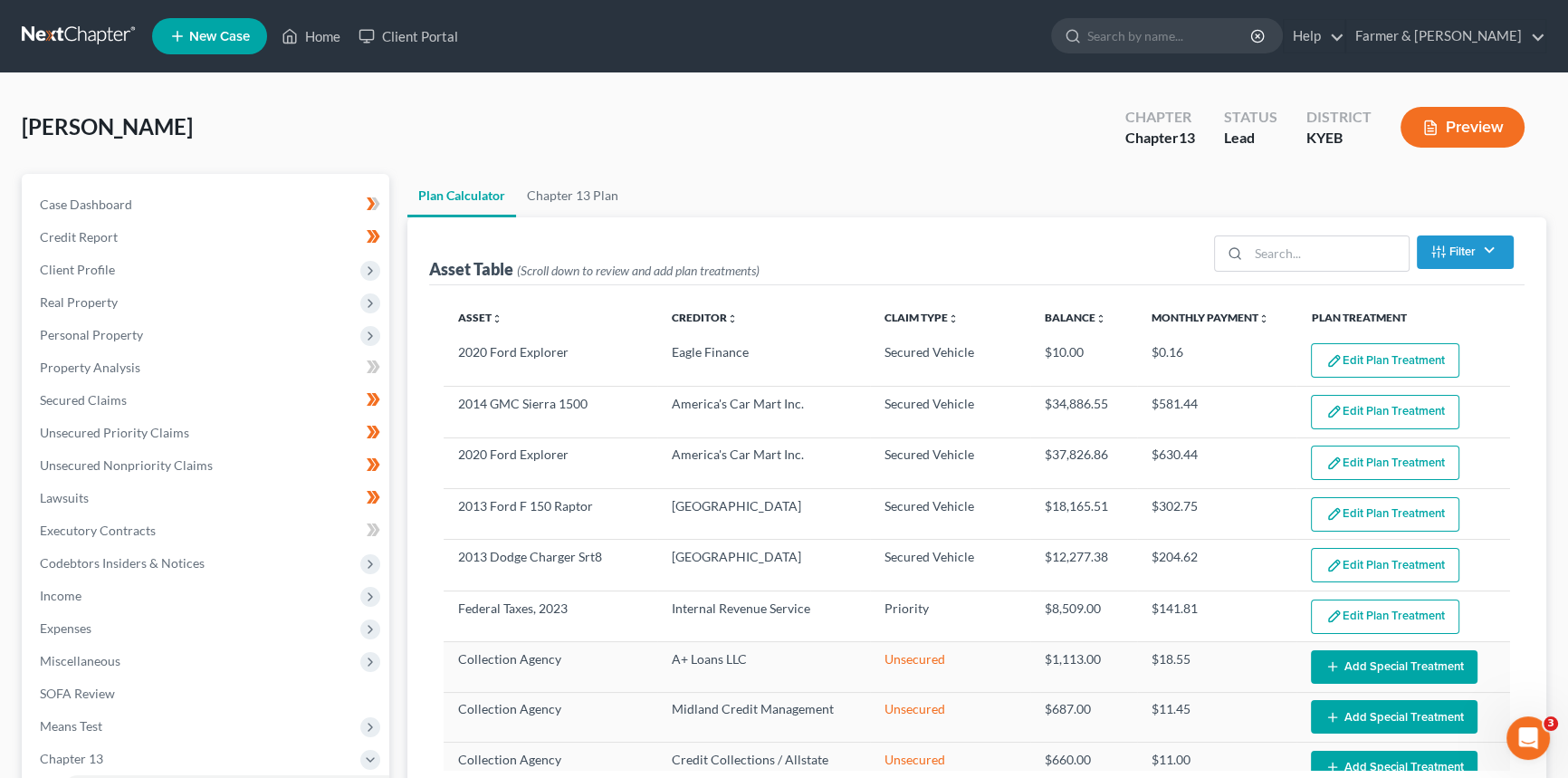
select select "59"
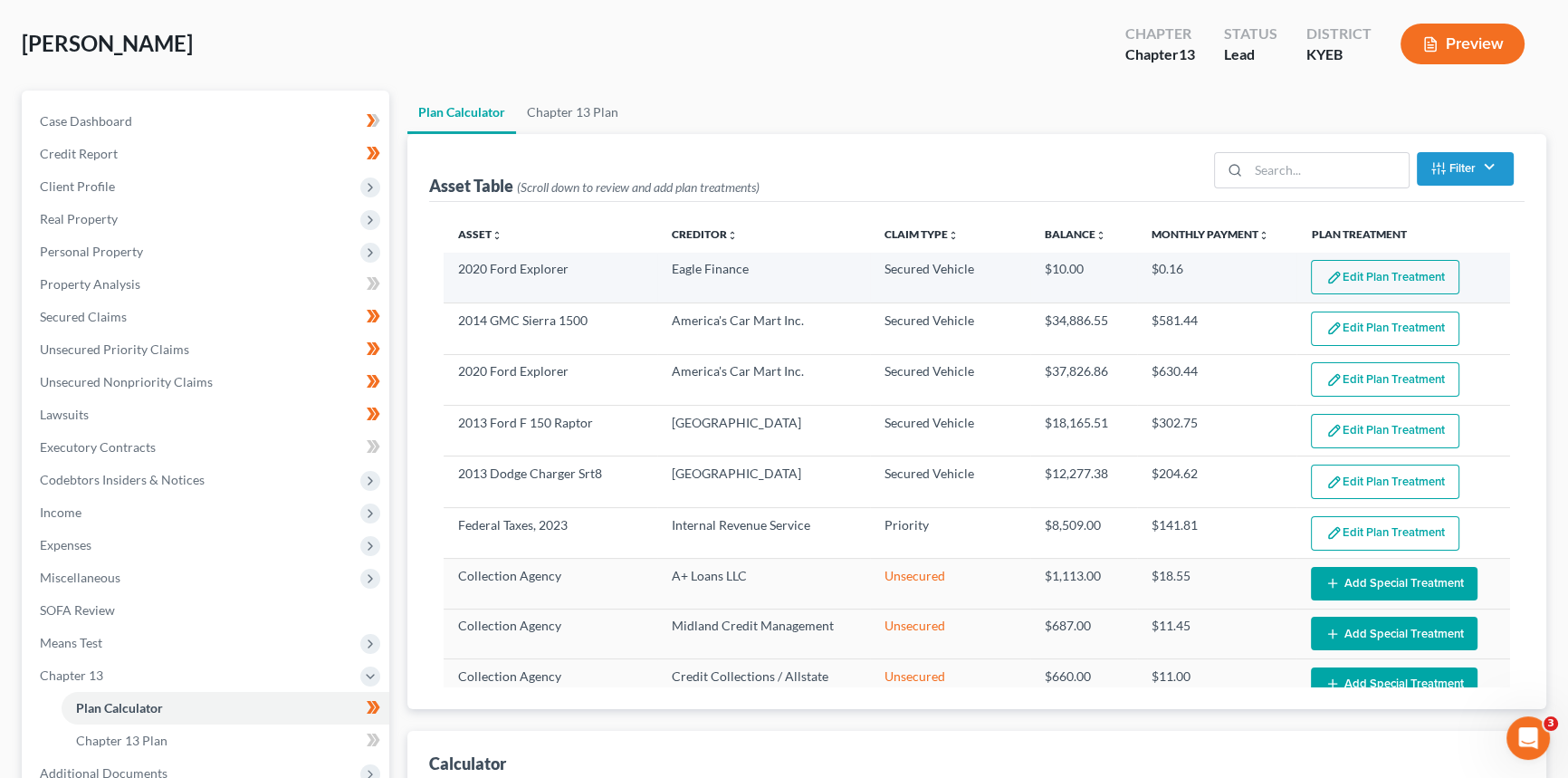
scroll to position [164, 0]
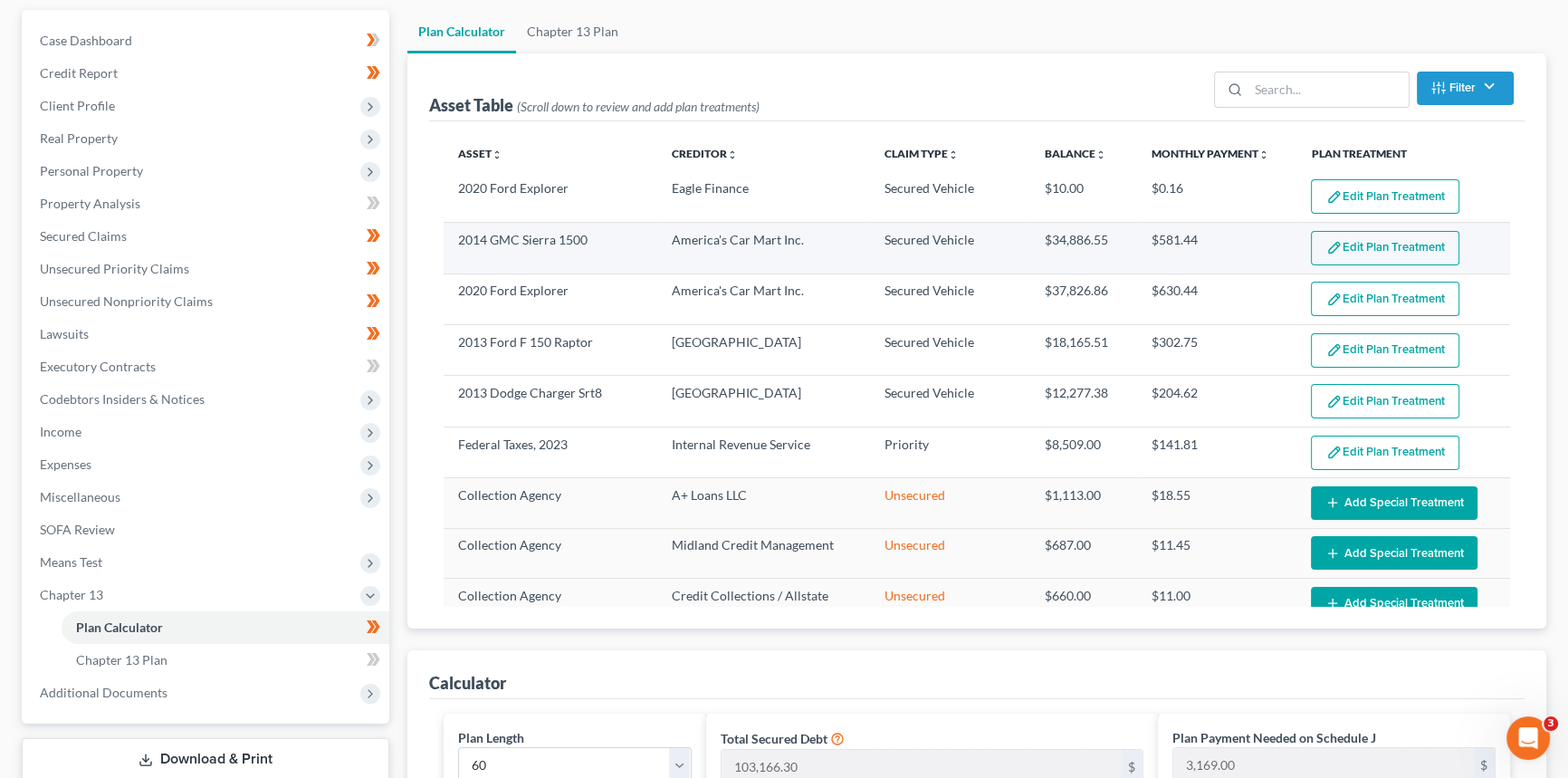
click at [1354, 247] on button "Edit Plan Treatment" at bounding box center [1385, 248] width 149 height 35
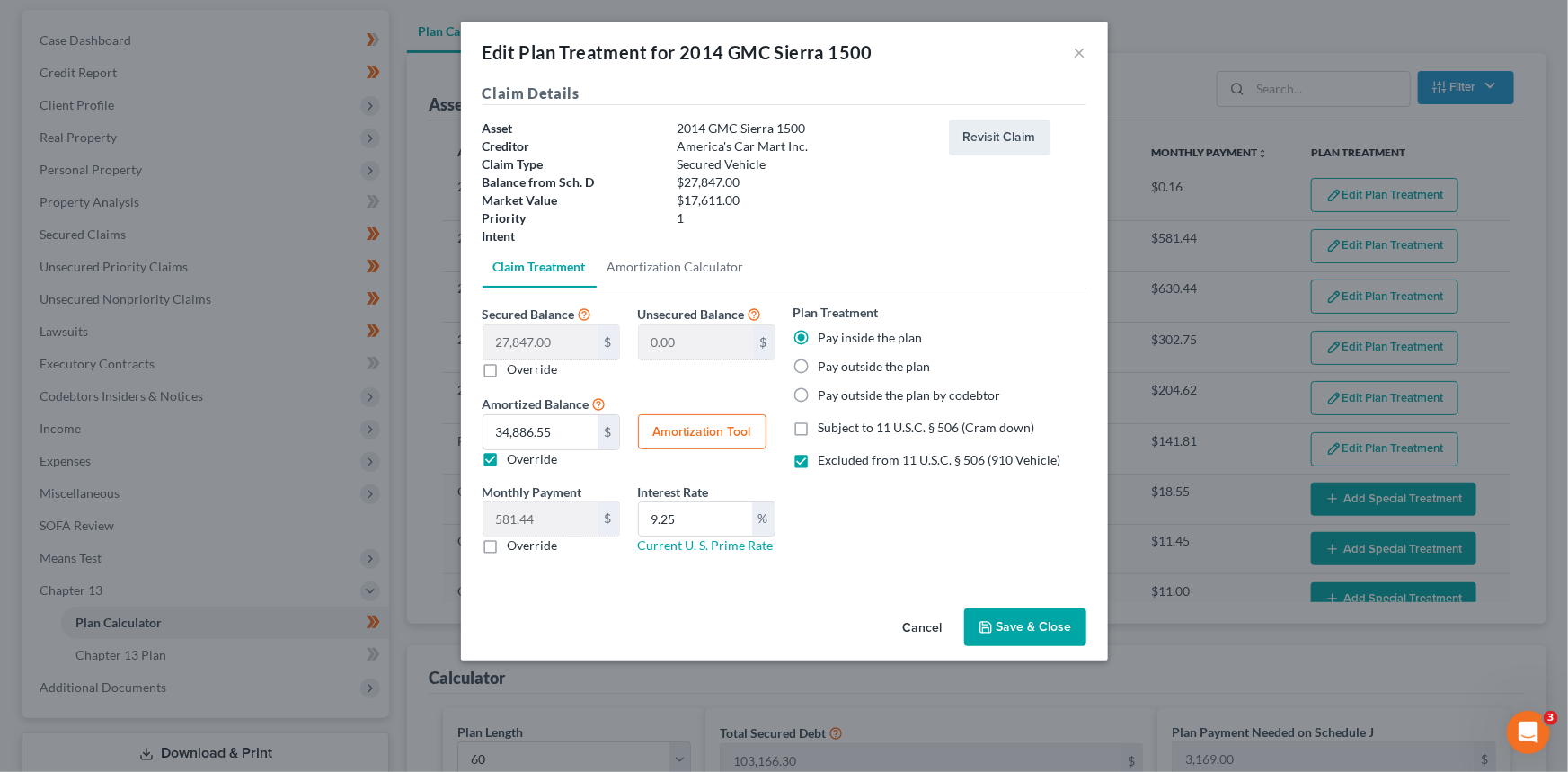
click at [507, 375] on label "Override" at bounding box center [532, 369] width 50 height 18
click at [515, 372] on input "Override" at bounding box center [521, 366] width 12 height 12
checkbox input "true"
type input "27,847.00"
click at [507, 460] on label "Override" at bounding box center [532, 459] width 50 height 18
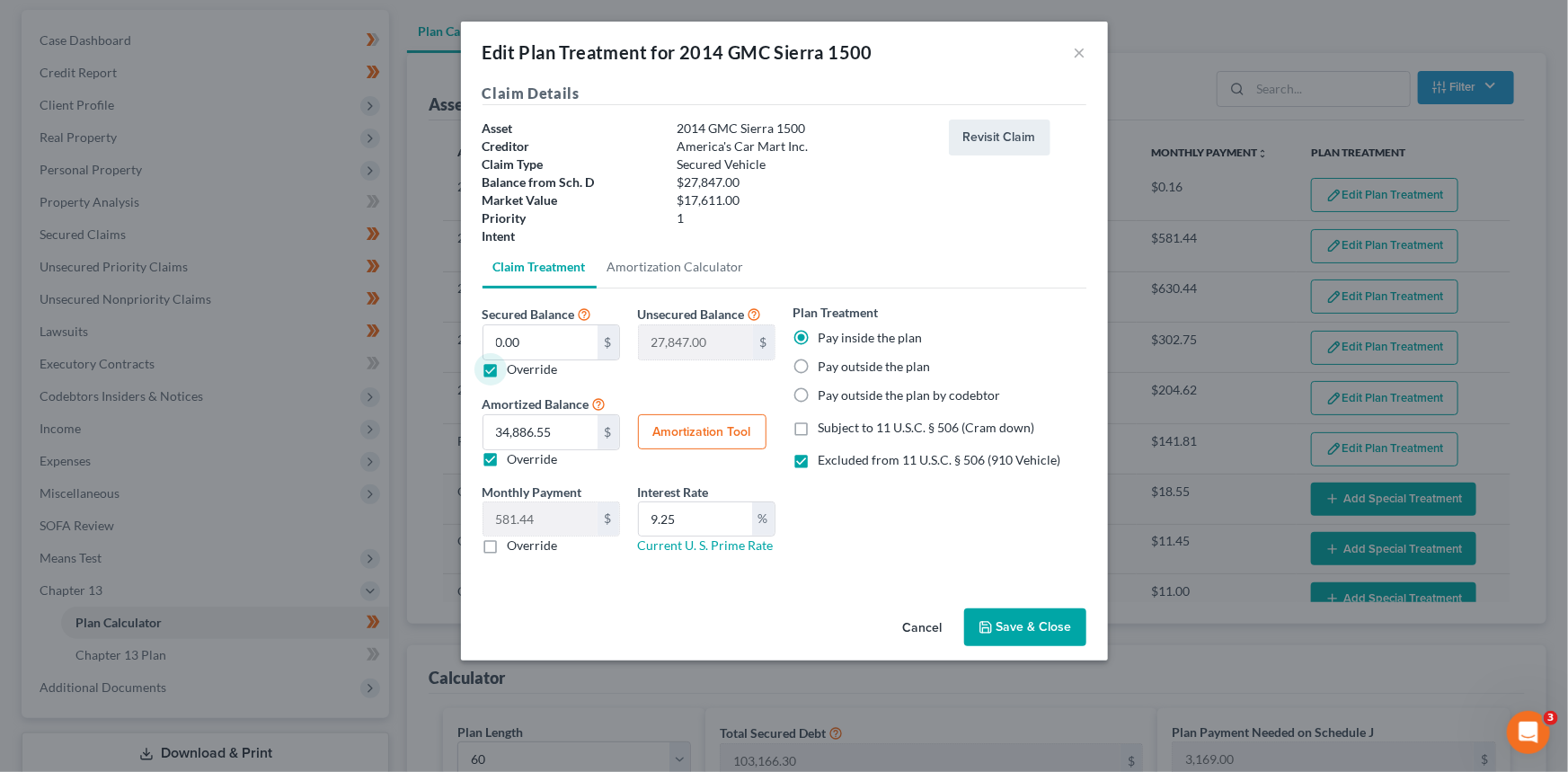
click at [515, 460] on input "Override" at bounding box center [521, 456] width 12 height 12
checkbox input "false"
type input "0"
click at [693, 527] on input "9.25" at bounding box center [695, 519] width 113 height 34
click at [595, 513] on div "Monthly Payment 0 $ 0.00 $ Override Interest Rate 9.25 % Current U. S. Prime Ra…" at bounding box center [629, 526] width 311 height 87
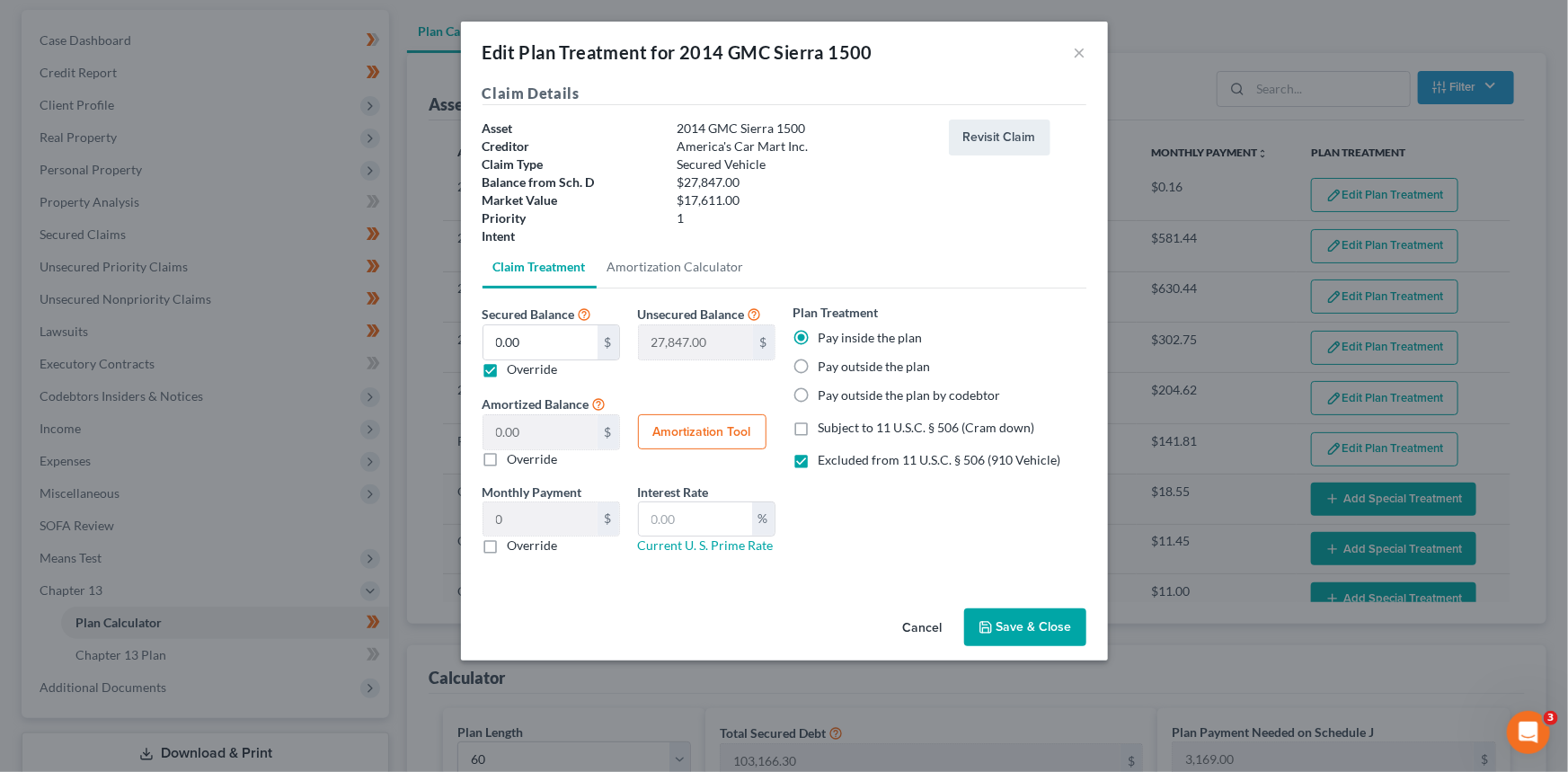
click at [1036, 630] on button "Save & Close" at bounding box center [1025, 627] width 122 height 37
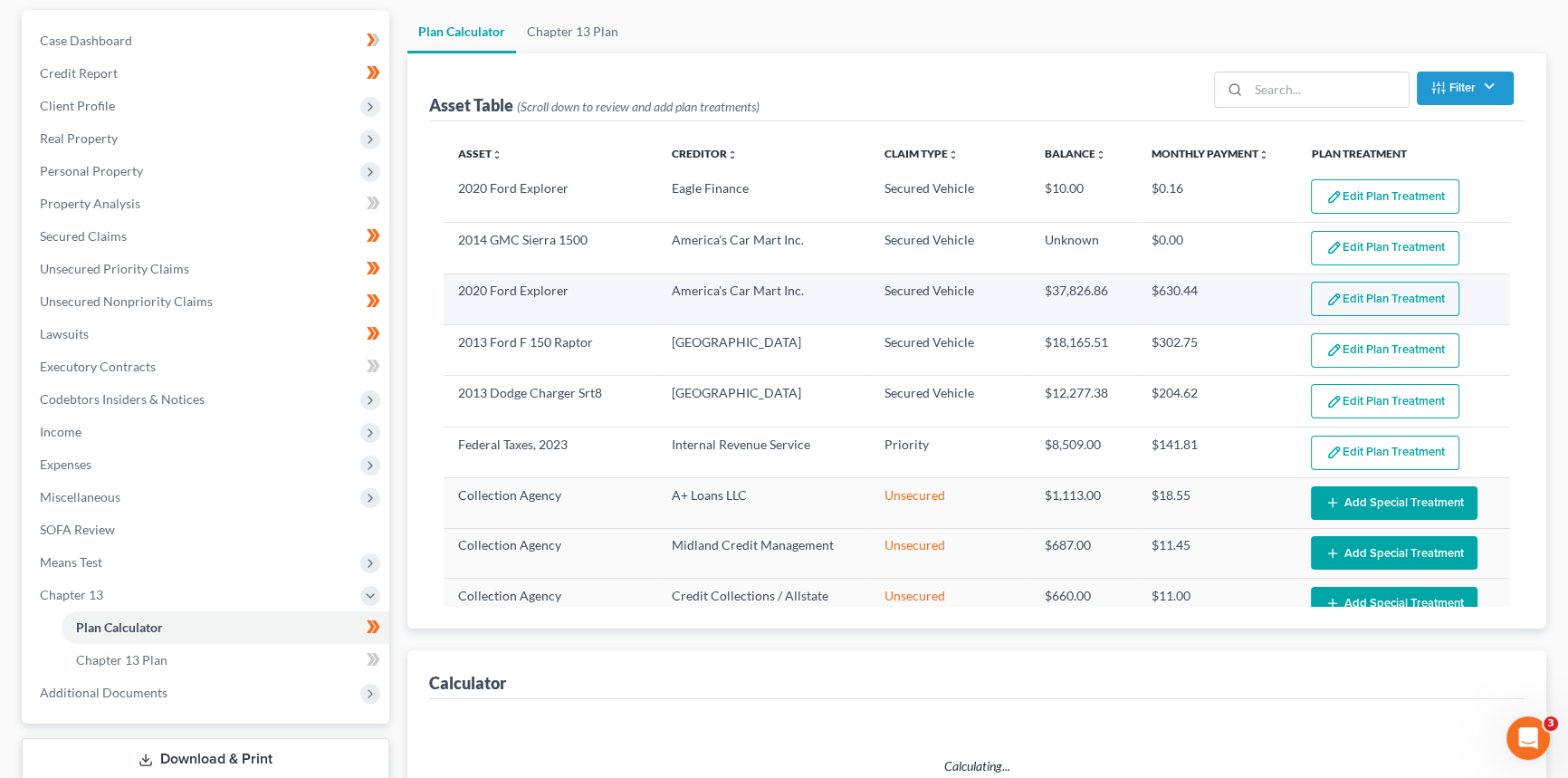
select select "59"
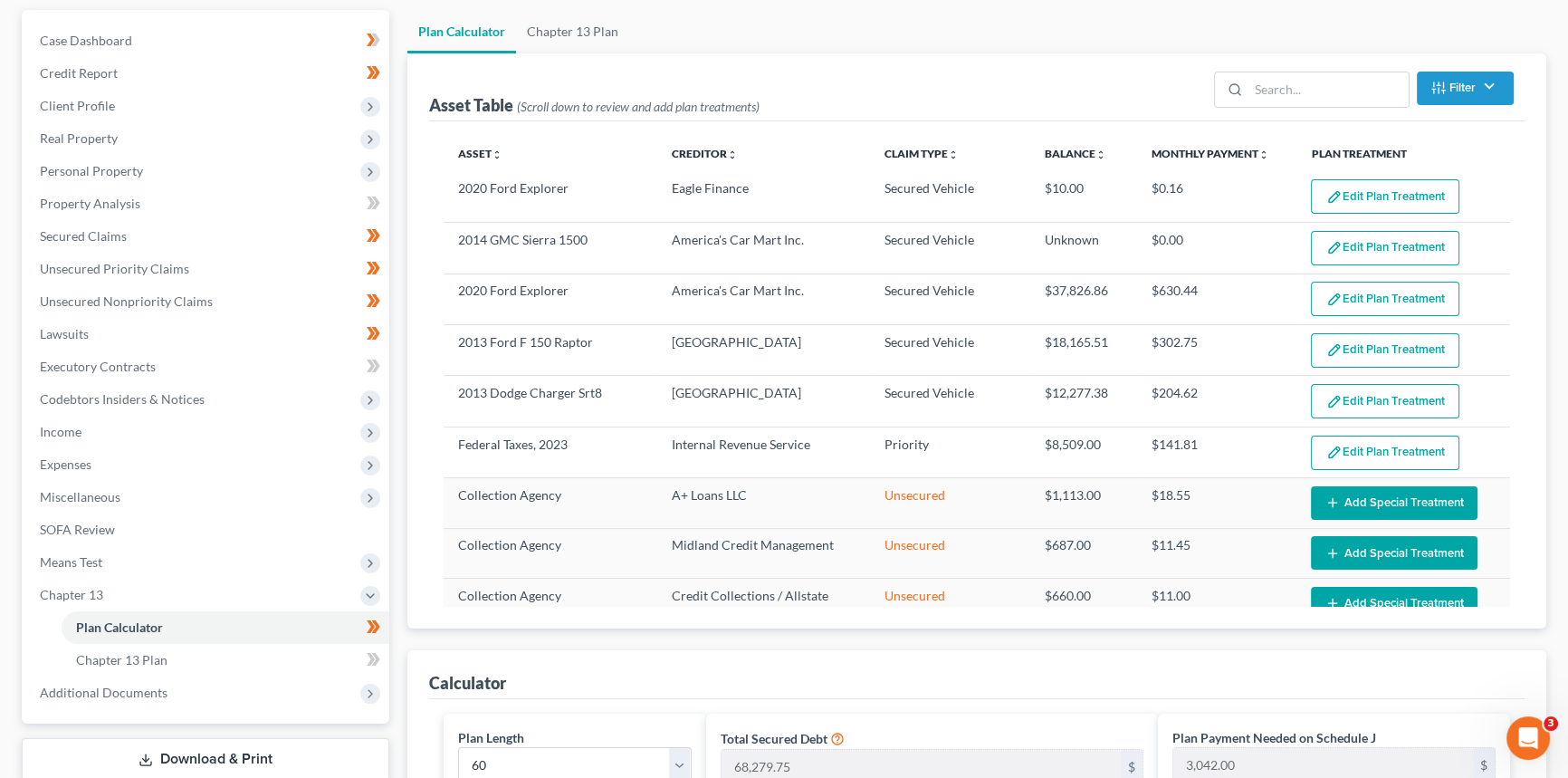
click at [1419, 292] on button "Edit Plan Treatment" at bounding box center [1385, 299] width 149 height 35
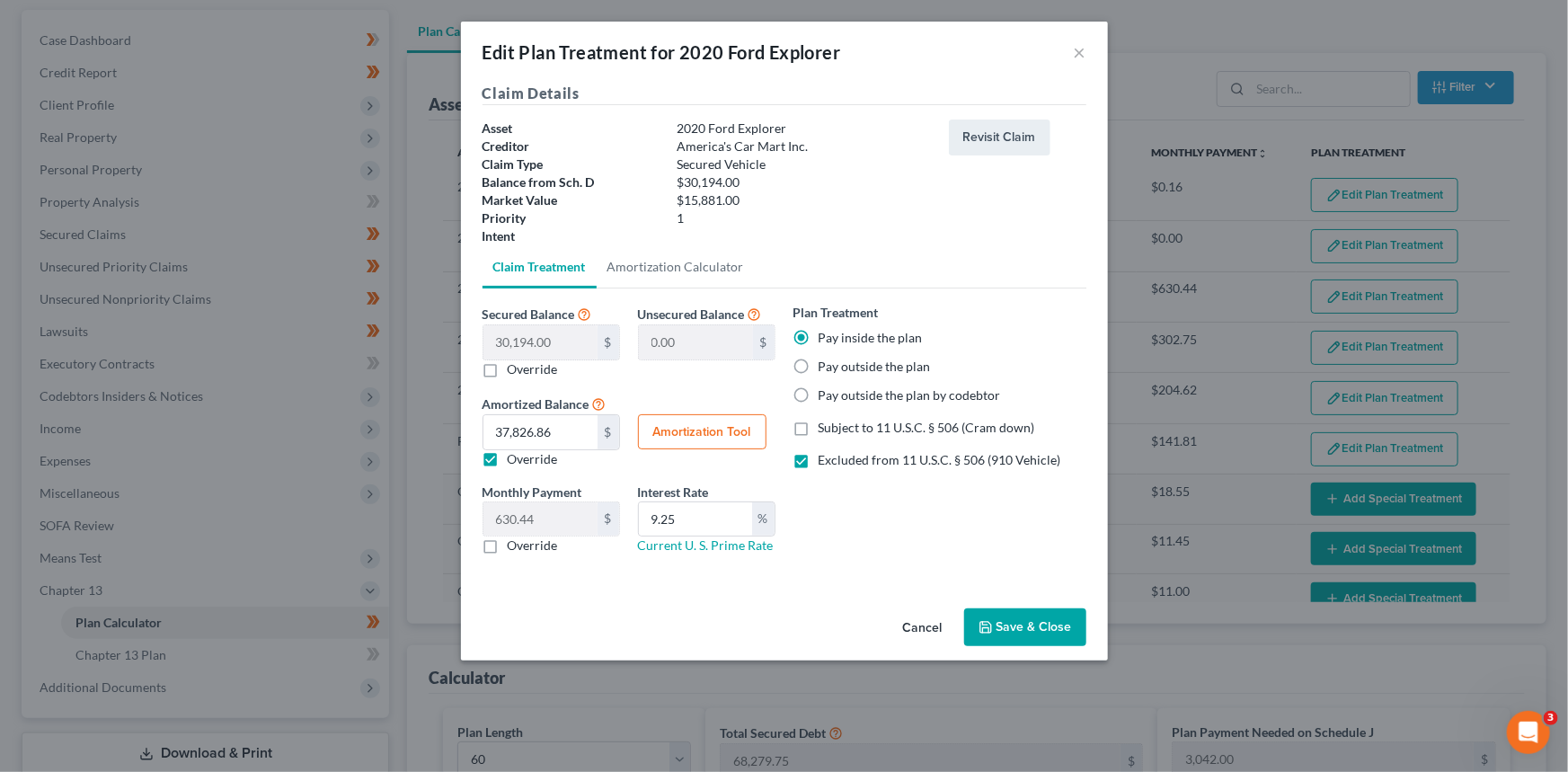
click at [507, 369] on label "Override" at bounding box center [532, 369] width 50 height 18
click at [515, 369] on input "Override" at bounding box center [521, 366] width 12 height 12
checkbox input "true"
click at [683, 522] on input "9.25" at bounding box center [695, 519] width 113 height 34
click at [1013, 632] on button "Save & Close" at bounding box center [1025, 627] width 122 height 37
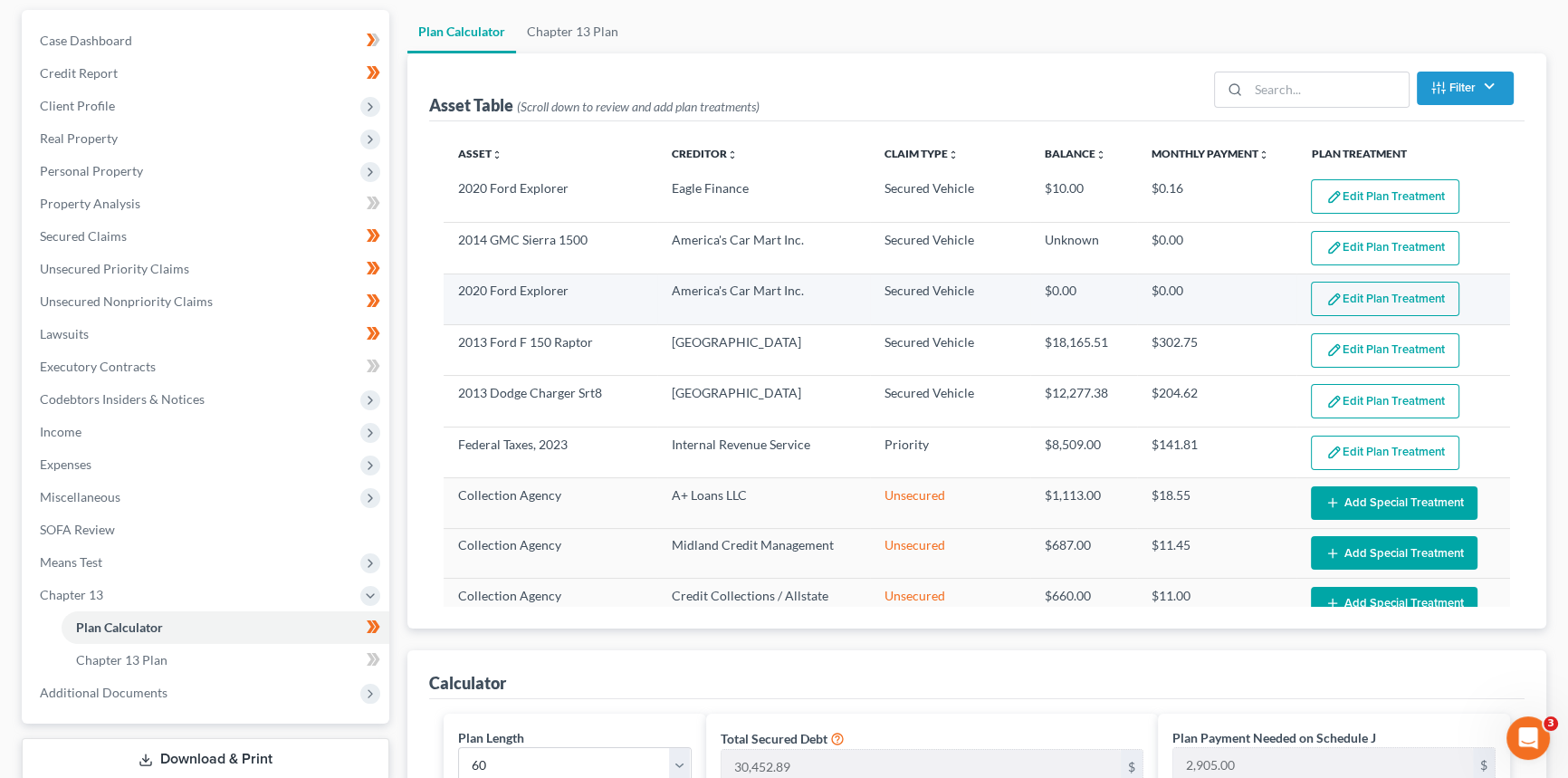
scroll to position [81, 0]
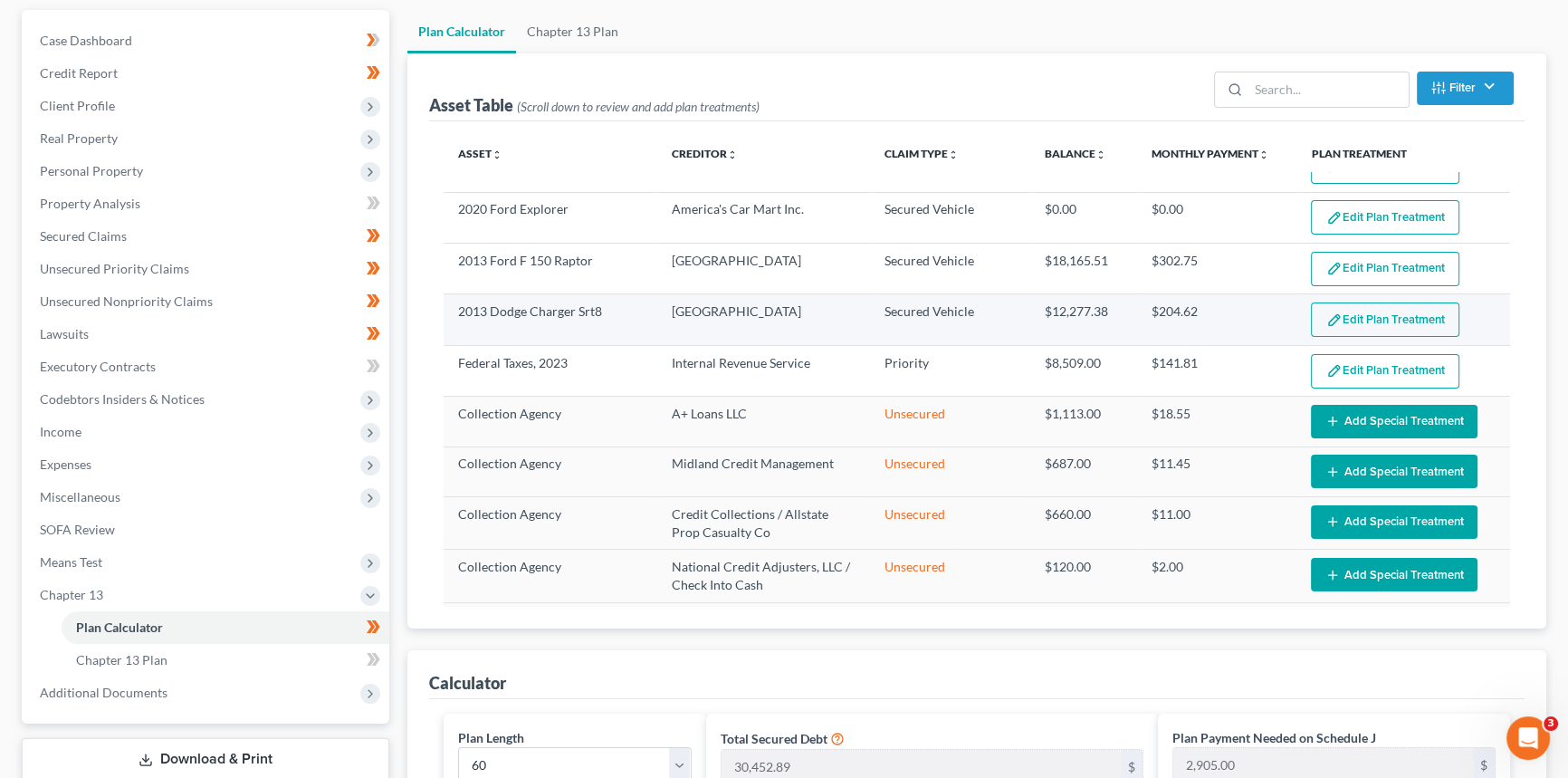
click at [1382, 317] on button "Edit Plan Treatment" at bounding box center [1385, 320] width 149 height 35
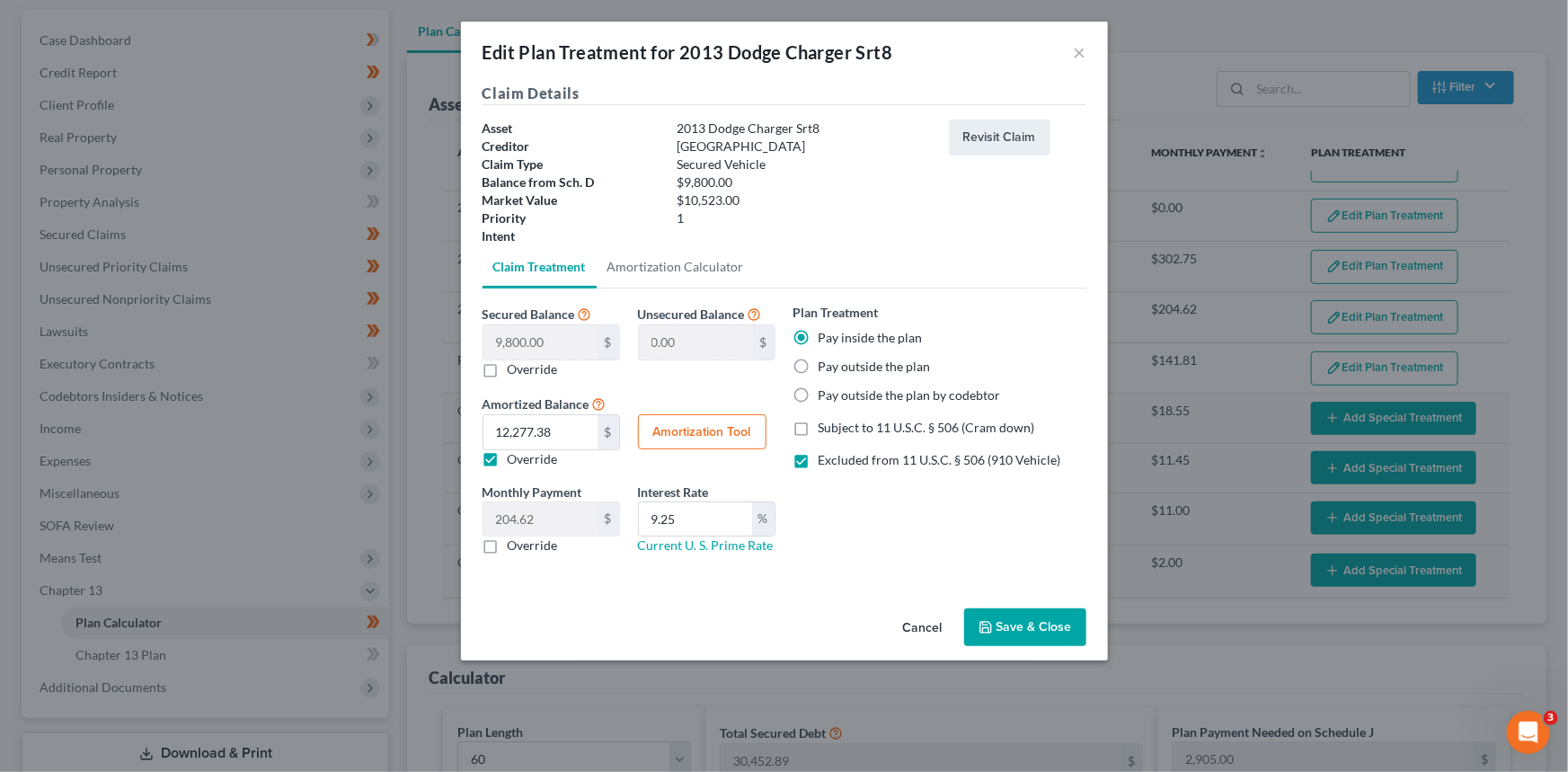
click at [818, 400] on label "Pay outside the plan by codebtor" at bounding box center [909, 395] width 182 height 18
click at [825, 398] on input "Pay outside the plan by codebtor" at bounding box center [831, 392] width 12 height 12
click at [1007, 623] on button "Save & Close" at bounding box center [1025, 627] width 122 height 37
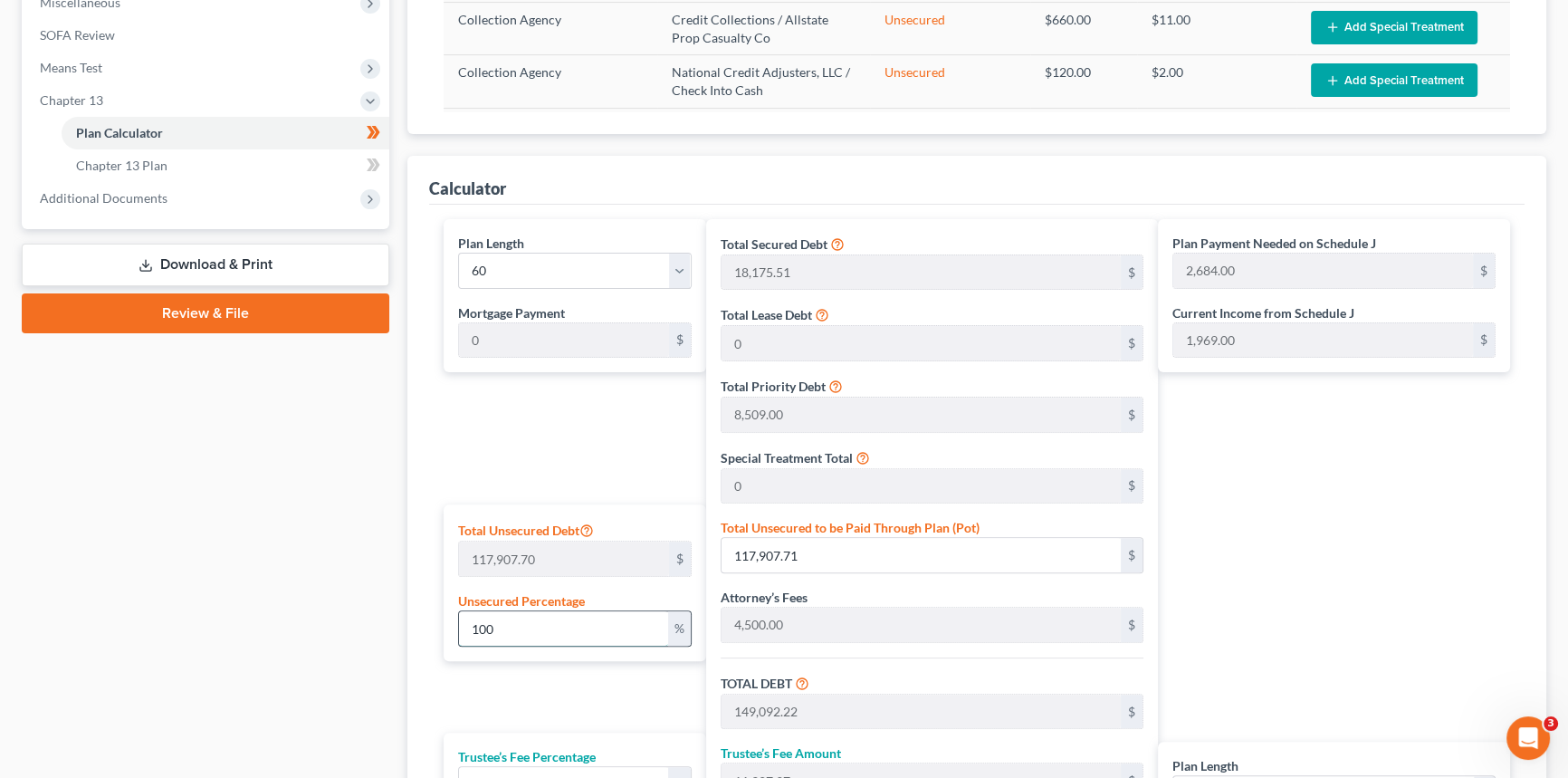
scroll to position [576, 0]
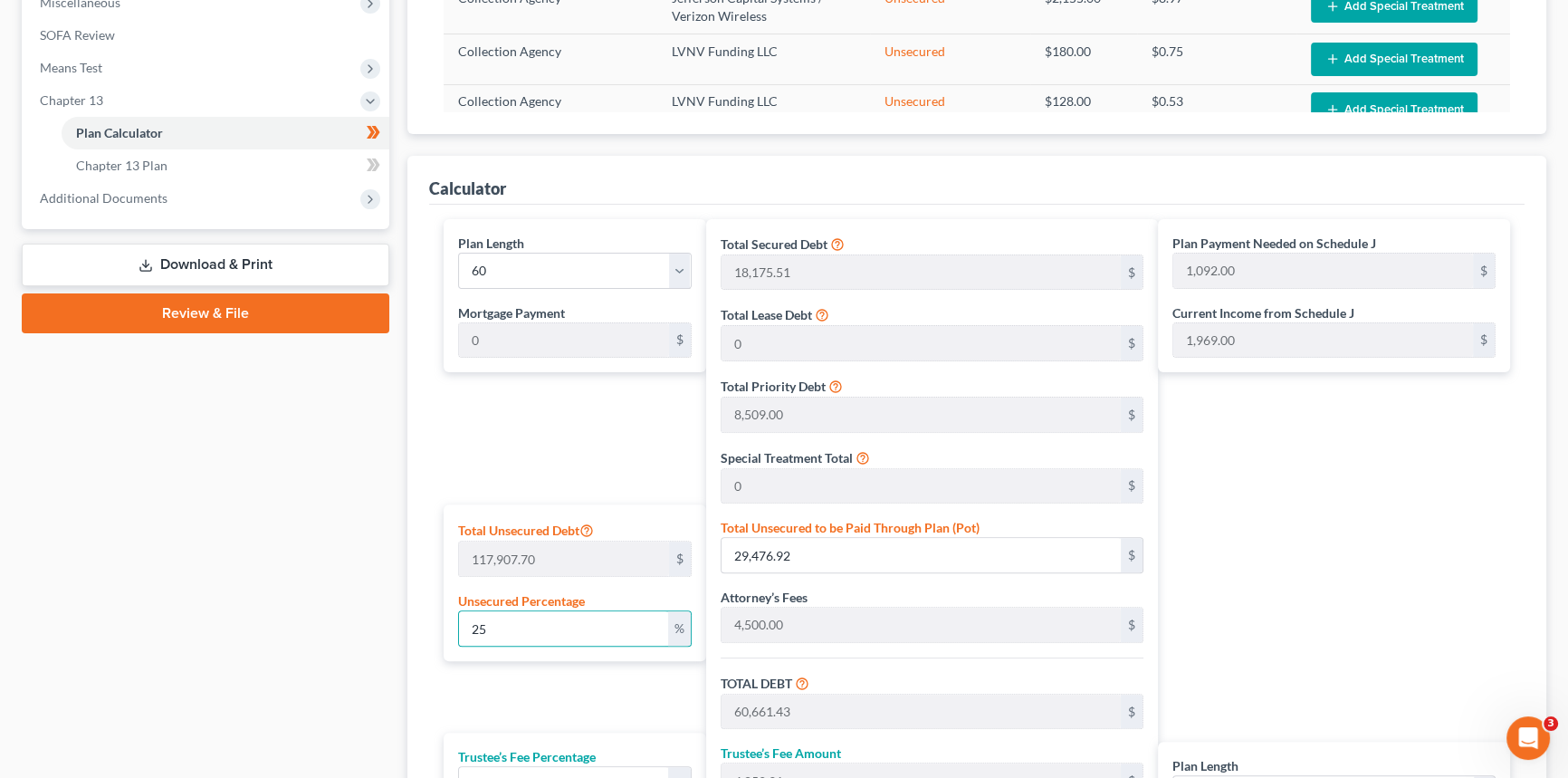
click at [592, 697] on div "Plan Length 1 2 3 4 5 6 7 8 9 10 11 12 13 14 15 16 17 18 19 20 21 22 23 24 25 2…" at bounding box center [571, 586] width 272 height 735
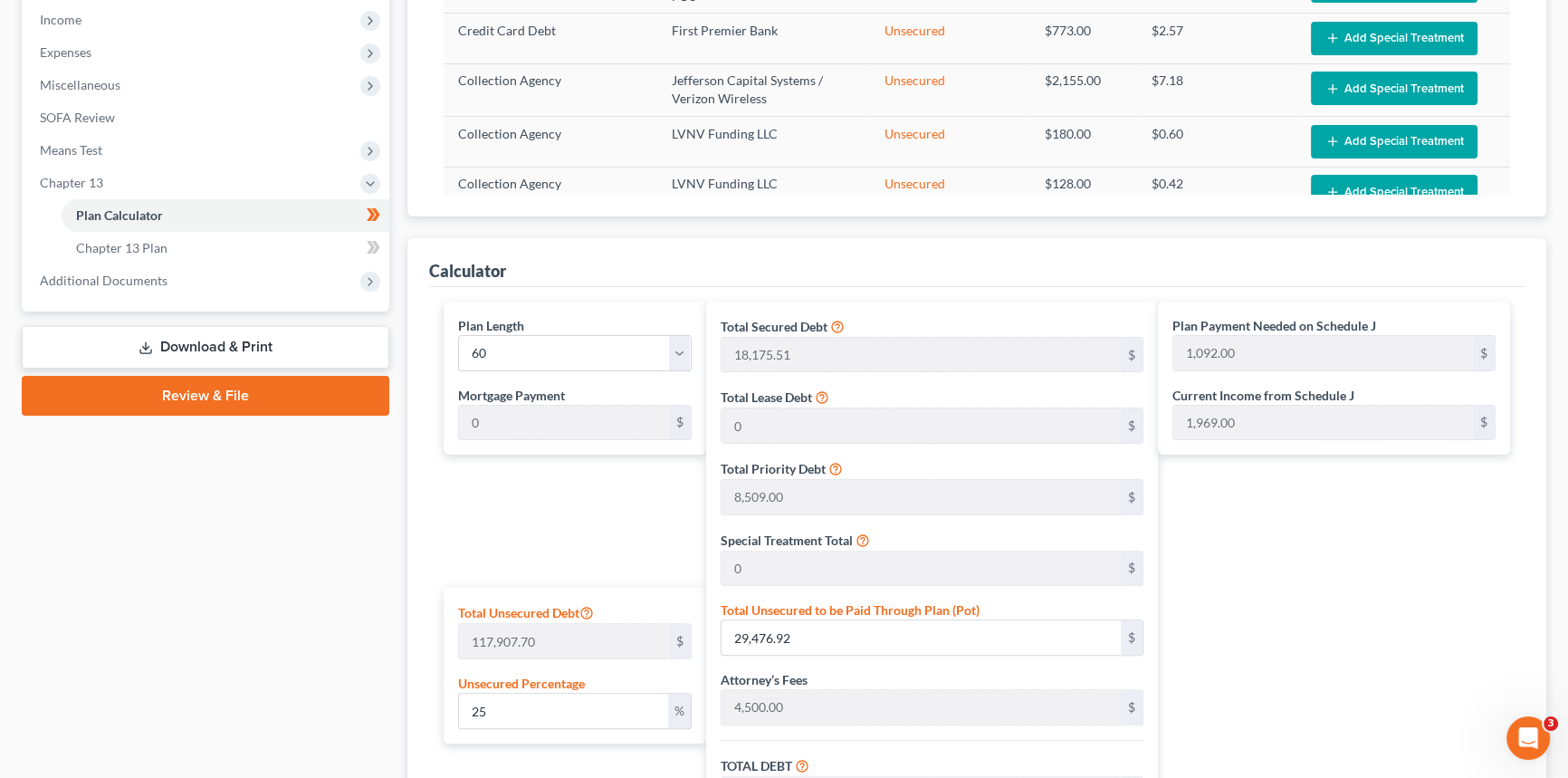
click at [632, 520] on div "Plan Length 1 2 3 4 5 6 7 8 9 10 11 12 13 14 15 16 17 18 19 20 21 22 23 24 25 2…" at bounding box center [571, 669] width 272 height 735
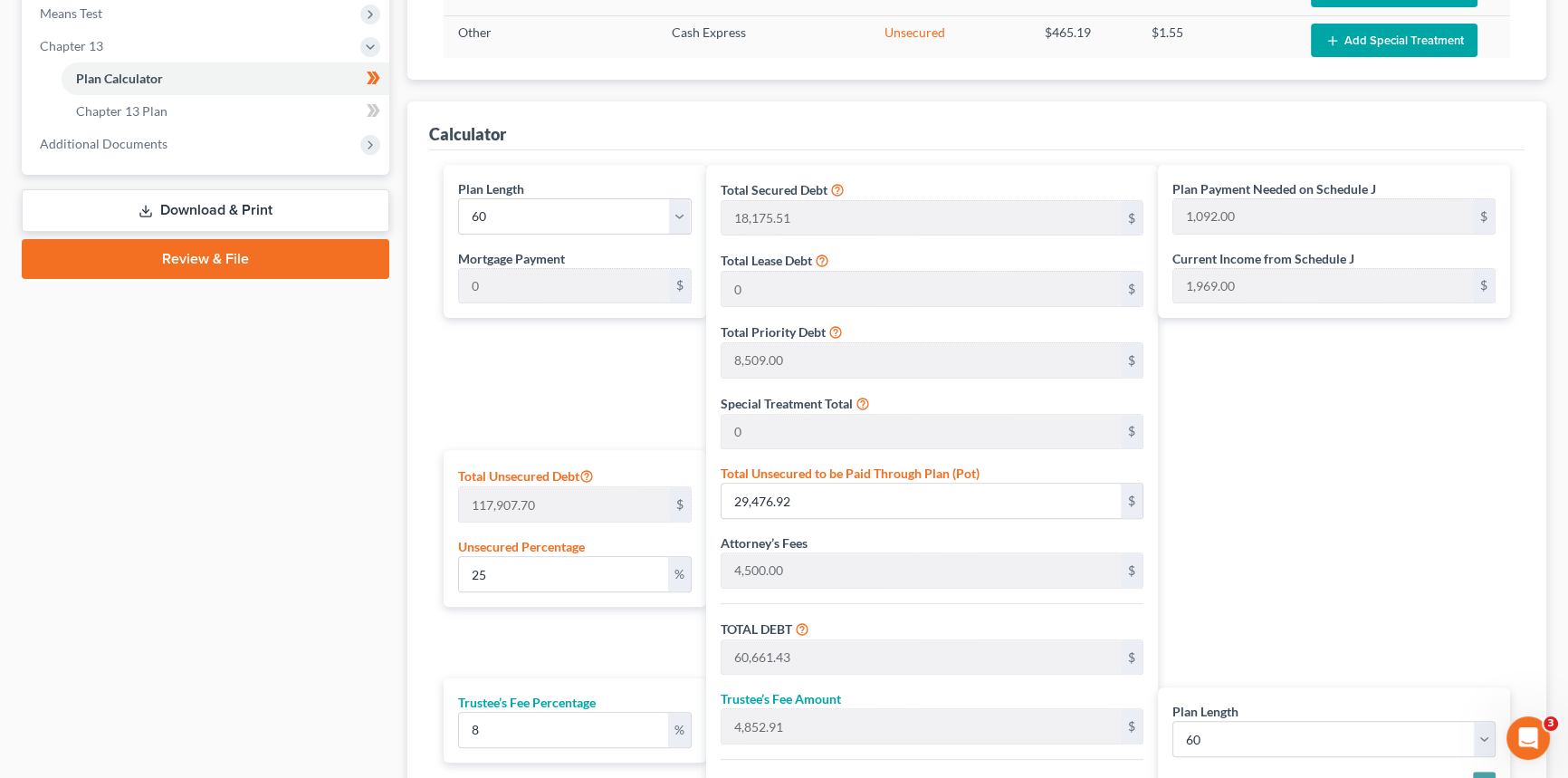
scroll to position [823, 0]
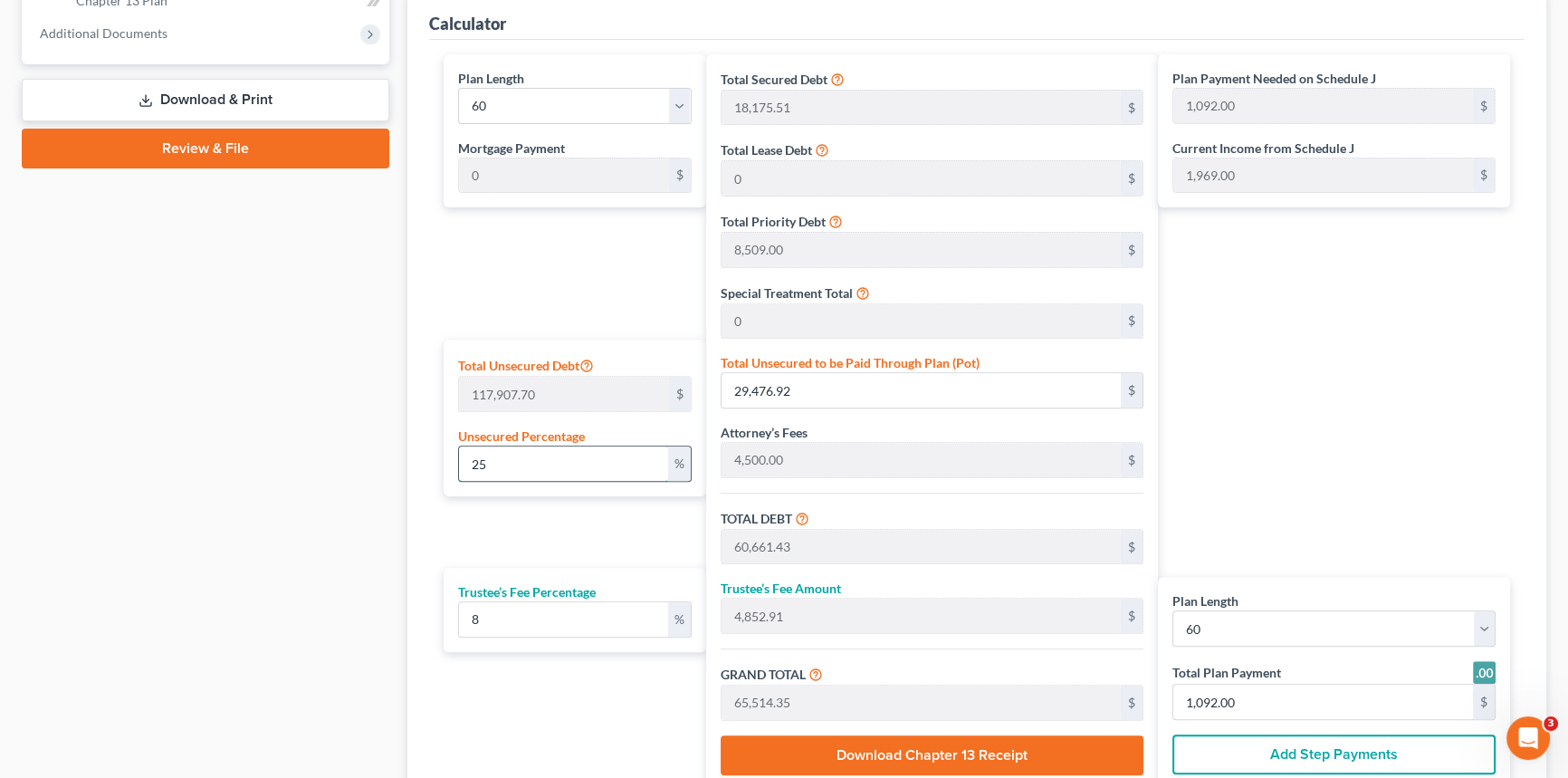
click at [503, 466] on input "25" at bounding box center [563, 463] width 209 height 35
drag, startPoint x: 503, startPoint y: 466, endPoint x: 376, endPoint y: 489, distance: 129.1
click at [376, 489] on div "Petition Navigation Case Dashboard Payments Invoices Payments Payments Credit R…" at bounding box center [784, 110] width 1542 height 1518
click at [549, 501] on div "Plan Length 1 2 3 4 5 6 7 8 9 10 11 12 13 14 15 16 17 18 19 20 21 22 23 24 25 2…" at bounding box center [571, 422] width 272 height 735
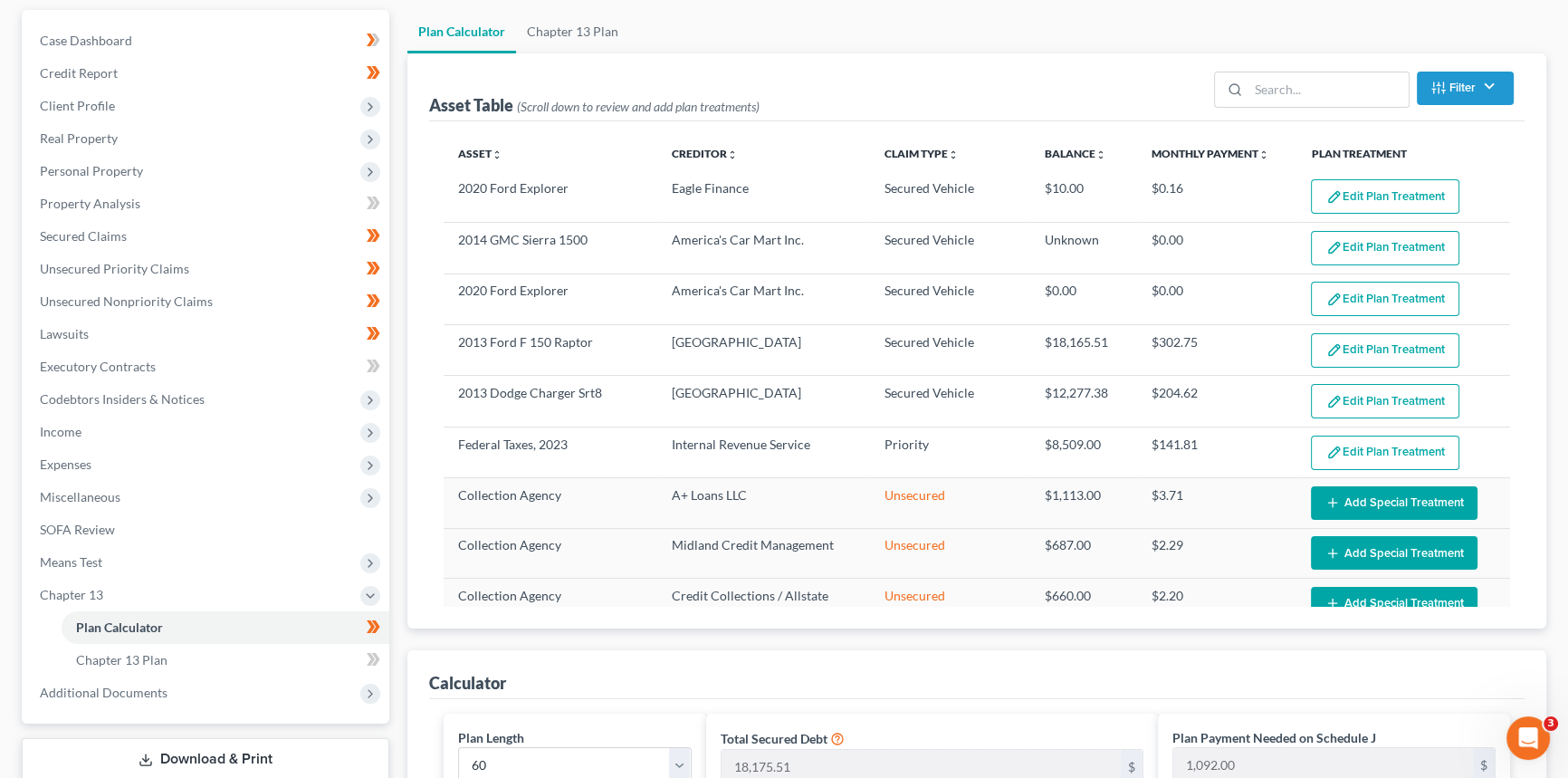
scroll to position [0, 0]
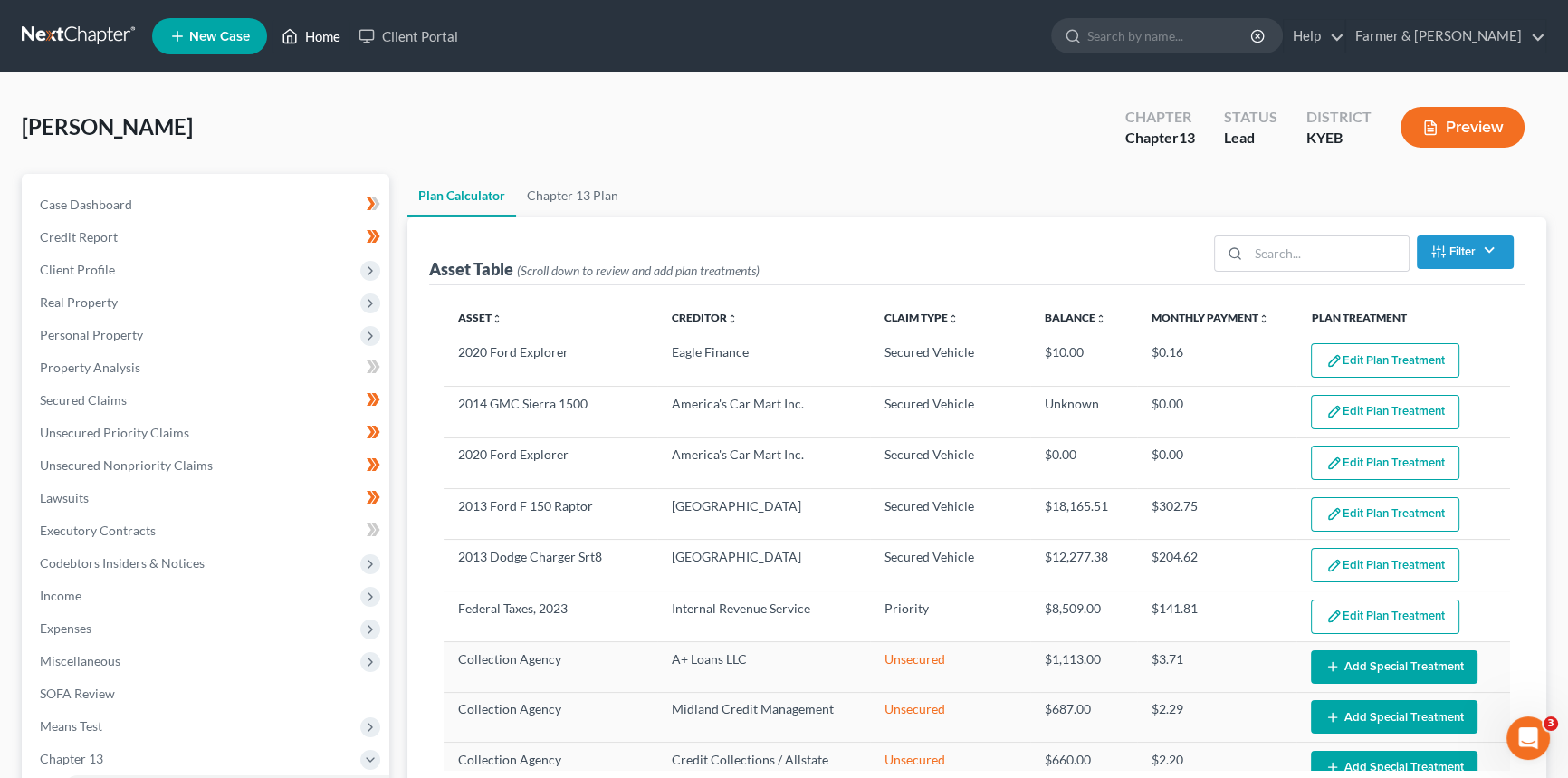
click at [324, 45] on link "Home" at bounding box center [312, 36] width 77 height 33
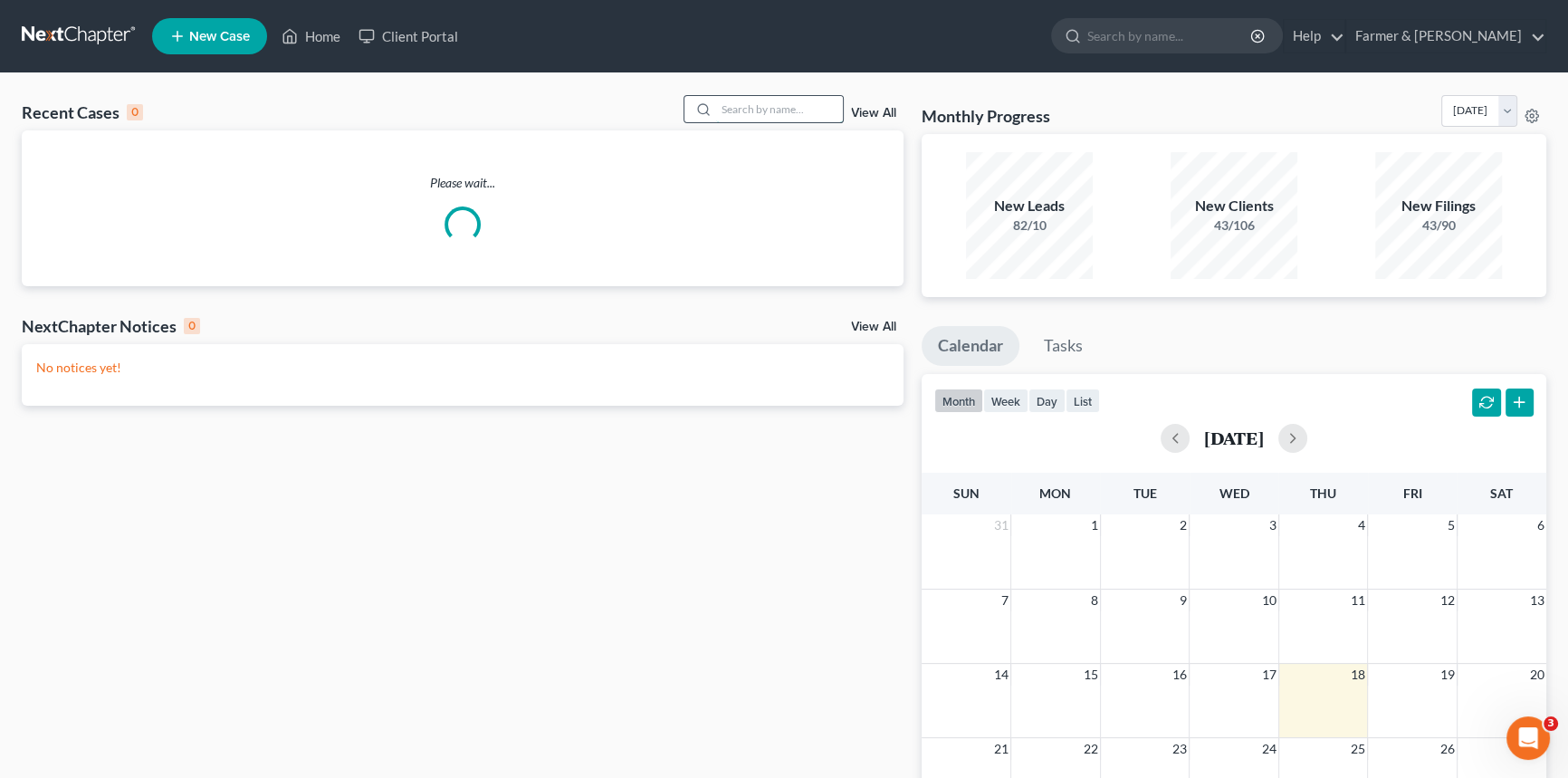
click at [736, 112] on input "search" at bounding box center [779, 109] width 127 height 26
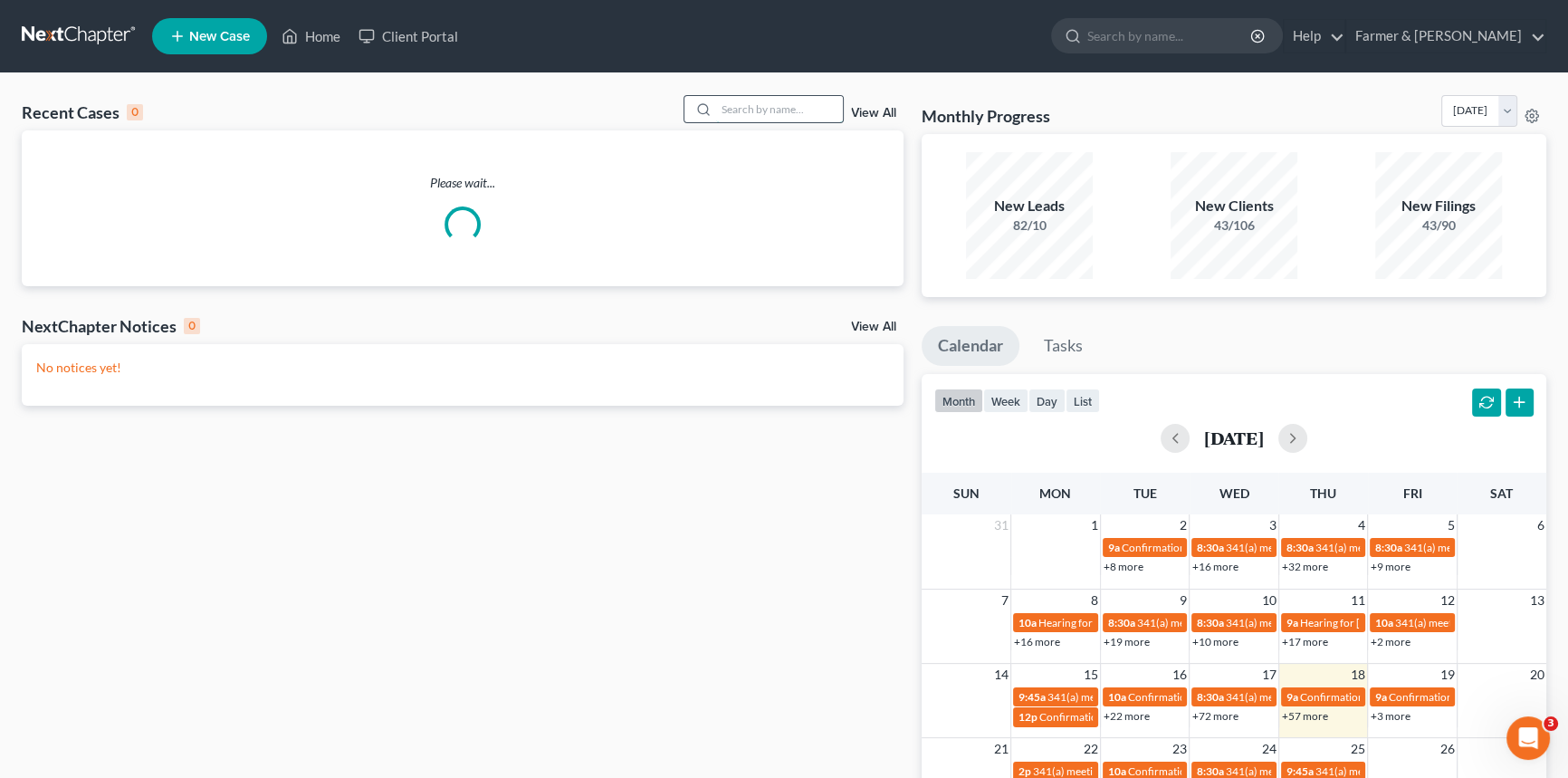
click at [759, 108] on input "search" at bounding box center [779, 109] width 127 height 26
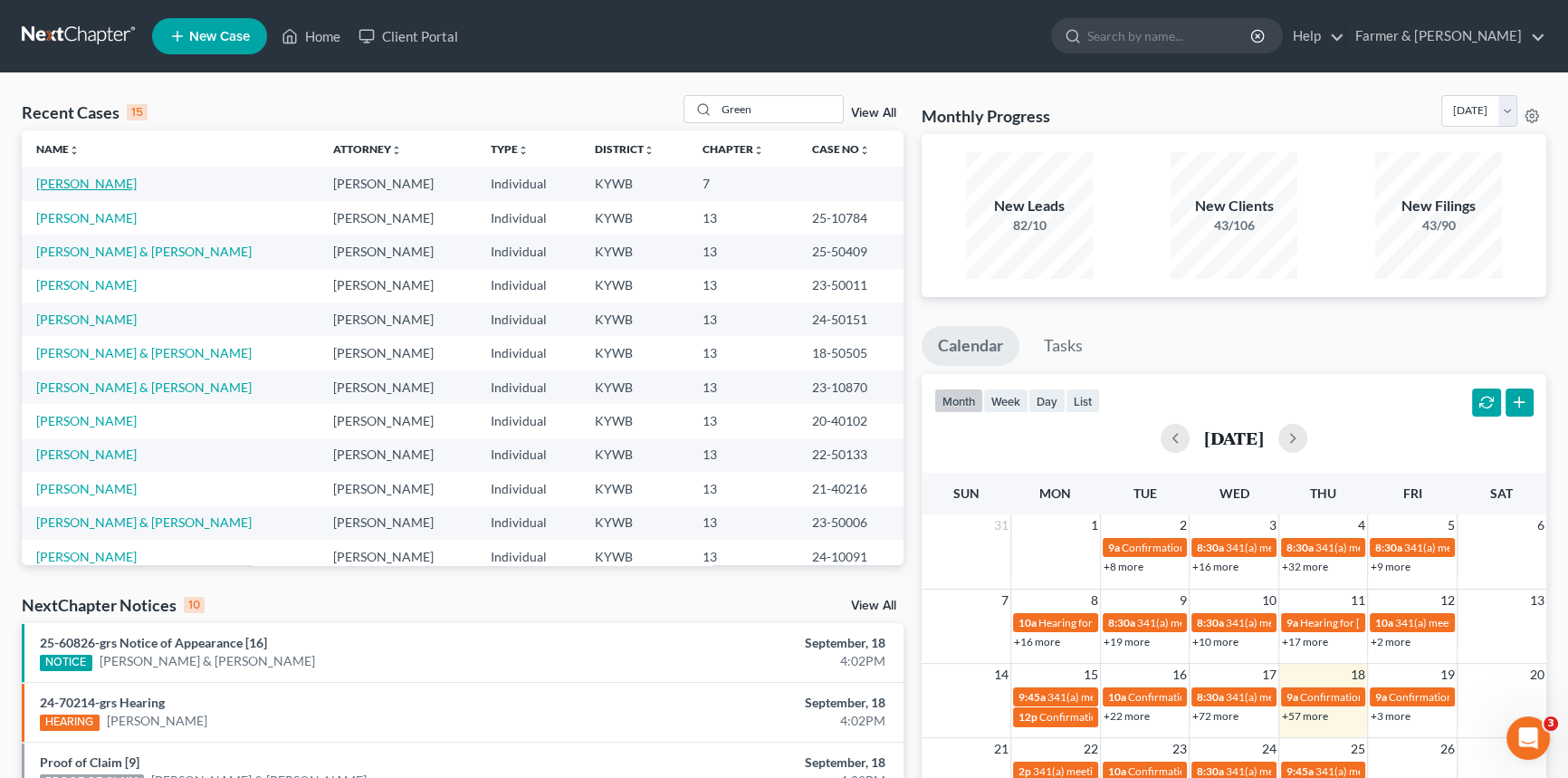
click at [98, 181] on link "[PERSON_NAME]" at bounding box center [85, 184] width 100 height 16
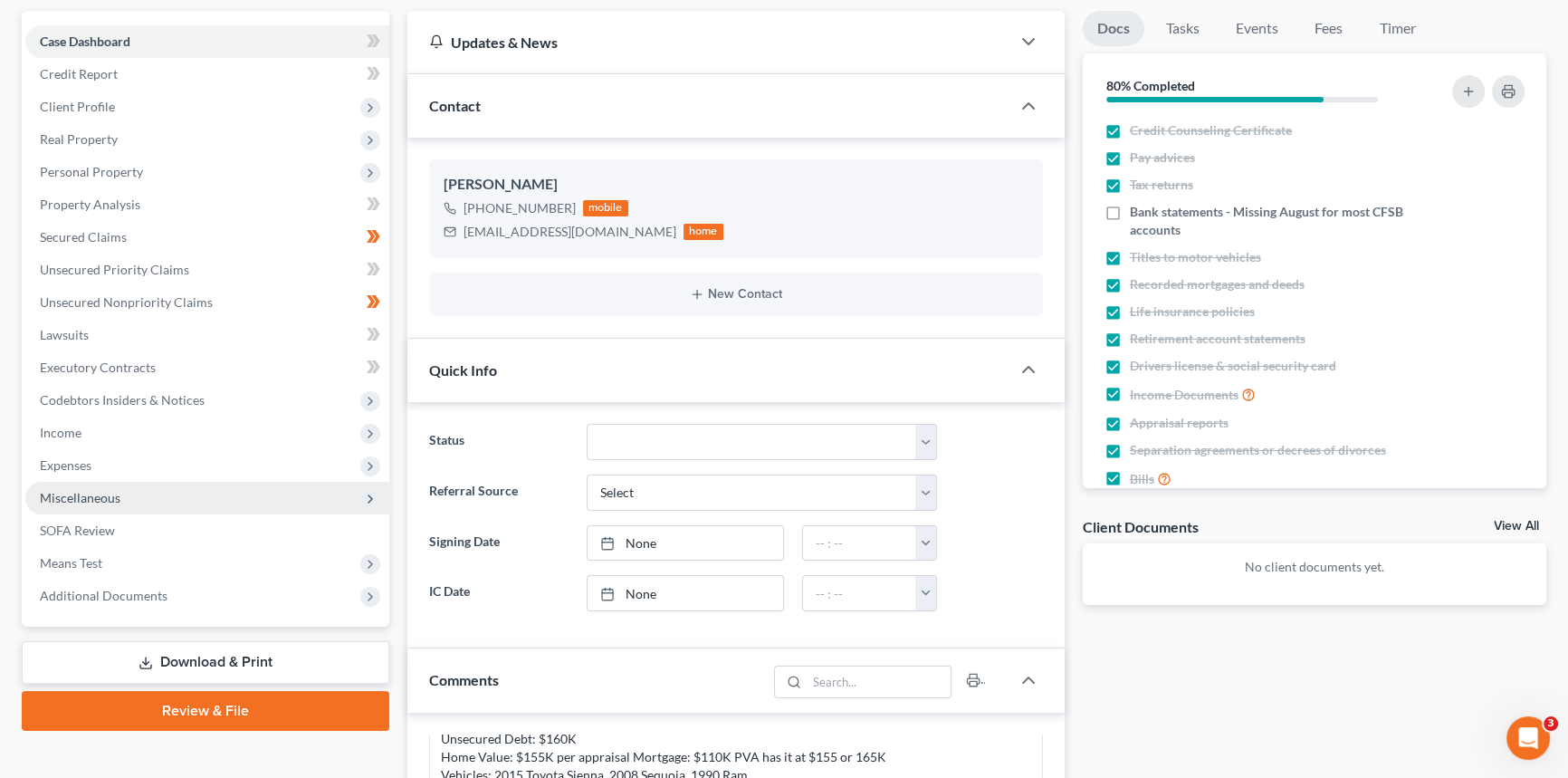
scroll to position [164, 0]
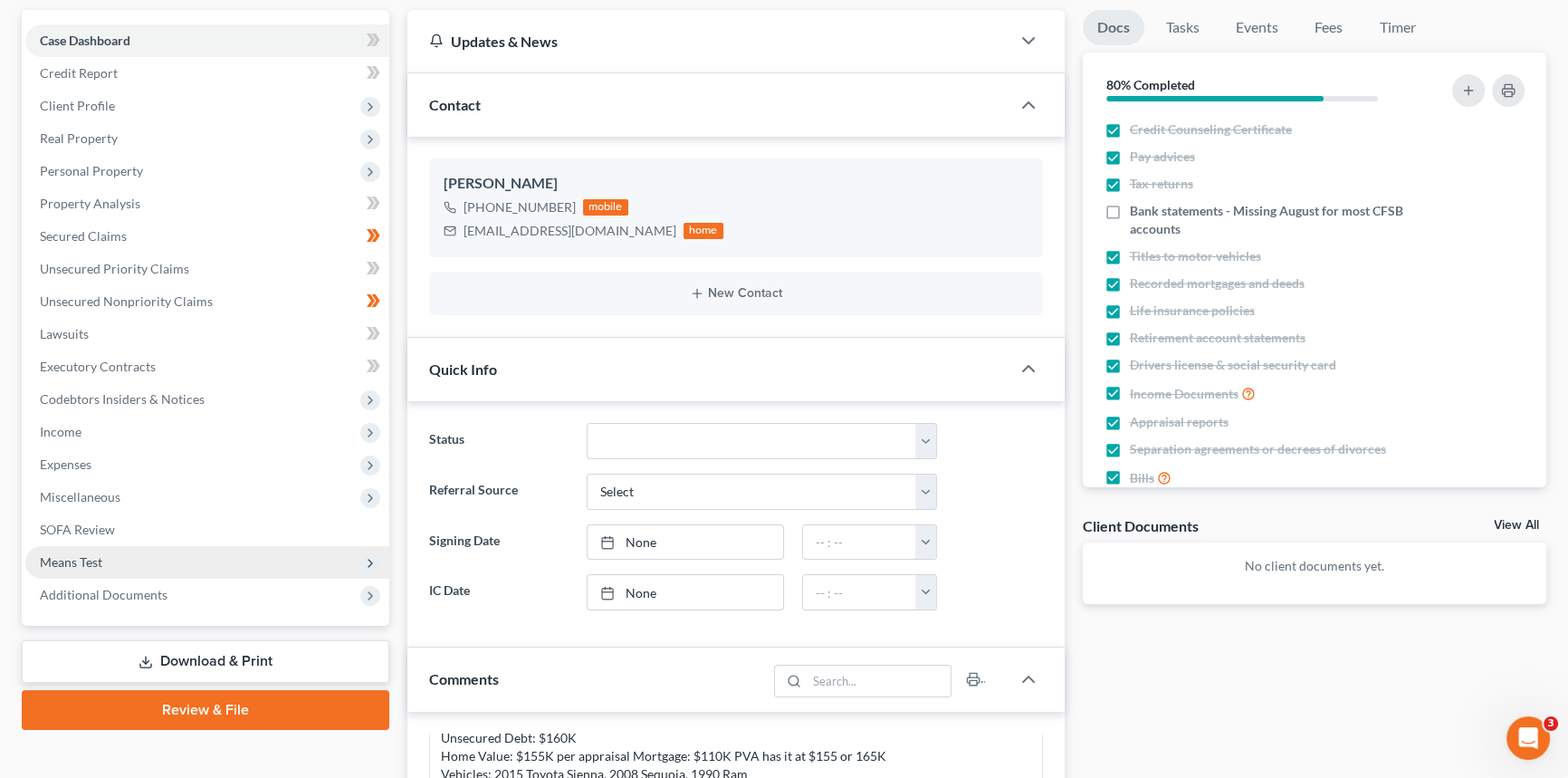
click at [150, 558] on span "Means Test" at bounding box center [207, 562] width 364 height 33
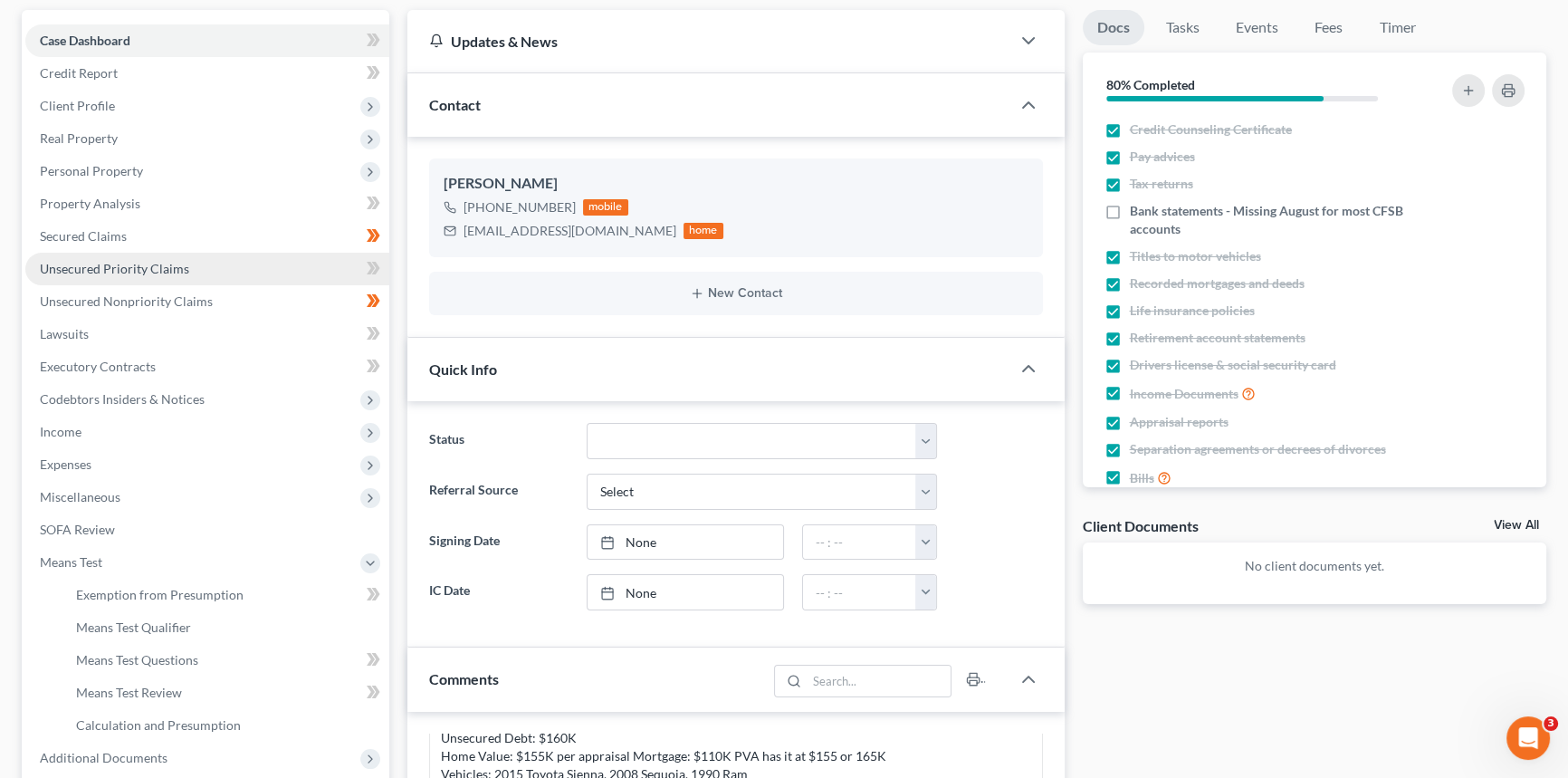
drag, startPoint x: 149, startPoint y: 136, endPoint x: 145, endPoint y: 270, distance: 134.1
click at [149, 136] on span "Real Property" at bounding box center [207, 138] width 364 height 33
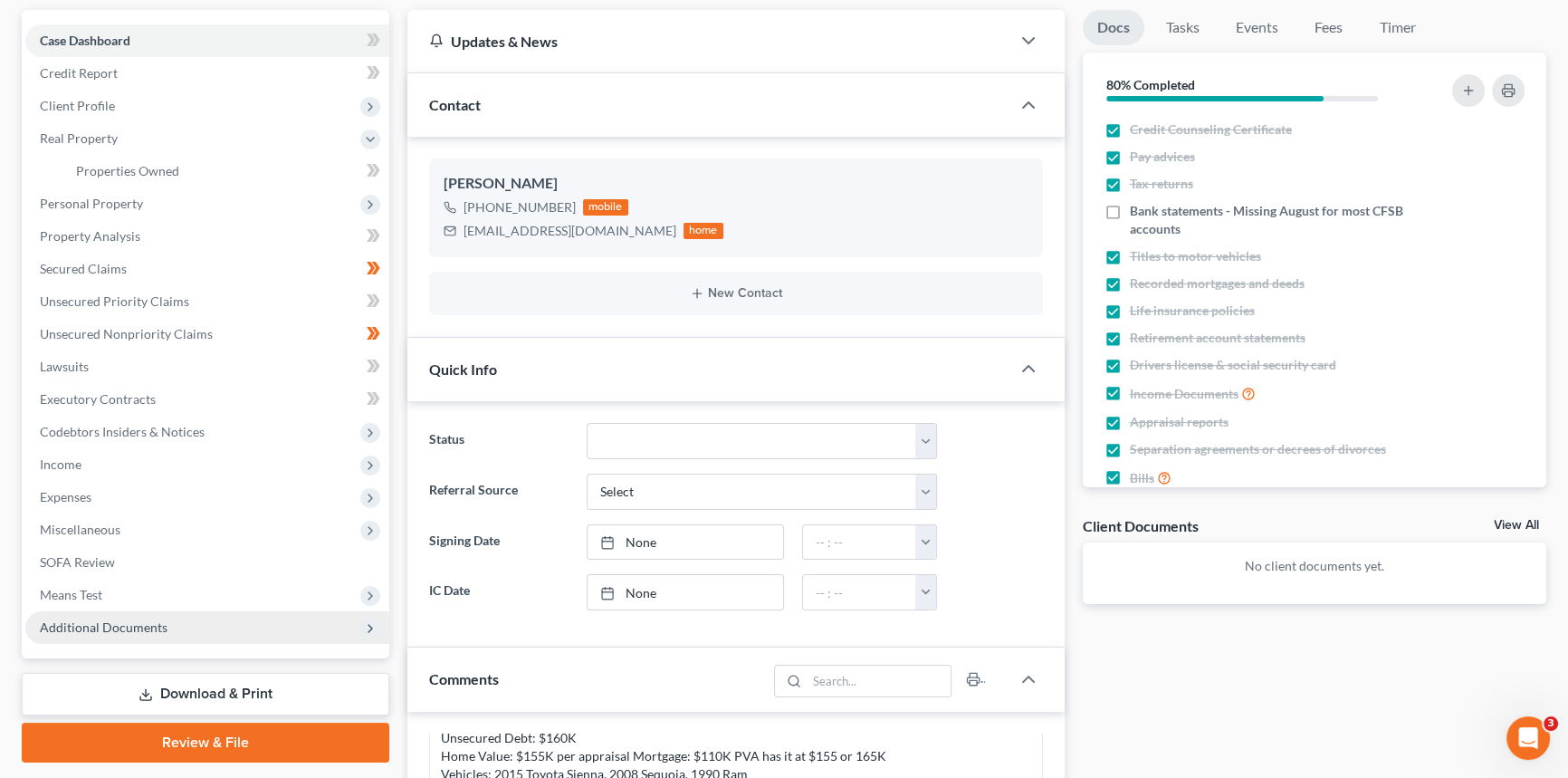
scroll to position [525, 0]
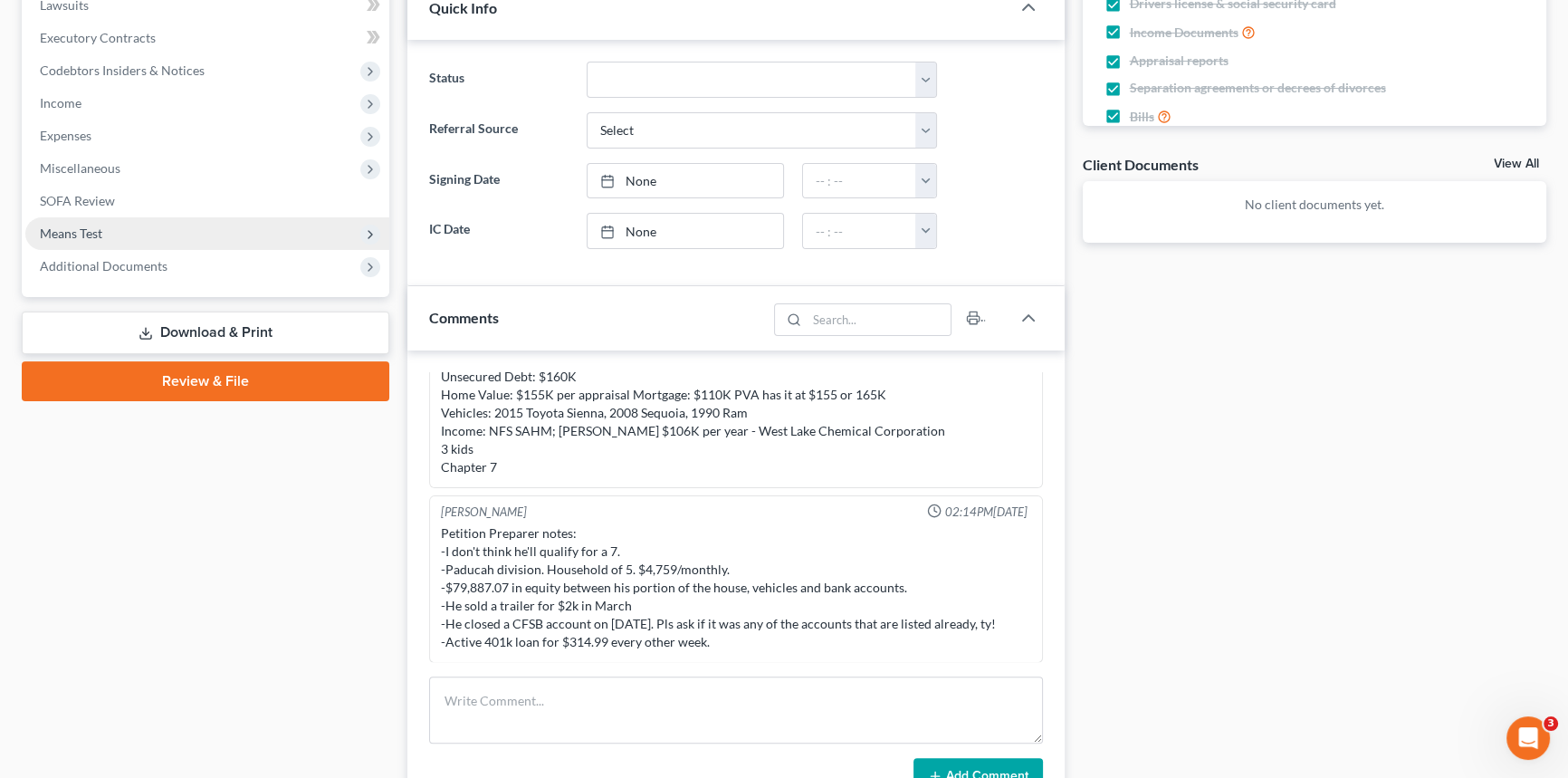
click at [118, 233] on span "Means Test" at bounding box center [207, 233] width 364 height 33
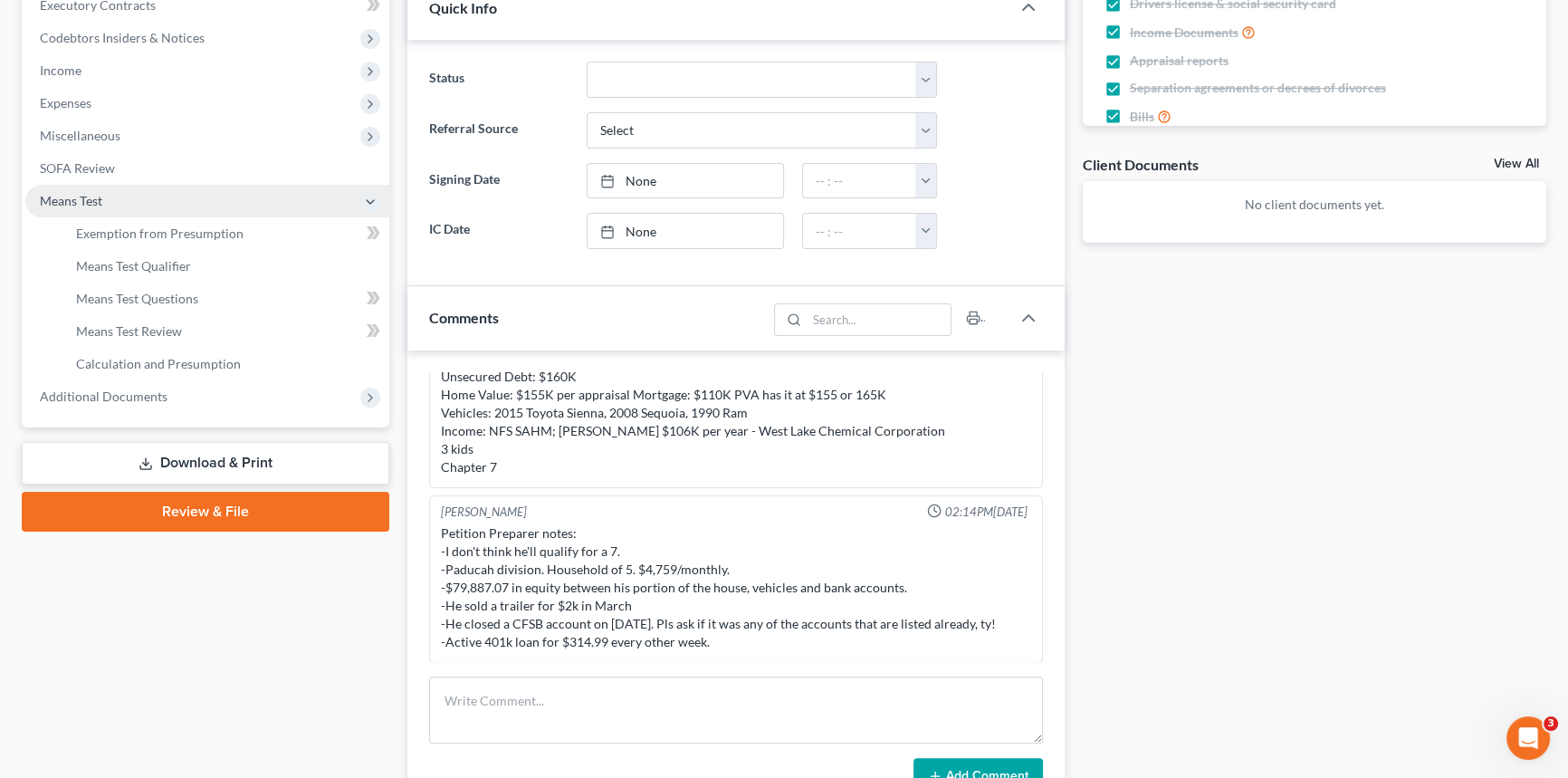
scroll to position [493, 0]
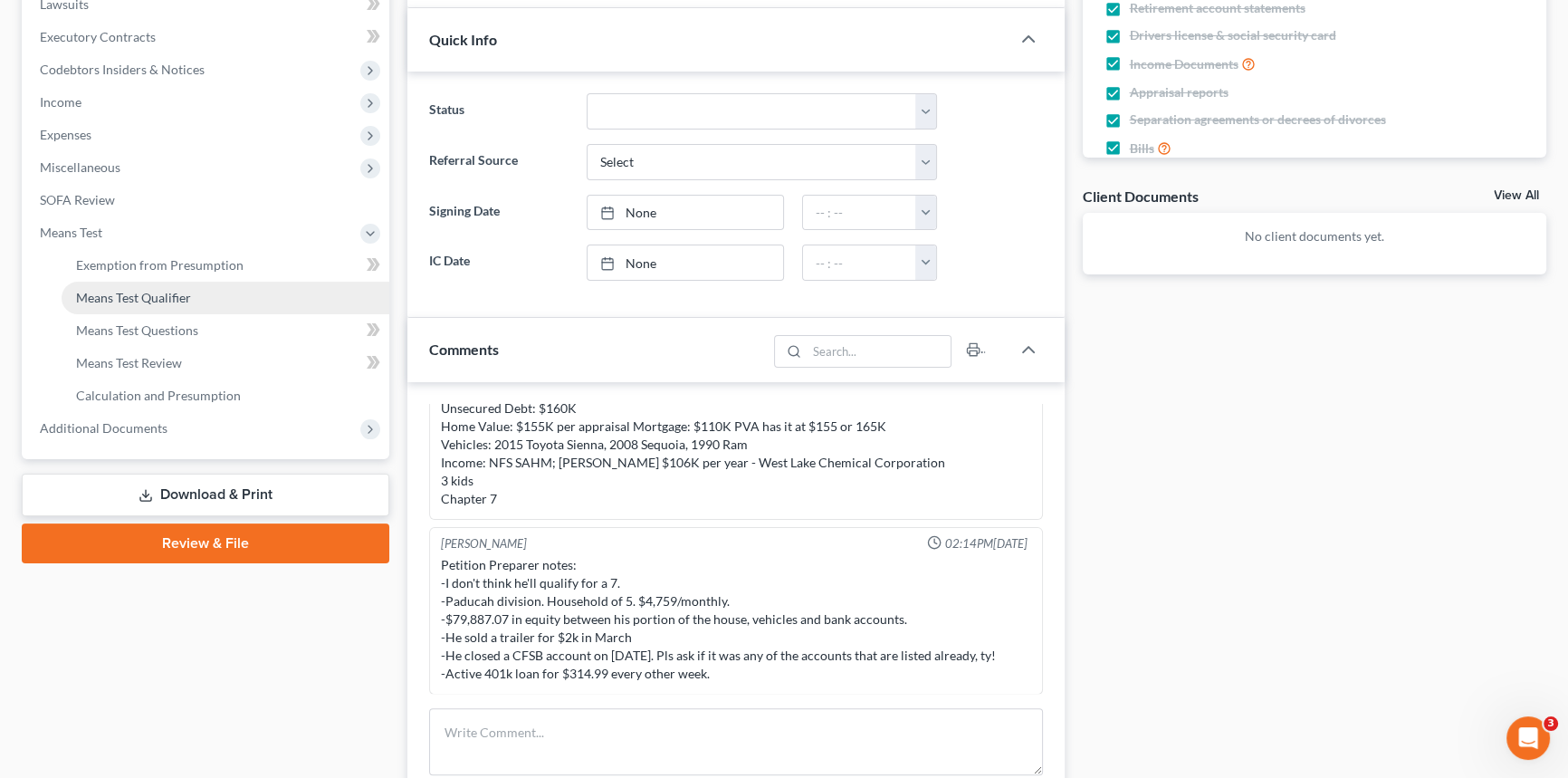
click at [191, 300] on link "Means Test Qualifier" at bounding box center [225, 298] width 327 height 33
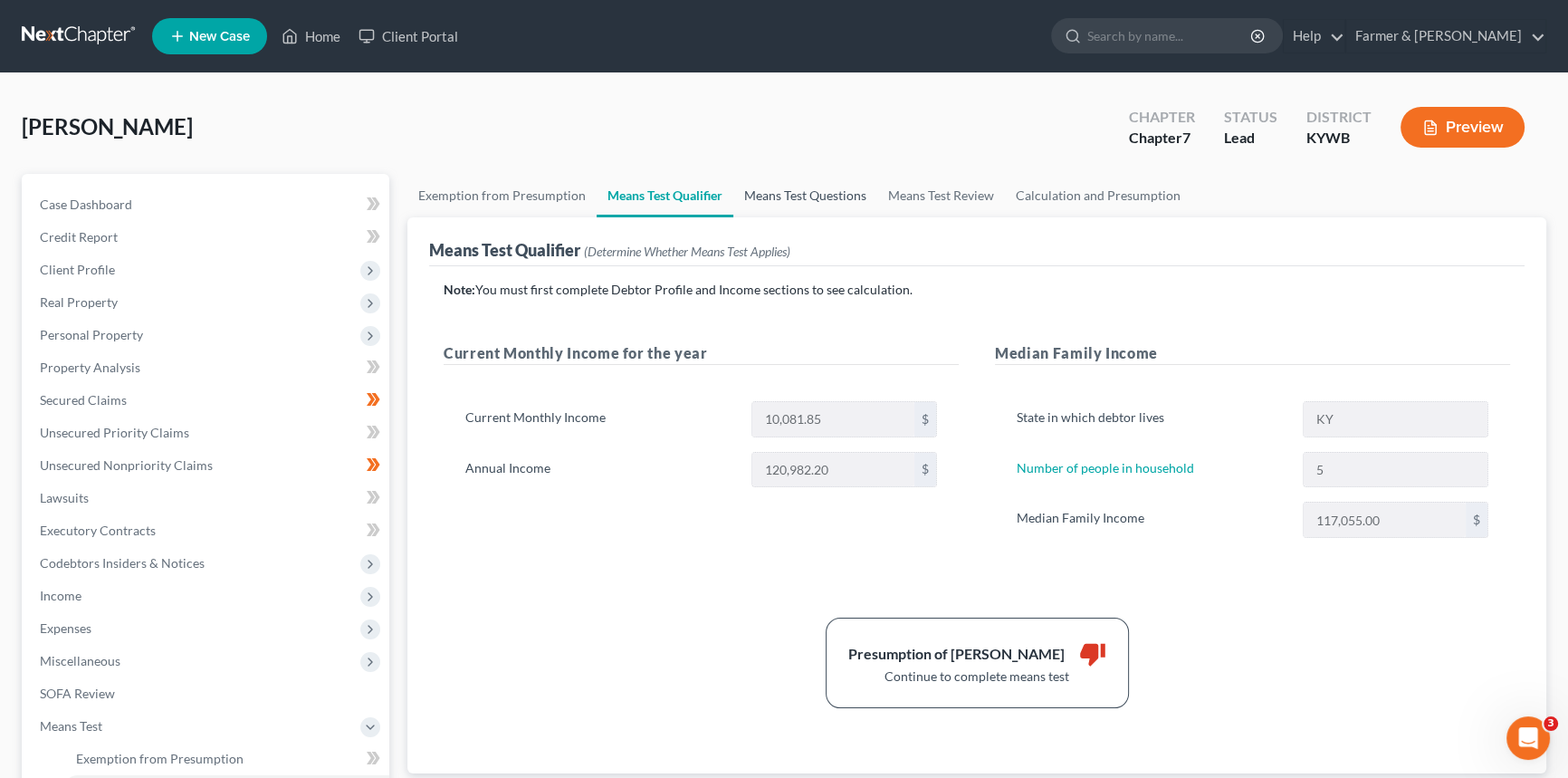
click at [812, 190] on link "Means Test Questions" at bounding box center [805, 195] width 144 height 44
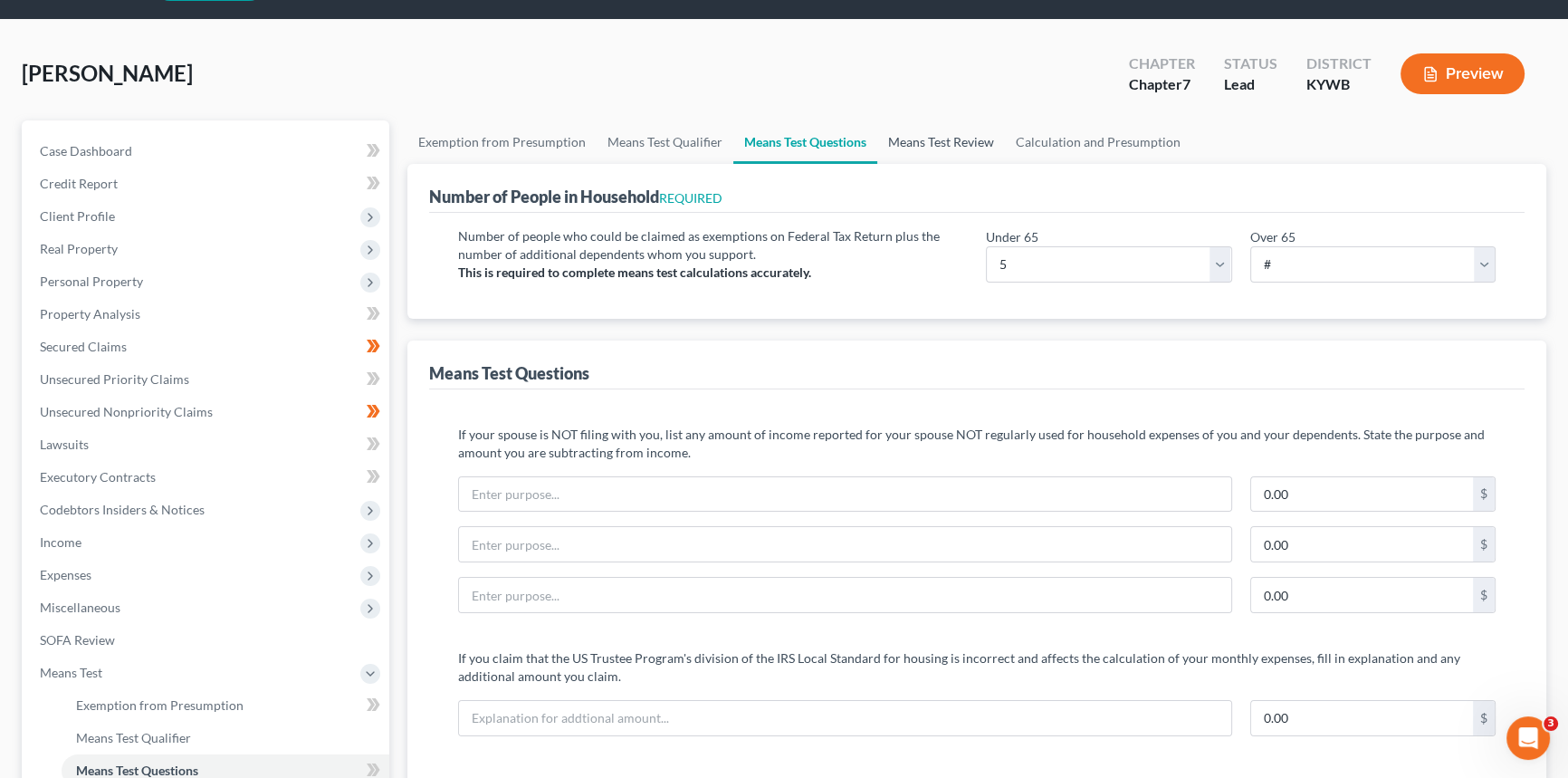
scroll to position [81, 0]
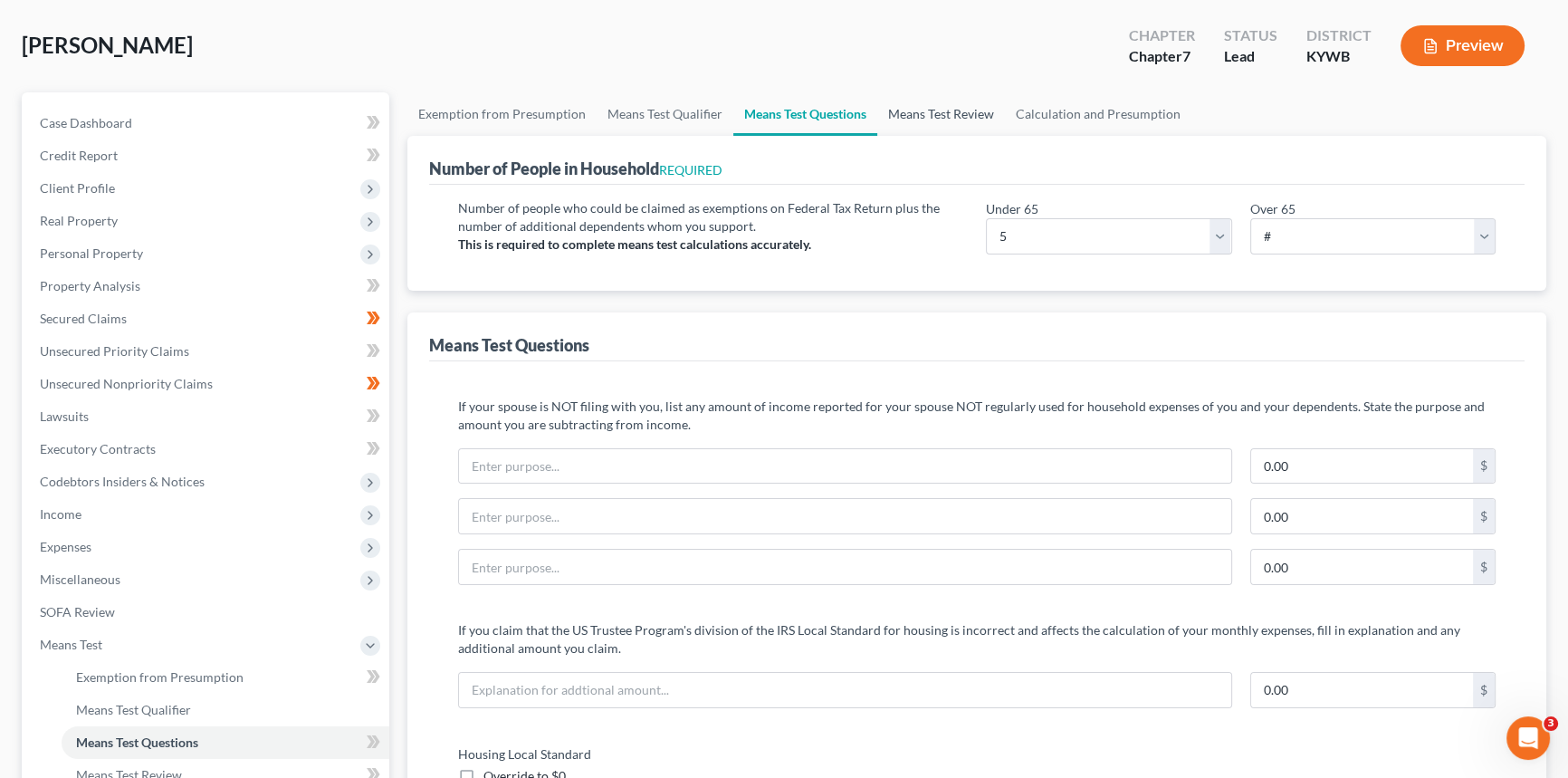
click at [932, 113] on link "Means Test Review" at bounding box center [941, 114] width 128 height 44
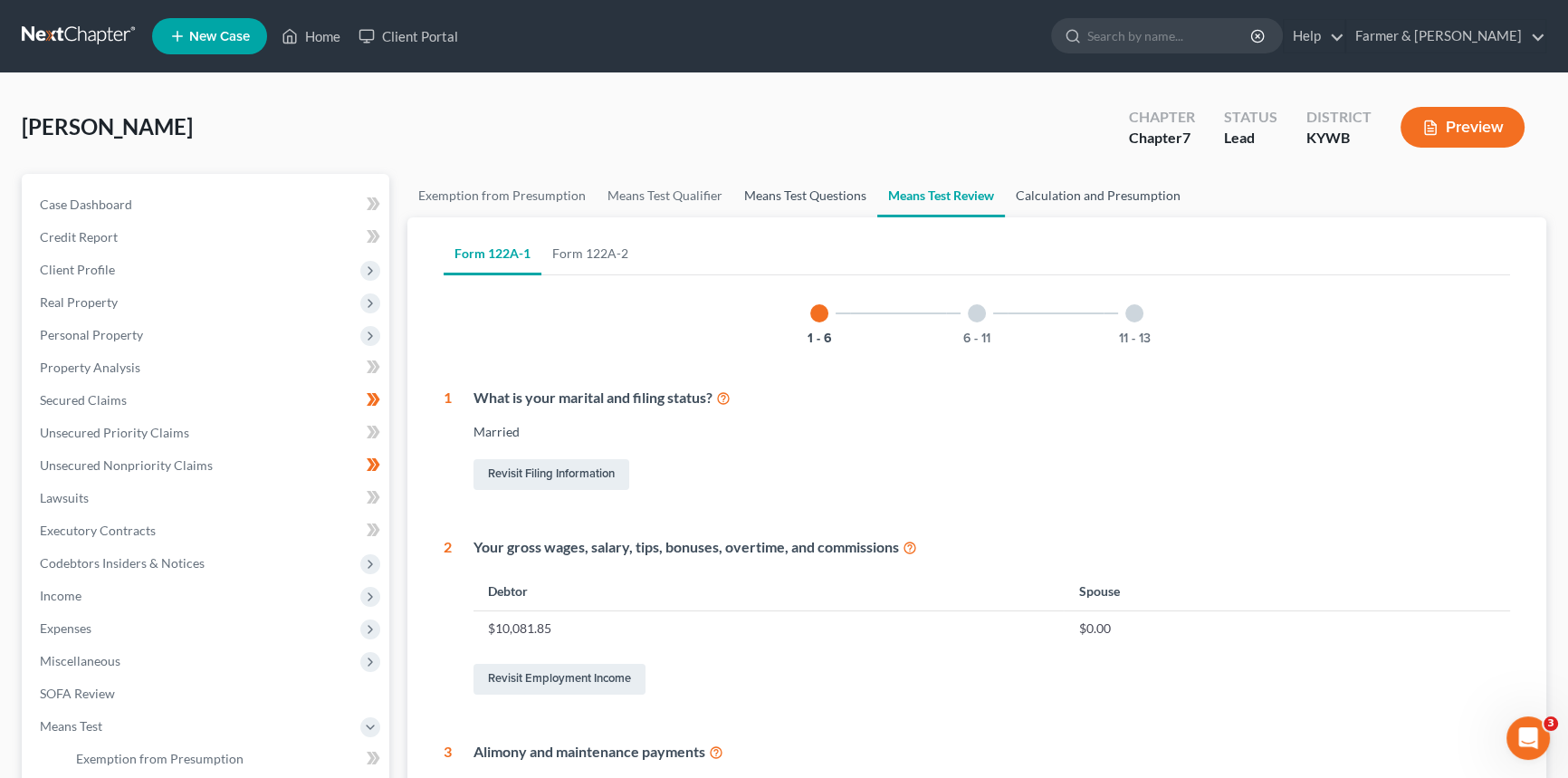
drag, startPoint x: 1062, startPoint y: 194, endPoint x: 855, endPoint y: 199, distance: 207.1
click at [1062, 194] on link "Calculation and Presumption" at bounding box center [1098, 195] width 187 height 44
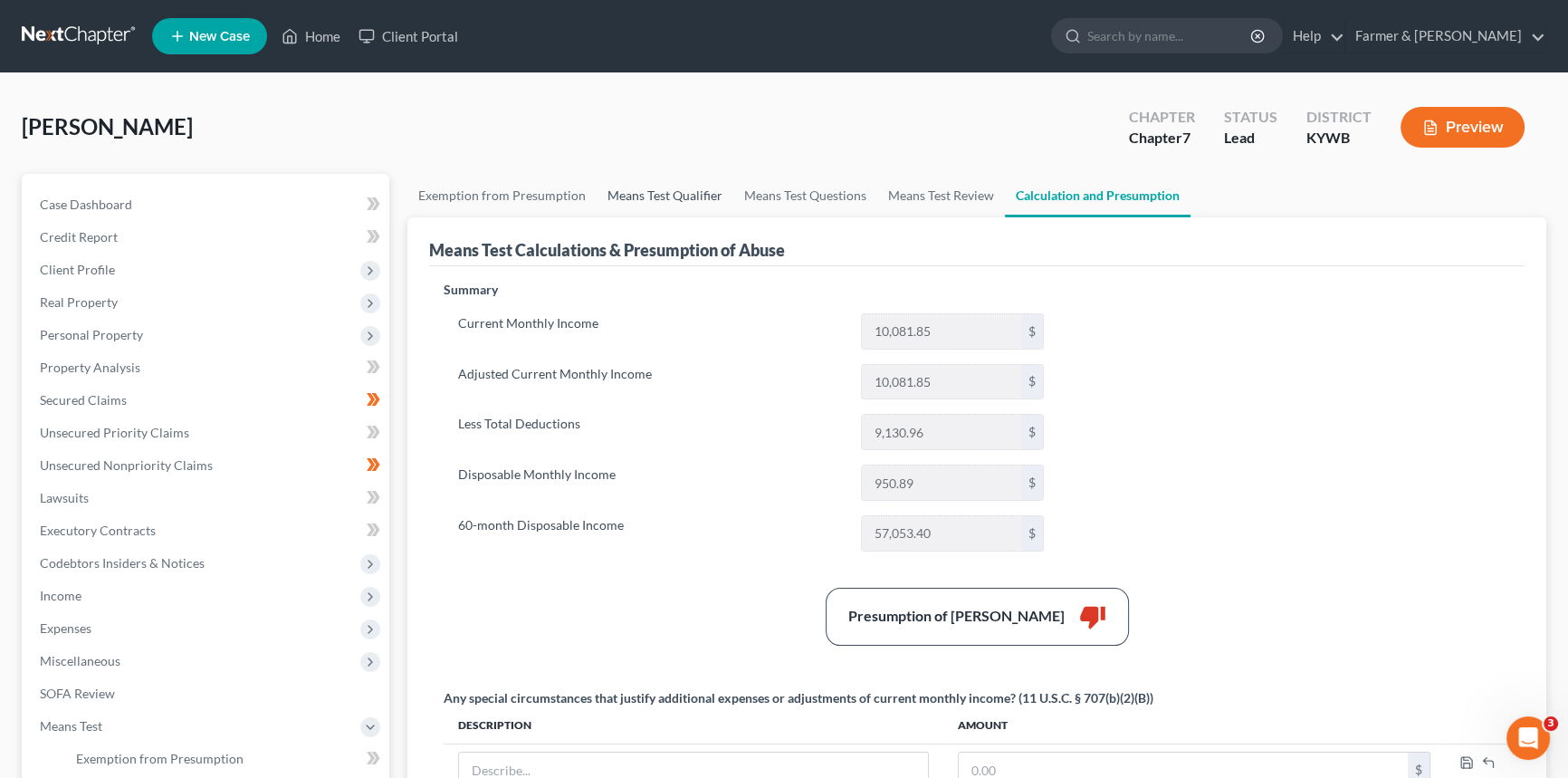
click at [679, 188] on link "Means Test Qualifier" at bounding box center [665, 195] width 137 height 44
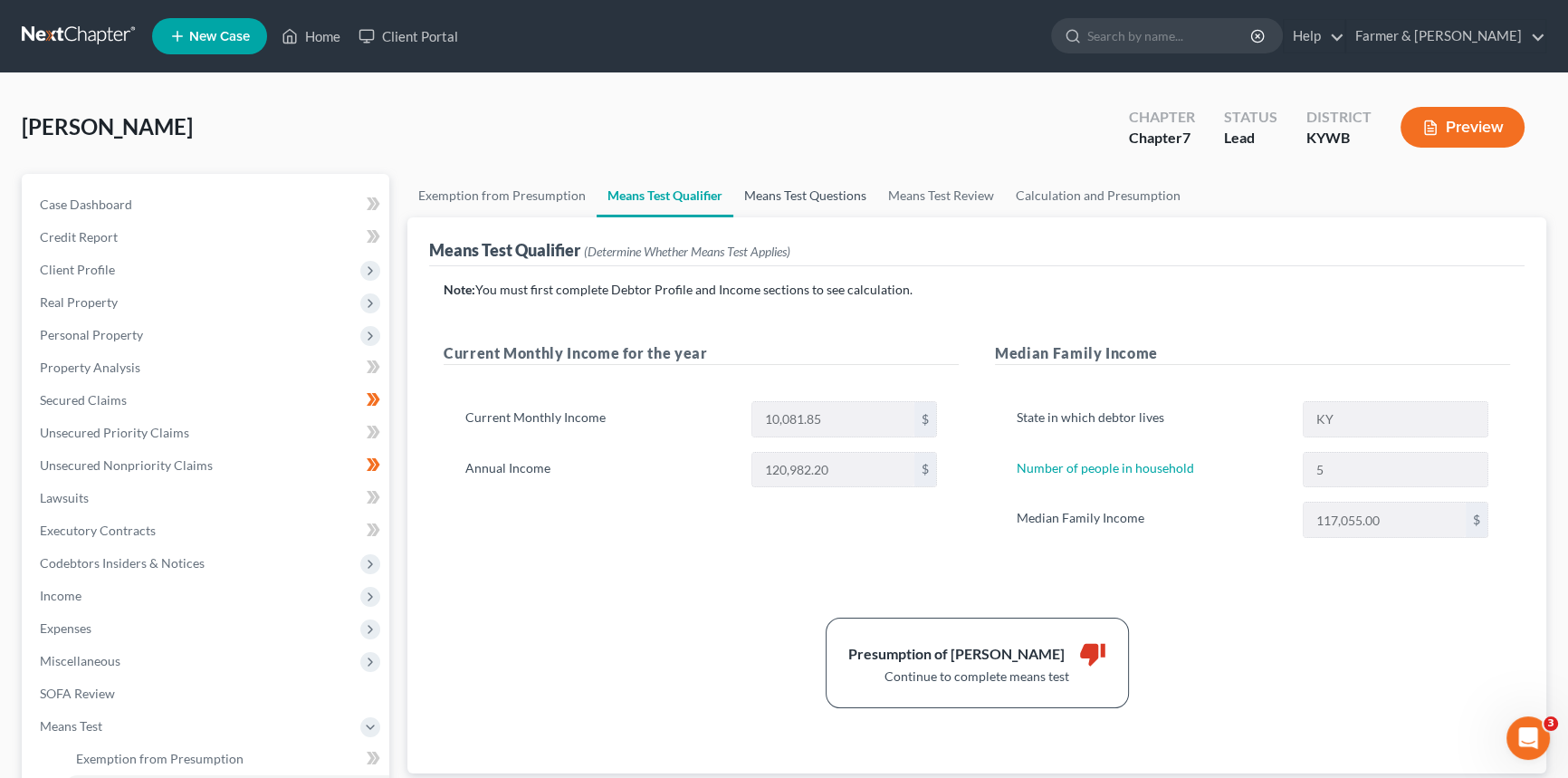
click at [788, 193] on link "Means Test Questions" at bounding box center [805, 195] width 144 height 44
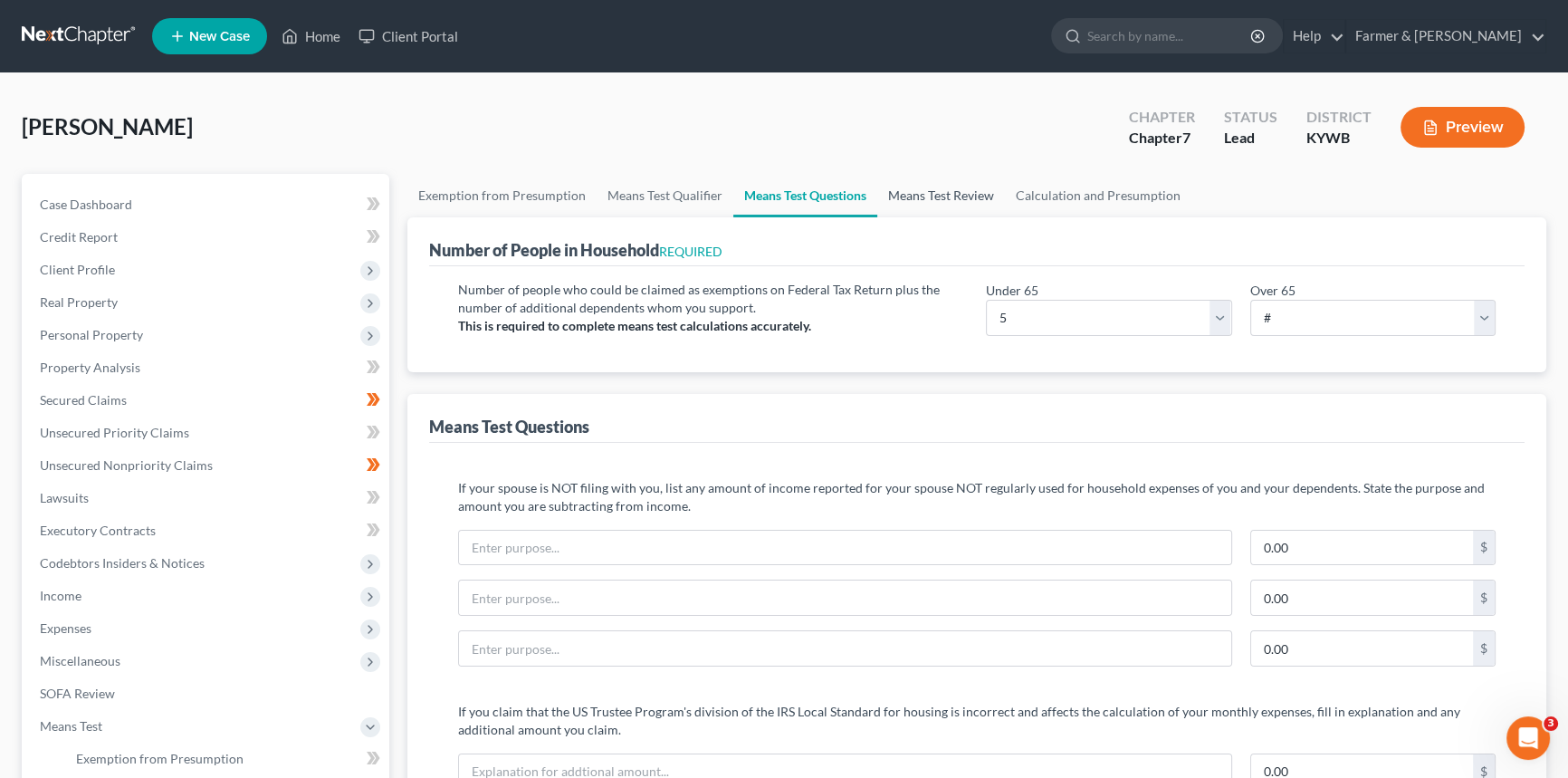
click at [923, 194] on link "Means Test Review" at bounding box center [941, 195] width 128 height 44
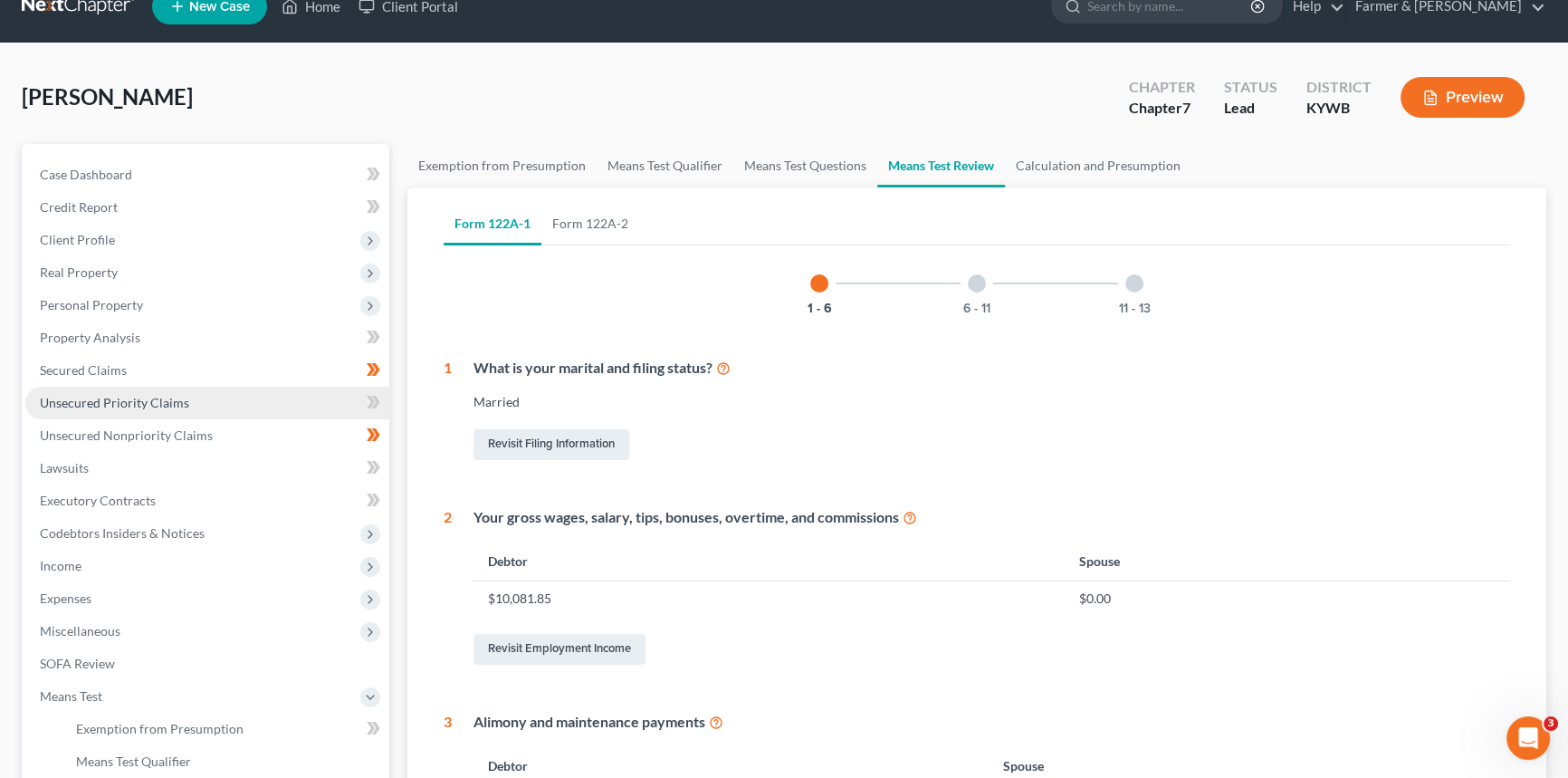
scroll to position [81, 0]
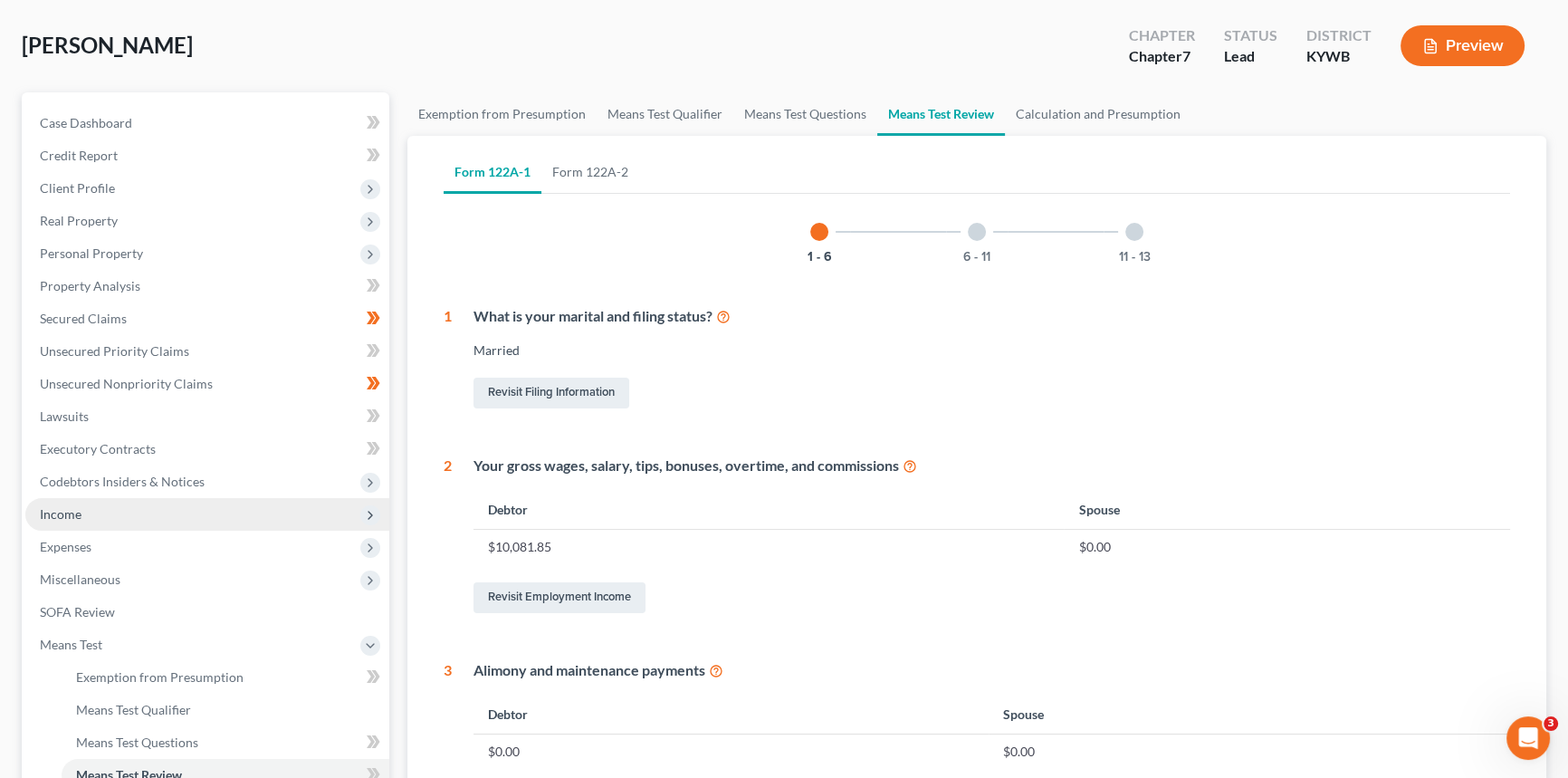
drag, startPoint x: 67, startPoint y: 515, endPoint x: 90, endPoint y: 508, distance: 24.0
click at [67, 515] on span "Income" at bounding box center [61, 514] width 42 height 16
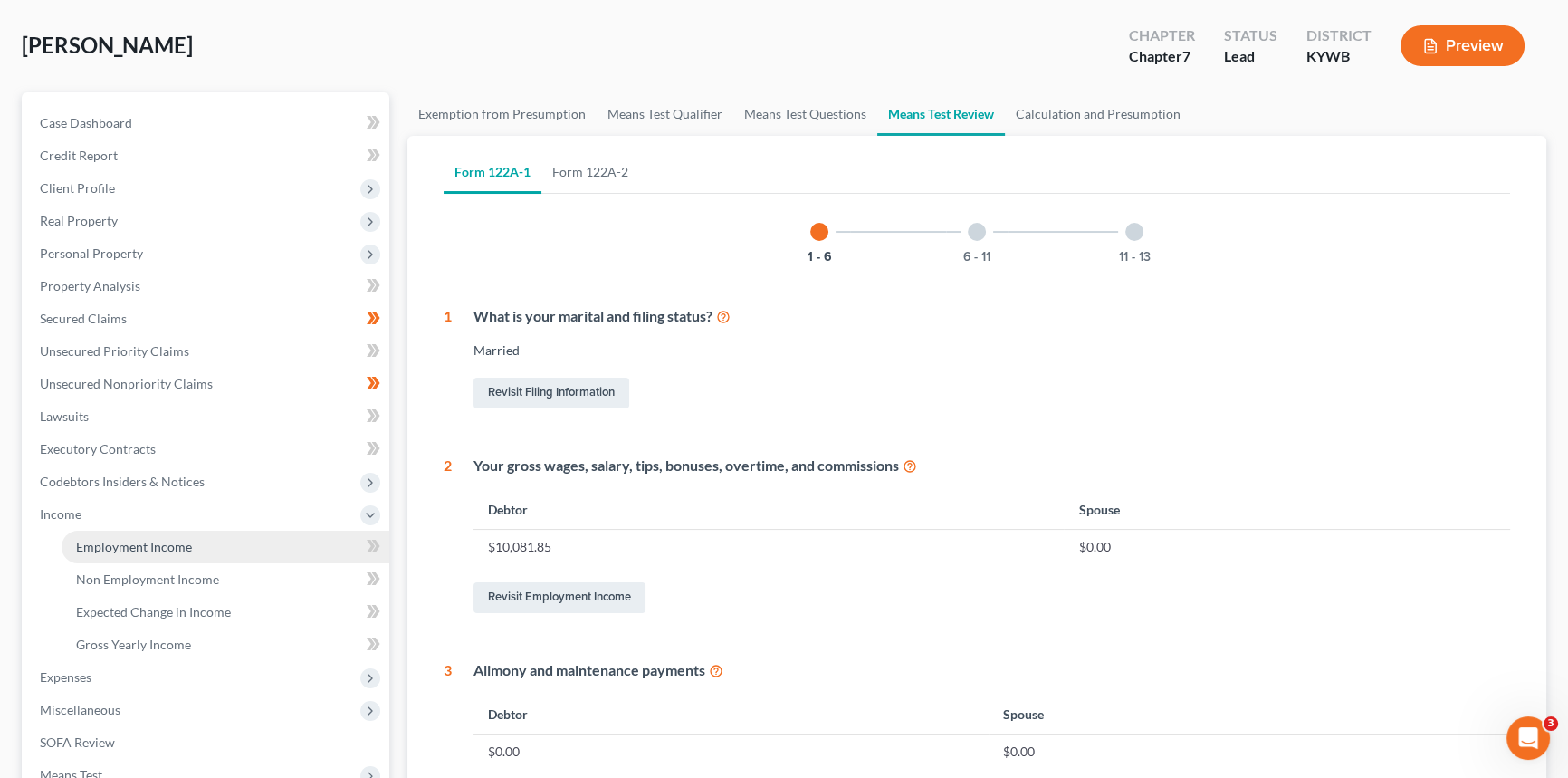
click at [109, 544] on span "Employment Income" at bounding box center [134, 547] width 116 height 16
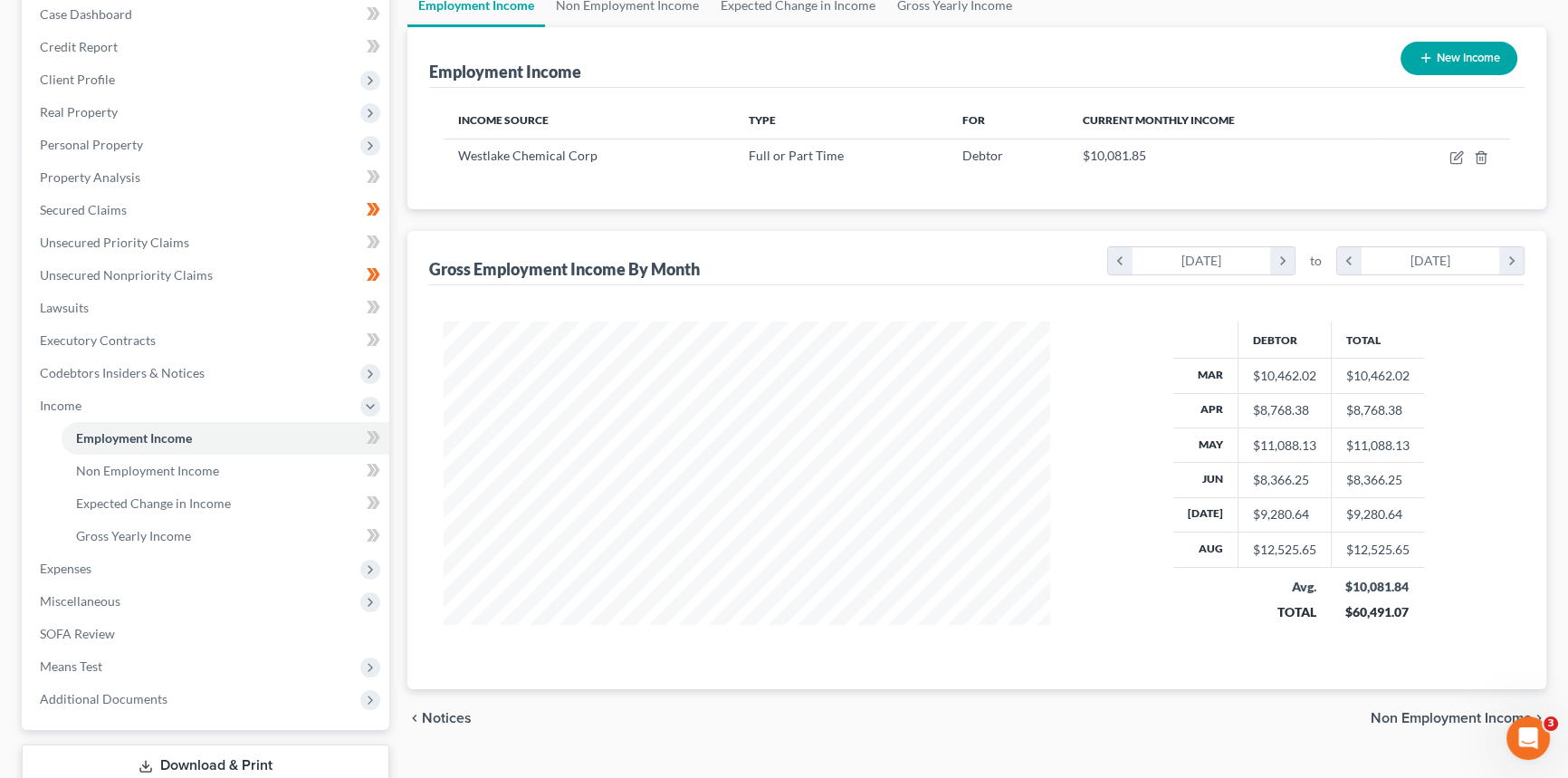
scroll to position [164, 0]
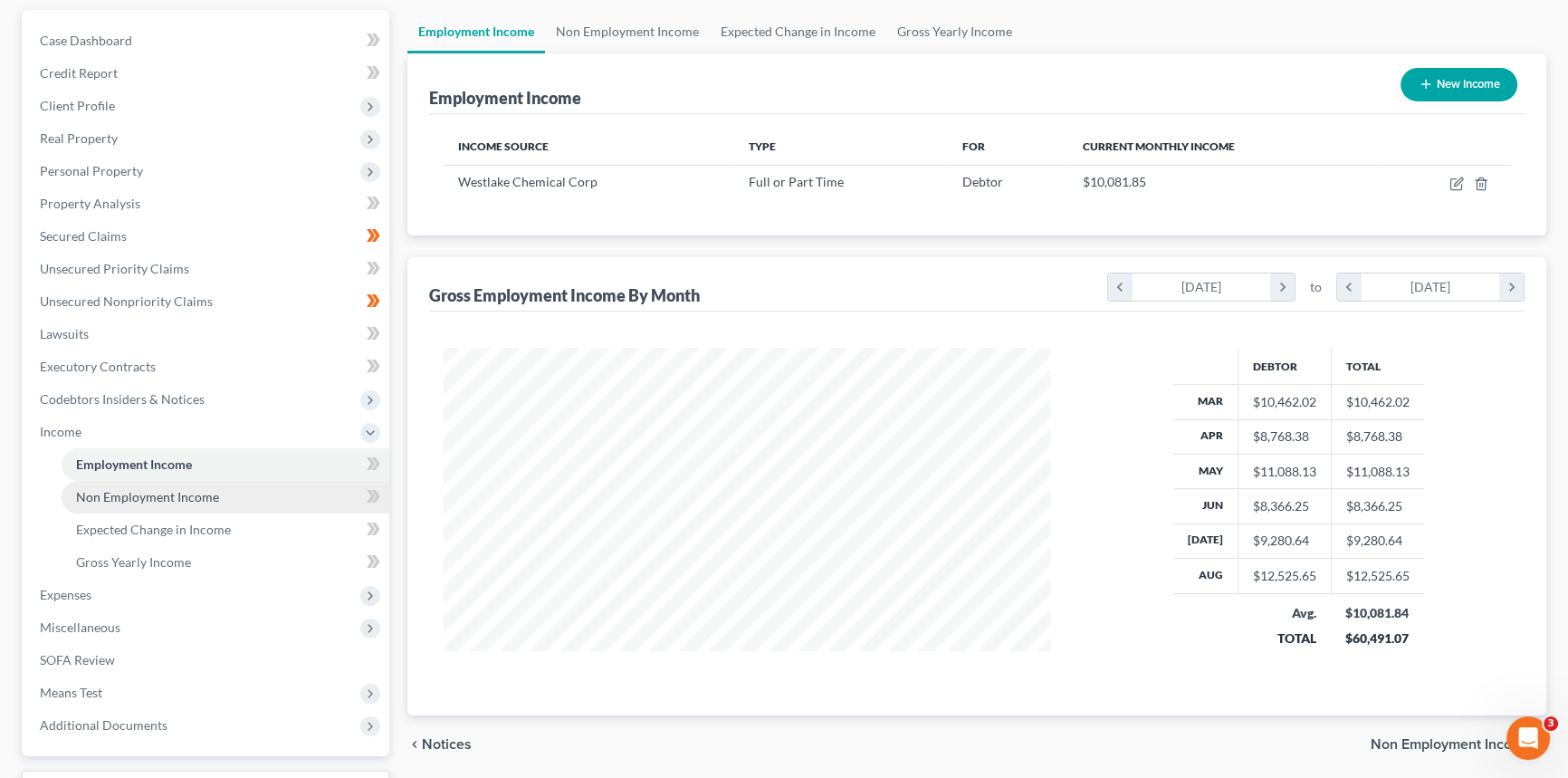
click at [180, 497] on span "Non Employment Income" at bounding box center [148, 497] width 143 height 16
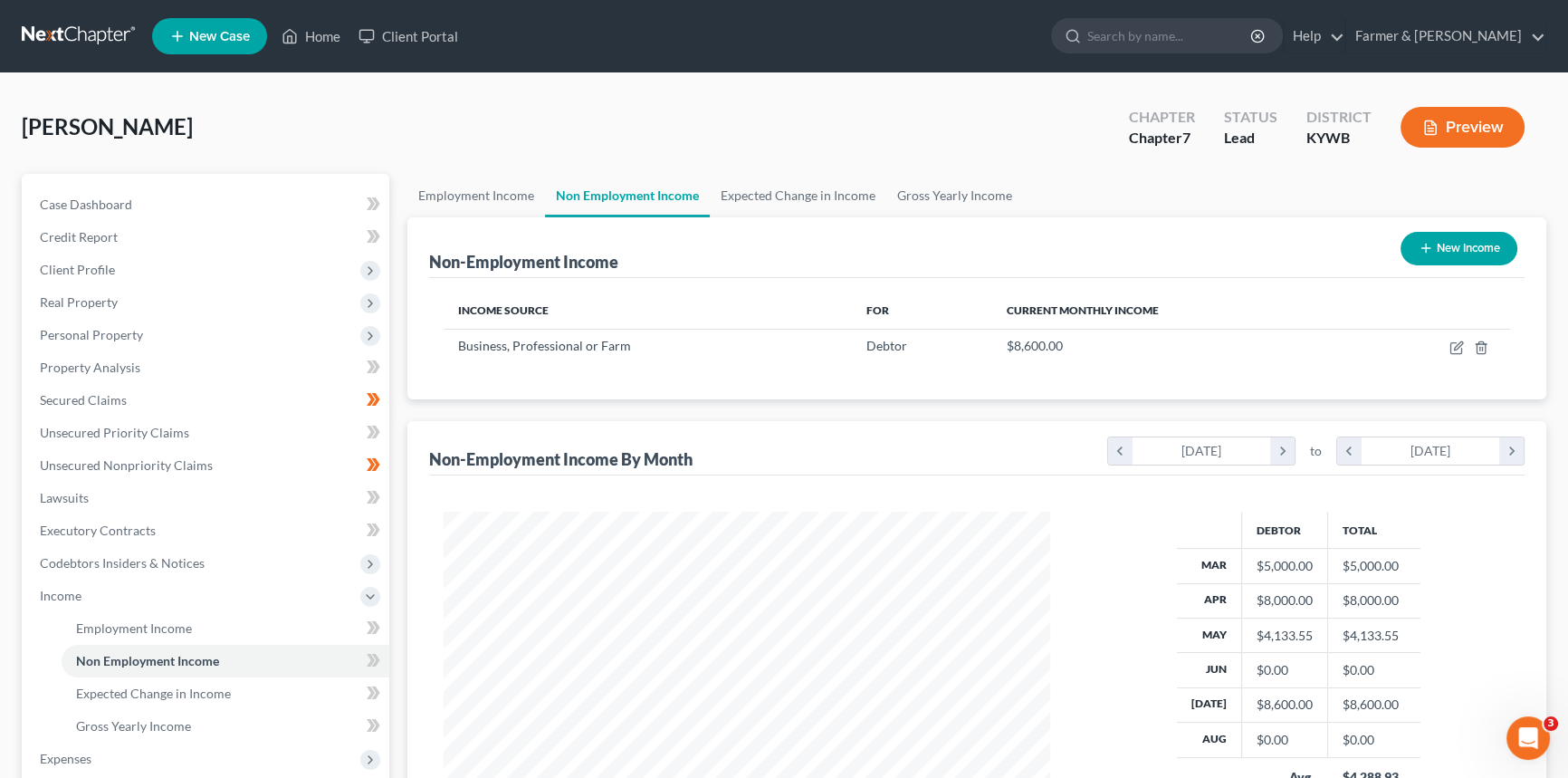
click at [1477, 120] on button "Preview" at bounding box center [1462, 127] width 124 height 41
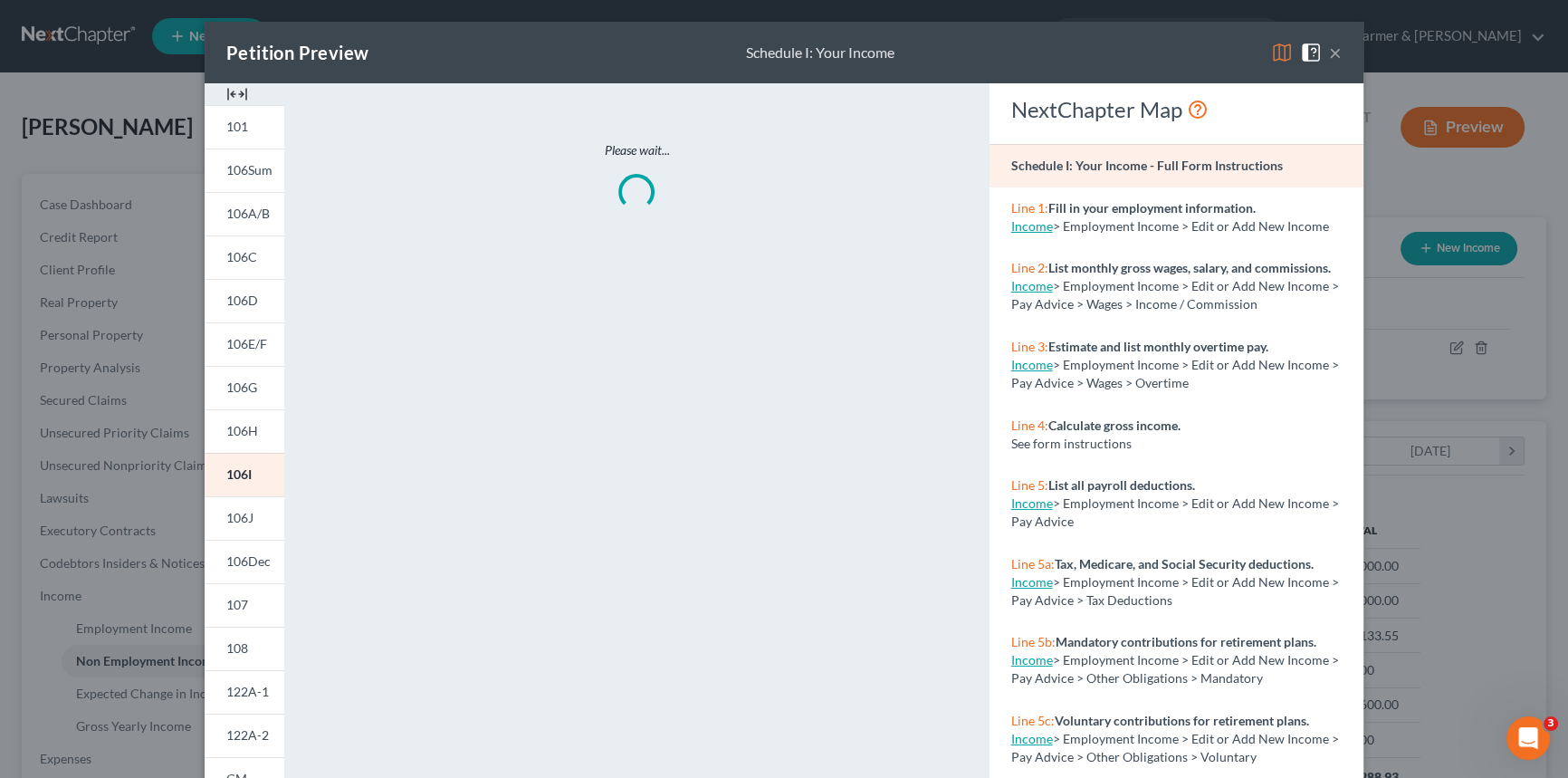
scroll to position [324, 648]
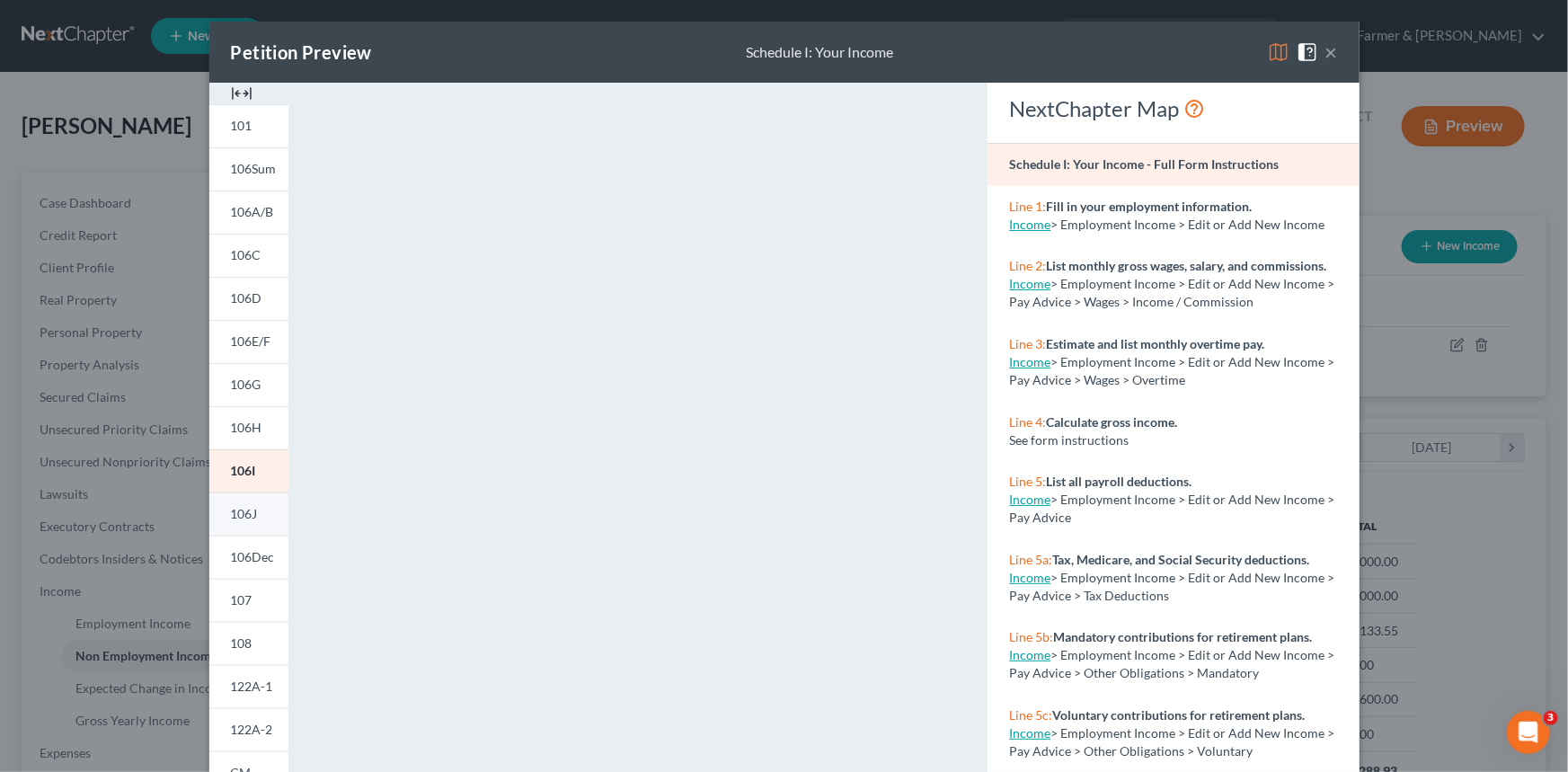
click at [253, 521] on link "106J" at bounding box center [249, 514] width 79 height 43
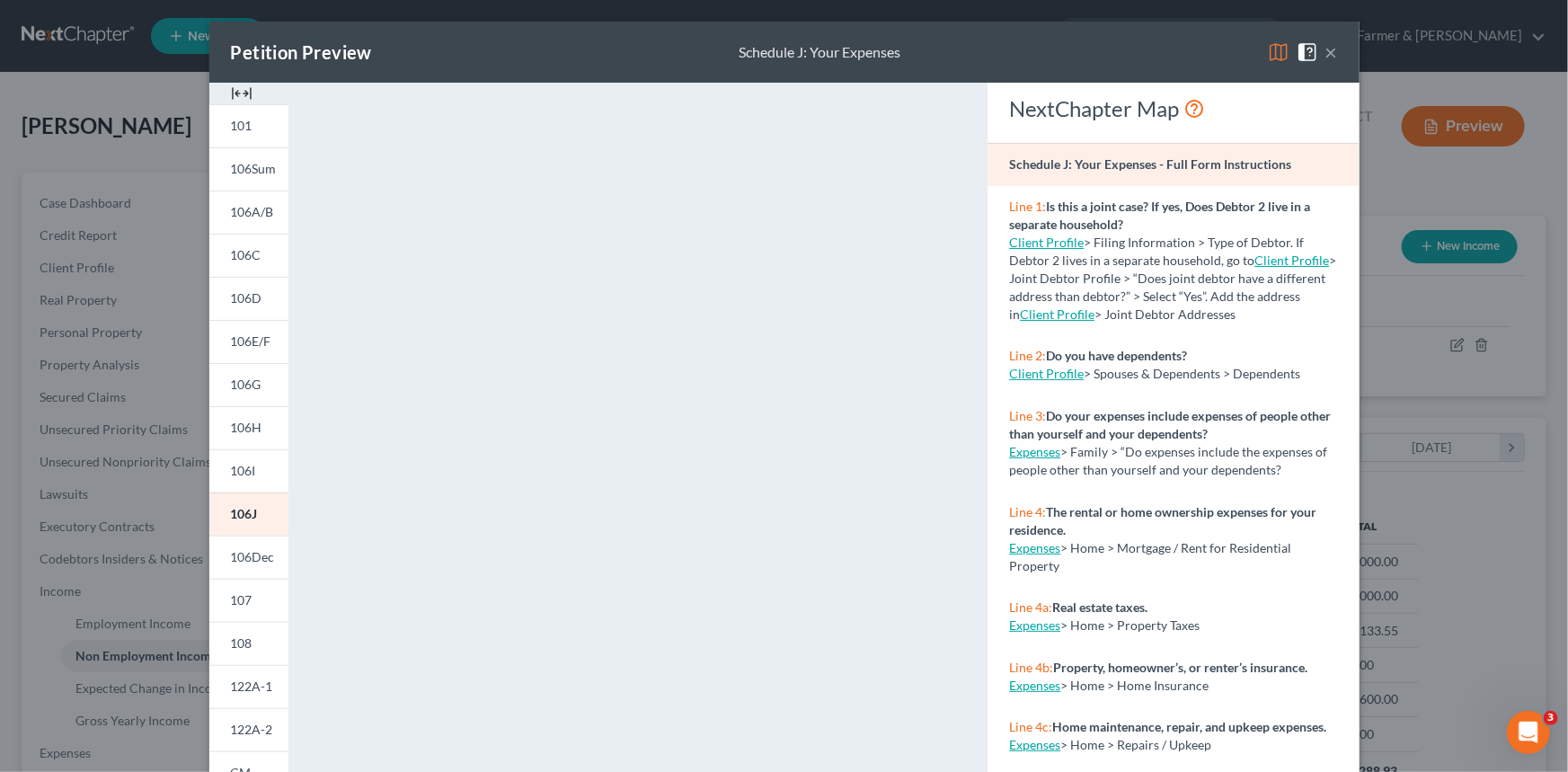
click at [1325, 54] on button "×" at bounding box center [1331, 52] width 13 height 22
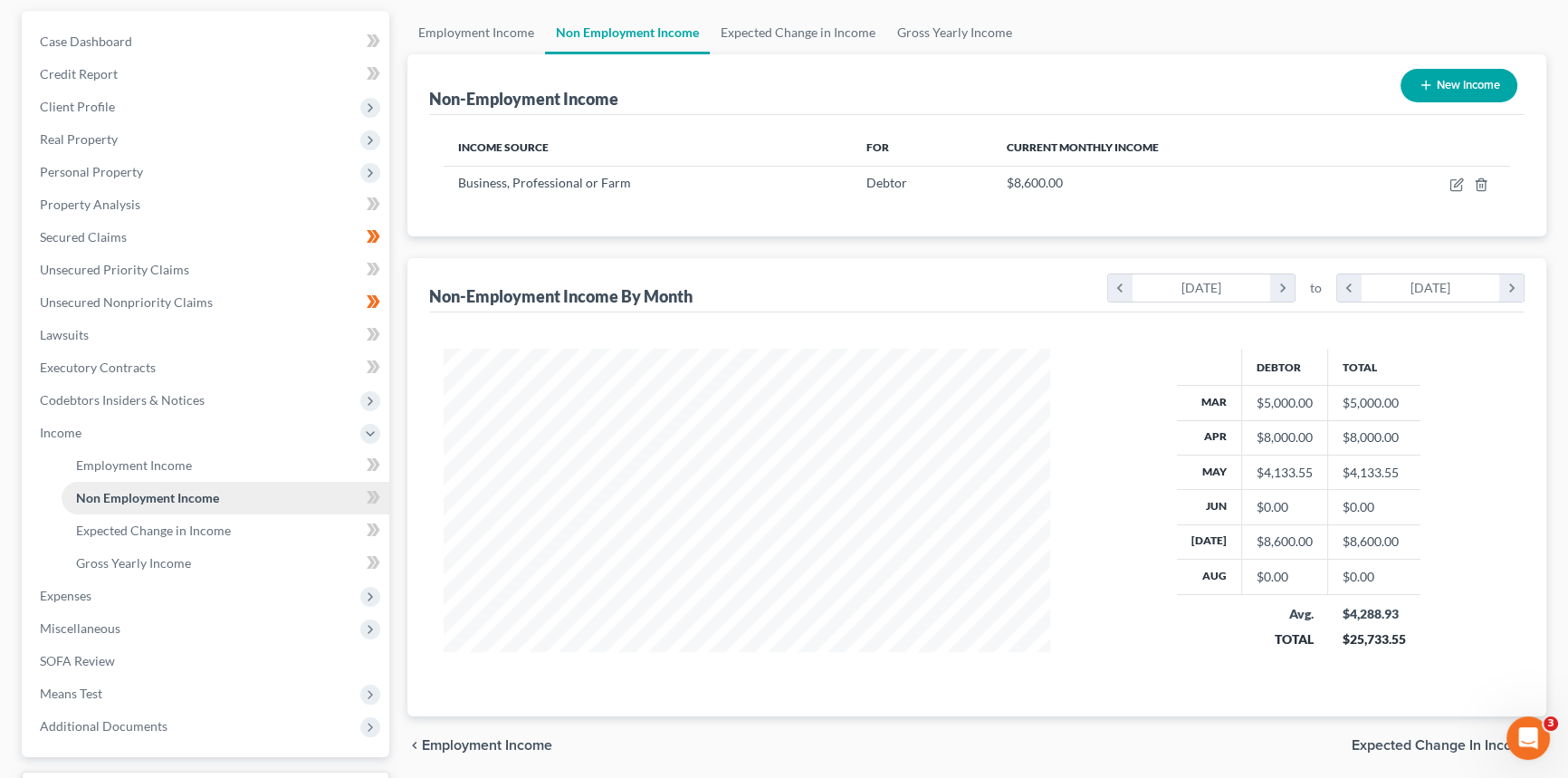
scroll to position [164, 0]
click at [154, 457] on span "Employment Income" at bounding box center [134, 464] width 116 height 16
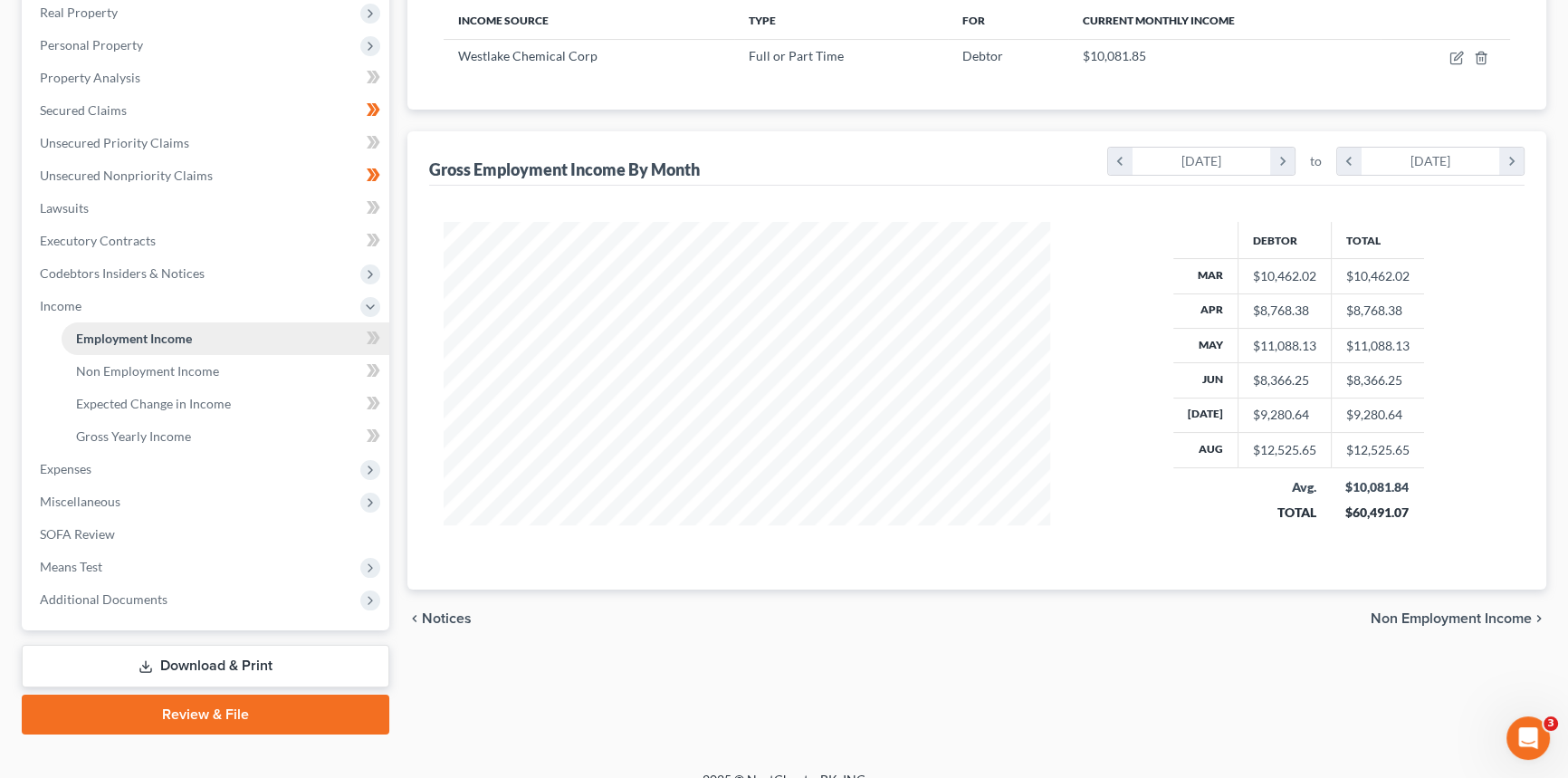
scroll to position [313, 0]
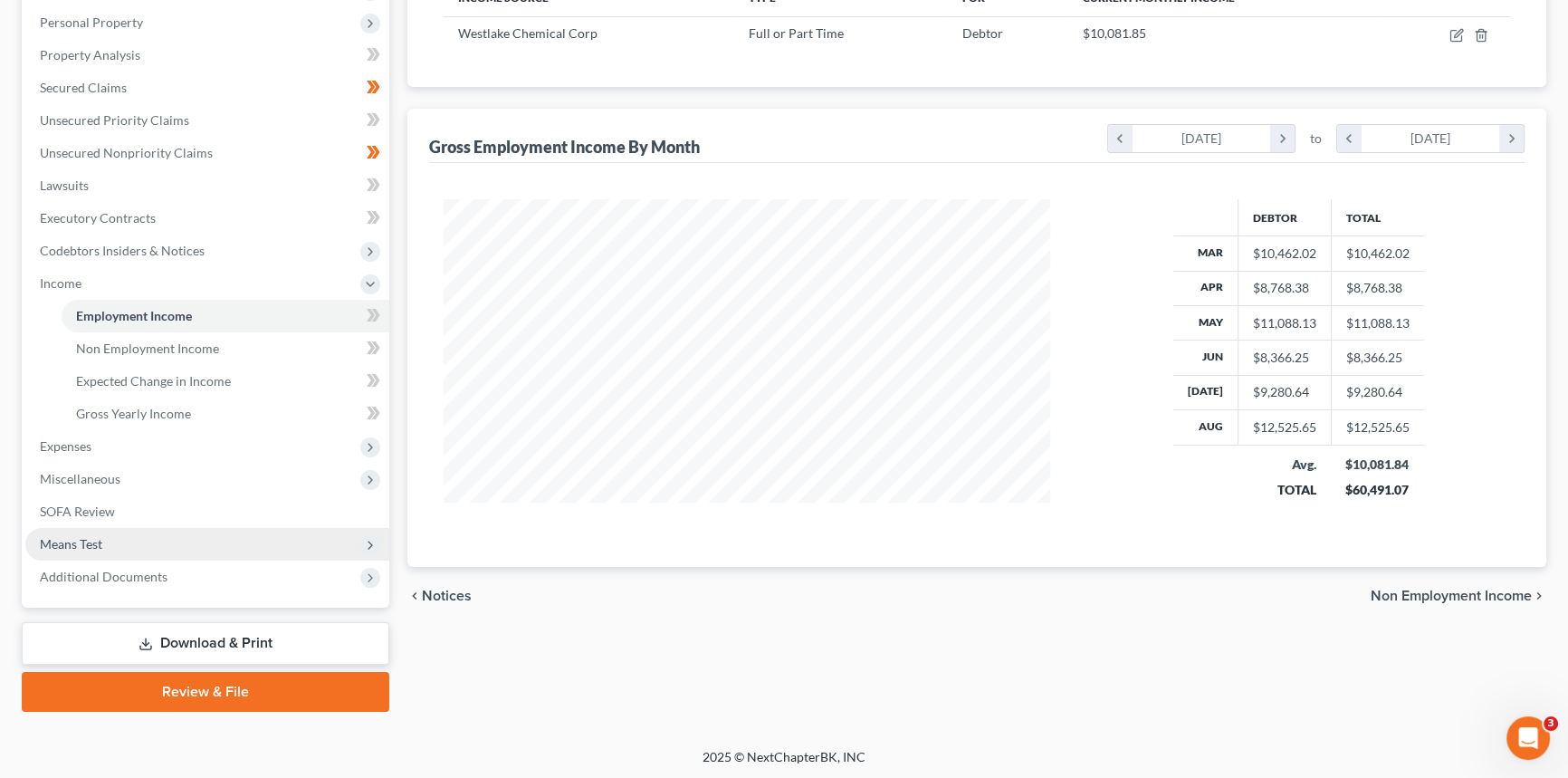
click at [90, 552] on span "Means Test" at bounding box center [207, 544] width 364 height 33
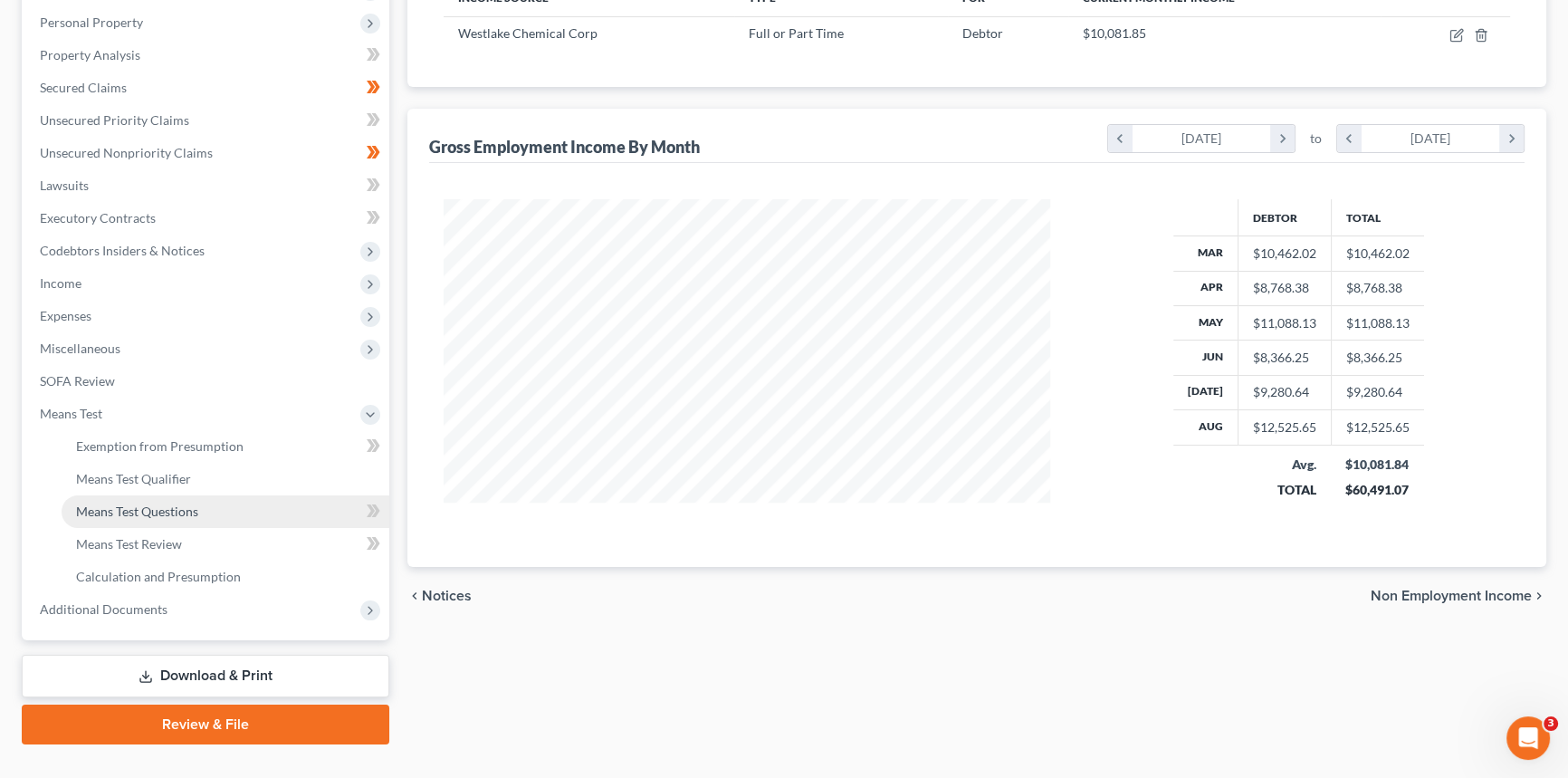
click at [190, 512] on span "Means Test Questions" at bounding box center [137, 511] width 122 height 16
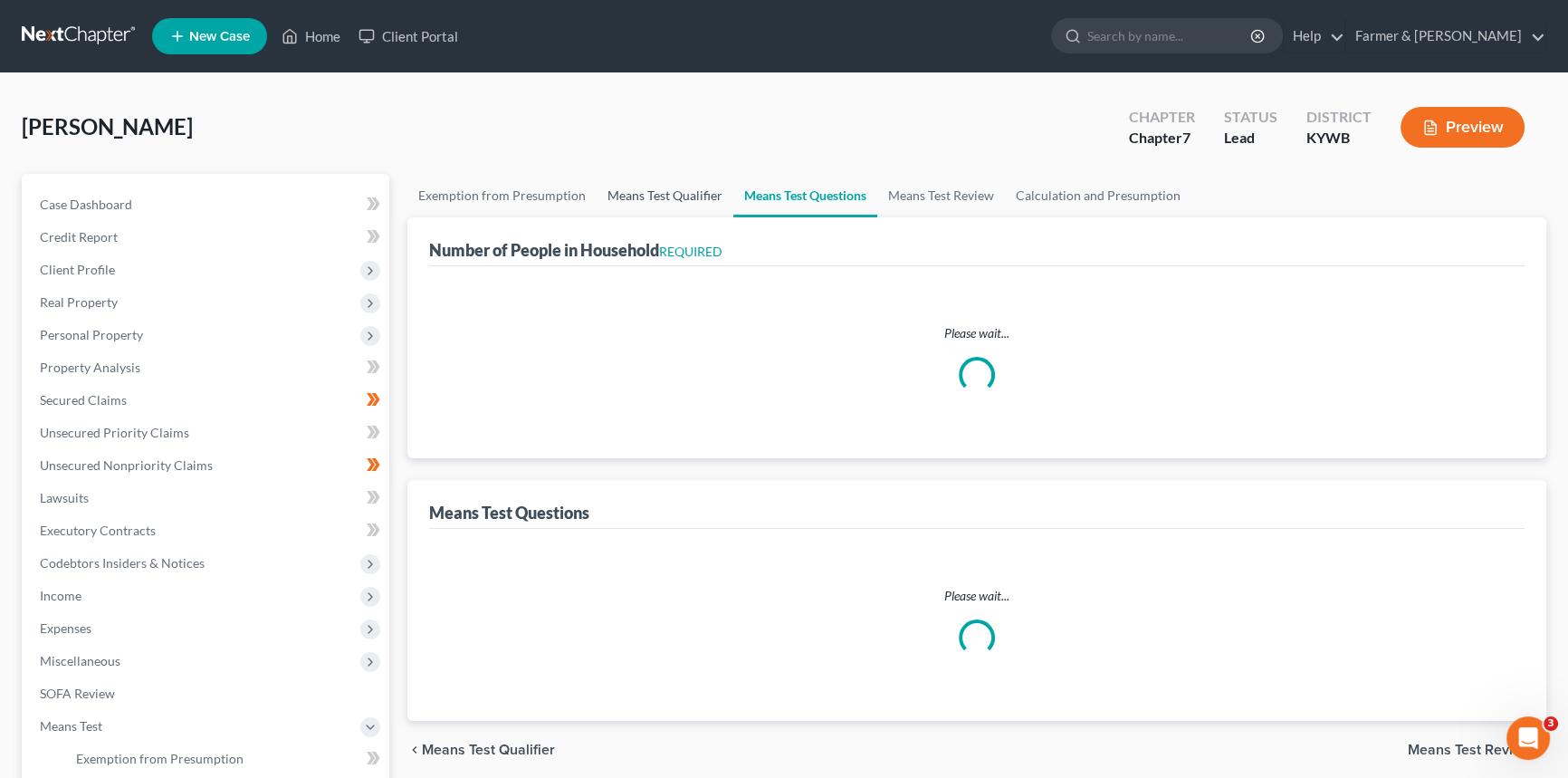
click at [679, 198] on link "Means Test Qualifier" at bounding box center [665, 195] width 137 height 44
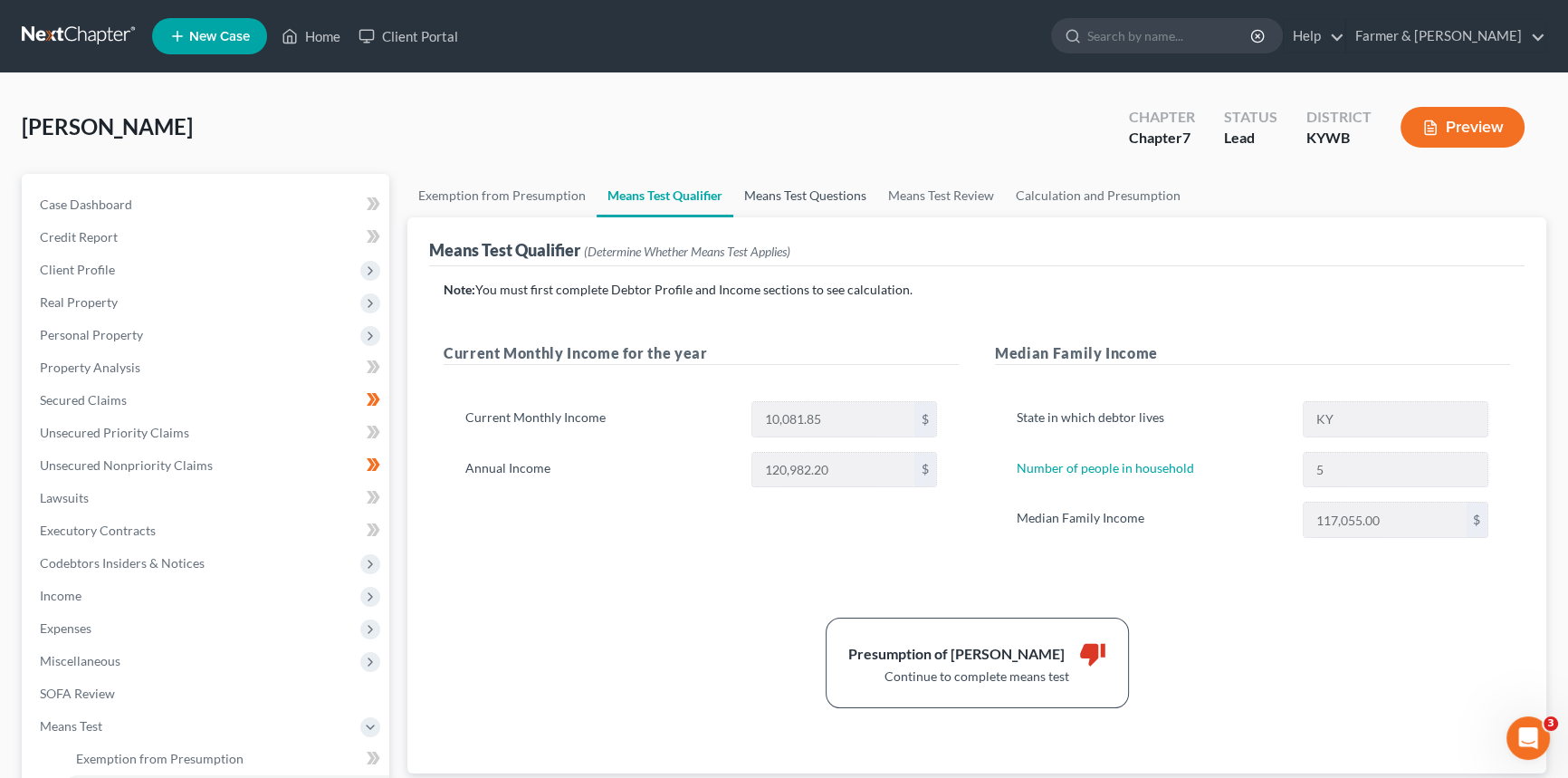
click at [773, 194] on link "Means Test Questions" at bounding box center [805, 195] width 144 height 44
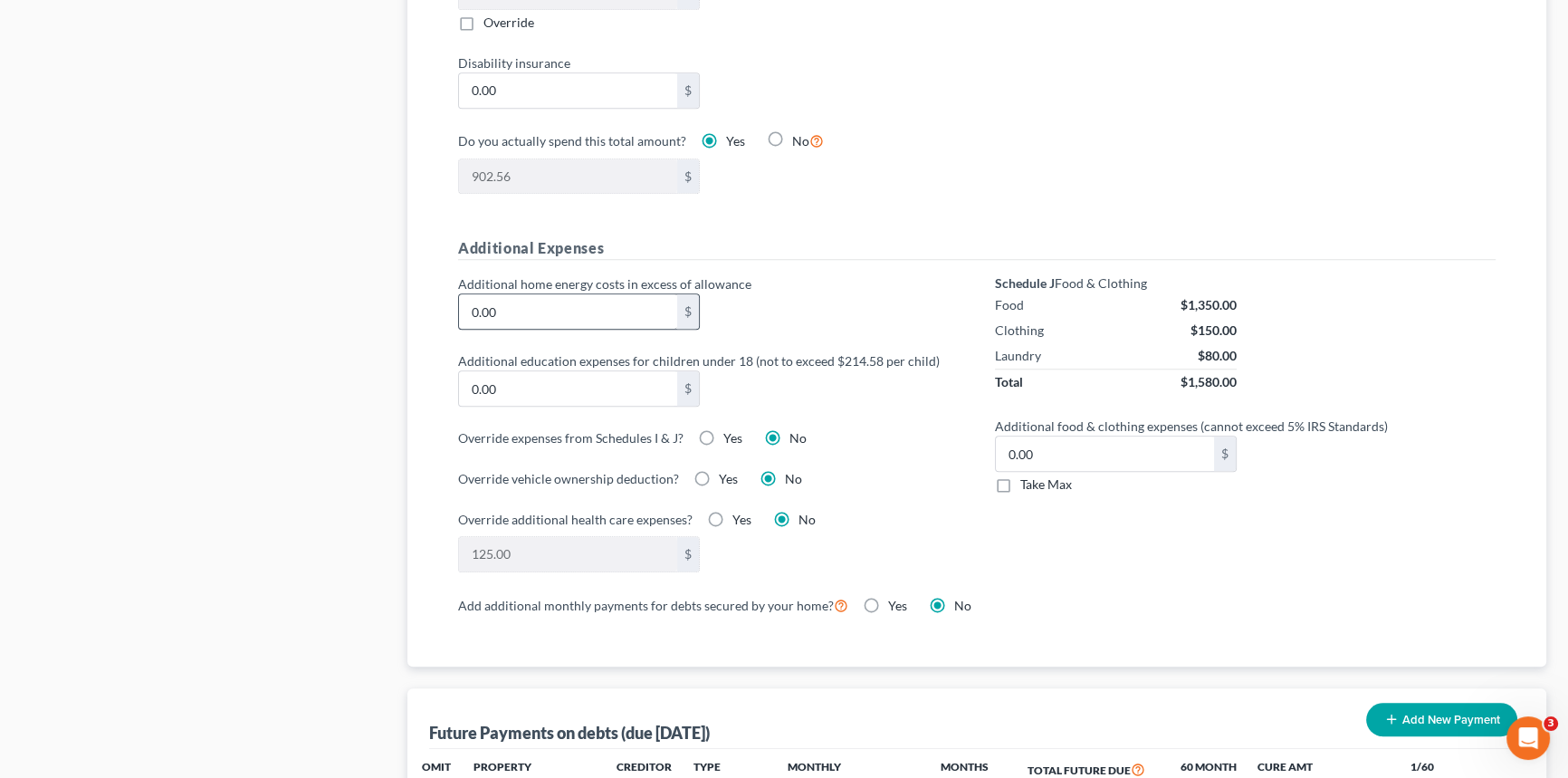
scroll to position [1151, 0]
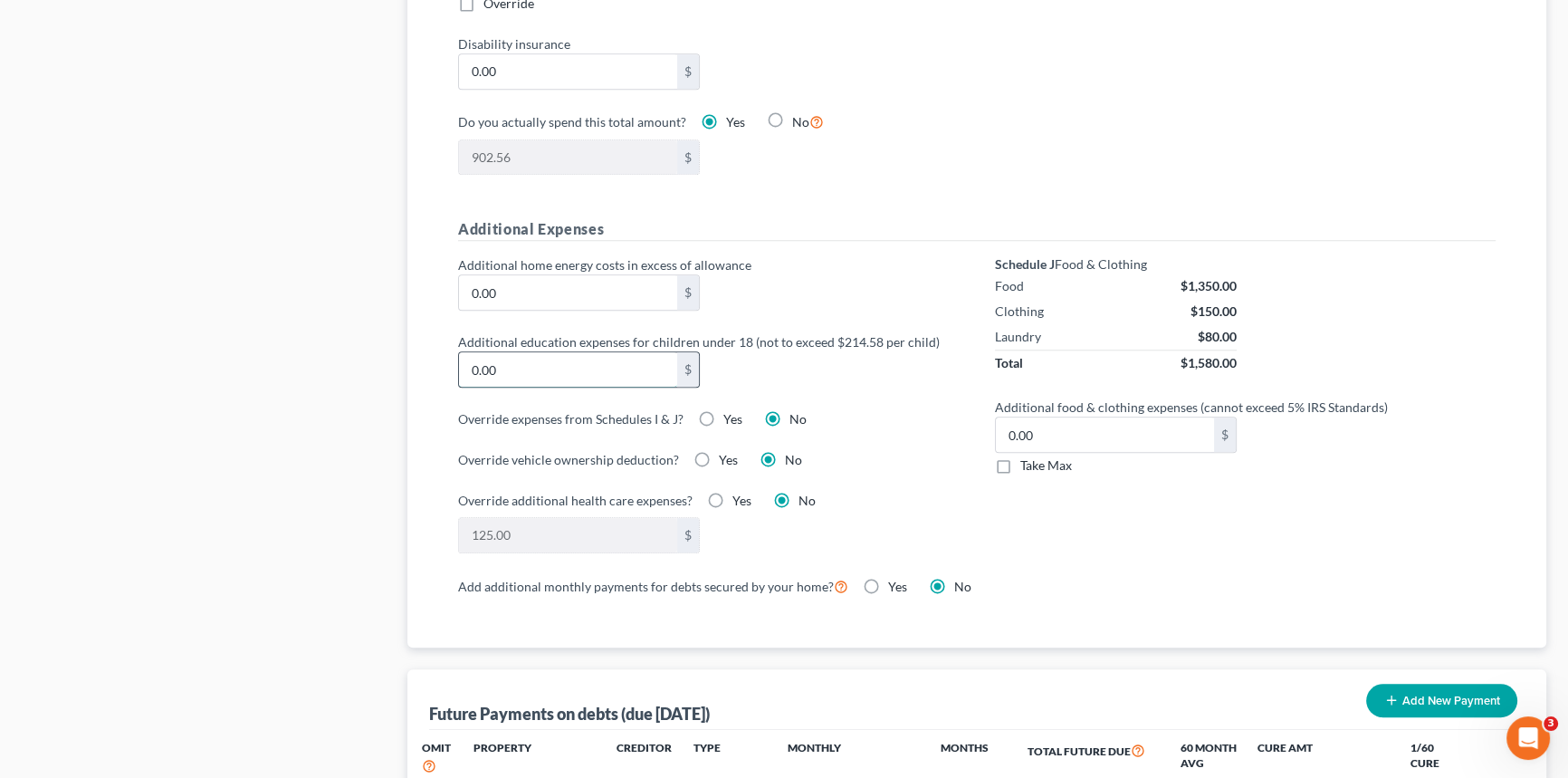
click at [505, 371] on input "0.00" at bounding box center [568, 369] width 218 height 35
click at [492, 366] on input "2" at bounding box center [568, 369] width 218 height 35
drag, startPoint x: 492, startPoint y: 366, endPoint x: 577, endPoint y: 366, distance: 85.0
click at [577, 366] on input "2" at bounding box center [568, 369] width 218 height 35
drag, startPoint x: 482, startPoint y: 366, endPoint x: 465, endPoint y: 364, distance: 17.1
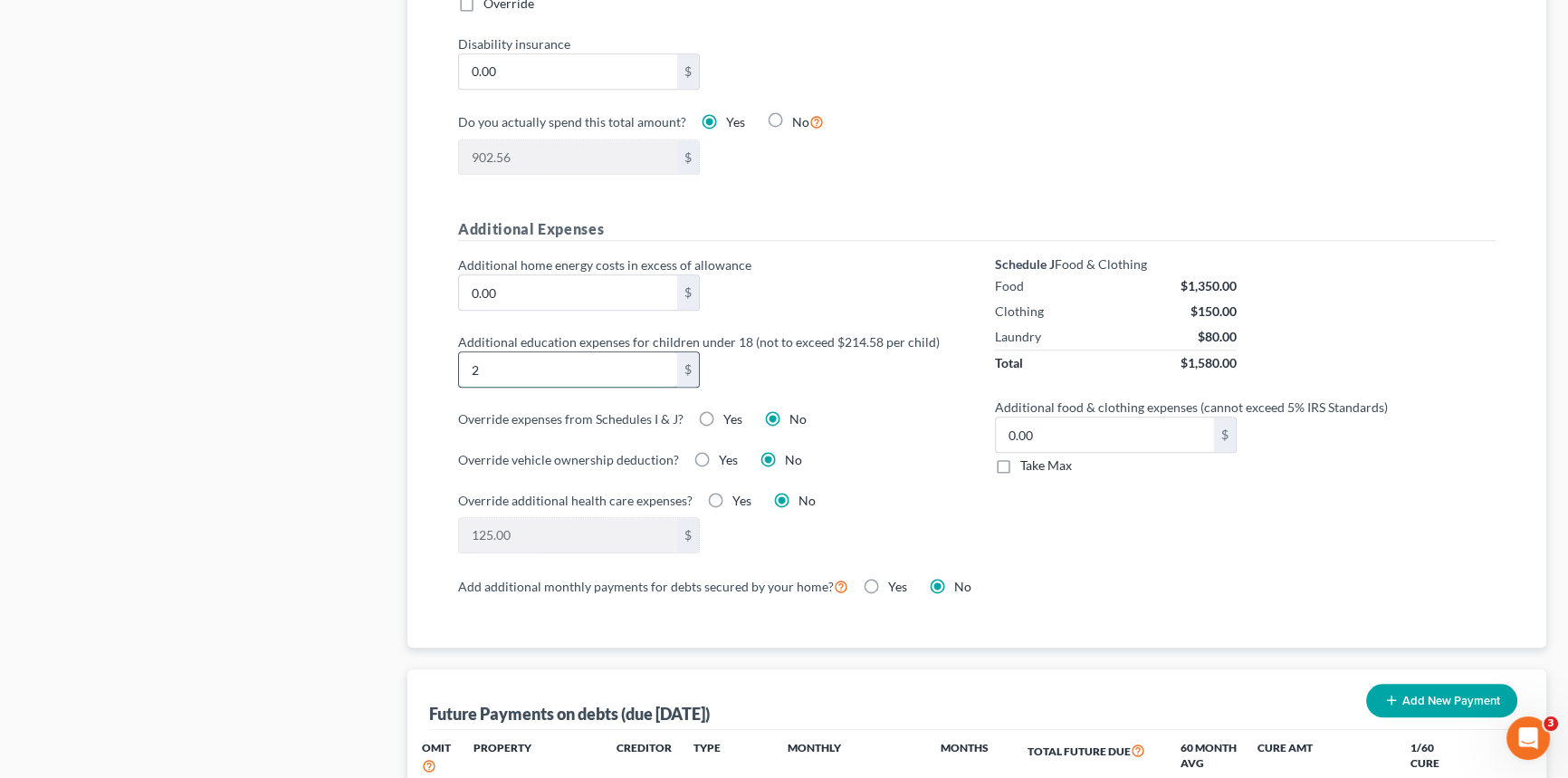
click at [465, 364] on input "2" at bounding box center [568, 369] width 218 height 35
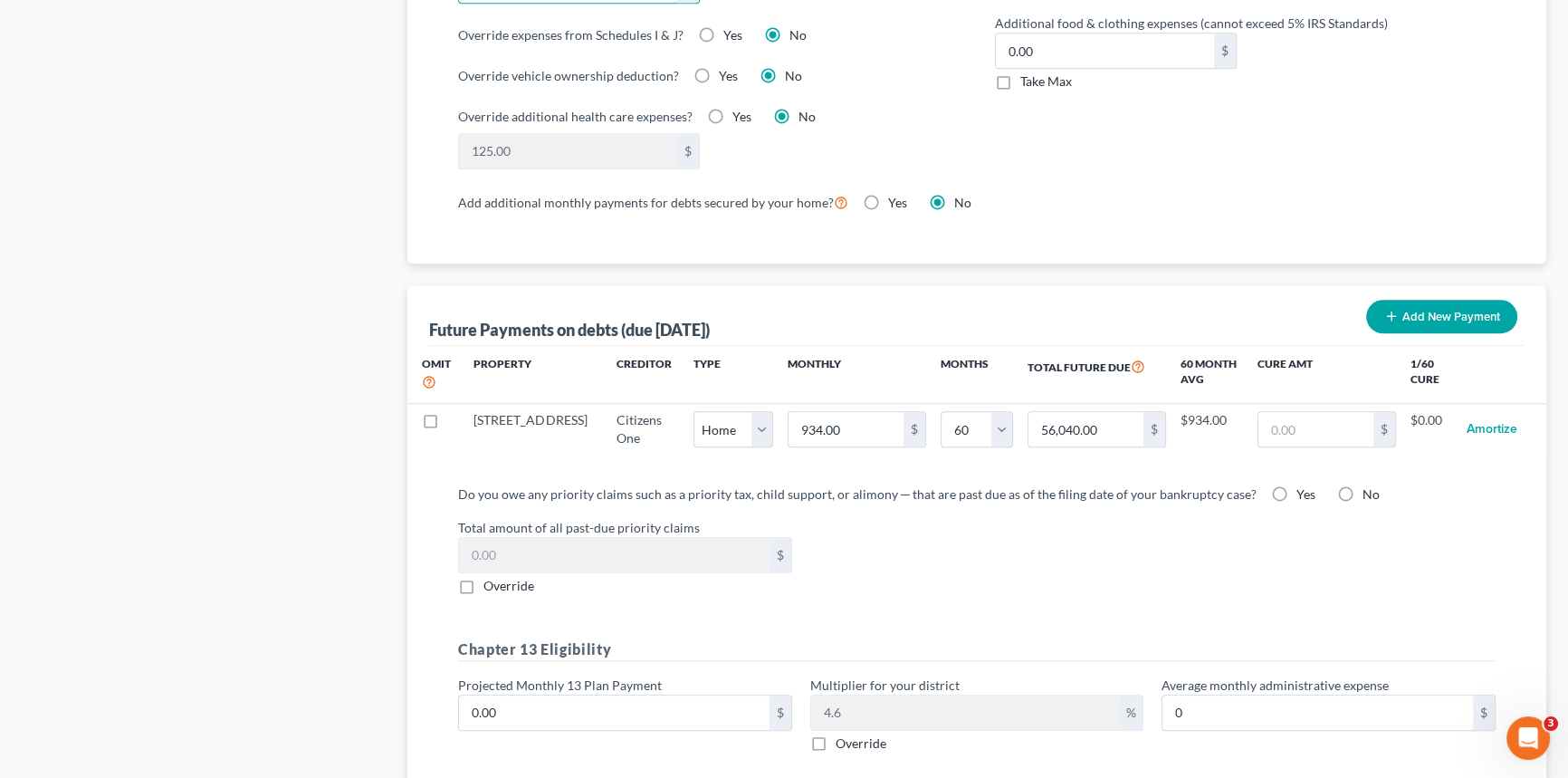
scroll to position [1316, 0]
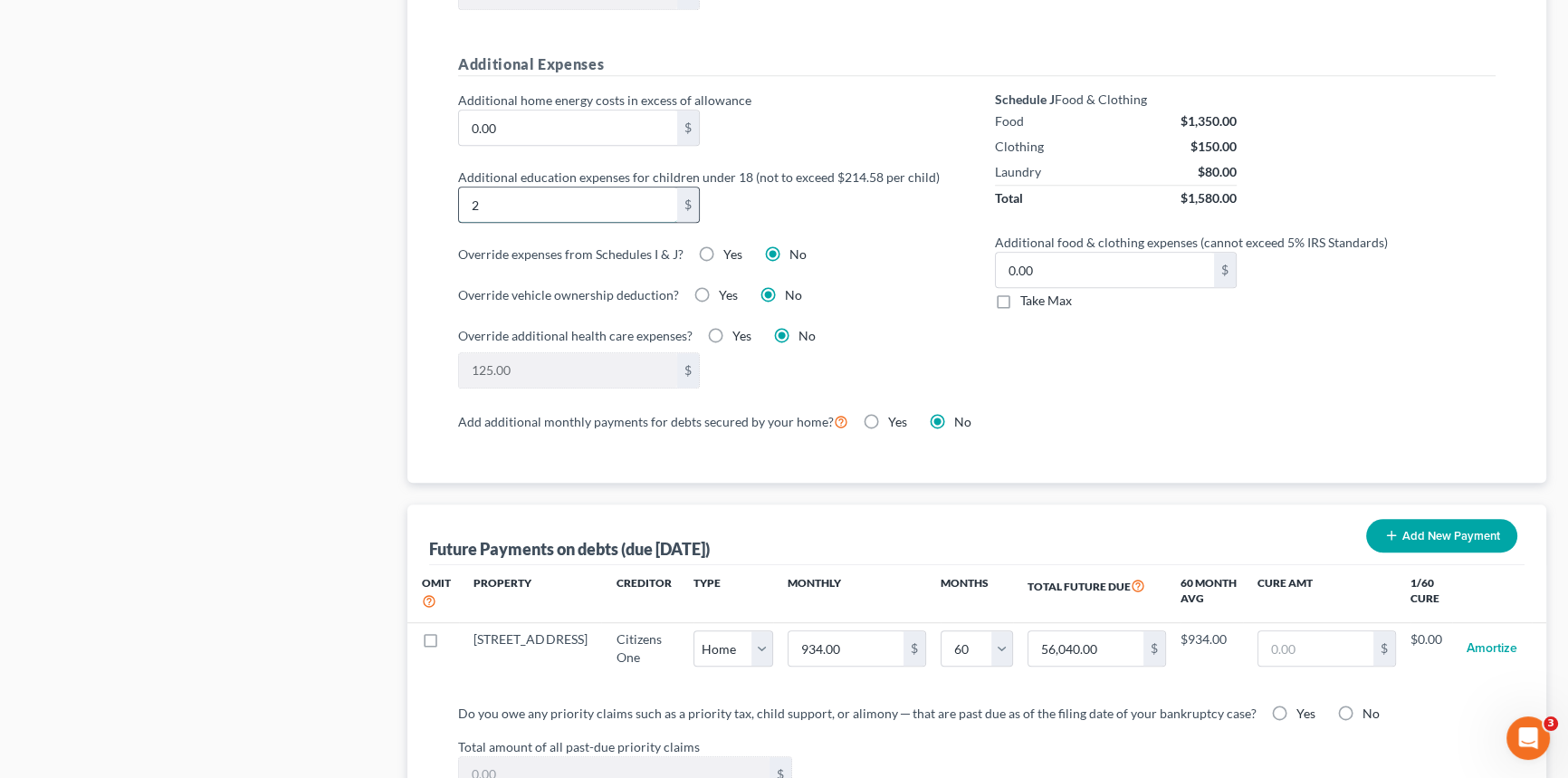
click at [479, 200] on input "2" at bounding box center [568, 204] width 218 height 35
drag, startPoint x: 483, startPoint y: 200, endPoint x: 451, endPoint y: 195, distance: 32.4
click at [451, 195] on div "2 $" at bounding box center [579, 204] width 260 height 36
click at [830, 198] on div "Additional education expenses for children under 18 (not to exceed $214.58 per …" at bounding box center [708, 195] width 519 height 56
click at [507, 194] on input "2" at bounding box center [568, 204] width 218 height 35
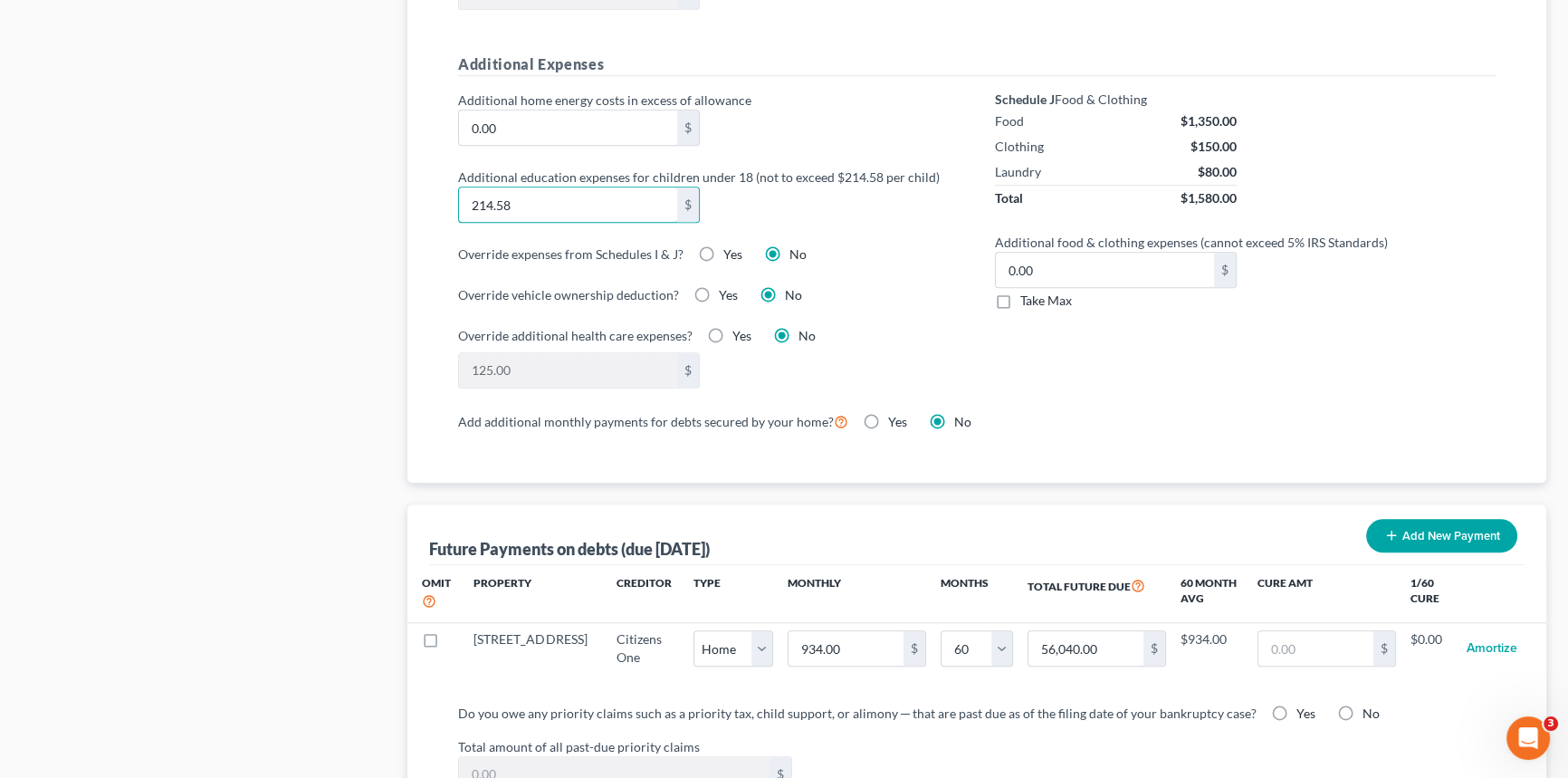
drag, startPoint x: 514, startPoint y: 196, endPoint x: 457, endPoint y: 202, distance: 57.3
click at [457, 202] on div "214.58 $" at bounding box center [579, 204] width 260 height 36
click at [519, 207] on input "214.58" at bounding box center [568, 204] width 218 height 35
click at [848, 203] on div "Additional education expenses for children under 18 (not to exceed $214.58 per …" at bounding box center [708, 195] width 519 height 56
click at [920, 272] on div "Additional home energy costs in excess of allowance 0.00 $ Additional education…" at bounding box center [708, 249] width 537 height 319
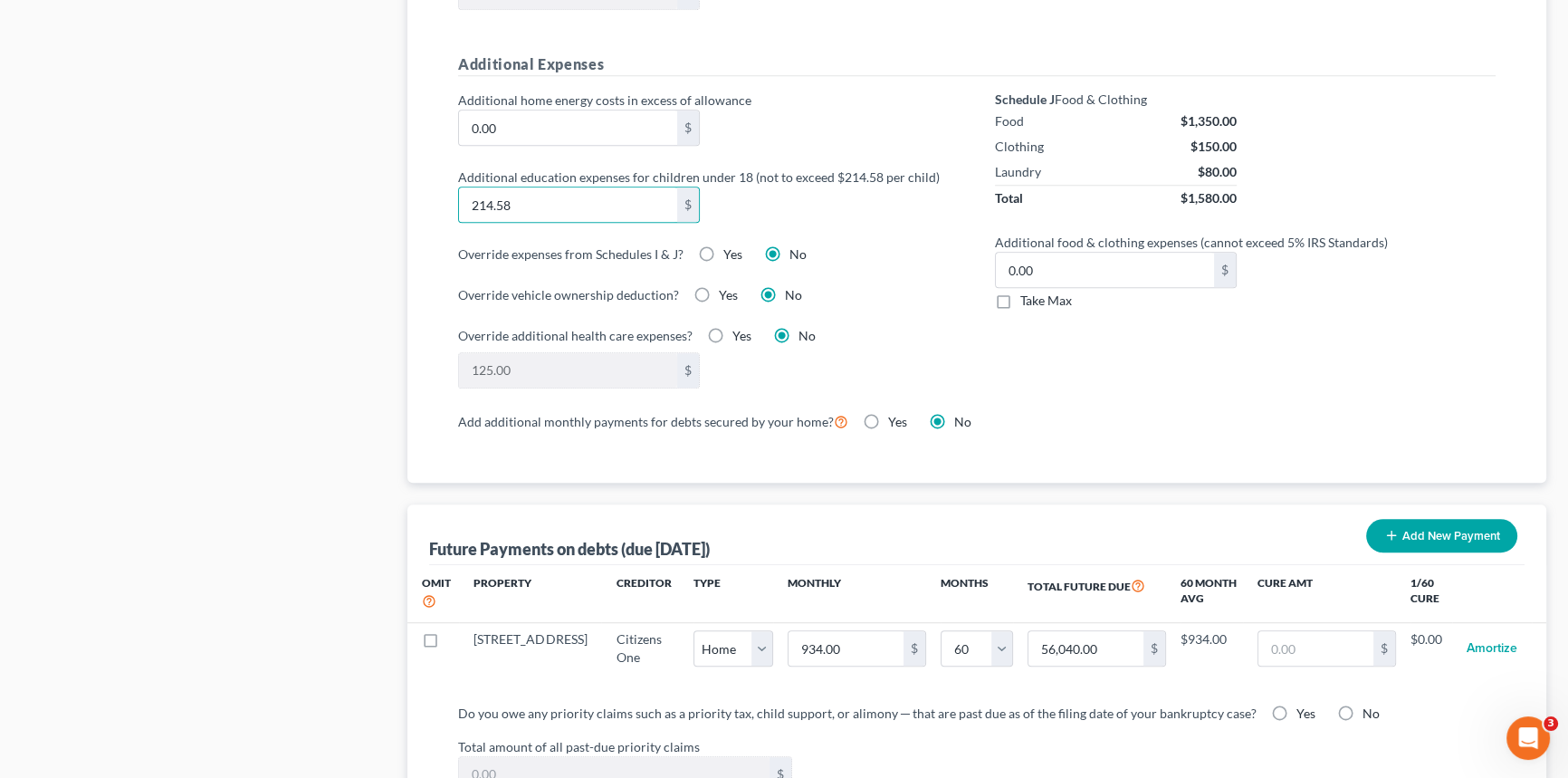
click at [850, 269] on div "Additional home energy costs in excess of allowance 0.00 $ Additional education…" at bounding box center [708, 249] width 537 height 319
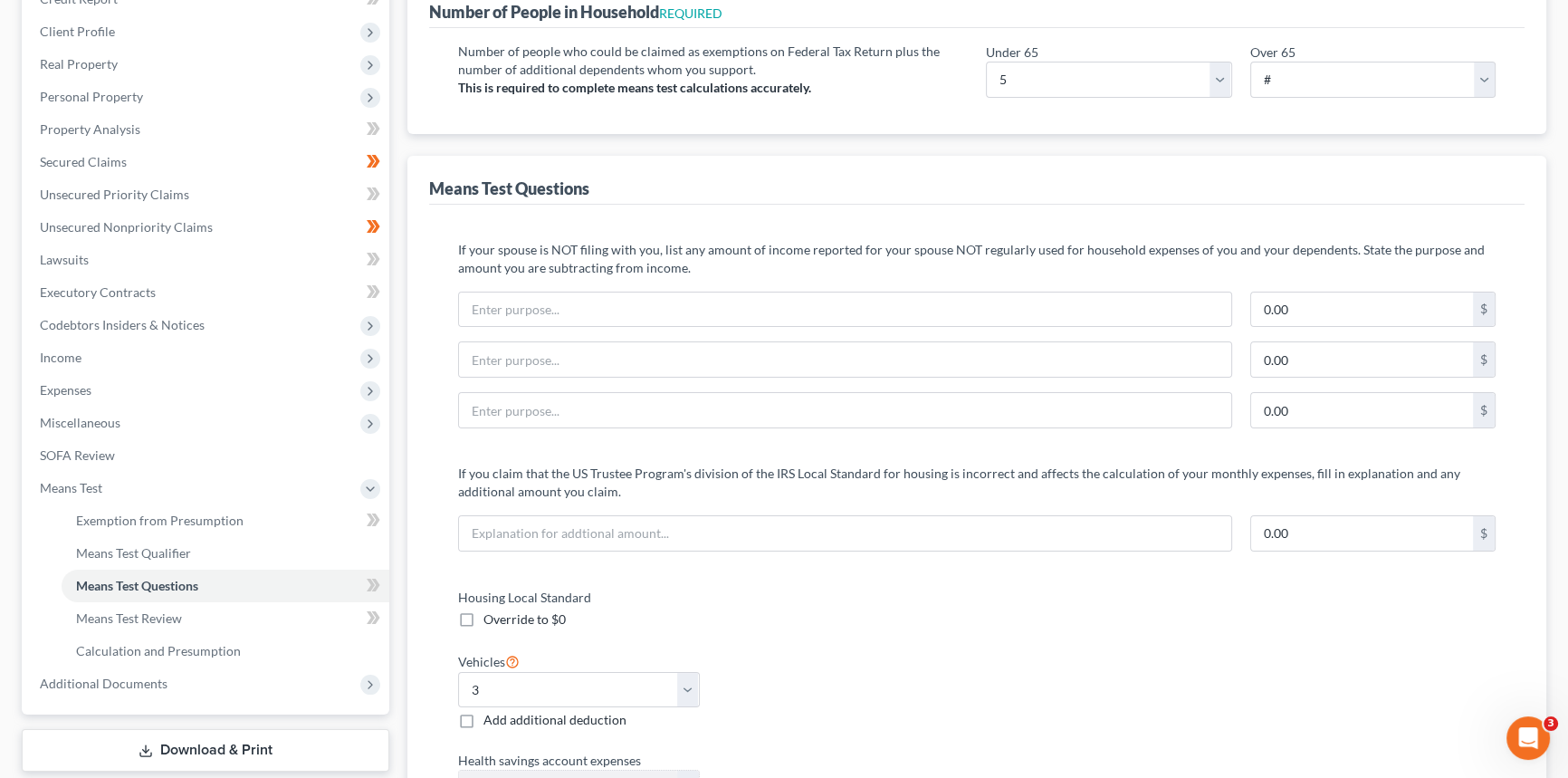
scroll to position [0, 0]
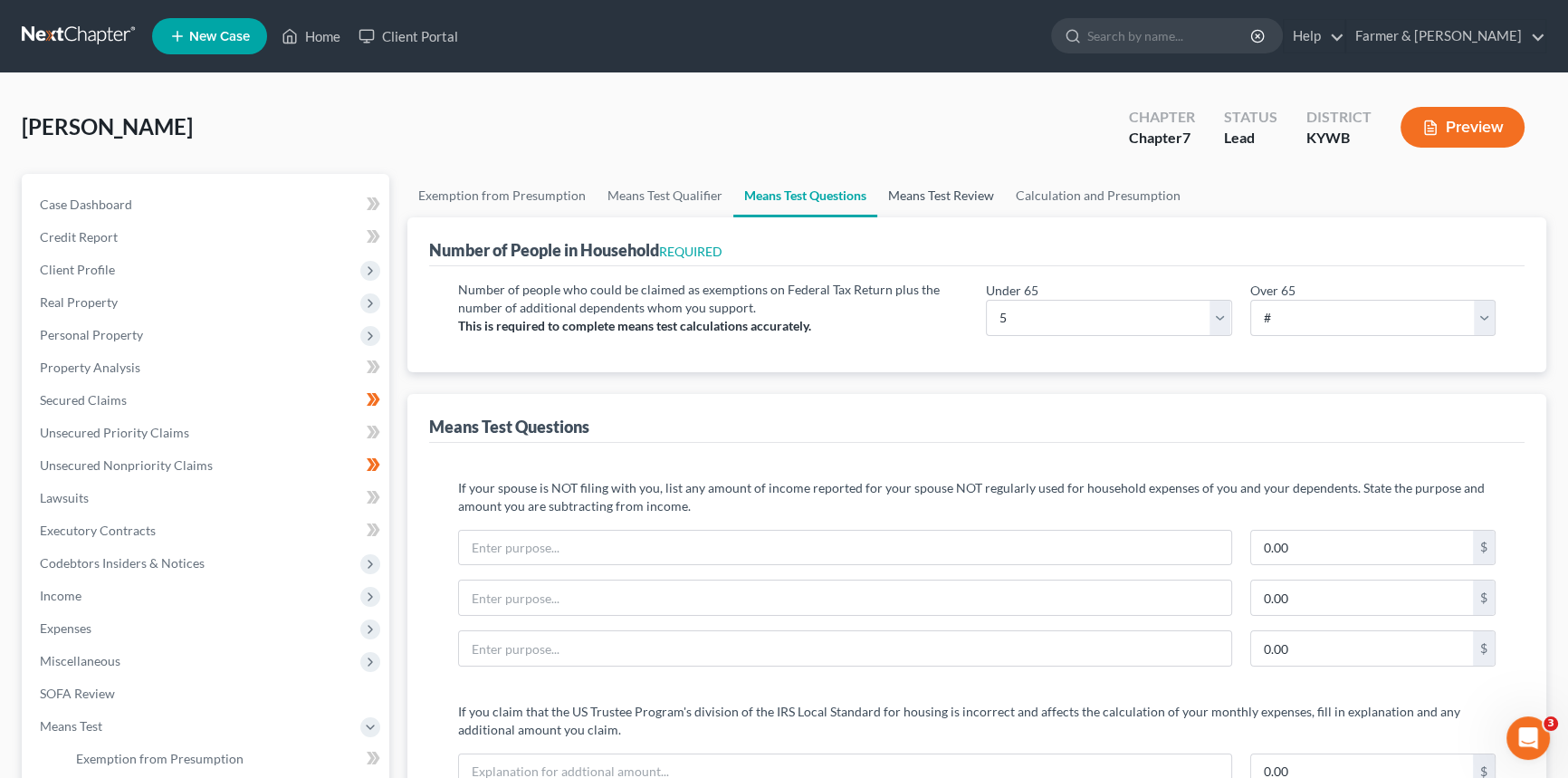
click at [932, 196] on link "Means Test Review" at bounding box center [941, 195] width 128 height 44
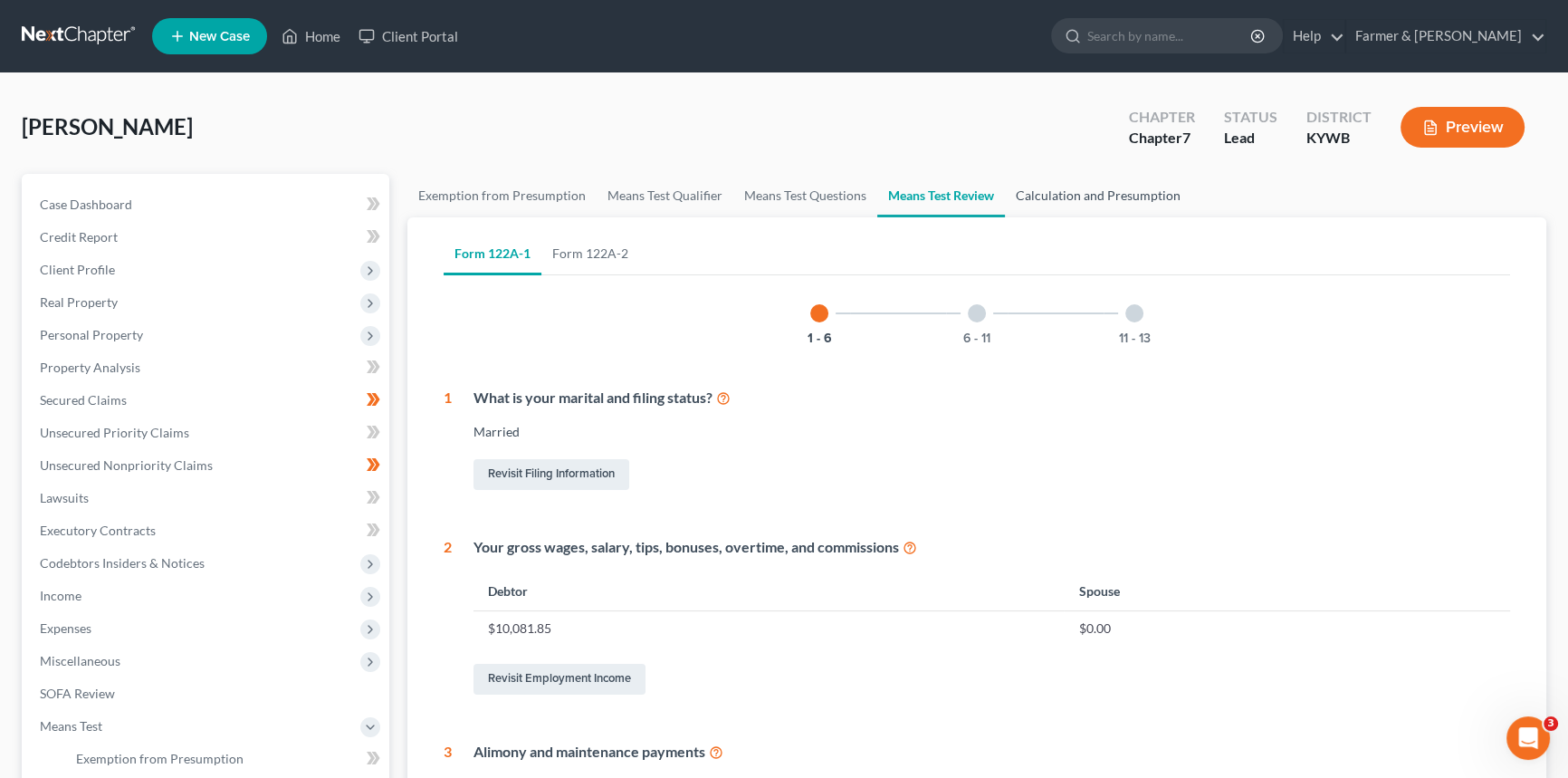
drag, startPoint x: 1035, startPoint y: 198, endPoint x: 788, endPoint y: 253, distance: 253.0
click at [1036, 198] on link "Calculation and Presumption" at bounding box center [1098, 195] width 187 height 44
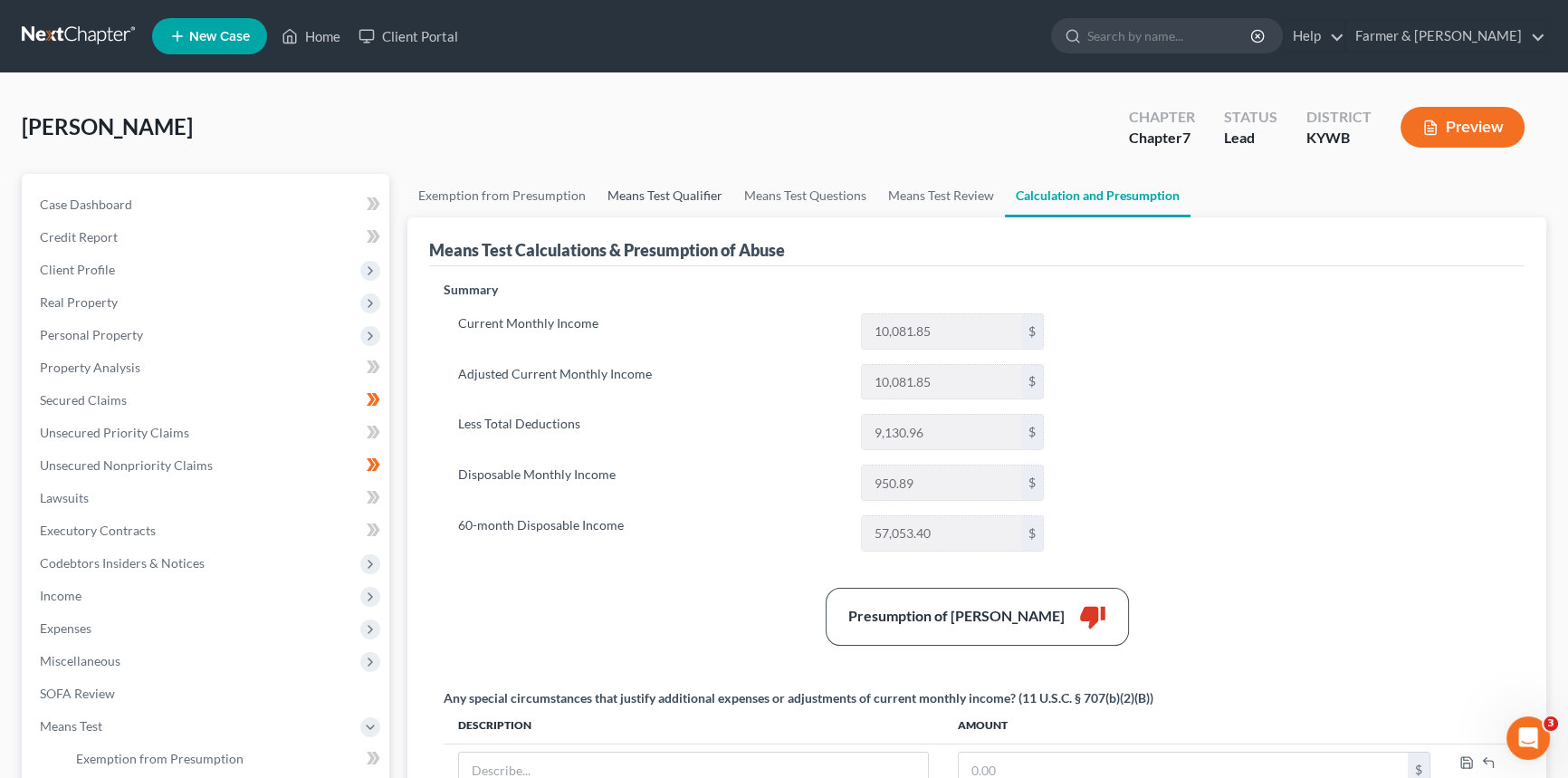
click at [675, 181] on link "Means Test Qualifier" at bounding box center [665, 195] width 137 height 44
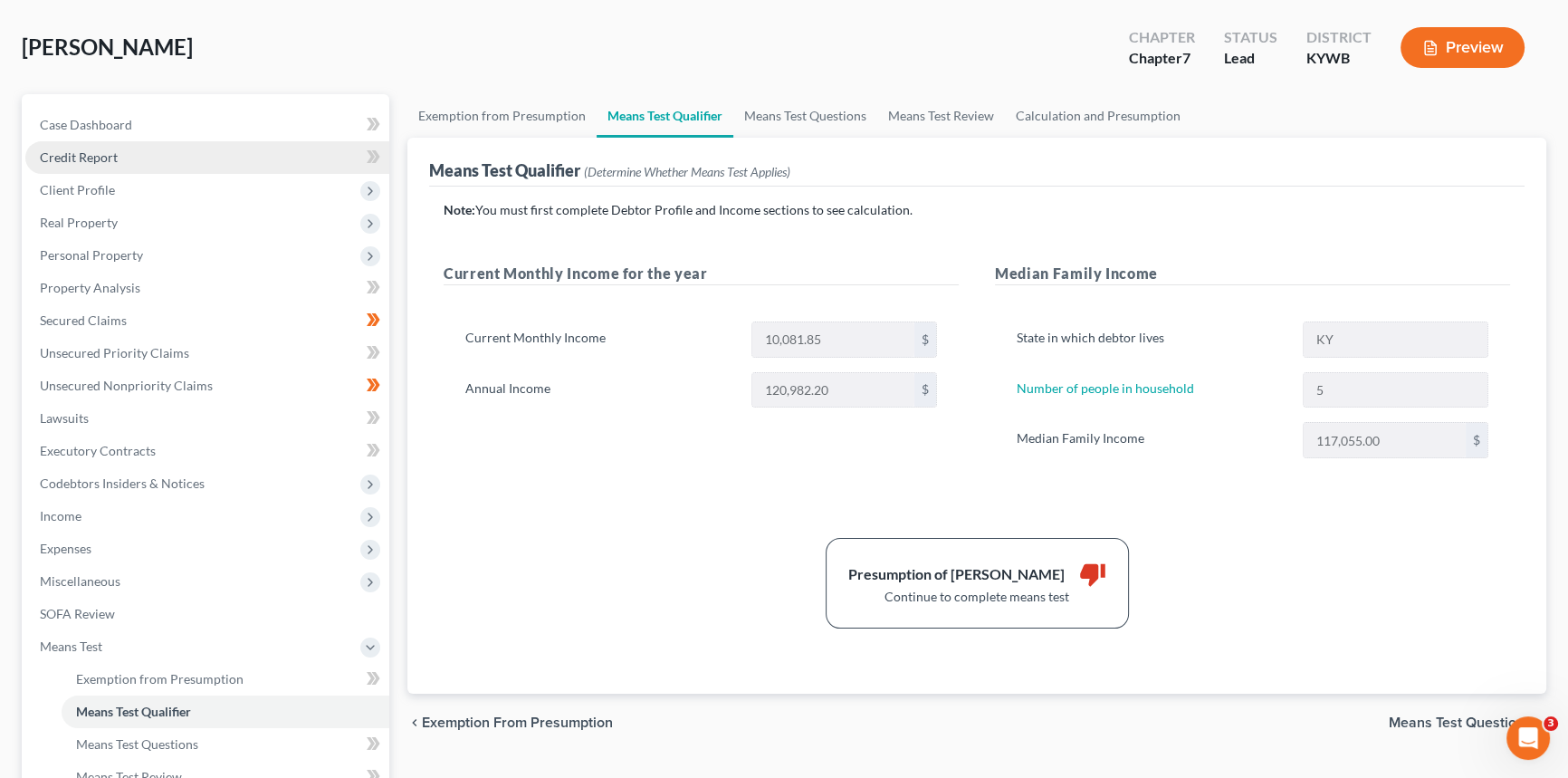
scroll to position [164, 0]
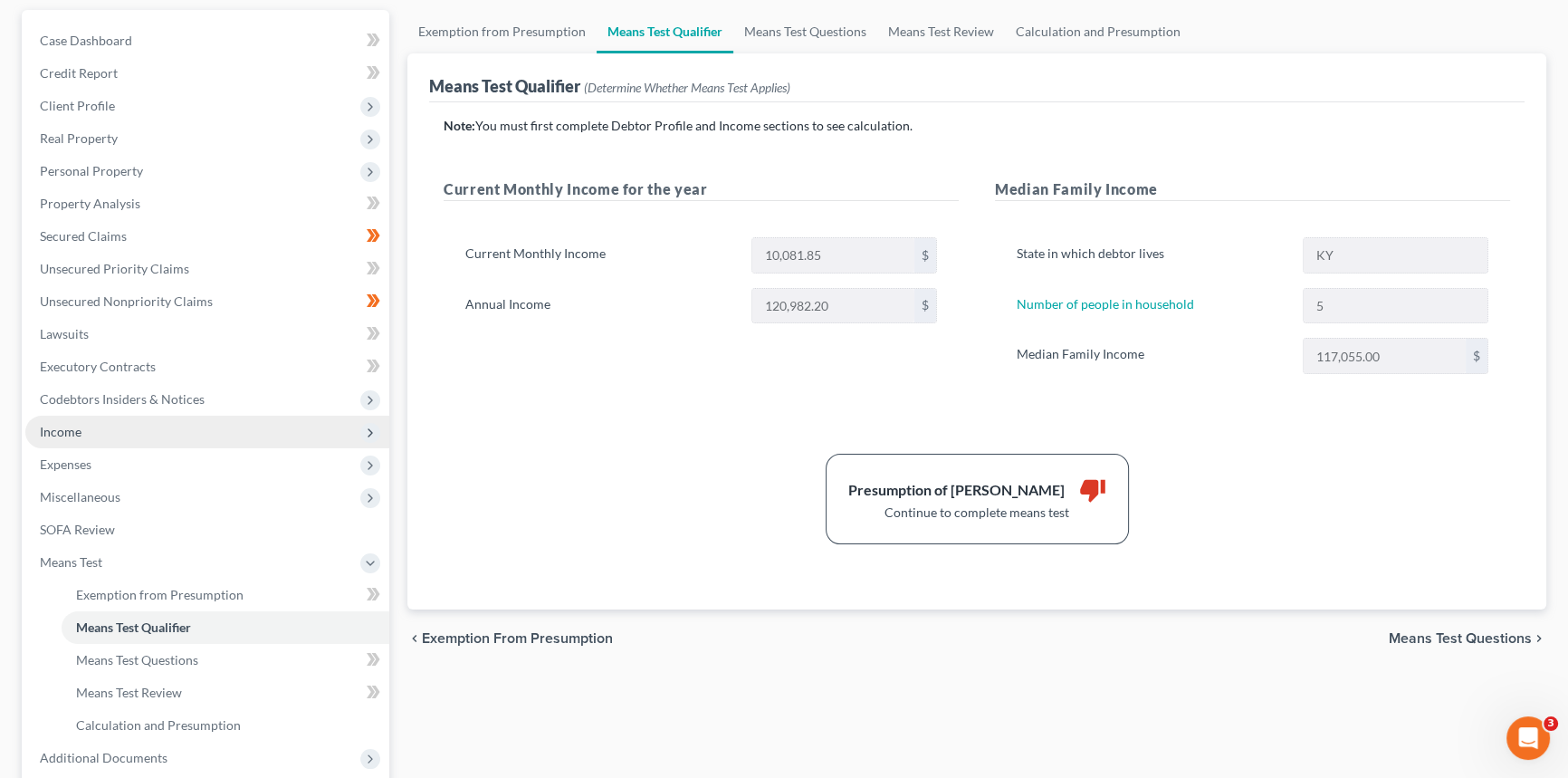
click at [74, 435] on span "Income" at bounding box center [61, 432] width 42 height 16
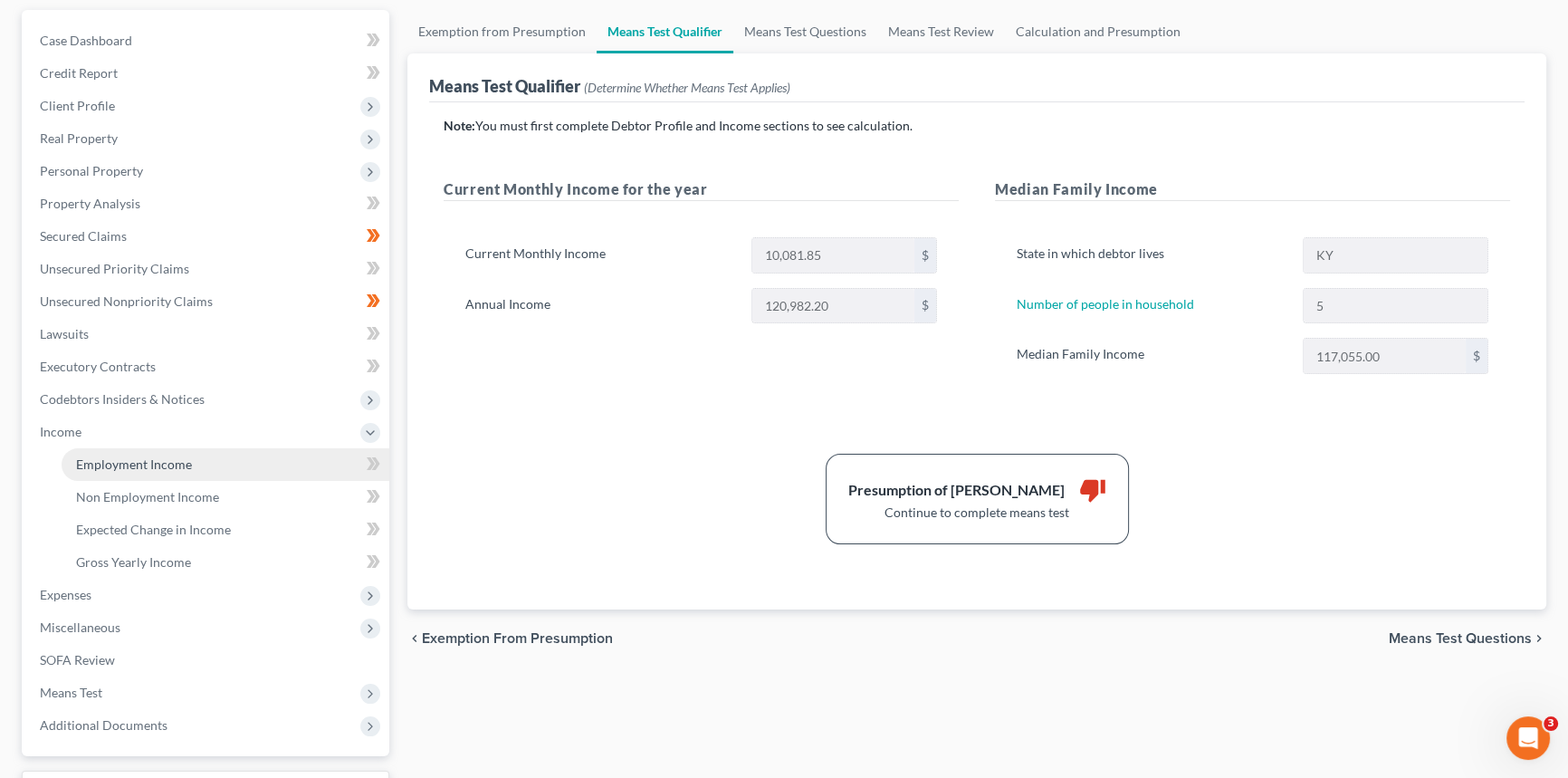
click at [98, 457] on span "Employment Income" at bounding box center [134, 464] width 116 height 16
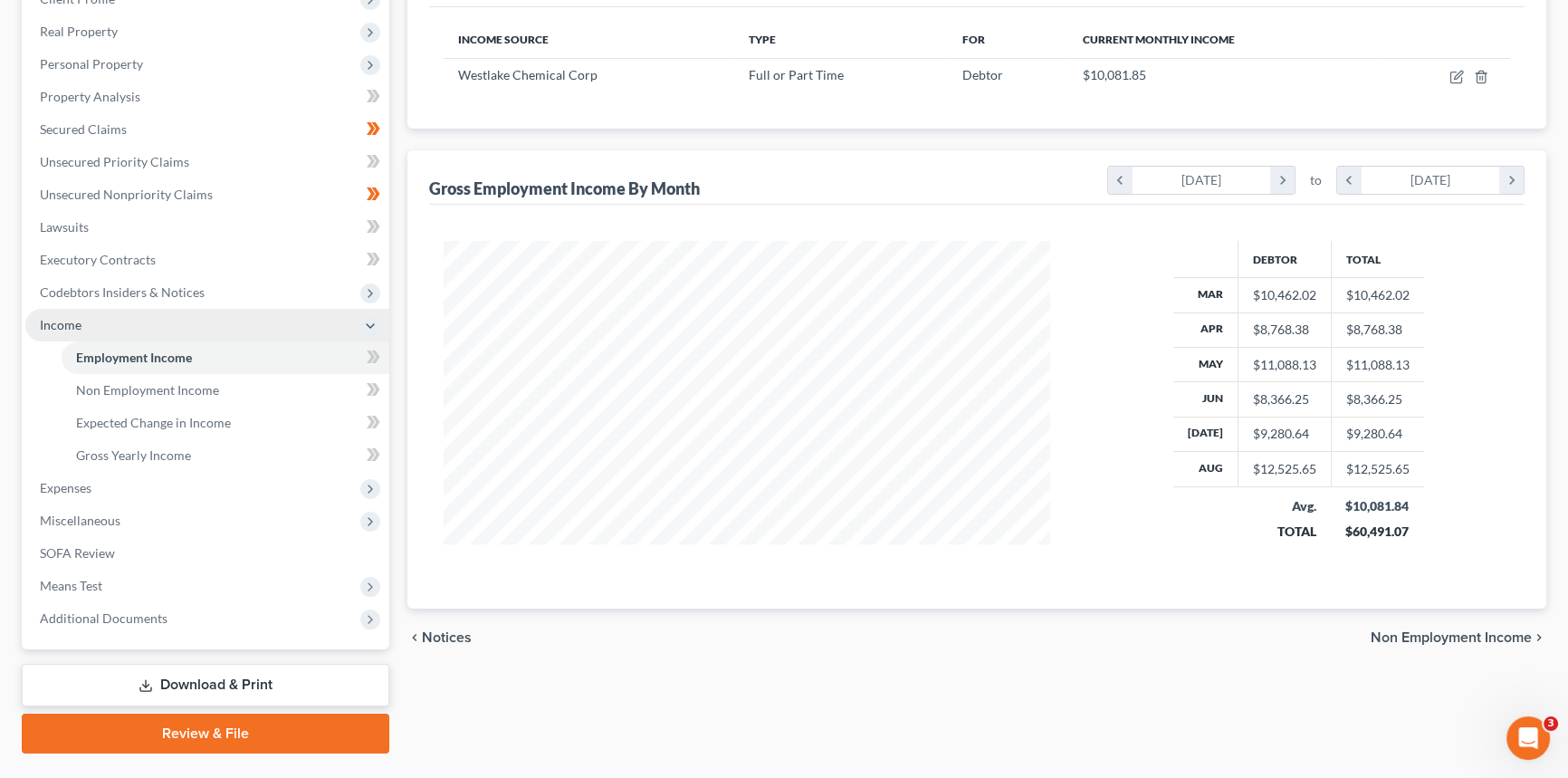
scroll to position [313, 0]
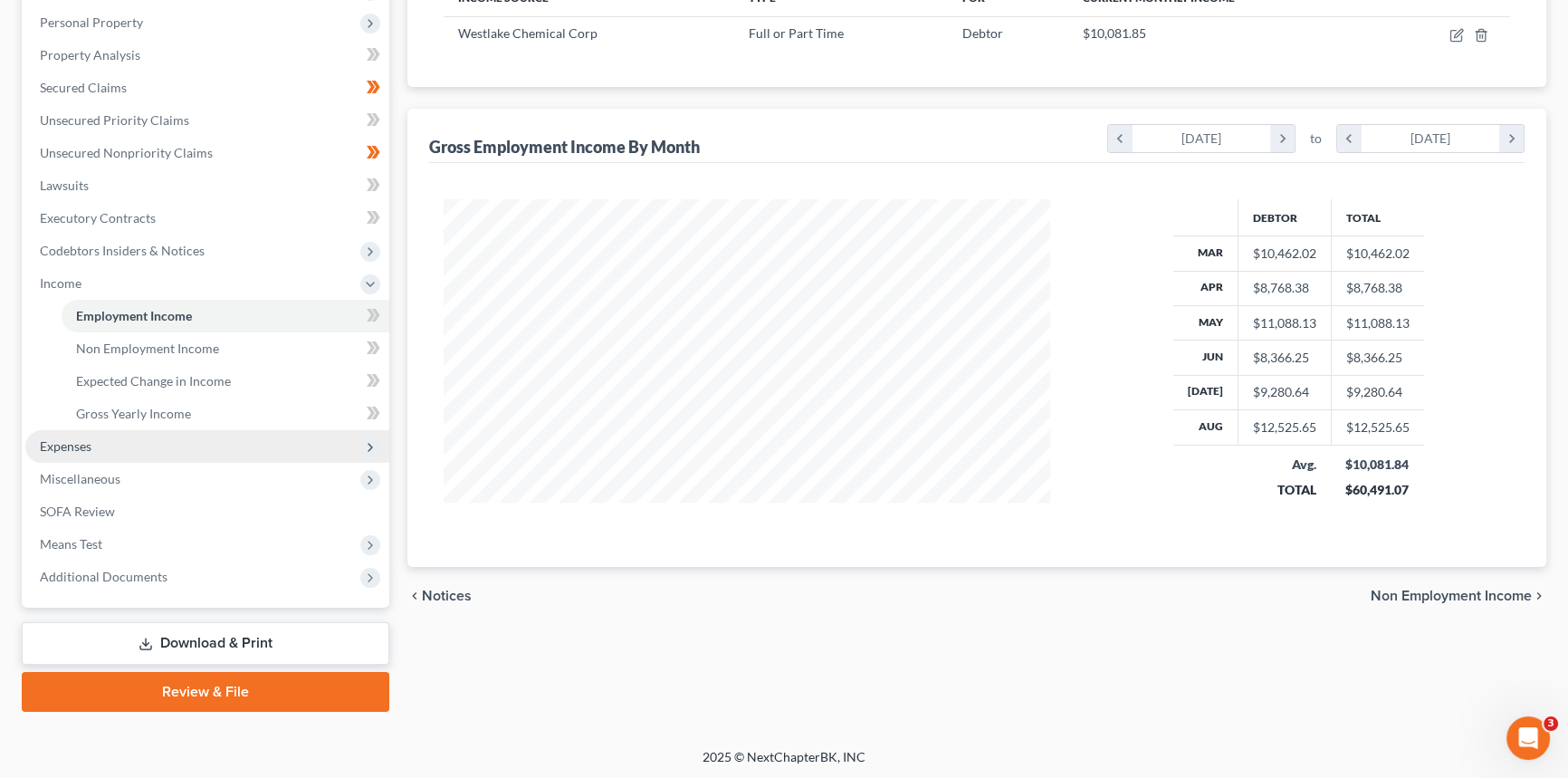
click at [57, 450] on span "Expenses" at bounding box center [65, 446] width 52 height 16
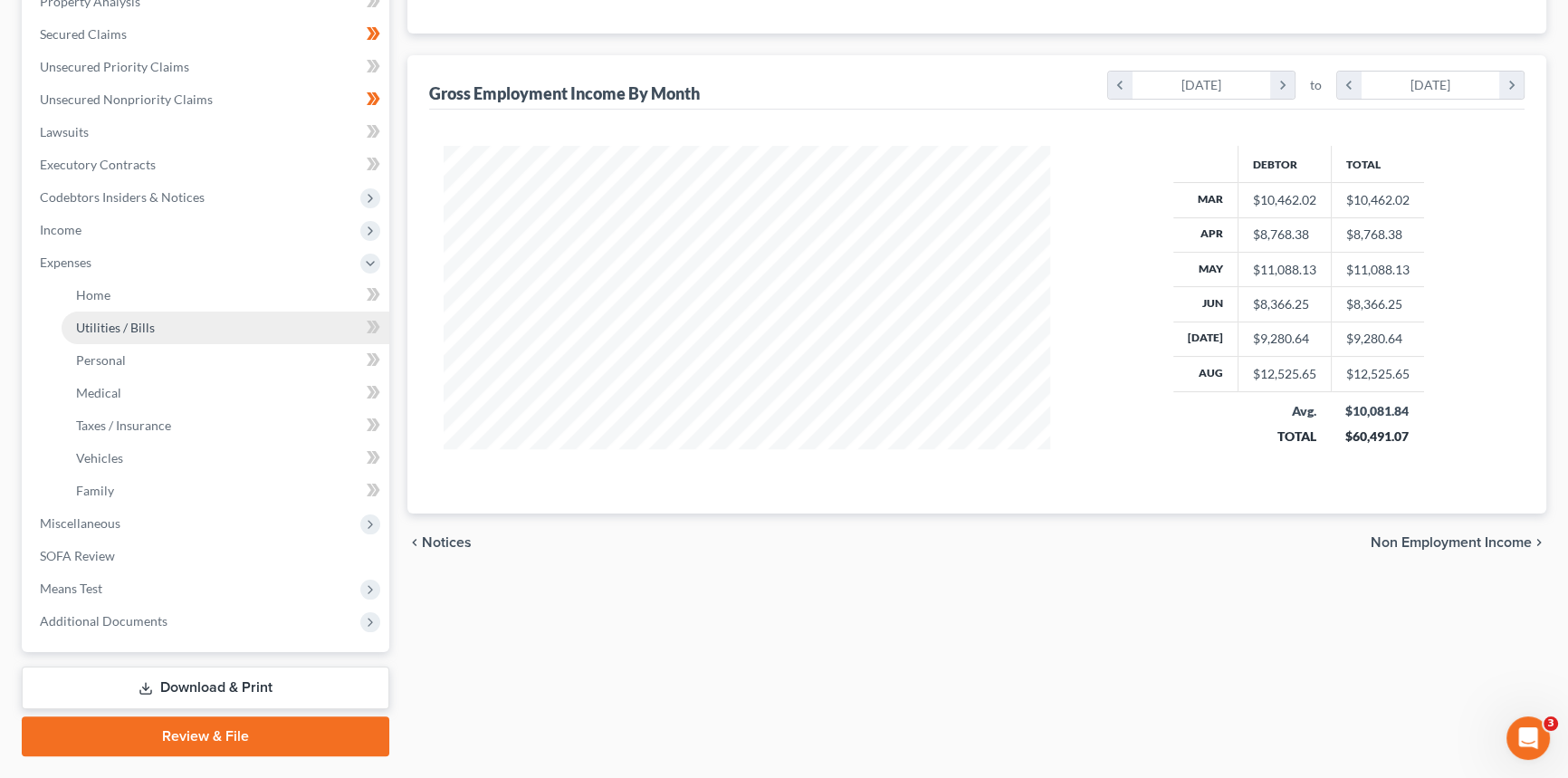
scroll to position [410, 0]
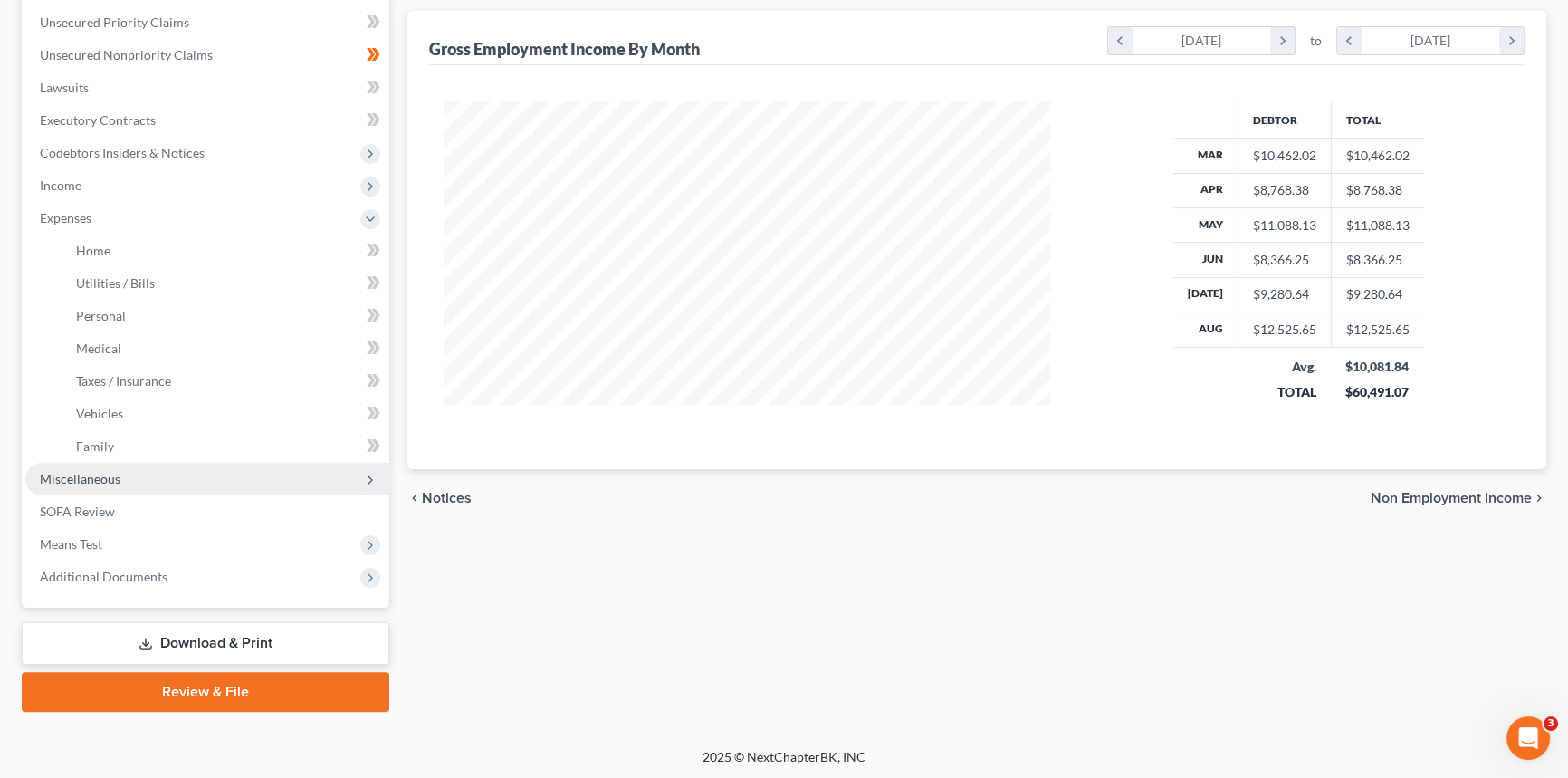
click at [115, 482] on span "Miscellaneous" at bounding box center [79, 478] width 80 height 16
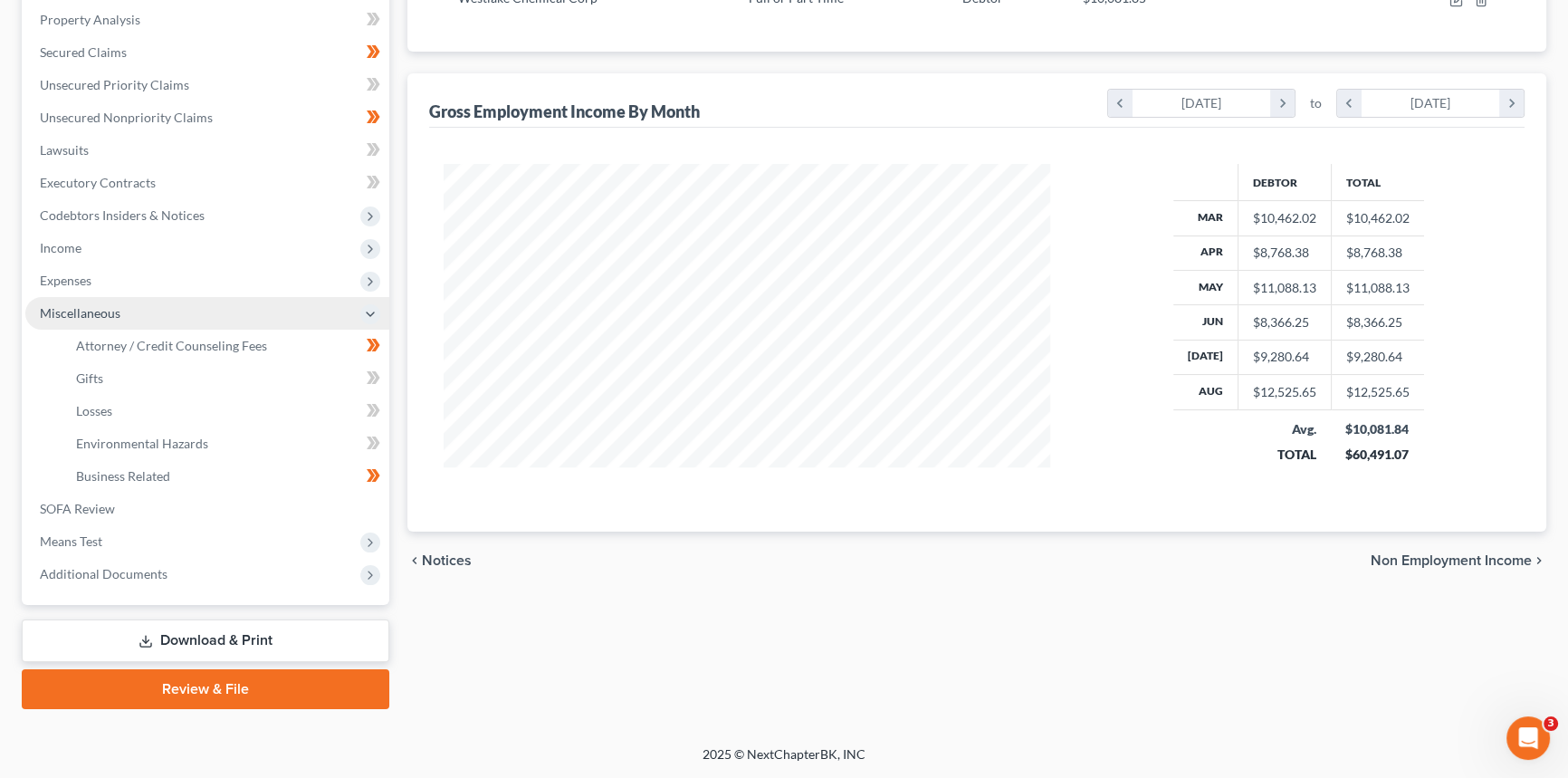
scroll to position [345, 0]
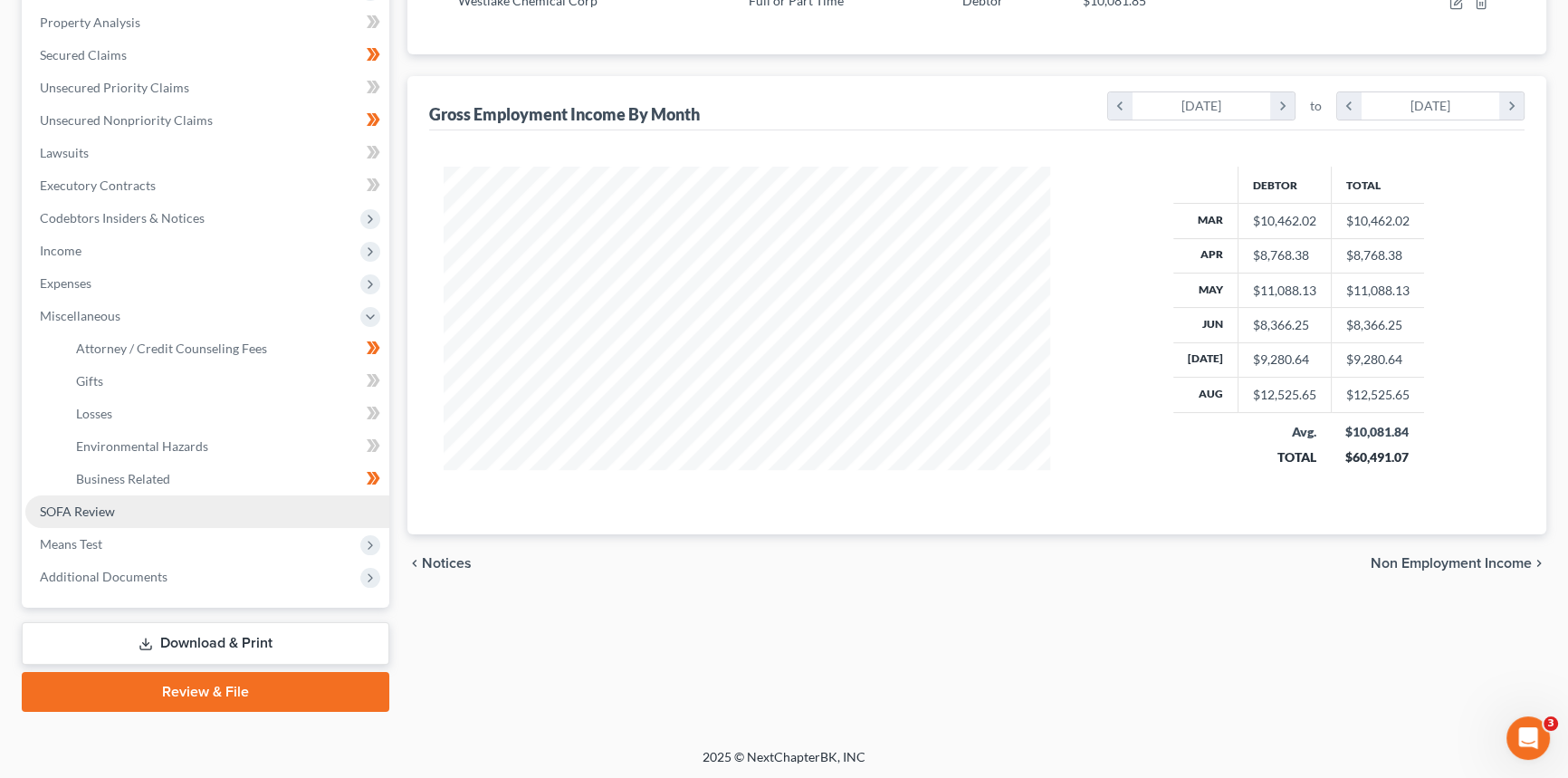
click at [115, 511] on link "SOFA Review" at bounding box center [207, 511] width 364 height 33
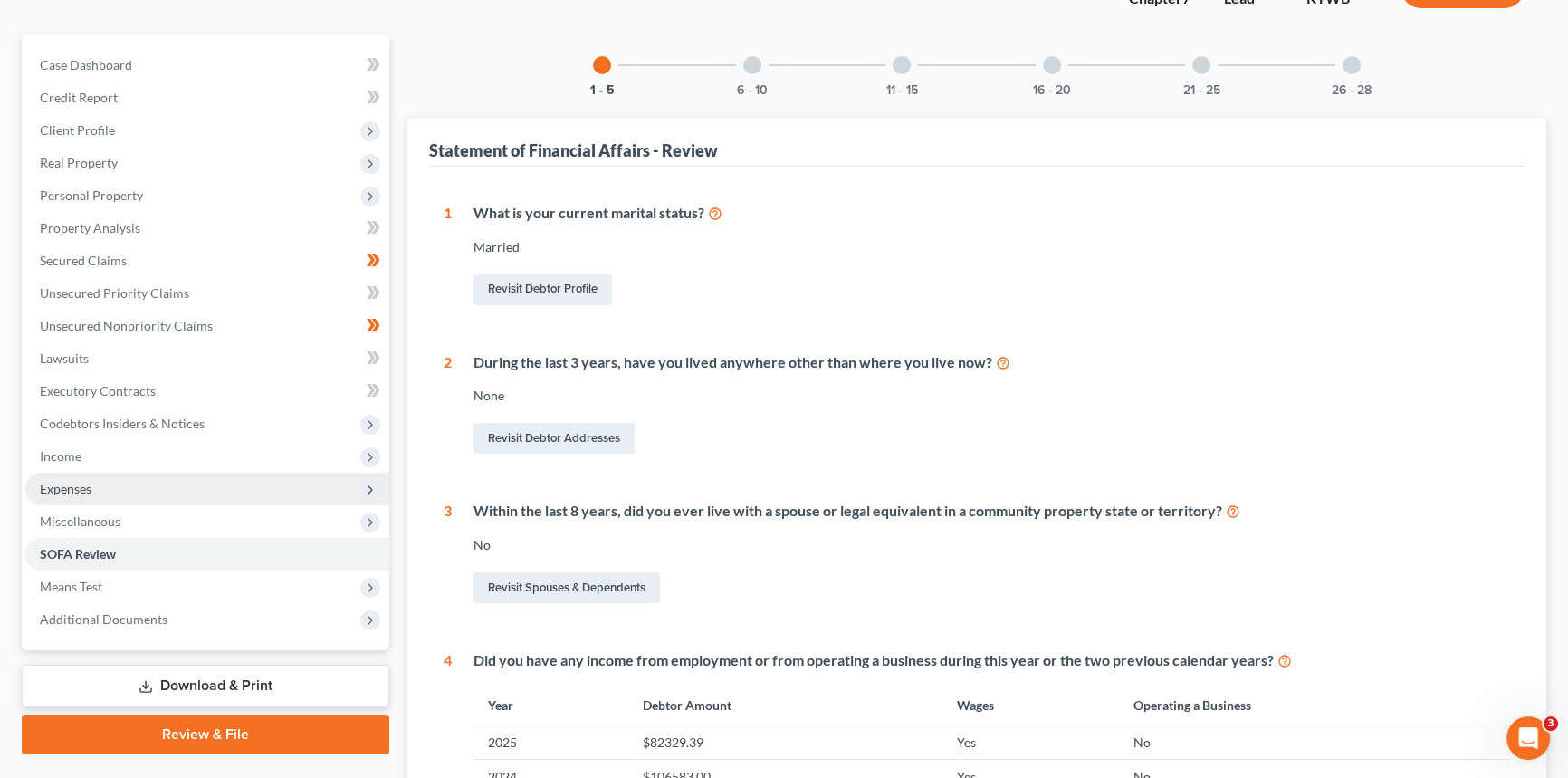
scroll to position [328, 0]
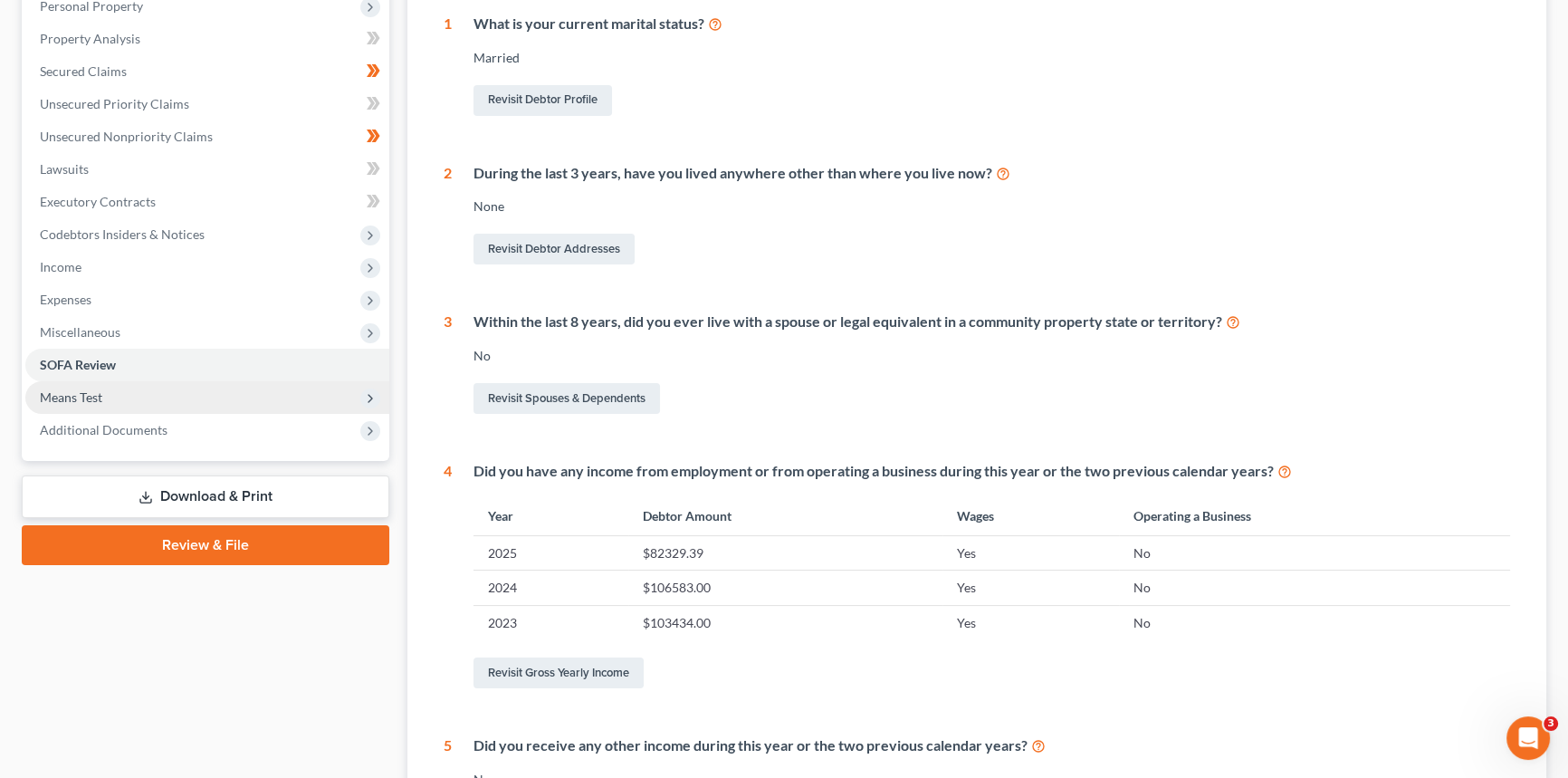
click at [94, 397] on span "Means Test" at bounding box center [70, 397] width 63 height 16
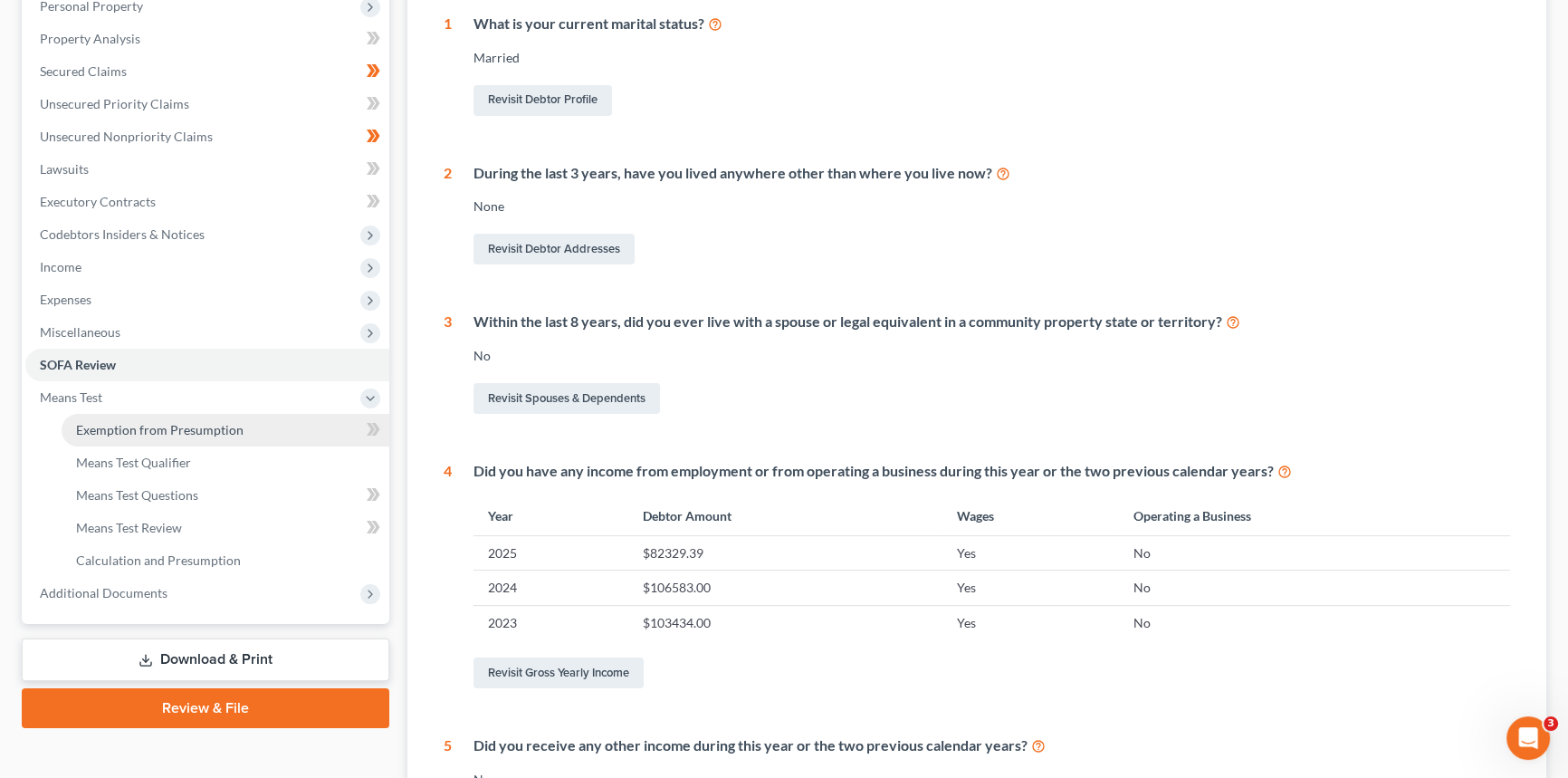
click at [92, 437] on link "Exemption from Presumption" at bounding box center [225, 430] width 327 height 33
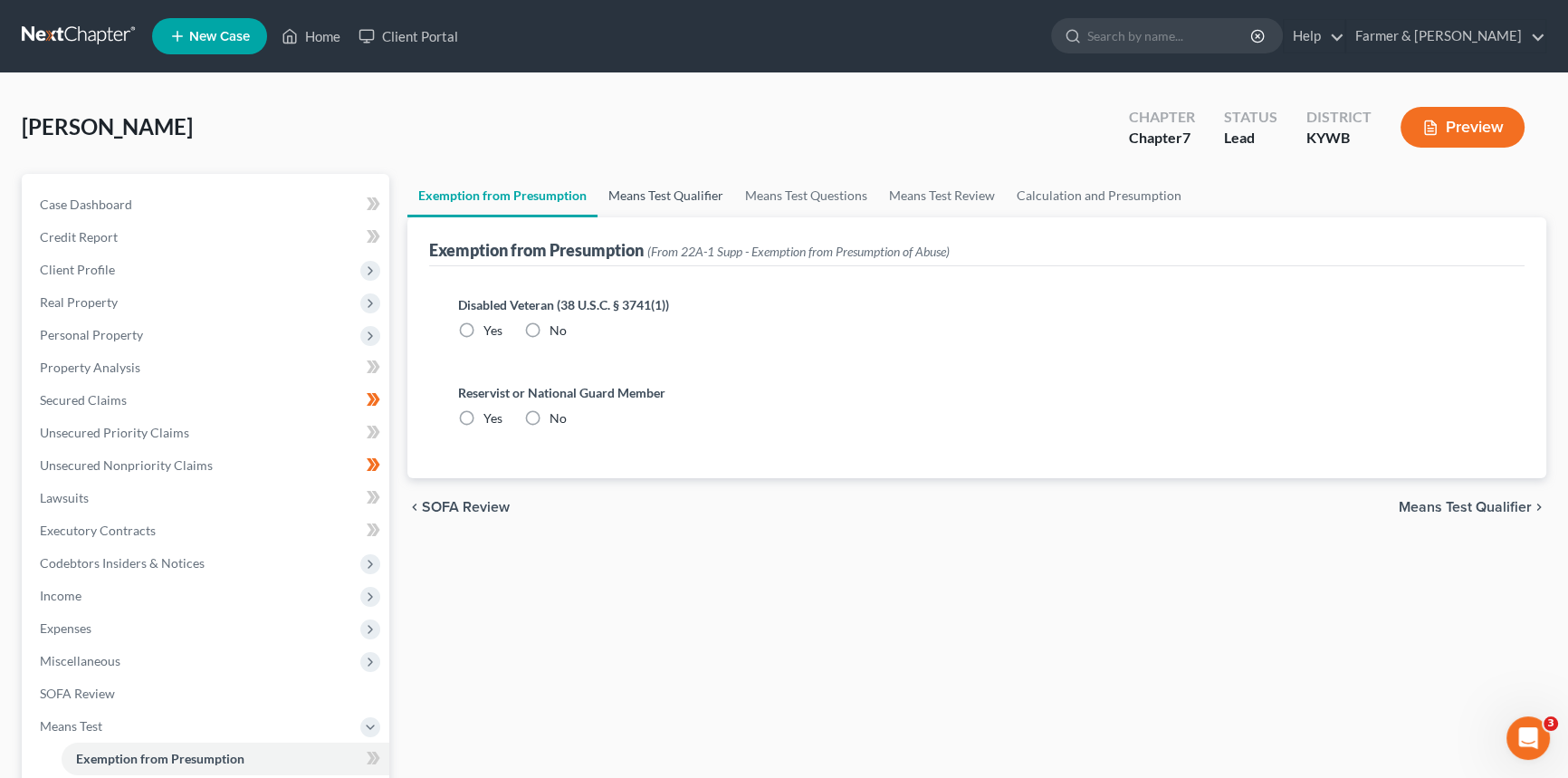
click at [642, 196] on link "Means Test Qualifier" at bounding box center [666, 195] width 137 height 44
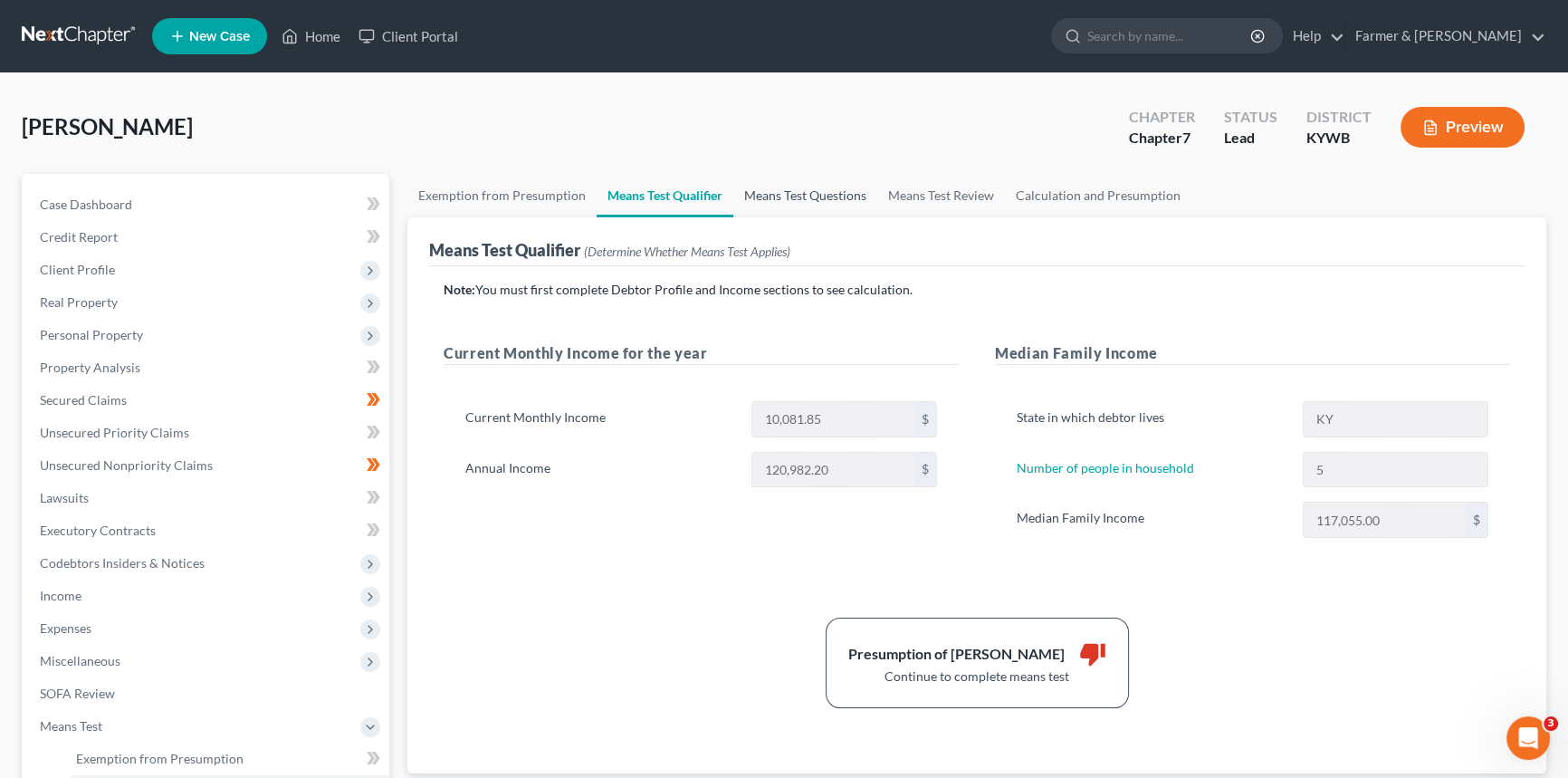
click at [770, 199] on link "Means Test Questions" at bounding box center [805, 195] width 144 height 44
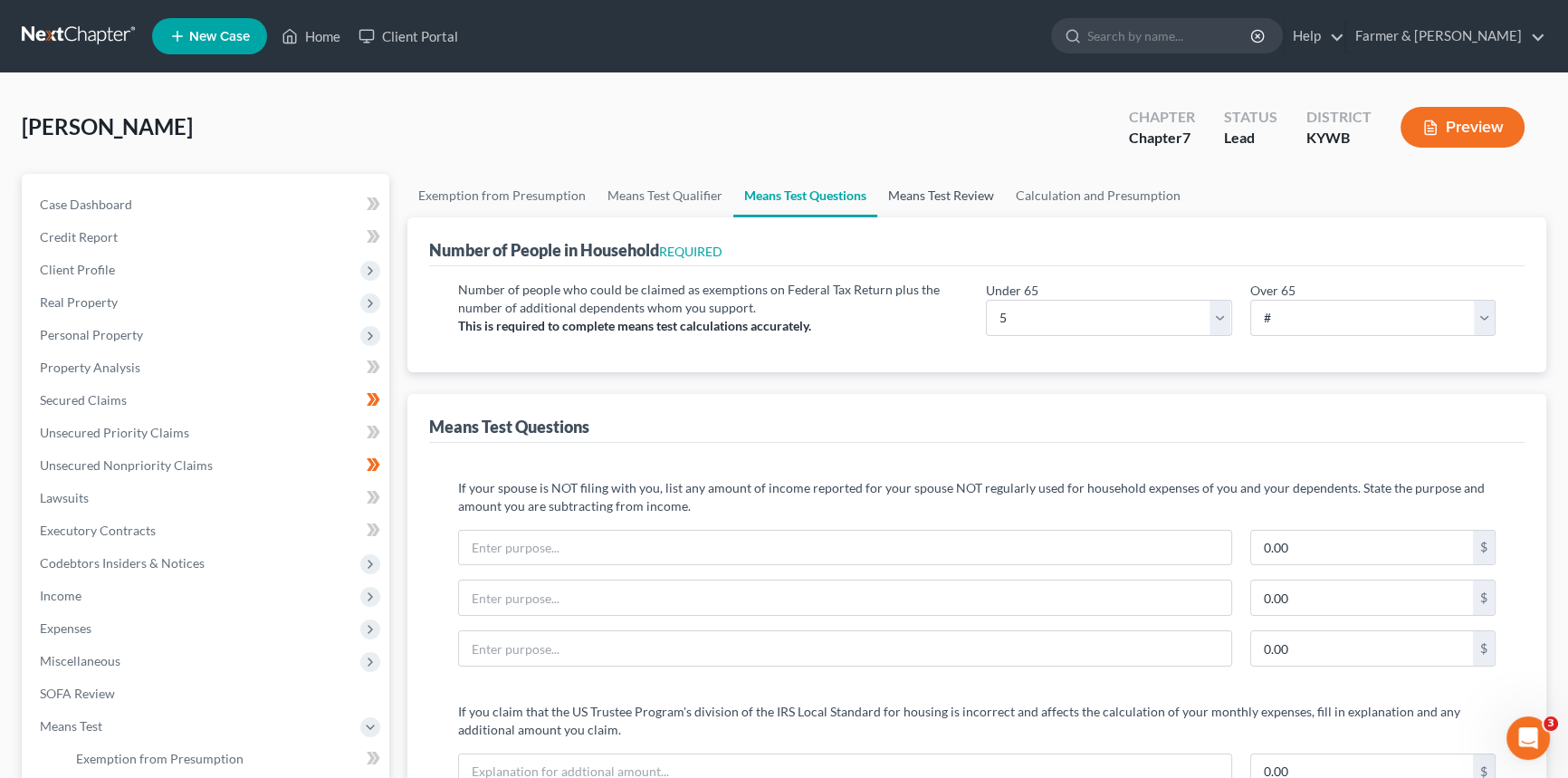
click at [944, 186] on link "Means Test Review" at bounding box center [941, 195] width 128 height 44
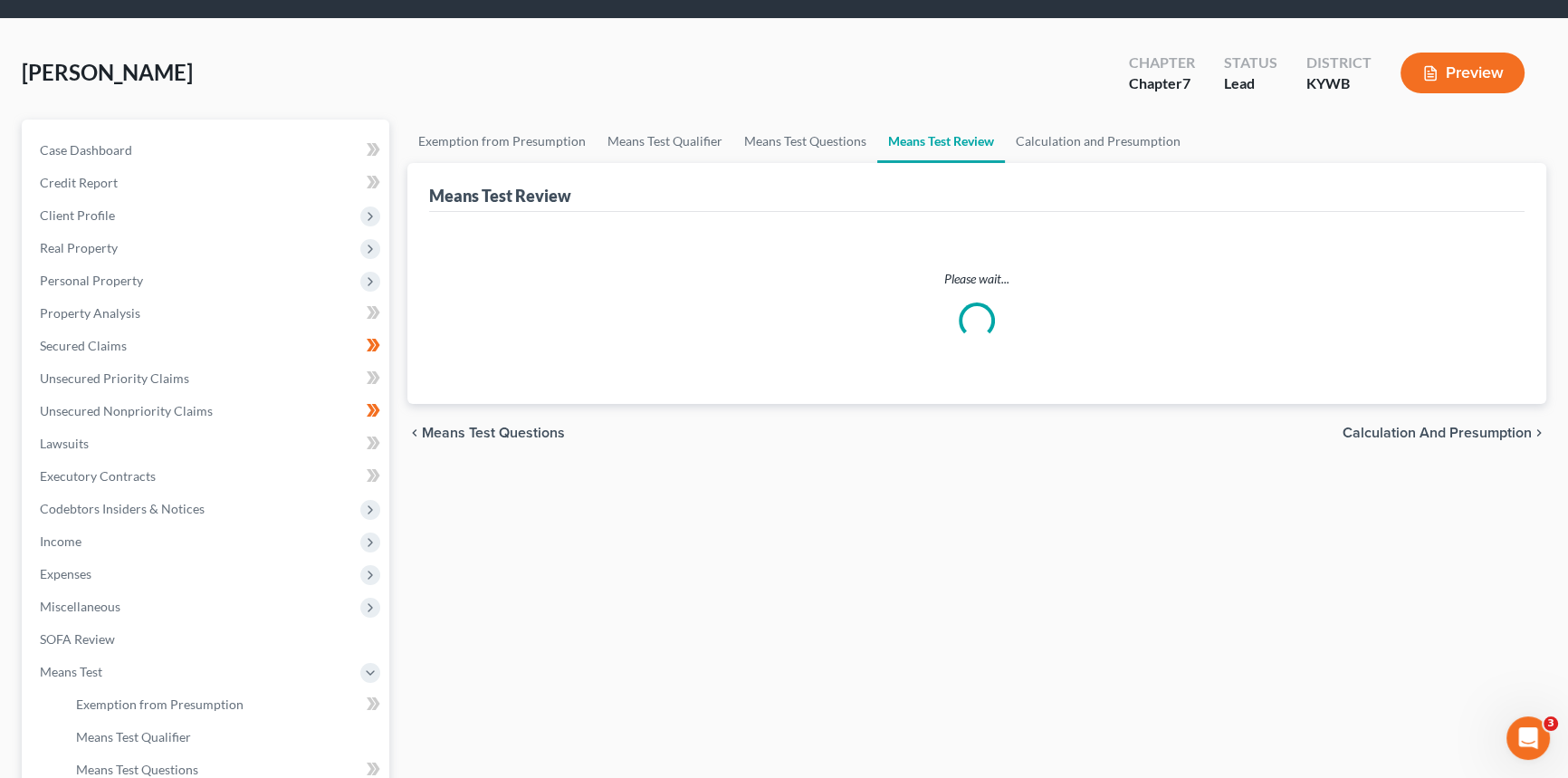
scroll to position [81, 0]
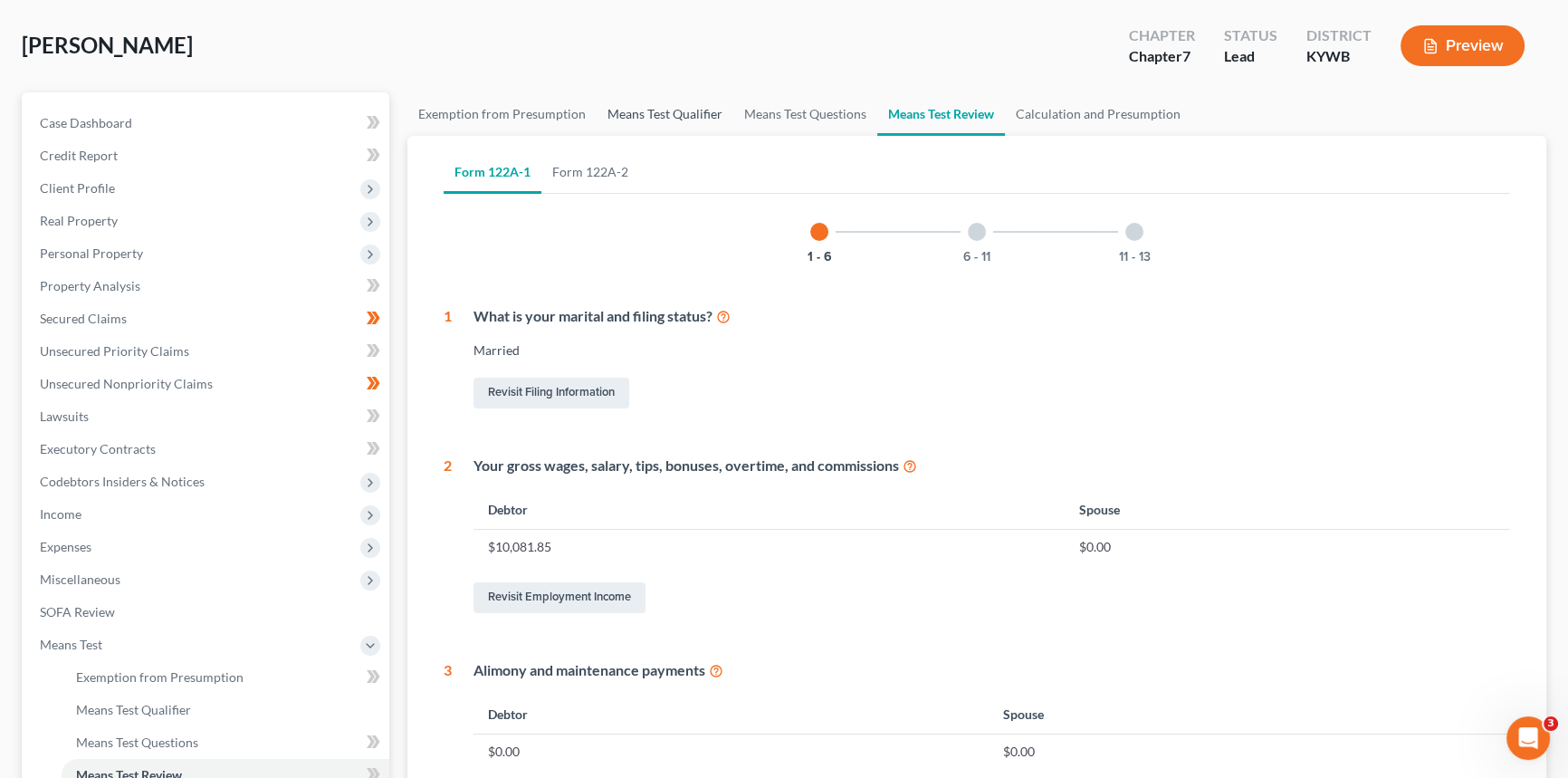
click at [668, 110] on link "Means Test Qualifier" at bounding box center [665, 114] width 137 height 44
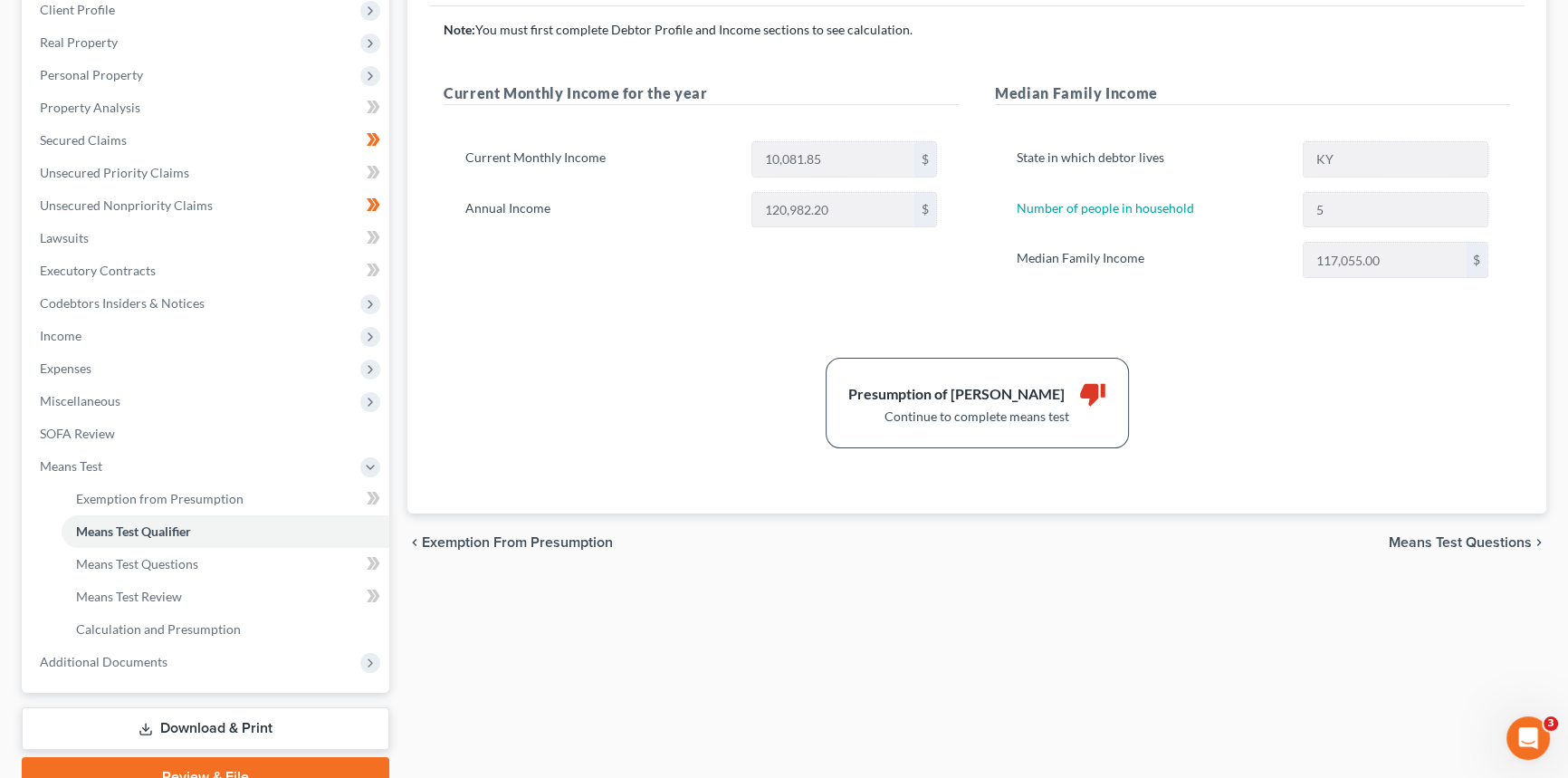
scroll to position [98, 0]
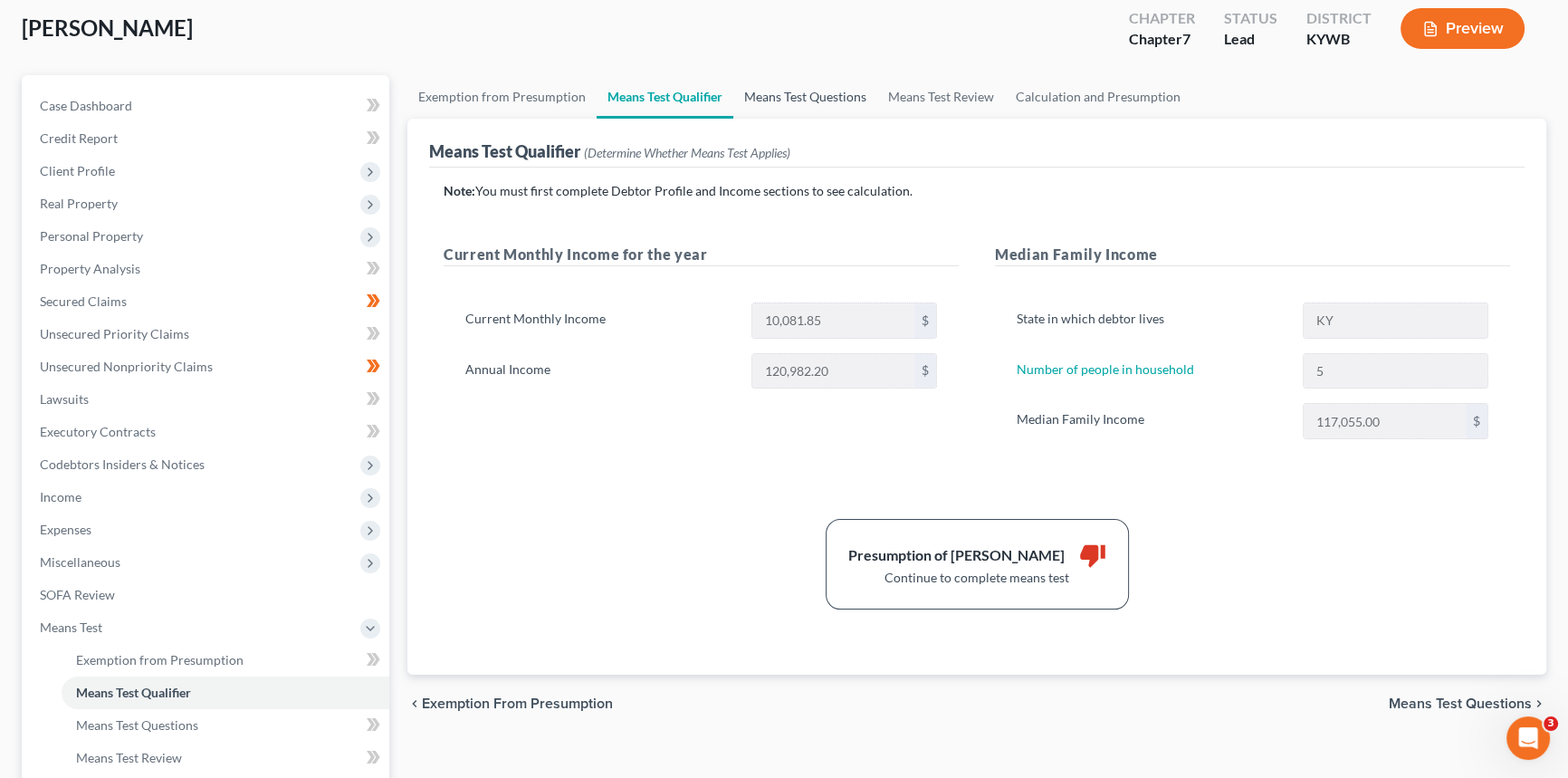
click at [778, 92] on link "Means Test Questions" at bounding box center [805, 97] width 144 height 44
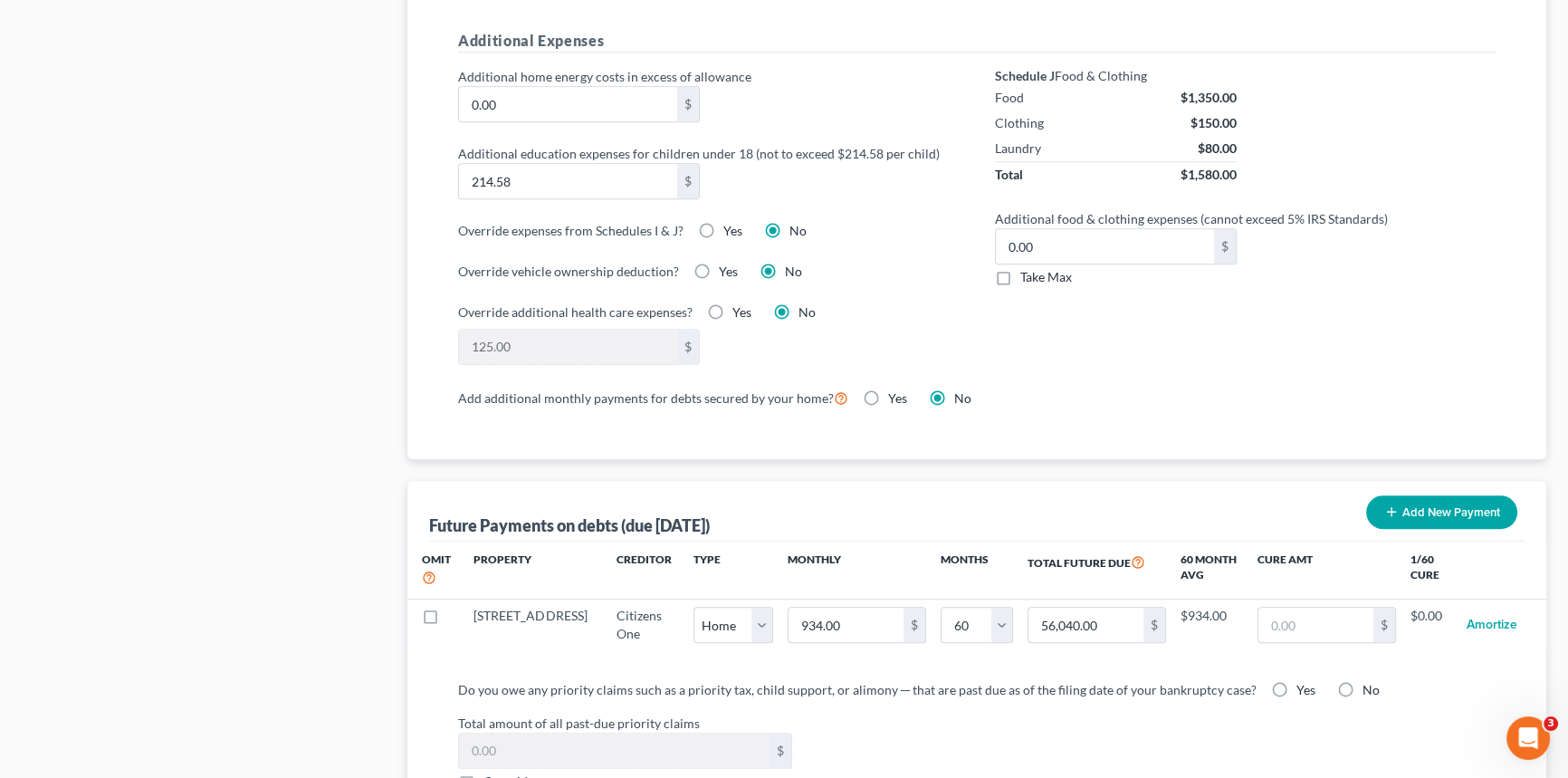
scroll to position [1258, 0]
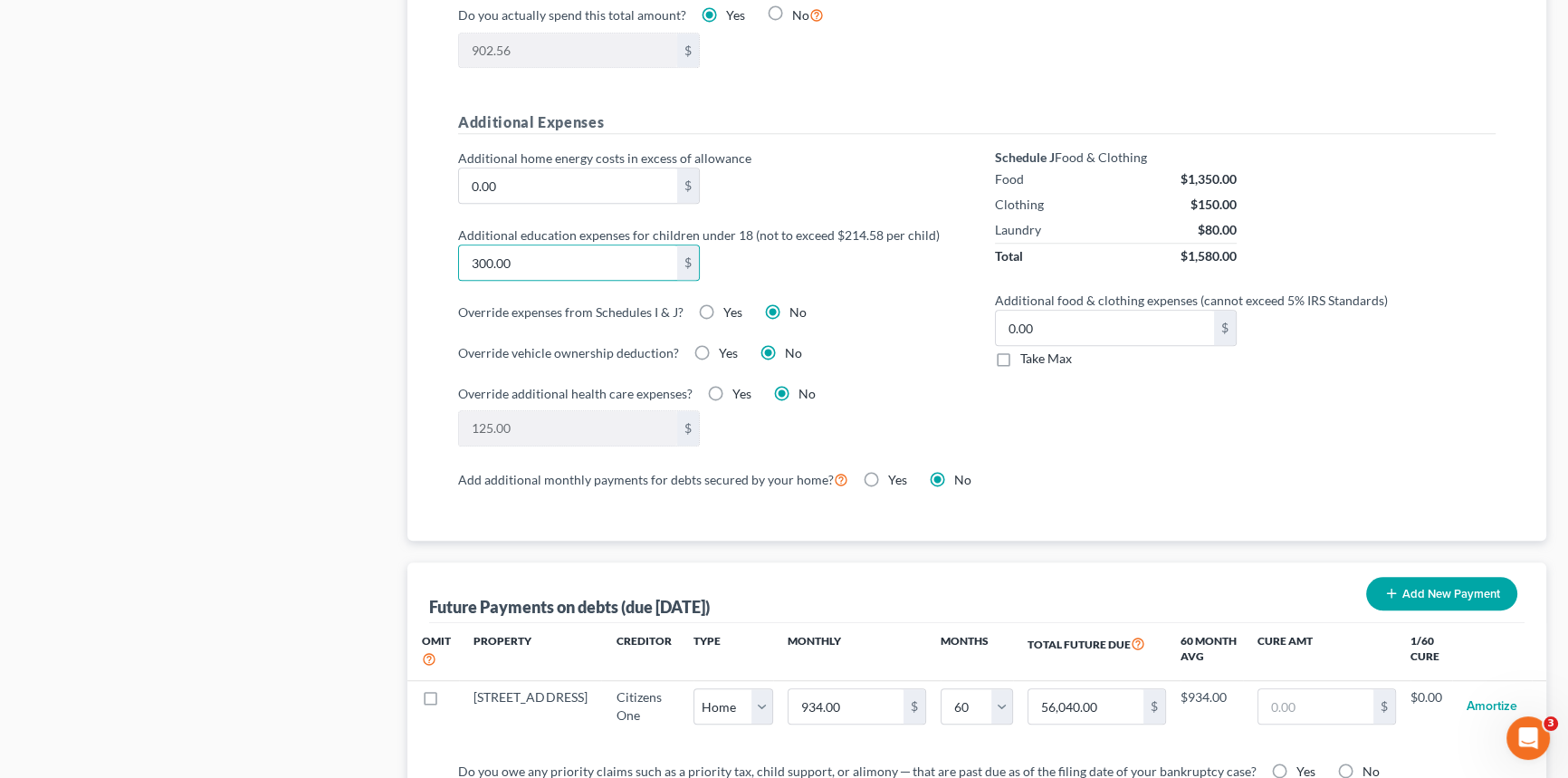
click at [851, 252] on div "Additional education expenses for children under 18 (not to exceed $214.58 per …" at bounding box center [708, 253] width 519 height 56
click at [1051, 321] on input "0.00" at bounding box center [1105, 327] width 218 height 35
click at [1020, 355] on label "Take Max" at bounding box center [1046, 358] width 52 height 18
click at [1027, 355] on input "Take Max" at bounding box center [1033, 355] width 12 height 12
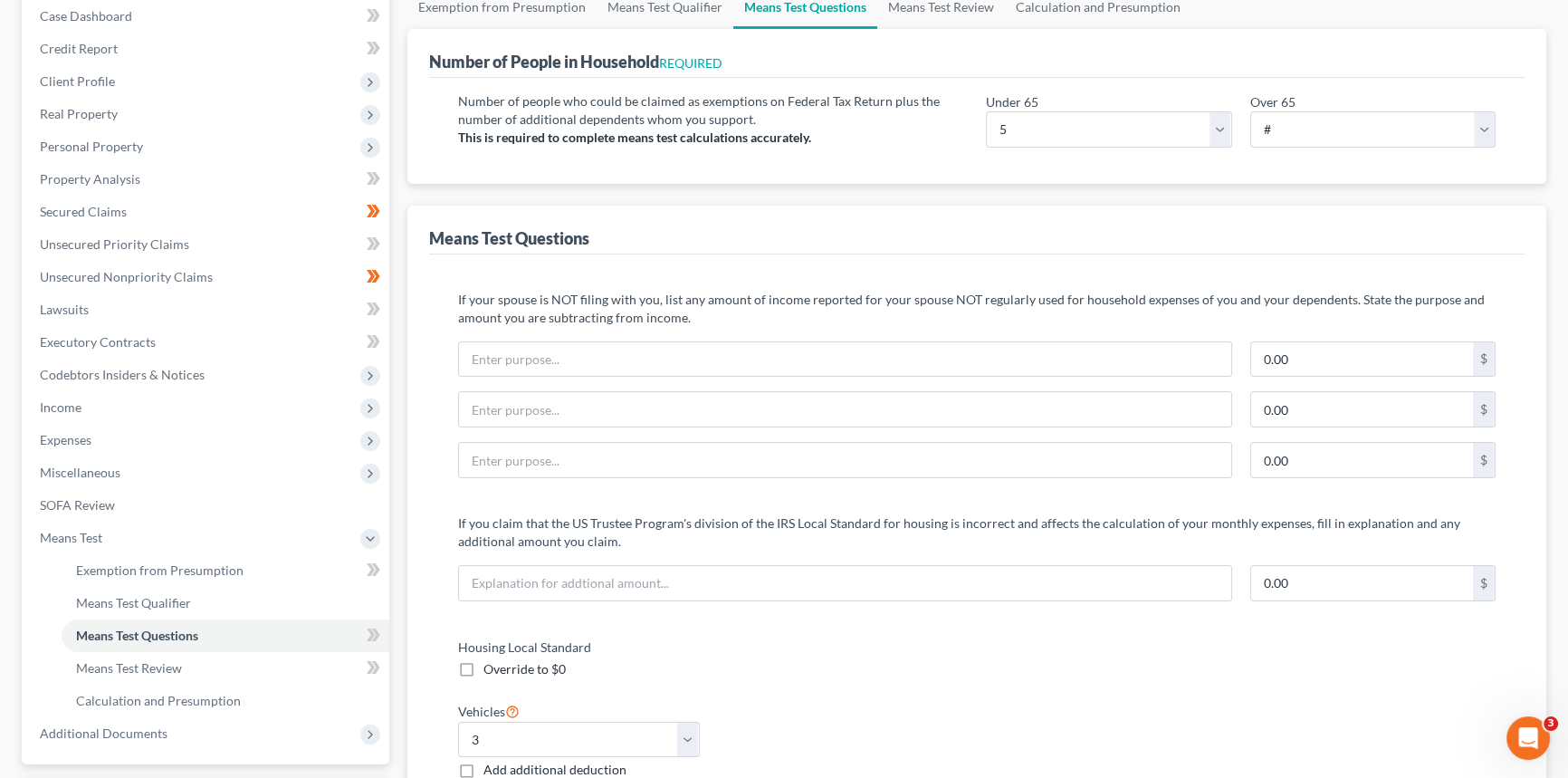
scroll to position [0, 0]
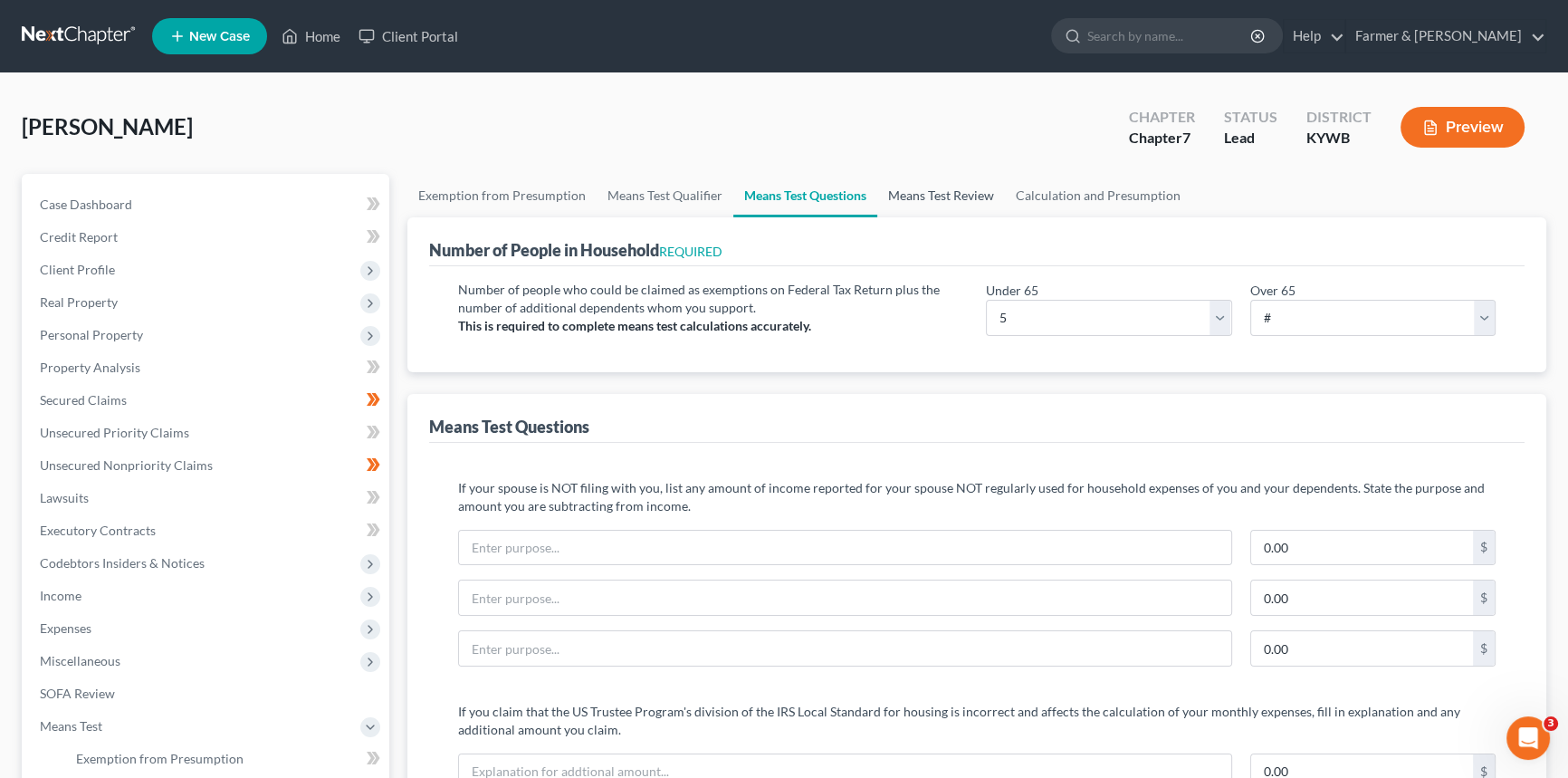
click at [953, 198] on link "Means Test Review" at bounding box center [941, 195] width 128 height 44
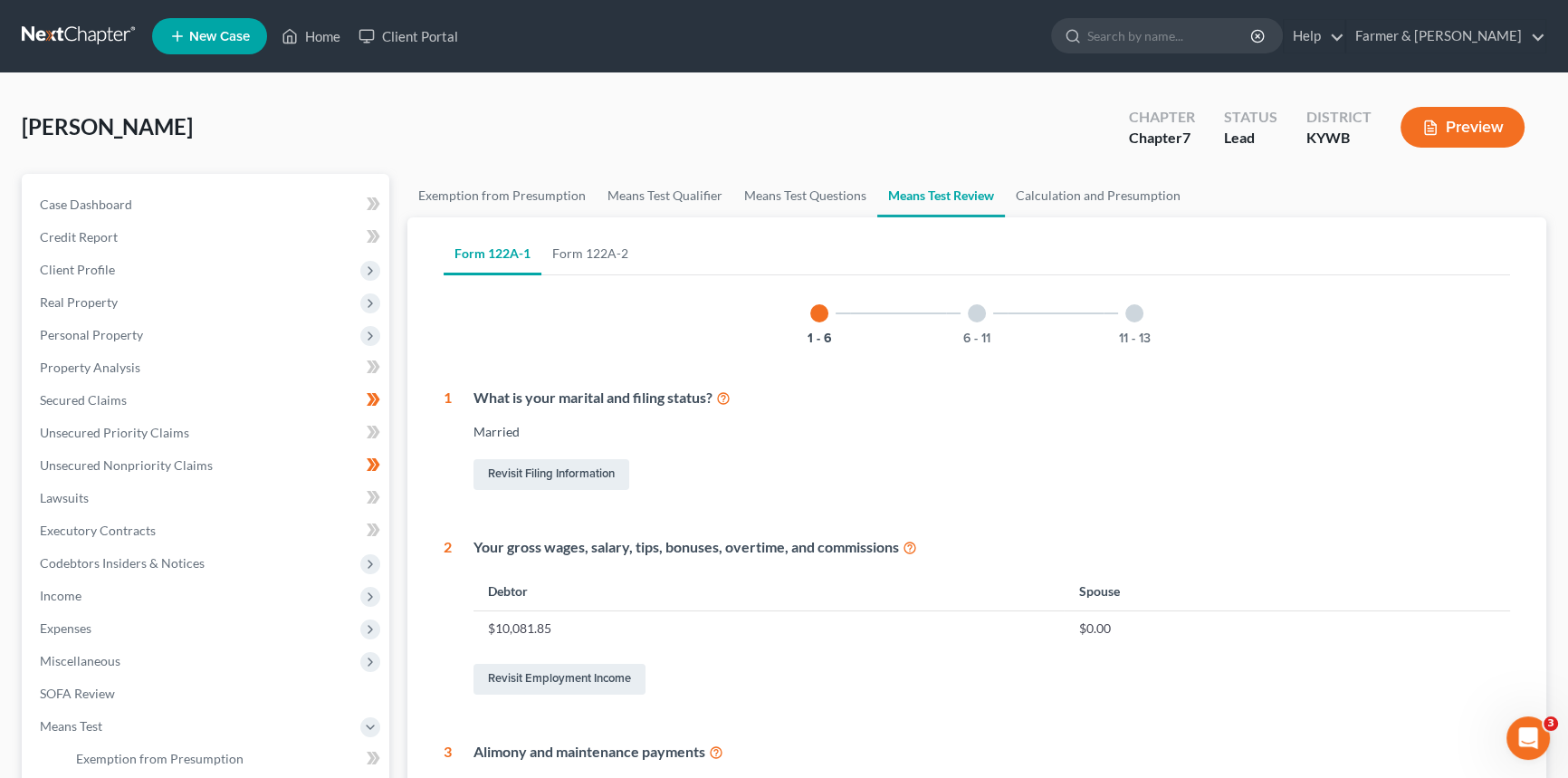
click at [970, 316] on div at bounding box center [977, 313] width 18 height 18
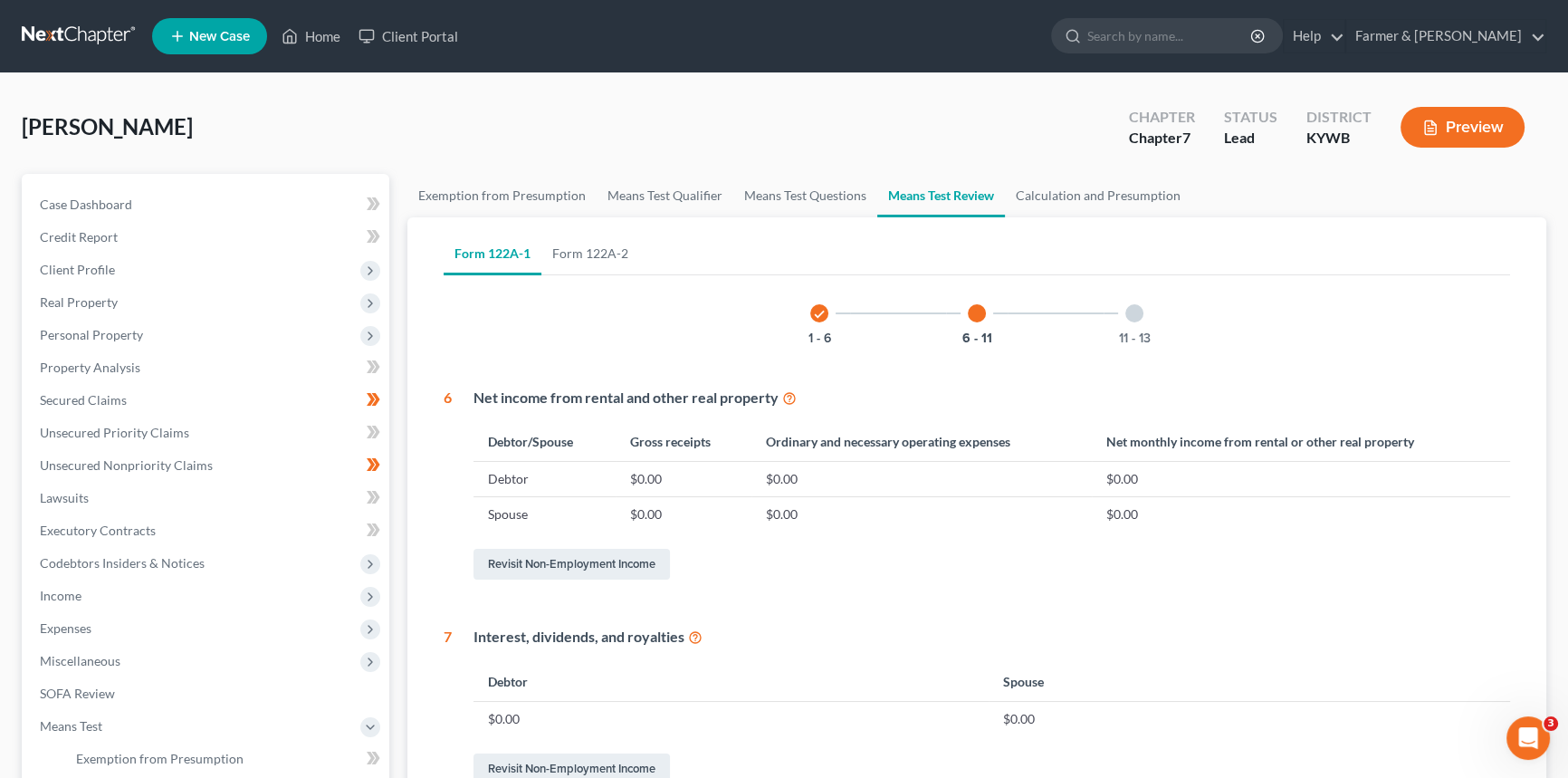
click at [1122, 311] on div "11 - 13" at bounding box center [1134, 314] width 62 height 62
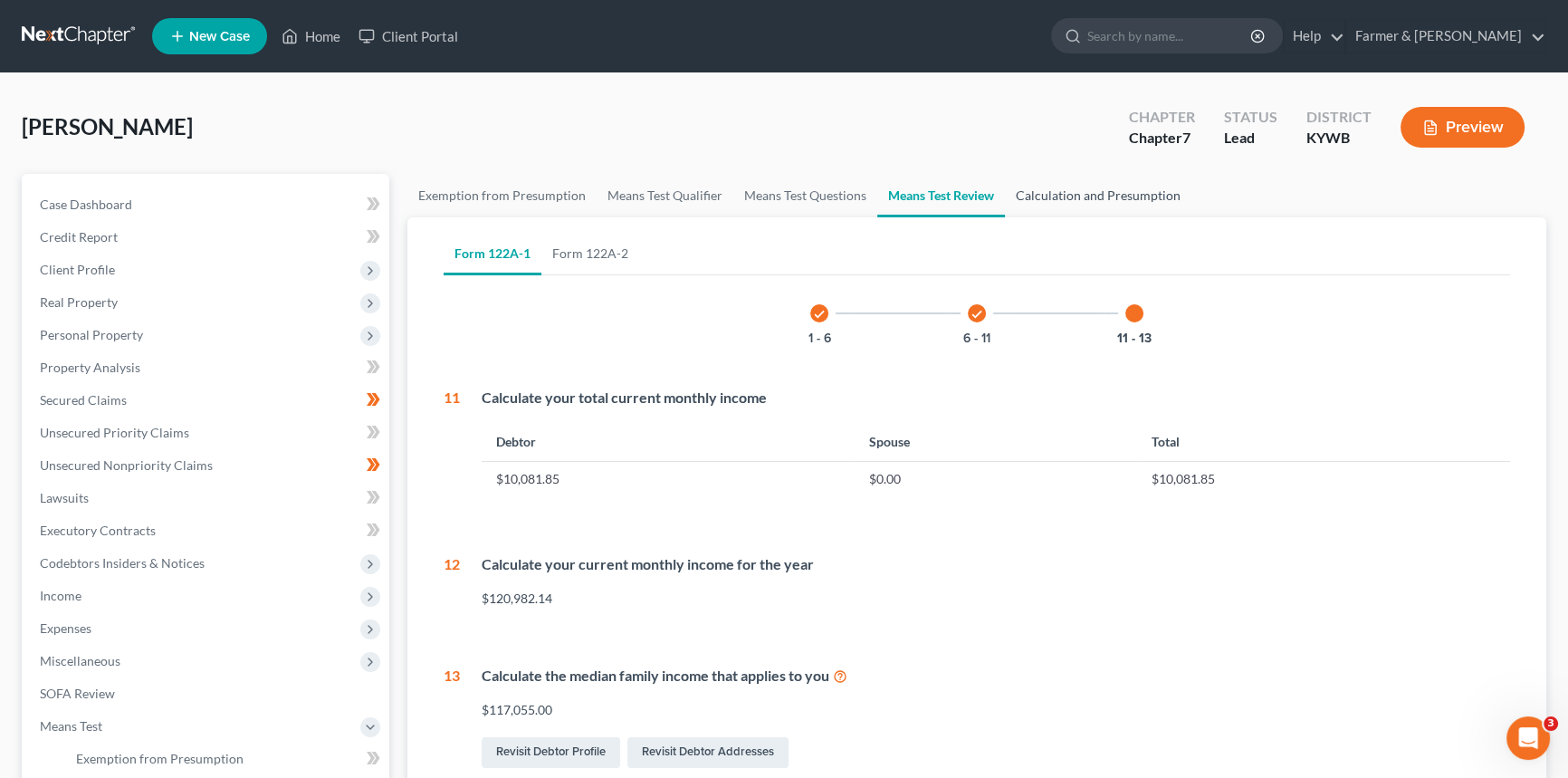
click at [1043, 185] on link "Calculation and Presumption" at bounding box center [1098, 195] width 187 height 44
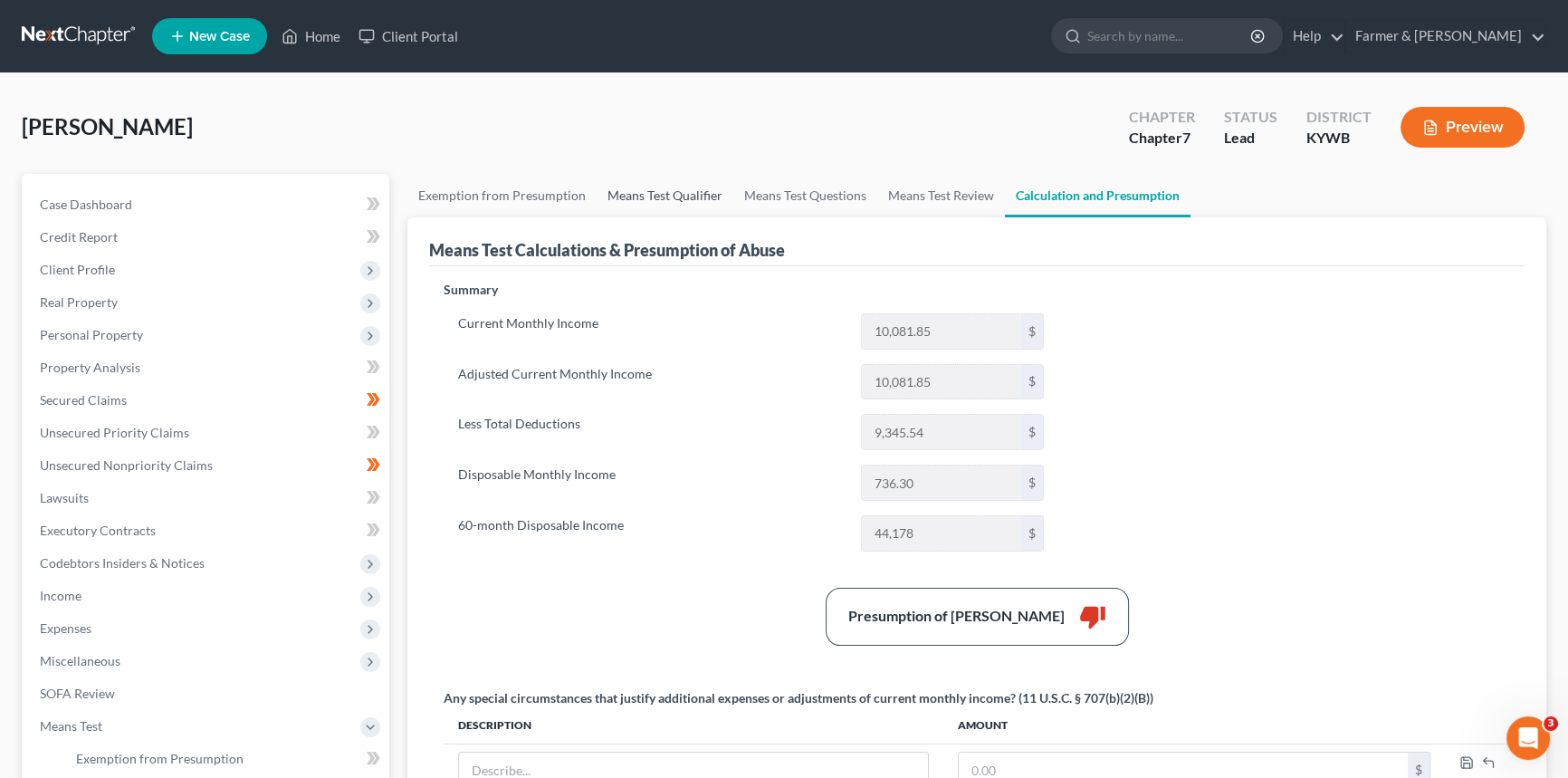
click at [631, 200] on link "Means Test Qualifier" at bounding box center [665, 195] width 137 height 44
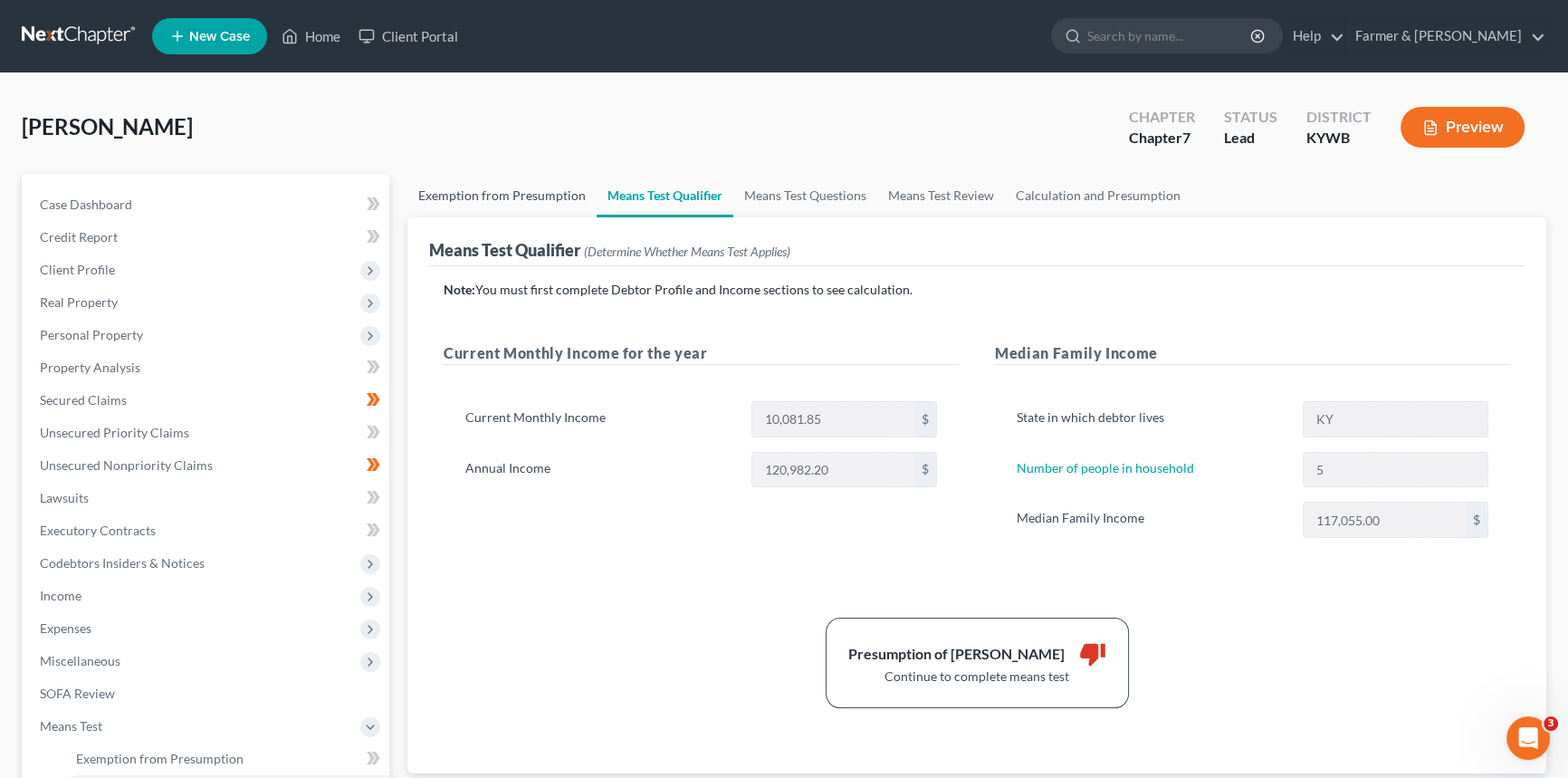
click at [540, 194] on link "Exemption from Presumption" at bounding box center [501, 195] width 190 height 44
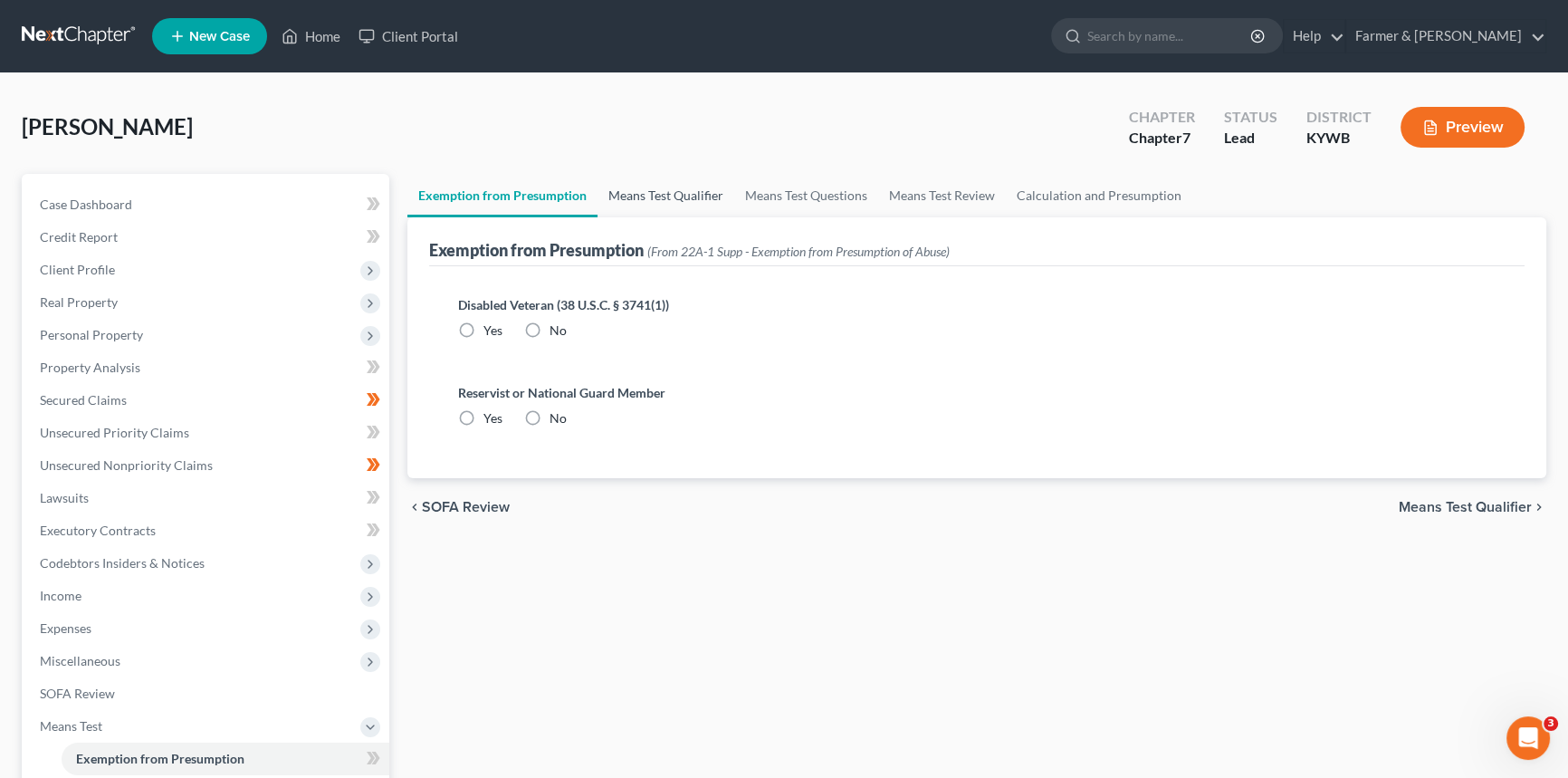
click at [693, 200] on link "Means Test Qualifier" at bounding box center [666, 195] width 137 height 44
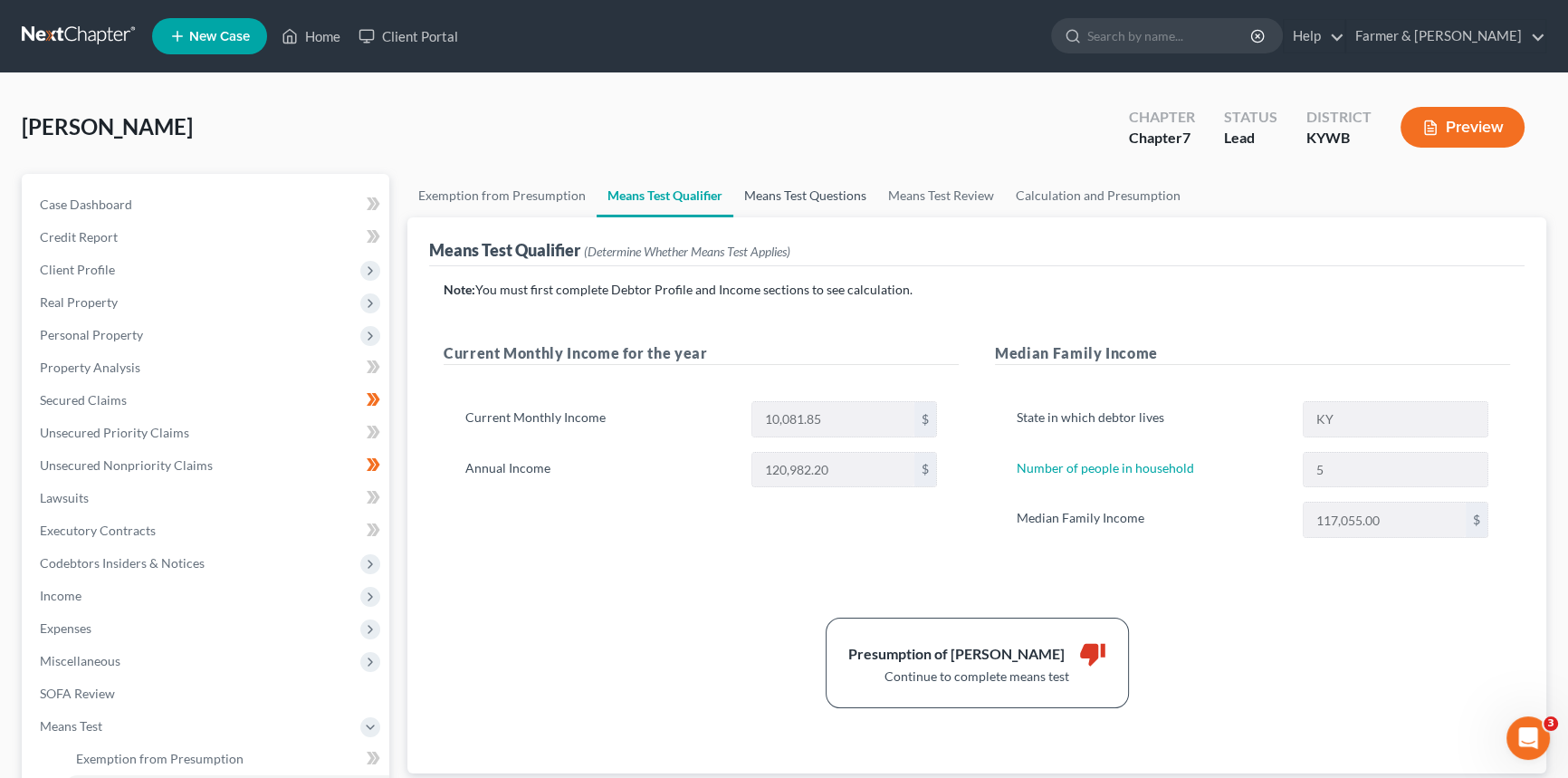
click at [806, 198] on link "Means Test Questions" at bounding box center [805, 195] width 144 height 44
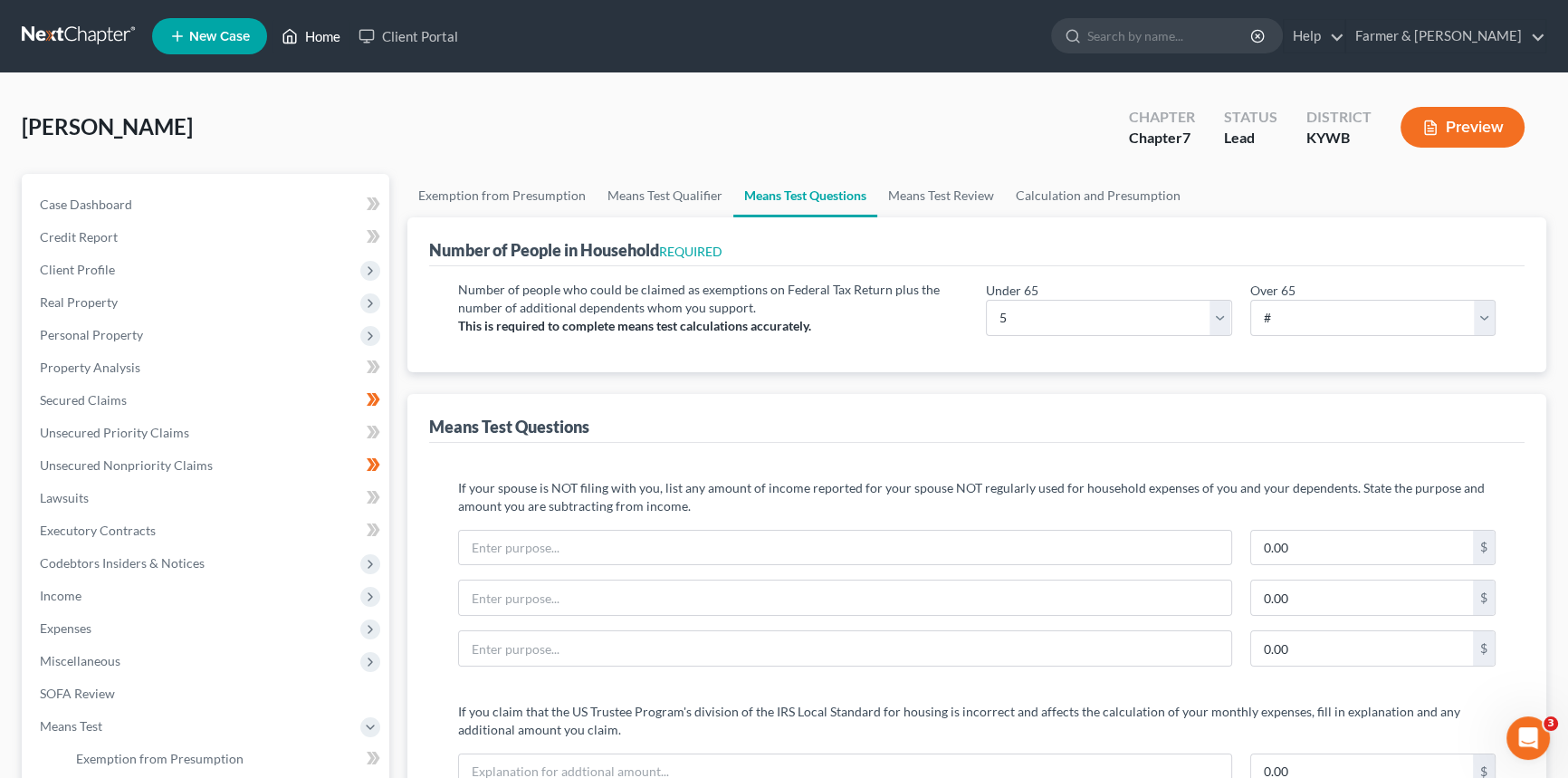
click at [316, 36] on link "Home" at bounding box center [312, 36] width 77 height 33
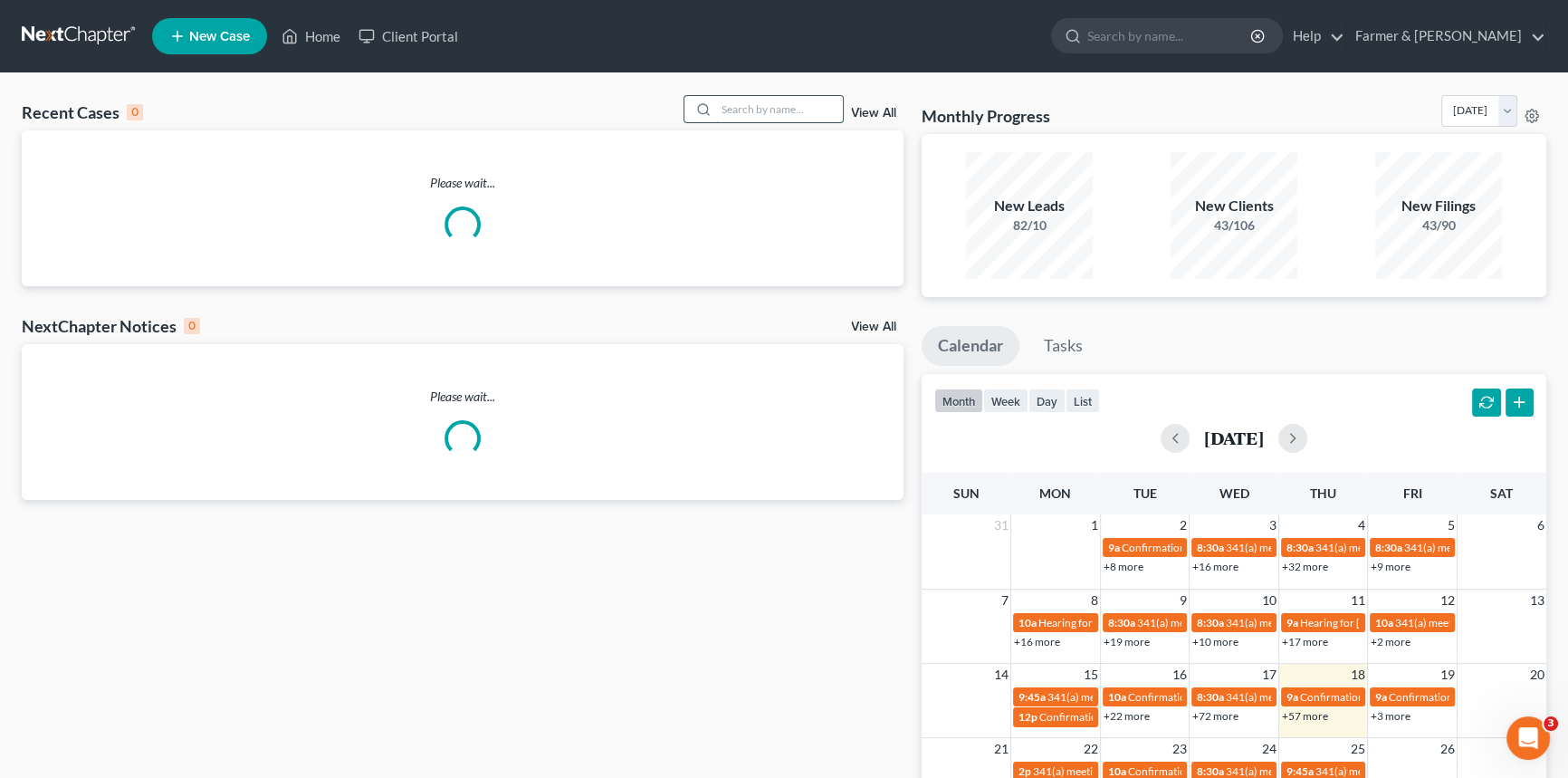
click at [757, 108] on input "search" at bounding box center [779, 109] width 127 height 26
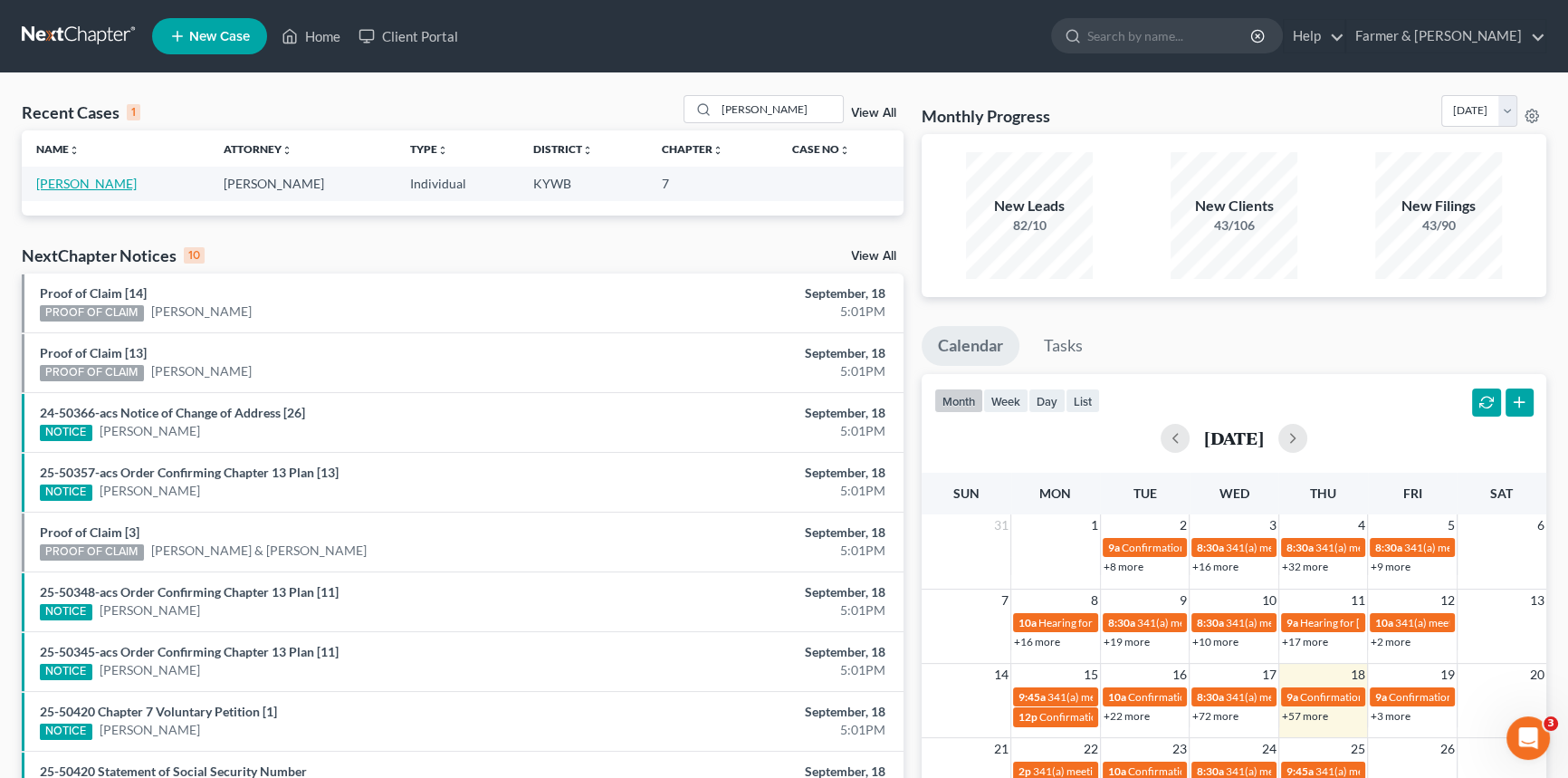
click at [81, 180] on link "[PERSON_NAME]" at bounding box center [85, 184] width 100 height 16
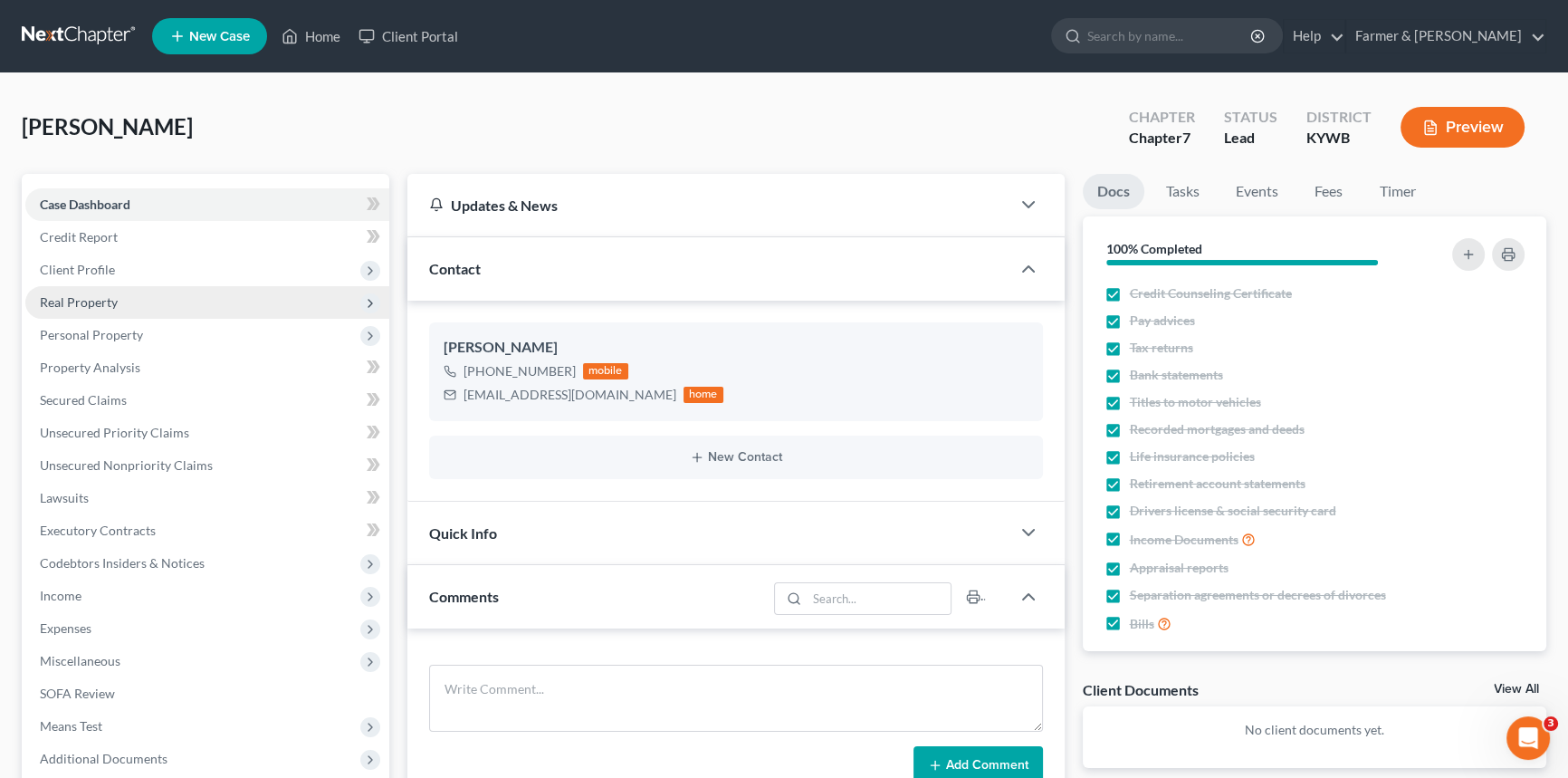
click at [181, 306] on span "Real Property" at bounding box center [207, 302] width 364 height 33
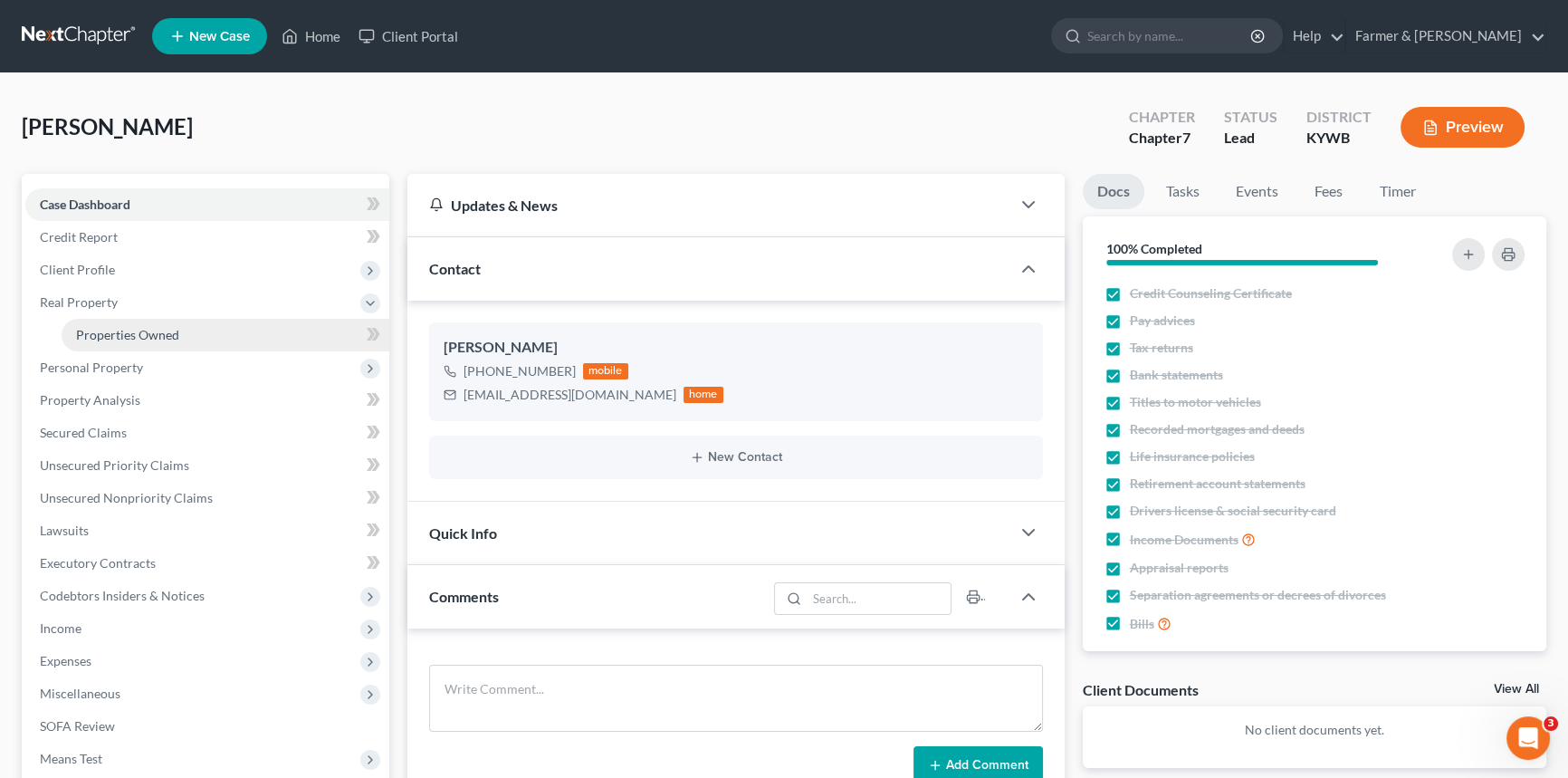
click at [116, 331] on span "Properties Owned" at bounding box center [128, 334] width 103 height 16
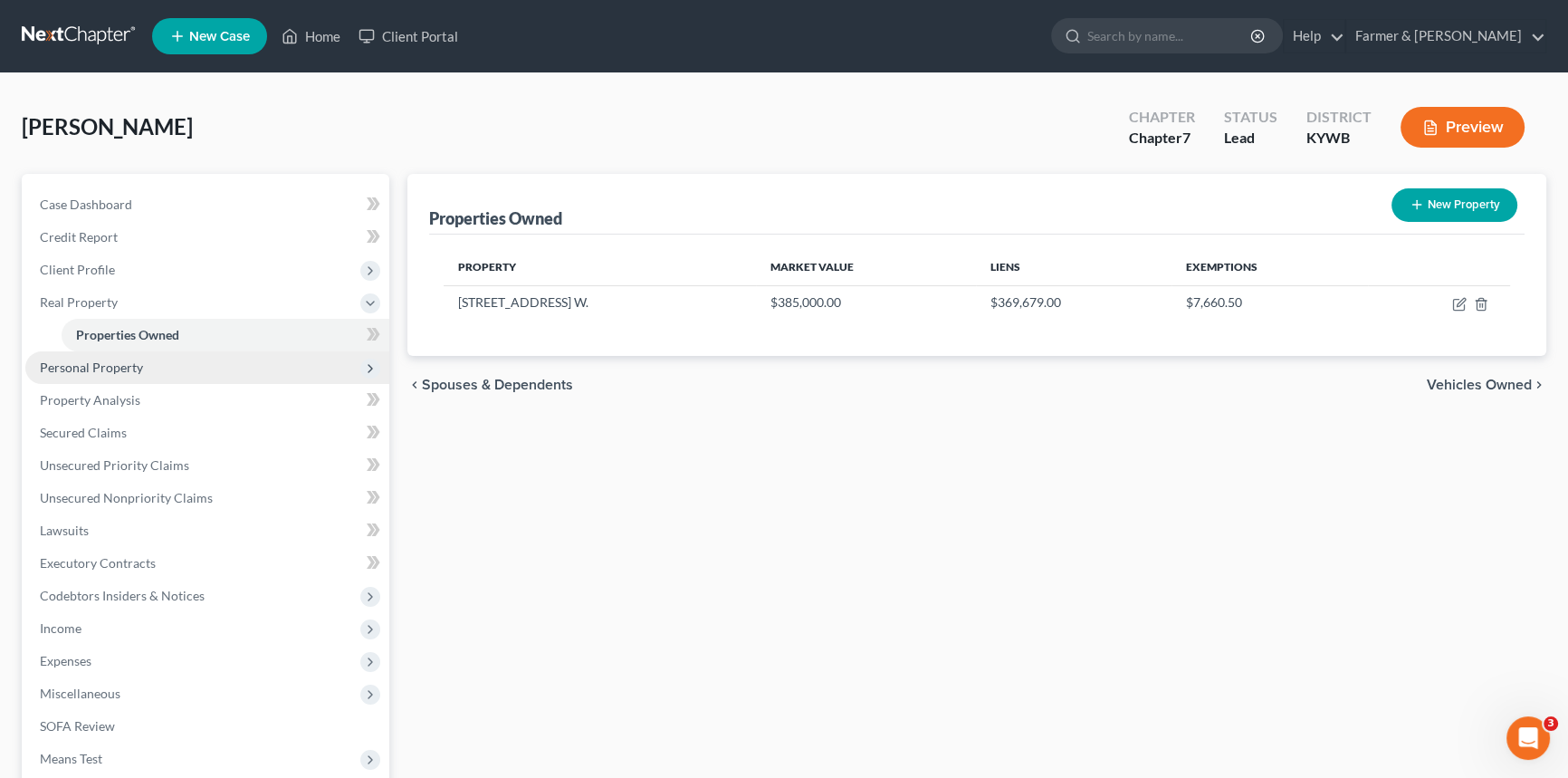
click at [134, 367] on span "Personal Property" at bounding box center [91, 367] width 103 height 16
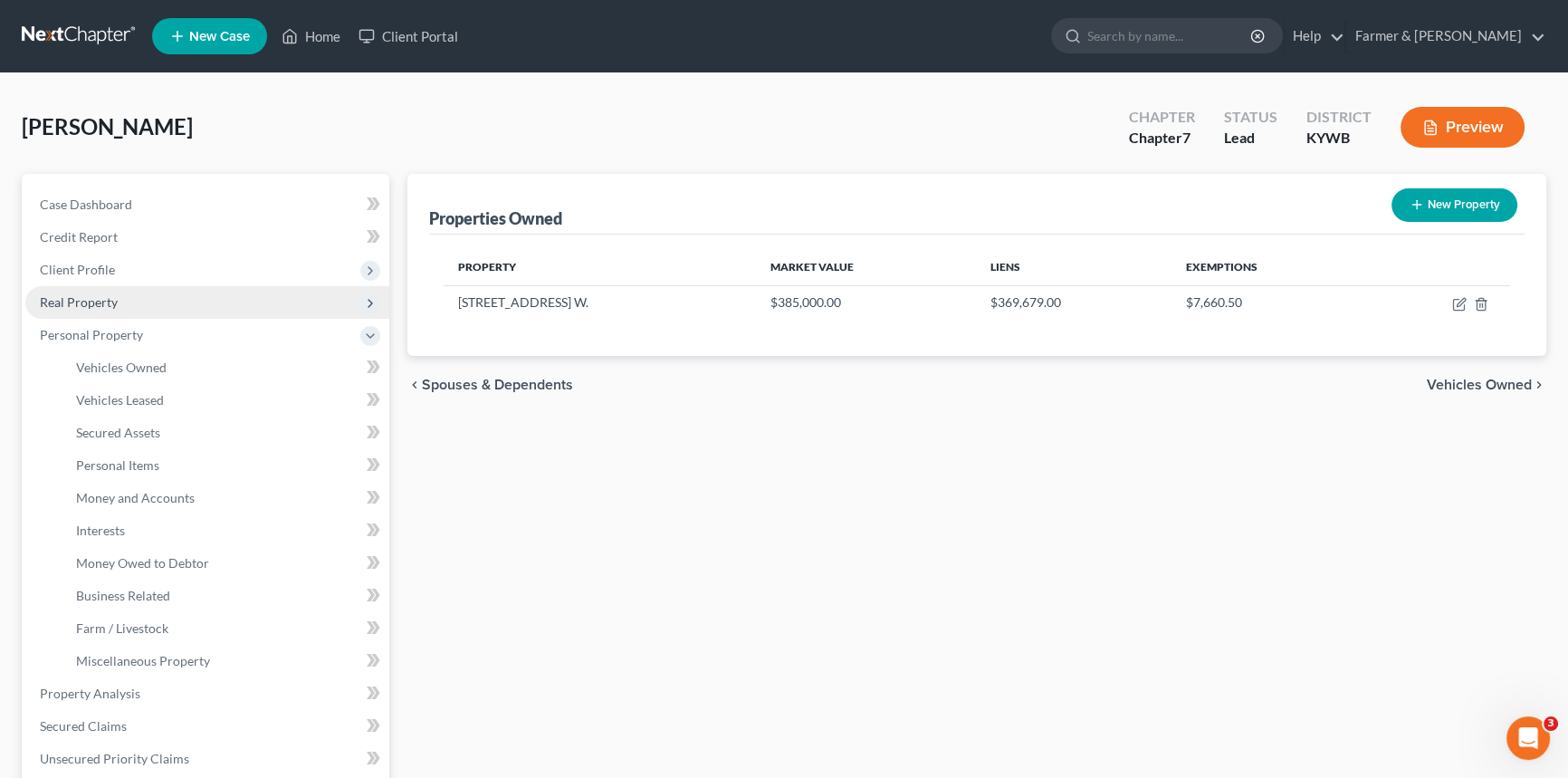
click at [147, 308] on span "Real Property" at bounding box center [207, 302] width 364 height 33
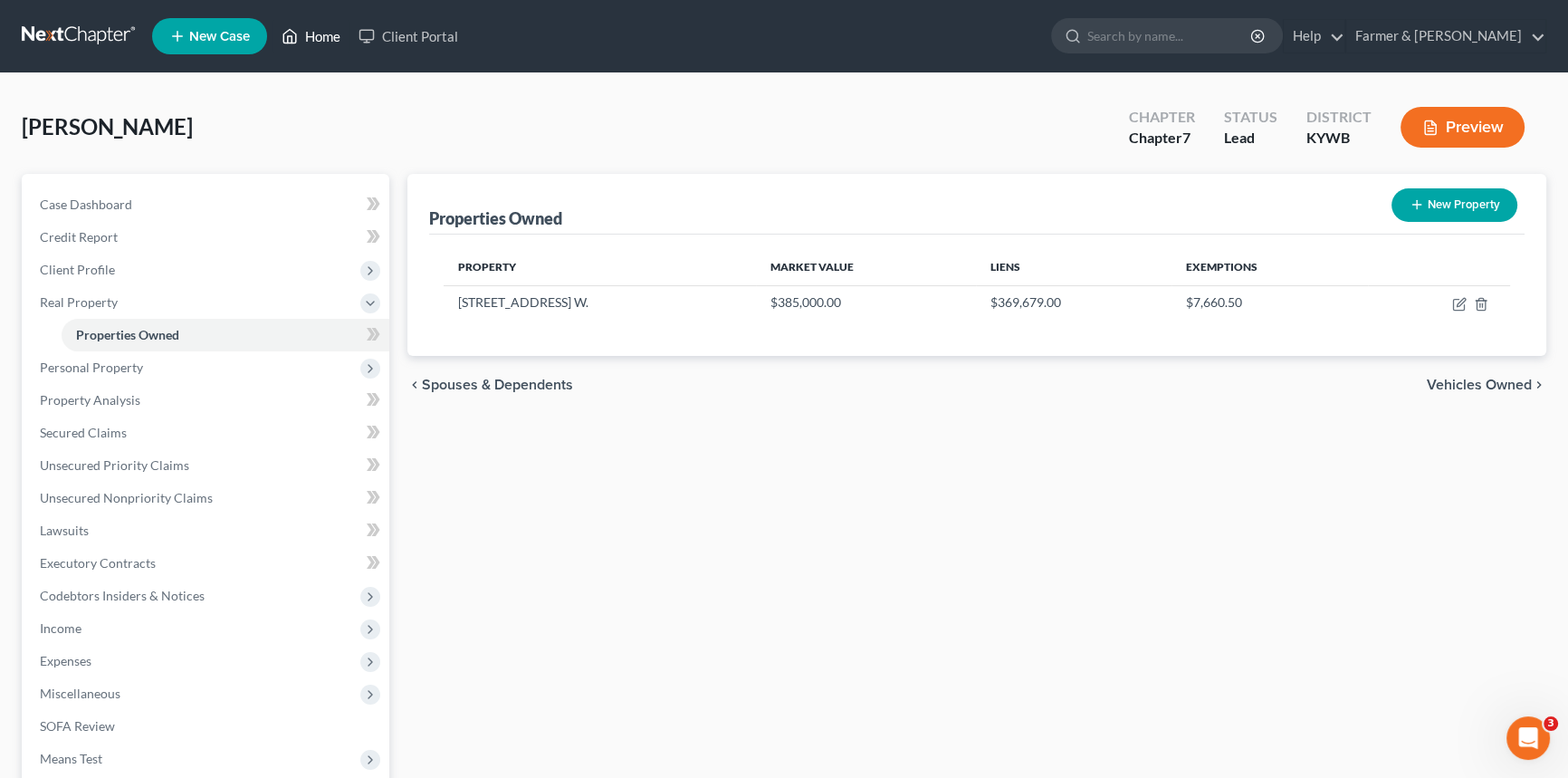
click at [326, 38] on link "Home" at bounding box center [312, 36] width 77 height 33
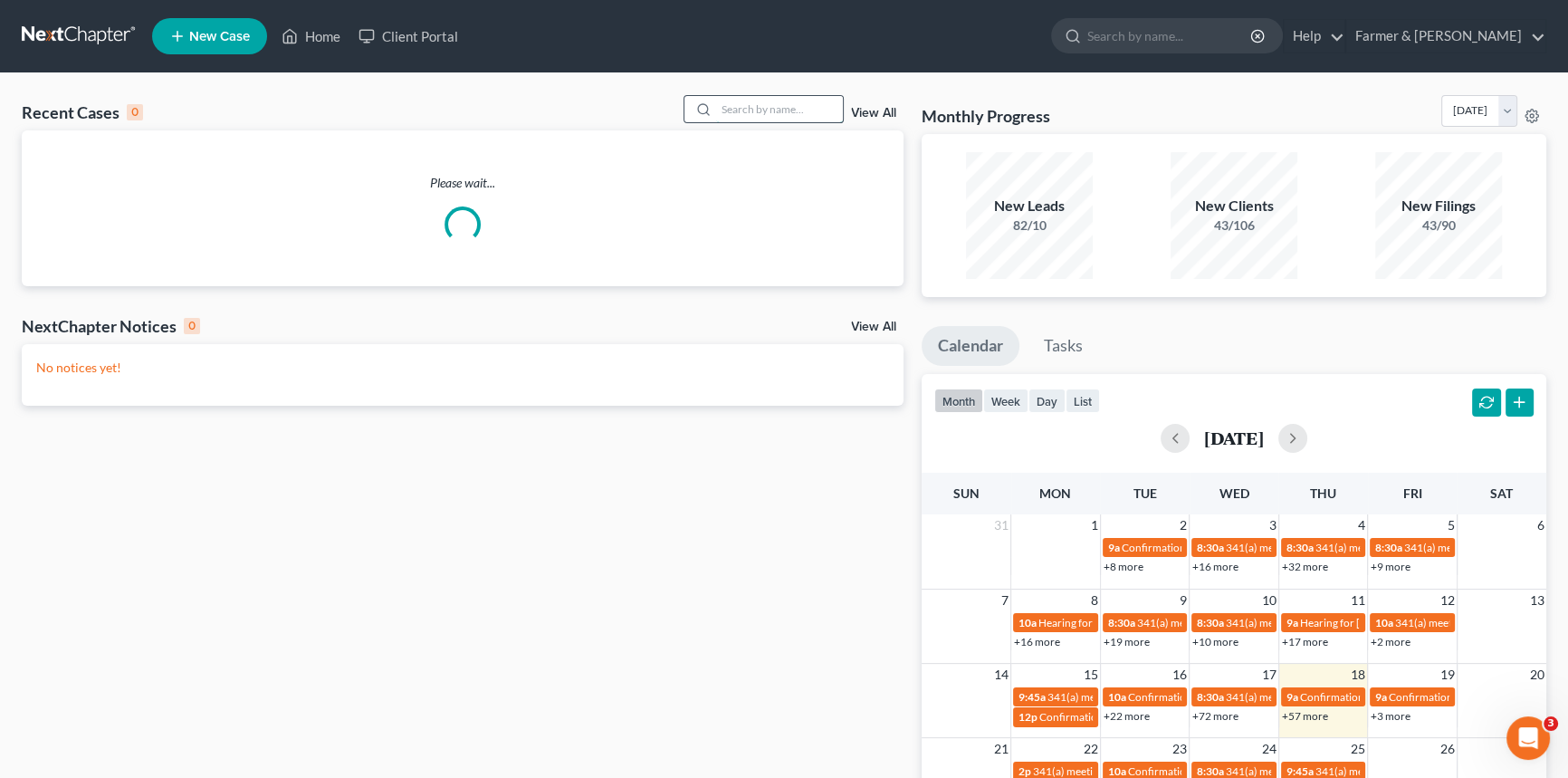
click at [767, 103] on input "search" at bounding box center [779, 109] width 127 height 26
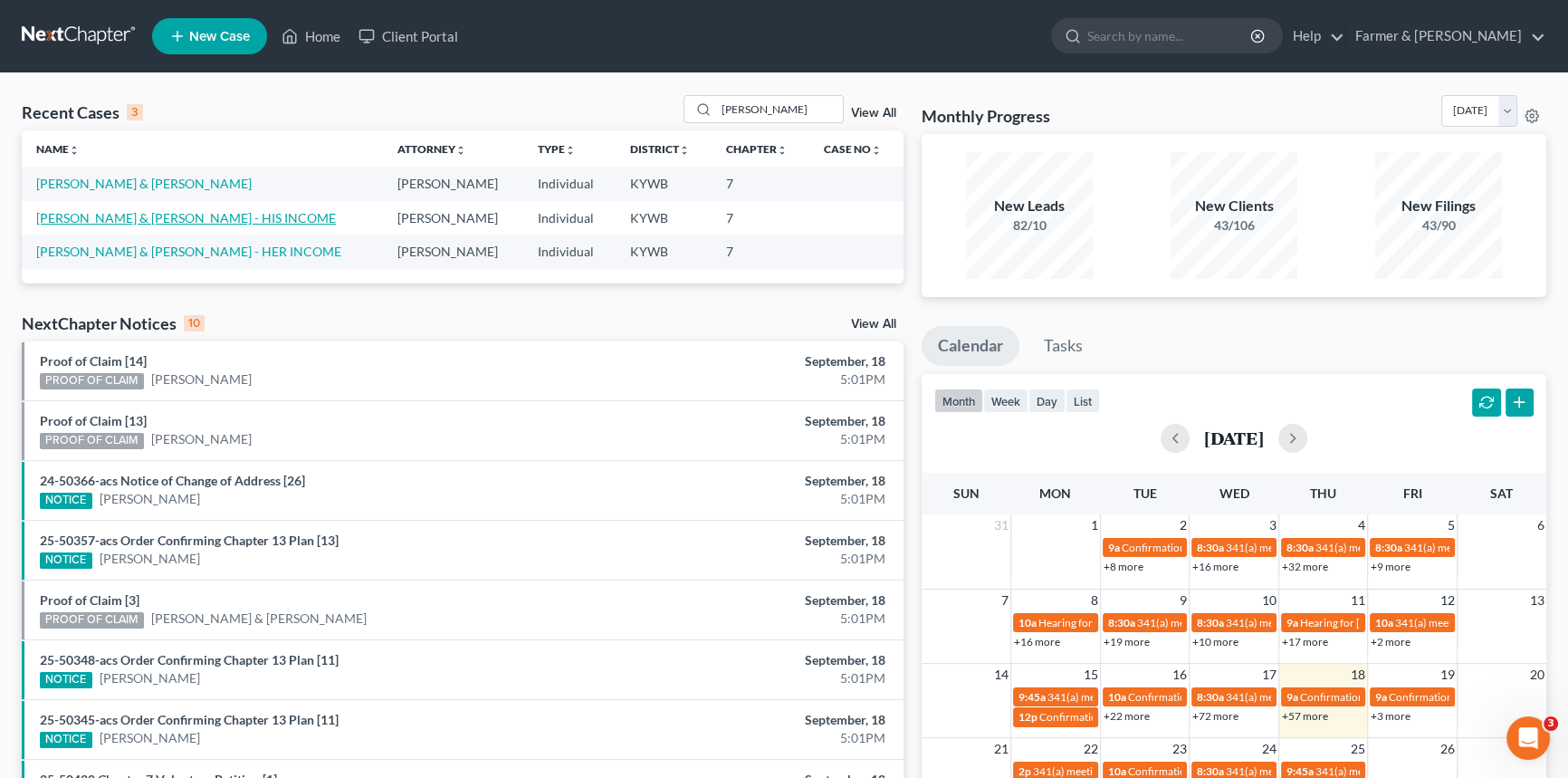
click at [170, 216] on link "[PERSON_NAME] & [PERSON_NAME] - HIS INCOME" at bounding box center [186, 218] width 300 height 16
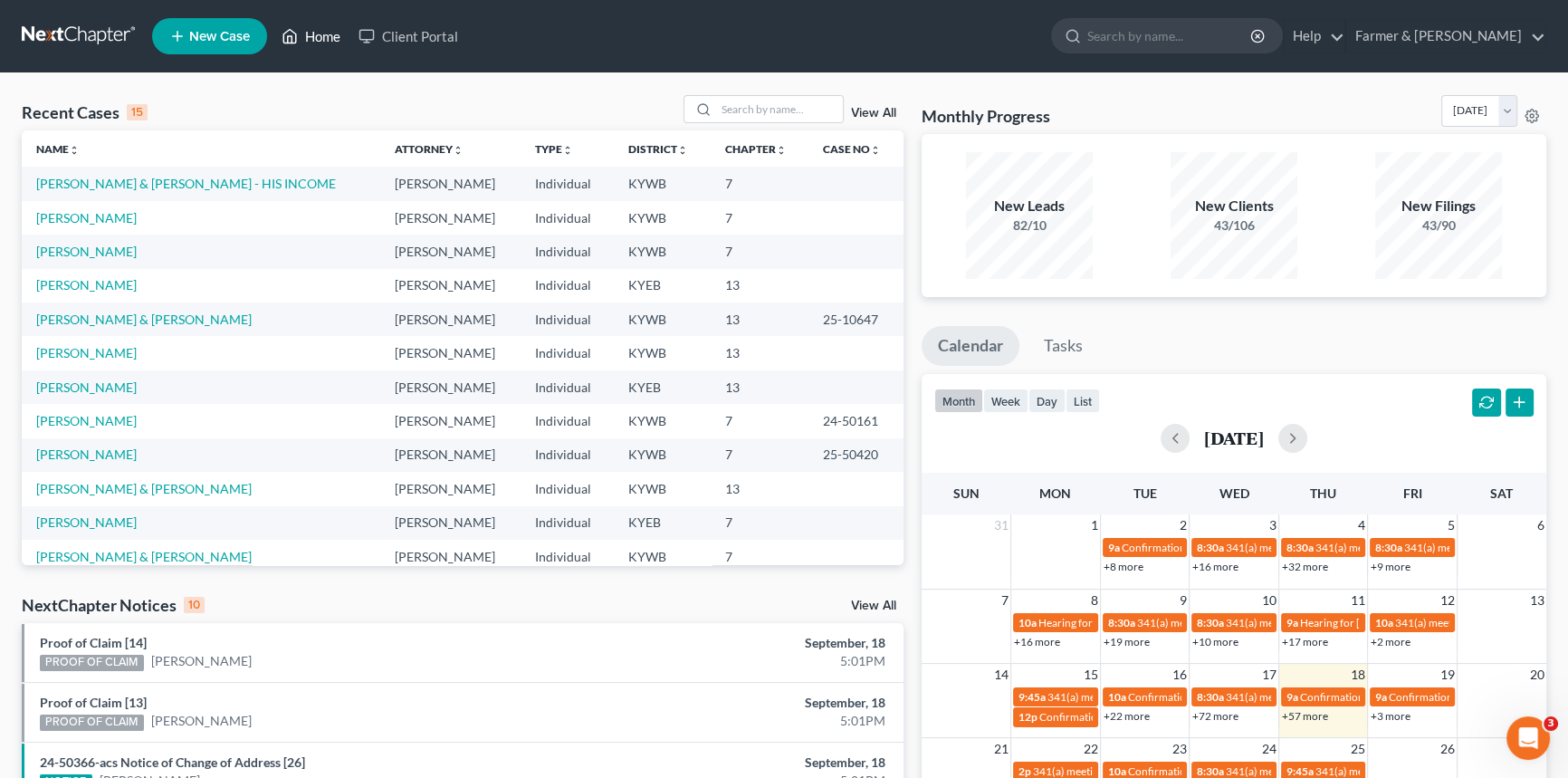
click at [317, 36] on link "Home" at bounding box center [312, 36] width 77 height 33
click at [749, 115] on input "search" at bounding box center [779, 109] width 127 height 26
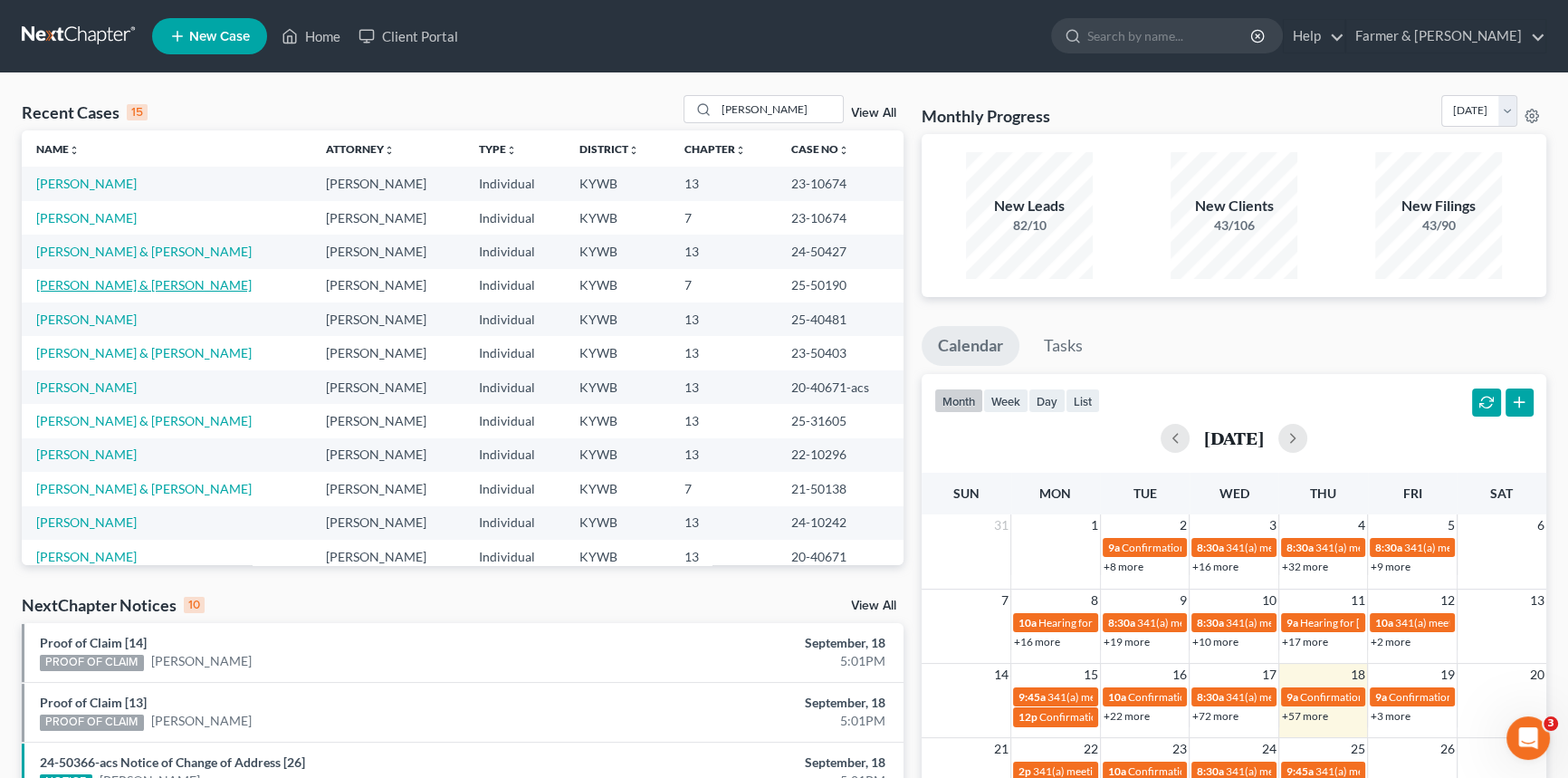
click at [98, 284] on link "[PERSON_NAME] & [PERSON_NAME]" at bounding box center [143, 285] width 215 height 16
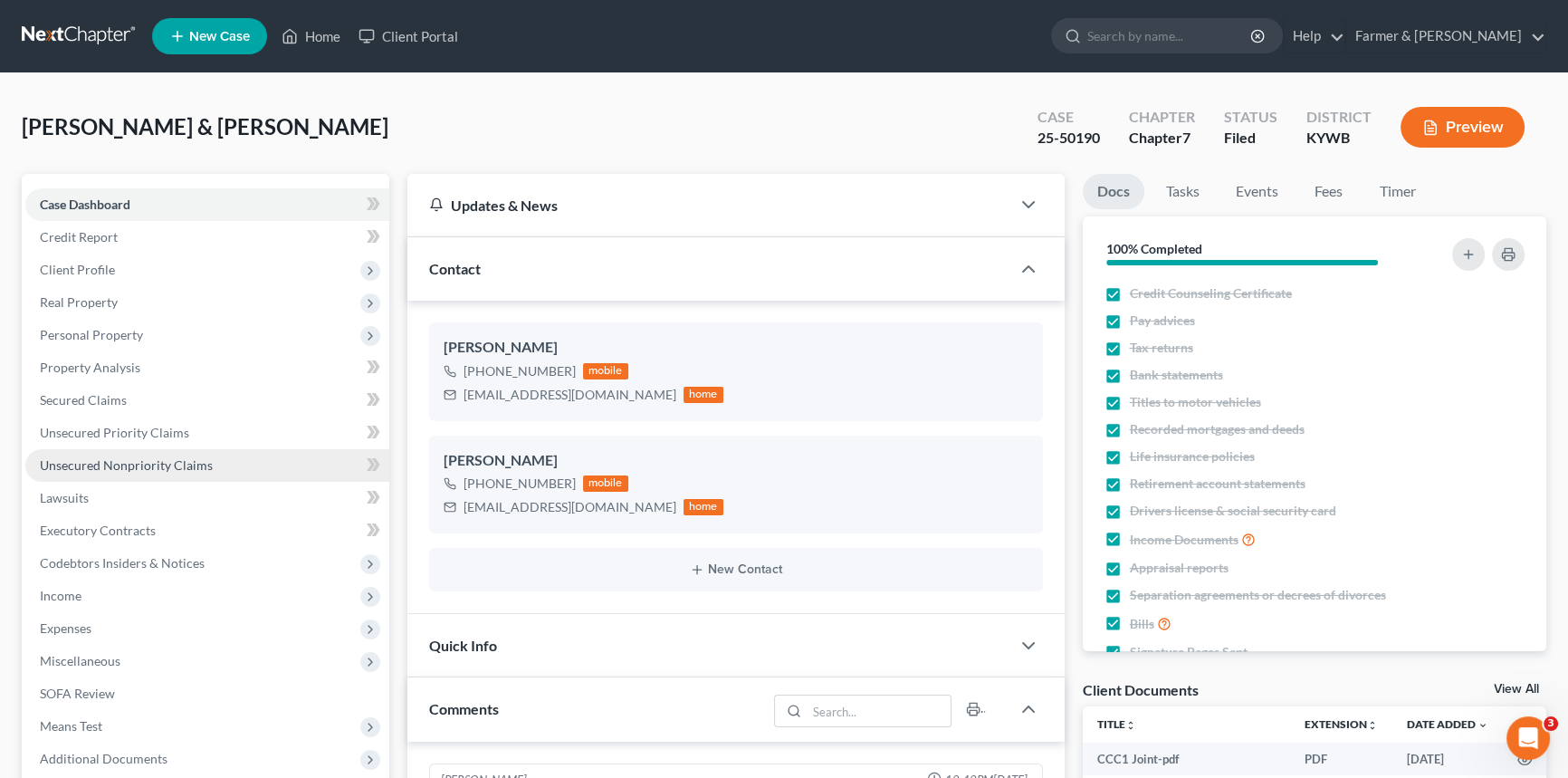
scroll to position [160, 0]
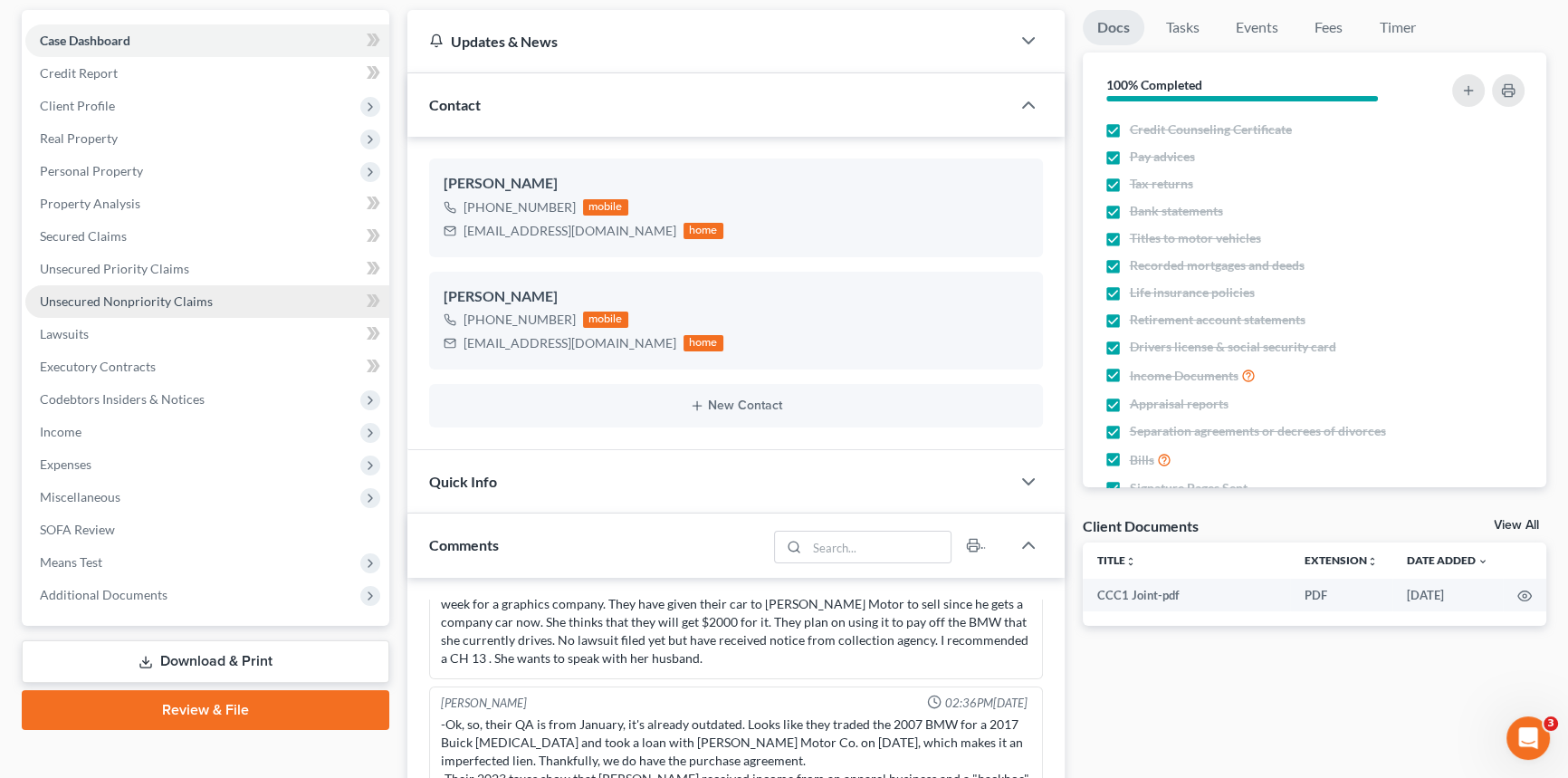
click at [139, 296] on span "Unsecured Nonpriority Claims" at bounding box center [126, 302] width 173 height 16
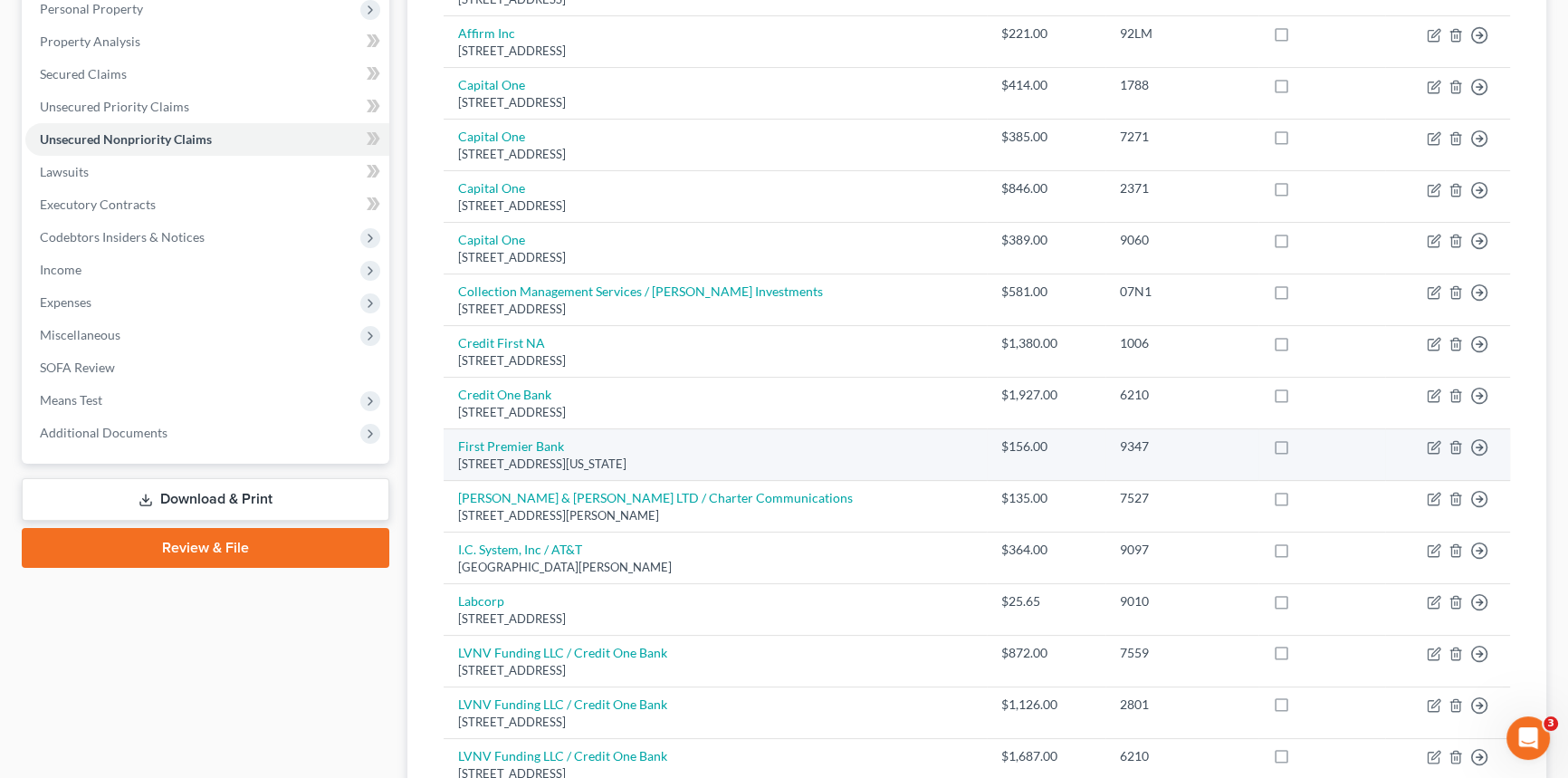
scroll to position [119, 0]
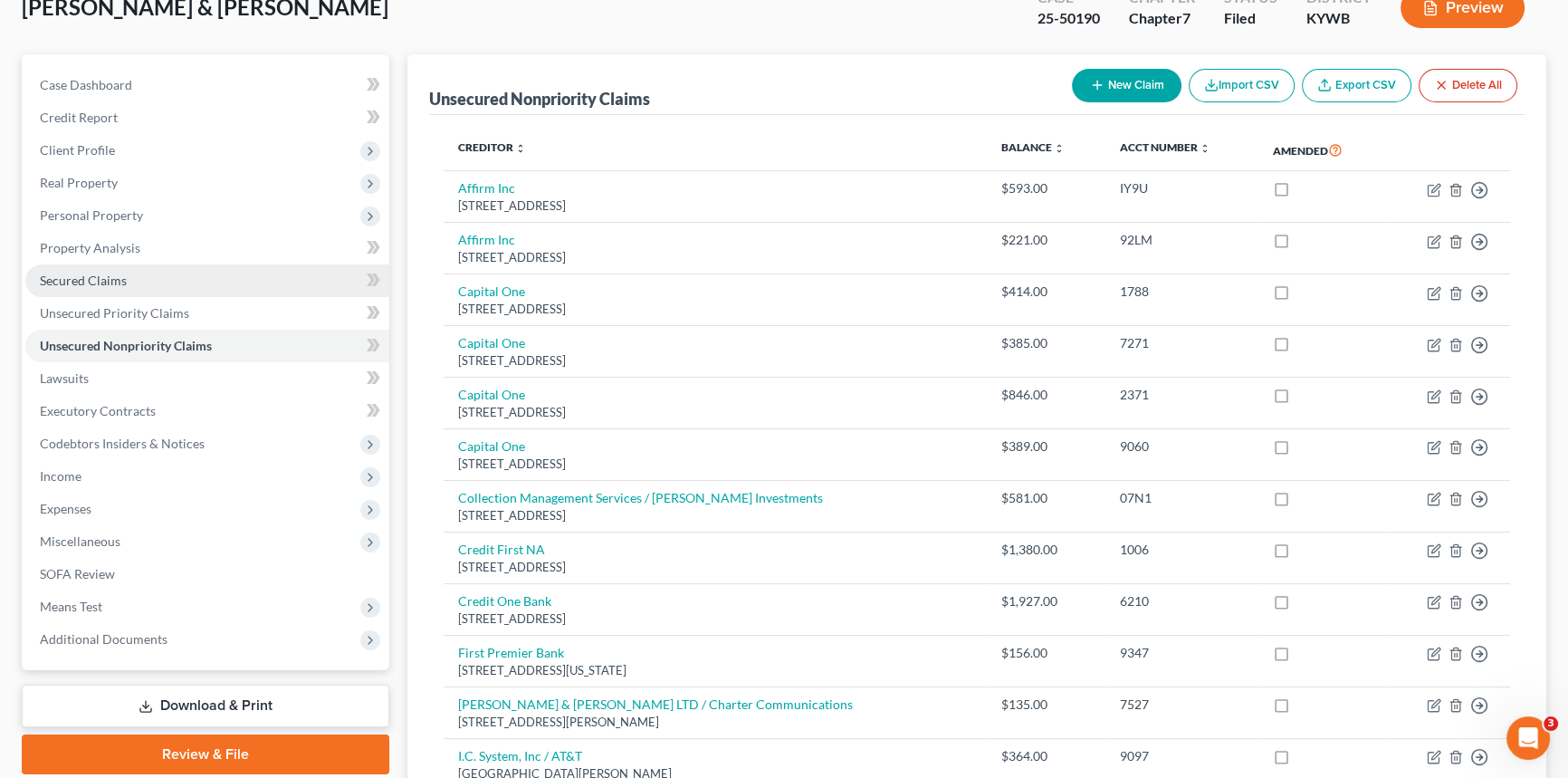
click at [108, 273] on span "Secured Claims" at bounding box center [83, 281] width 87 height 16
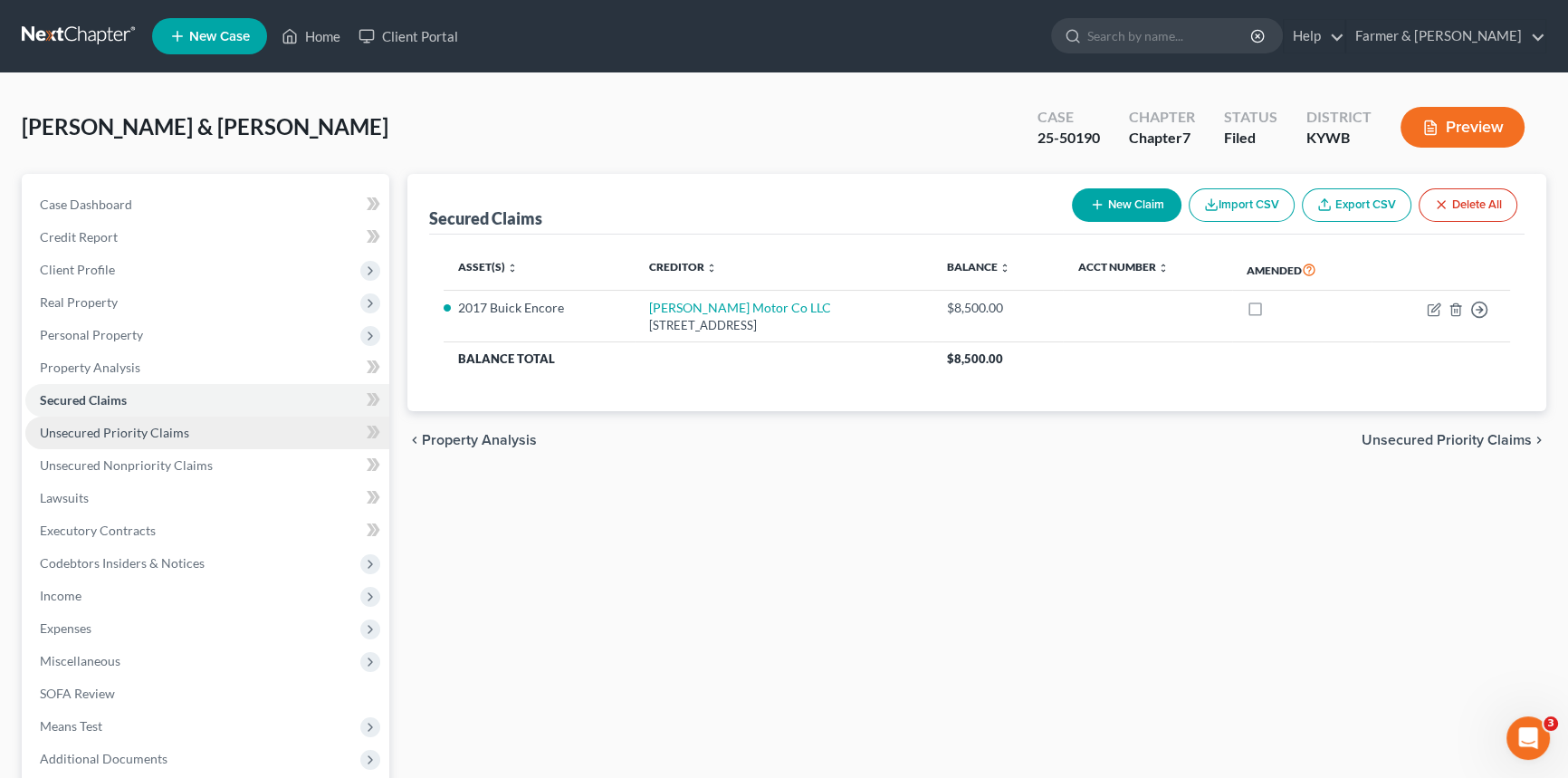
click at [162, 425] on span "Unsecured Priority Claims" at bounding box center [114, 433] width 150 height 16
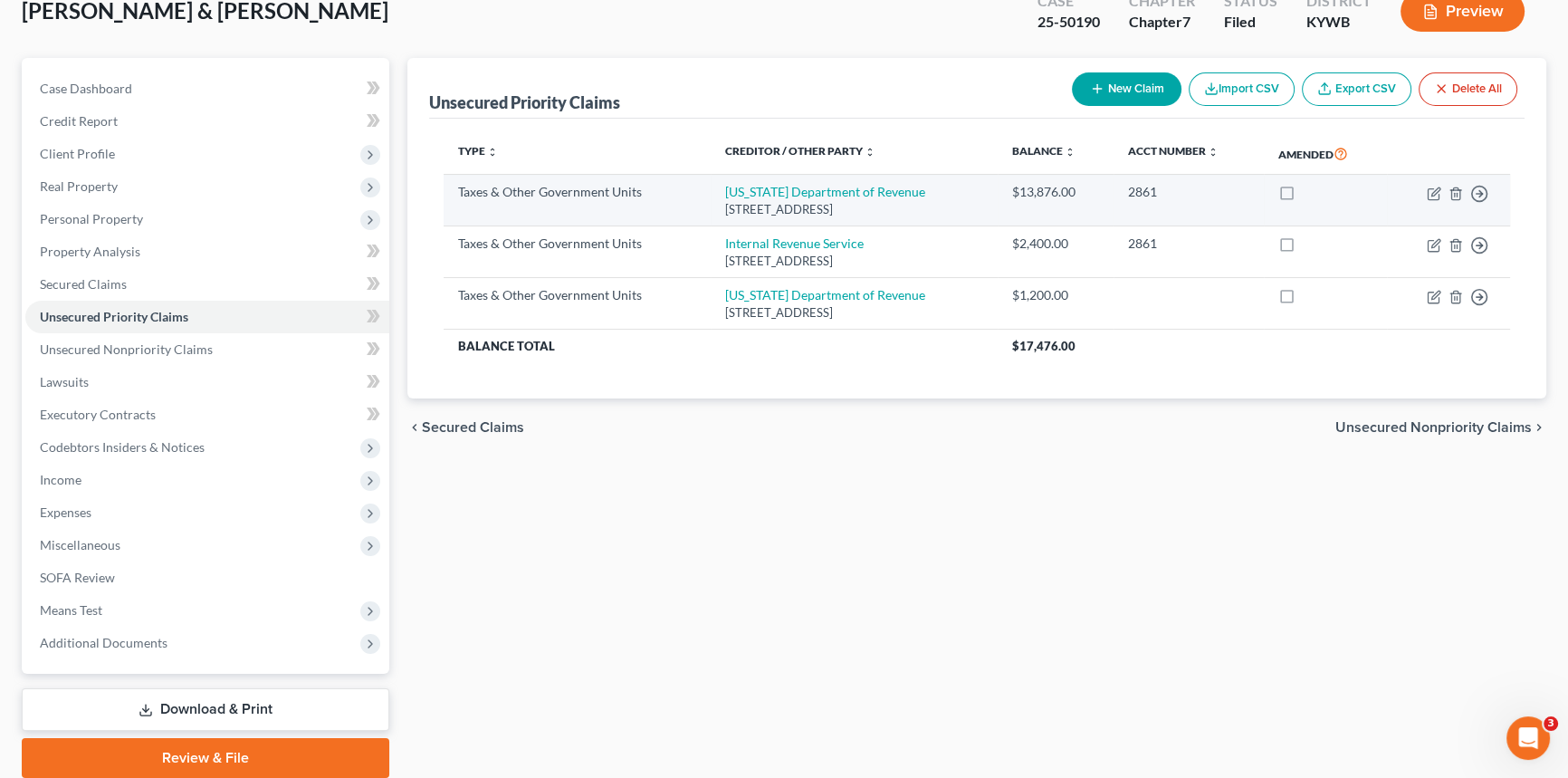
scroll to position [164, 0]
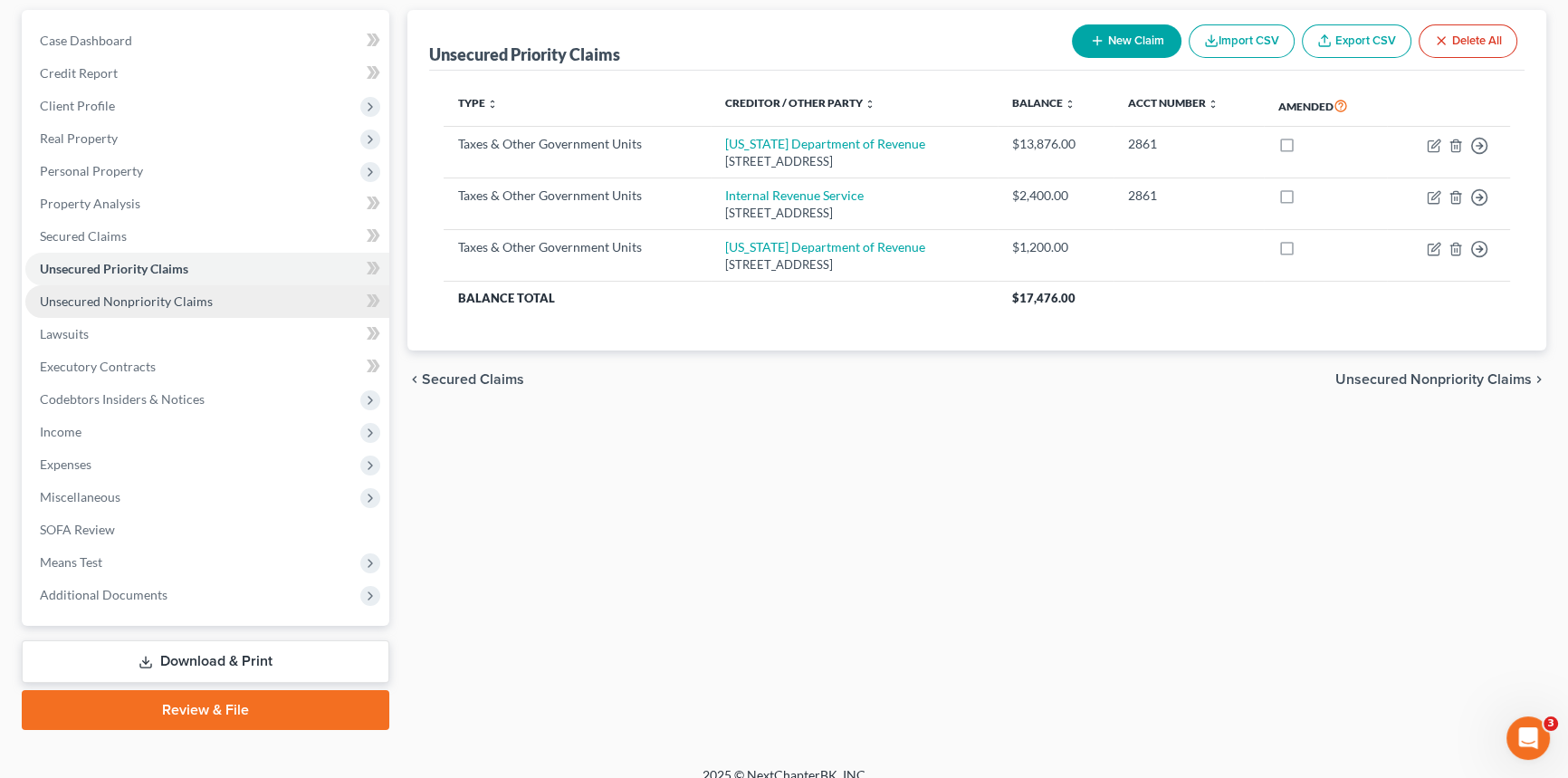
click at [201, 304] on span "Unsecured Nonpriority Claims" at bounding box center [126, 302] width 173 height 16
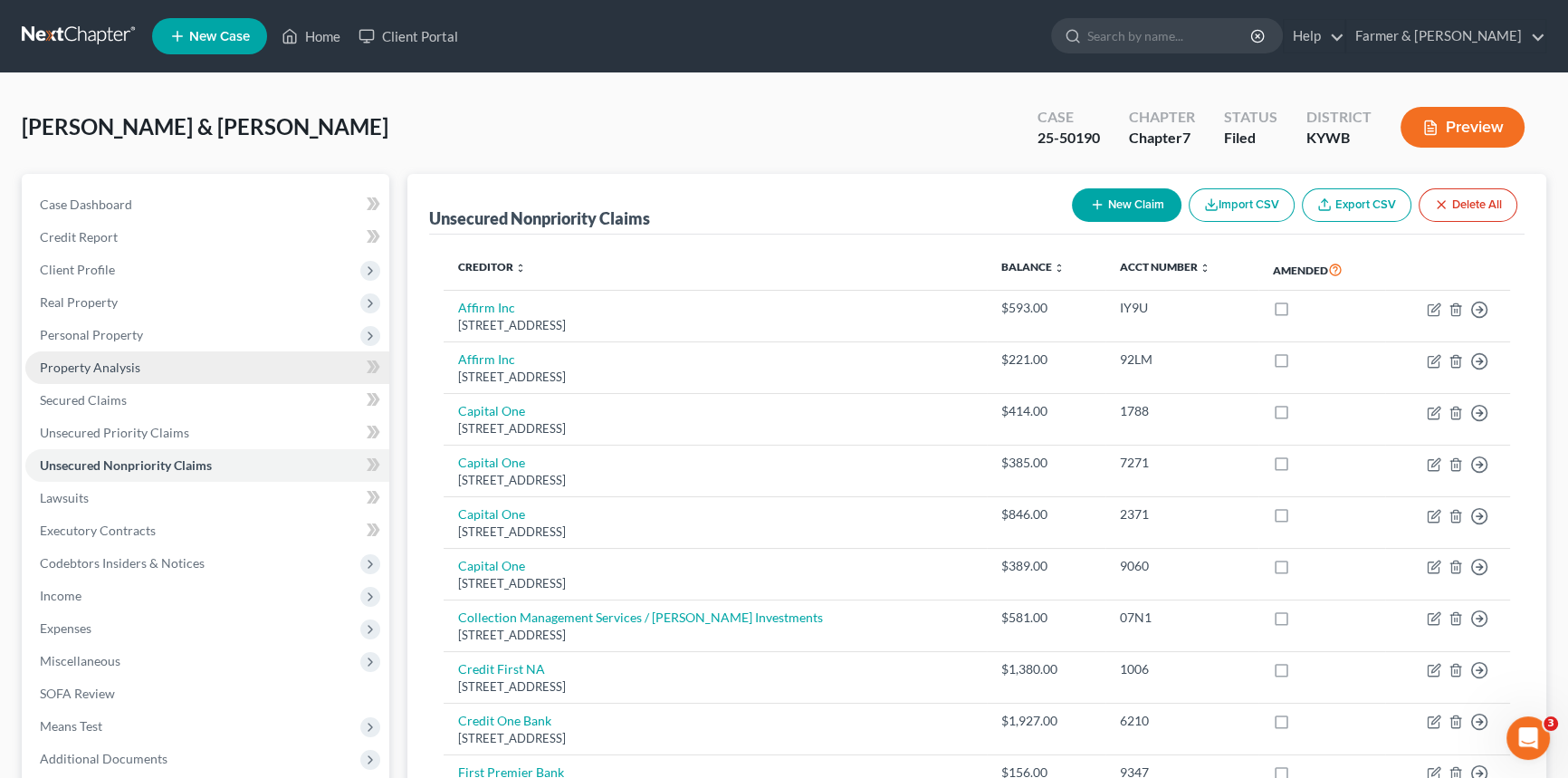
drag, startPoint x: 161, startPoint y: 334, endPoint x: 140, endPoint y: 352, distance: 27.7
click at [161, 334] on span "Personal Property" at bounding box center [207, 334] width 364 height 33
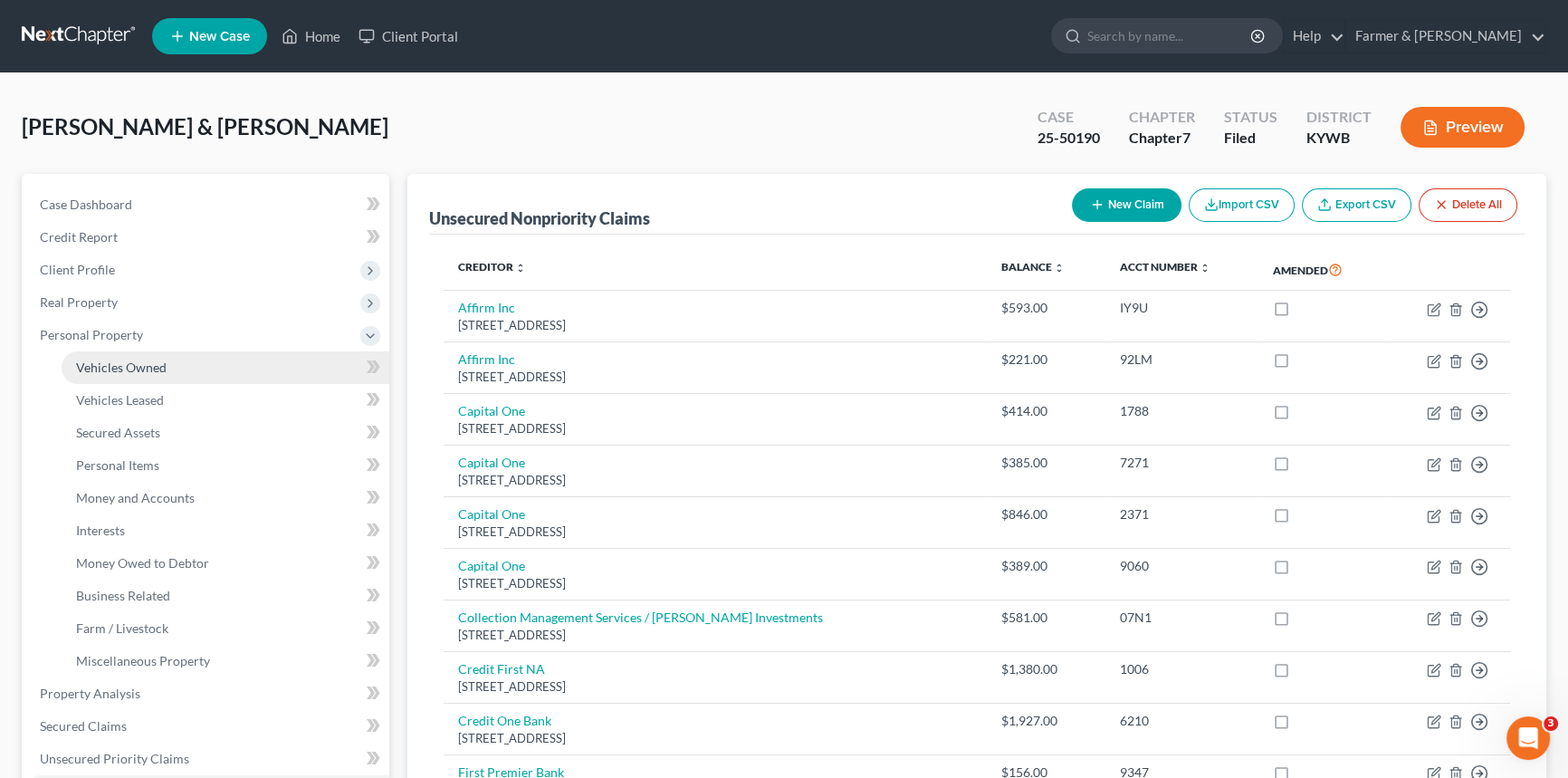
click at [135, 365] on span "Vehicles Owned" at bounding box center [121, 367] width 90 height 16
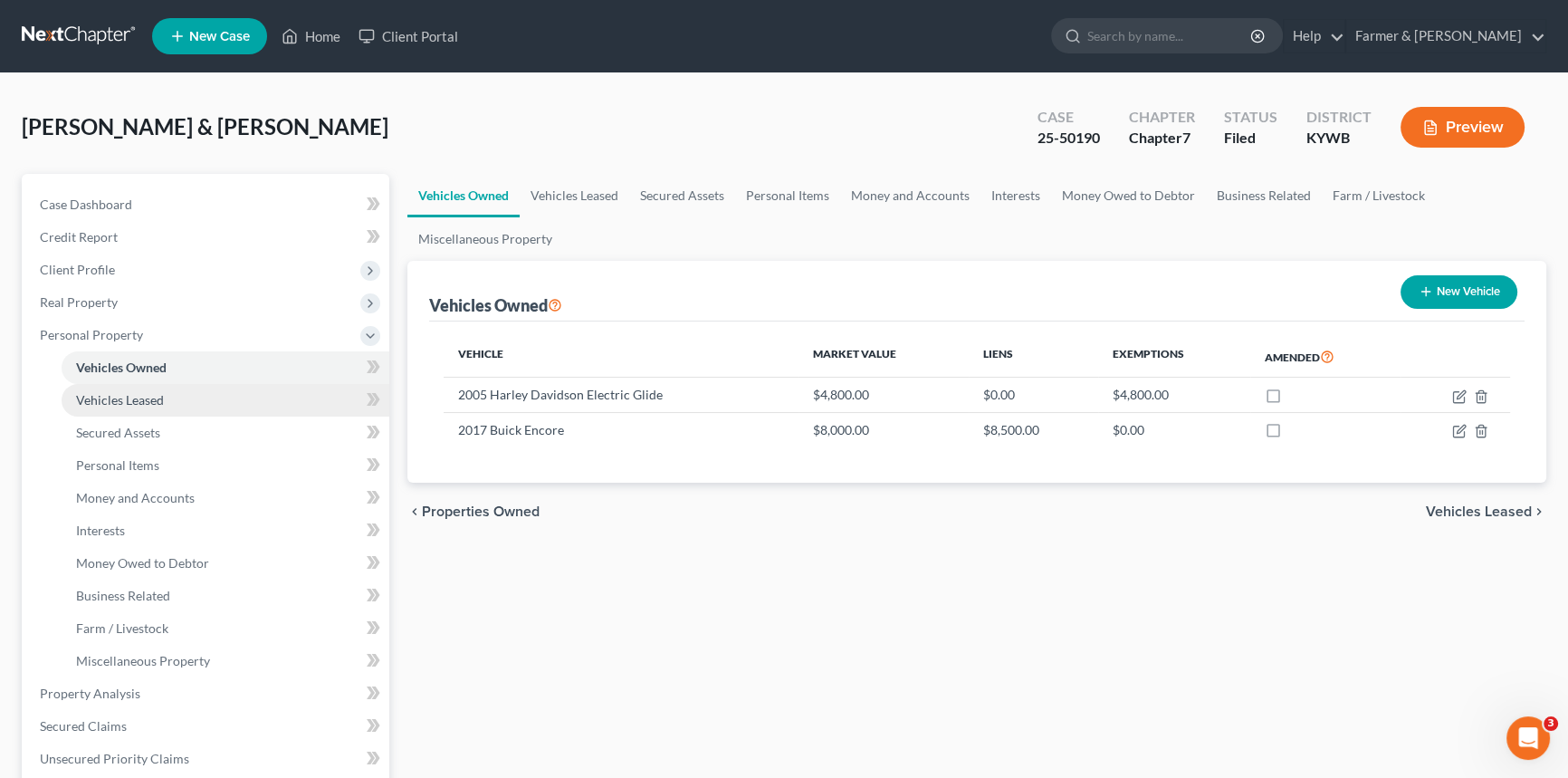
click at [148, 395] on span "Vehicles Leased" at bounding box center [120, 400] width 87 height 16
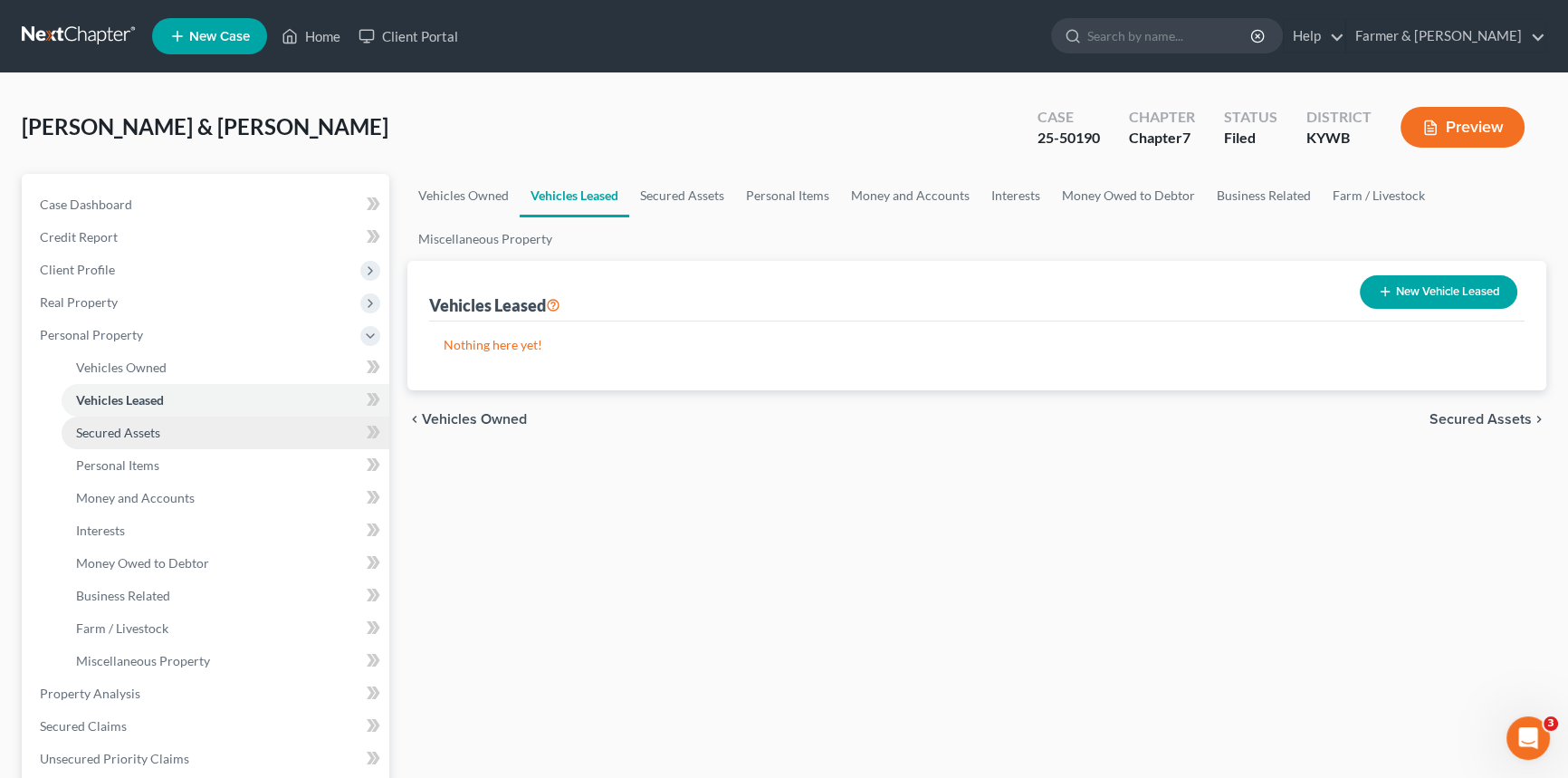
click at [133, 425] on span "Secured Assets" at bounding box center [118, 433] width 84 height 16
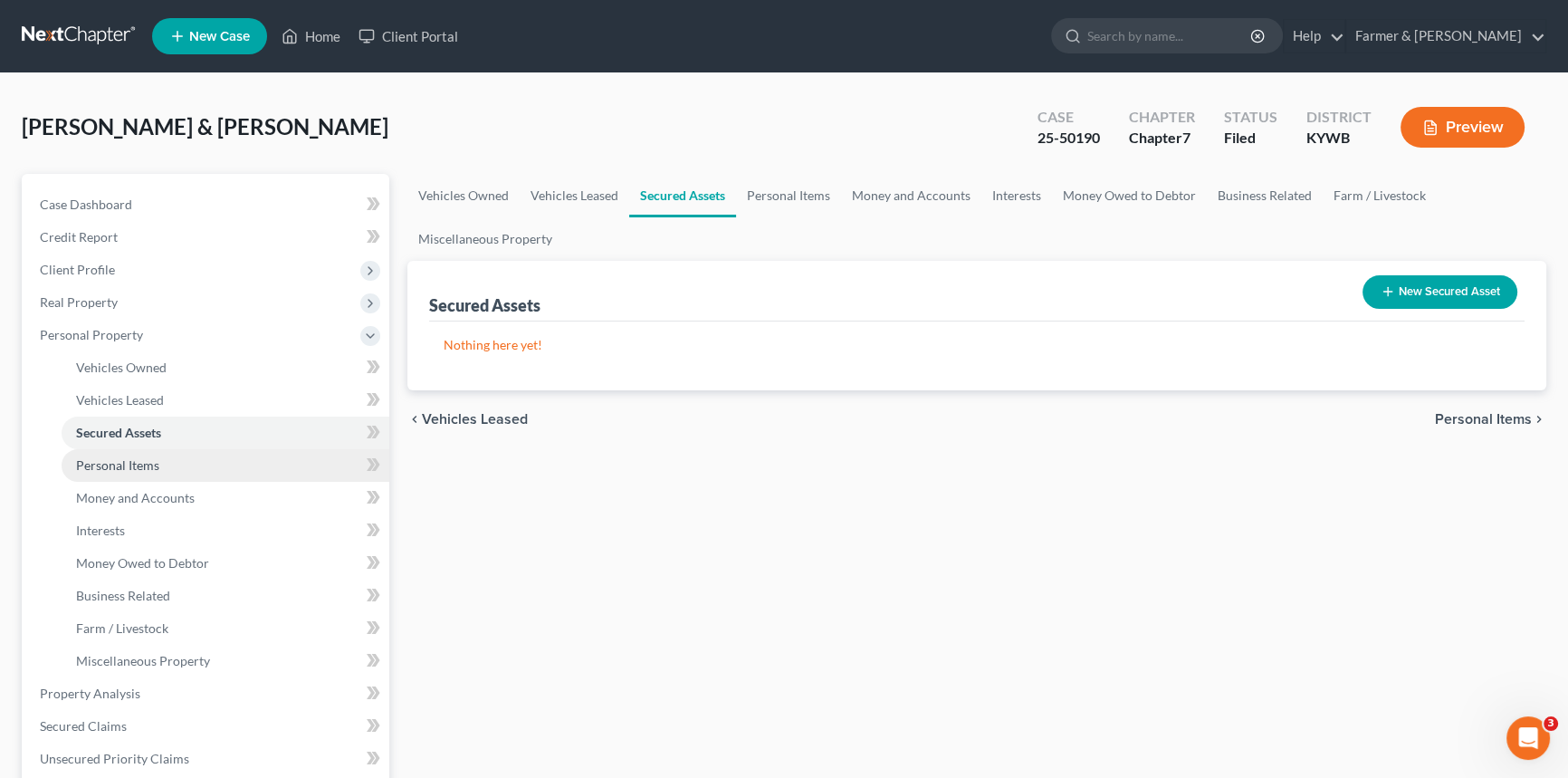
click at [129, 459] on span "Personal Items" at bounding box center [118, 465] width 83 height 16
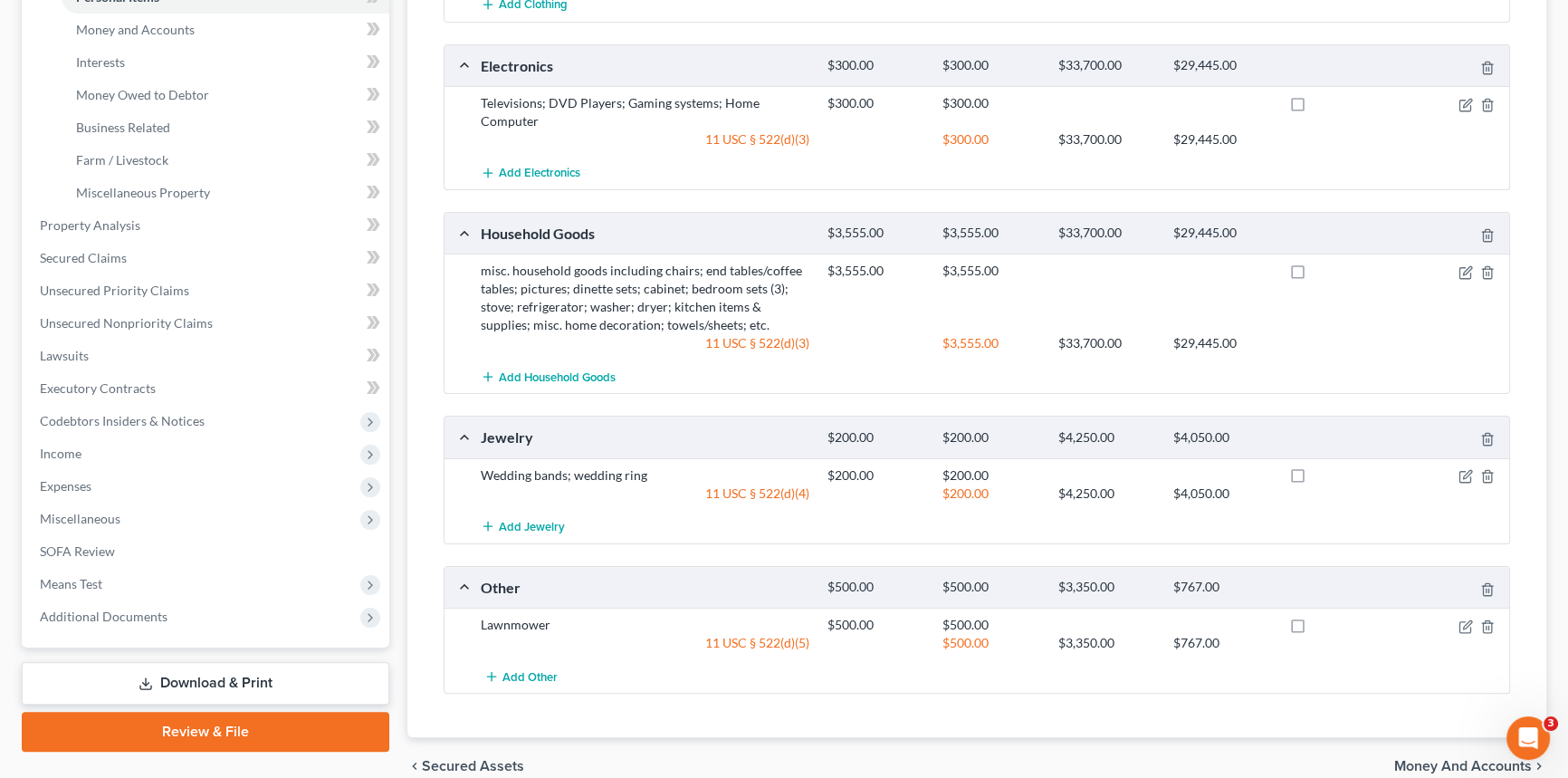
scroll to position [139, 0]
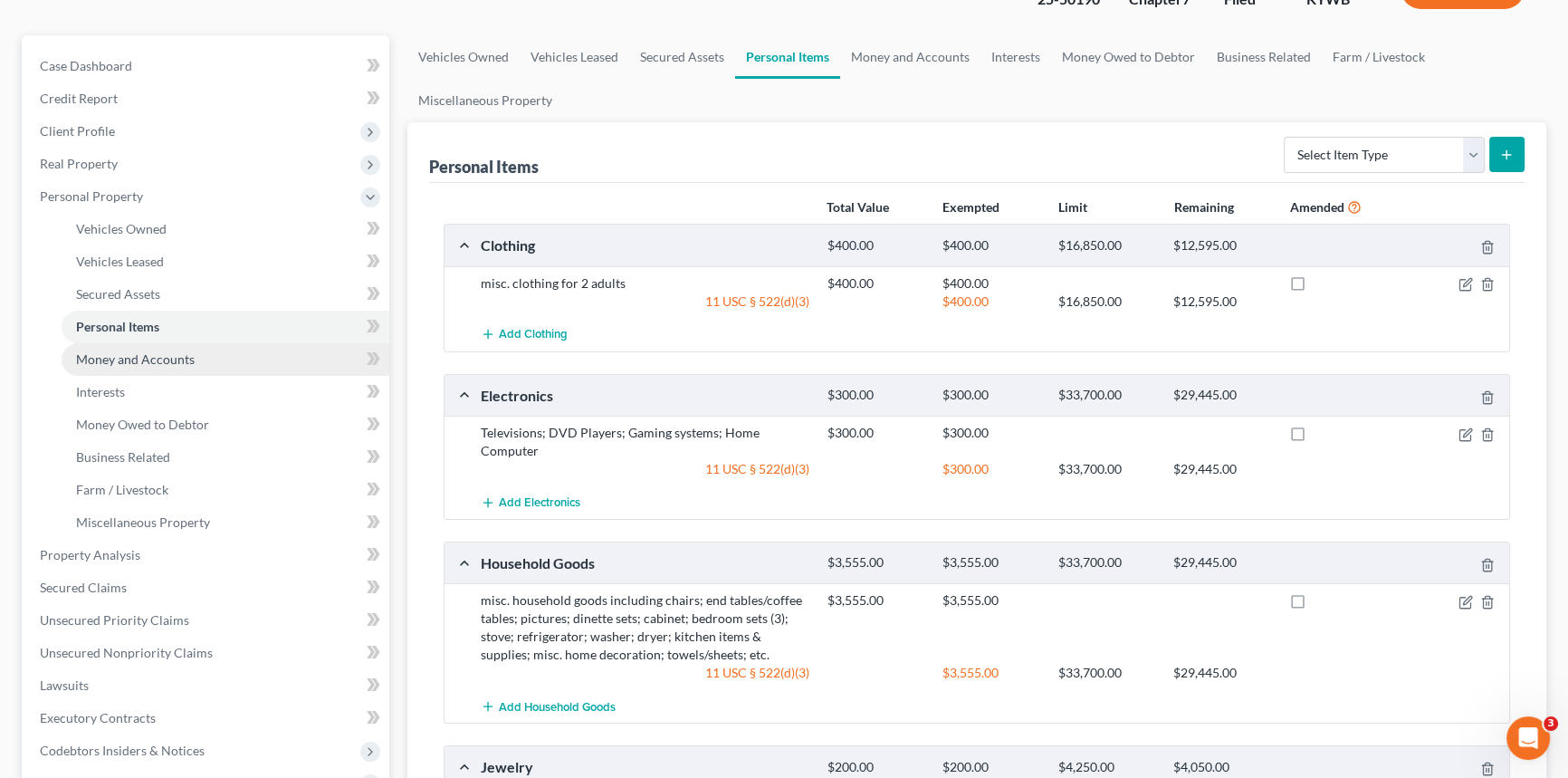
click at [132, 351] on span "Money and Accounts" at bounding box center [135, 359] width 118 height 16
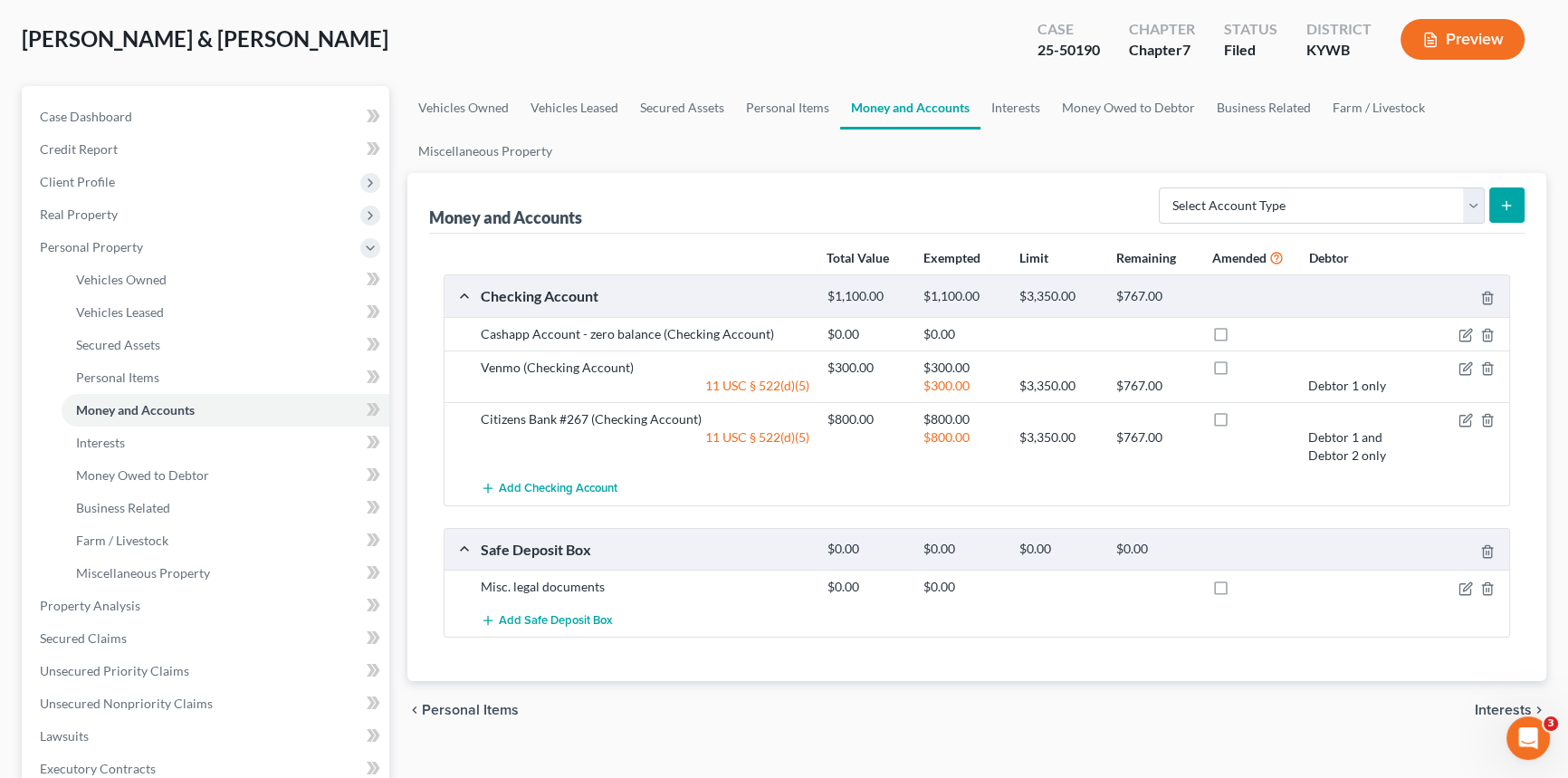
scroll to position [81, 0]
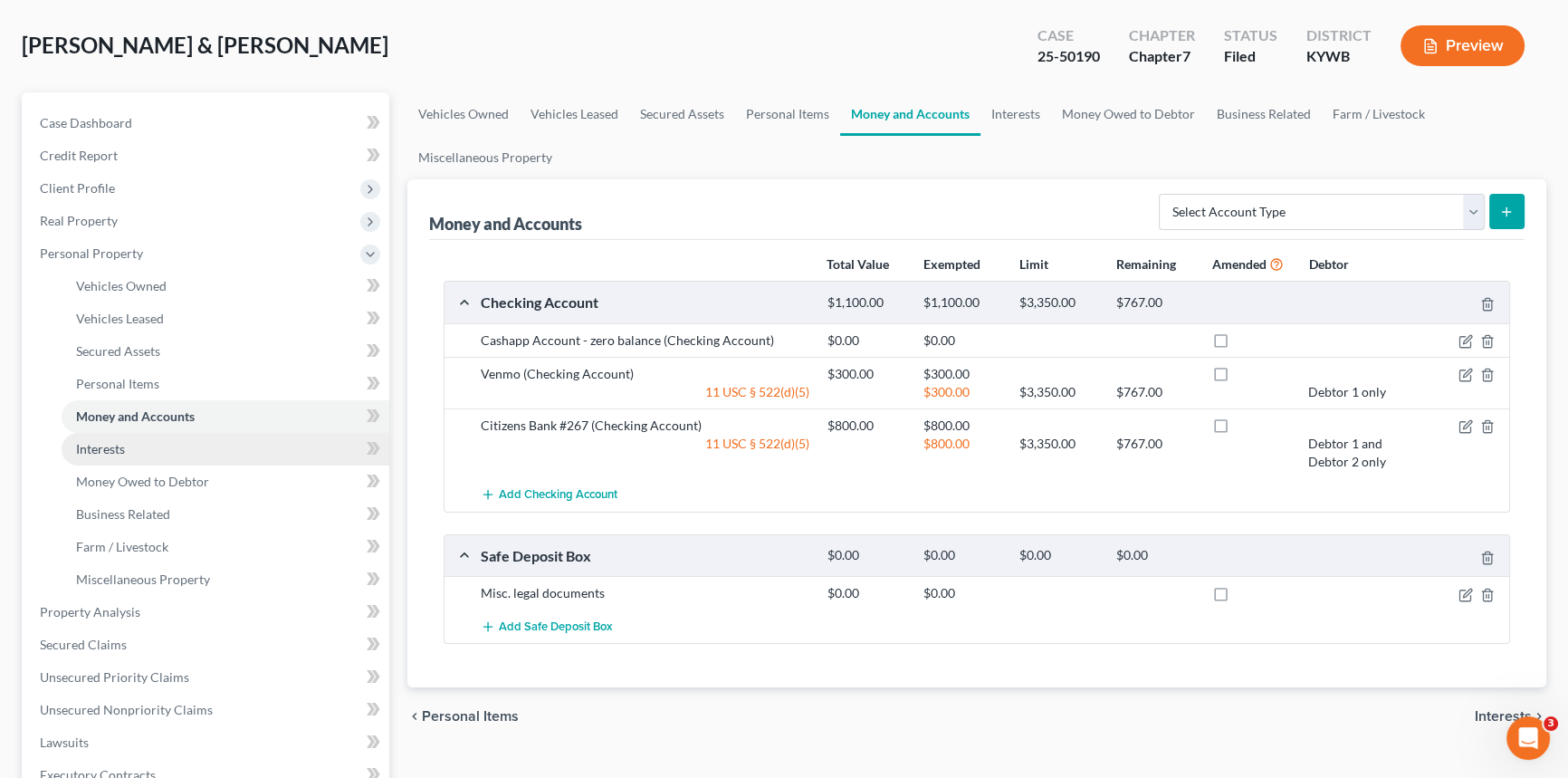
click at [126, 448] on link "Interests" at bounding box center [225, 449] width 327 height 33
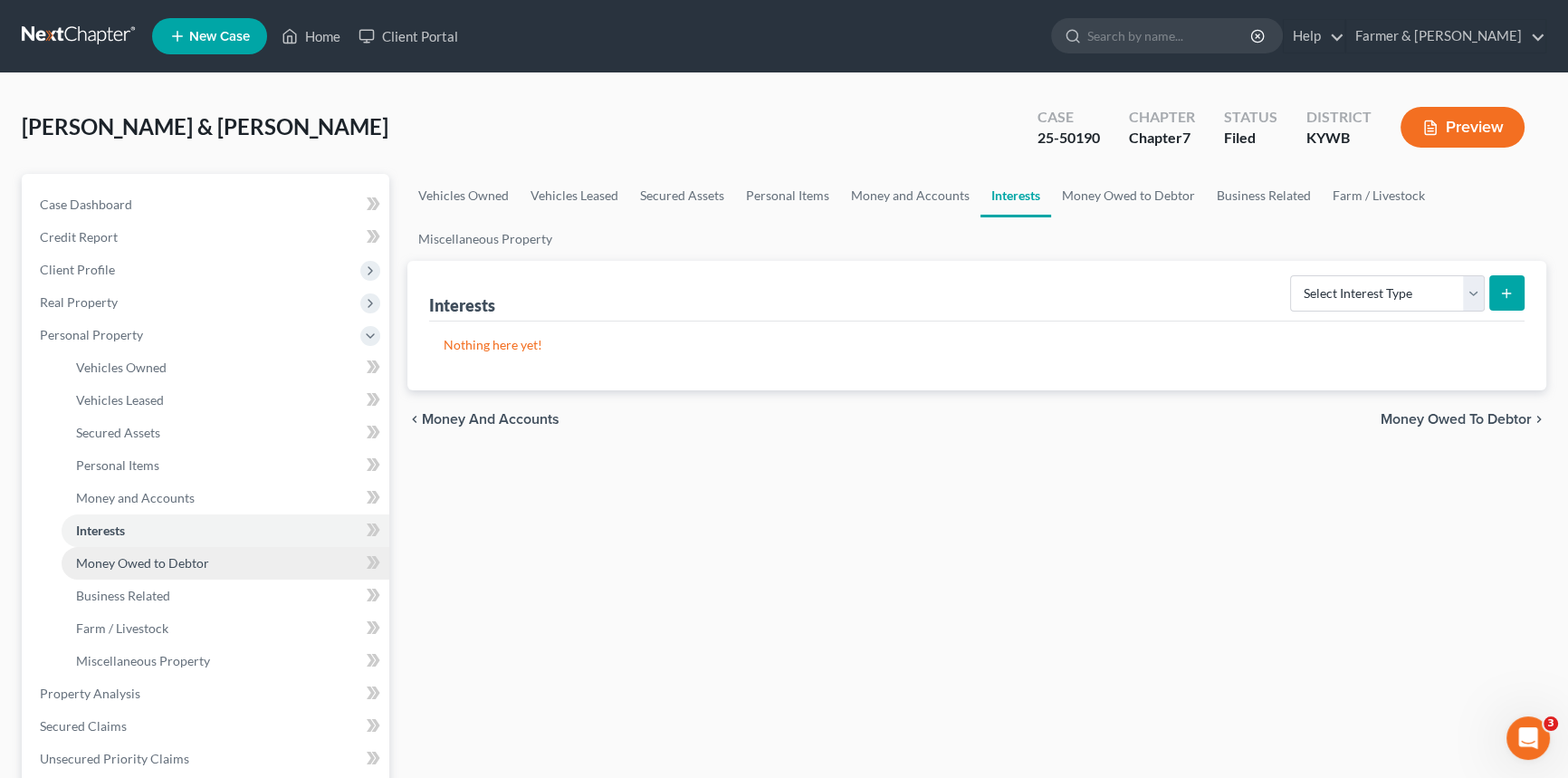
click at [168, 562] on span "Money Owed to Debtor" at bounding box center [143, 563] width 133 height 16
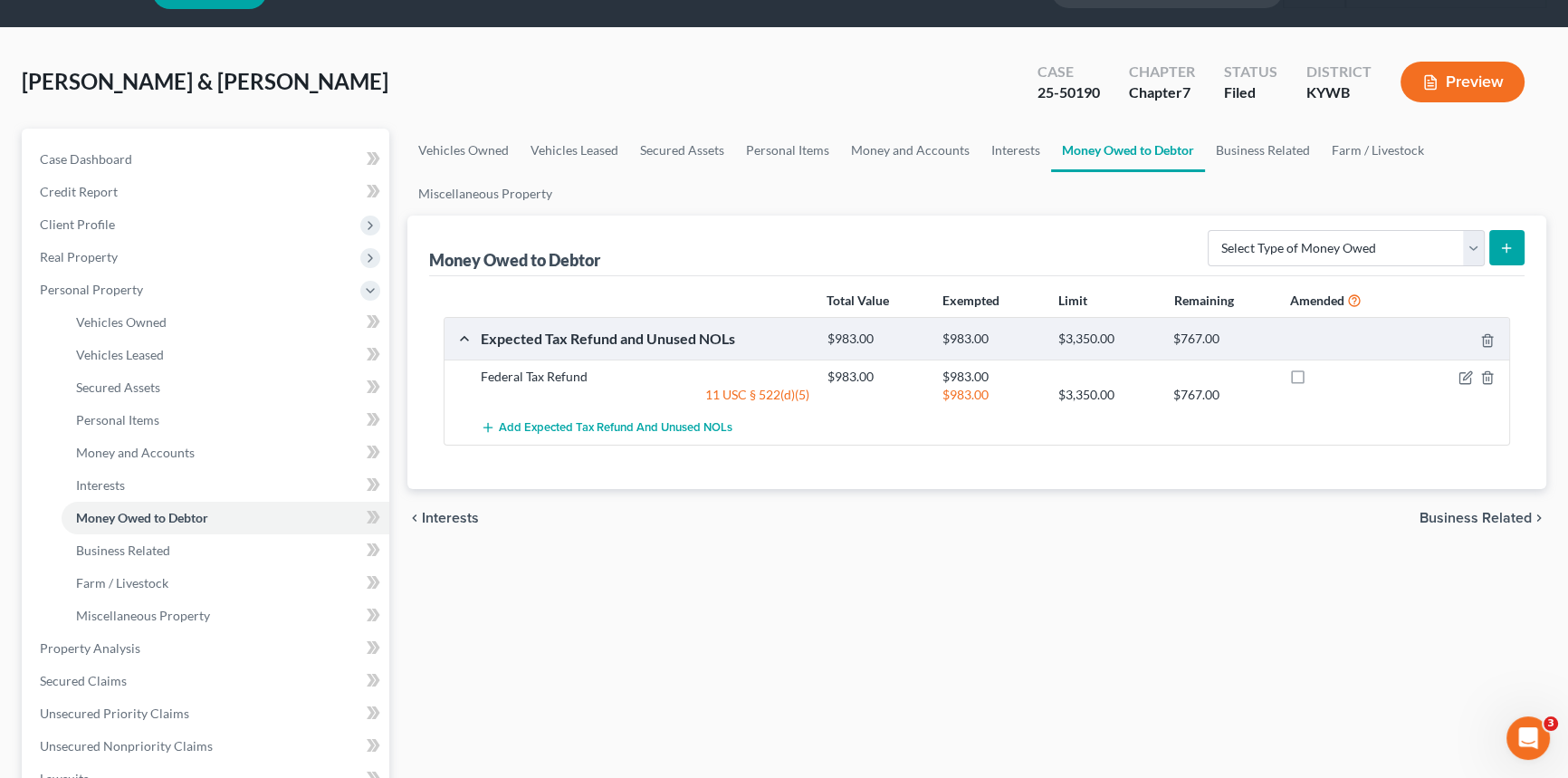
scroll to position [81, 0]
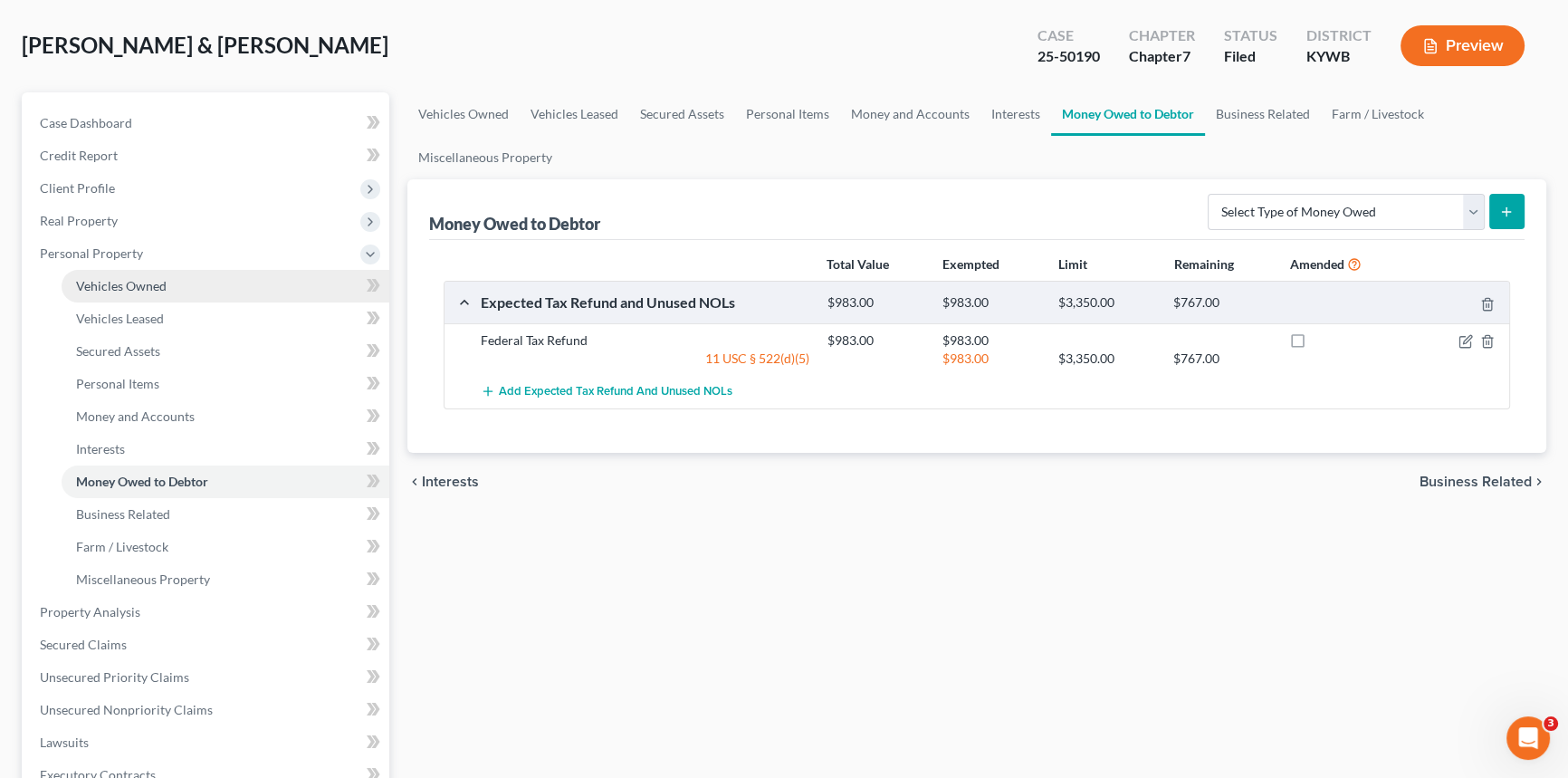
click at [154, 274] on link "Vehicles Owned" at bounding box center [225, 286] width 327 height 33
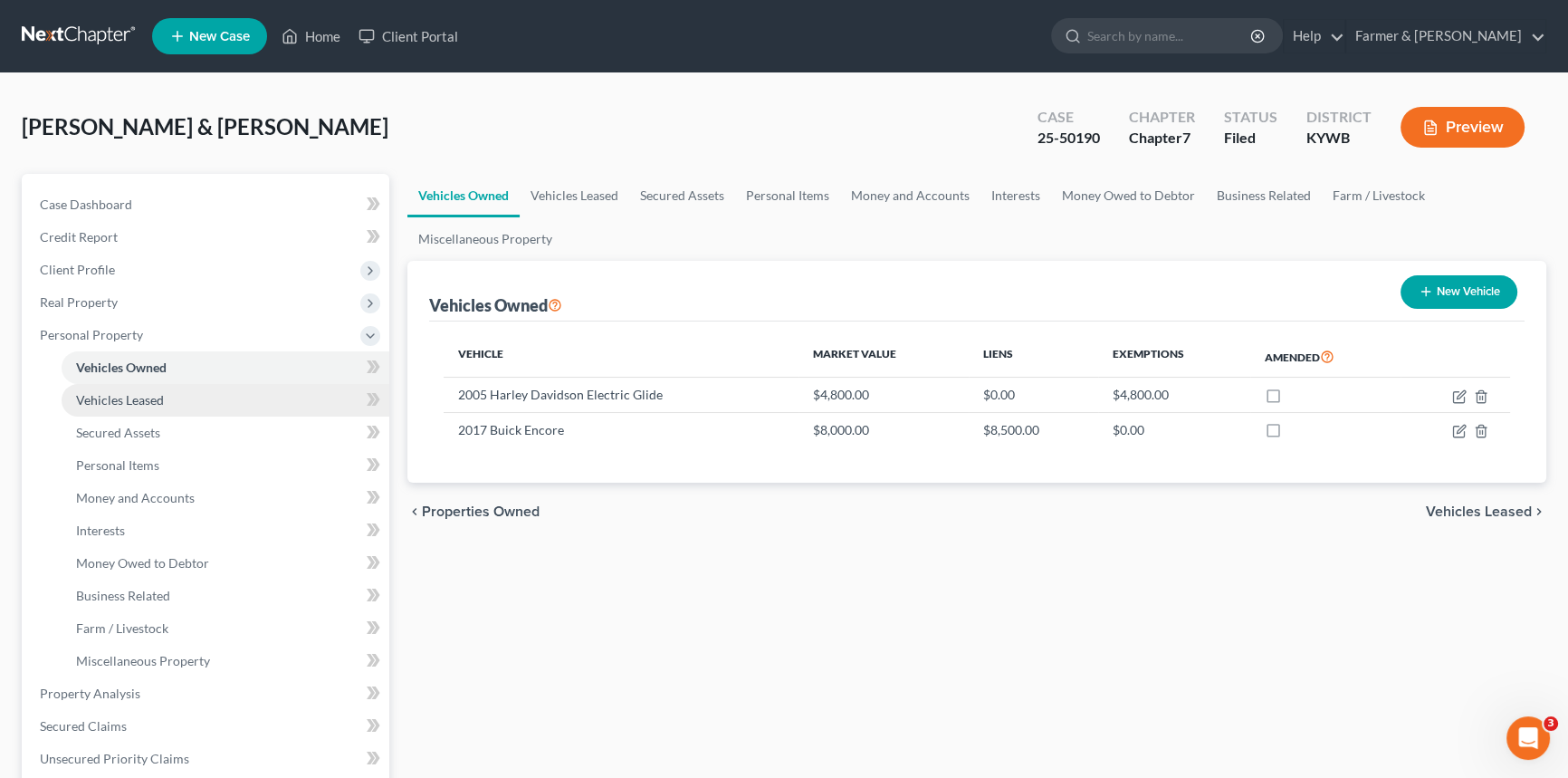
click at [132, 407] on link "Vehicles Leased" at bounding box center [225, 400] width 327 height 33
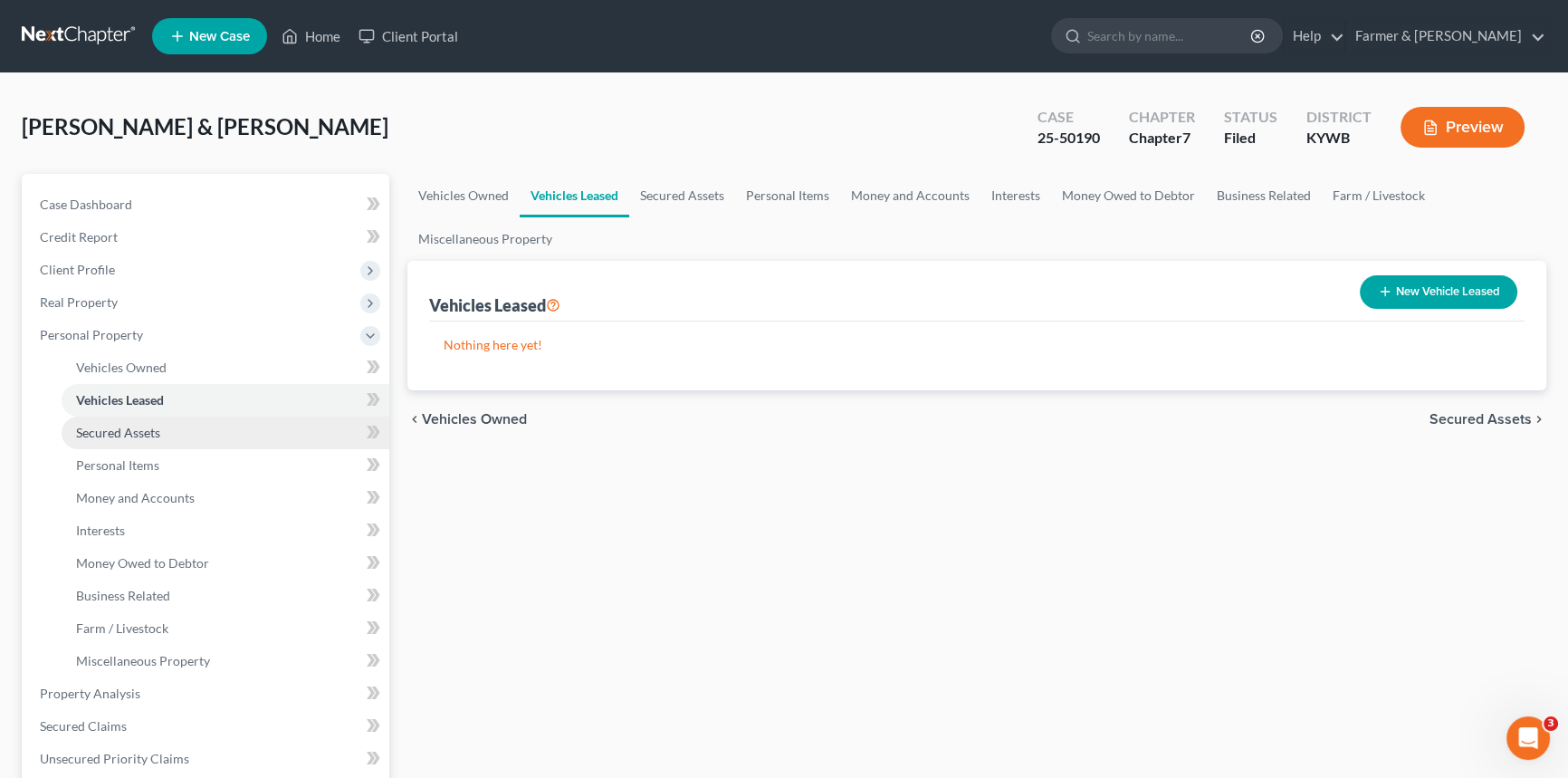
click at [128, 442] on link "Secured Assets" at bounding box center [225, 433] width 327 height 33
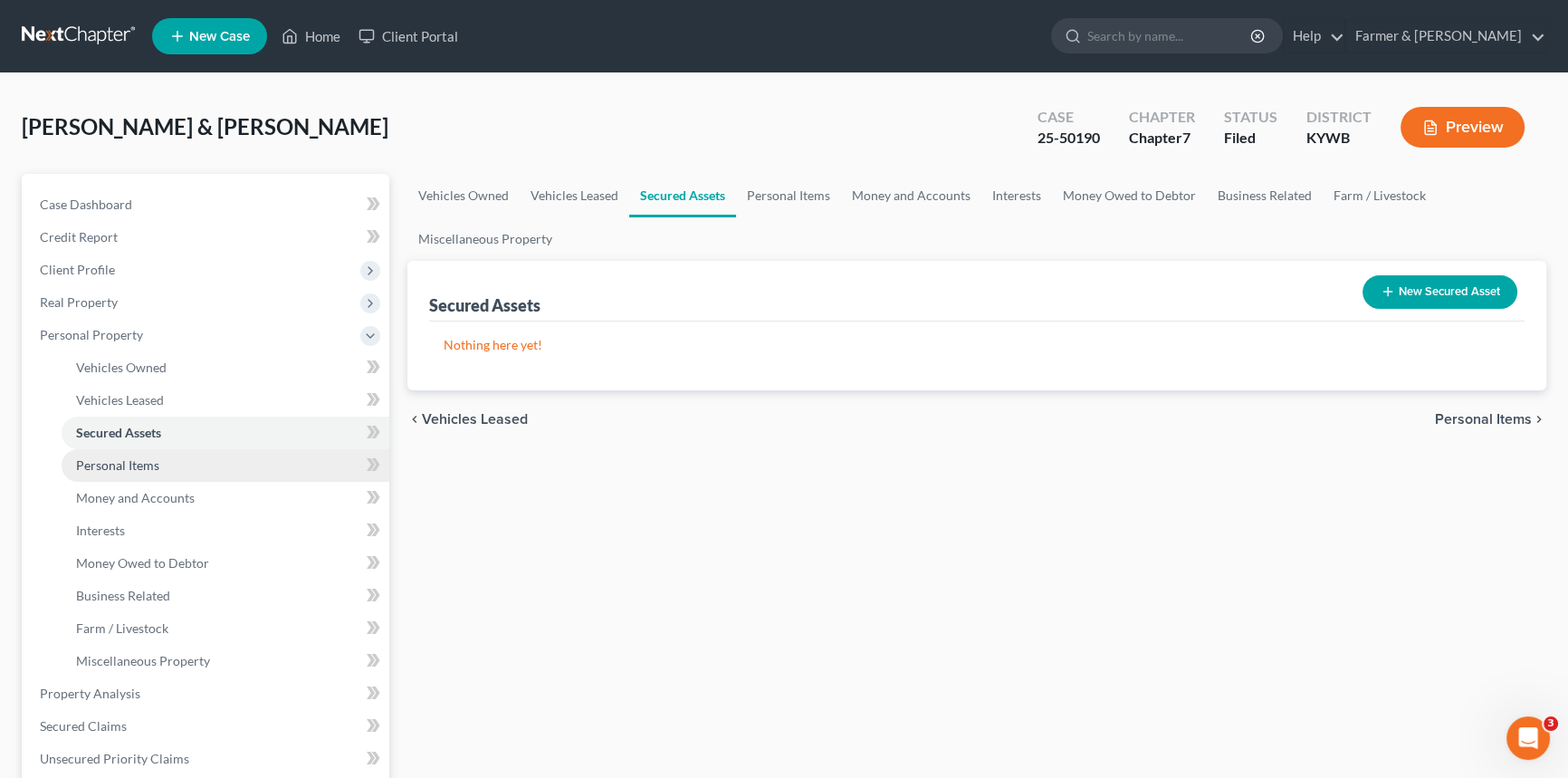
click at [192, 467] on link "Personal Items" at bounding box center [225, 464] width 327 height 33
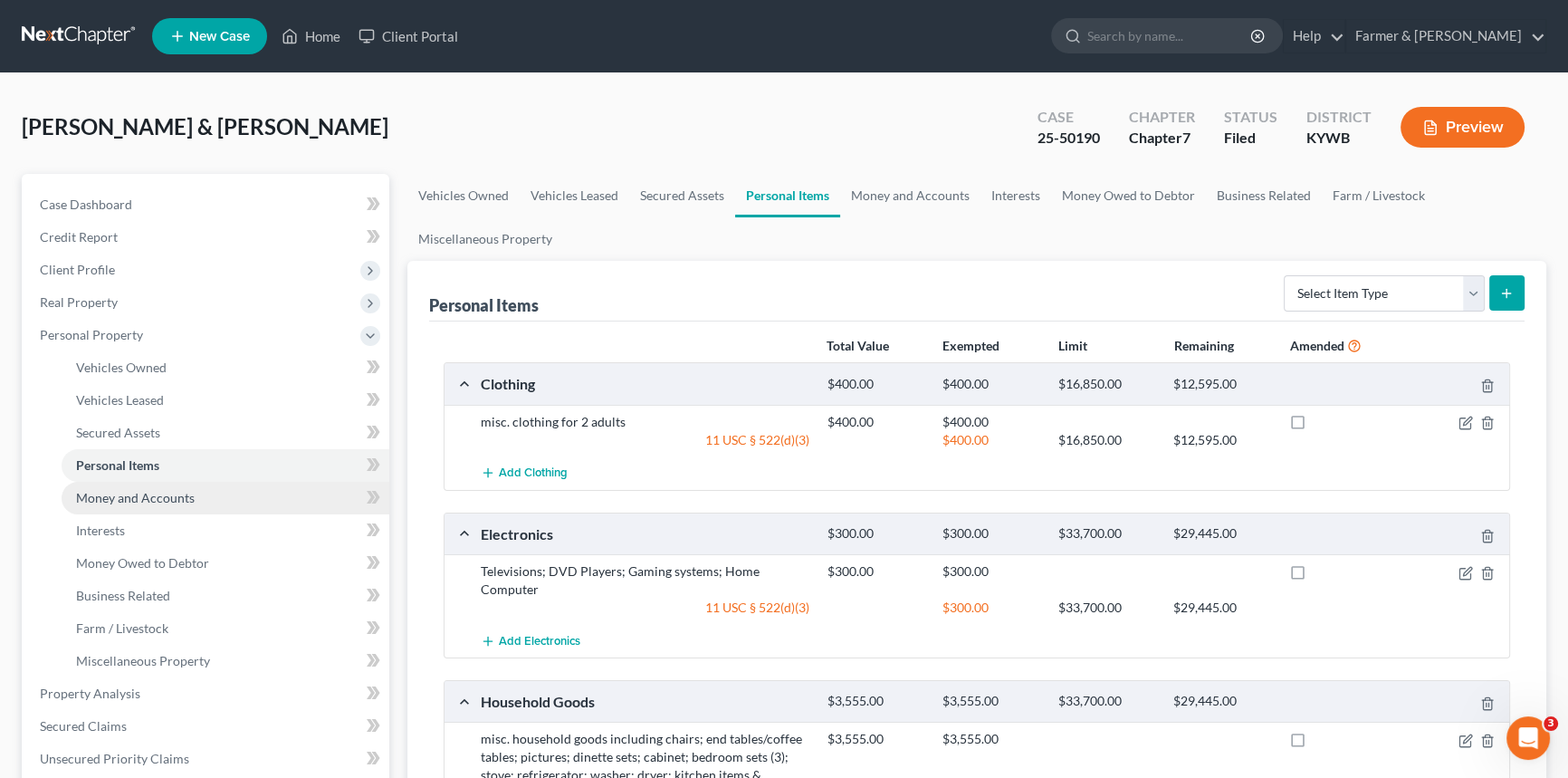
click at [175, 489] on span "Money and Accounts" at bounding box center [135, 497] width 118 height 16
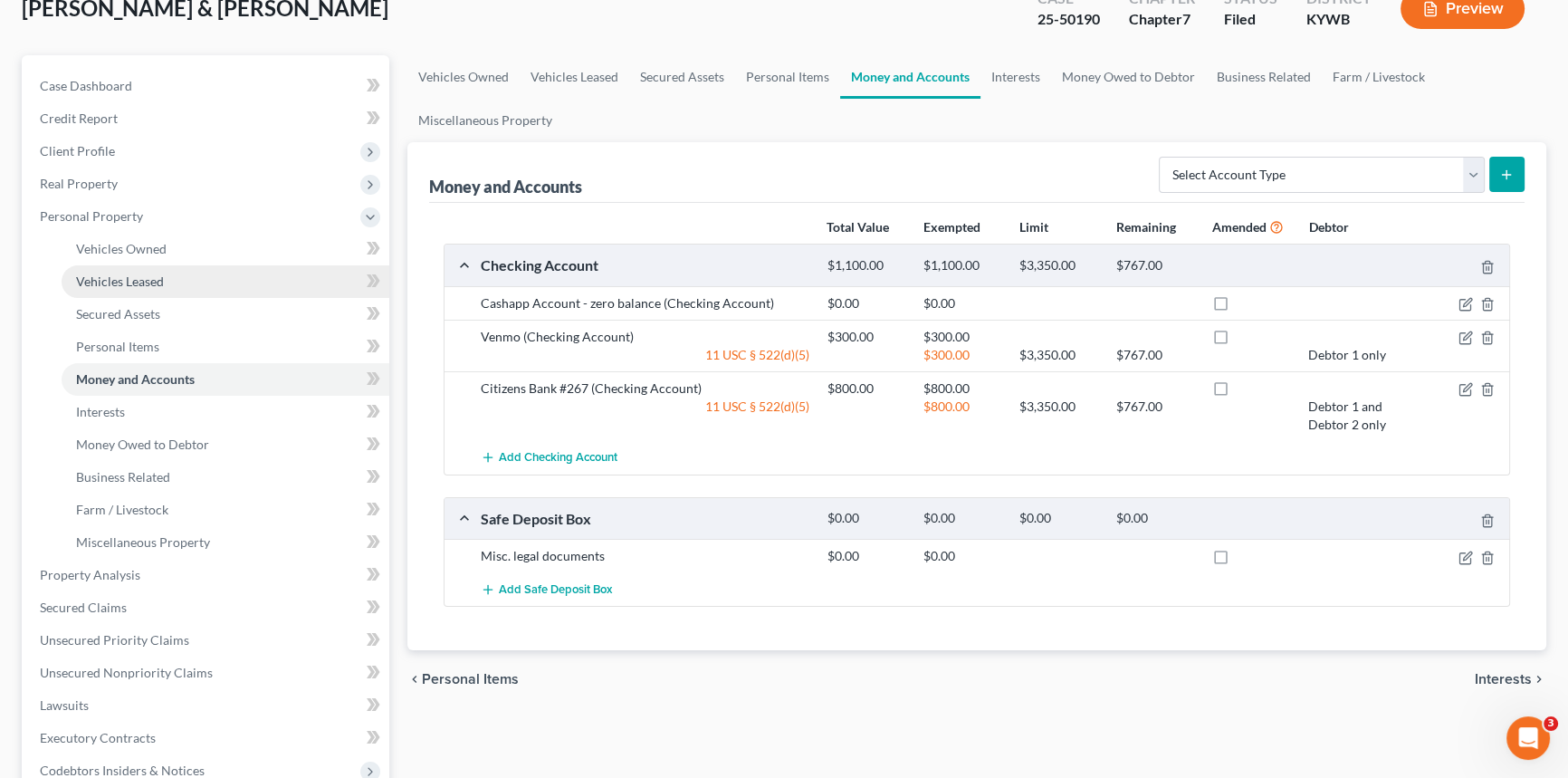
scroll to position [328, 0]
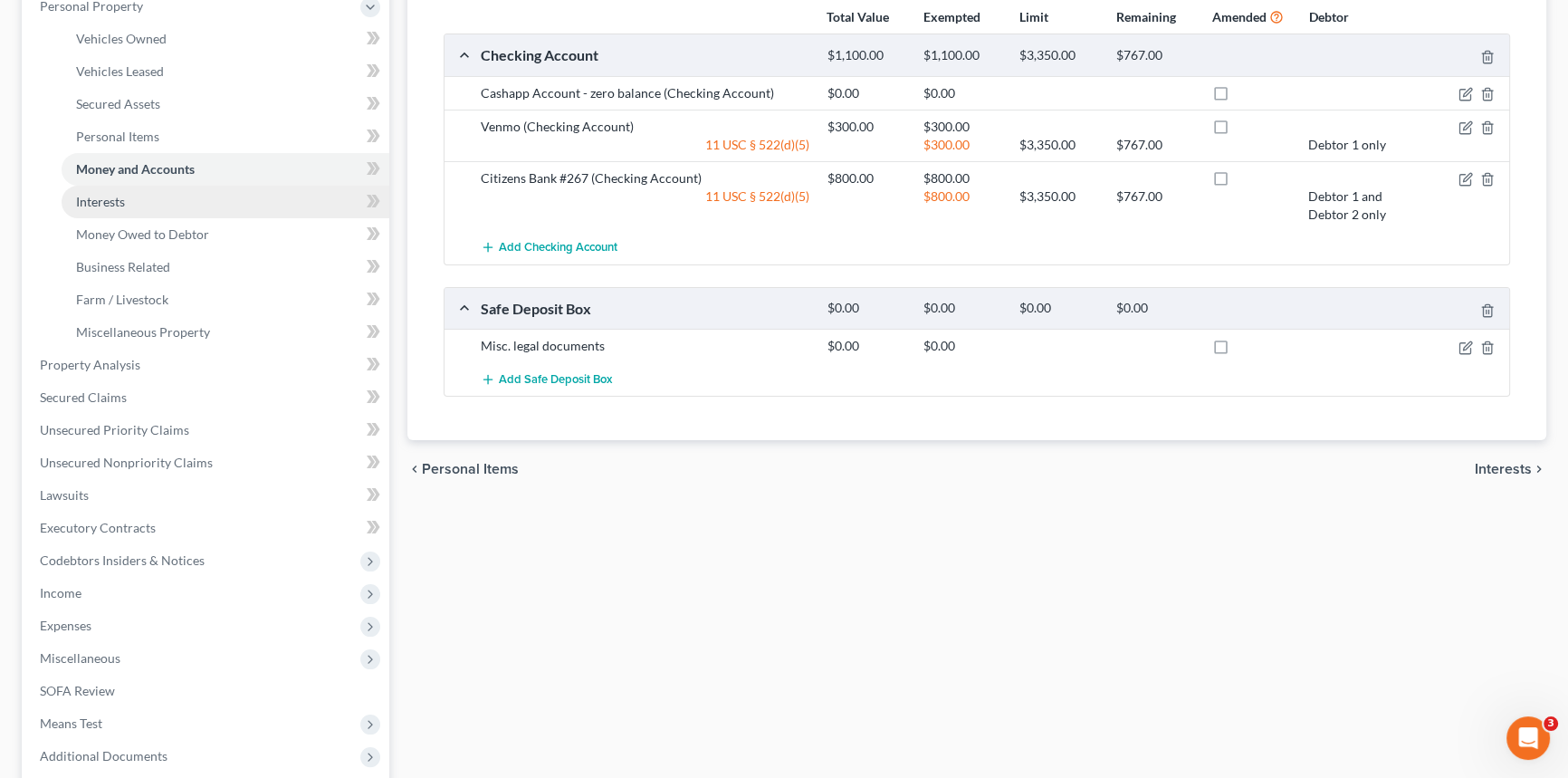
click at [101, 209] on link "Interests" at bounding box center [225, 201] width 327 height 33
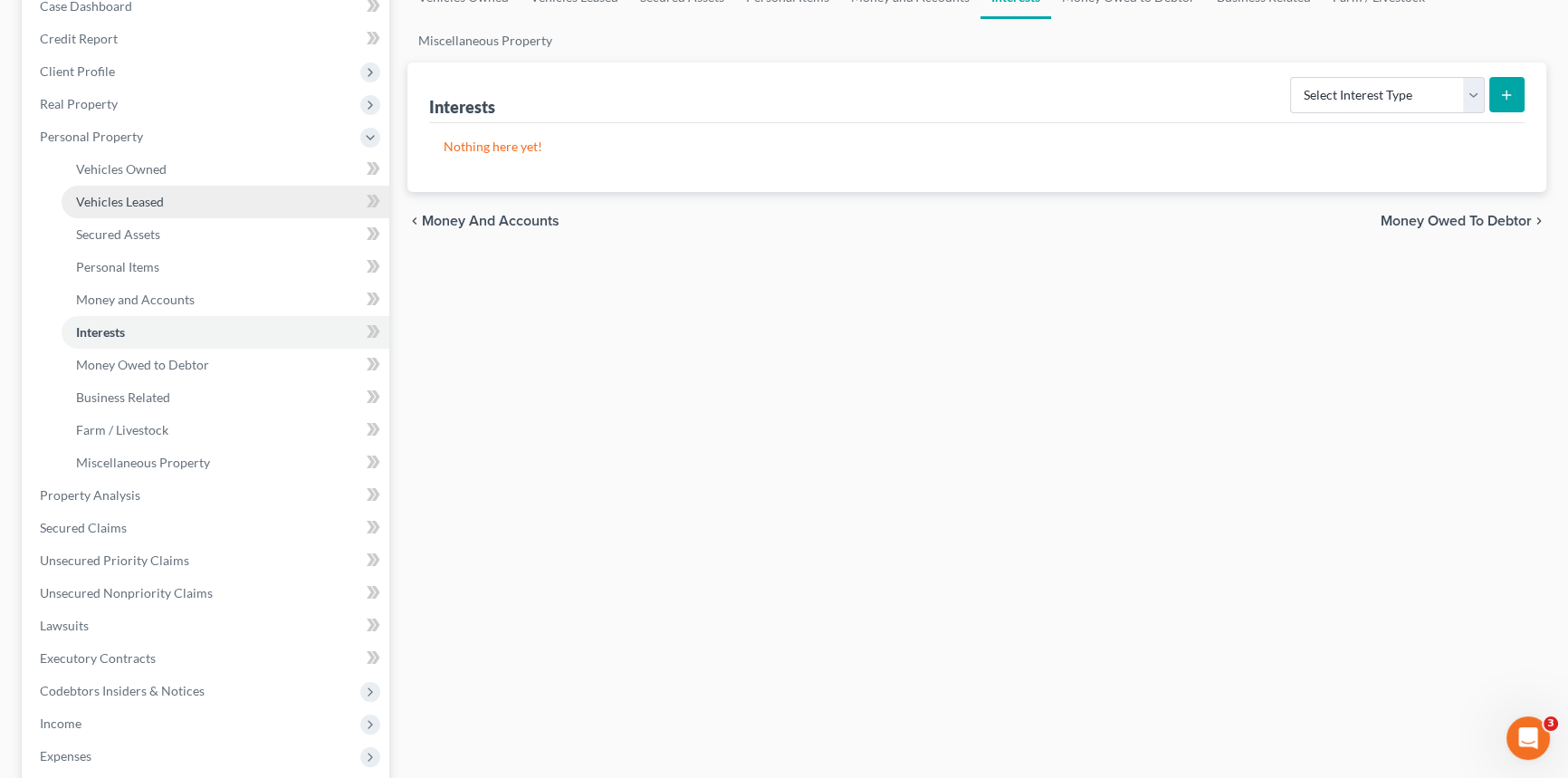
scroll to position [246, 0]
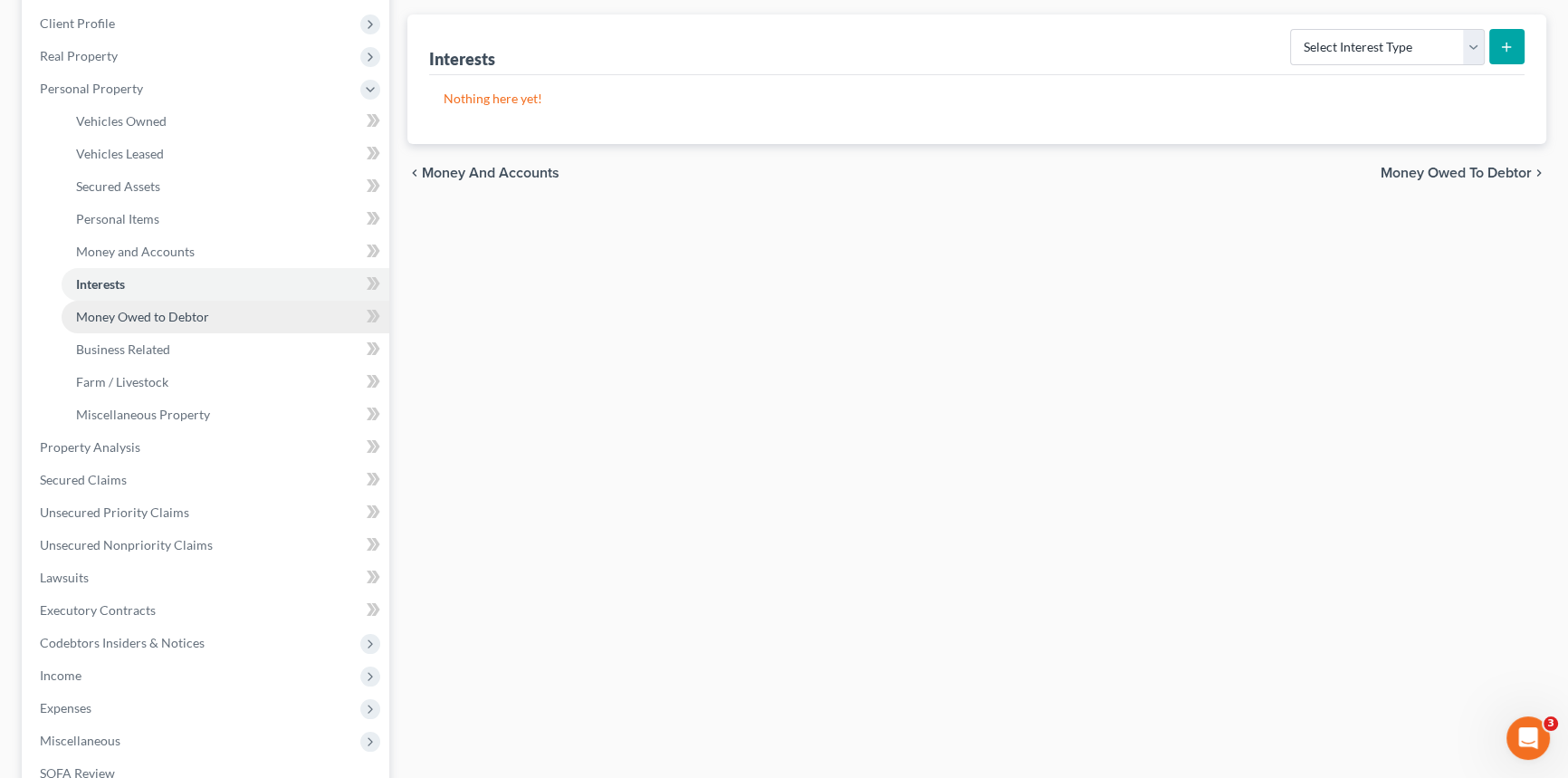
click at [153, 321] on span "Money Owed to Debtor" at bounding box center [143, 317] width 133 height 16
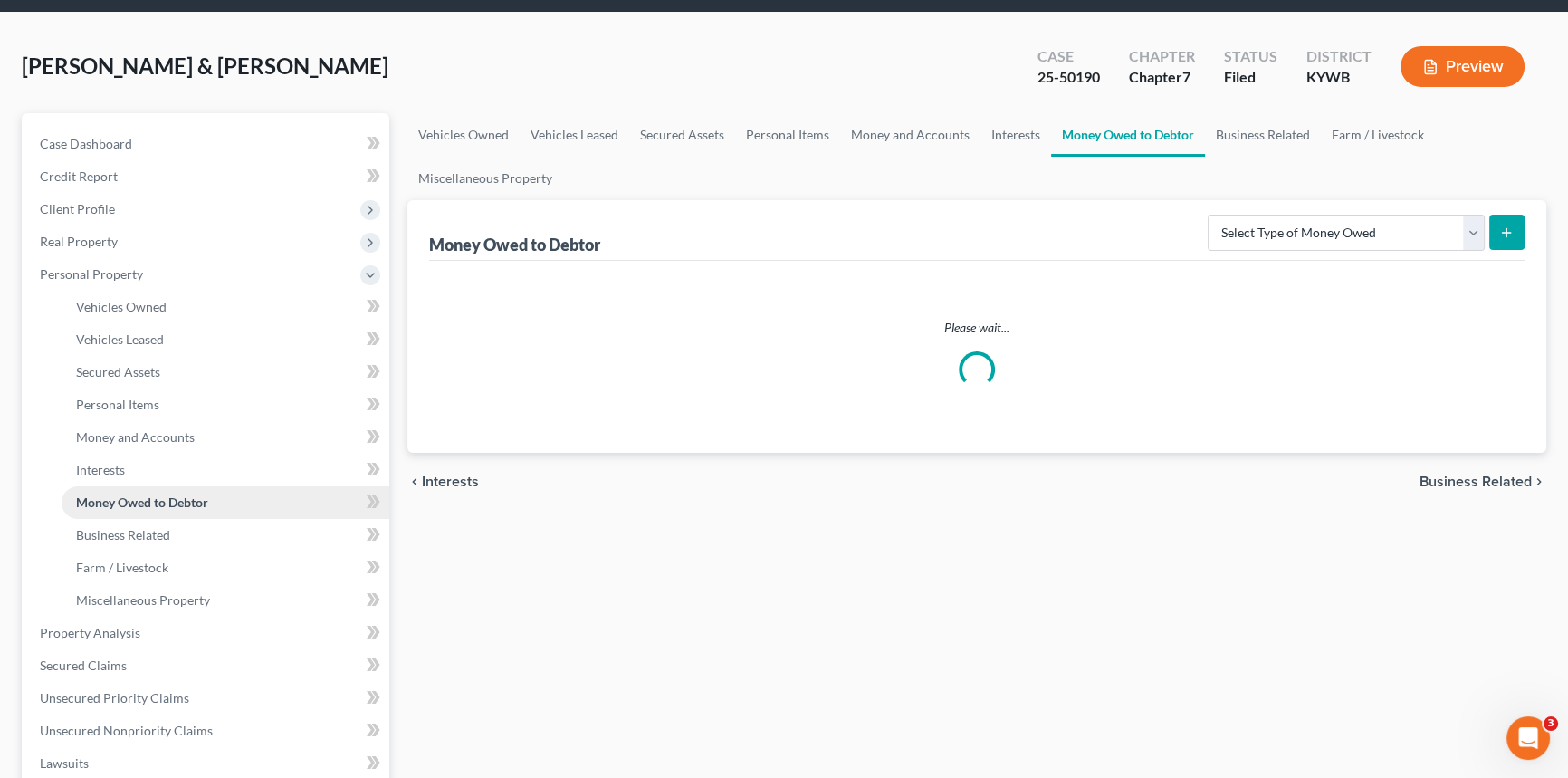
scroll to position [164, 0]
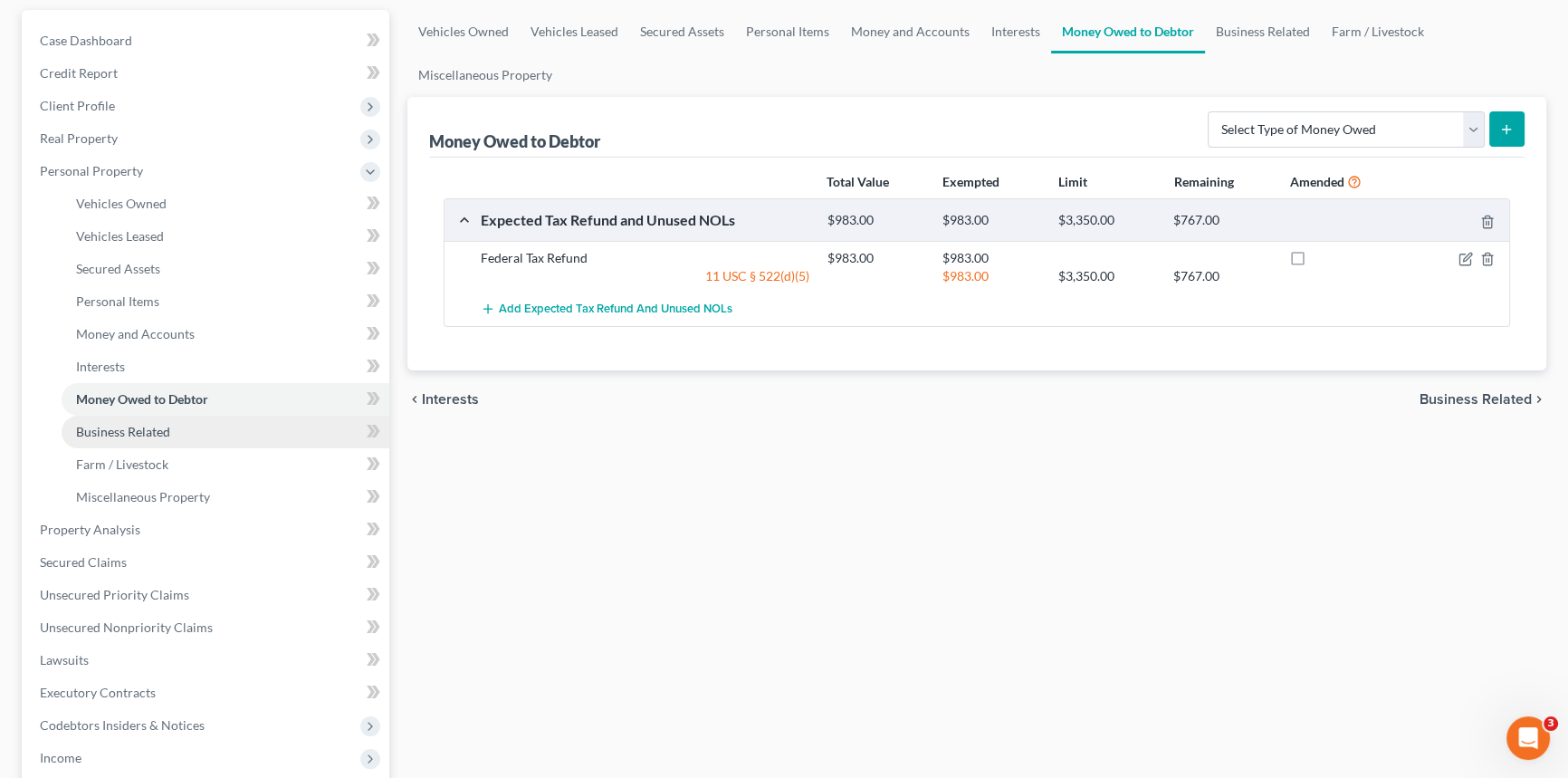
click at [138, 443] on link "Business Related" at bounding box center [225, 432] width 327 height 33
